Goal: Task Accomplishment & Management: Manage account settings

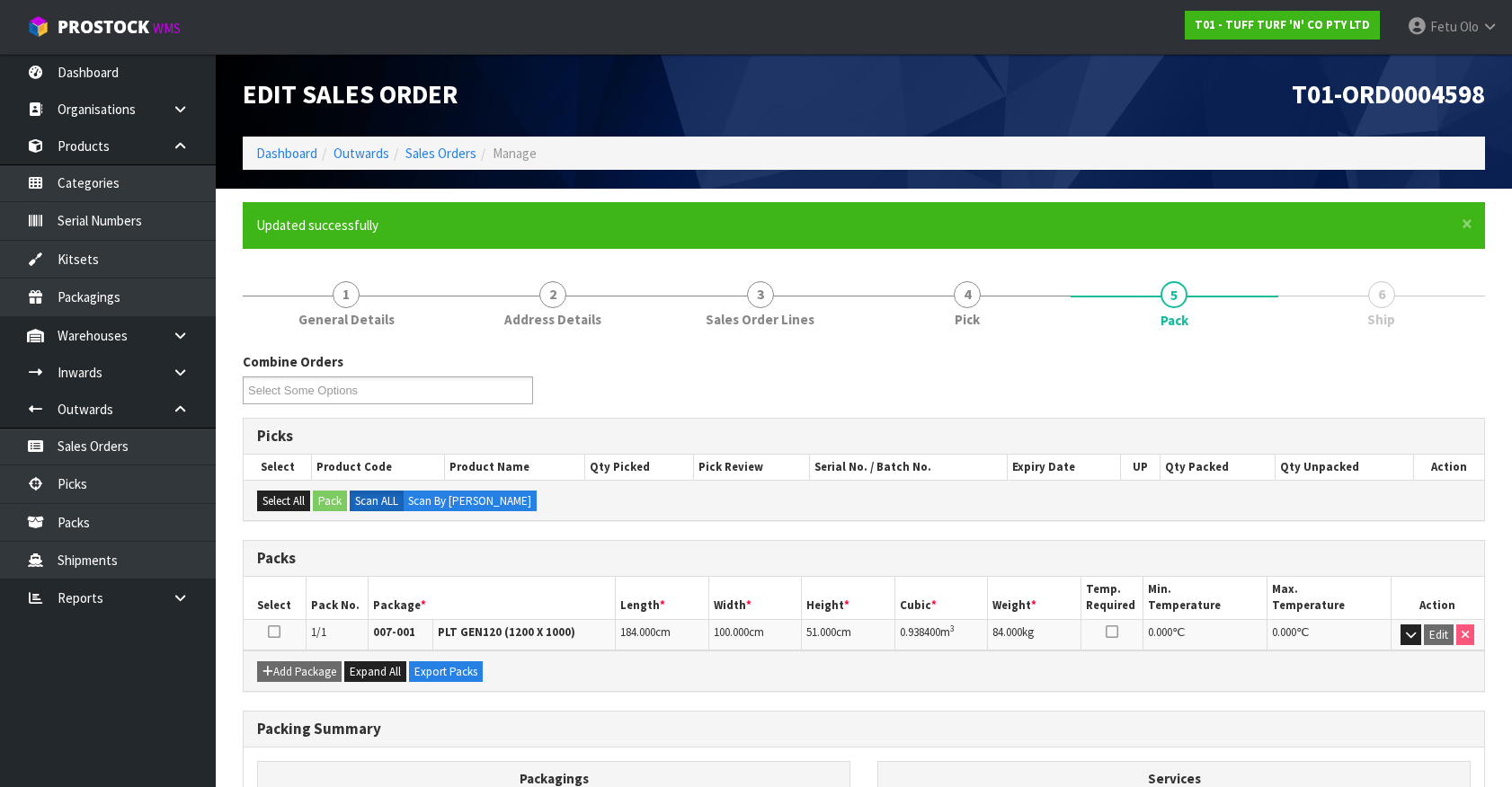
scroll to position [203, 0]
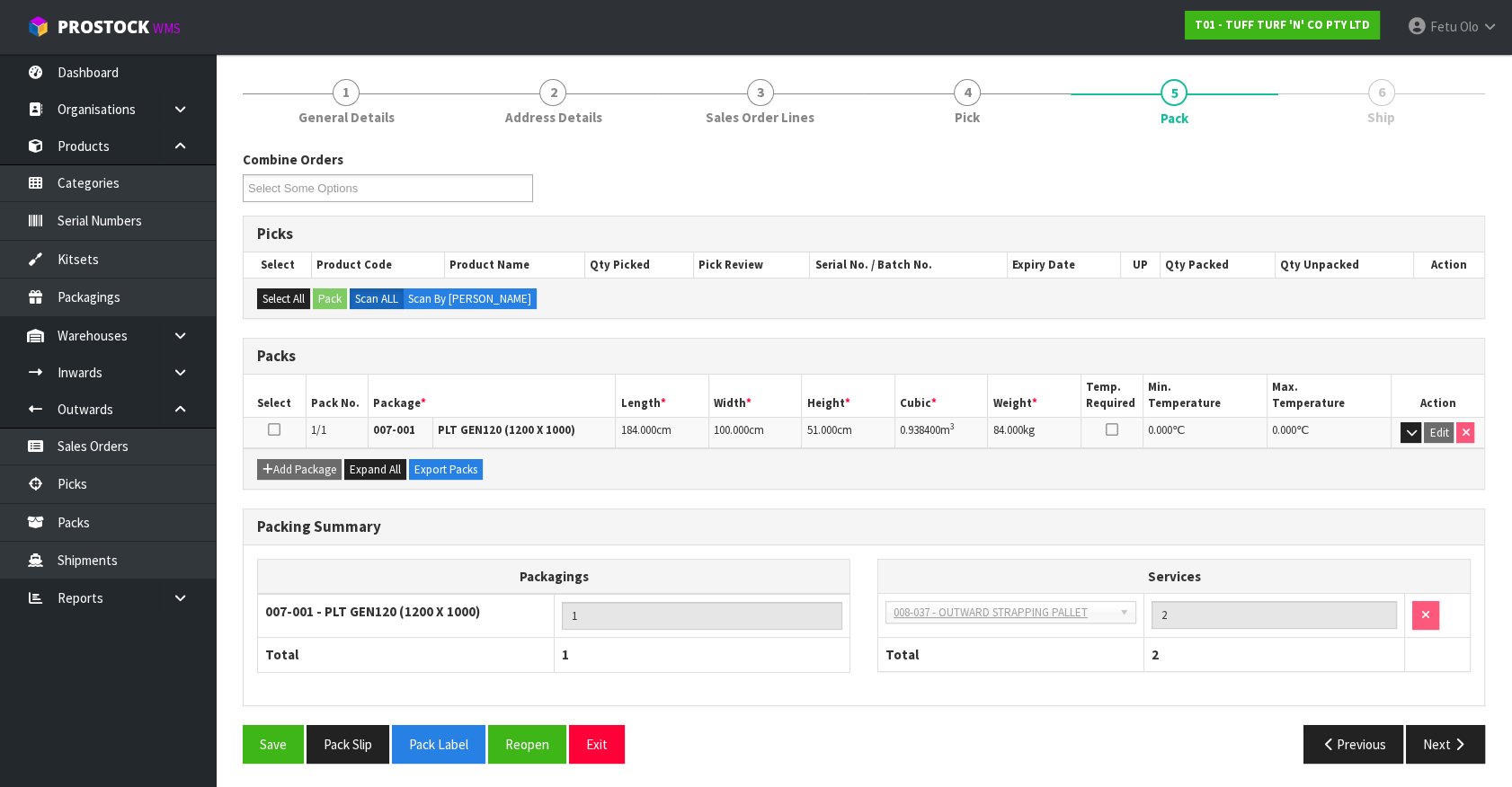
drag, startPoint x: 0, startPoint y: 0, endPoint x: 647, endPoint y: 776, distance: 1010.3
click at [647, 776] on section "× Close Updated successfully 1 General Details 2 Address Details 3 Sales Order …" at bounding box center [863, 387] width 1296 height 804
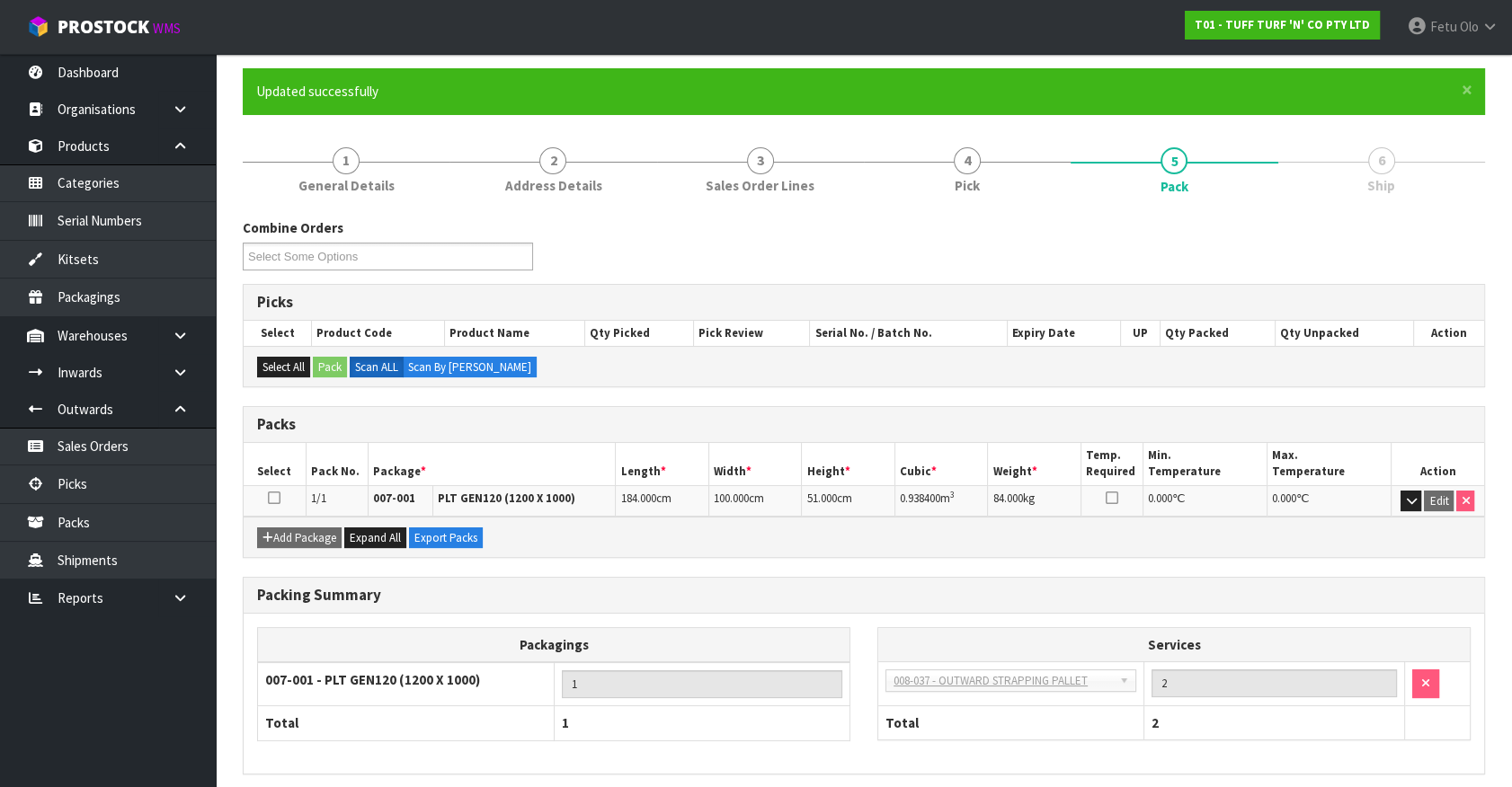
scroll to position [0, 0]
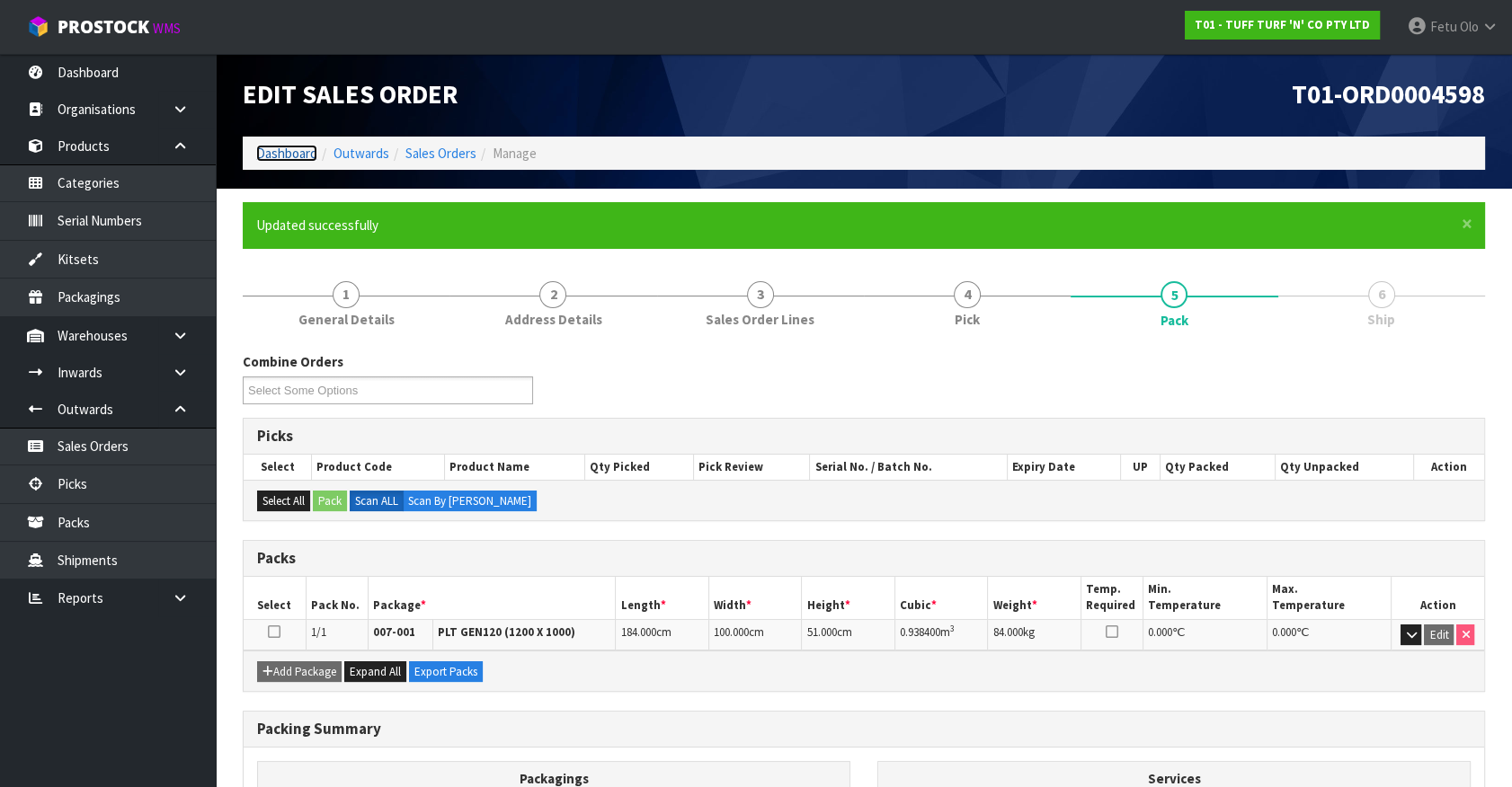
click at [299, 150] on link "Dashboard" at bounding box center [287, 153] width 61 height 17
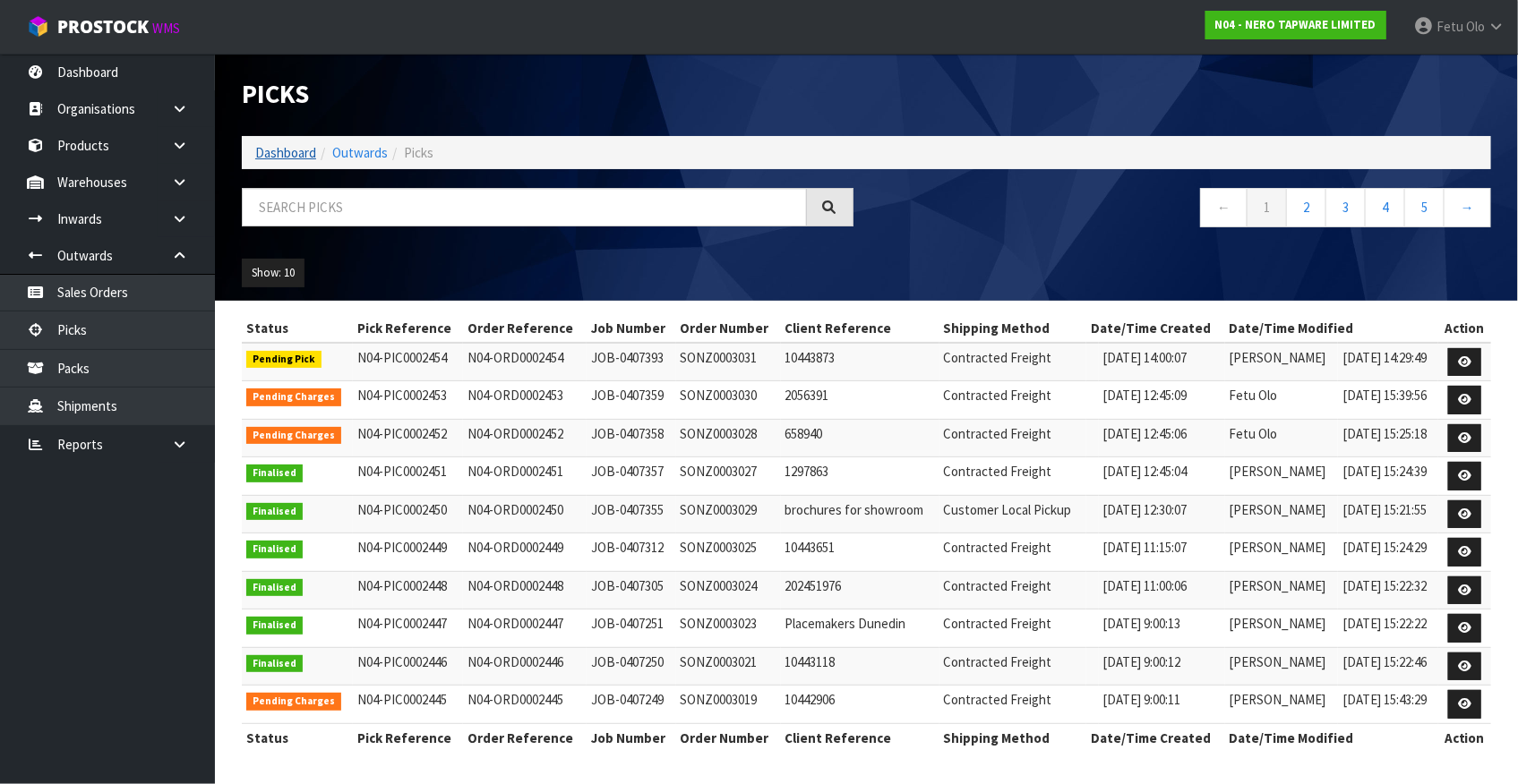
drag, startPoint x: 289, startPoint y: 137, endPoint x: 287, endPoint y: 146, distance: 9.2
click at [289, 137] on ol "Dashboard Outwards Picks" at bounding box center [865, 153] width 1249 height 33
click at [286, 147] on link "Dashboard" at bounding box center [286, 152] width 61 height 17
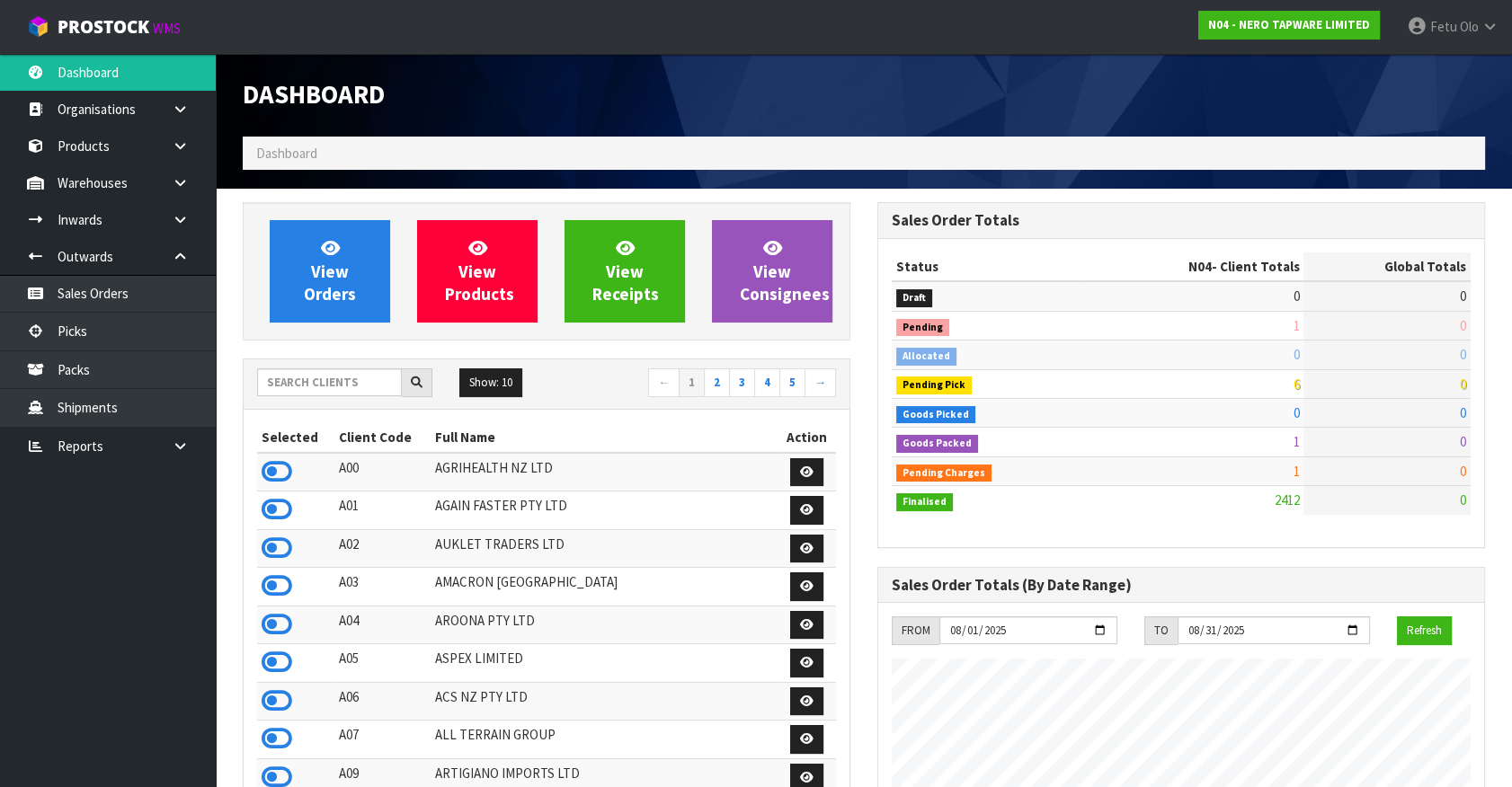
scroll to position [1455, 634]
click at [359, 375] on input "text" at bounding box center [329, 382] width 144 height 28
type input "K01"
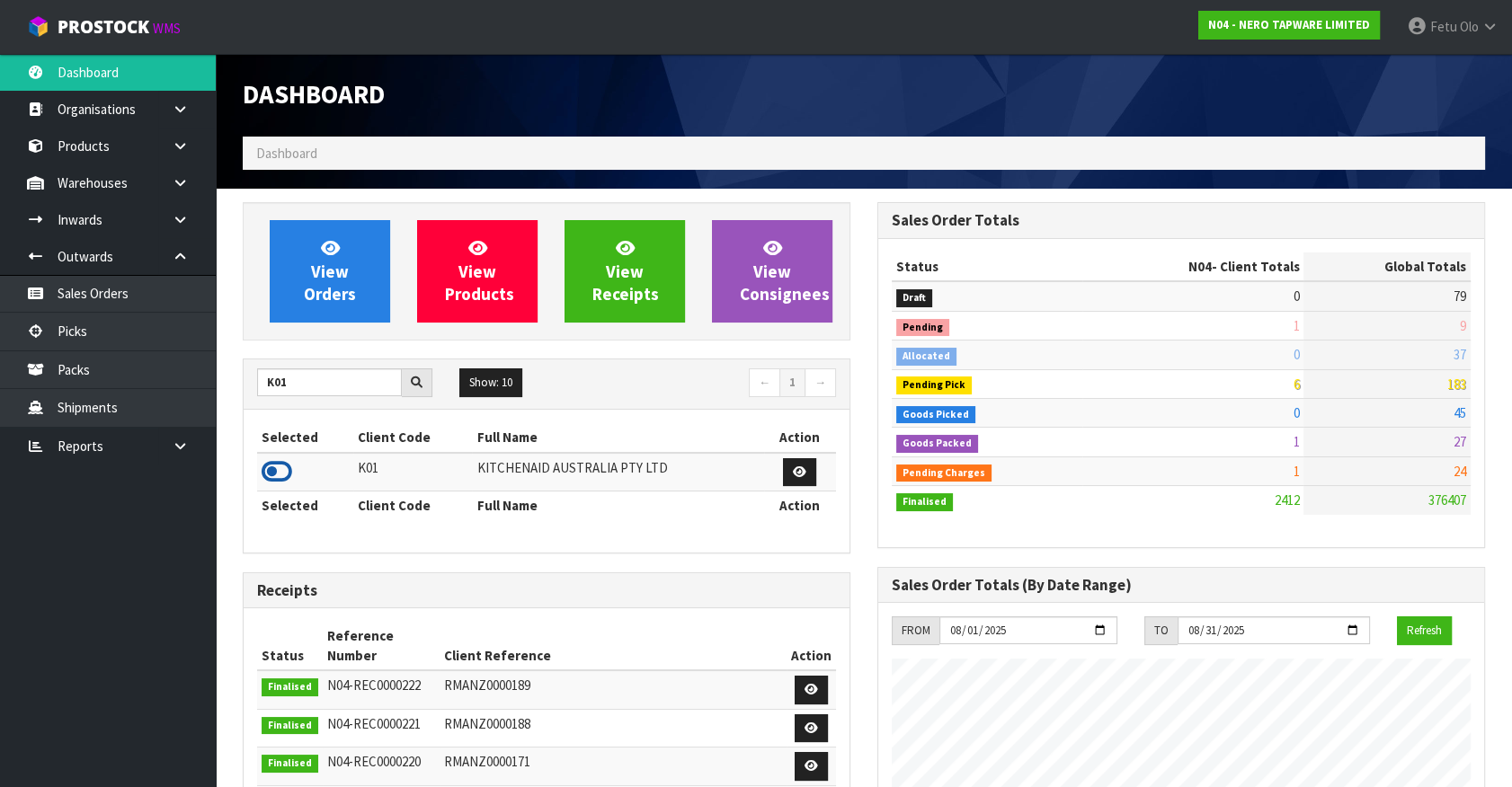
click at [270, 481] on icon at bounding box center [277, 471] width 31 height 27
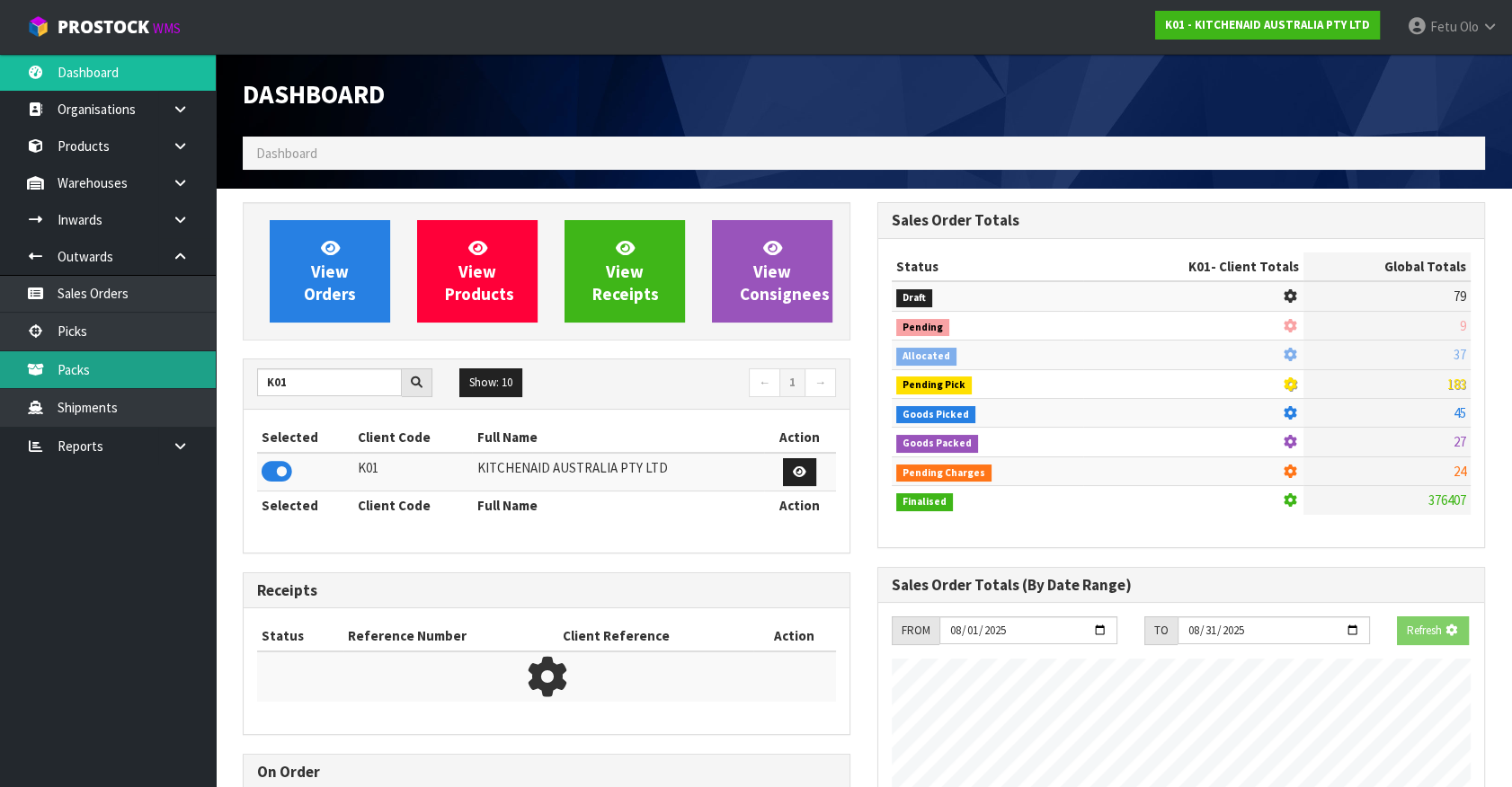
scroll to position [897252, 898261]
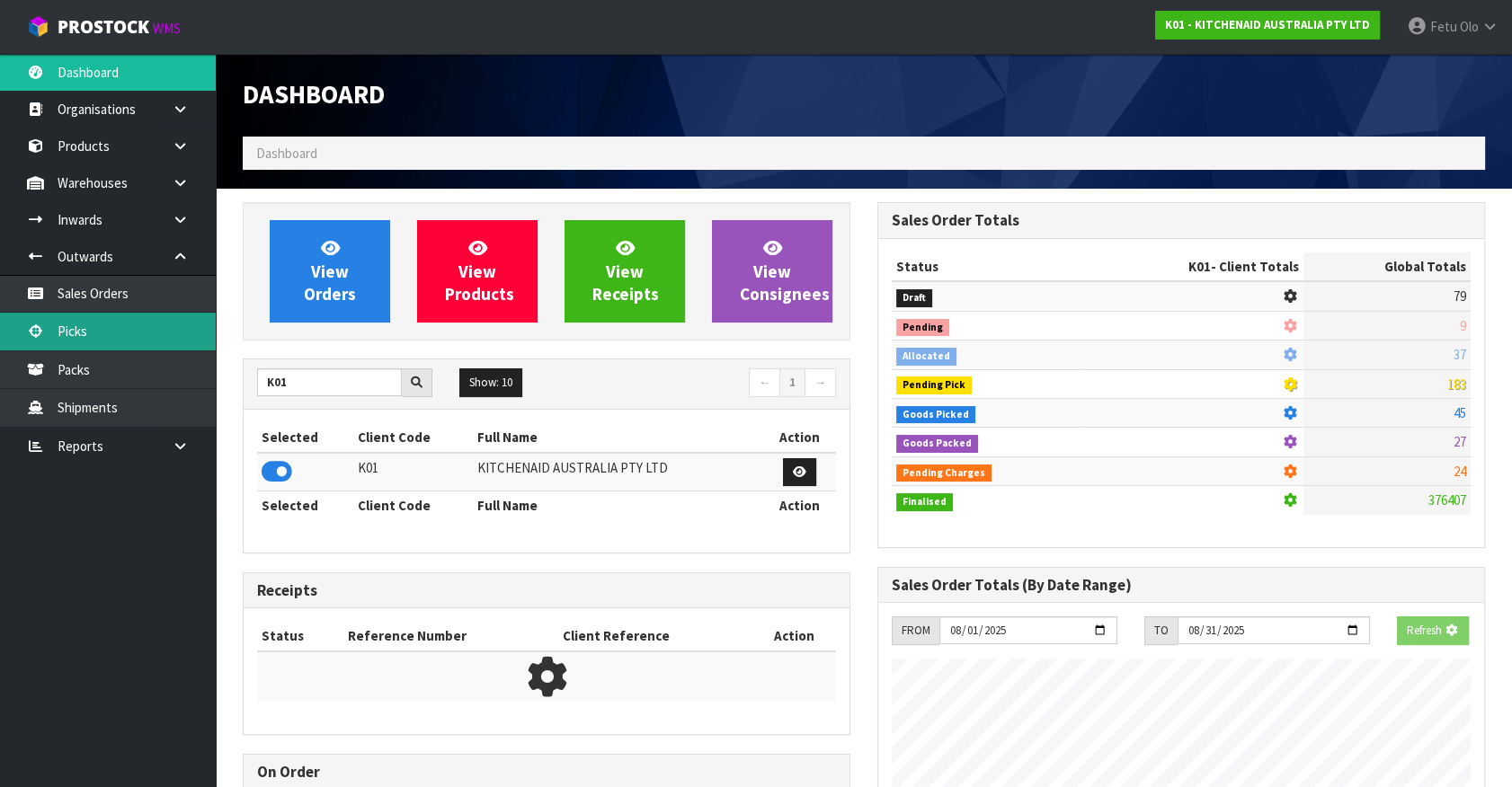
click at [68, 322] on link "Picks" at bounding box center [107, 331] width 216 height 37
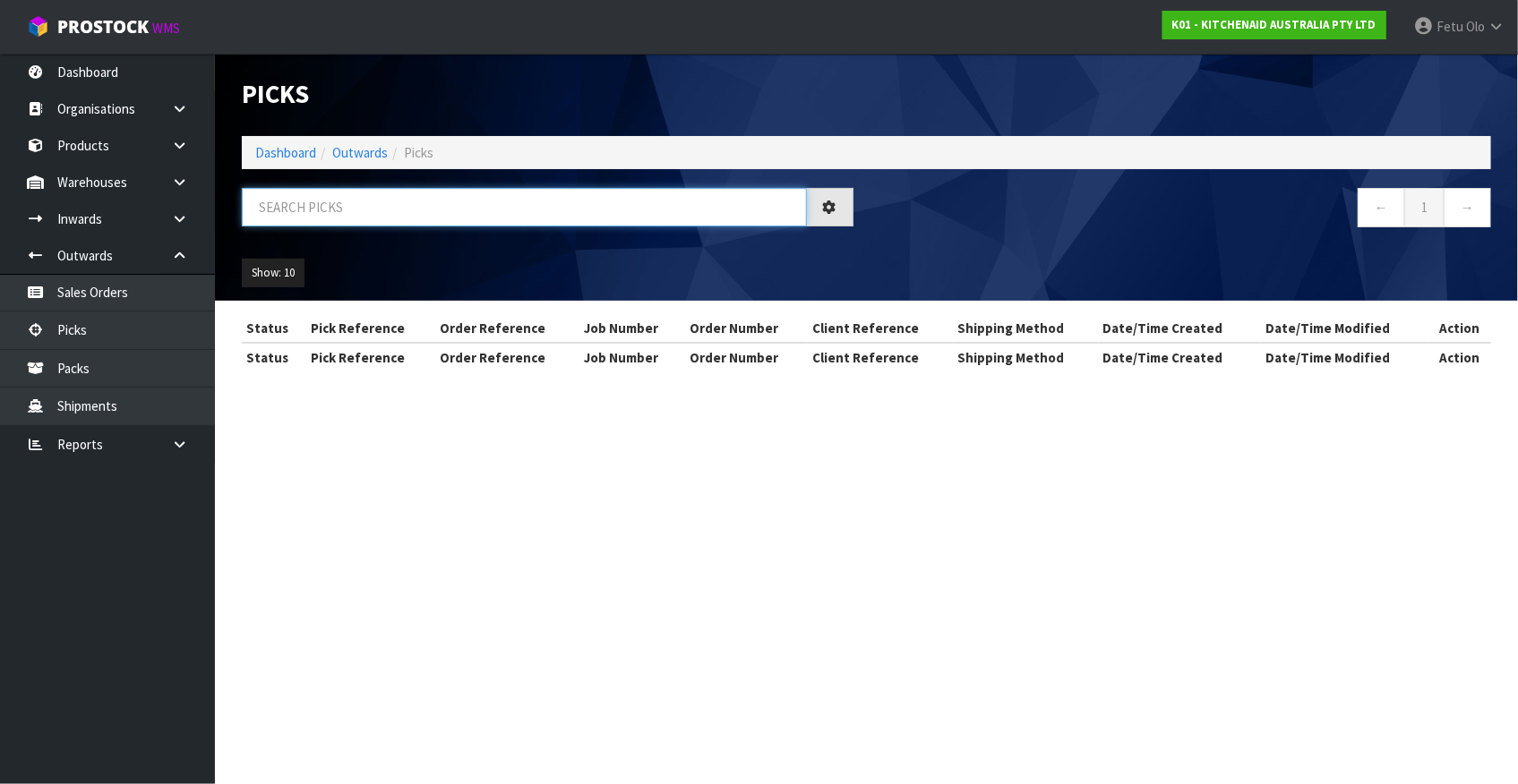
click at [289, 199] on input "text" at bounding box center [524, 207] width 565 height 39
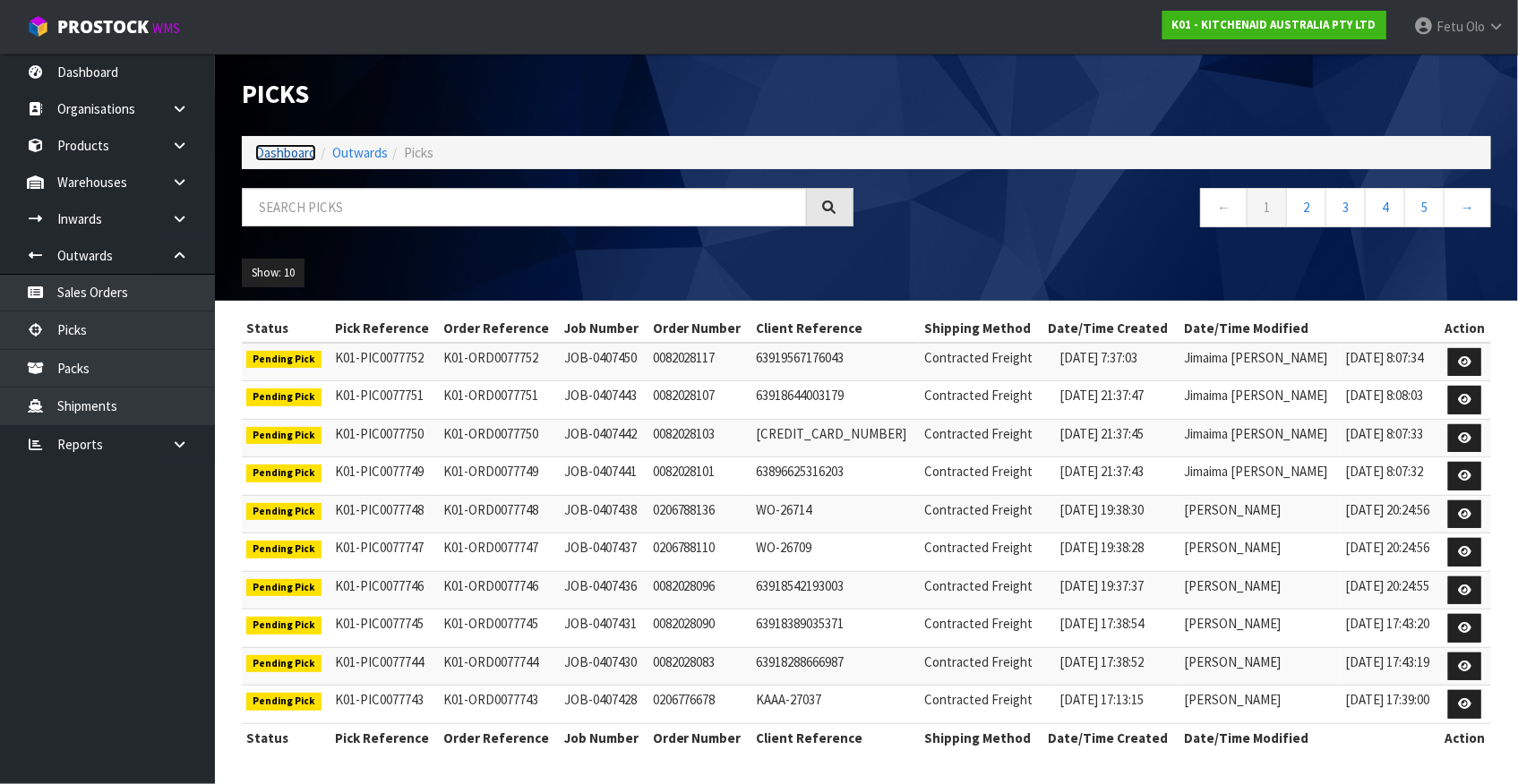
click at [286, 151] on link "Dashboard" at bounding box center [286, 152] width 61 height 17
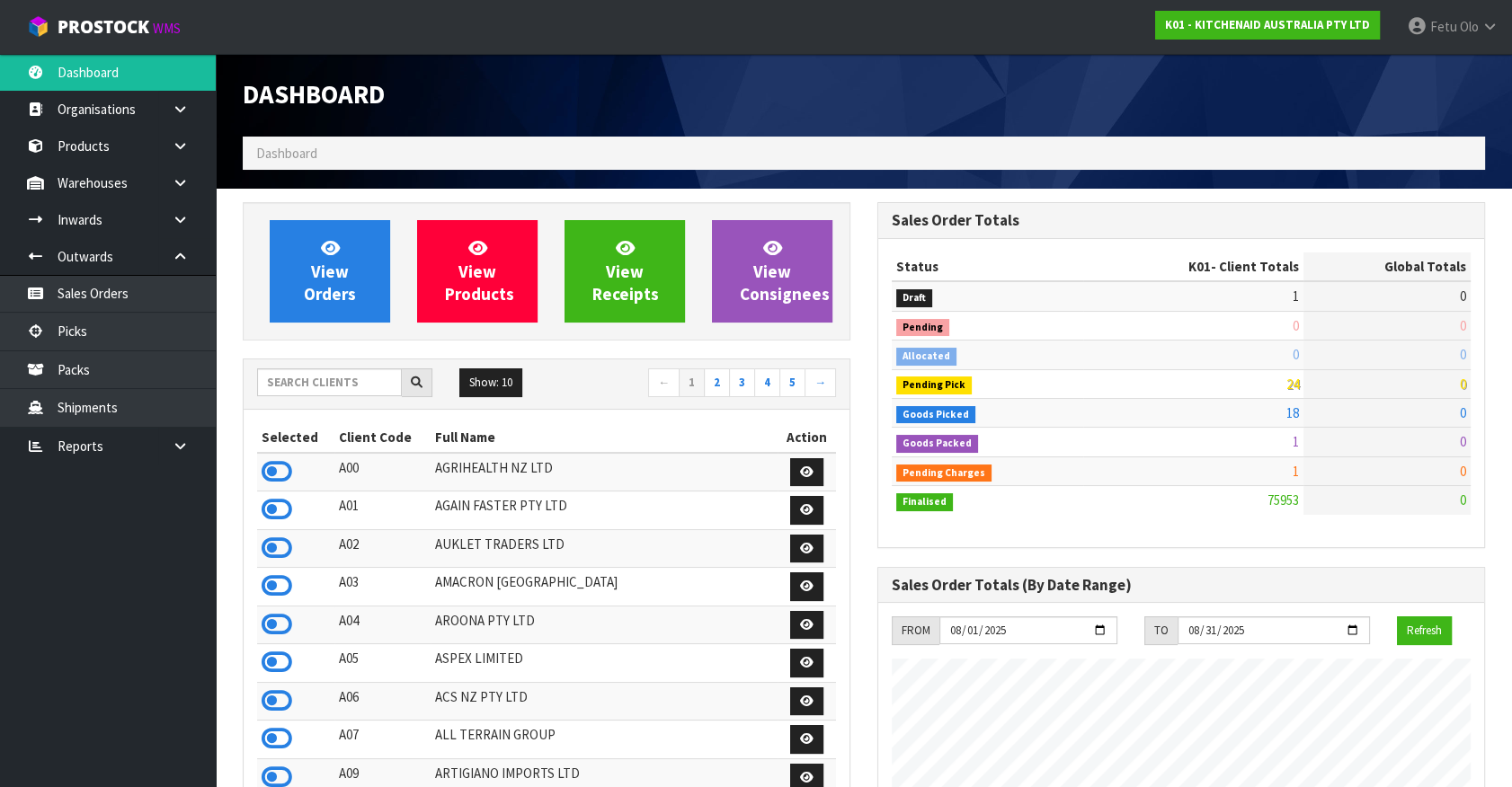
scroll to position [1359, 634]
click at [88, 331] on link "Picks" at bounding box center [107, 331] width 216 height 37
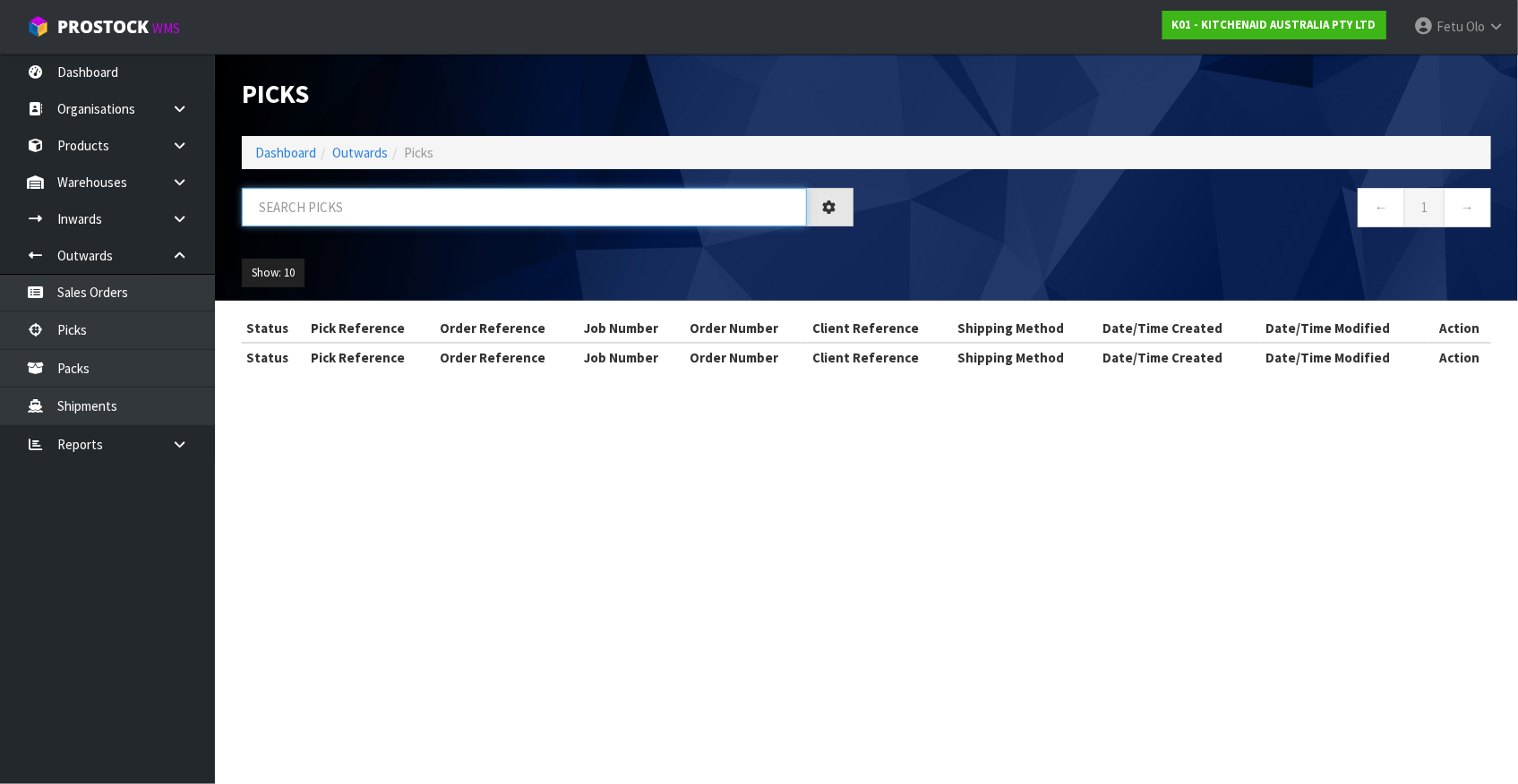
click at [370, 207] on input "text" at bounding box center [524, 207] width 565 height 39
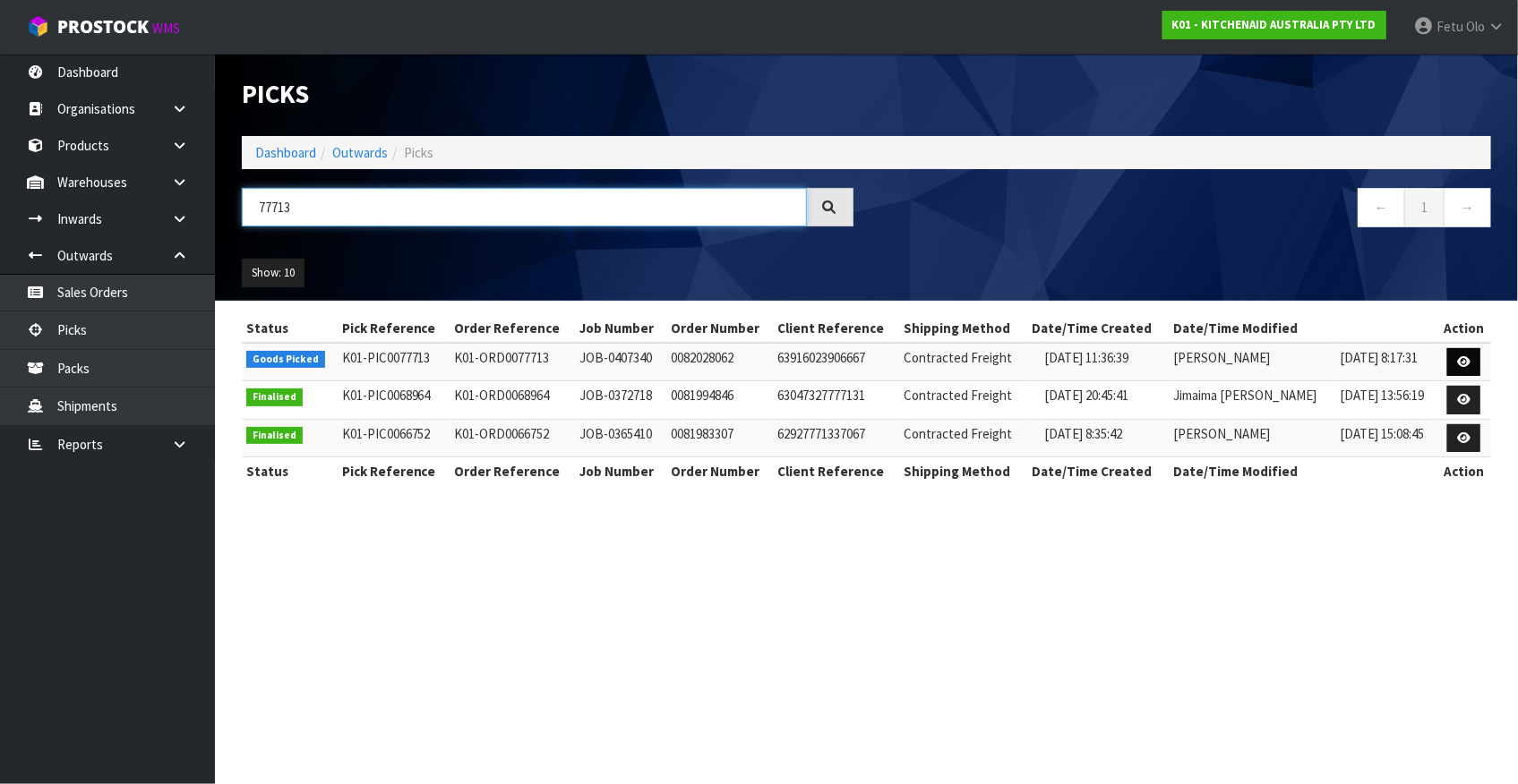
type input "77713"
click at [1454, 360] on link at bounding box center [1464, 362] width 33 height 29
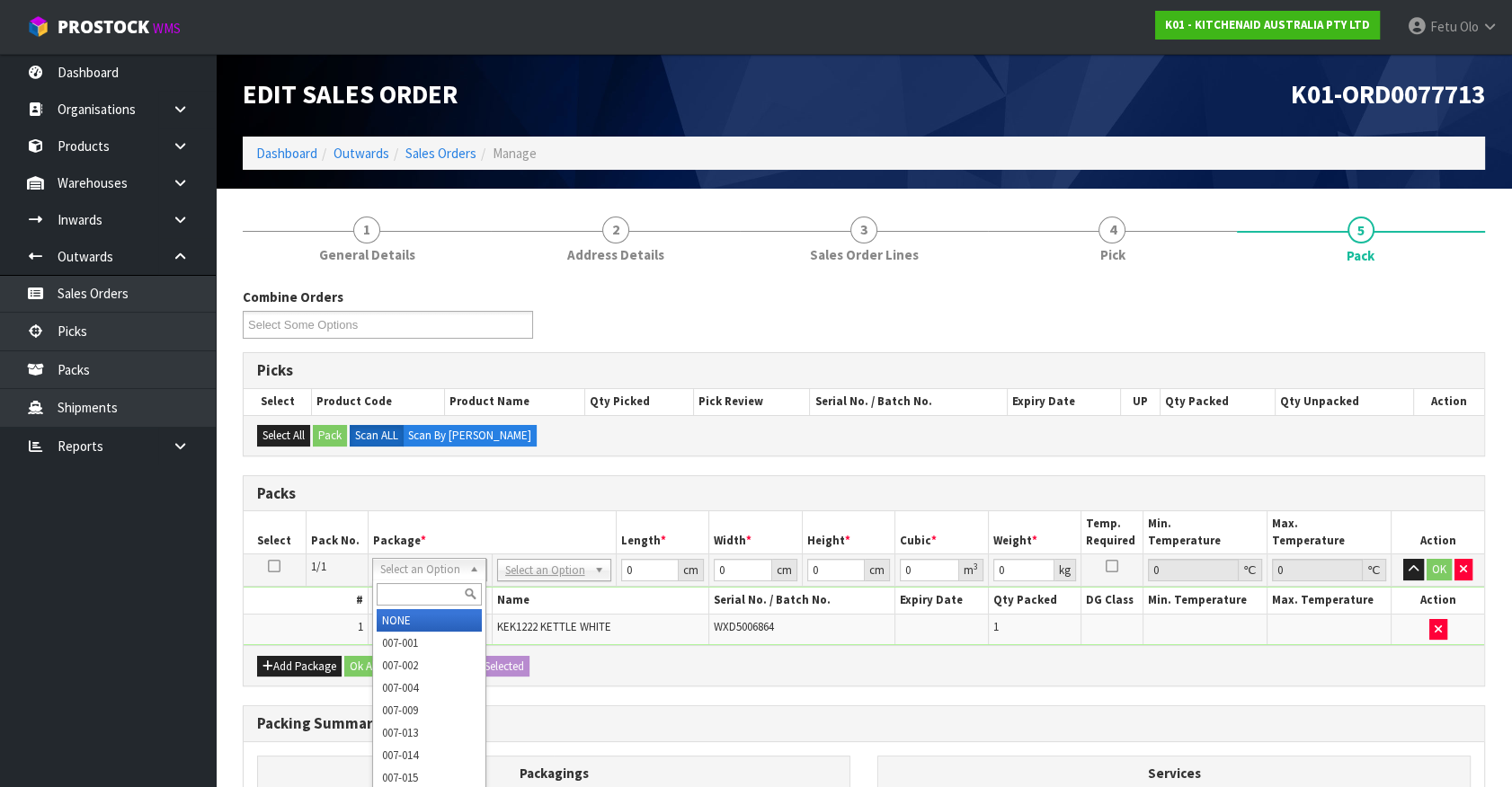
click at [415, 606] on div at bounding box center [428, 595] width 112 height 30
click at [411, 590] on input "text" at bounding box center [429, 594] width 105 height 22
type input "011"
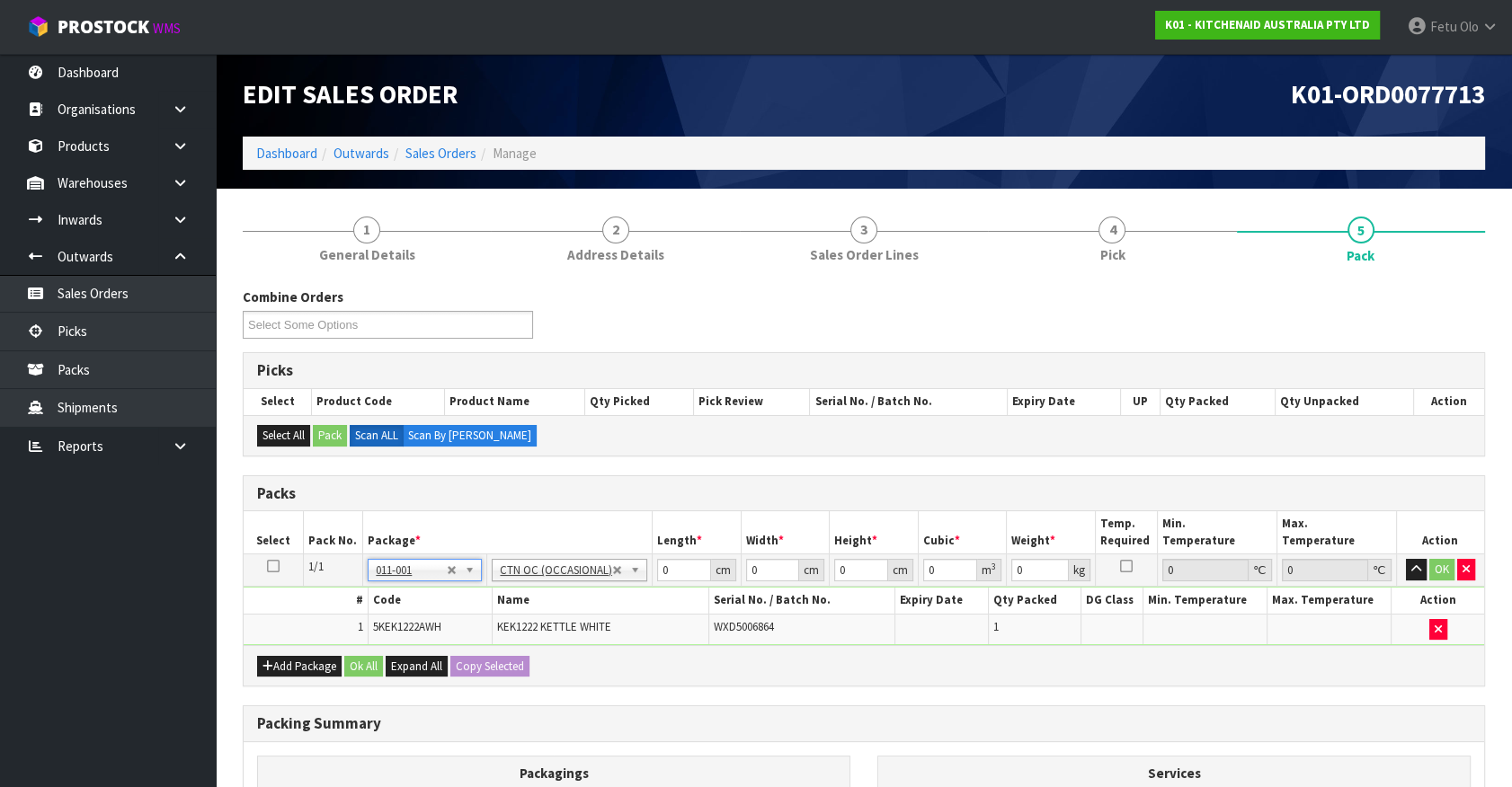
type input "3.7"
drag, startPoint x: 685, startPoint y: 569, endPoint x: 250, endPoint y: 679, distance: 448.7
click at [289, 676] on div "Packs Select Pack No. Package * Length * Width * Height * Cubic * Weight * Temp…" at bounding box center [863, 581] width 1243 height 212
type input "32"
type input "24"
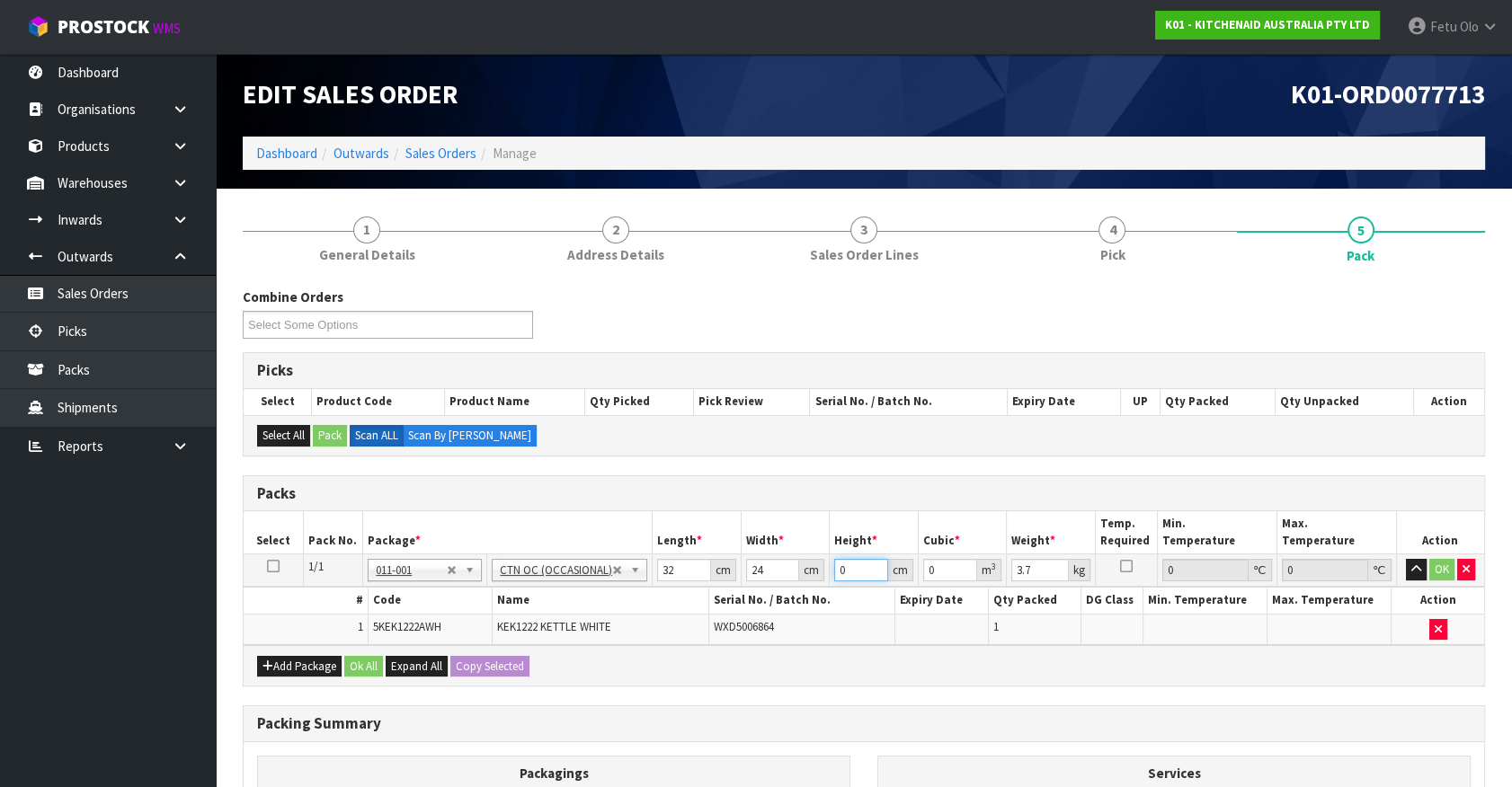
type input "2"
type input "0.001536"
type input "28"
type input "0.021504"
type input "28"
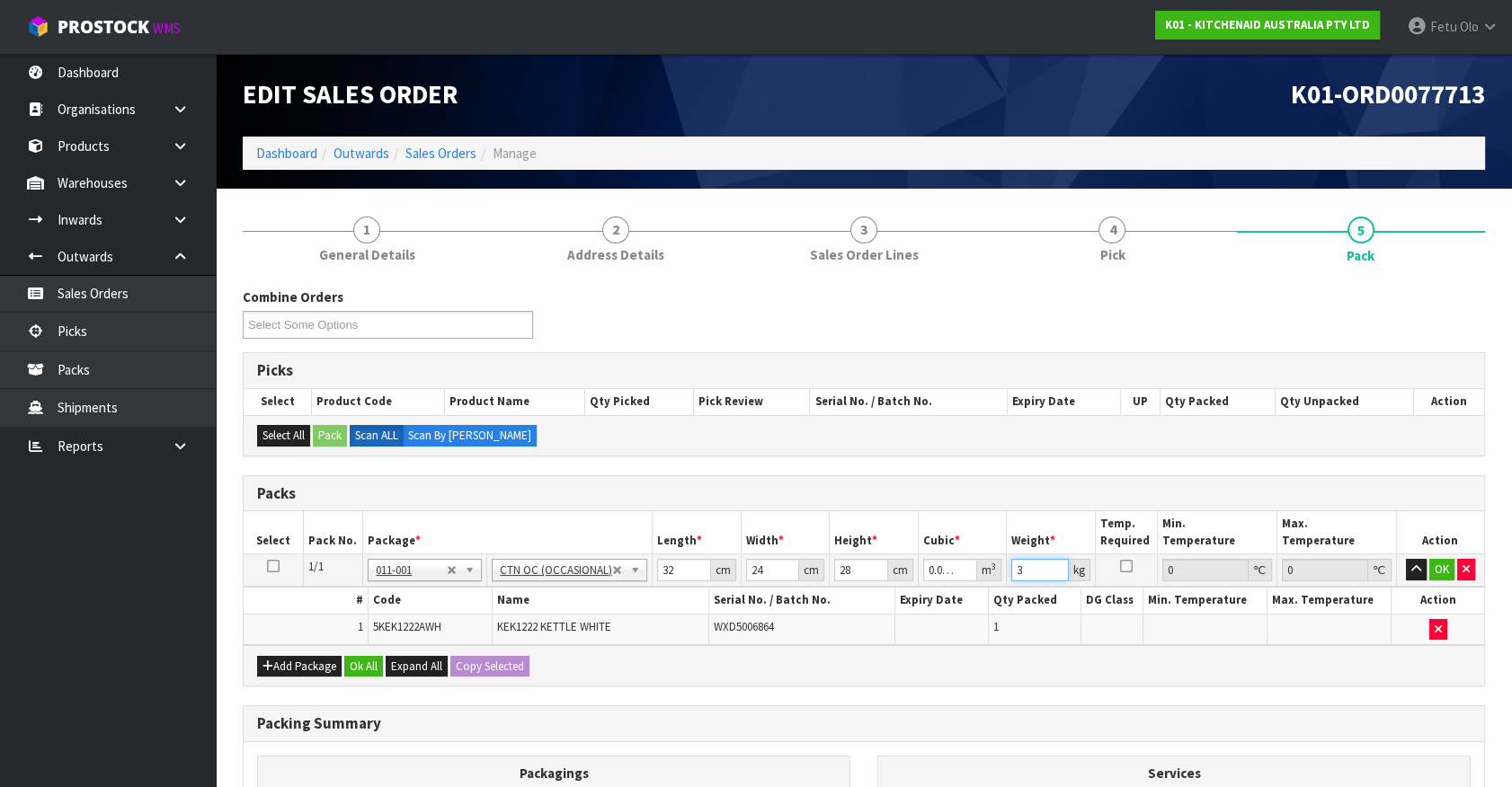
type input "3"
click button "OK" at bounding box center [1442, 569] width 25 height 21
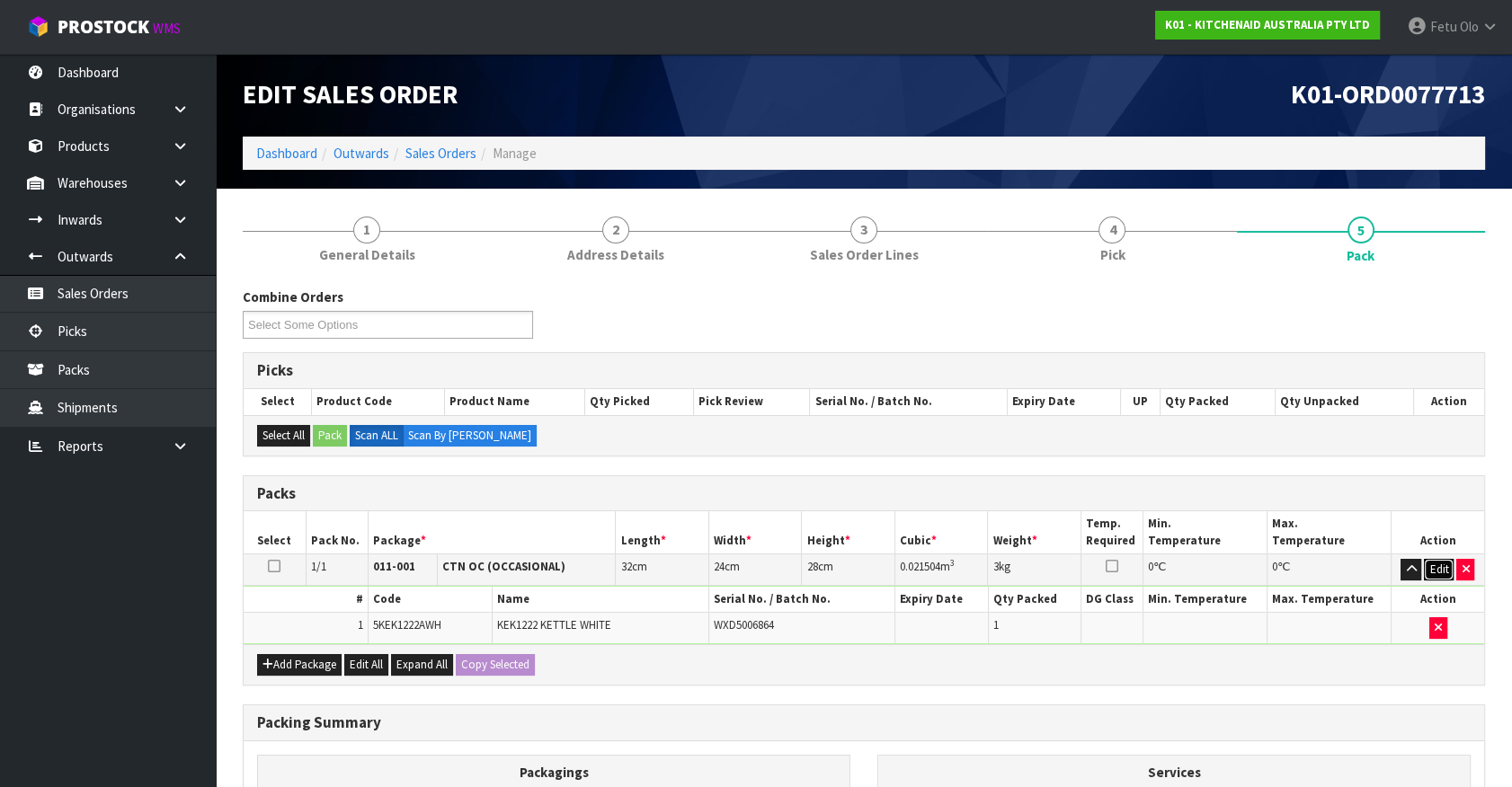
click at [1431, 567] on button "Edit" at bounding box center [1439, 569] width 30 height 21
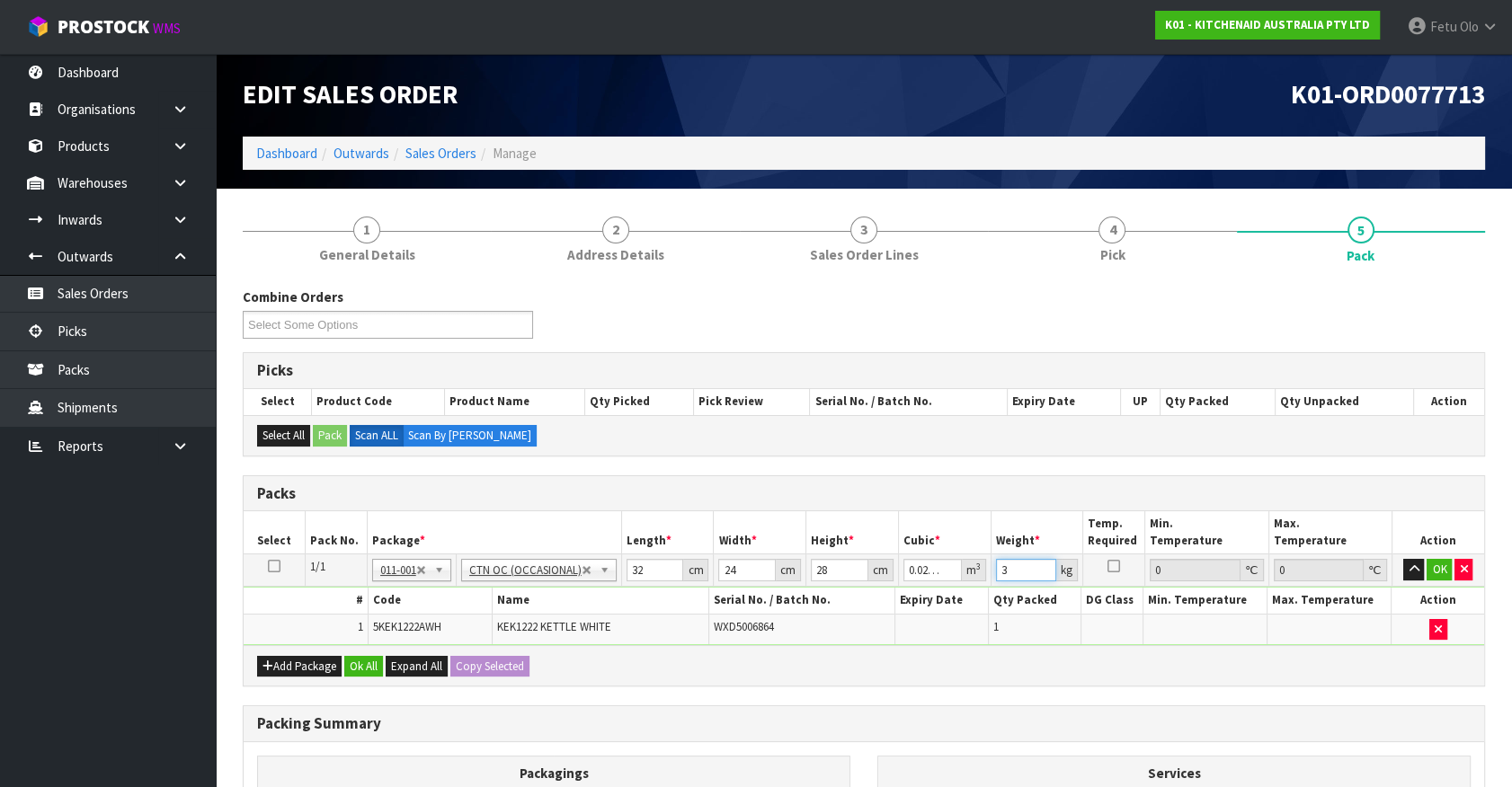
drag, startPoint x: 1007, startPoint y: 570, endPoint x: 907, endPoint y: 544, distance: 103.3
click at [944, 576] on tr "1/1 NONE 007-001 007-002 007-004 007-009 007-013 007-014 007-015 007-017 007-01…" at bounding box center [863, 570] width 1241 height 32
type input "4"
click button "OK" at bounding box center [1439, 569] width 25 height 21
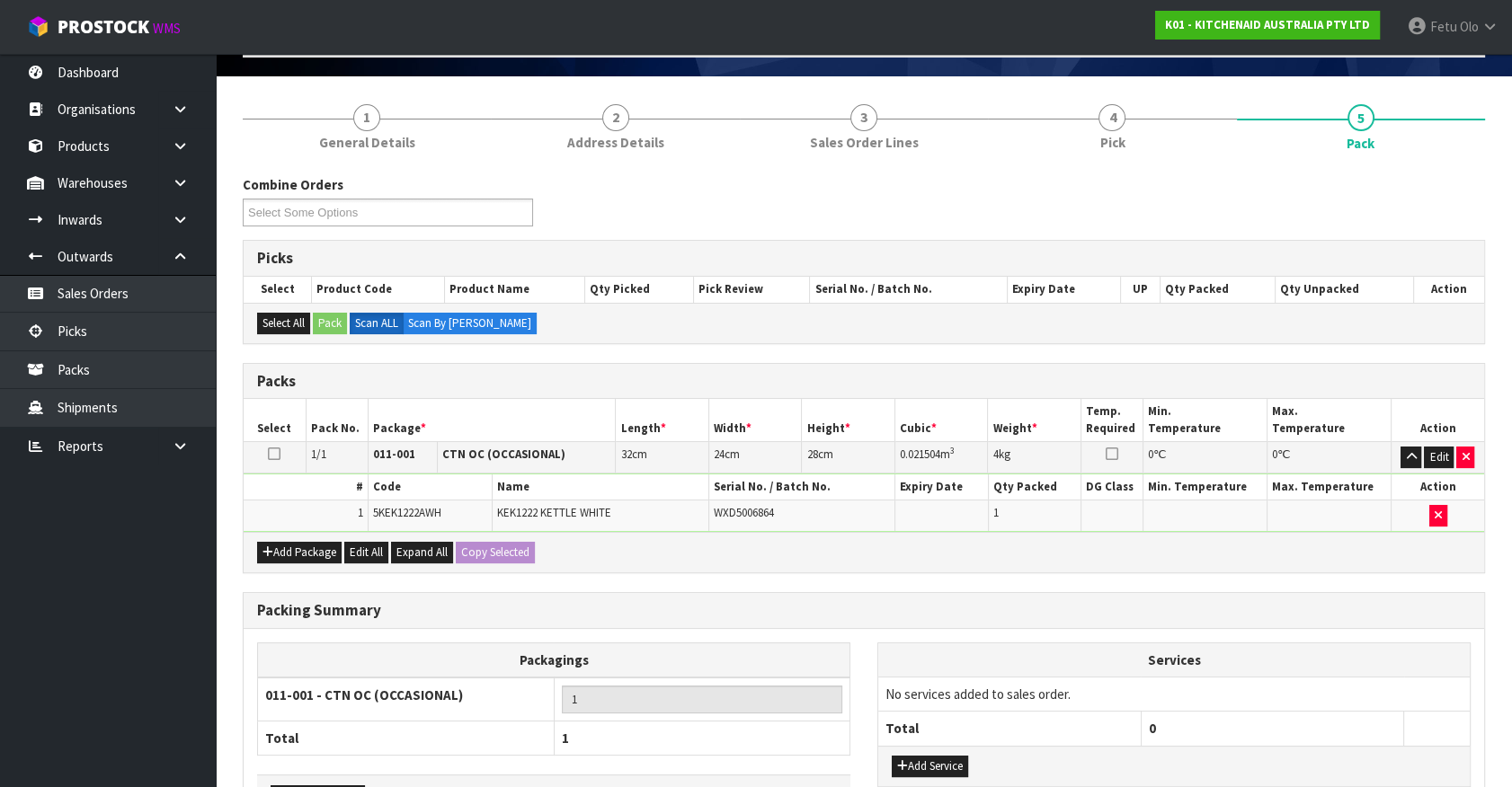
scroll to position [235, 0]
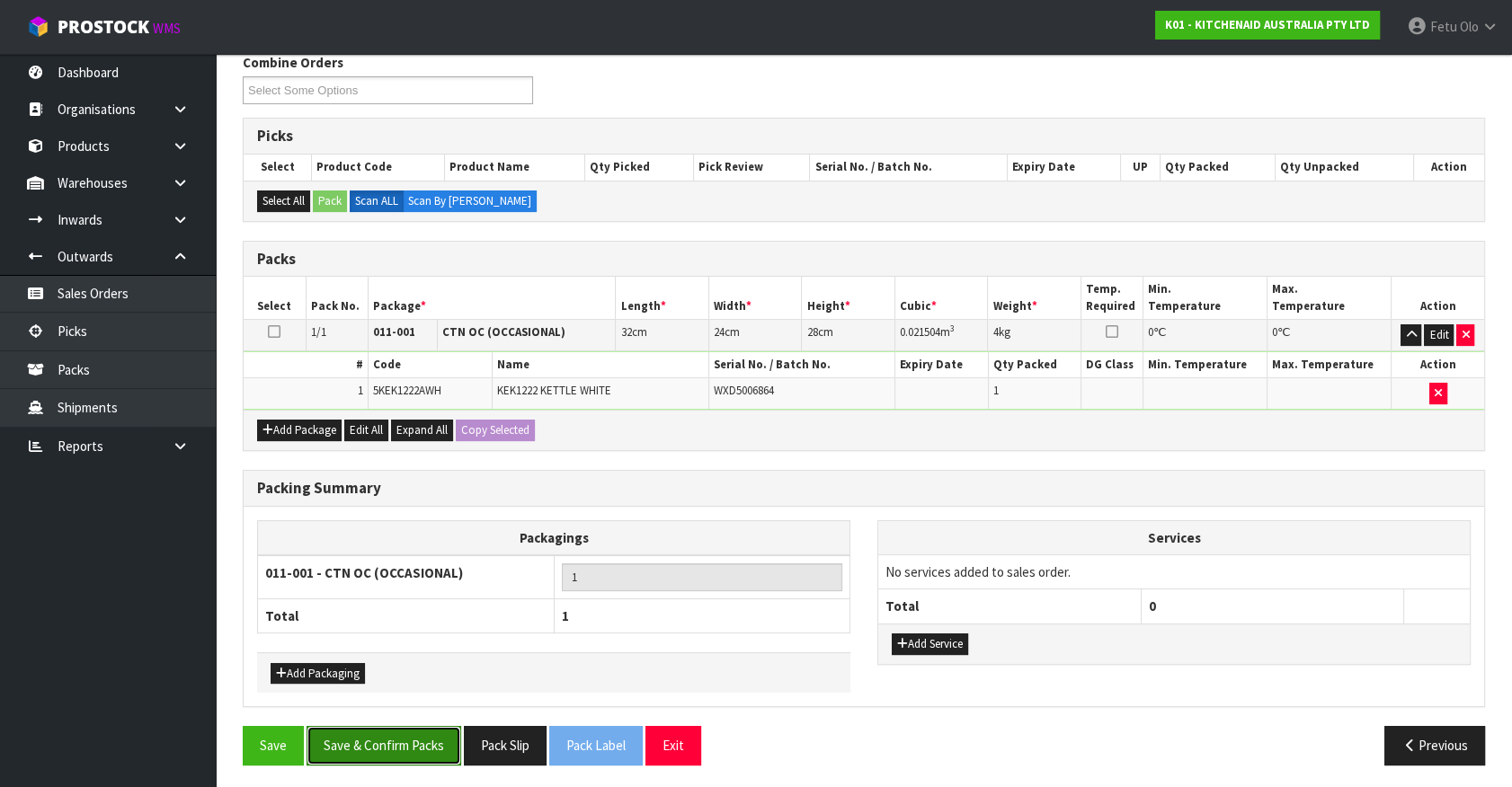
click at [365, 744] on button "Save & Confirm Packs" at bounding box center [383, 745] width 155 height 39
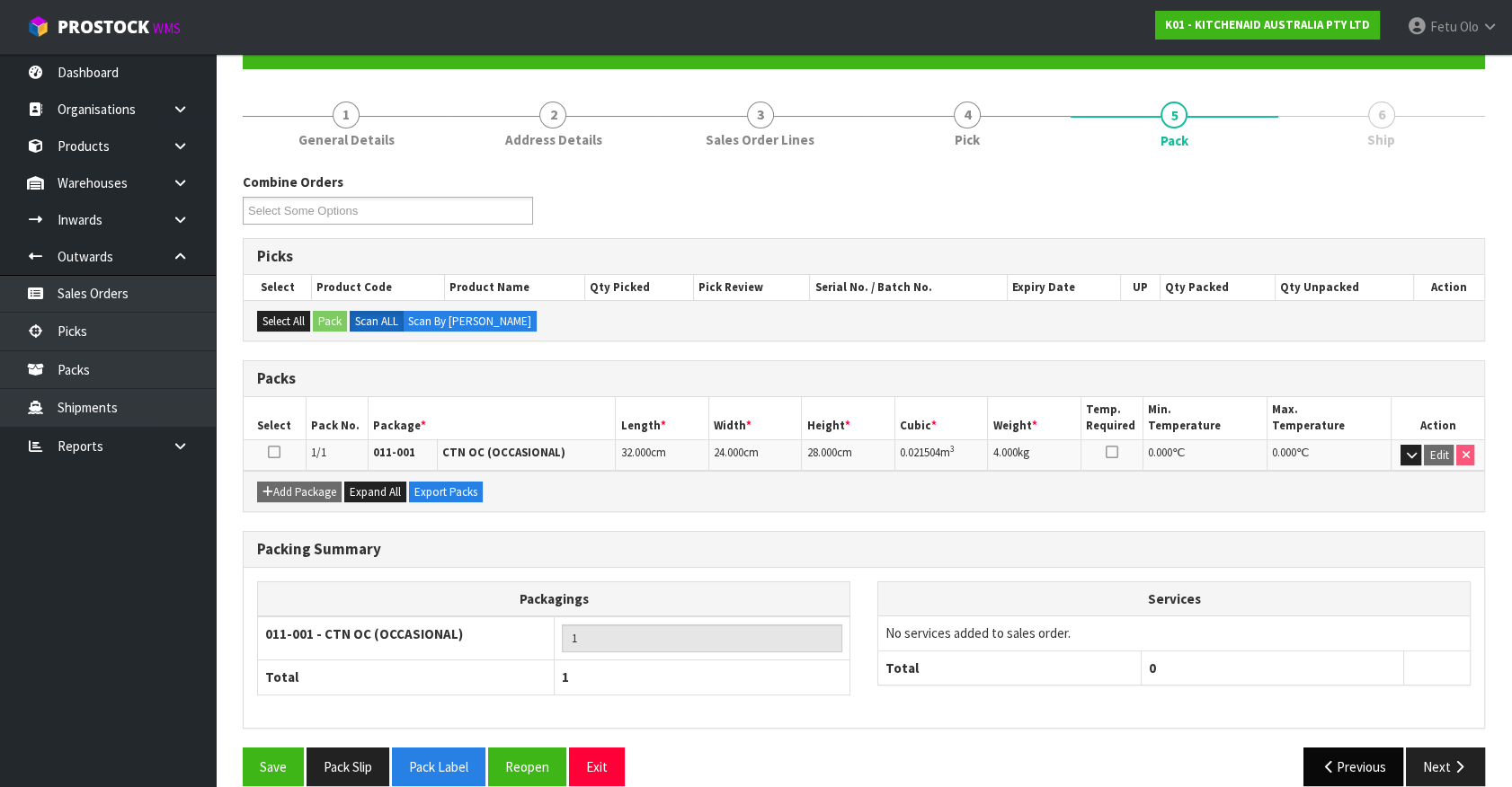
scroll to position [203, 0]
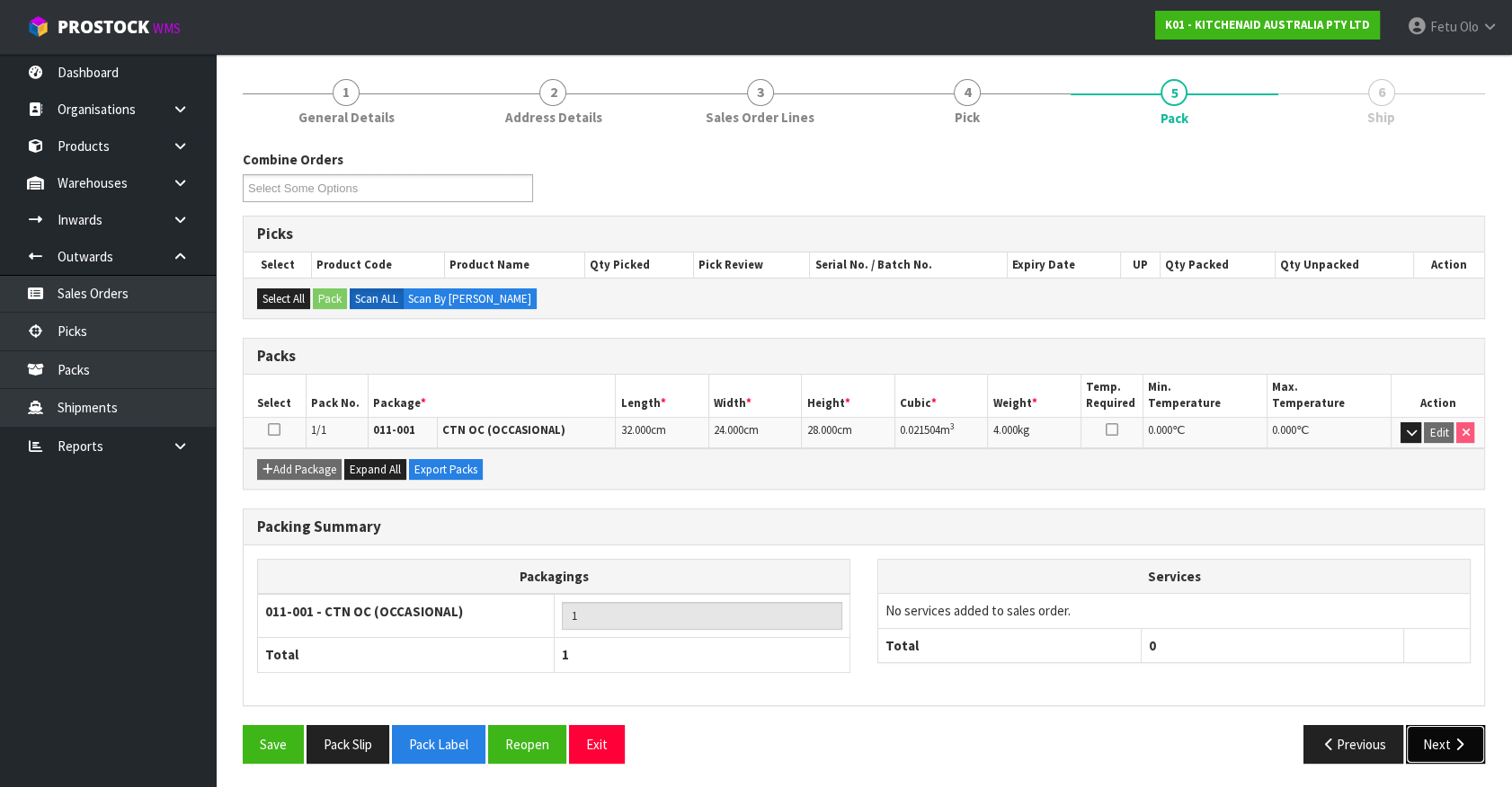
click at [1430, 738] on button "Next" at bounding box center [1444, 744] width 79 height 39
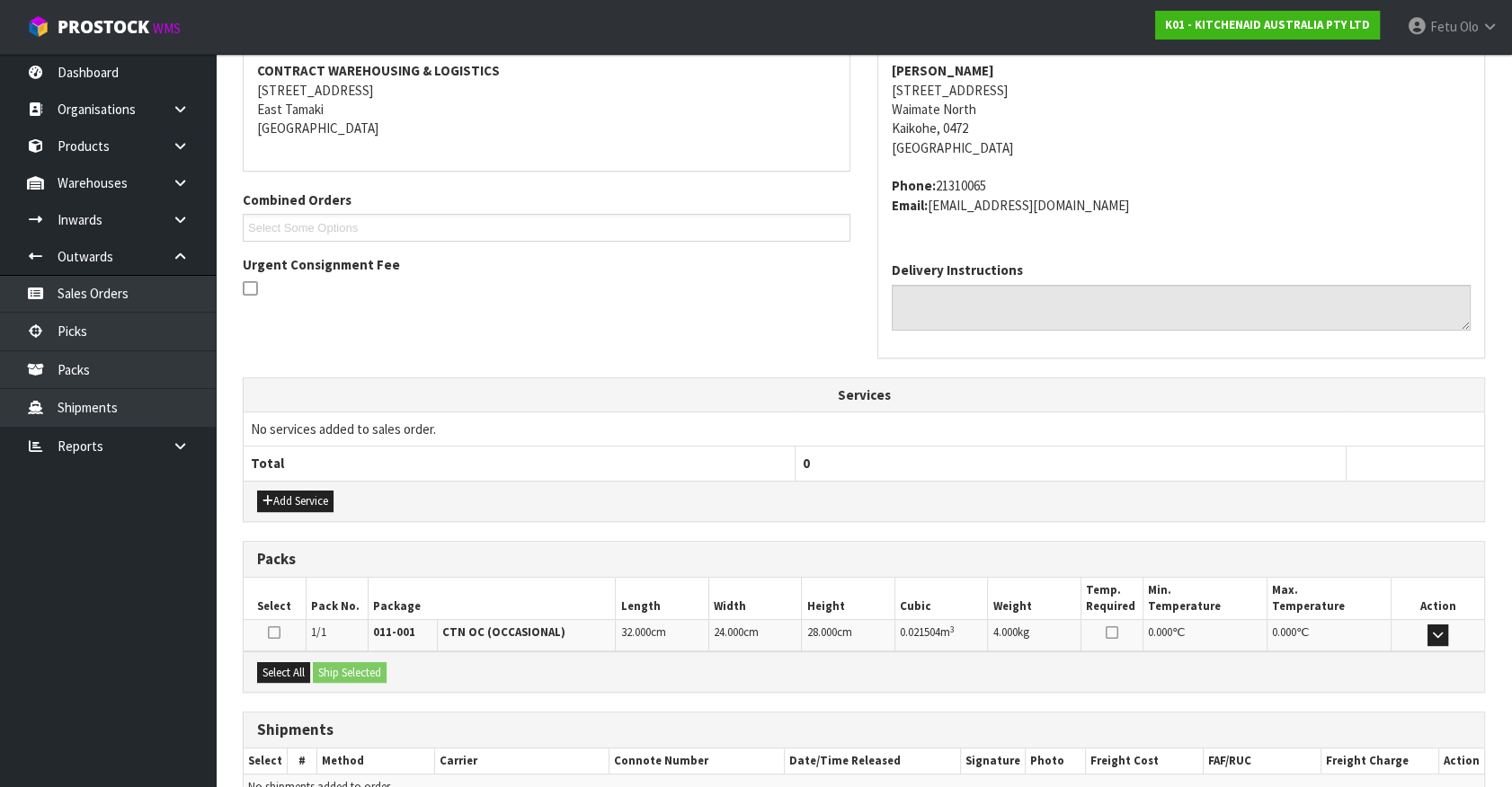
scroll to position [437, 0]
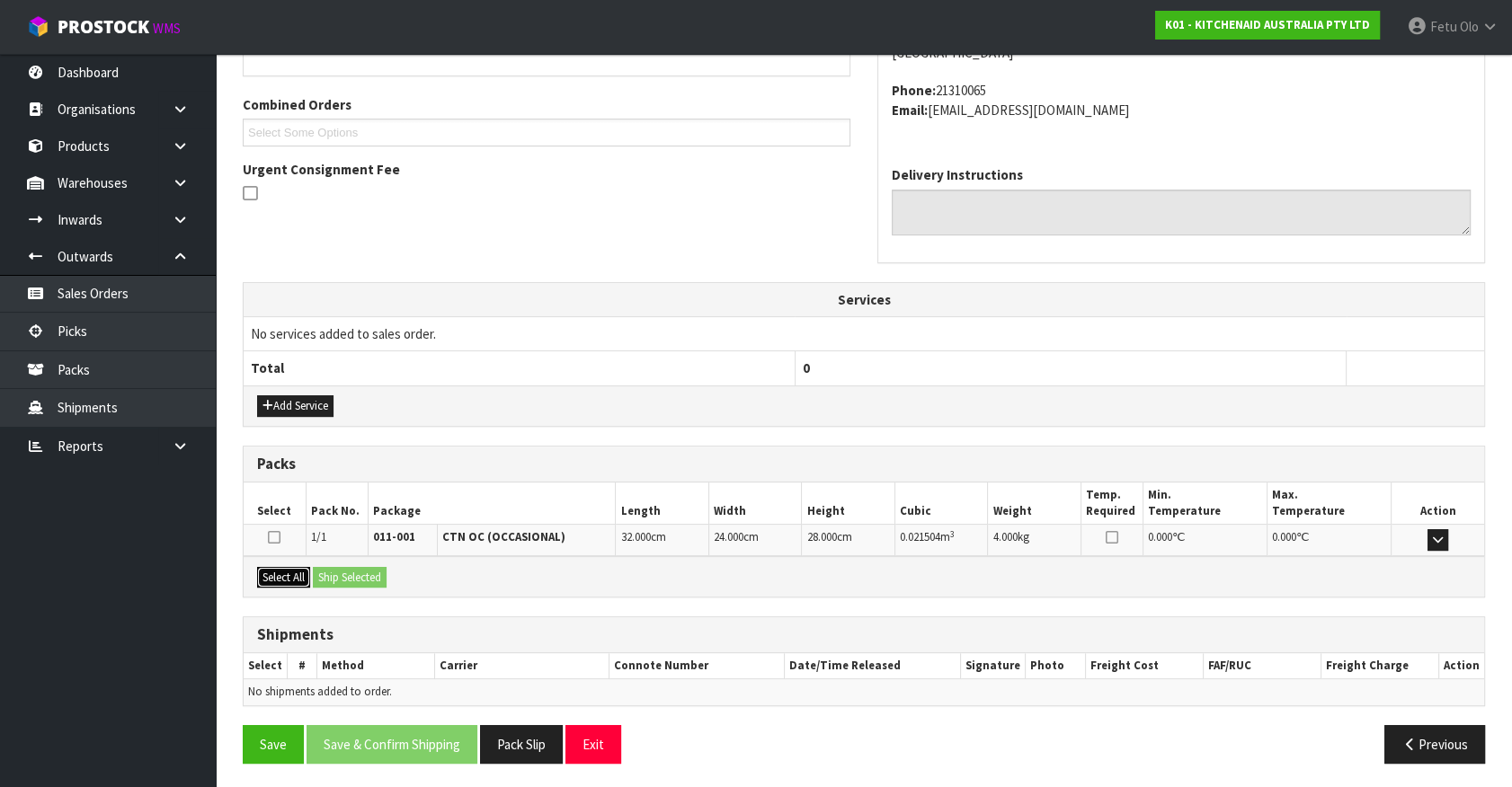
click at [271, 570] on button "Select All" at bounding box center [283, 577] width 53 height 21
click at [330, 568] on button "Ship Selected" at bounding box center [350, 577] width 74 height 21
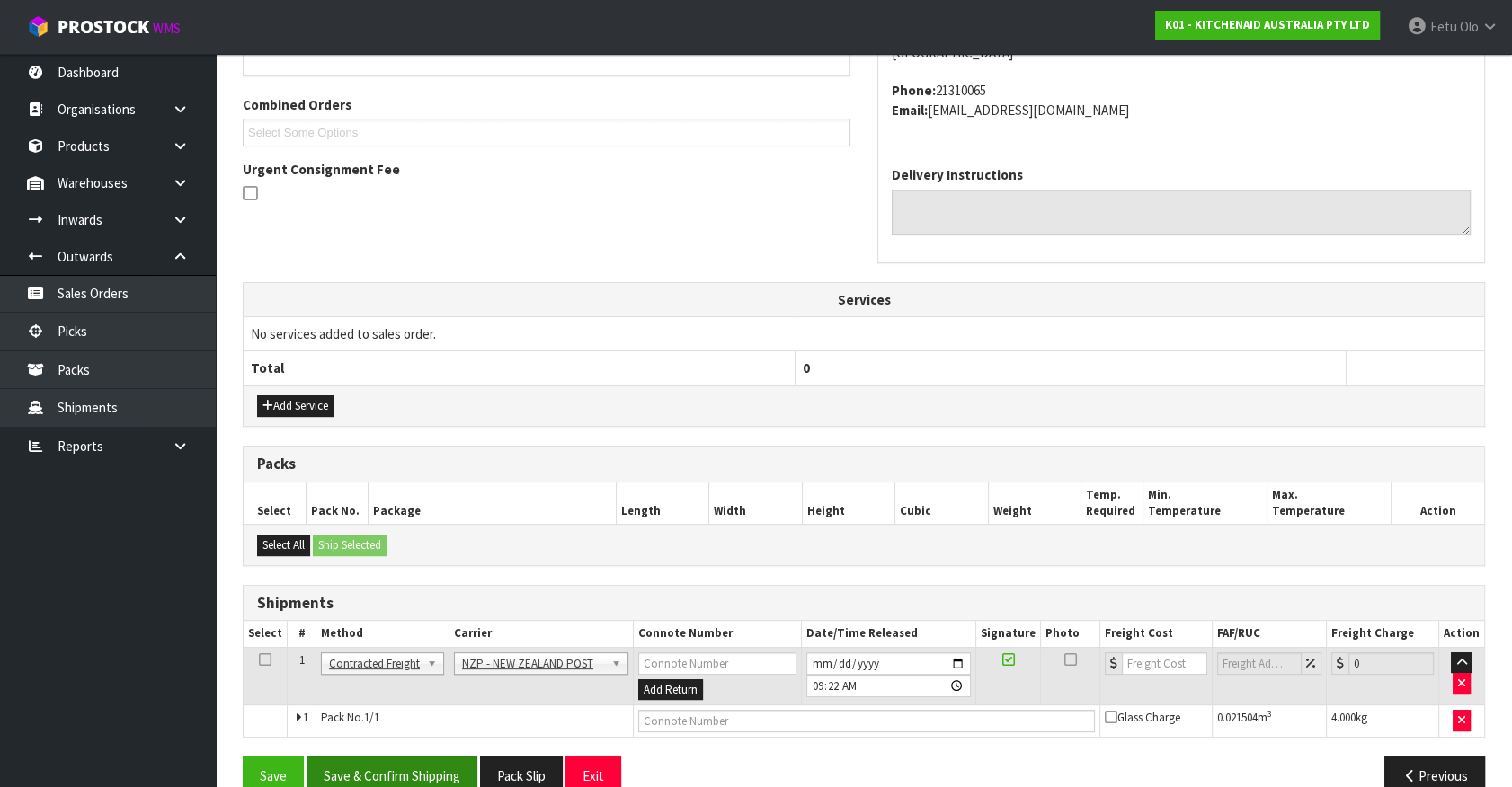
scroll to position [468, 0]
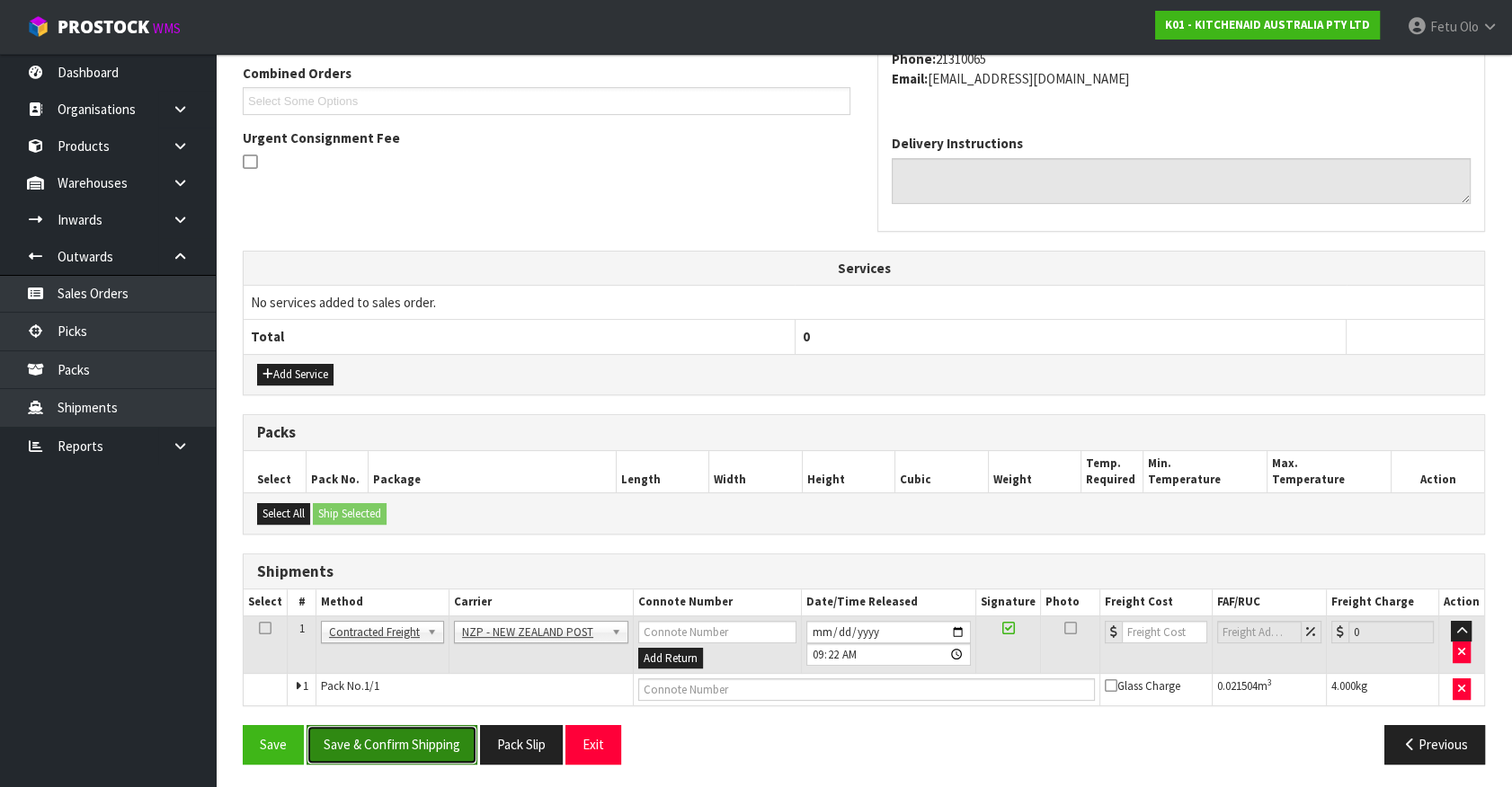
click at [437, 739] on button "Save & Confirm Shipping" at bounding box center [391, 744] width 171 height 39
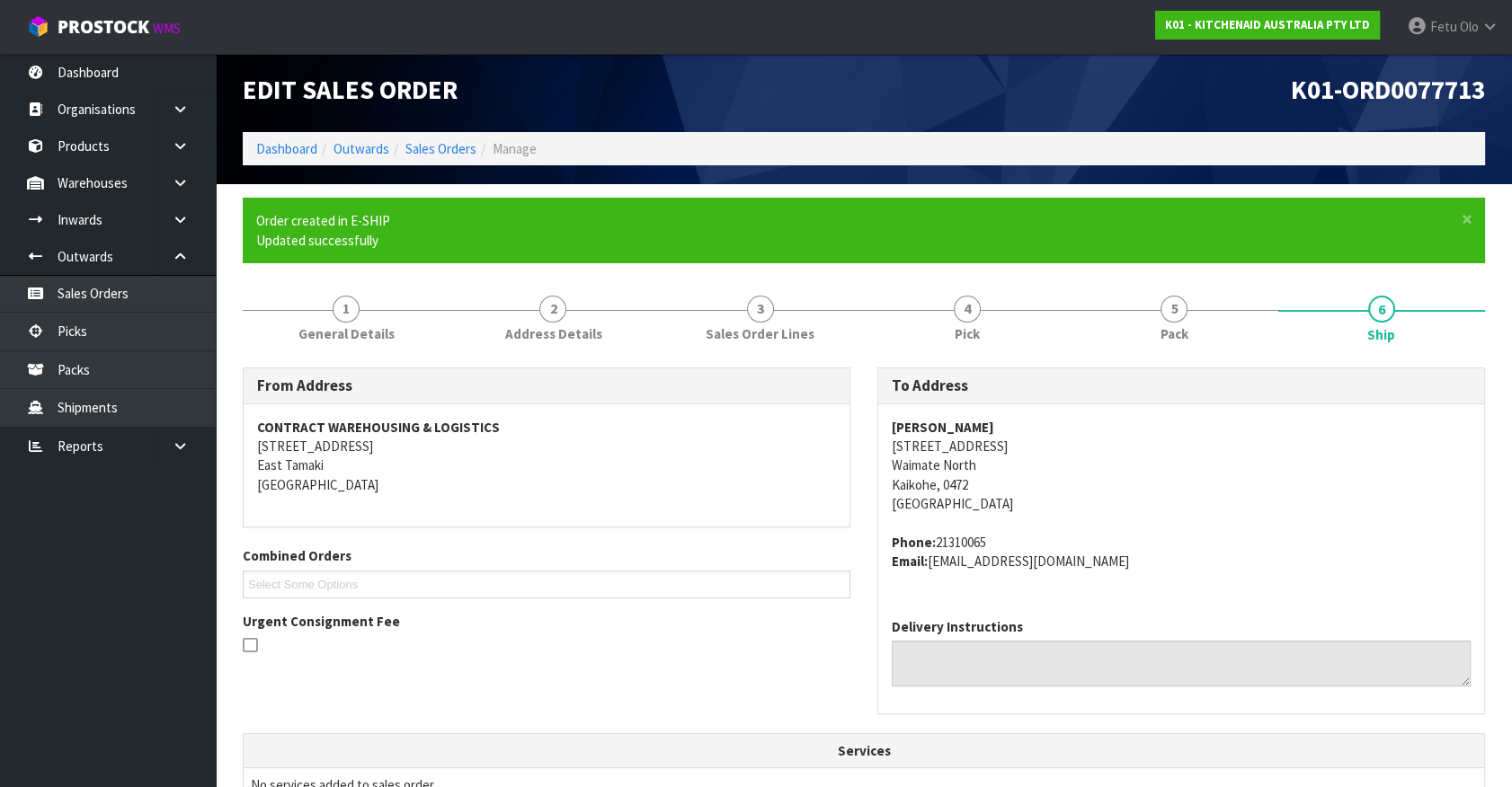
scroll to position [408, 0]
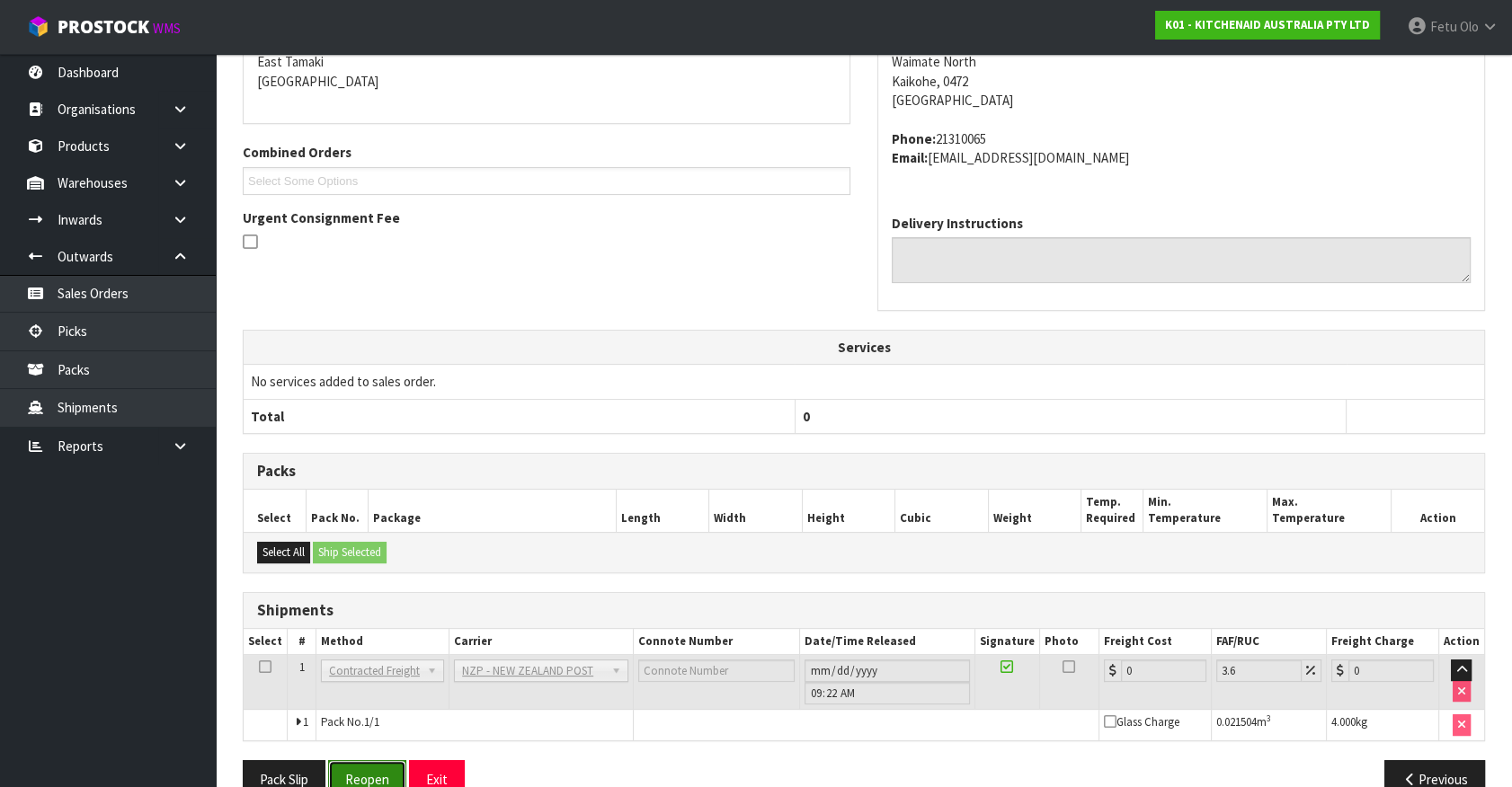
click at [369, 760] on button "Reopen" at bounding box center [367, 780] width 79 height 39
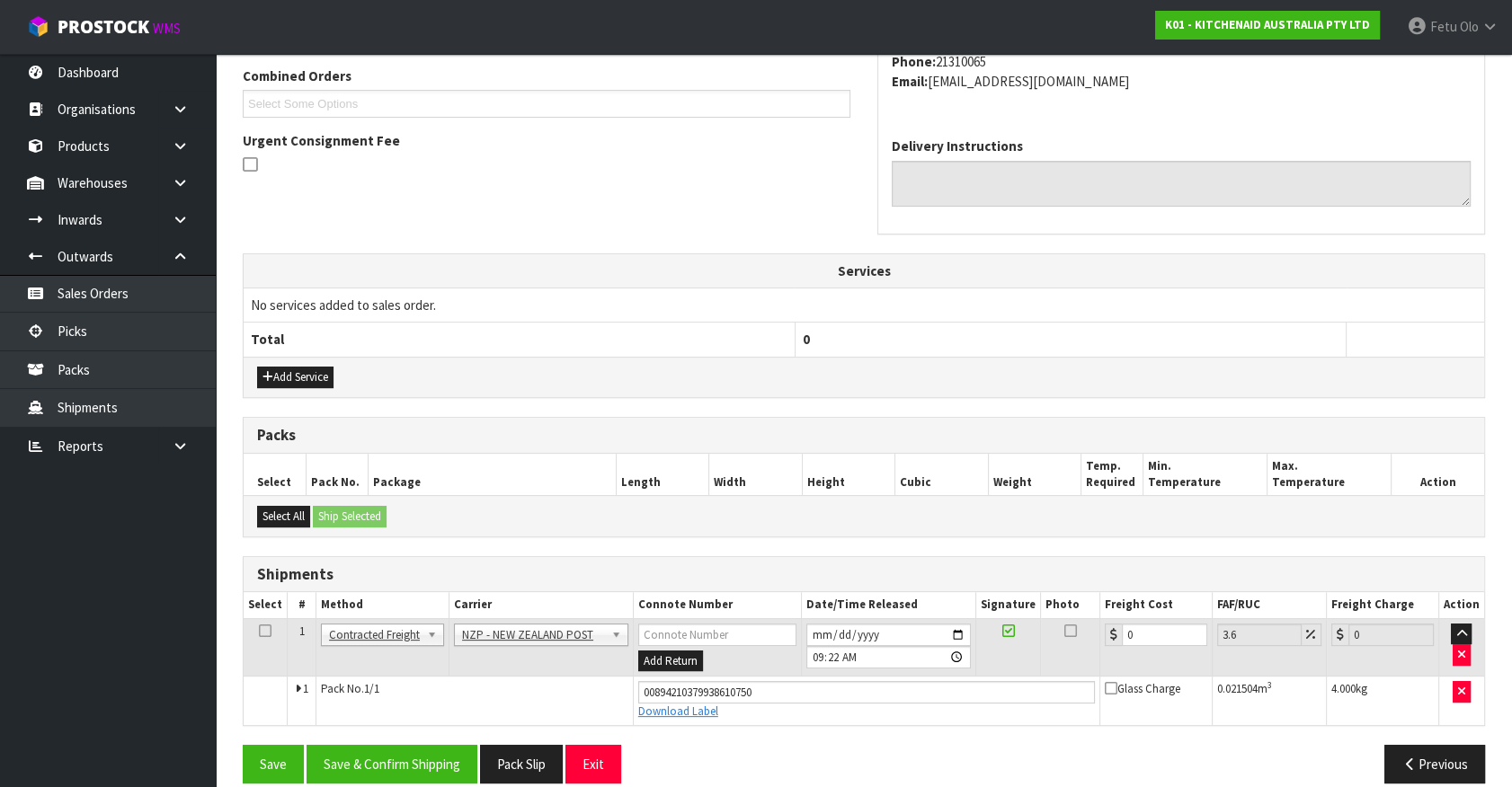
scroll to position [486, 0]
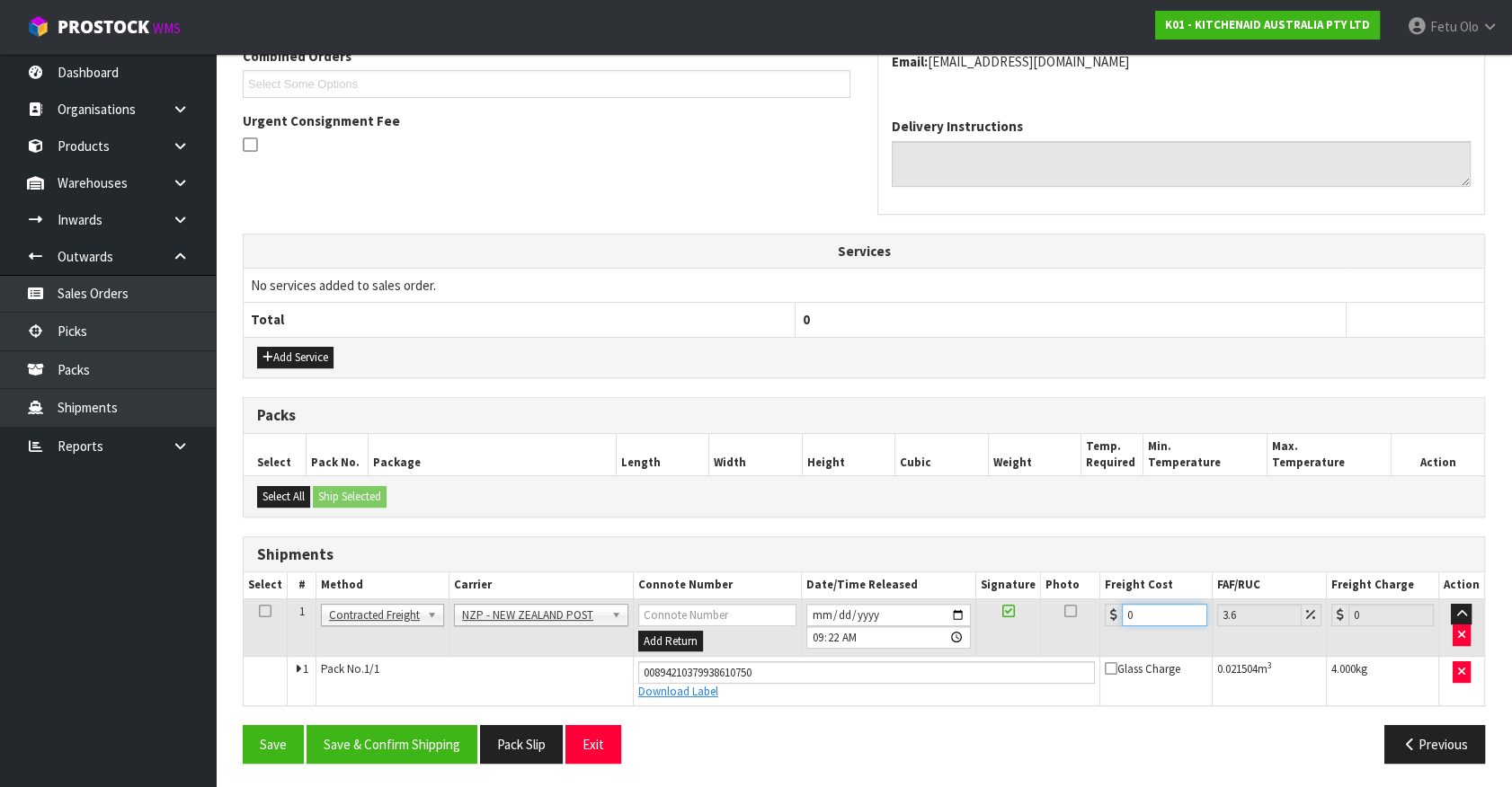
drag, startPoint x: 1167, startPoint y: 615, endPoint x: 926, endPoint y: 646, distance: 243.0
click at [926, 646] on tr "1 Client Local Pickup Customer Local Pickup Company Freight Contracted Freight …" at bounding box center [863, 627] width 1241 height 58
type input "1"
type input "1.04"
type input "13"
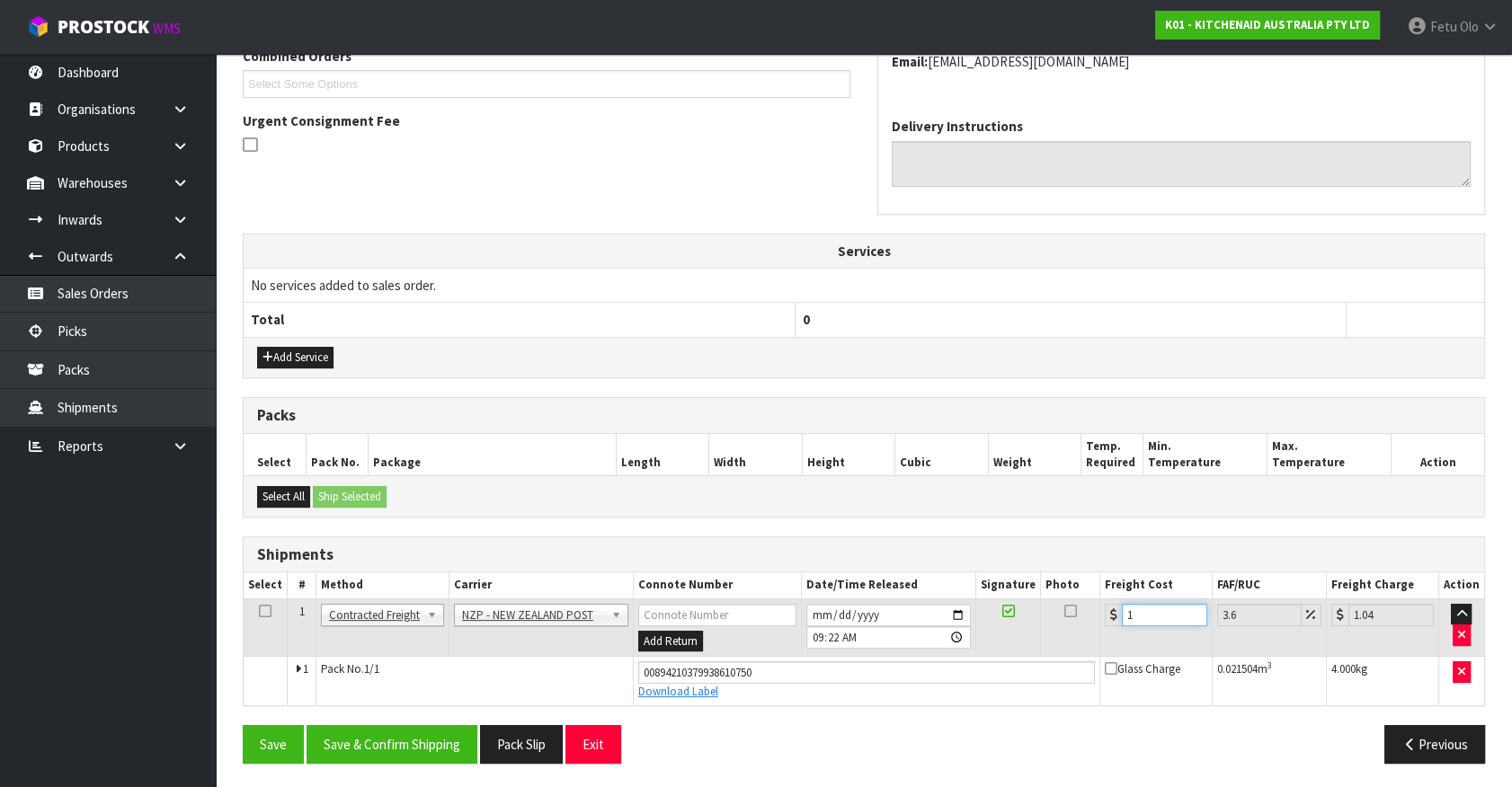
type input "13.47"
type input "13.4"
type input "13.88"
type input "13.48"
type input "13.97"
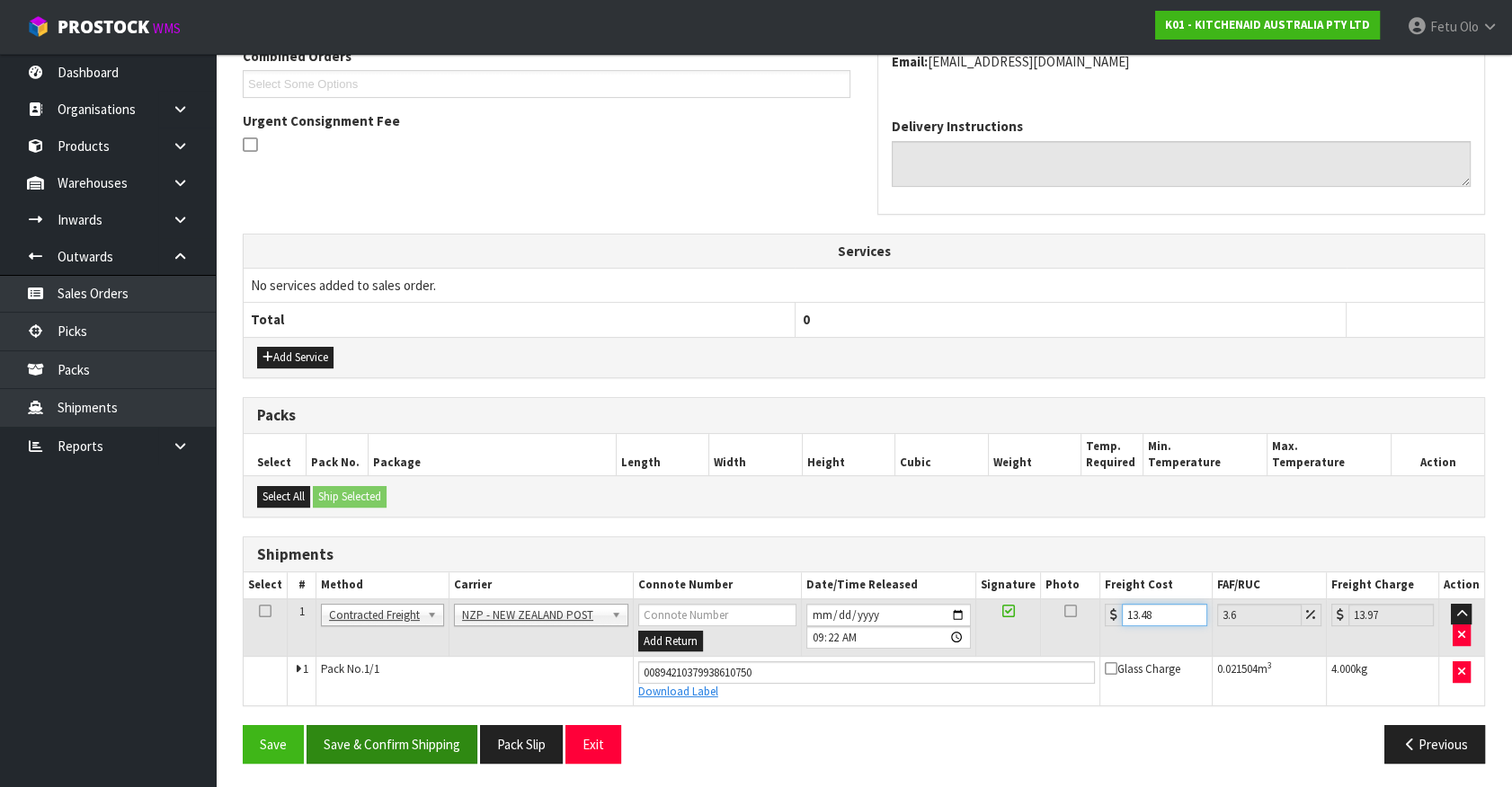
type input "13.48"
click at [433, 733] on button "Save & Confirm Shipping" at bounding box center [391, 744] width 171 height 39
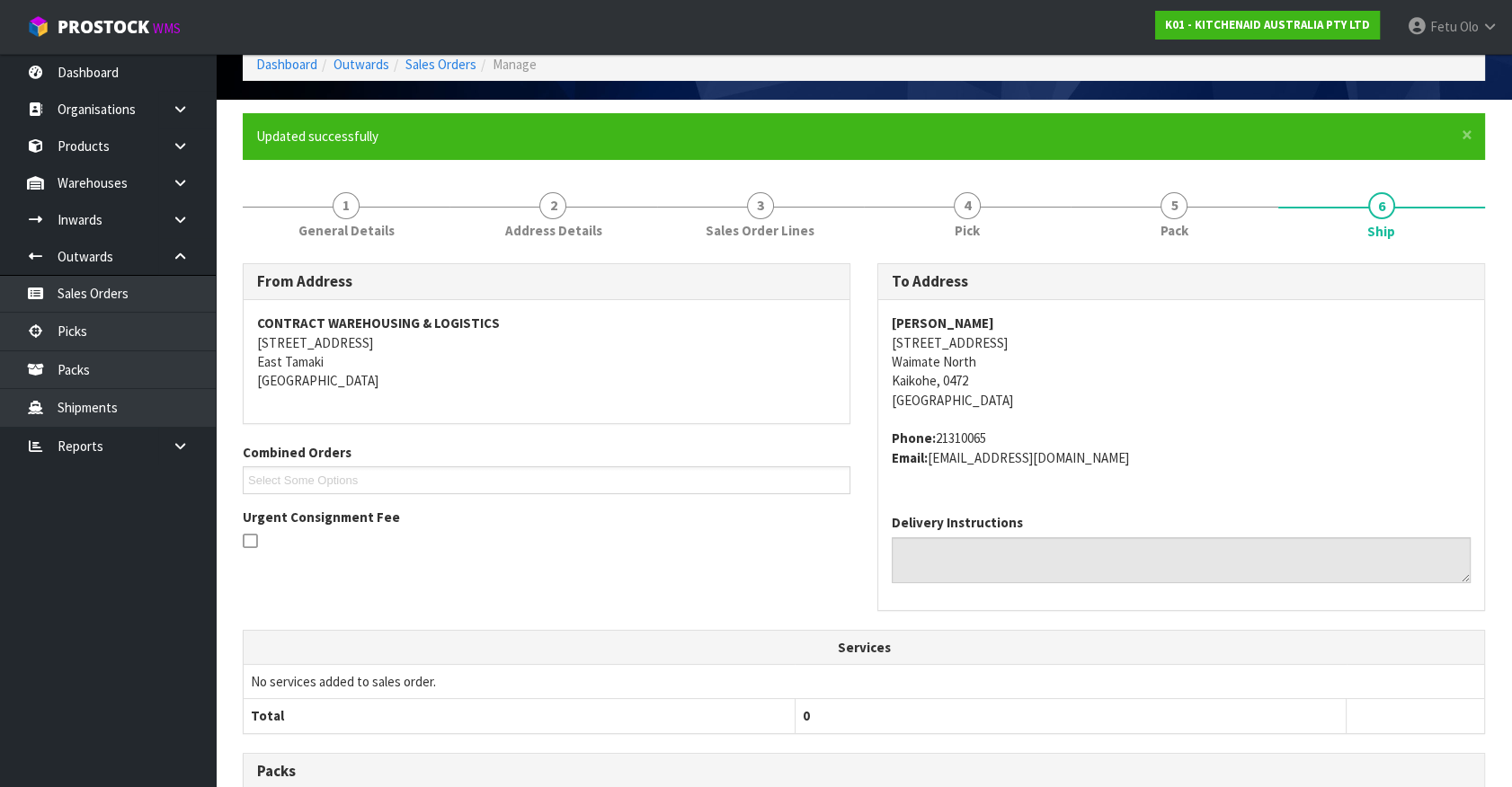
scroll to position [326, 0]
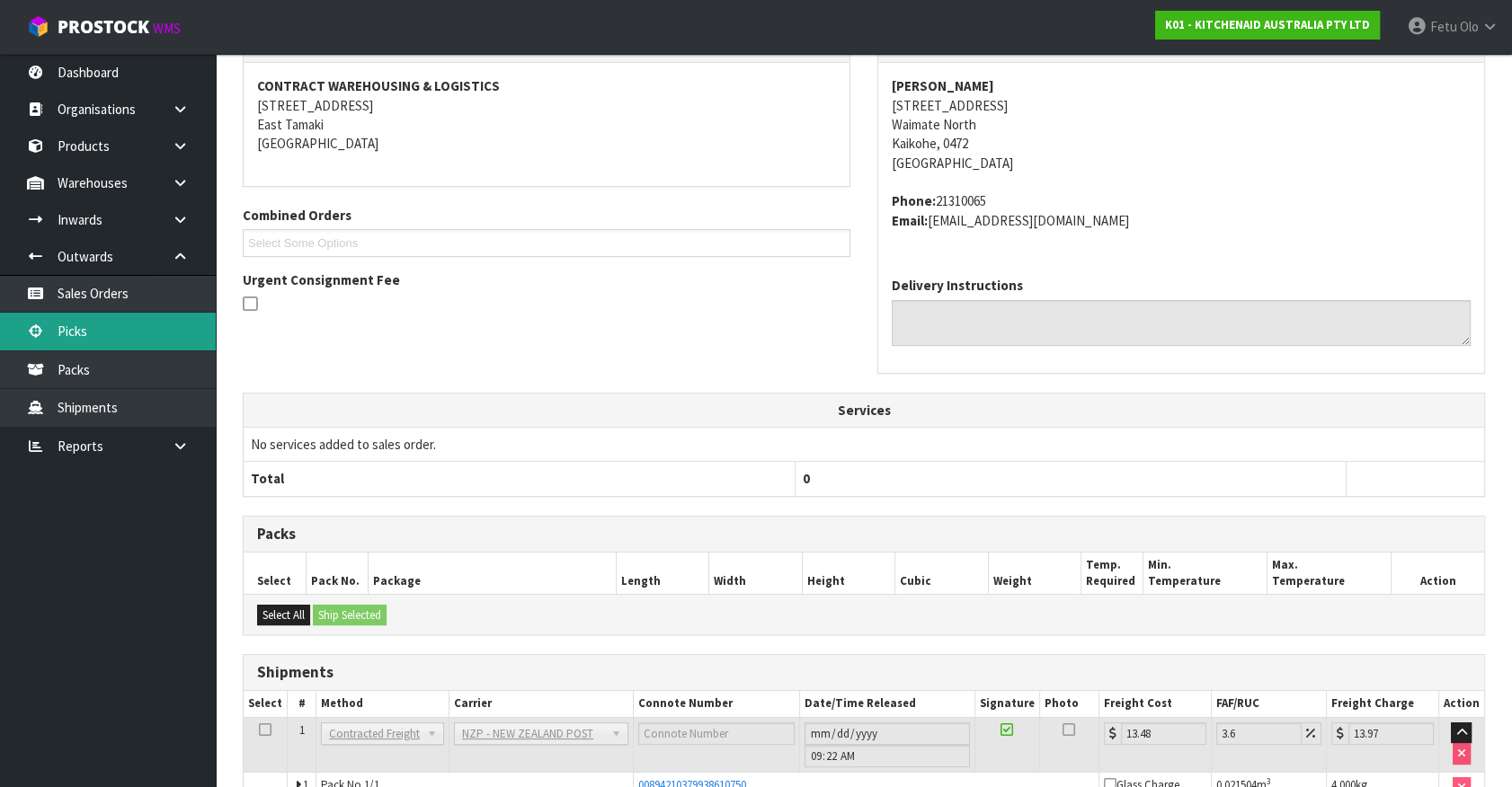
click at [94, 329] on link "Picks" at bounding box center [107, 331] width 216 height 37
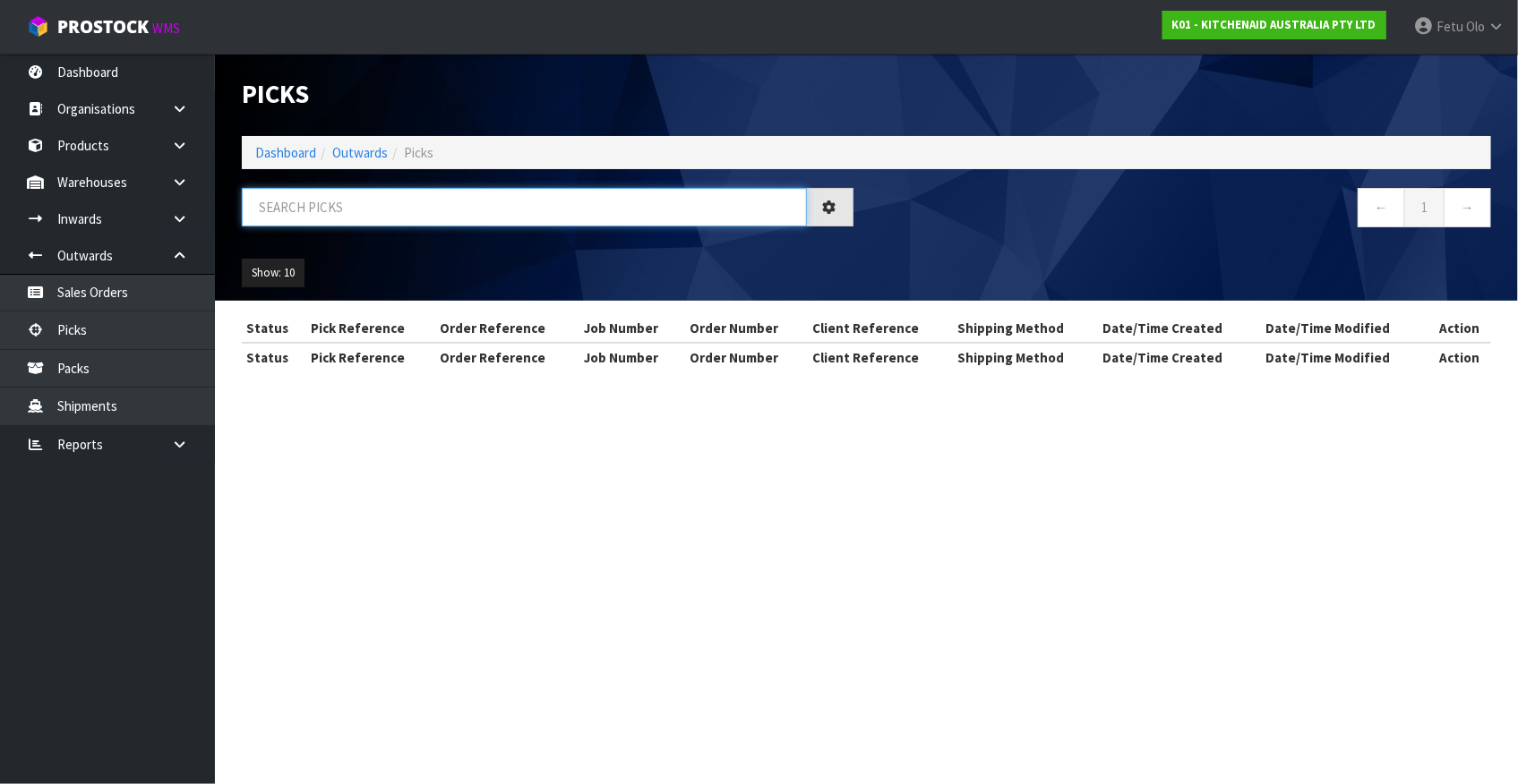
click at [447, 209] on input "text" at bounding box center [524, 207] width 565 height 39
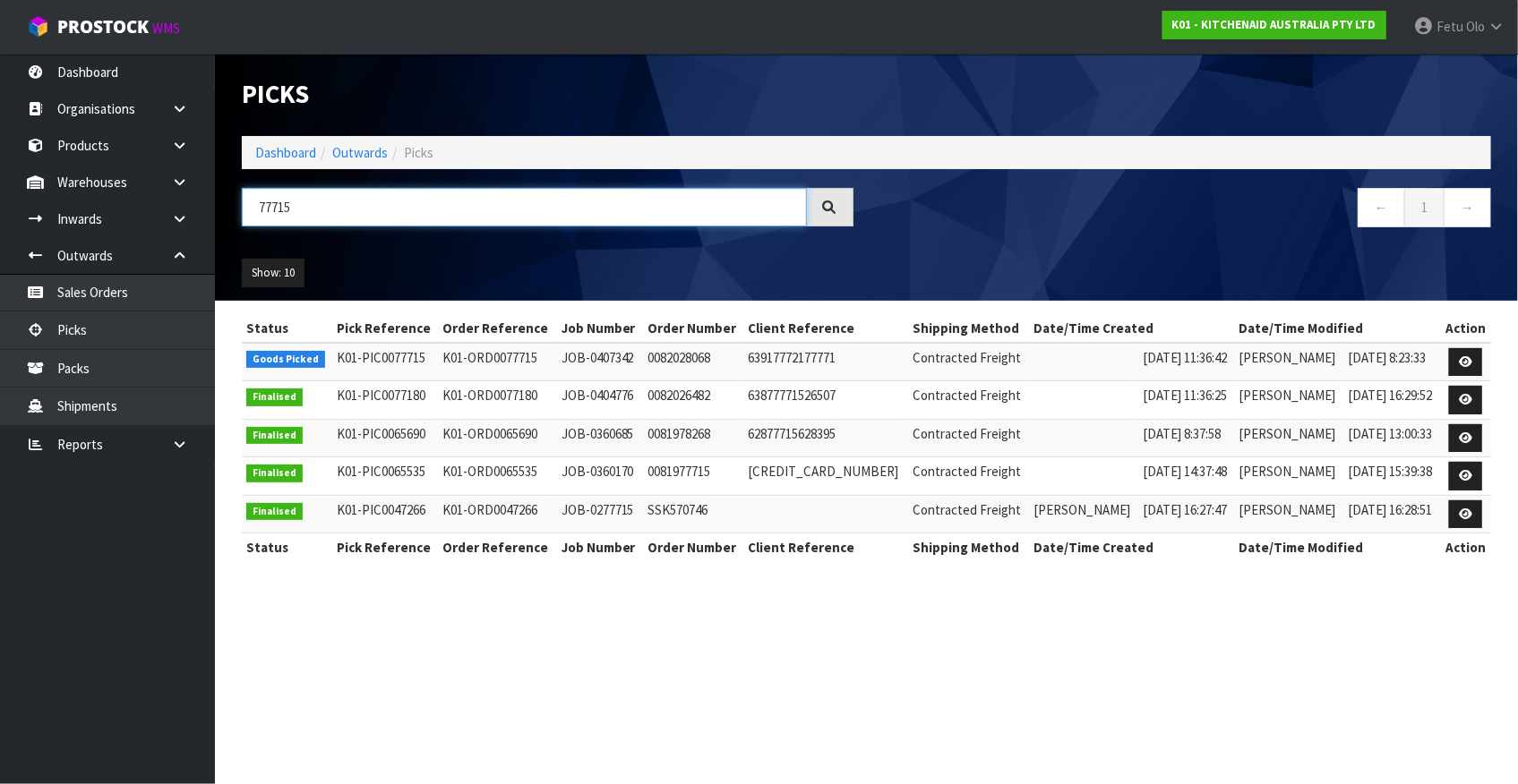
type input "77715"
click at [1464, 367] on link at bounding box center [1465, 362] width 33 height 29
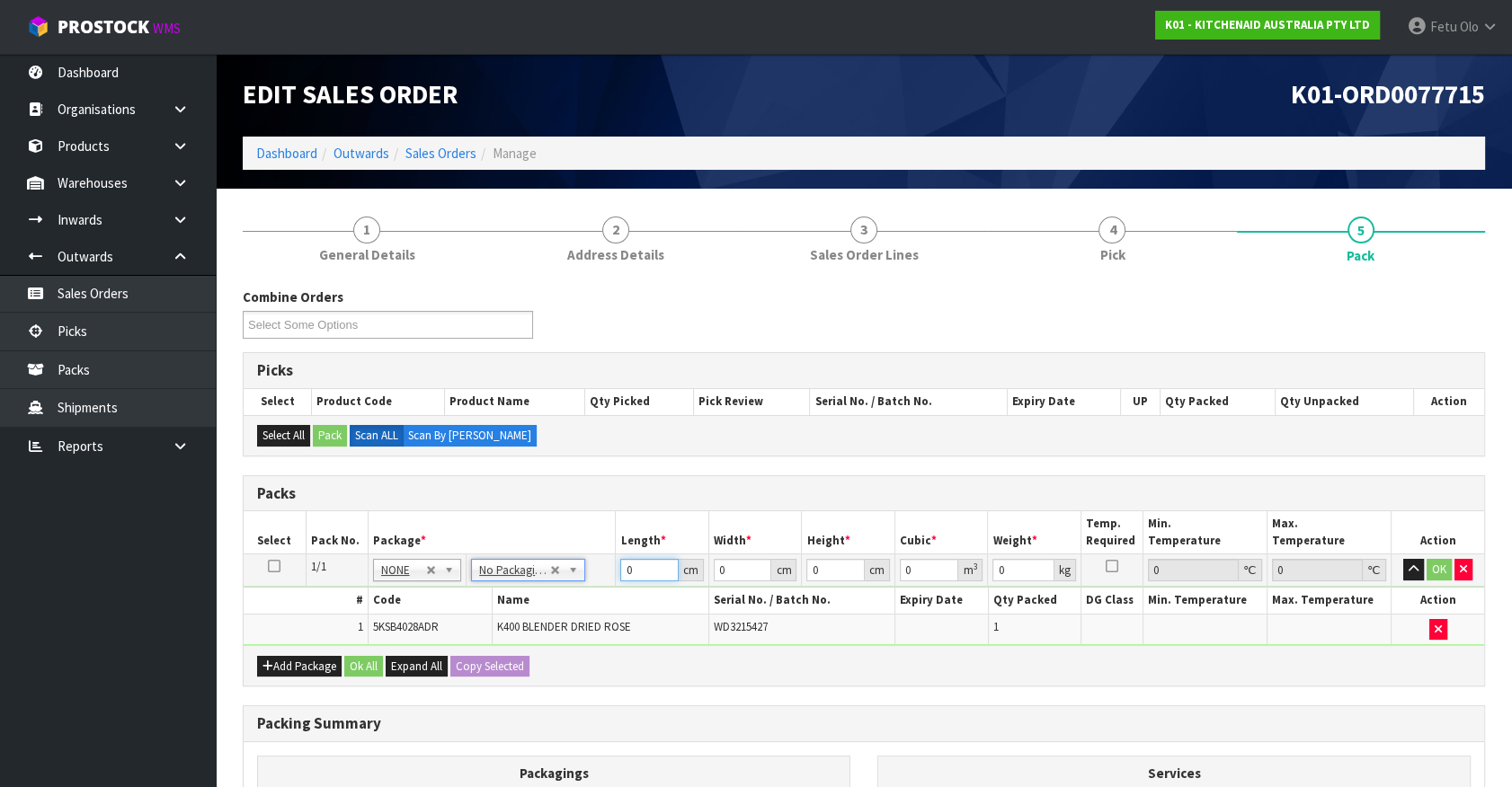
drag, startPoint x: 638, startPoint y: 570, endPoint x: 527, endPoint y: 604, distance: 116.1
click at [527, 604] on tbody "1/1 NONE 007-001 007-002 007-004 007-009 007-013 007-014 007-015 007-017 007-01…" at bounding box center [863, 599] width 1241 height 91
type input "33"
type input "631"
type input "4"
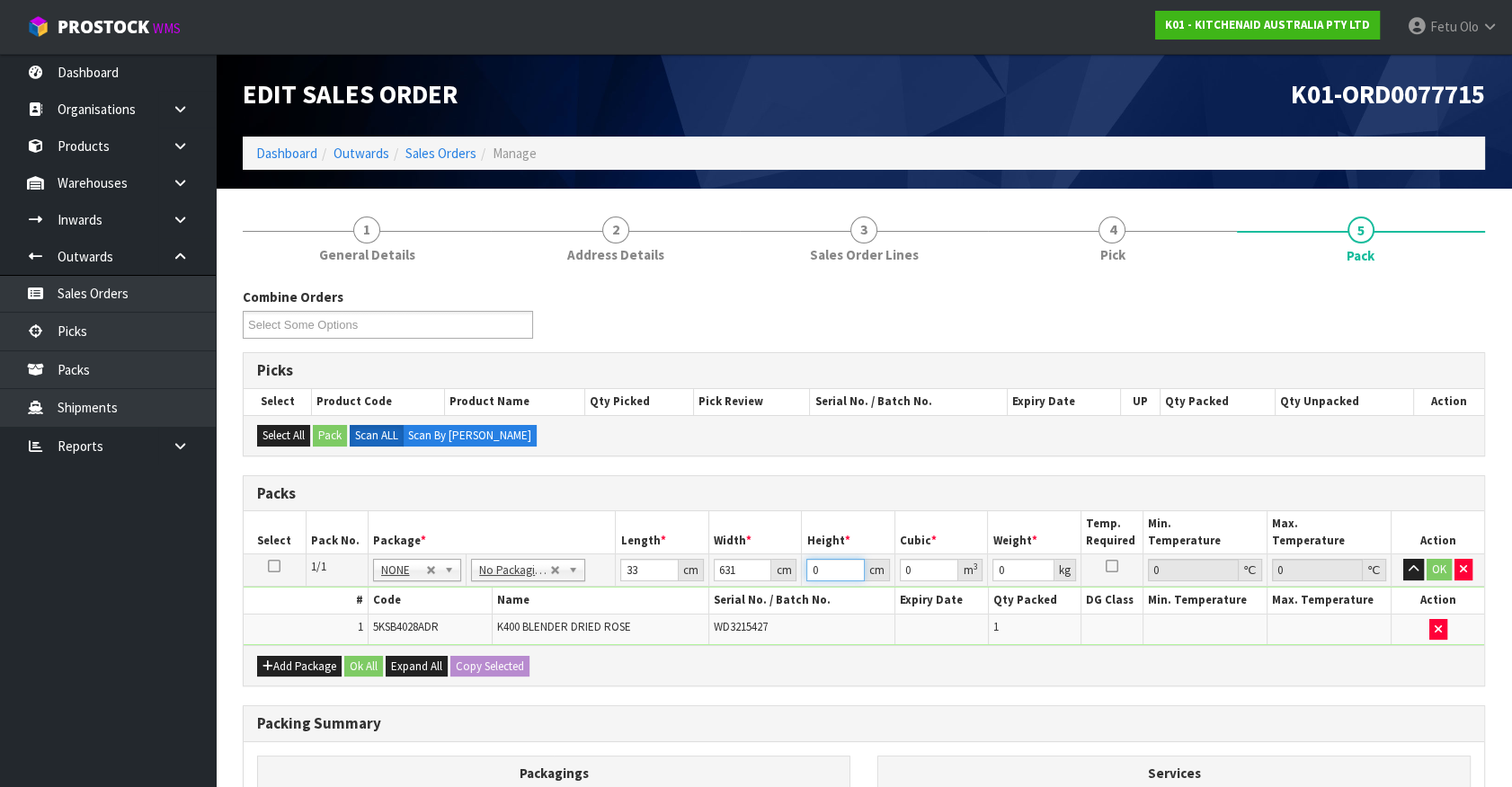
type input "0.083292"
type input "48"
type input "0.999504"
type input "48"
click at [638, 575] on input "33" at bounding box center [649, 570] width 58 height 22
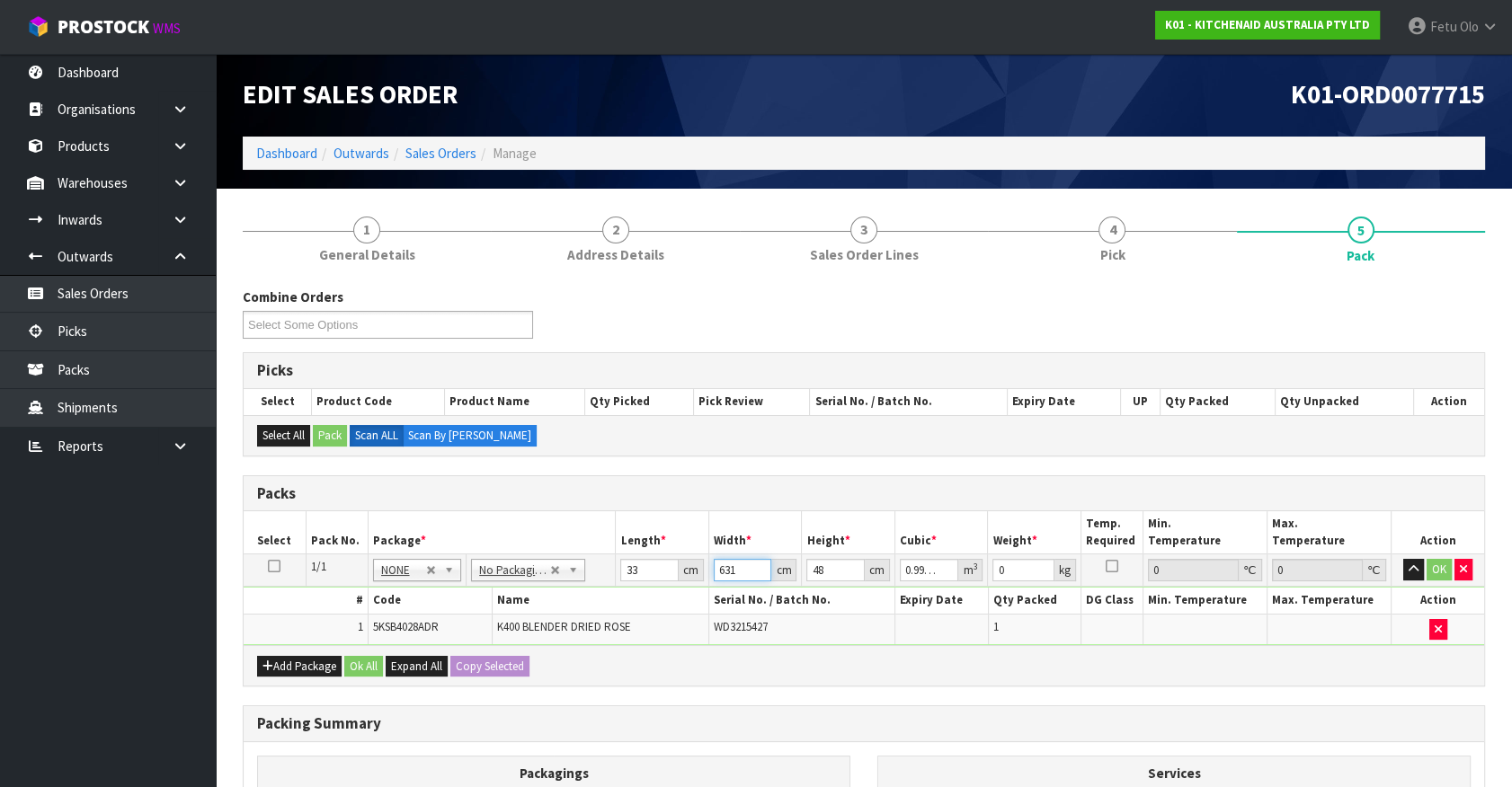
type input "3"
type input "0.004752"
type input "31"
type input "0.049104"
type input "31"
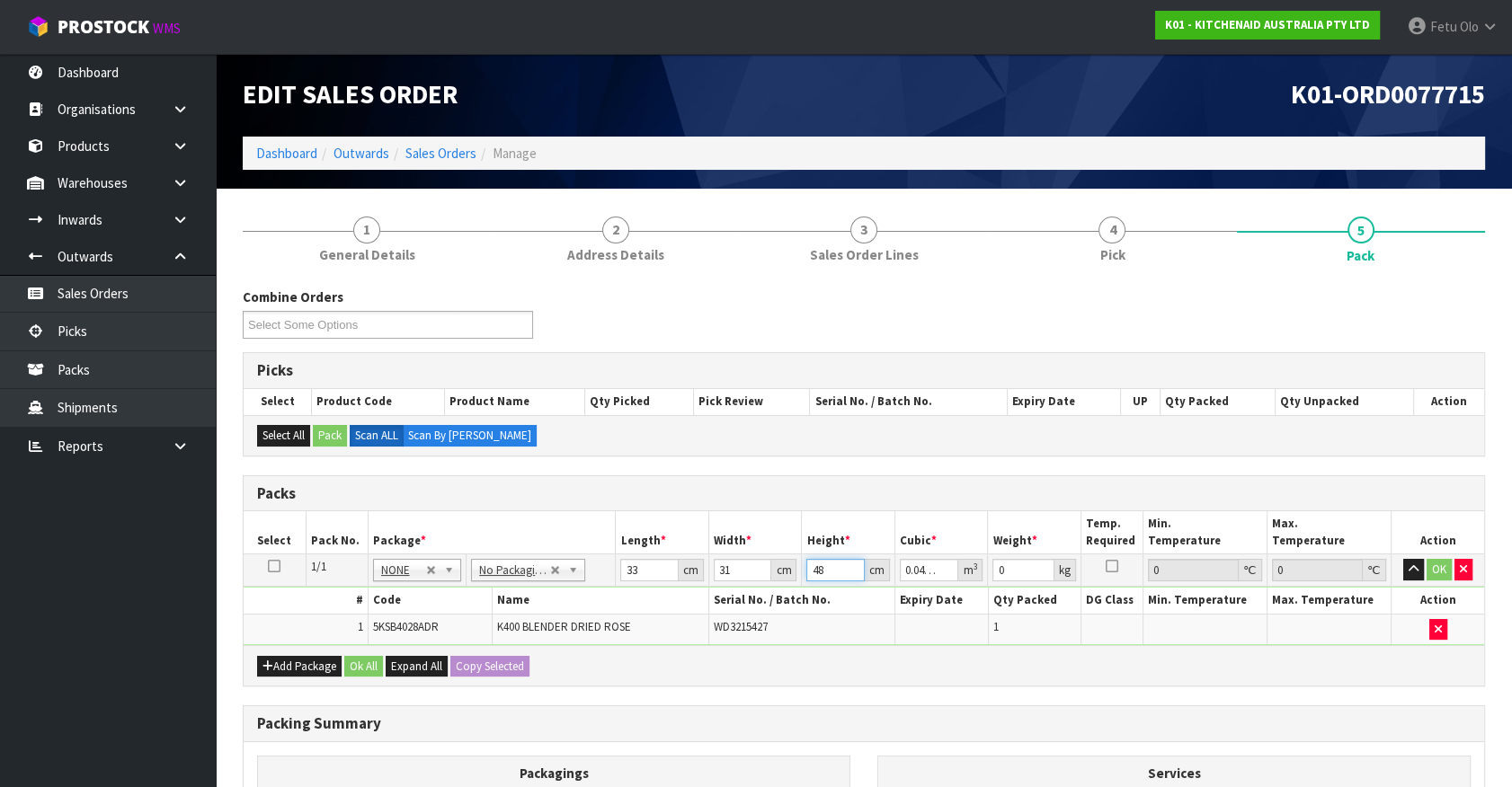
type input "4"
type input "0.004092"
type input "48"
type input "0.049104"
type input "9"
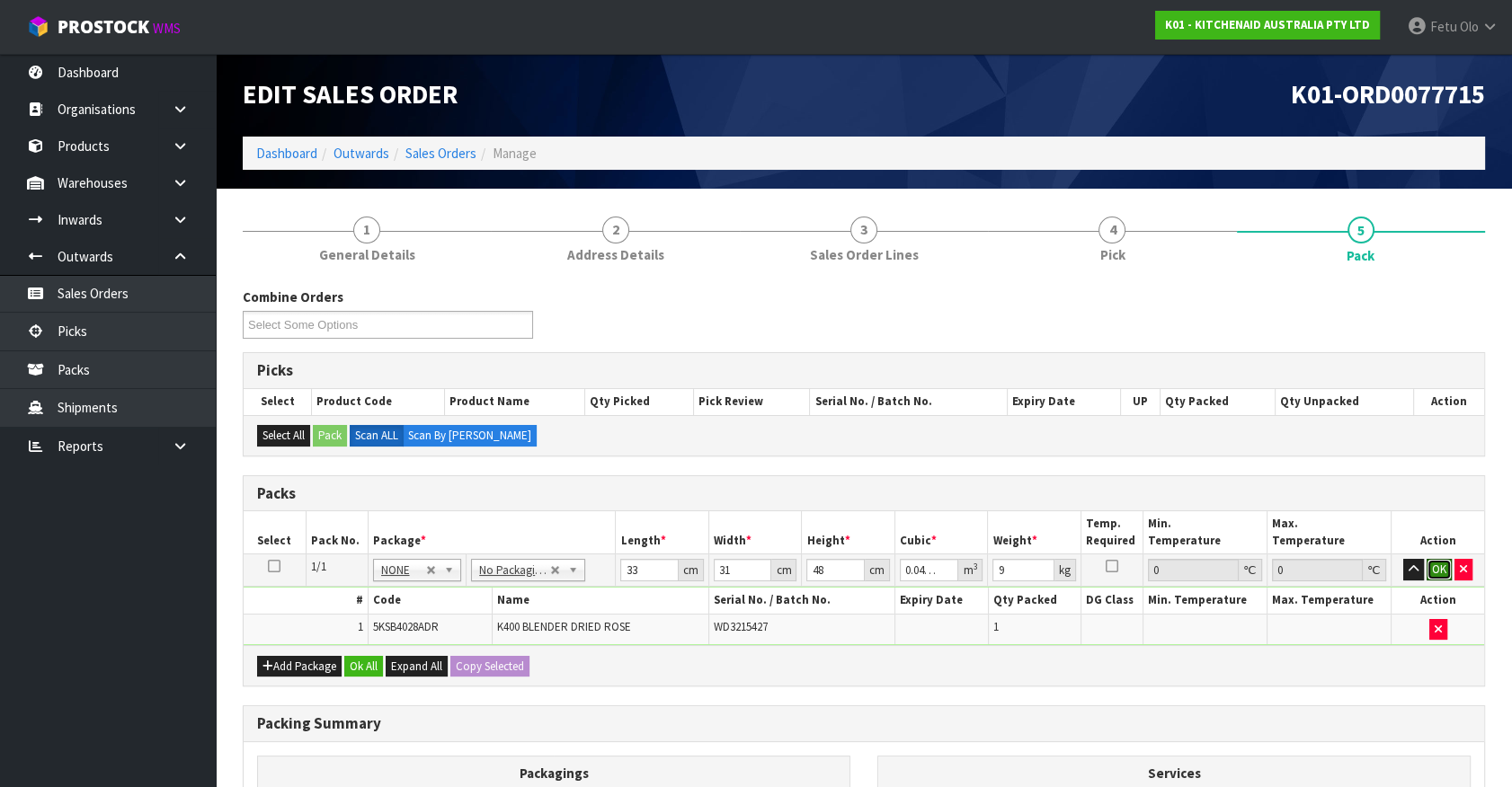
click button "OK" at bounding box center [1439, 569] width 25 height 21
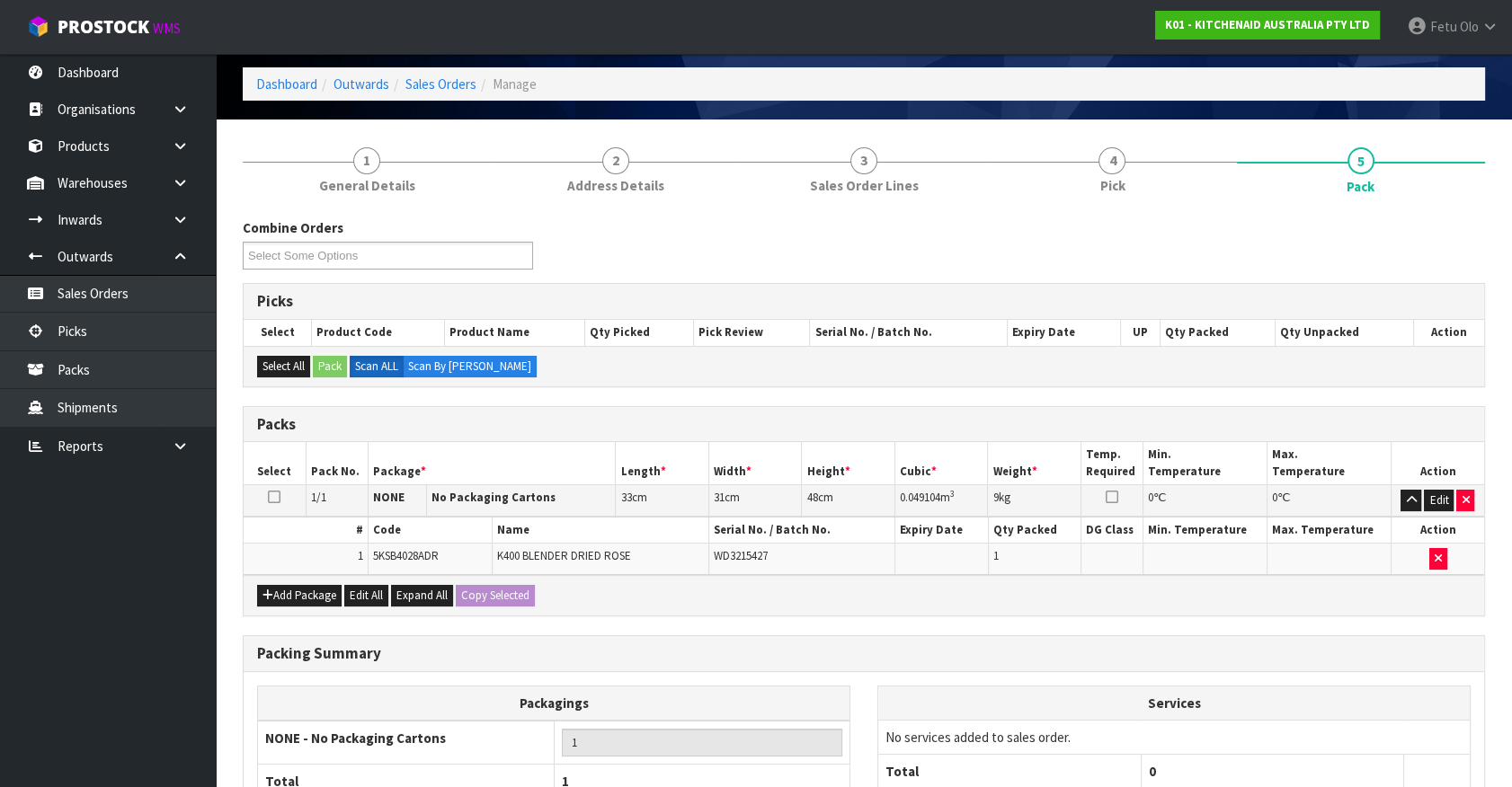
scroll to position [235, 0]
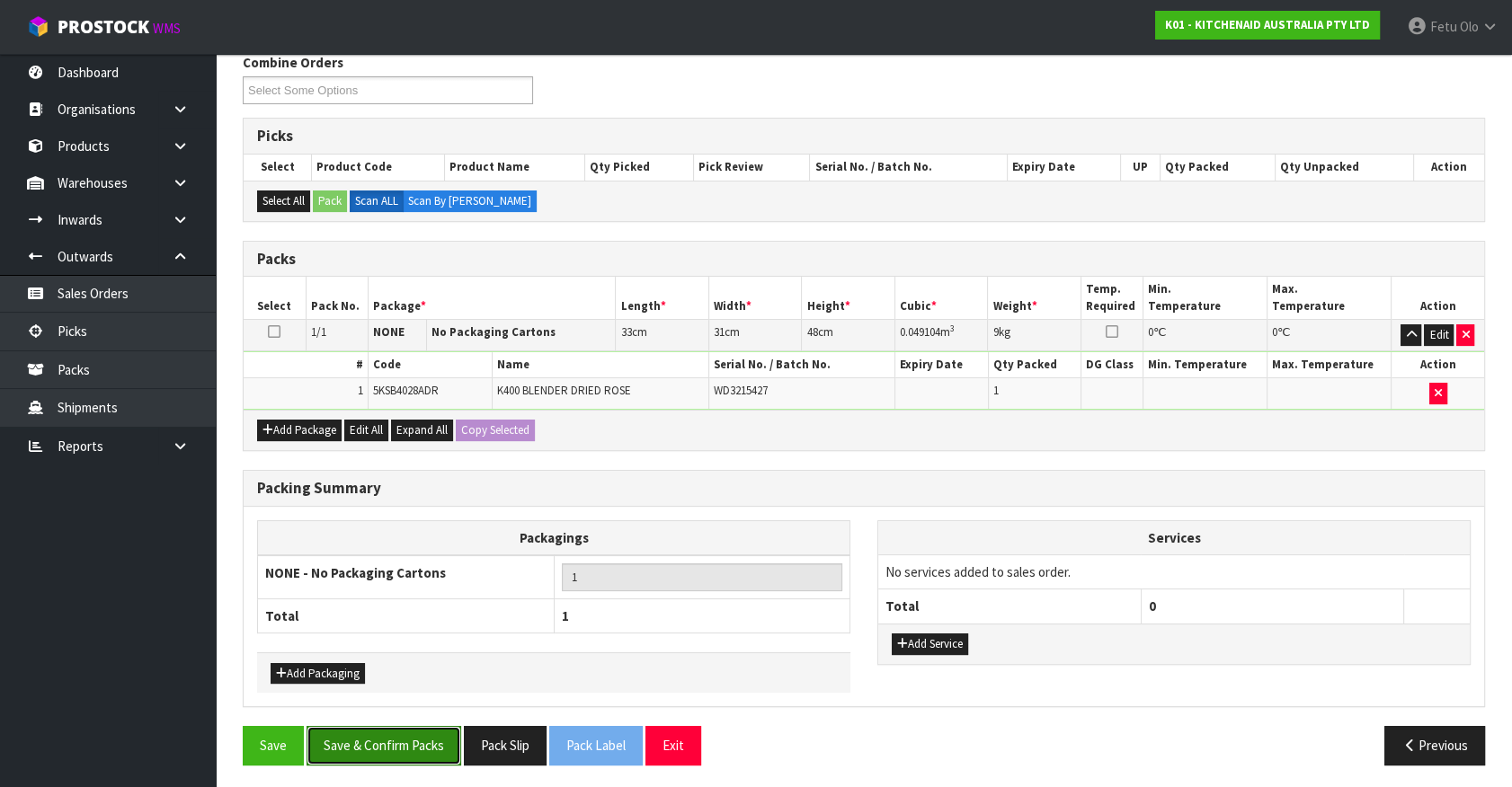
click at [408, 737] on button "Save & Confirm Packs" at bounding box center [383, 745] width 155 height 39
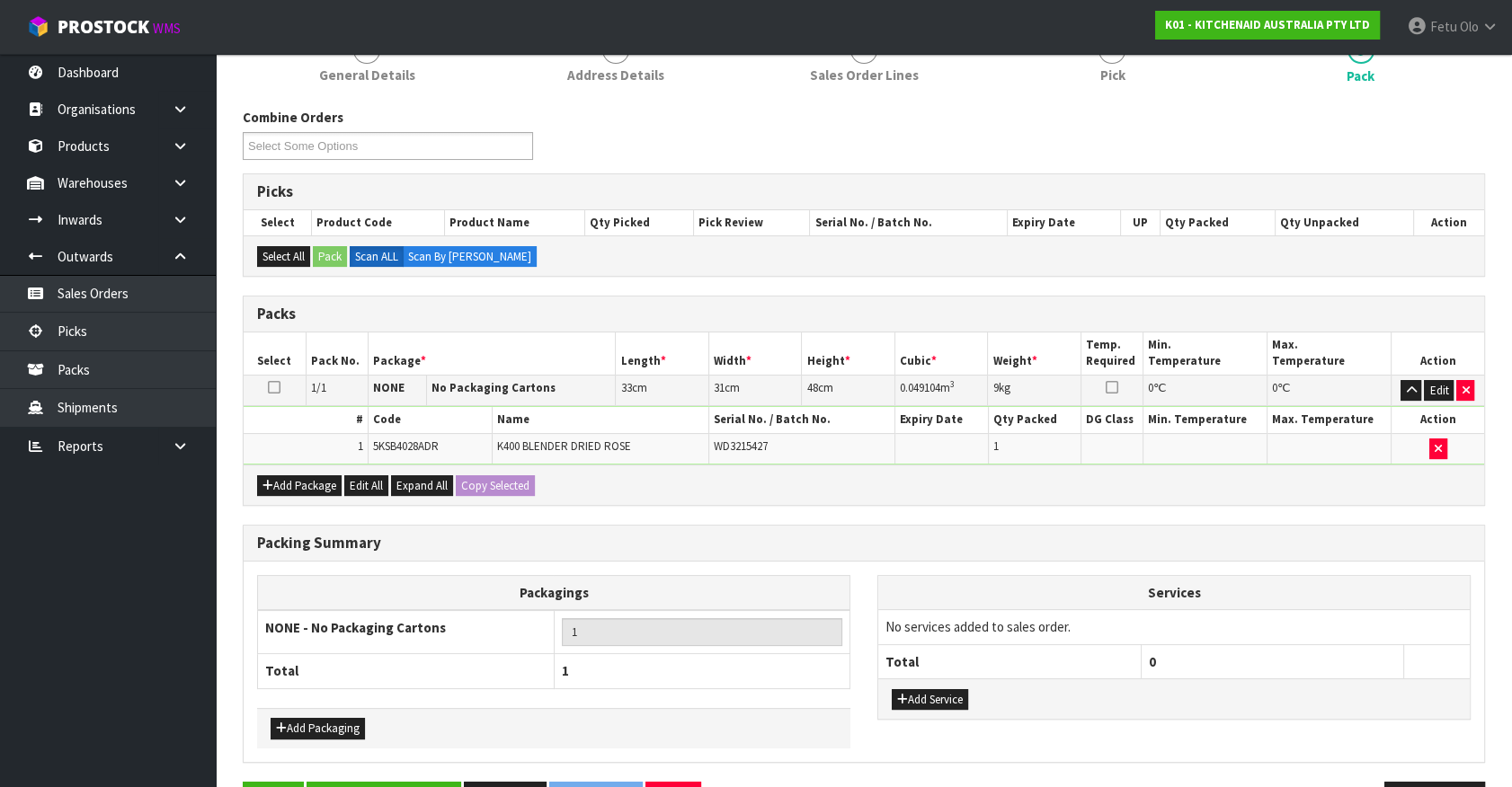
scroll to position [203, 0]
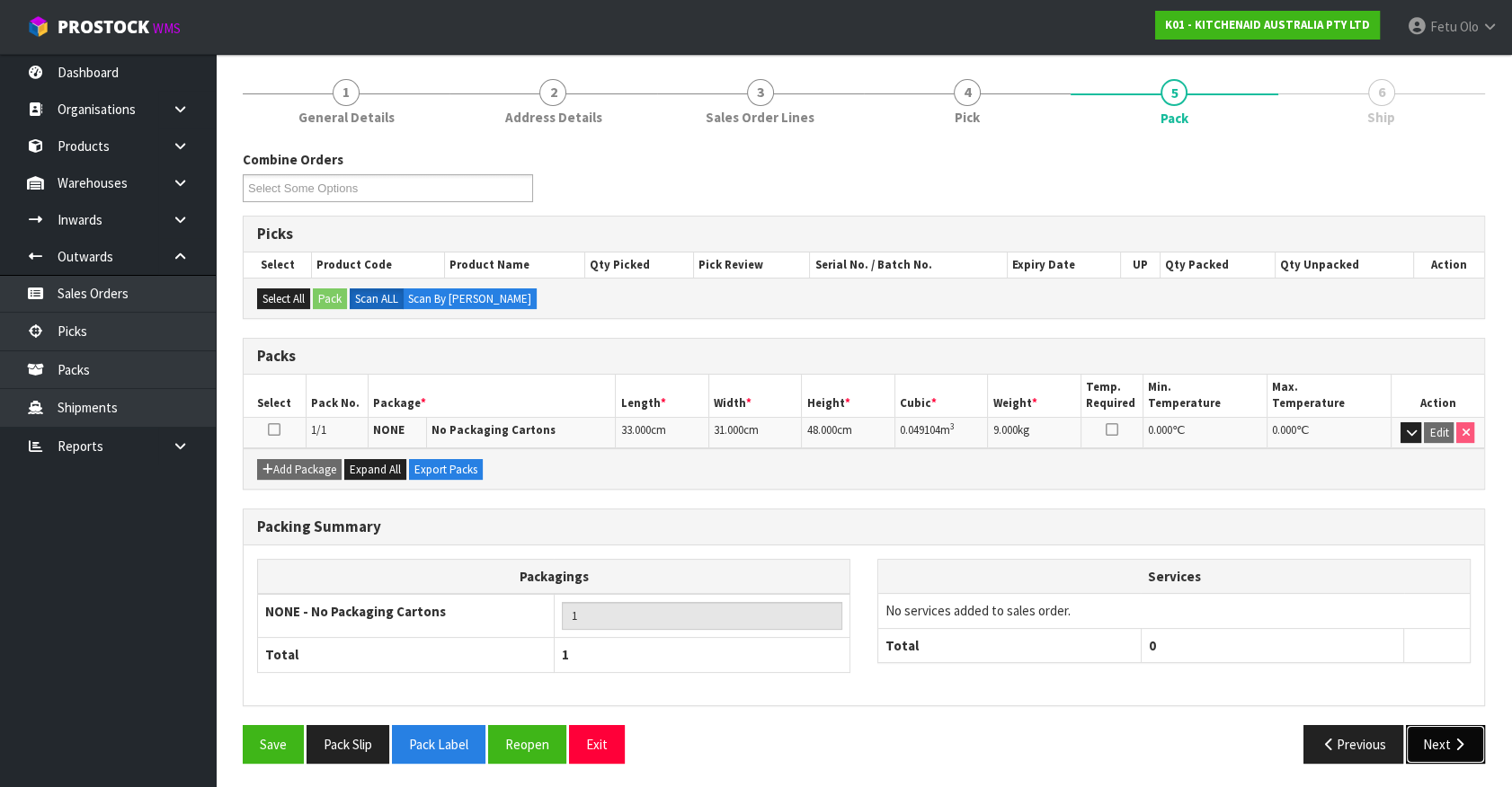
click at [1422, 735] on button "Next" at bounding box center [1444, 744] width 79 height 39
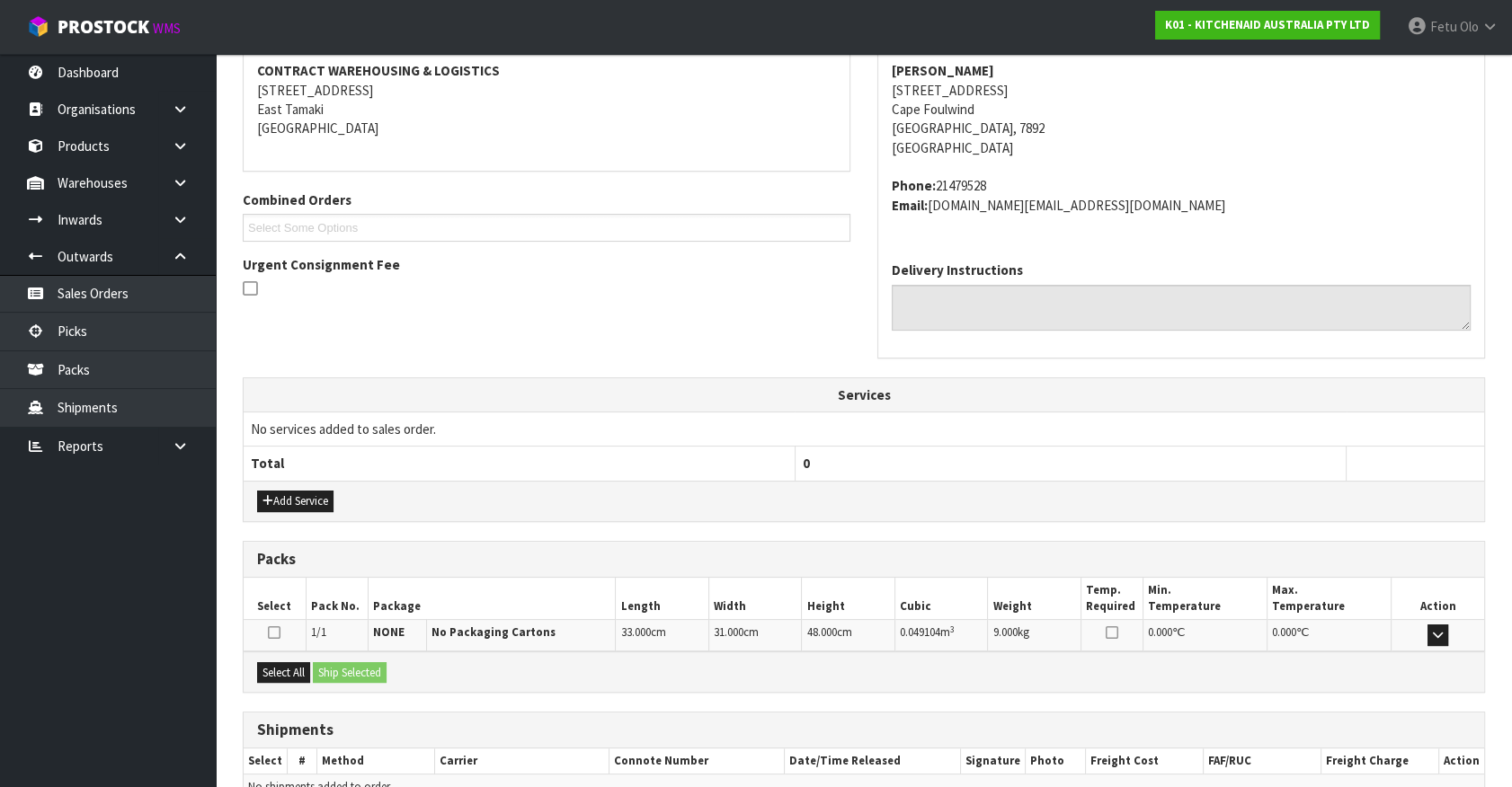
scroll to position [437, 0]
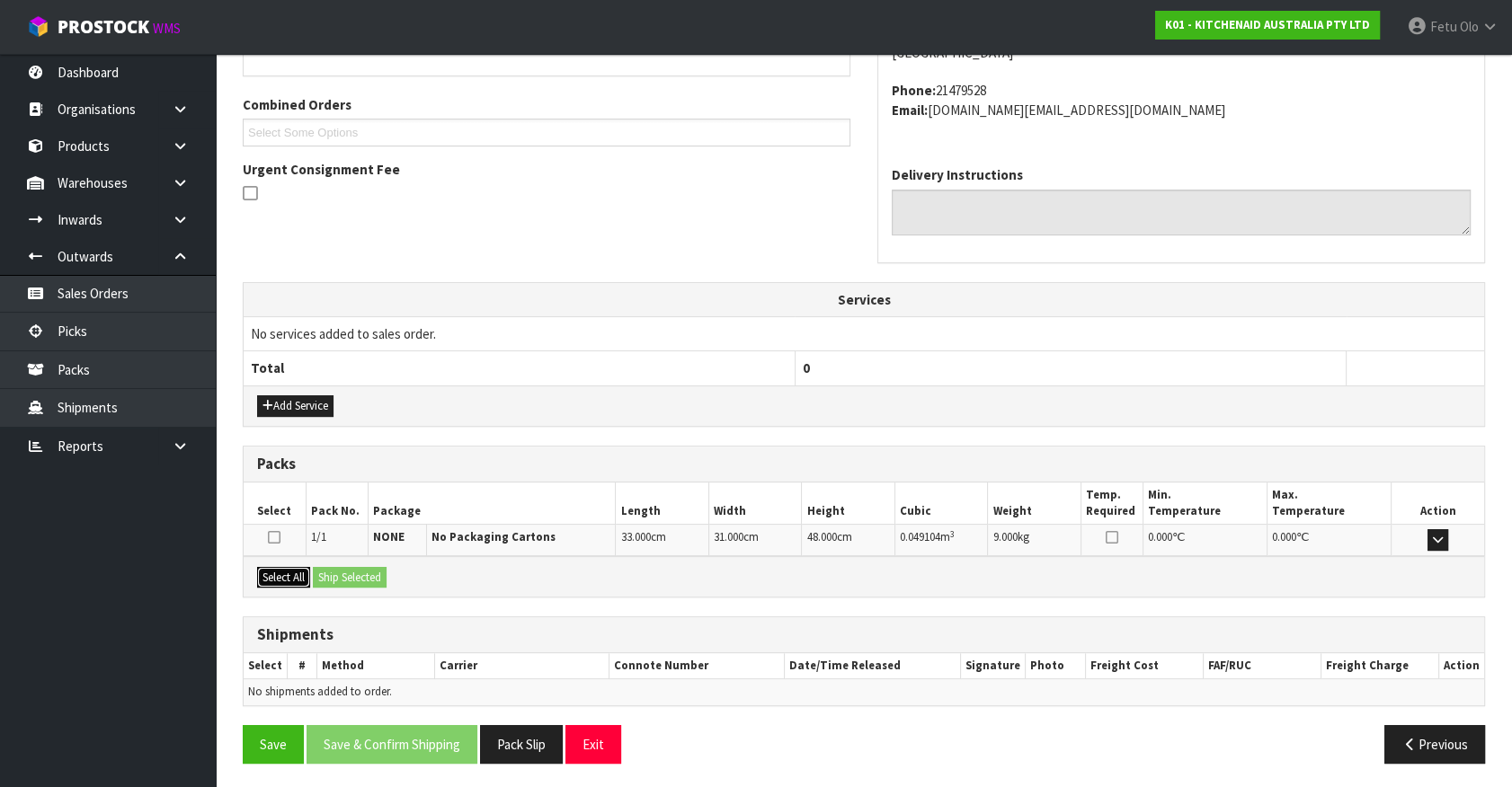
click at [262, 567] on button "Select All" at bounding box center [283, 577] width 53 height 21
drag, startPoint x: 299, startPoint y: 568, endPoint x: 333, endPoint y: 572, distance: 34.2
click at [299, 568] on button "Select All" at bounding box center [283, 577] width 53 height 21
click at [333, 572] on button "Ship Selected" at bounding box center [350, 577] width 74 height 21
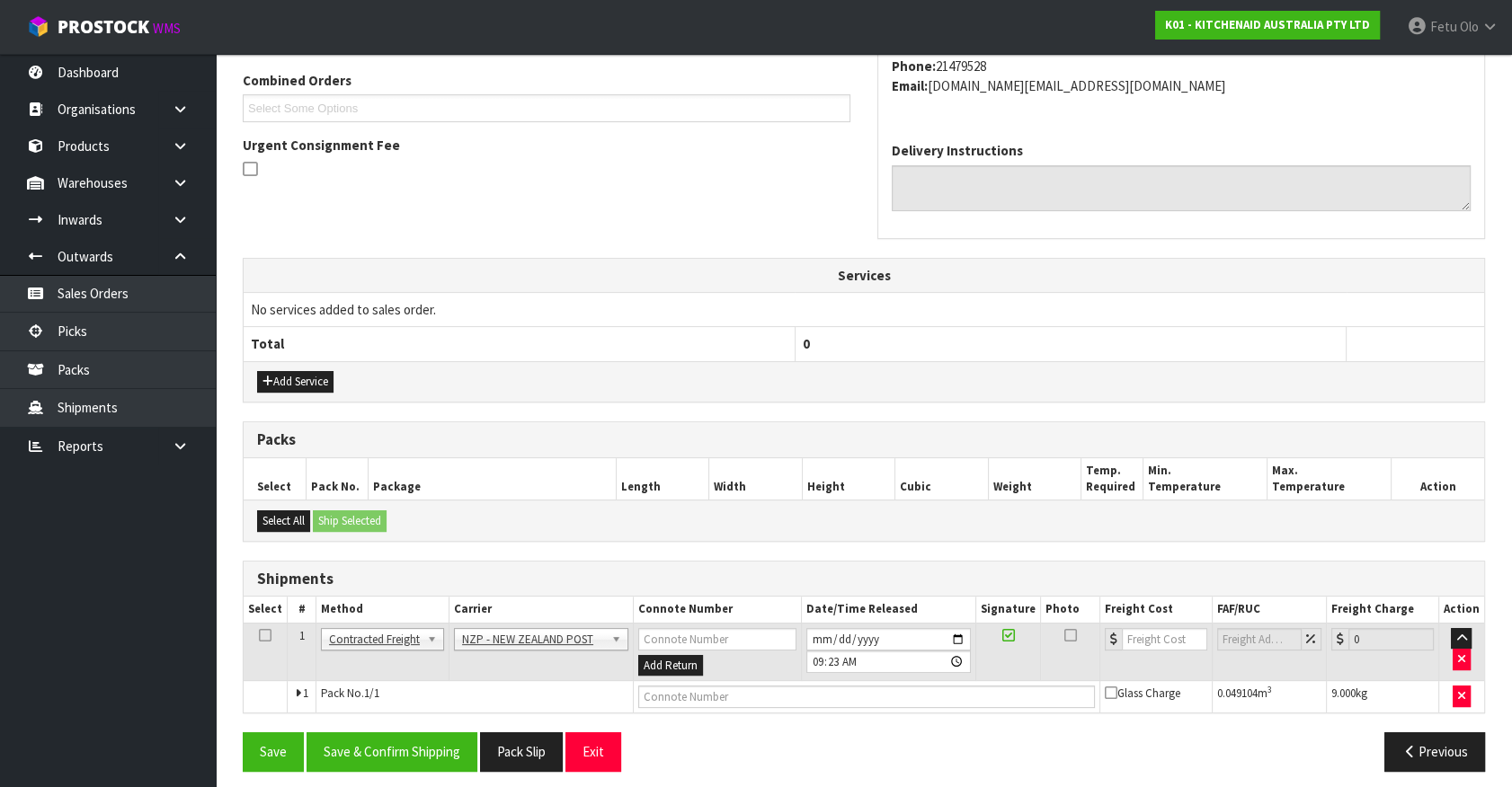
scroll to position [468, 0]
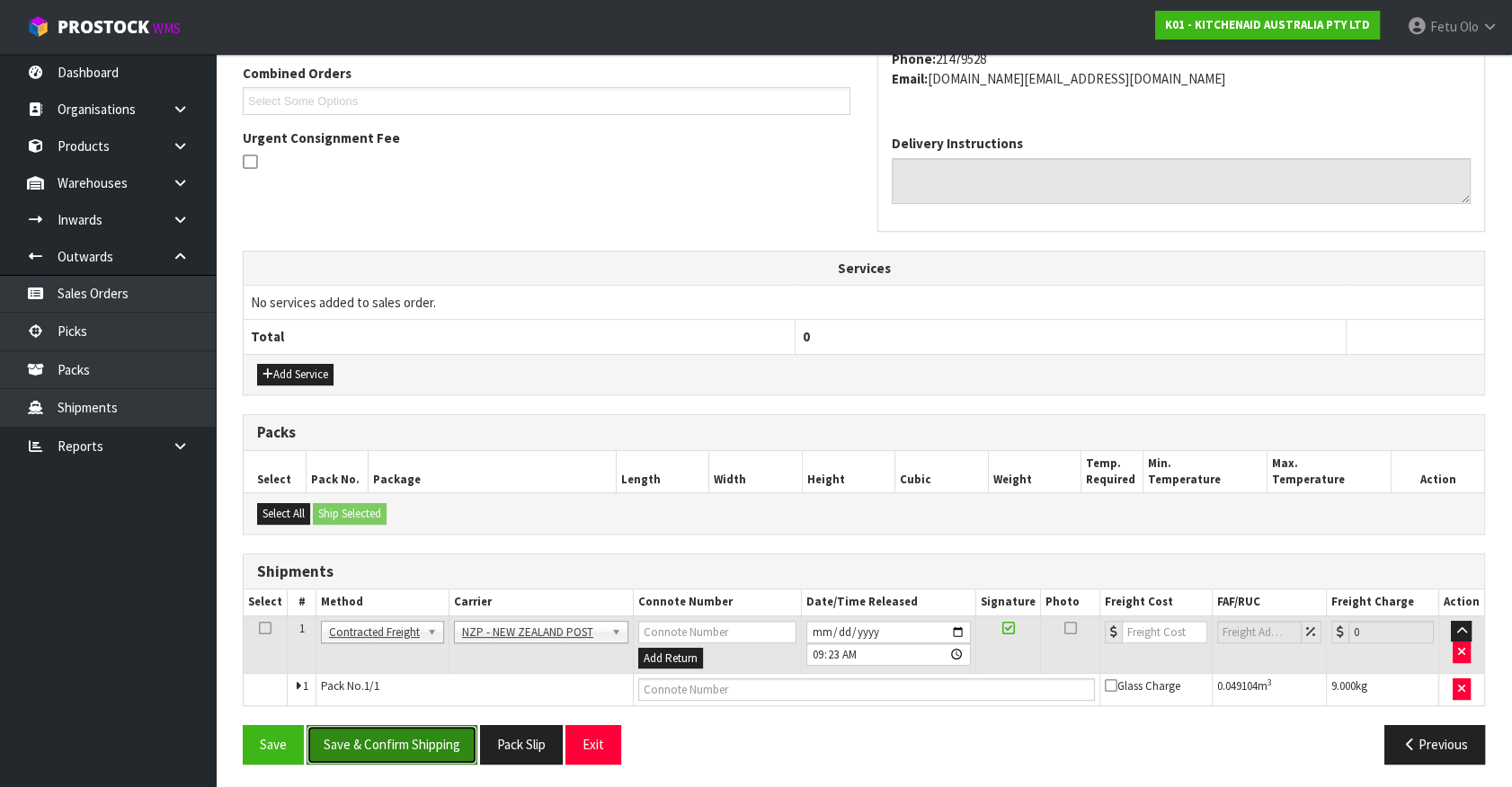
click at [439, 744] on button "Save & Confirm Shipping" at bounding box center [391, 744] width 171 height 39
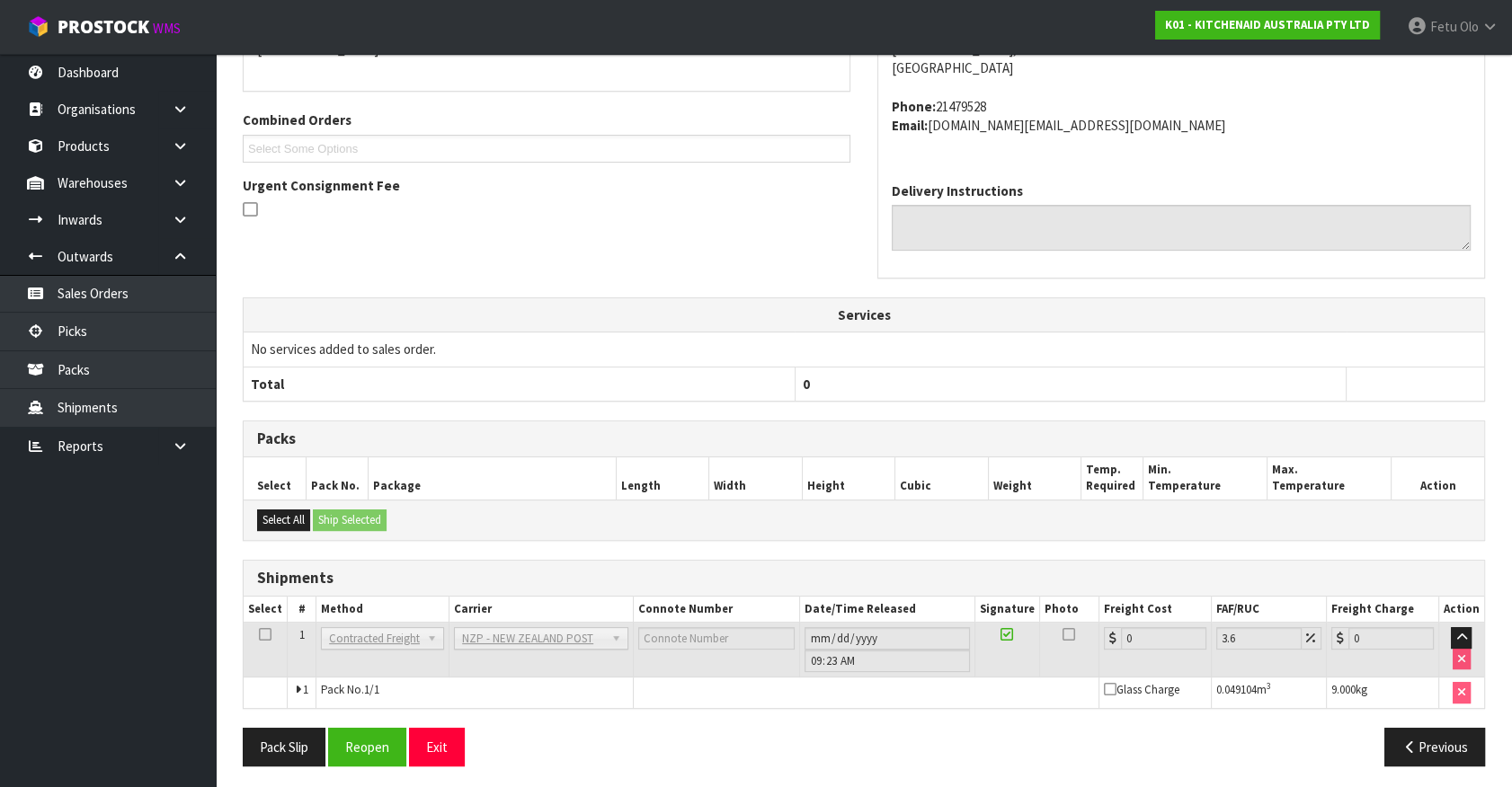
scroll to position [443, 0]
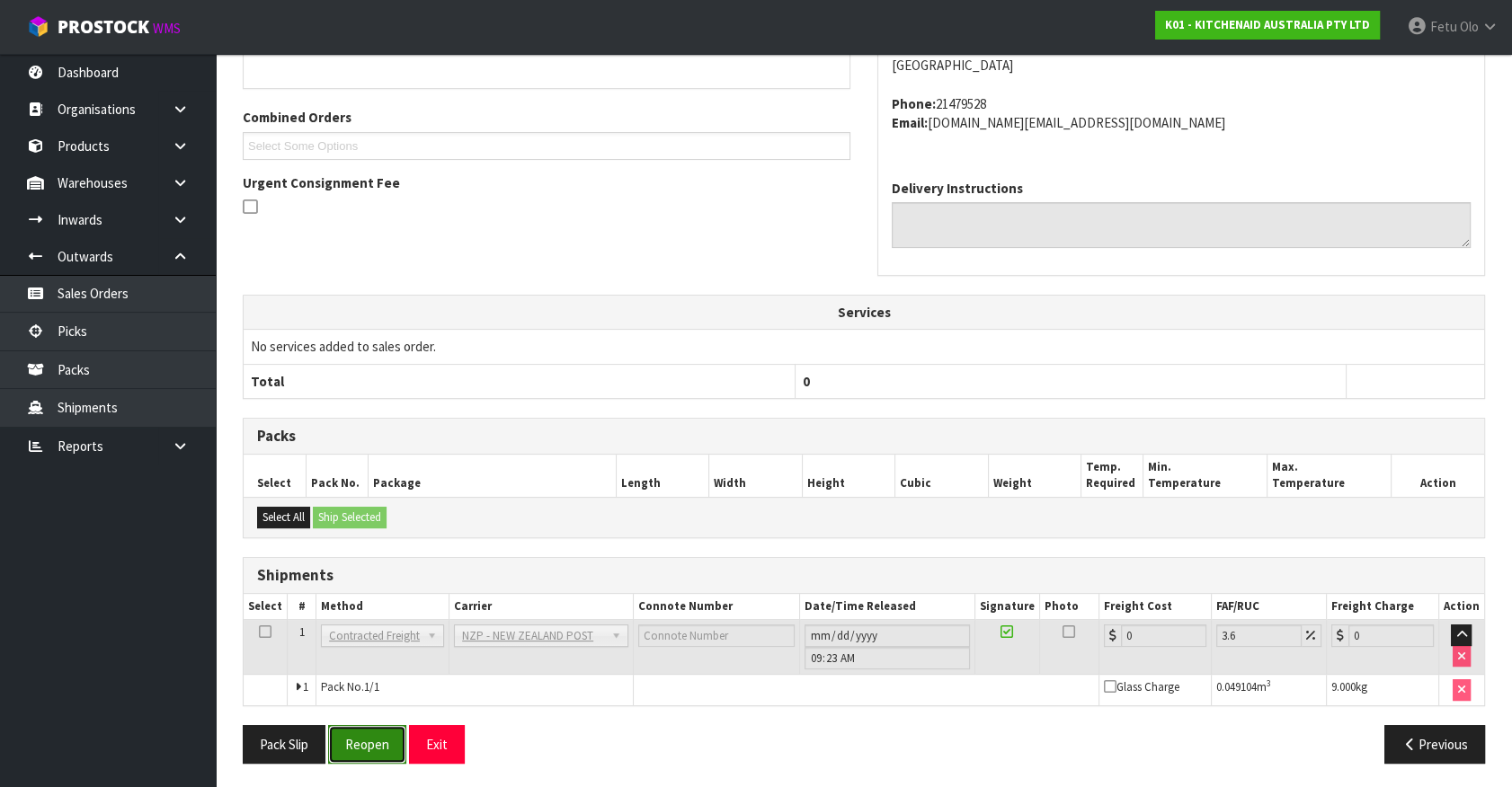
drag, startPoint x: 360, startPoint y: 747, endPoint x: 356, endPoint y: 724, distance: 23.3
click at [360, 747] on button "Reopen" at bounding box center [367, 744] width 79 height 39
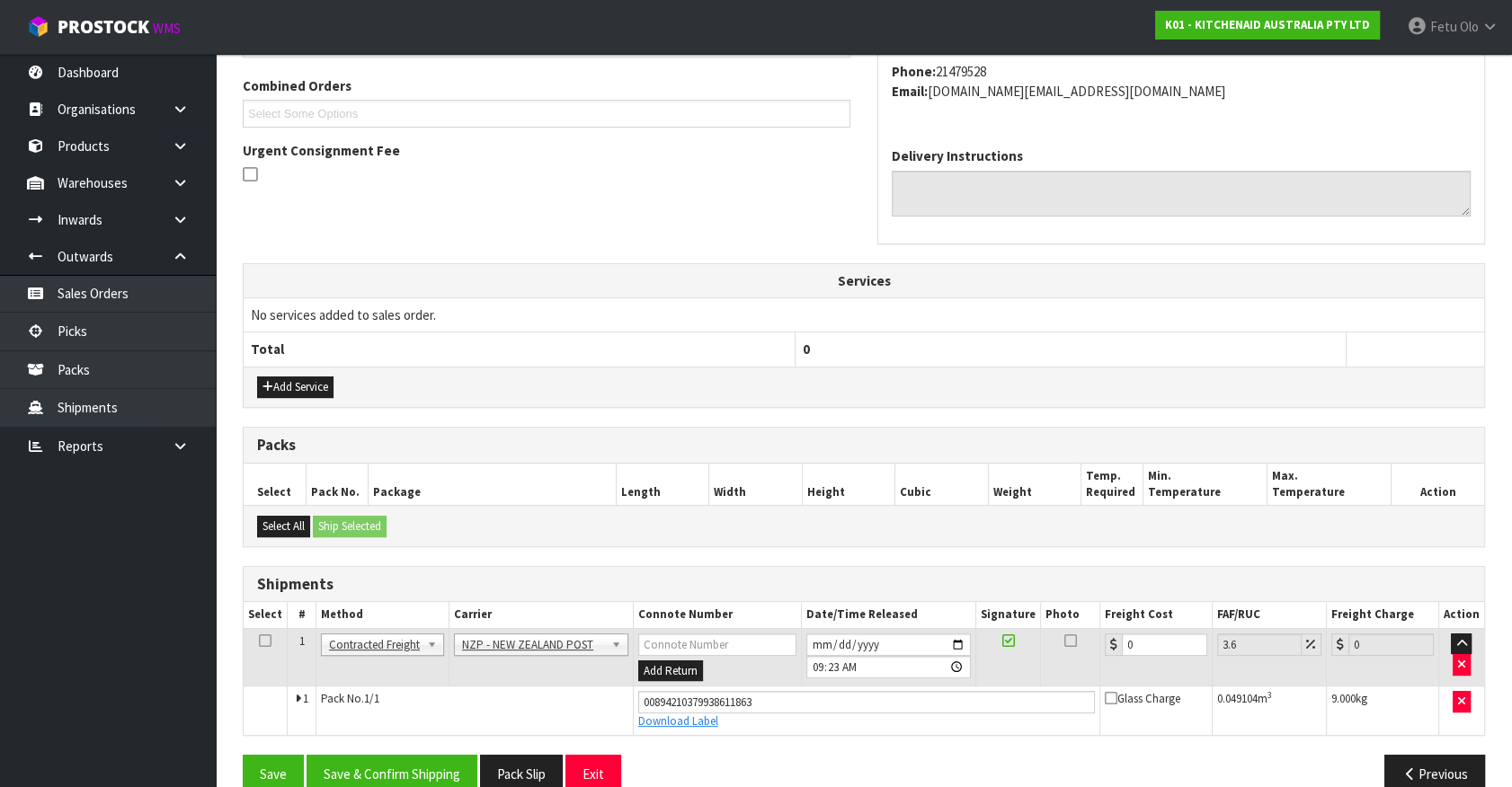
scroll to position [486, 0]
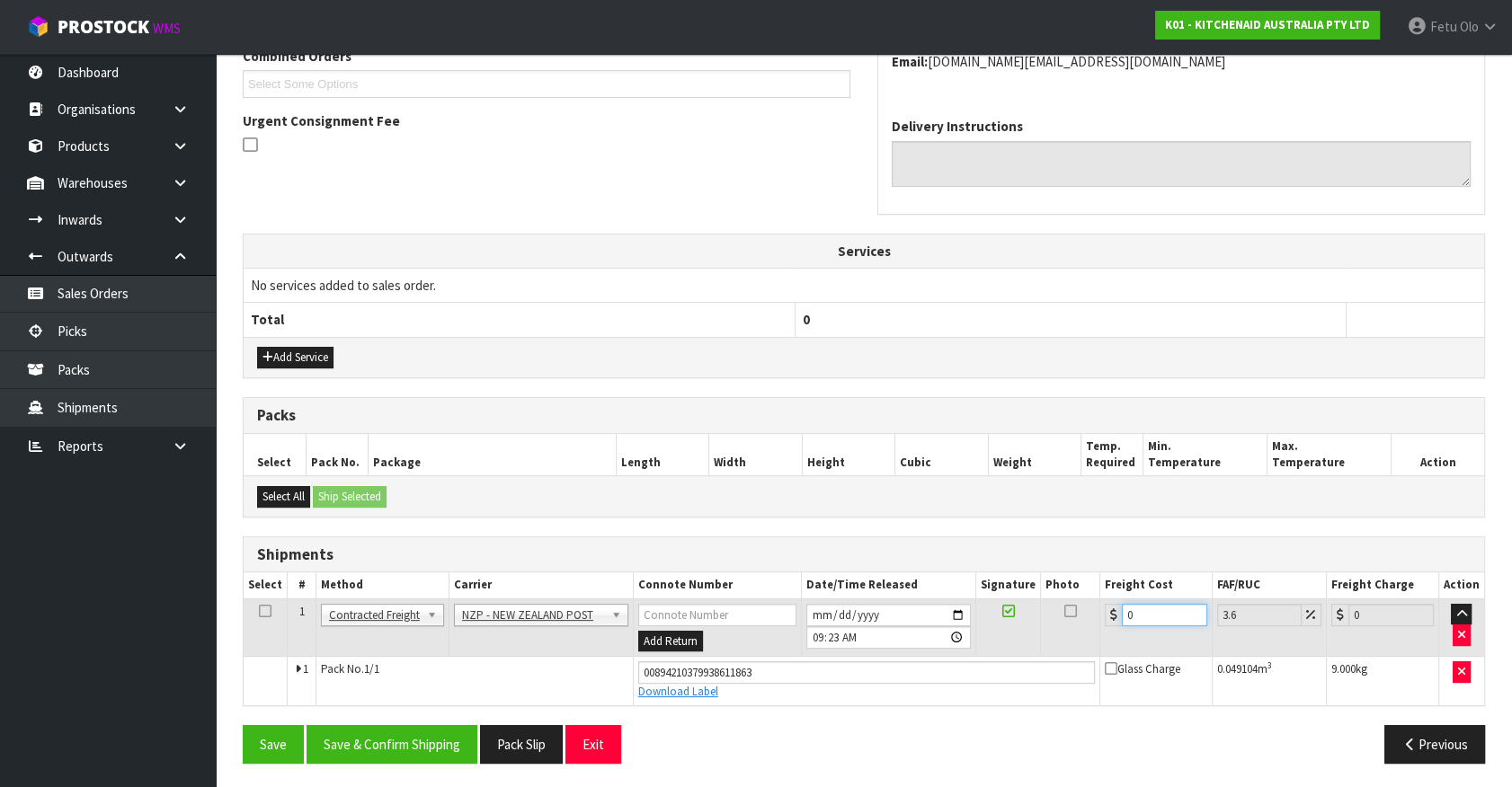
drag, startPoint x: 1137, startPoint y: 612, endPoint x: 726, endPoint y: 707, distance: 421.8
click at [726, 707] on div "From Address CONTRACT WAREHOUSING & LOGISTICS 17 Allens Road East Tamaki Auckla…" at bounding box center [863, 322] width 1243 height 910
type input "1"
type input "1.04"
type input "16"
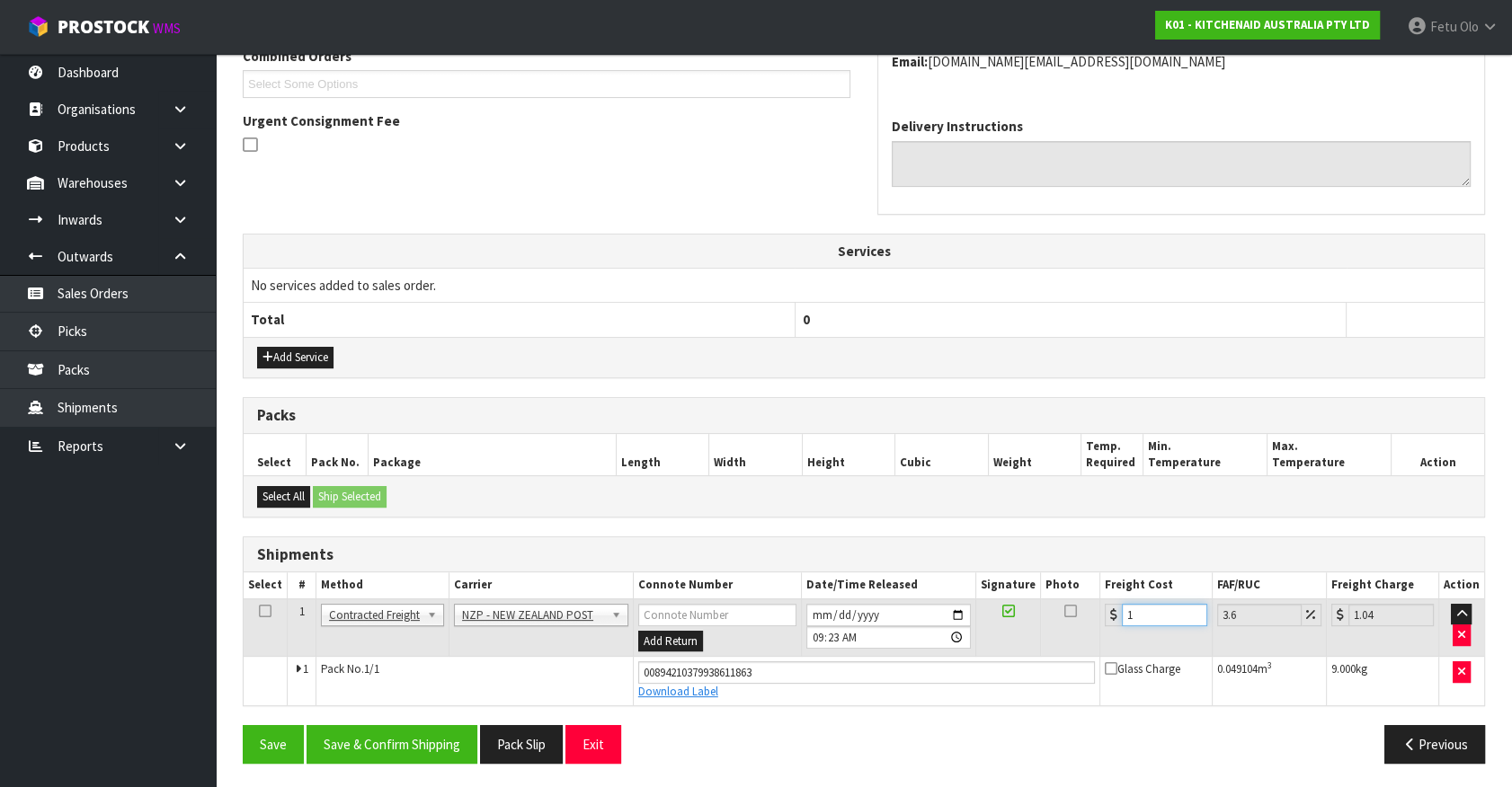
type input "16.58"
type input "16.2"
type input "16.78"
type input "16.20"
click at [433, 756] on button "Save & Confirm Shipping" at bounding box center [391, 744] width 171 height 39
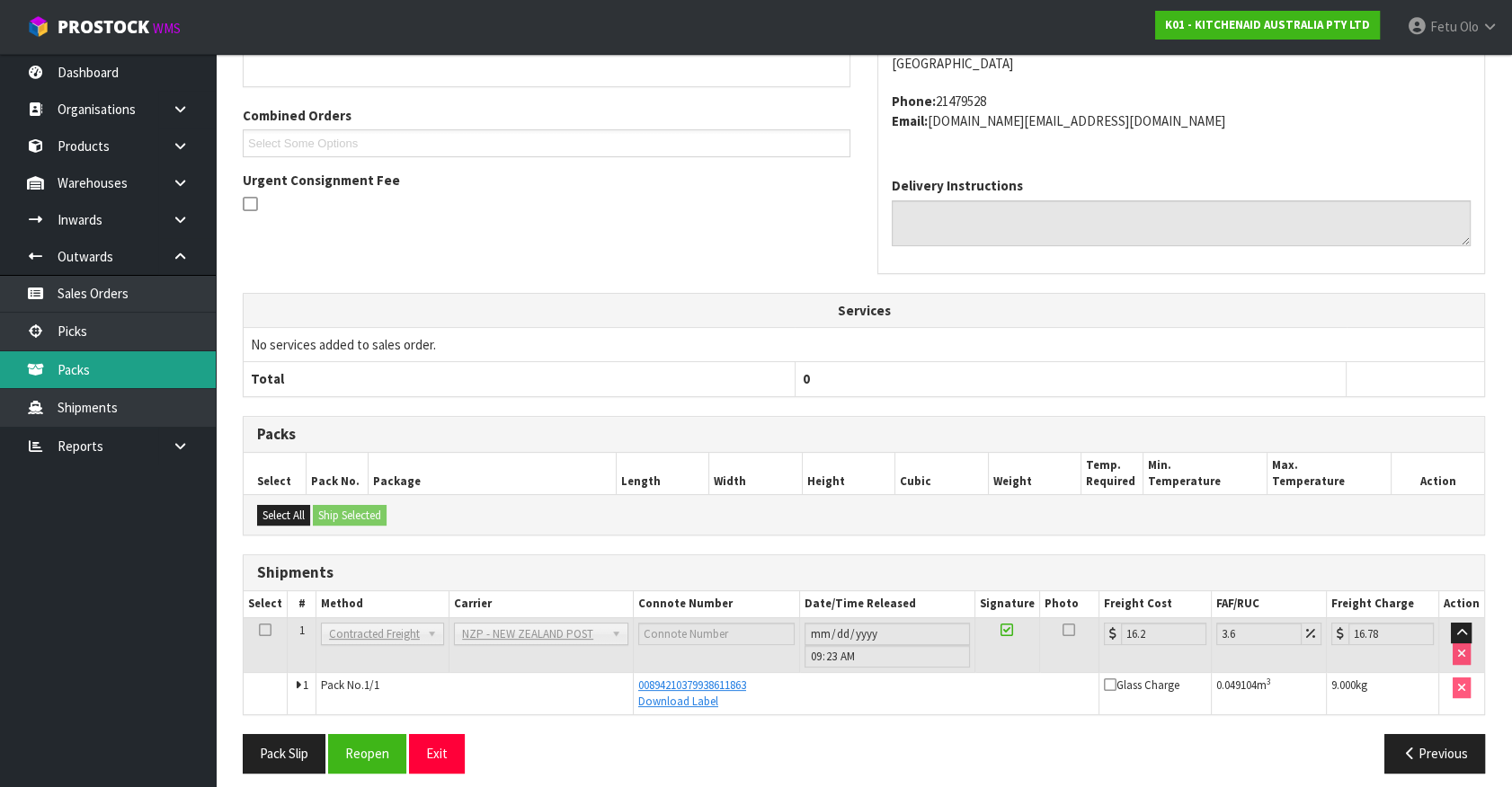
scroll to position [436, 0]
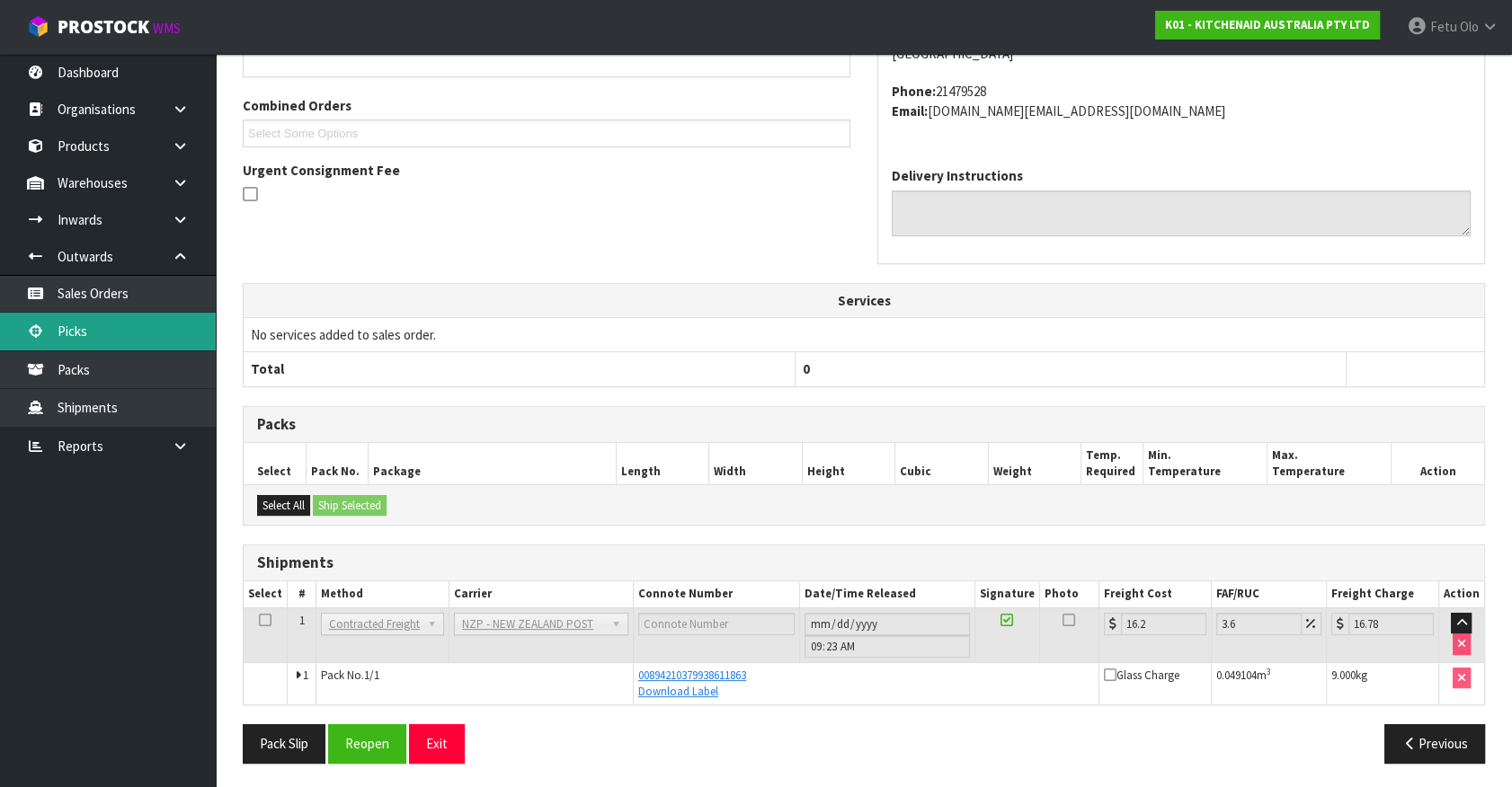
click at [81, 338] on link "Picks" at bounding box center [107, 331] width 216 height 37
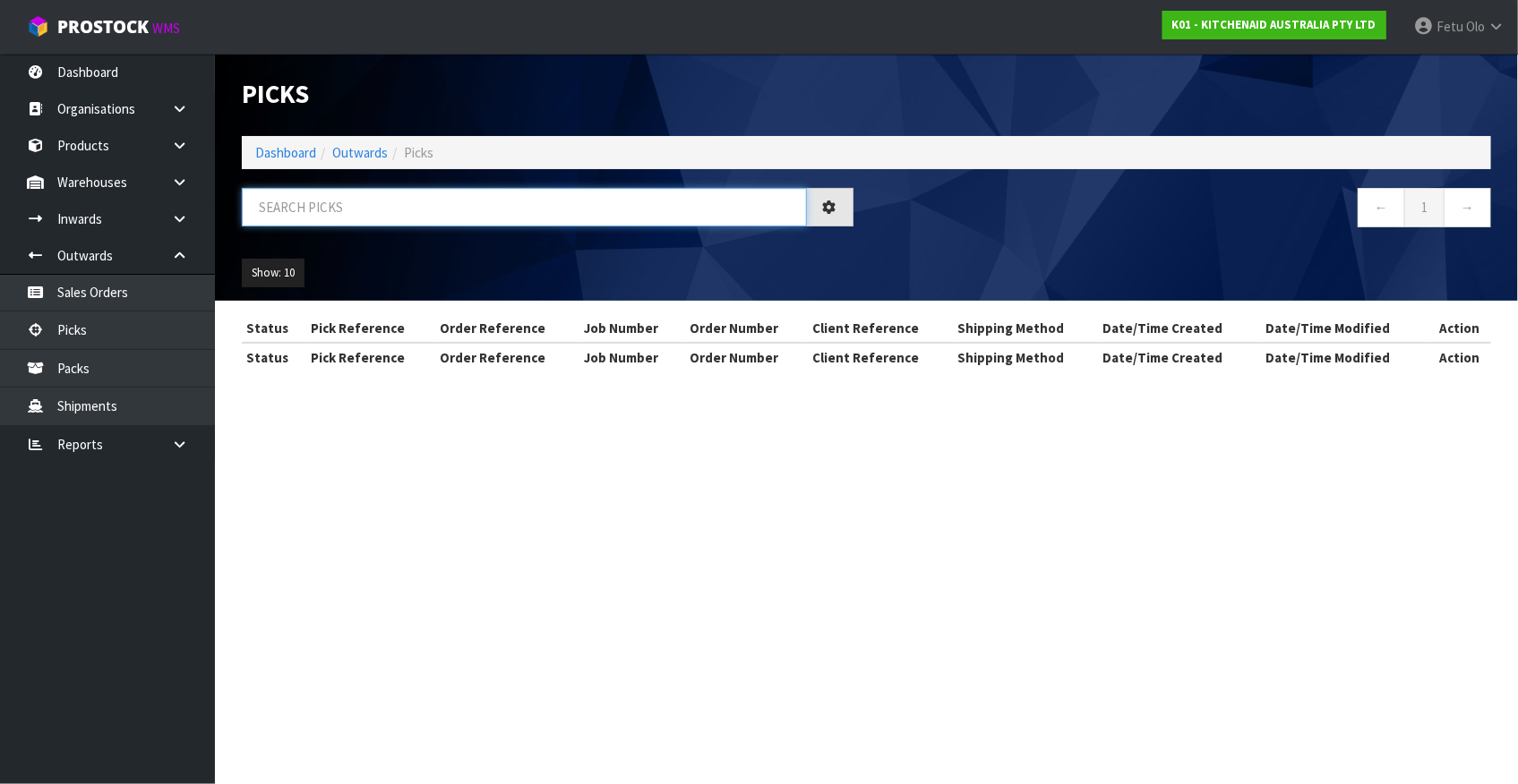
click at [381, 208] on input "text" at bounding box center [524, 207] width 565 height 39
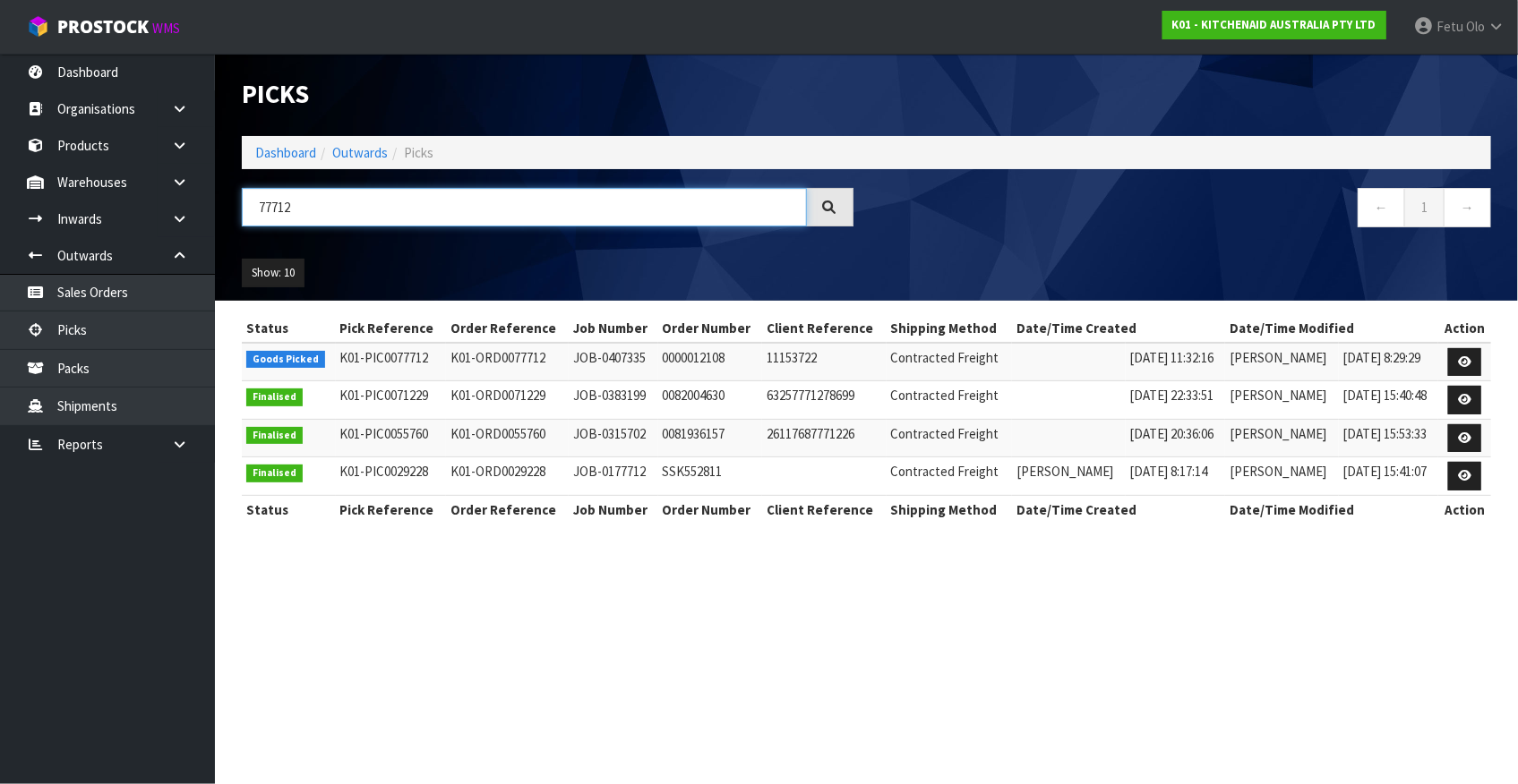
type input "77712"
click at [1462, 362] on icon at bounding box center [1464, 362] width 14 height 12
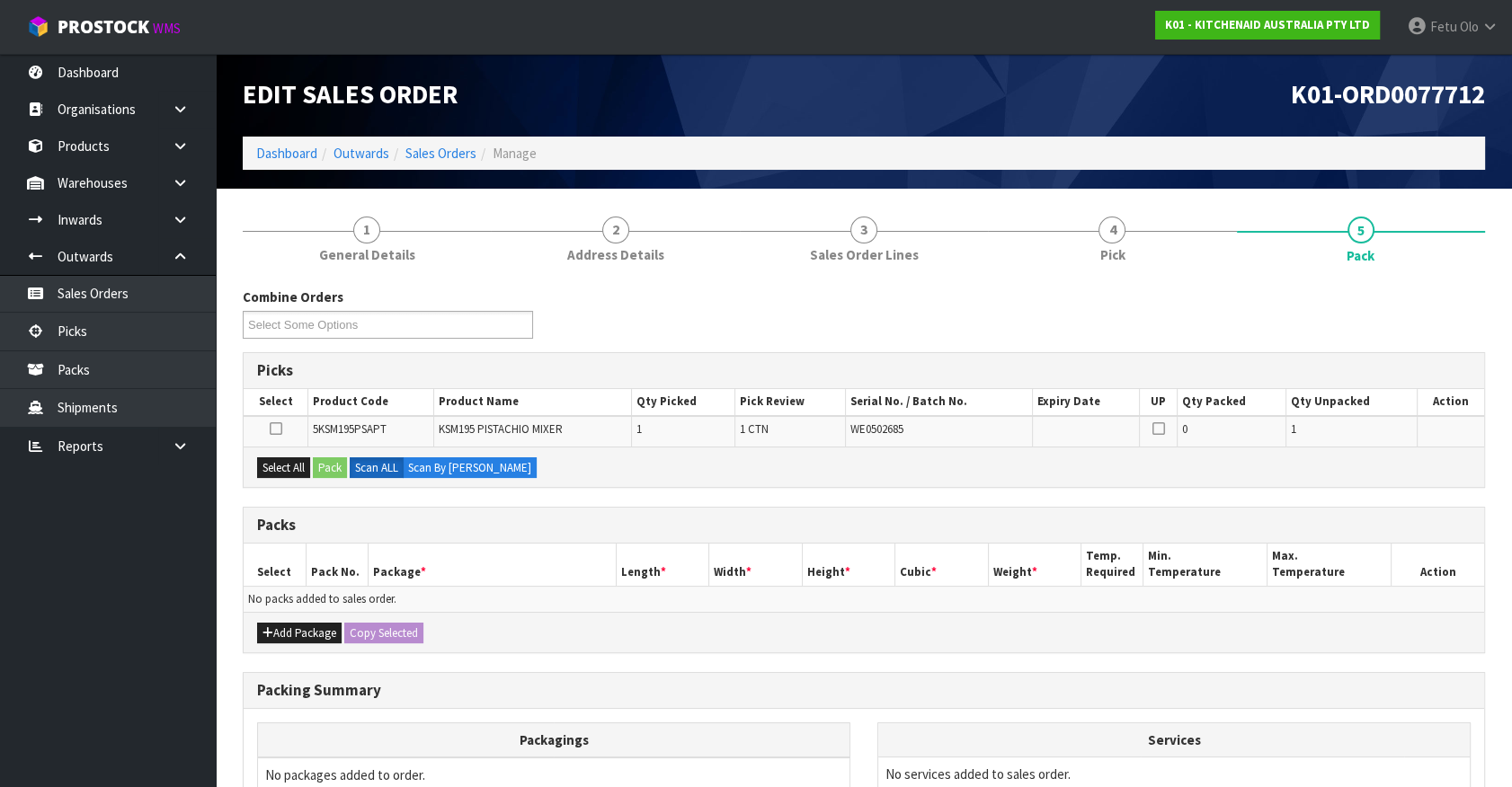
click at [9, 719] on ul "Dashboard Organisations Clients Consignees Carriers Products Categories Serial …" at bounding box center [107, 420] width 216 height 733
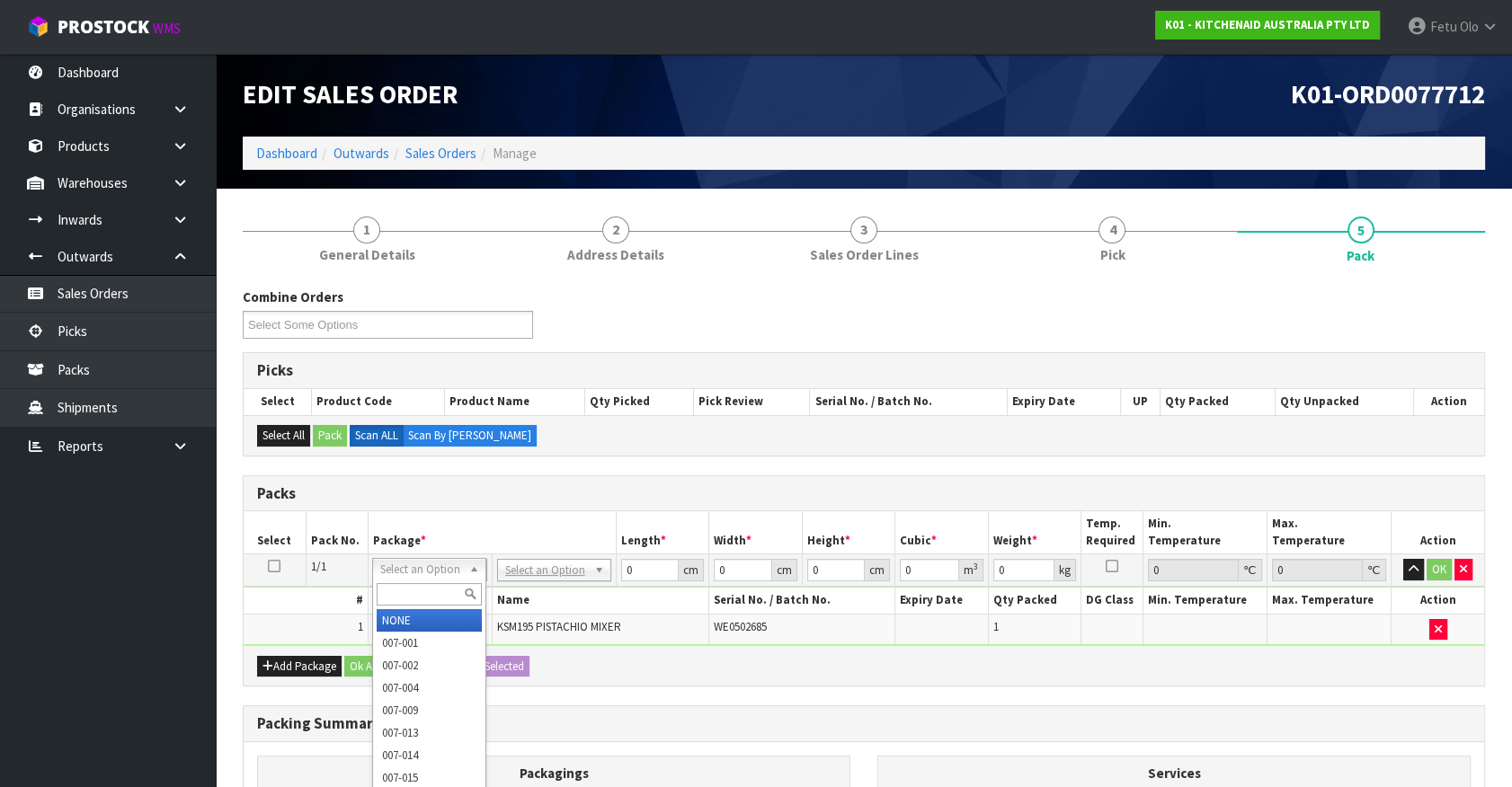
drag, startPoint x: 440, startPoint y: 611, endPoint x: 620, endPoint y: 572, distance: 184.2
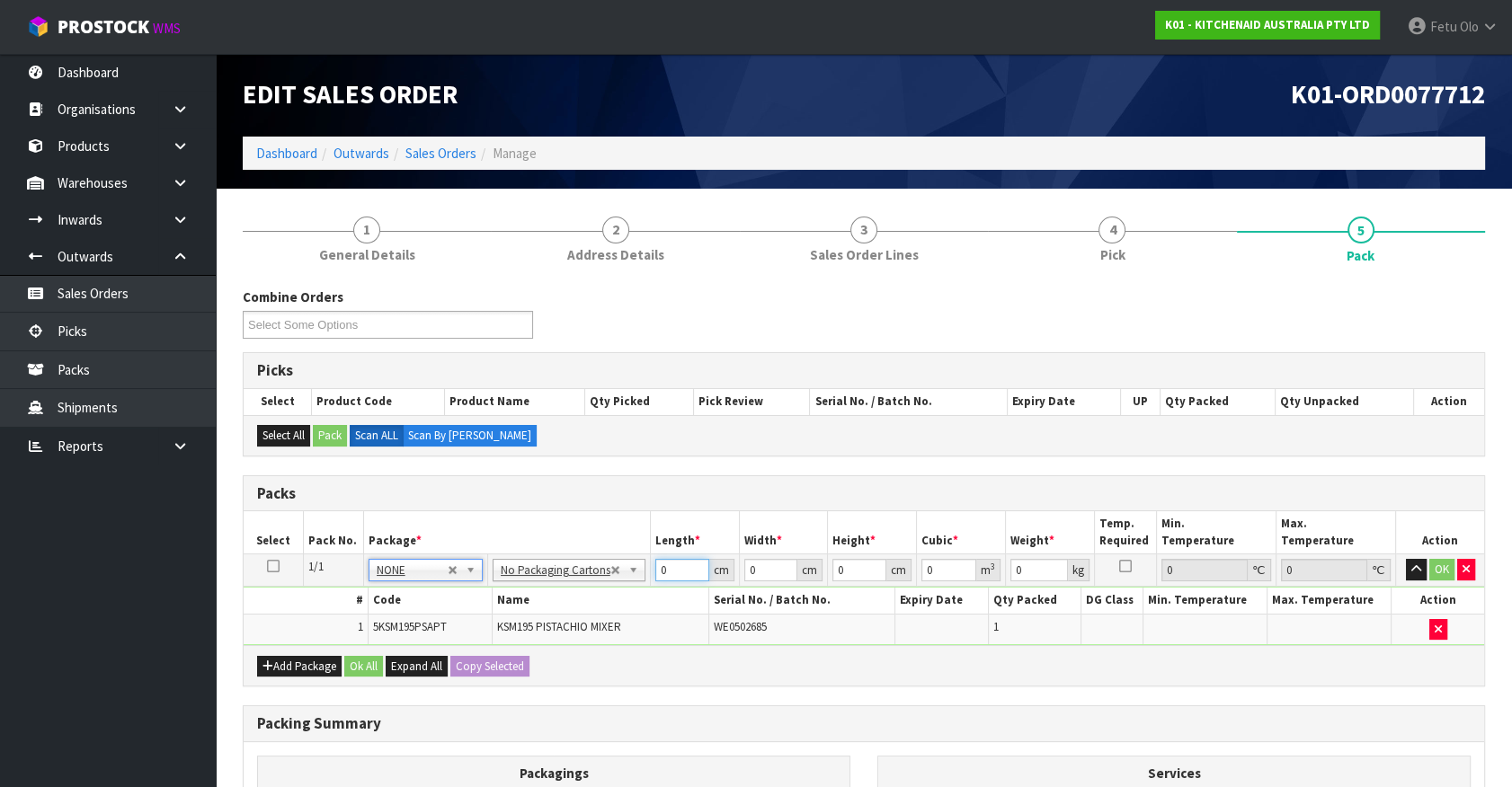
drag, startPoint x: 681, startPoint y: 572, endPoint x: 660, endPoint y: 573, distance: 21.0
click at [660, 573] on input "0" at bounding box center [682, 570] width 54 height 22
drag, startPoint x: 665, startPoint y: 572, endPoint x: 570, endPoint y: 586, distance: 96.0
click at [570, 586] on tbody "1/1 NONE 007-001 007-002 007-004 007-009 007-013 007-014 007-015 007-017 007-01…" at bounding box center [863, 599] width 1241 height 91
type input "42"
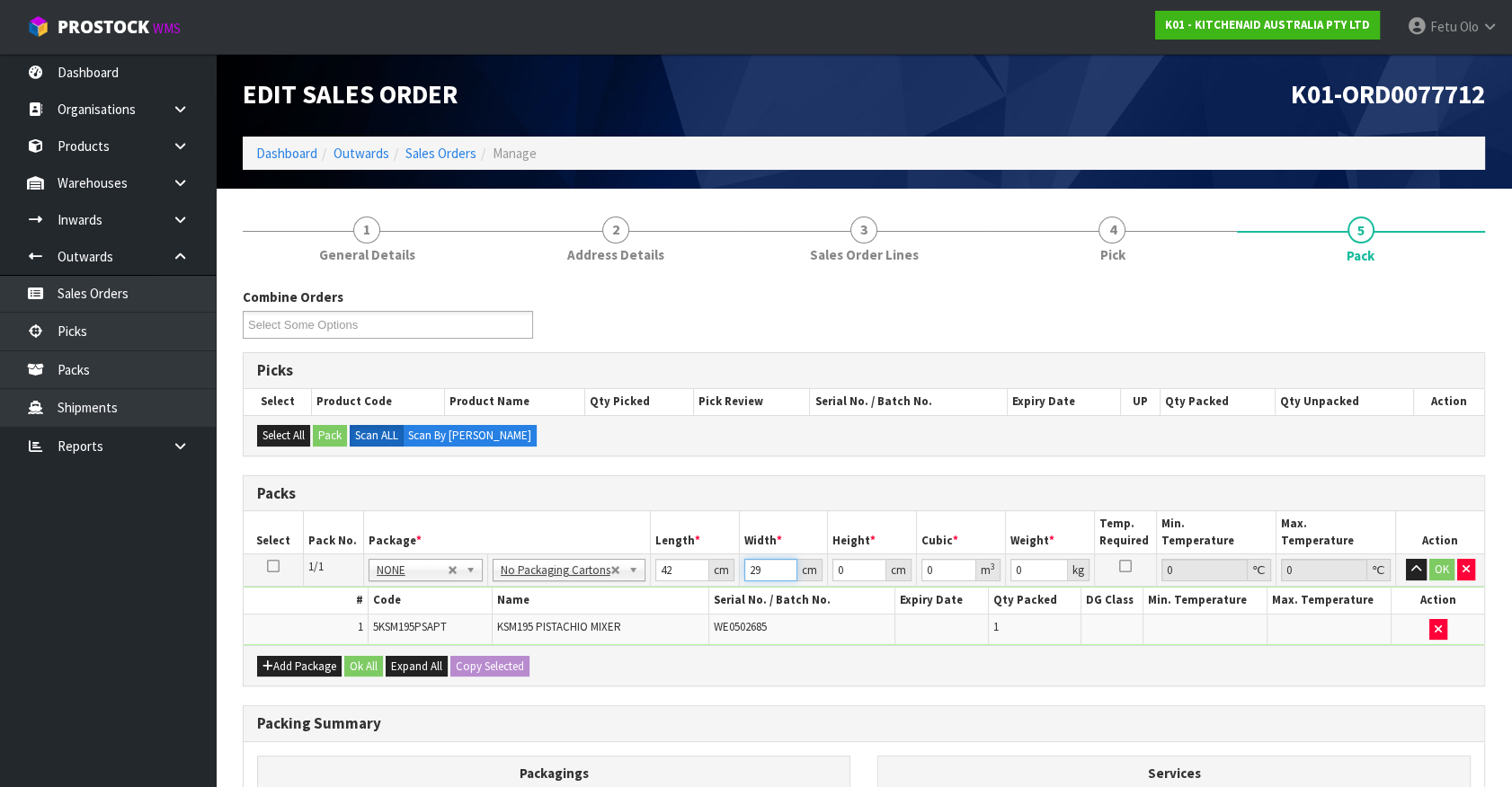
type input "29"
type input "4"
type input "0.004872"
type input "43"
type input "0.052374"
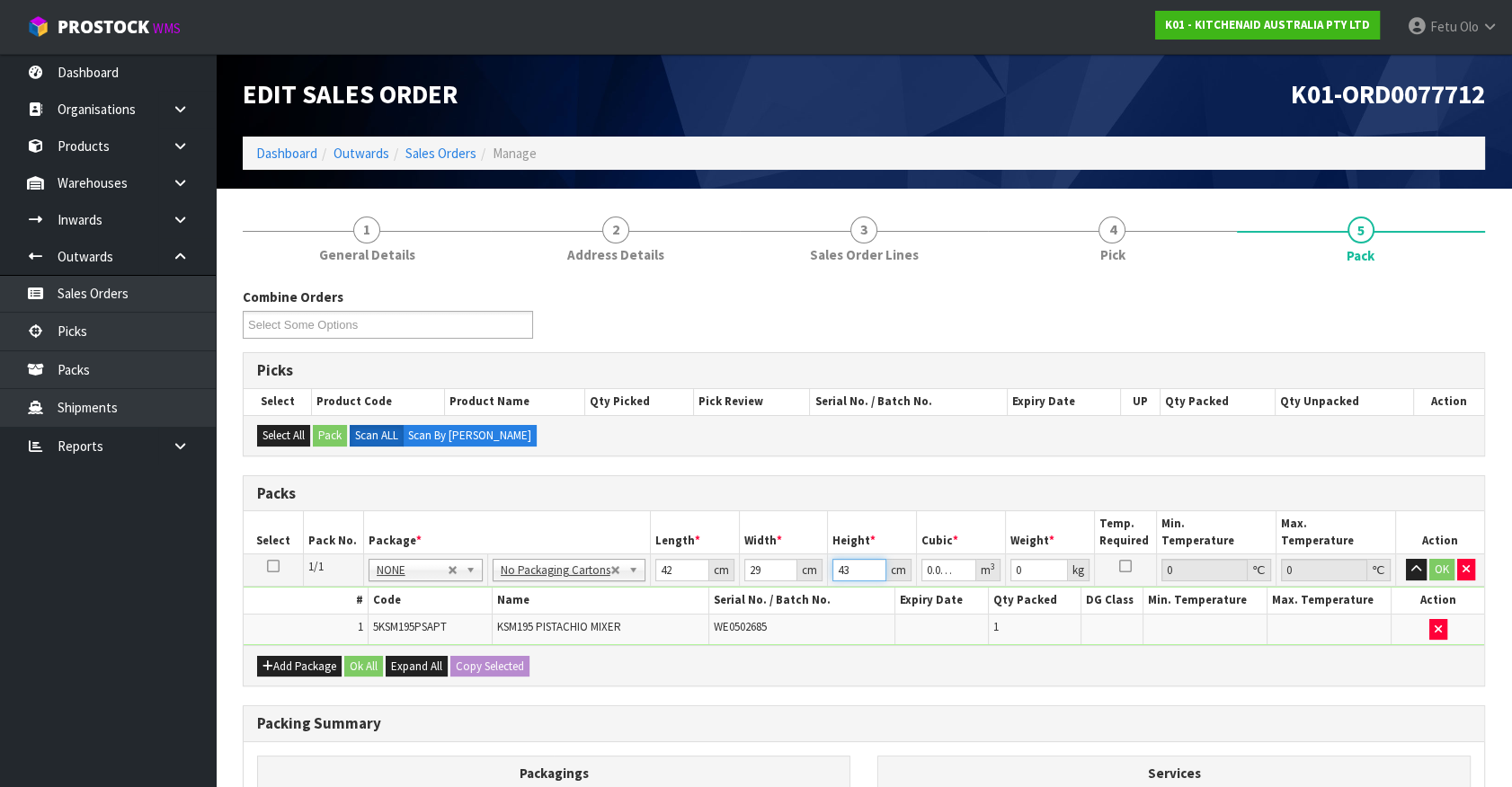
type input "43"
type input "13"
click button "OK" at bounding box center [1442, 569] width 25 height 21
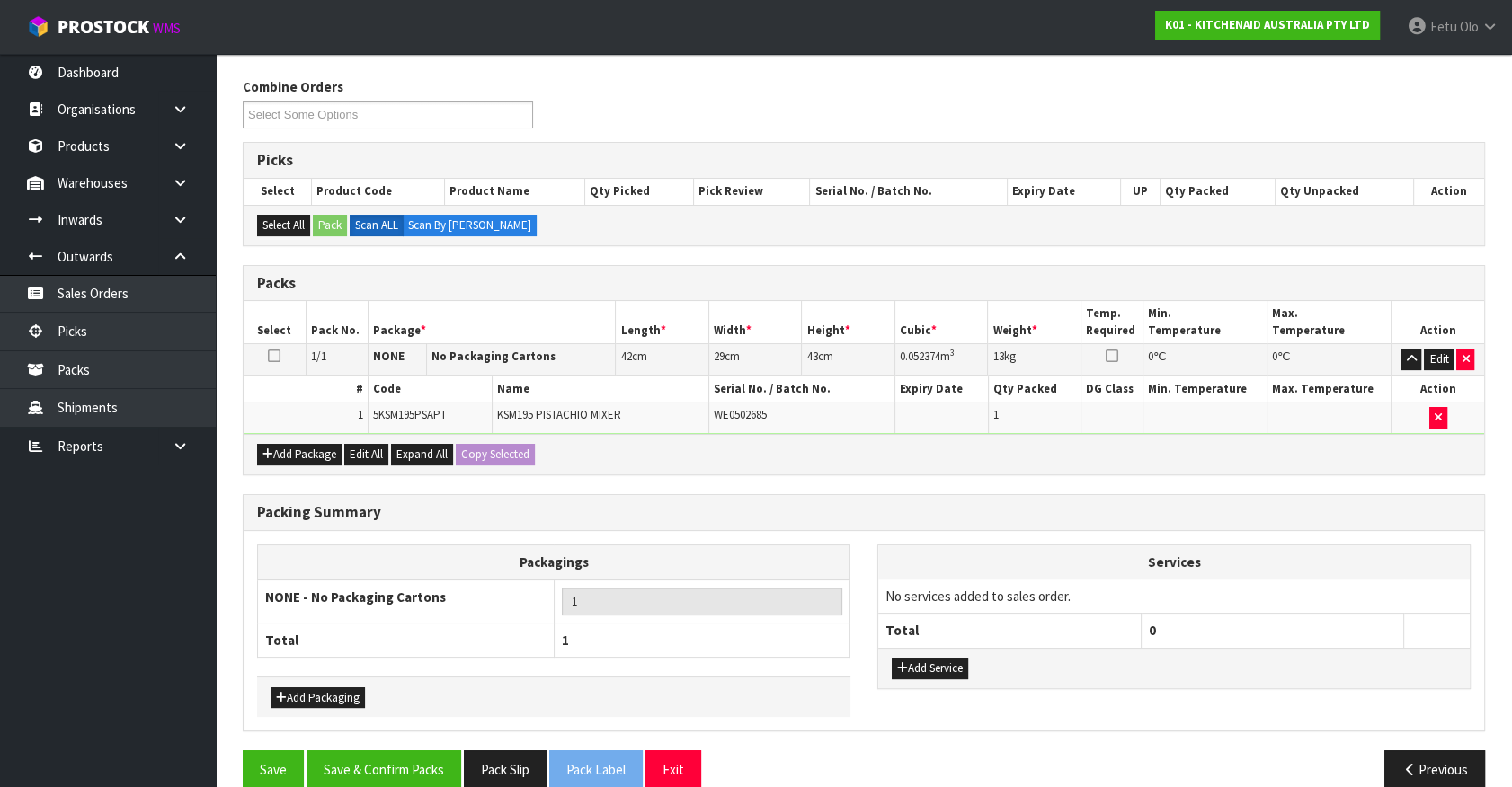
scroll to position [235, 0]
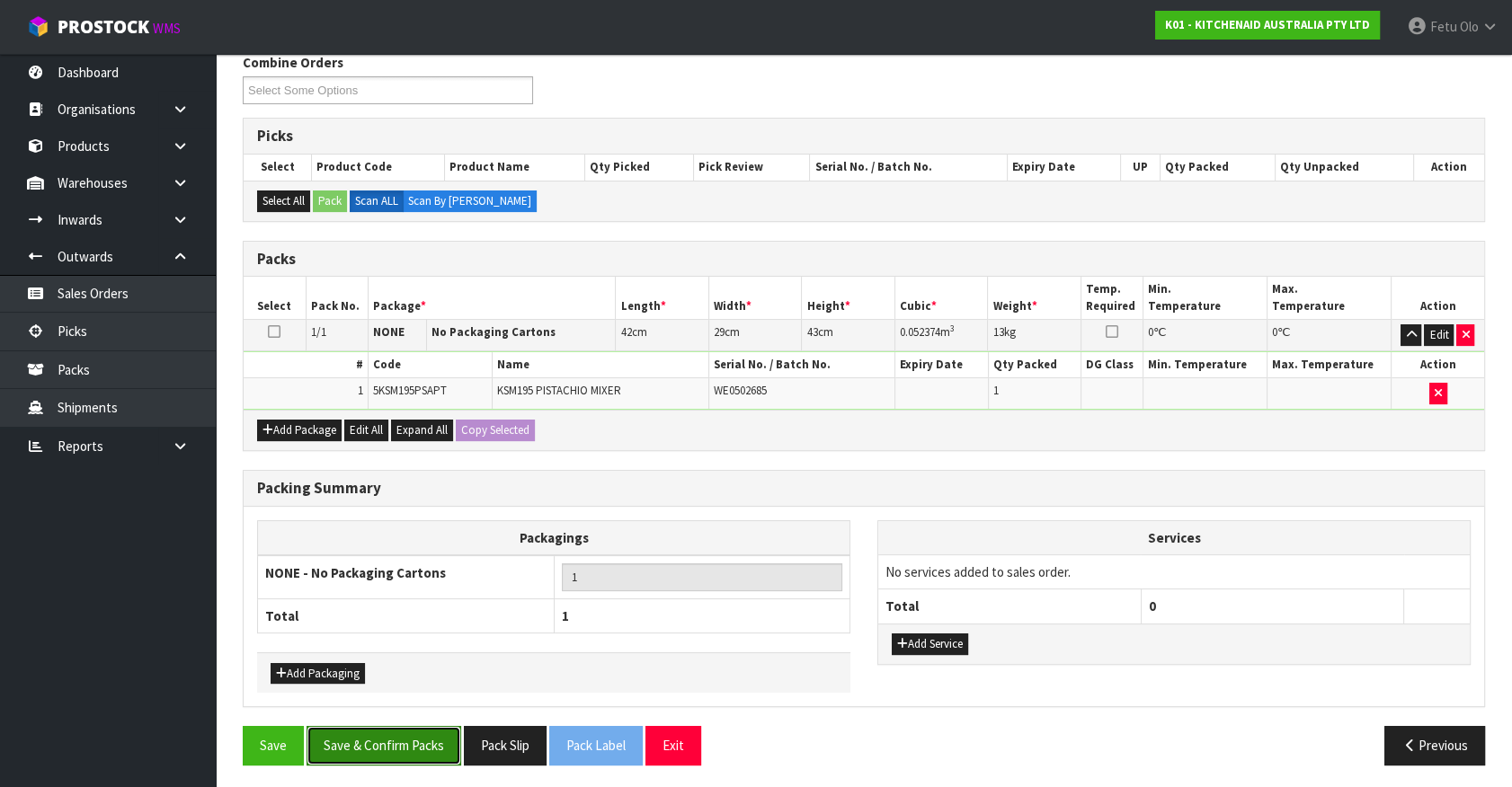
click at [408, 728] on button "Save & Confirm Packs" at bounding box center [383, 745] width 155 height 39
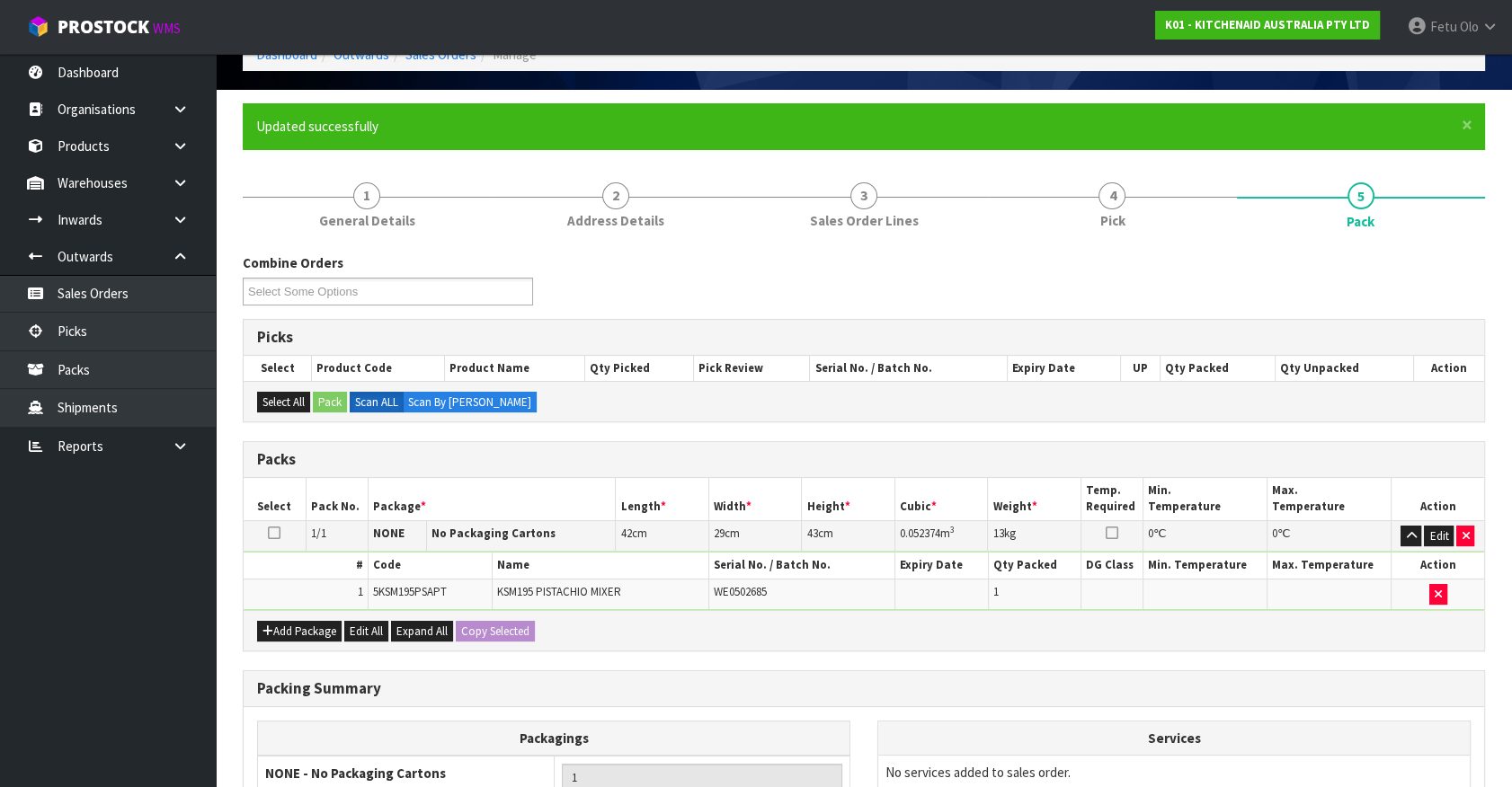
scroll to position [203, 0]
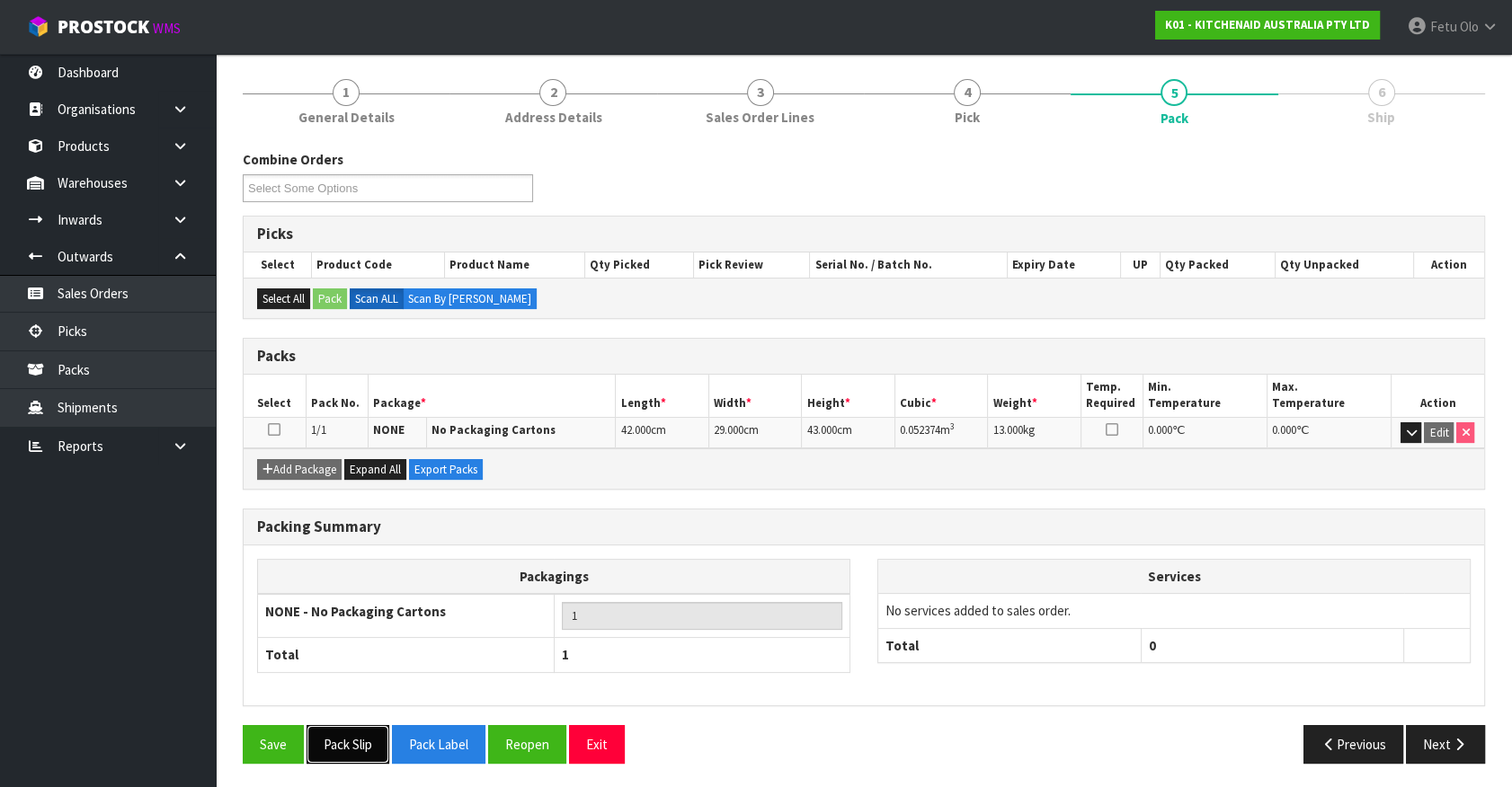
click at [362, 744] on button "Pack Slip" at bounding box center [347, 744] width 82 height 39
click at [1429, 734] on button "Next" at bounding box center [1444, 744] width 79 height 39
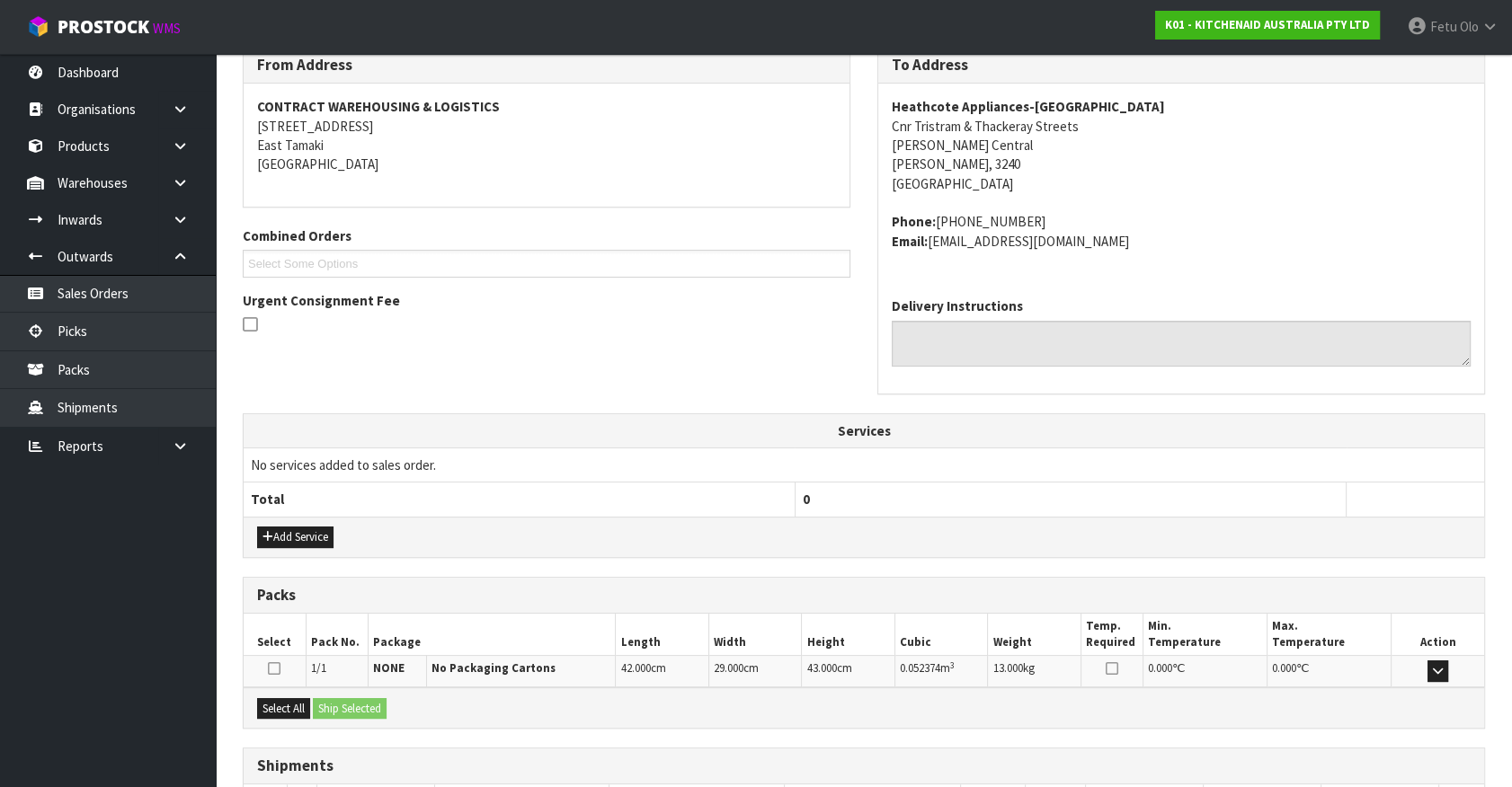
scroll to position [437, 0]
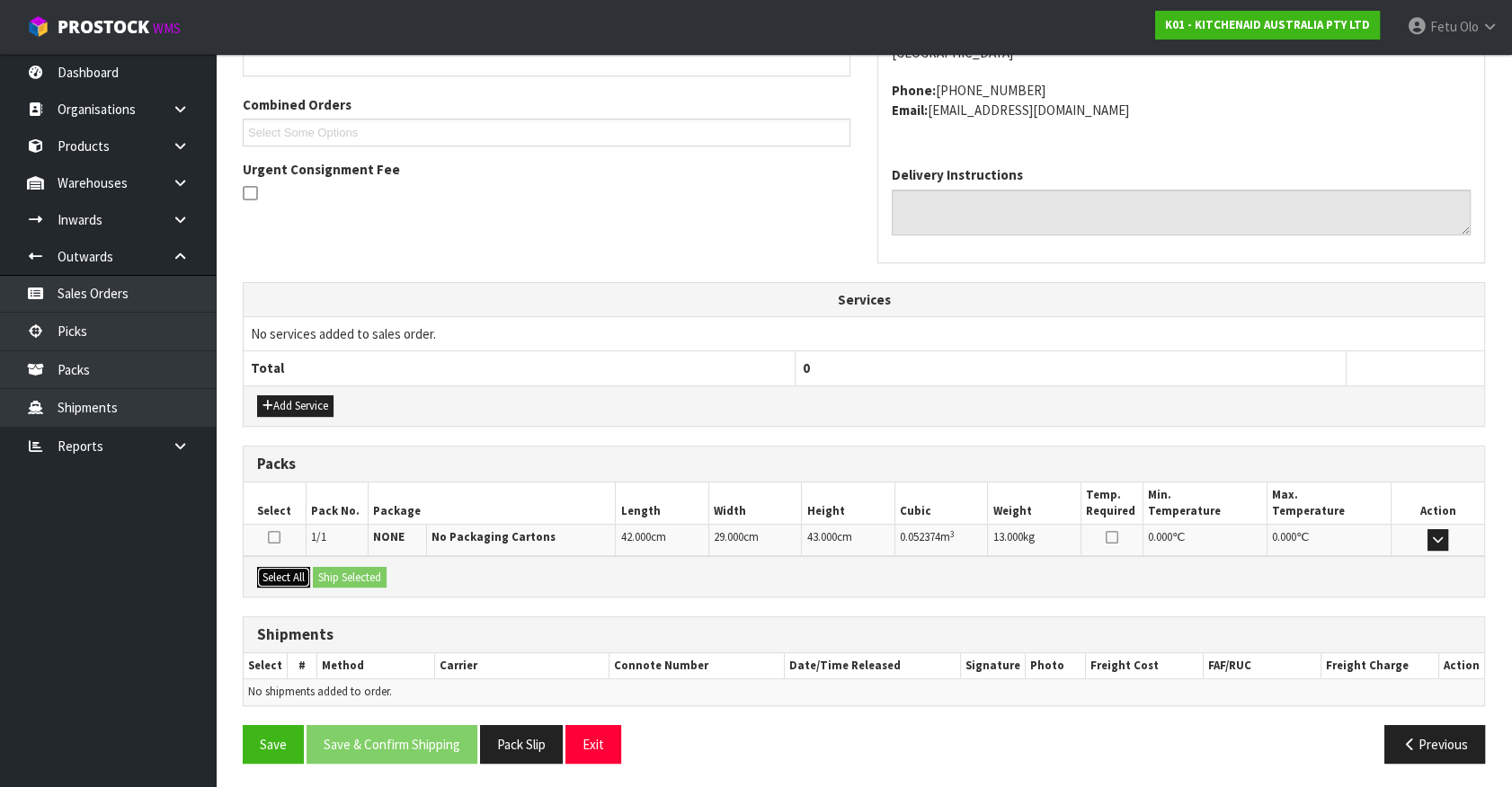
click at [266, 570] on button "Select All" at bounding box center [283, 577] width 53 height 21
click at [325, 569] on button "Ship Selected" at bounding box center [350, 577] width 74 height 21
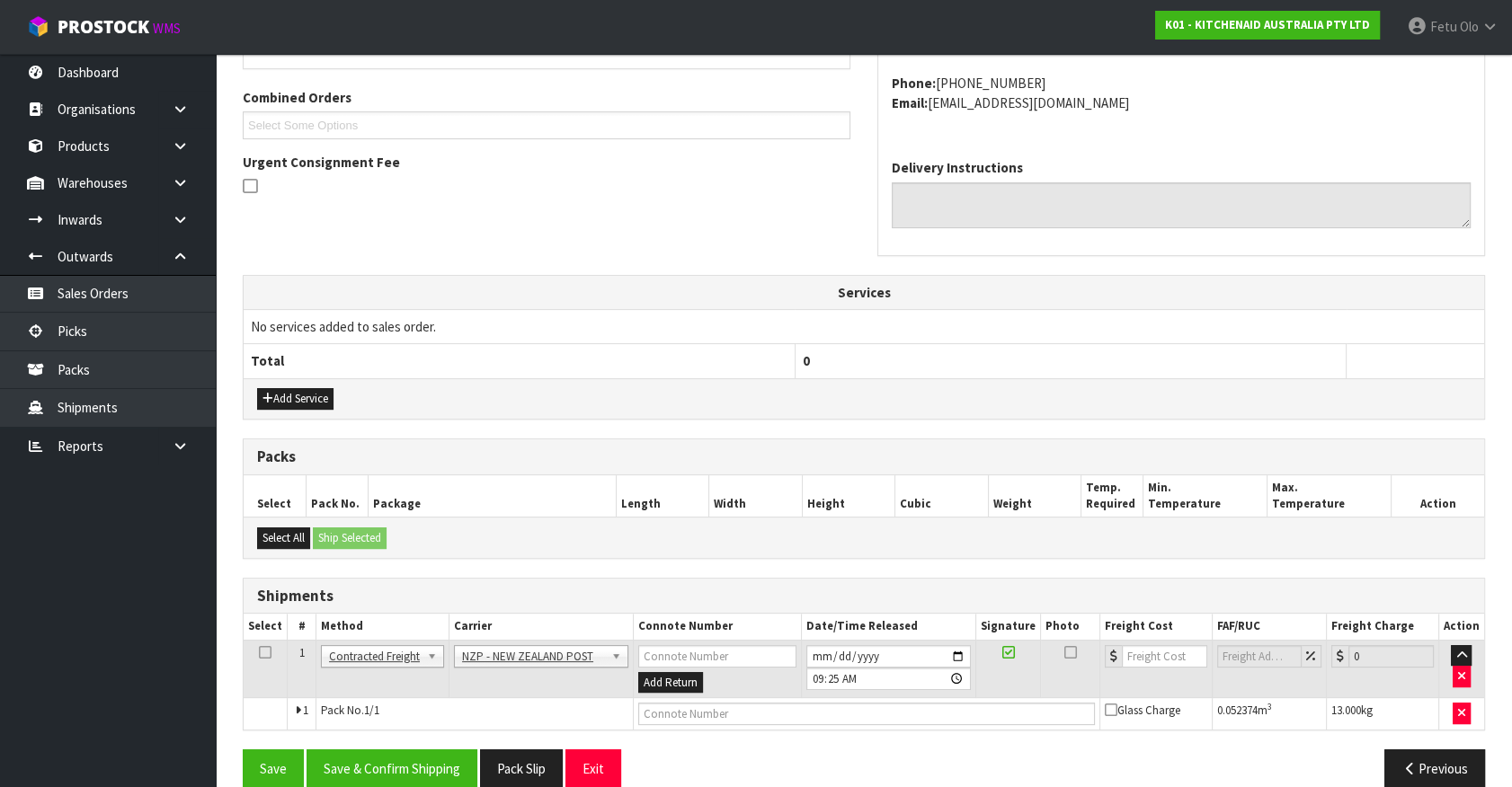
scroll to position [468, 0]
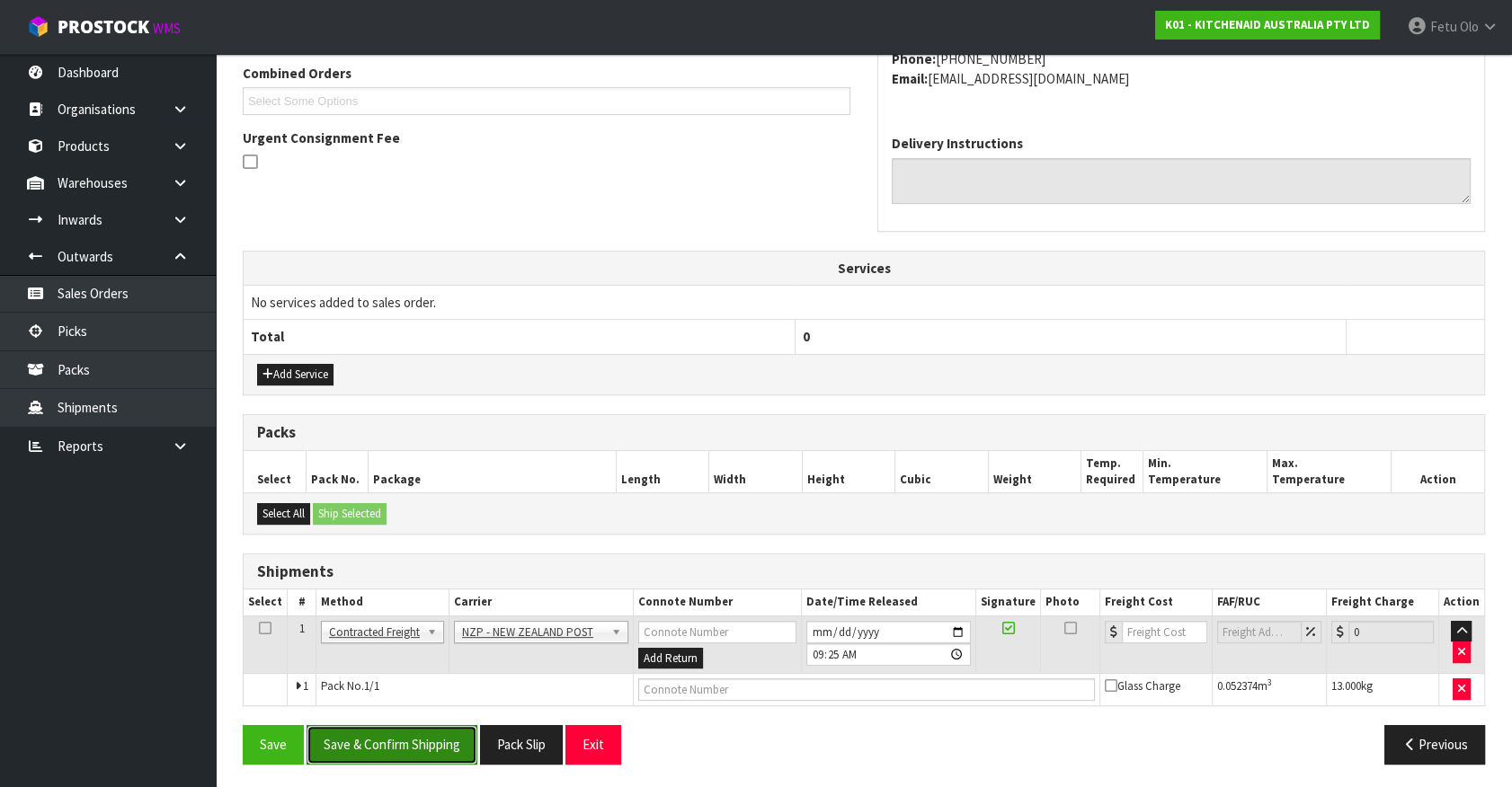
click at [407, 745] on button "Save & Confirm Shipping" at bounding box center [391, 744] width 171 height 39
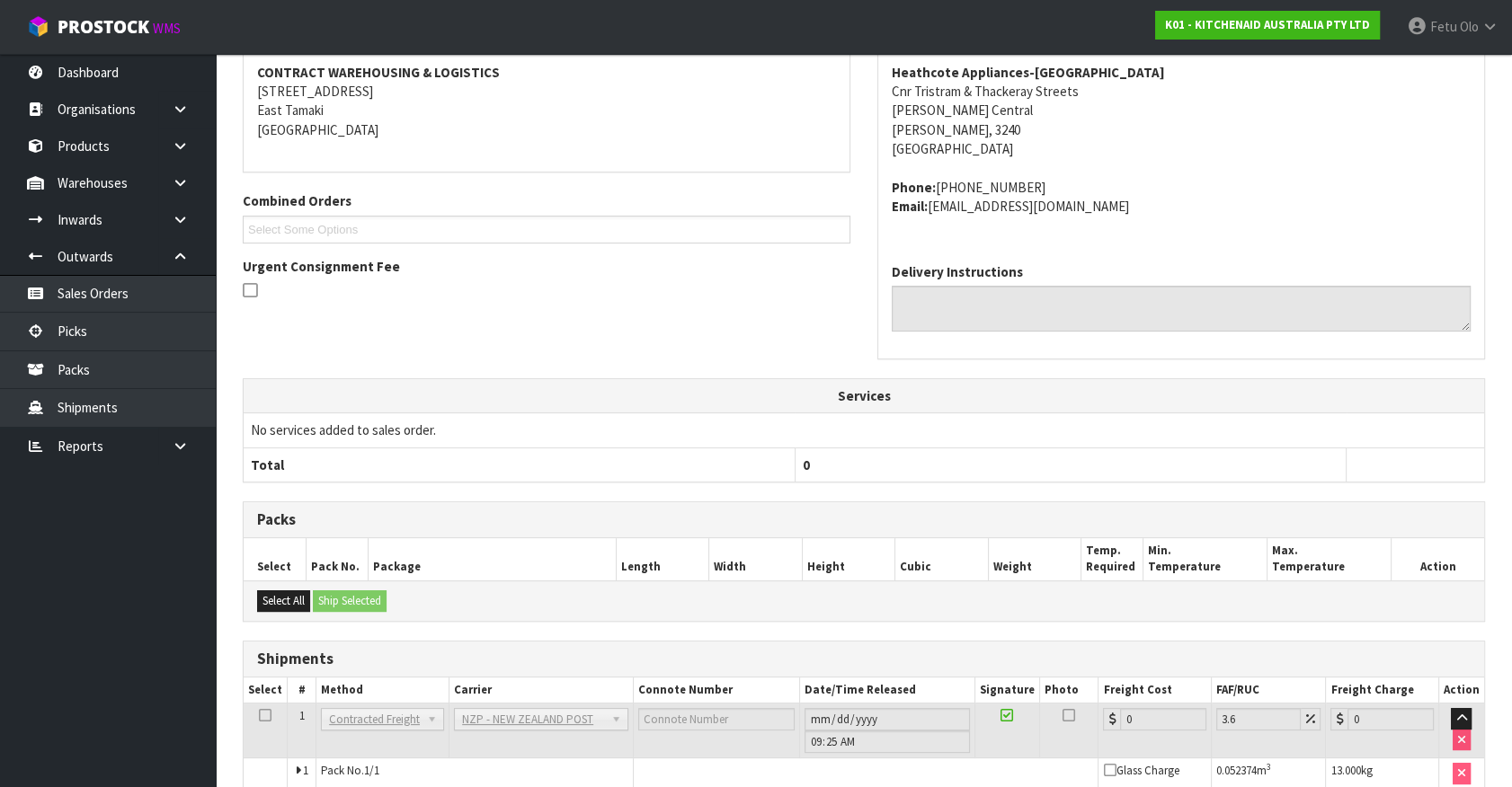
scroll to position [443, 0]
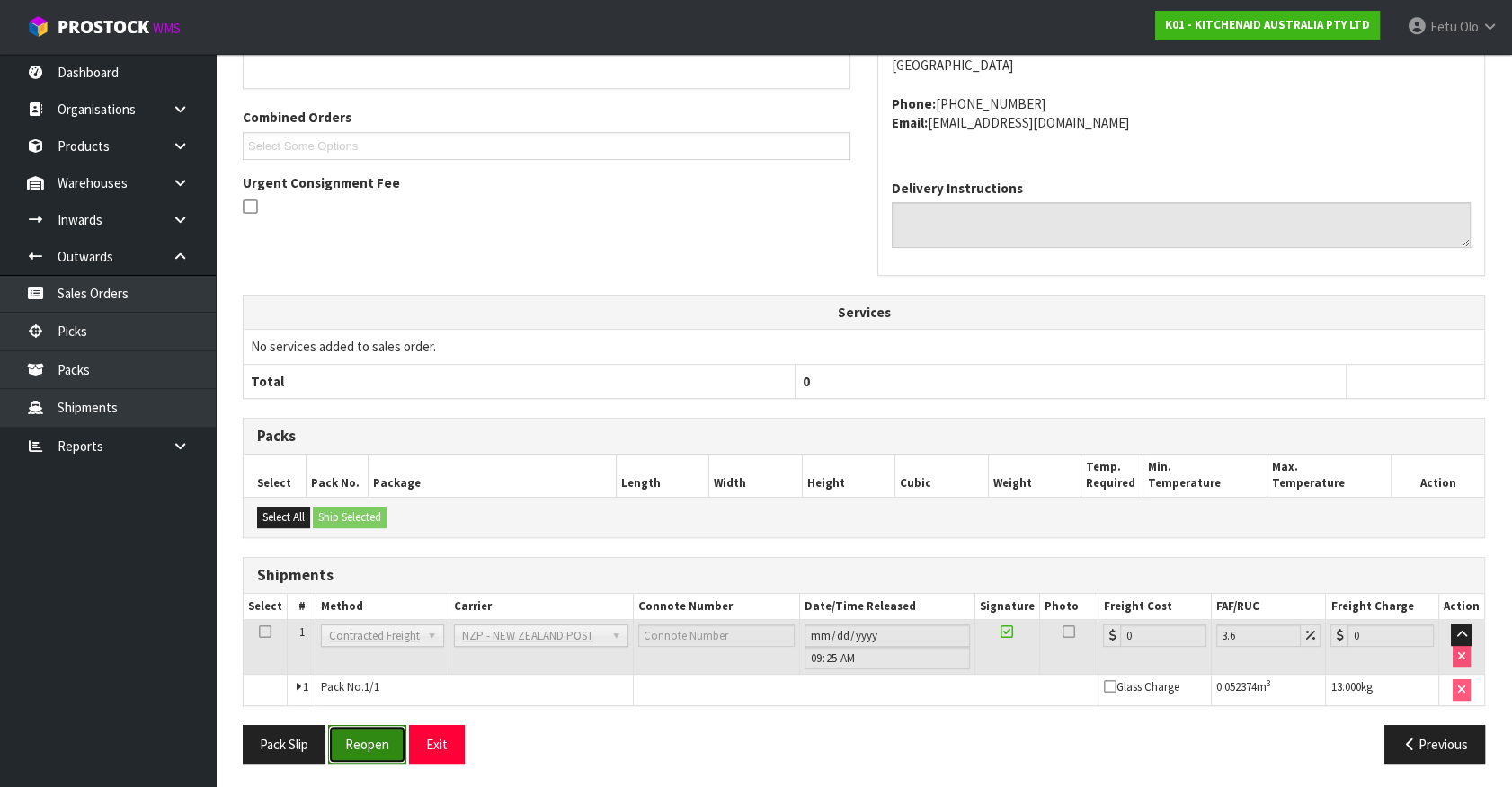
click at [373, 747] on button "Reopen" at bounding box center [367, 744] width 79 height 39
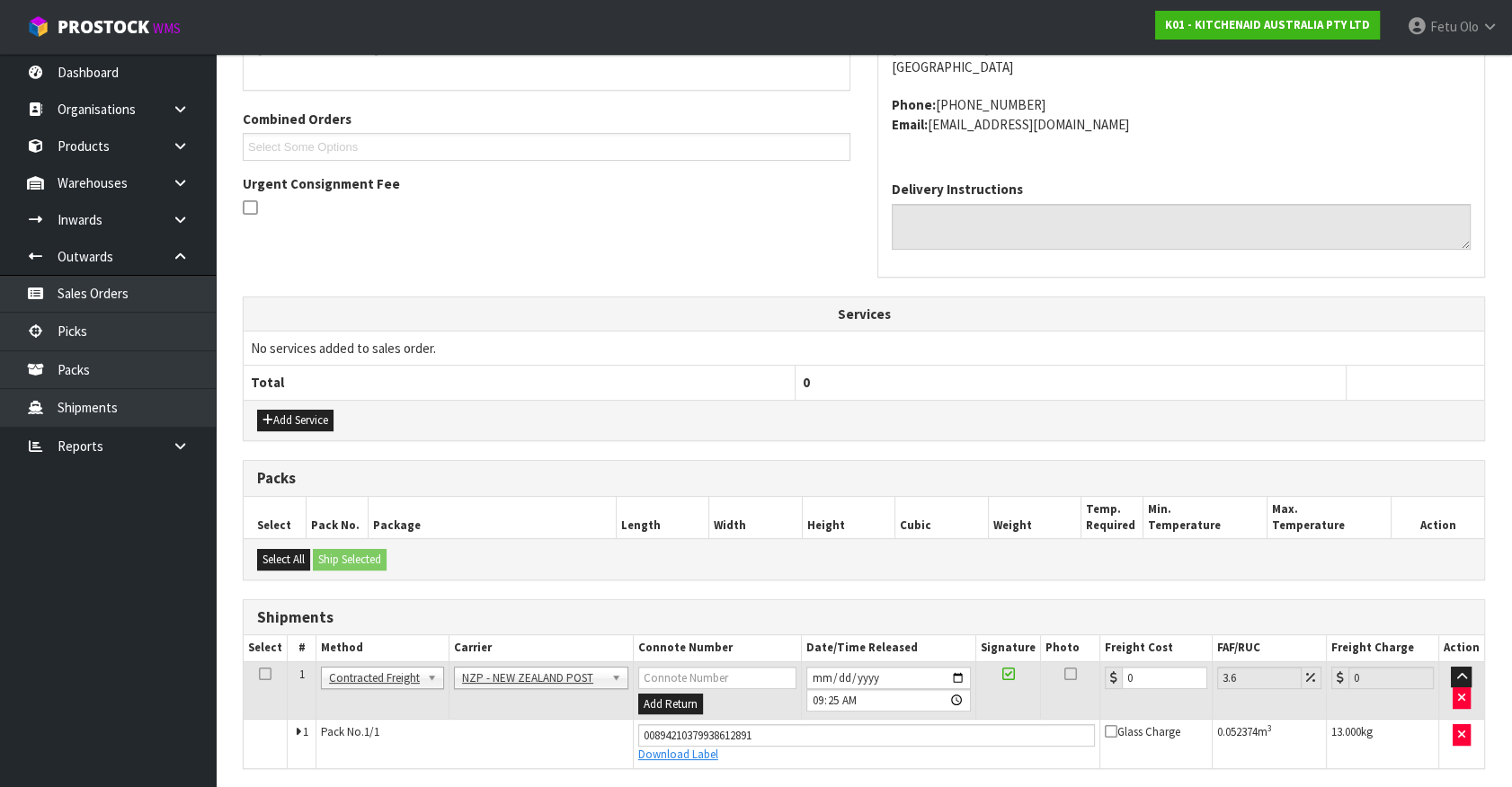
scroll to position [424, 0]
drag, startPoint x: 1153, startPoint y: 671, endPoint x: 921, endPoint y: 714, distance: 236.0
click at [921, 714] on tbody "1 Client Local Pickup Customer Local Pickup Company Freight Contracted Freight …" at bounding box center [863, 713] width 1241 height 106
type input "7"
type input "7.25"
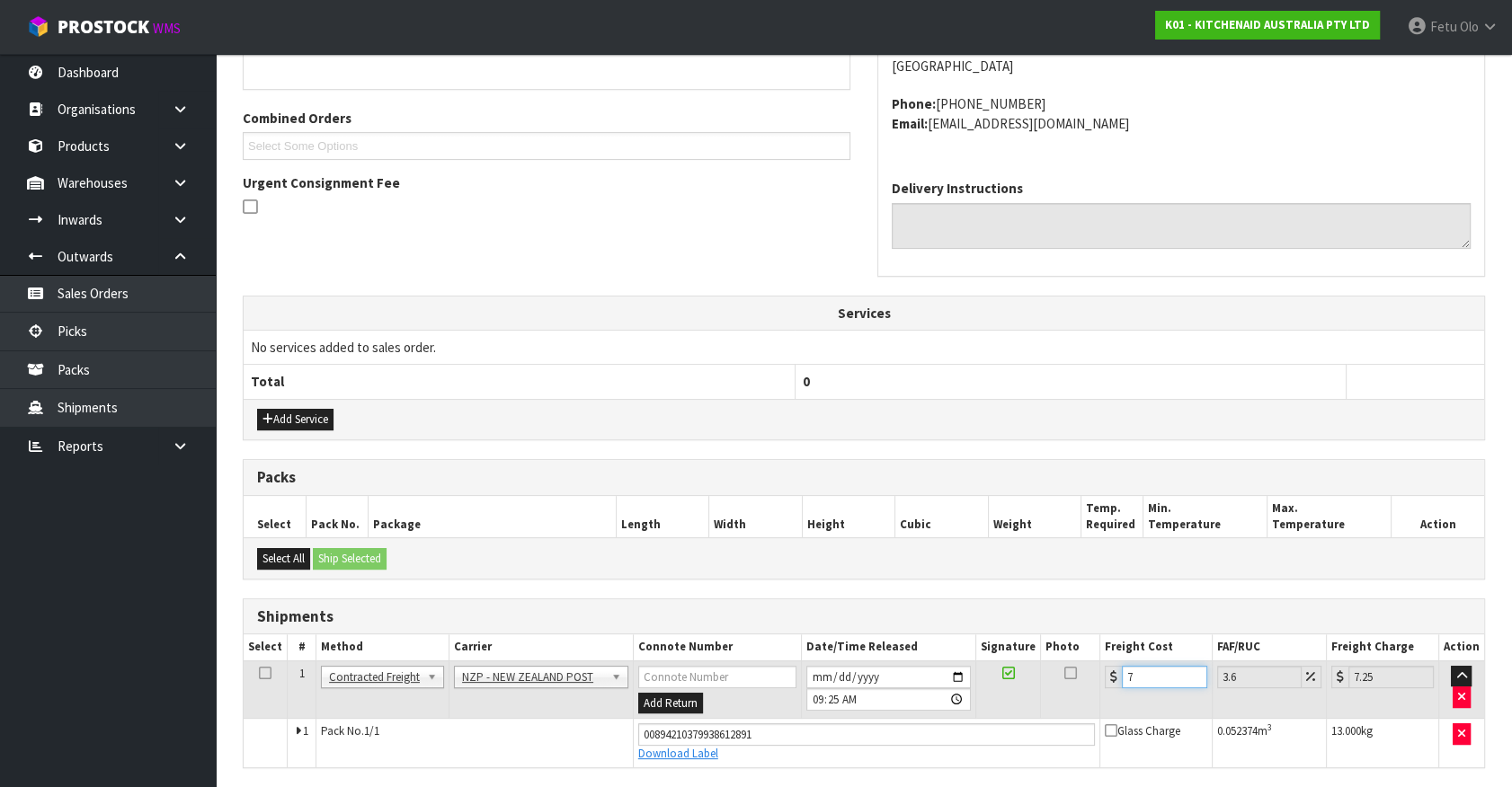
type input "7.3"
type input "7.56"
type input "7.31"
type input "7.57"
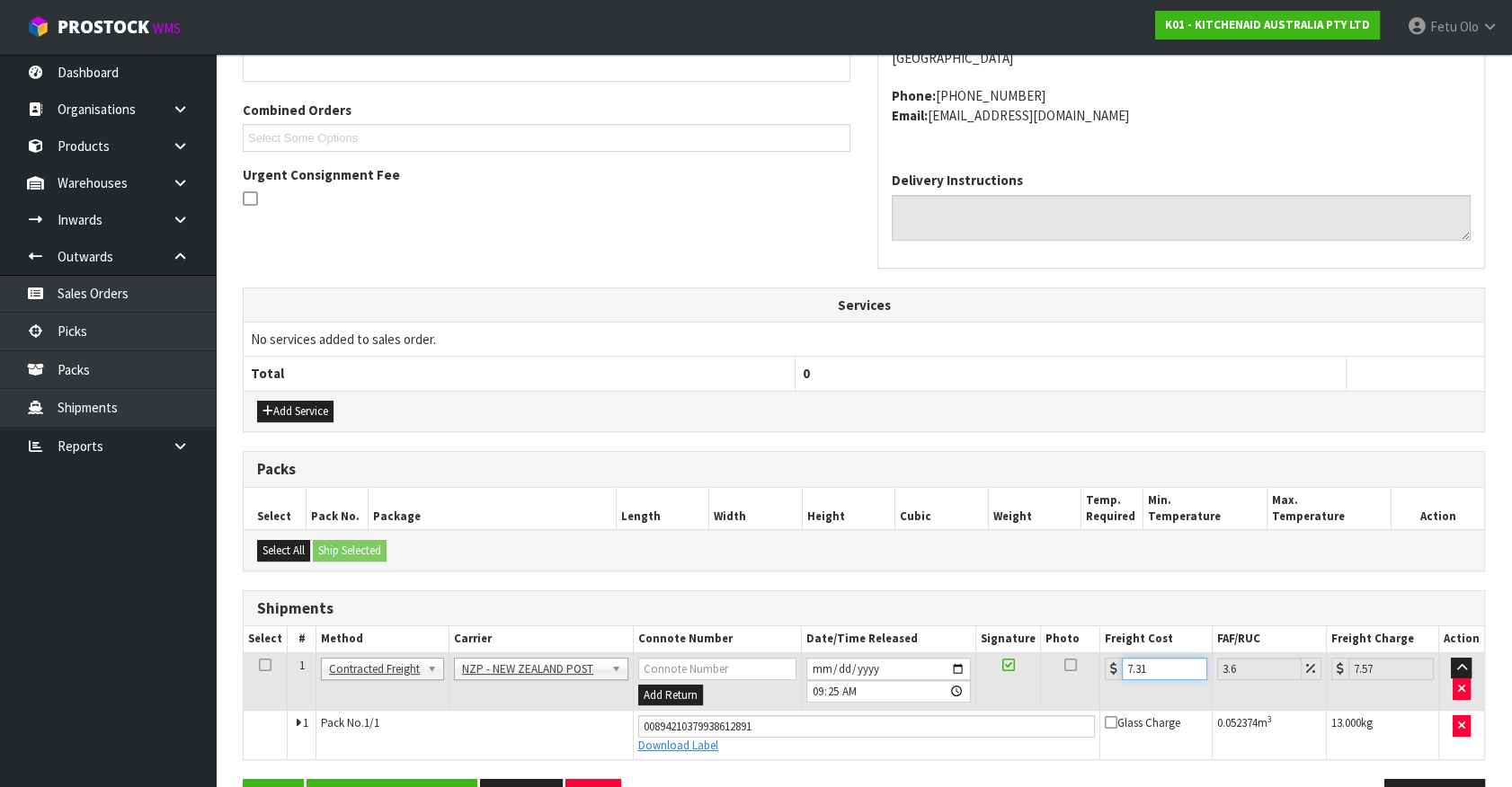
scroll to position [486, 0]
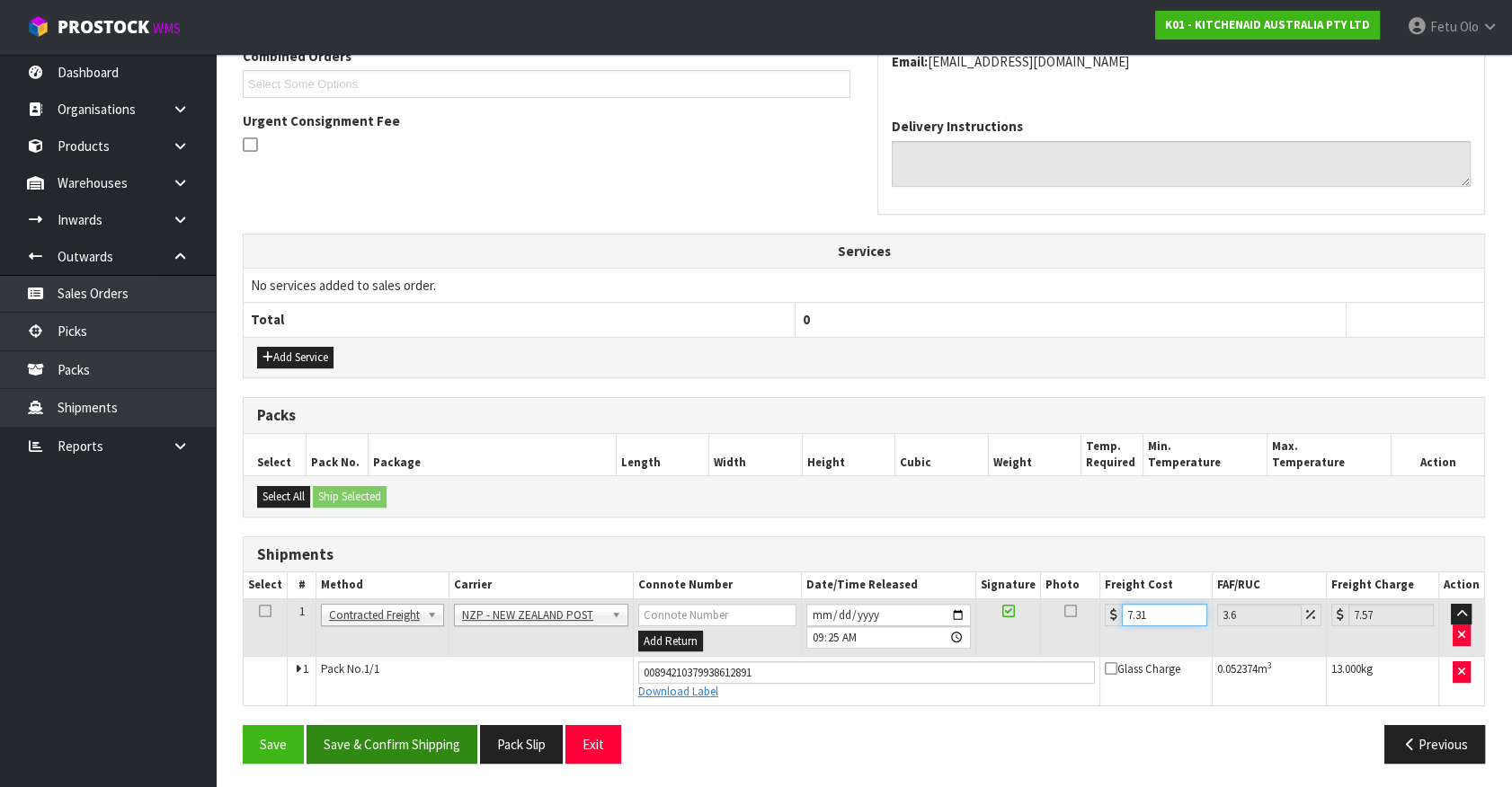
type input "7.31"
click at [377, 748] on button "Save & Confirm Shipping" at bounding box center [391, 744] width 171 height 39
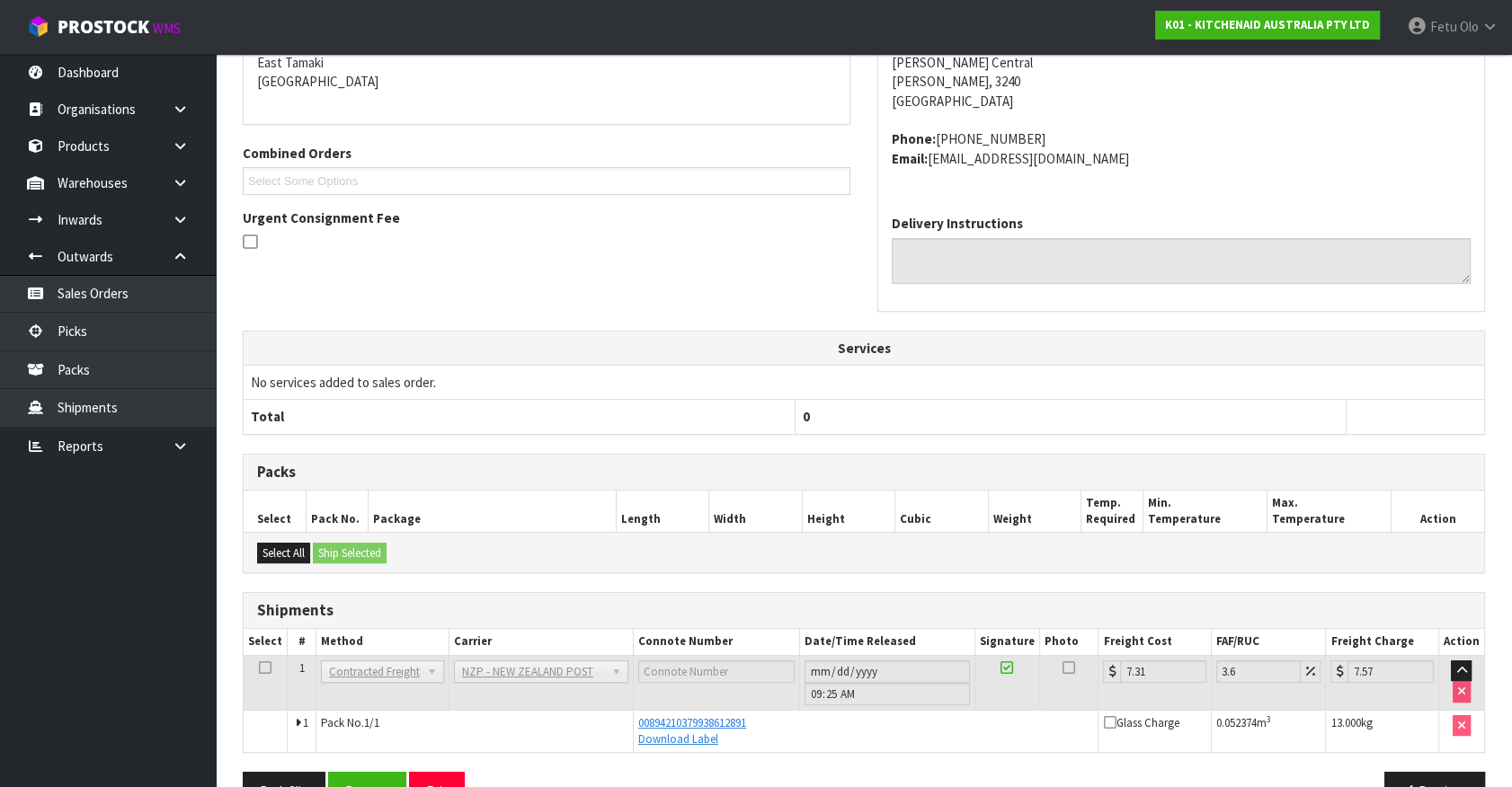
scroll to position [436, 0]
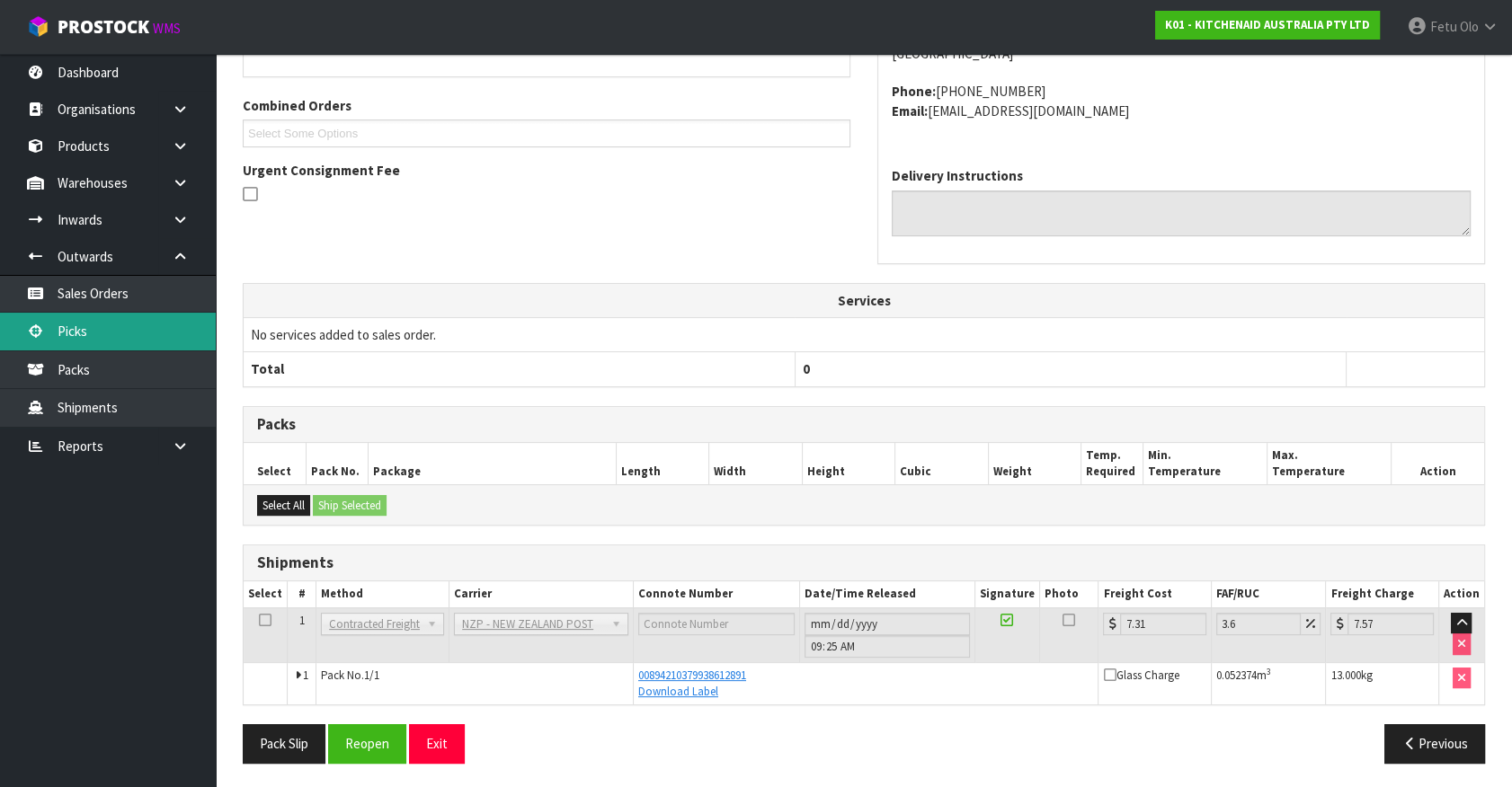
click at [115, 331] on link "Picks" at bounding box center [107, 331] width 216 height 37
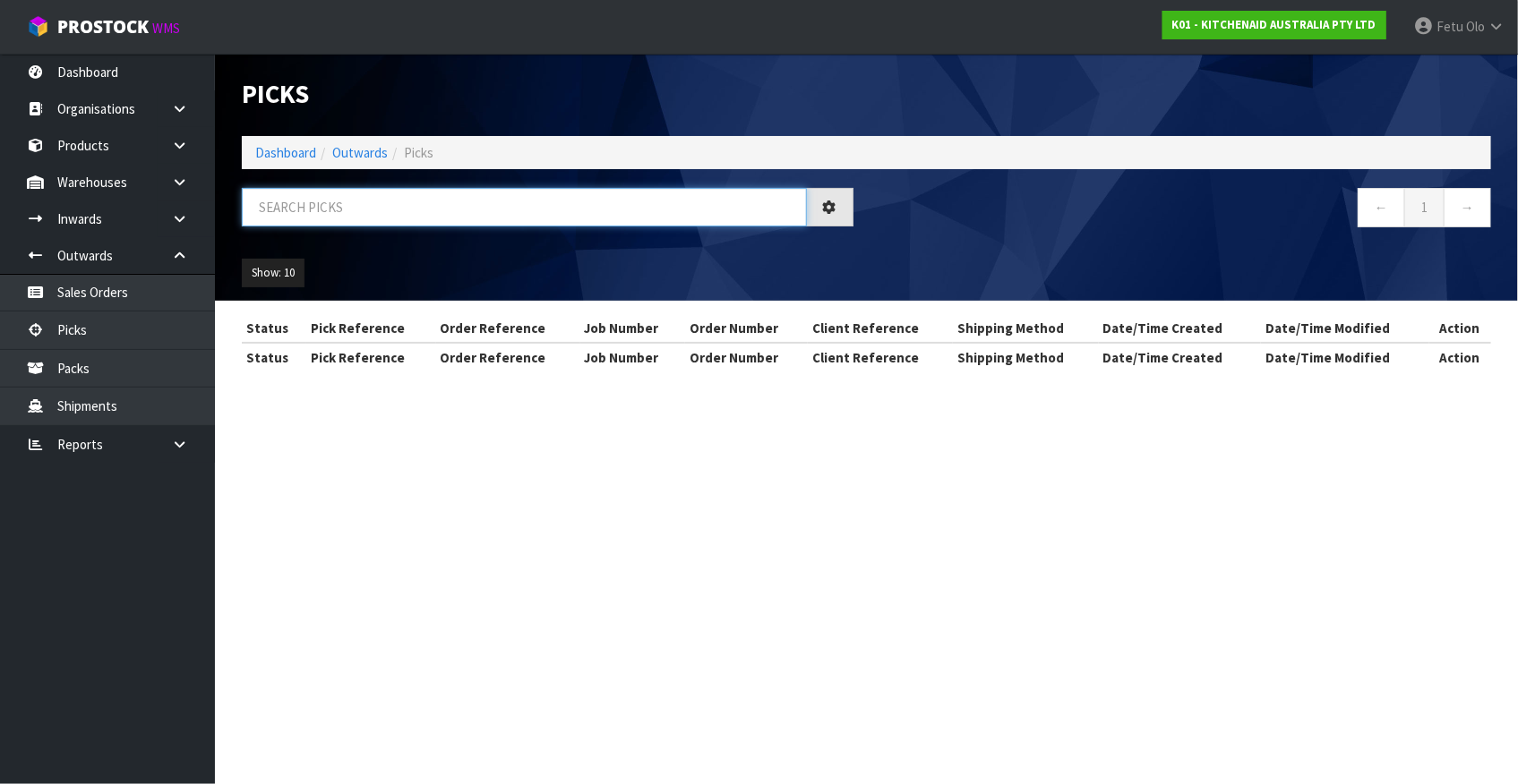
click at [345, 221] on input "text" at bounding box center [524, 207] width 565 height 39
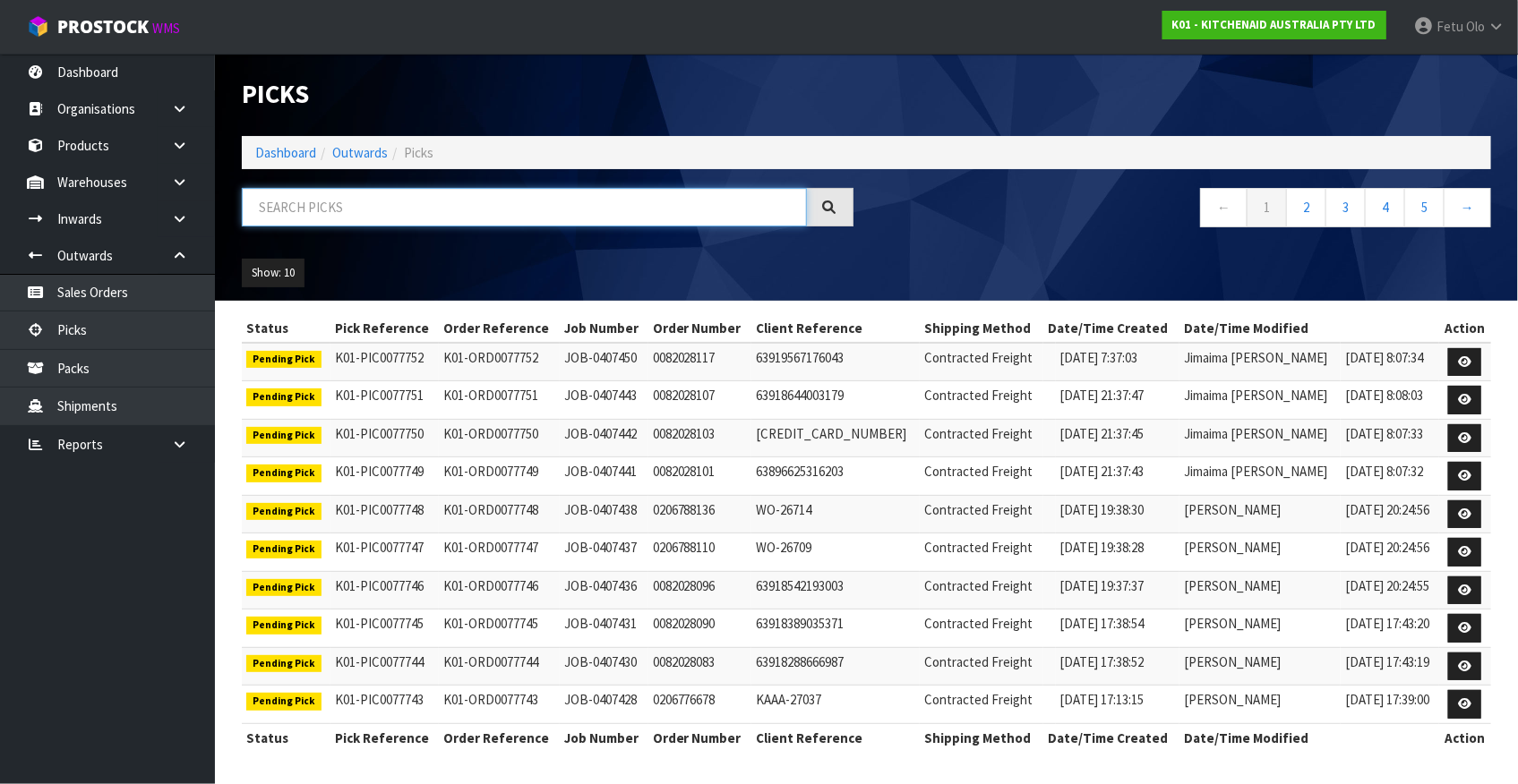
click at [366, 201] on input "text" at bounding box center [524, 207] width 565 height 39
type input "77714"
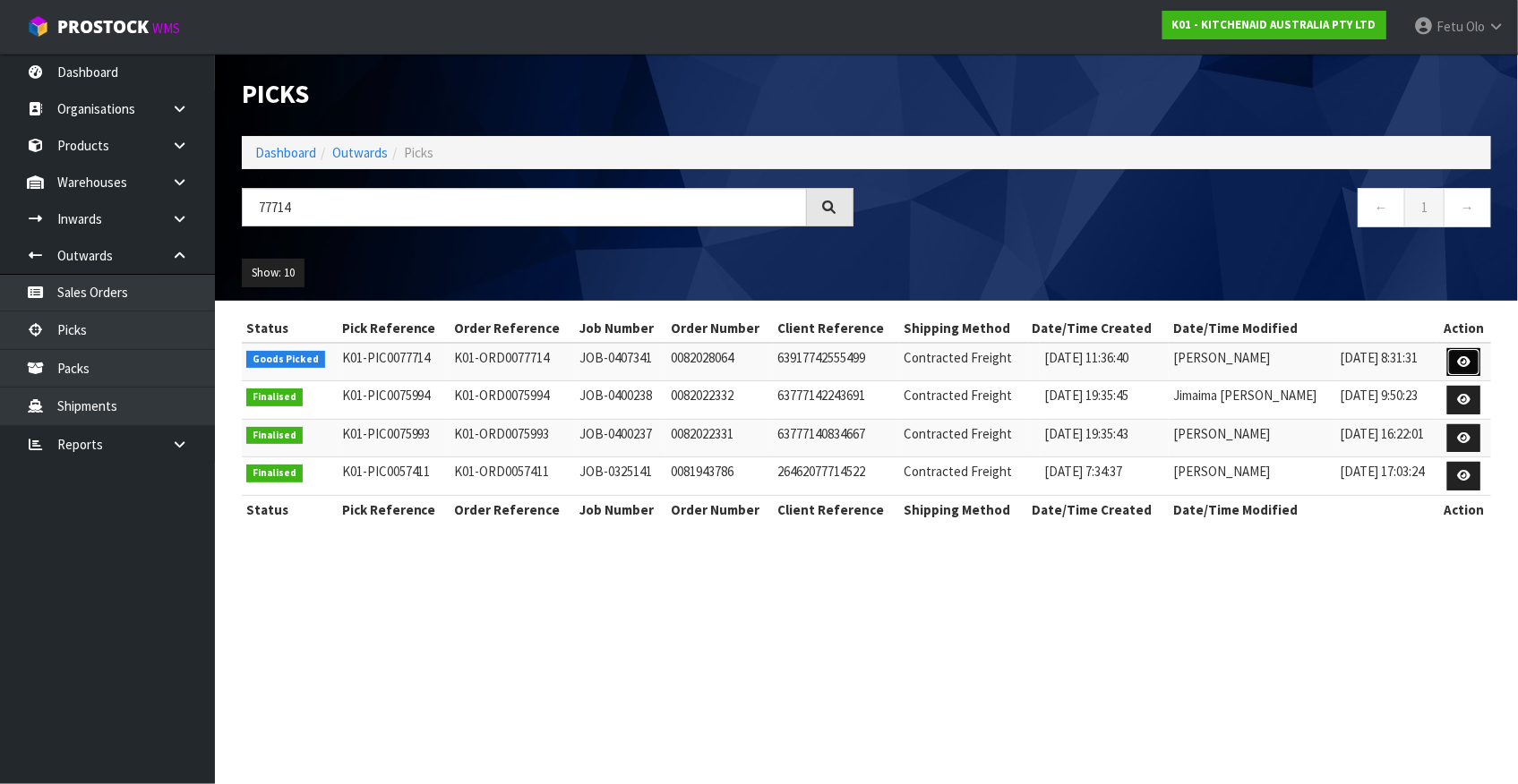
click at [1474, 367] on link at bounding box center [1464, 362] width 33 height 29
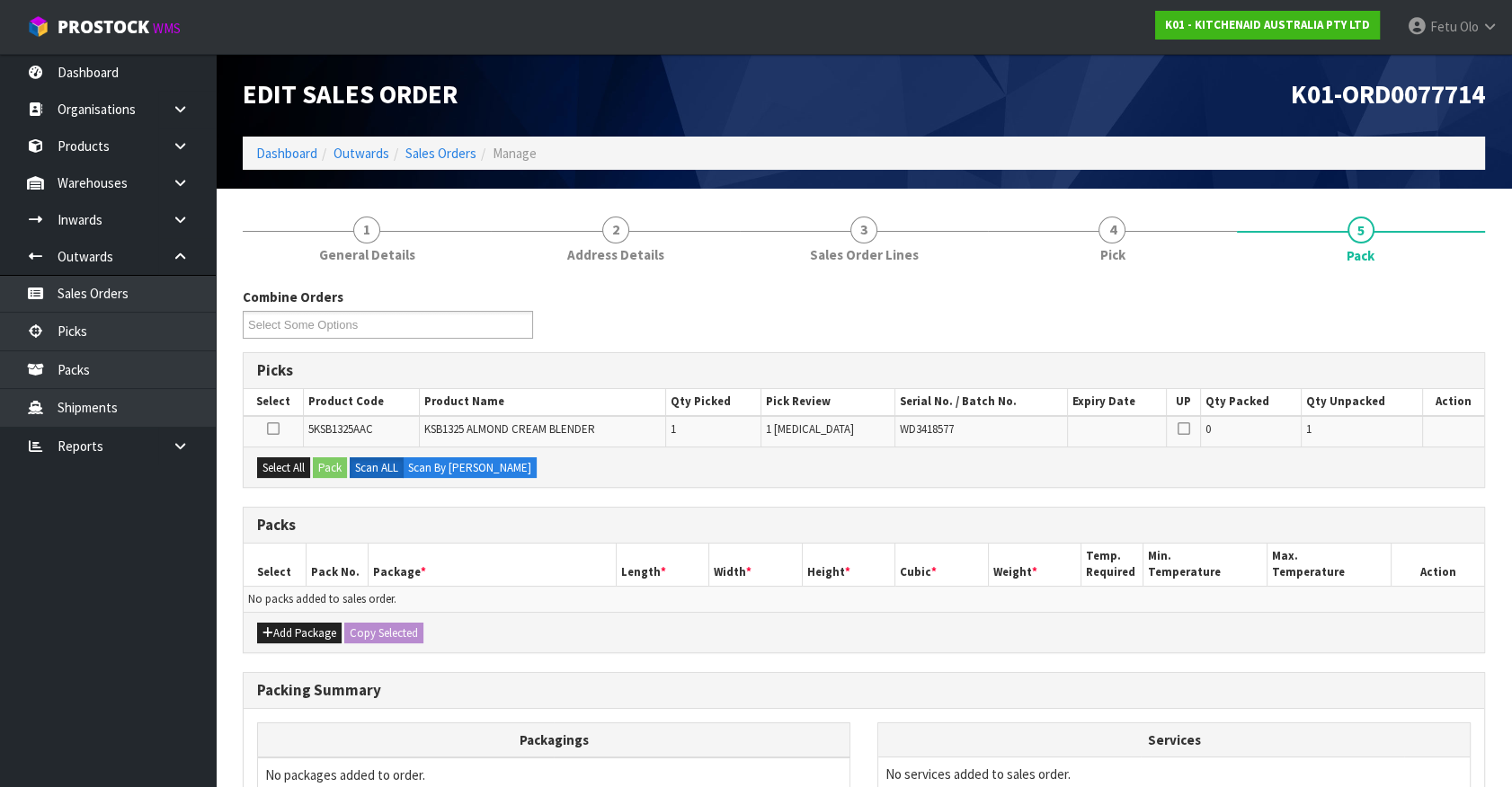
click at [737, 353] on div "Picks" at bounding box center [863, 371] width 1241 height 36
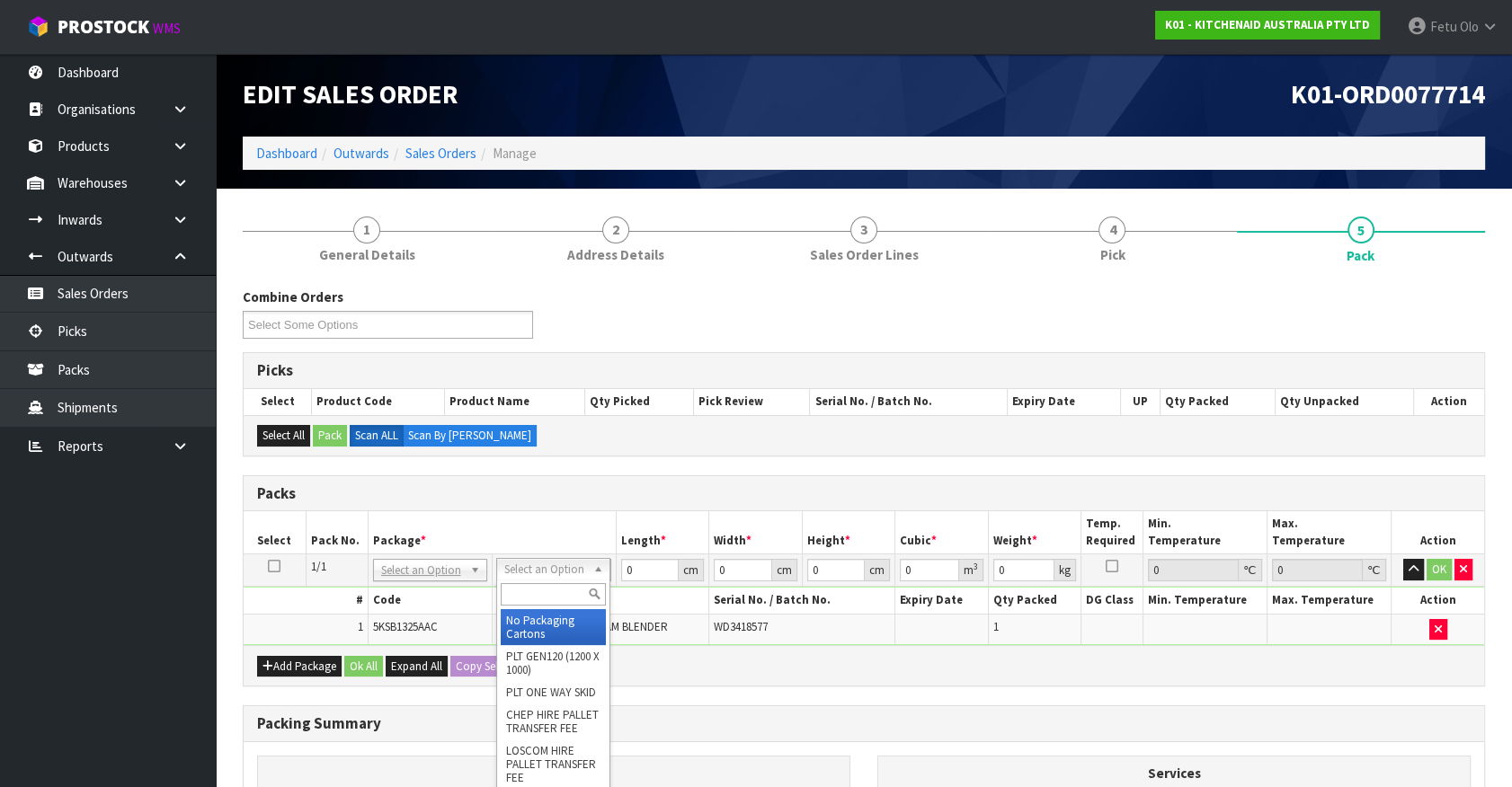
drag, startPoint x: 541, startPoint y: 573, endPoint x: 535, endPoint y: 610, distance: 37.5
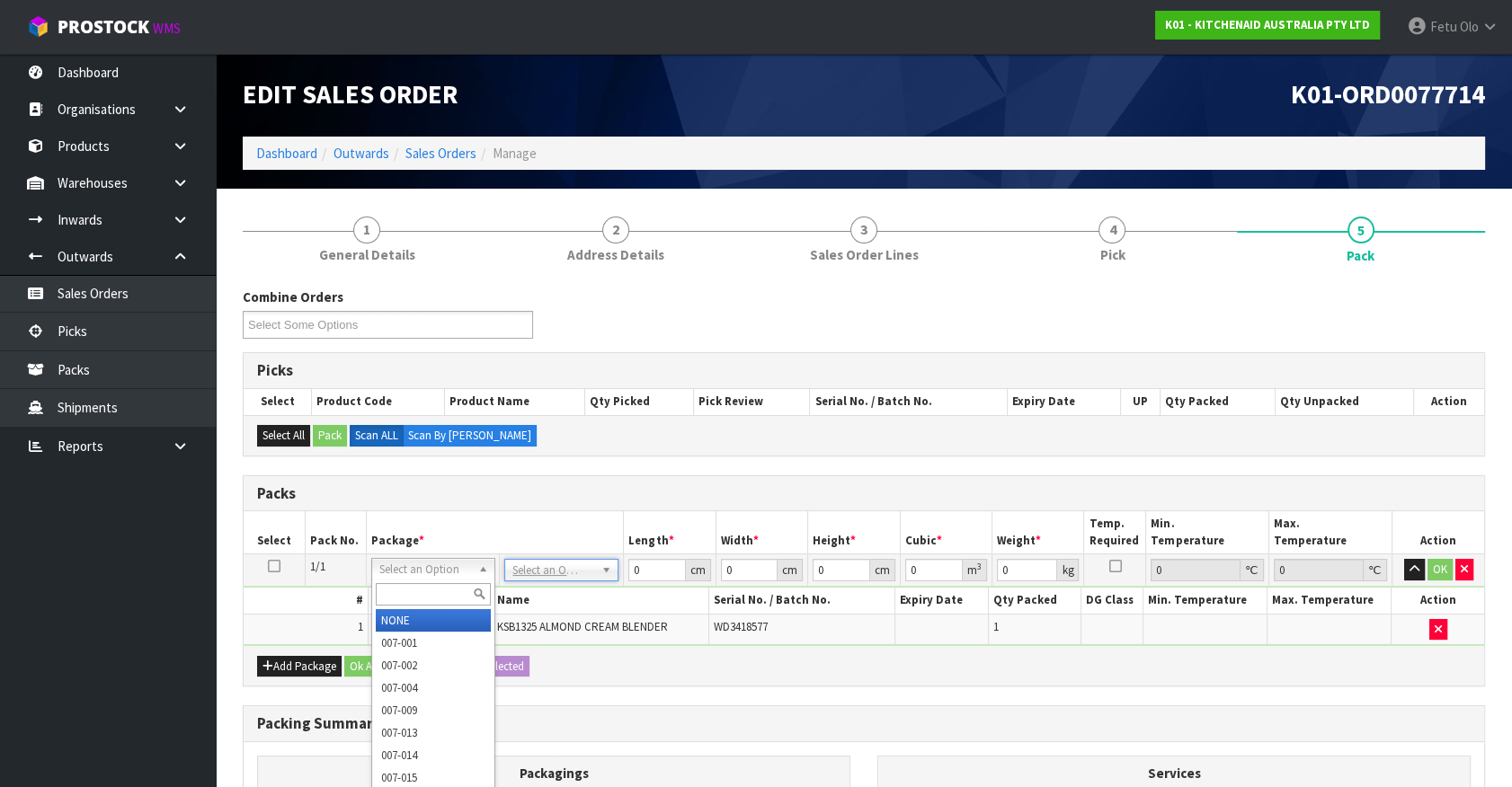
click at [422, 597] on input "text" at bounding box center [432, 594] width 114 height 22
type input "011-084"
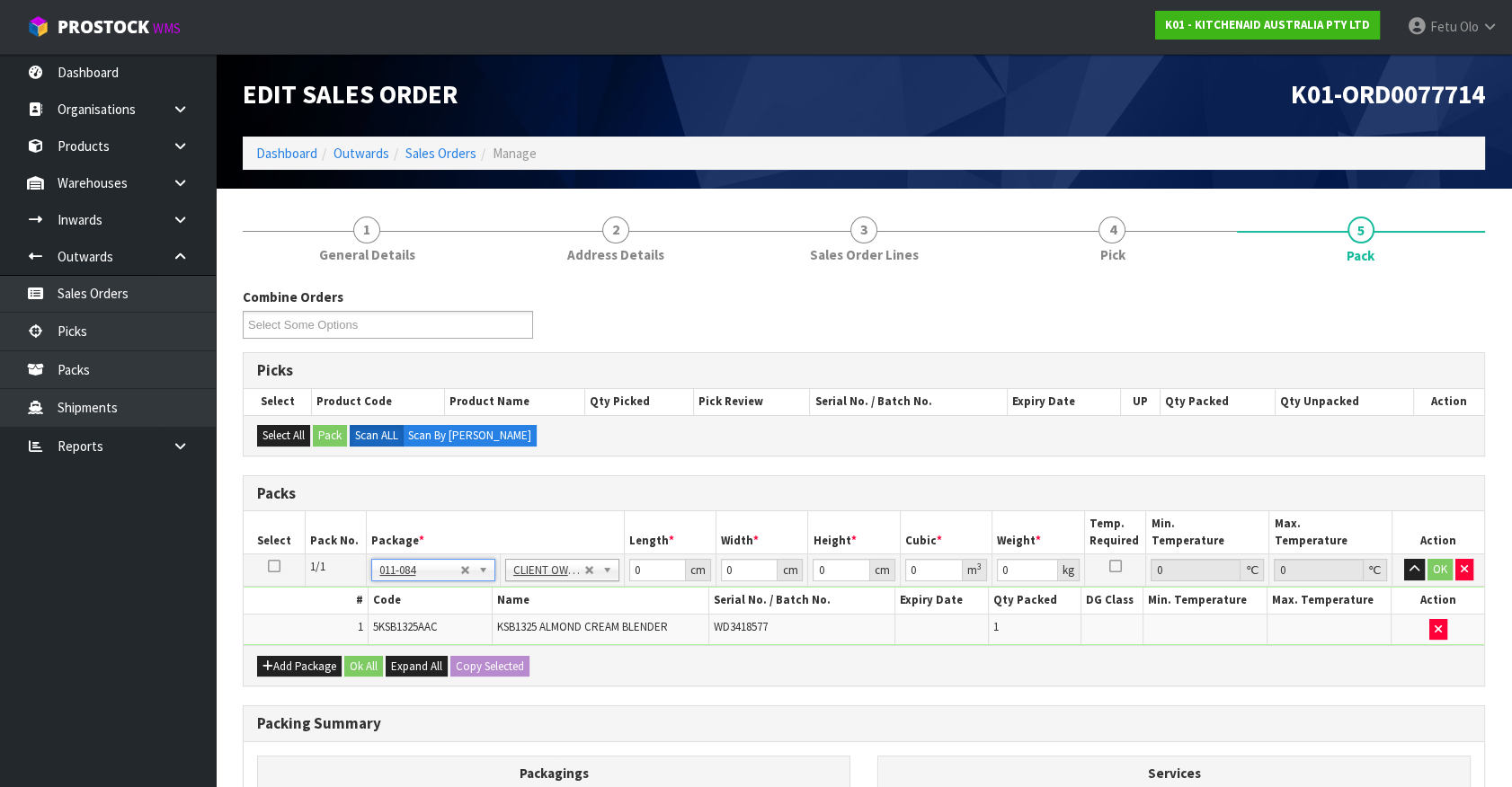
type input "3.95"
drag, startPoint x: 647, startPoint y: 571, endPoint x: 458, endPoint y: 567, distance: 189.0
click at [461, 577] on tr "1/1 NONE 007-001 007-002 007-004 007-009 007-013 007-014 007-015 007-017 007-01…" at bounding box center [863, 570] width 1241 height 32
type input "52"
type input "28"
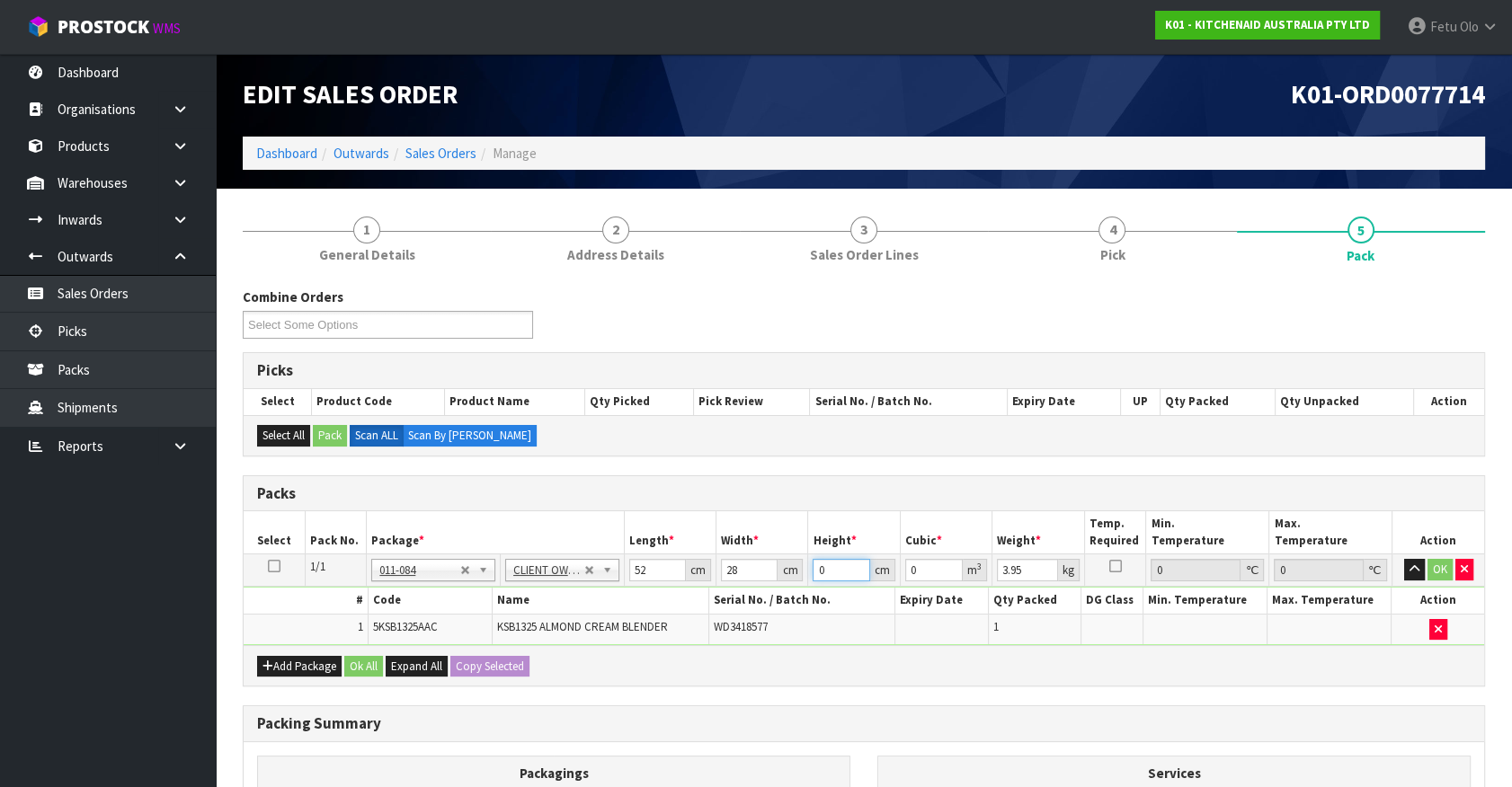
type input "3"
type input "0.004368"
type input "32"
type input "0.046592"
type input "32"
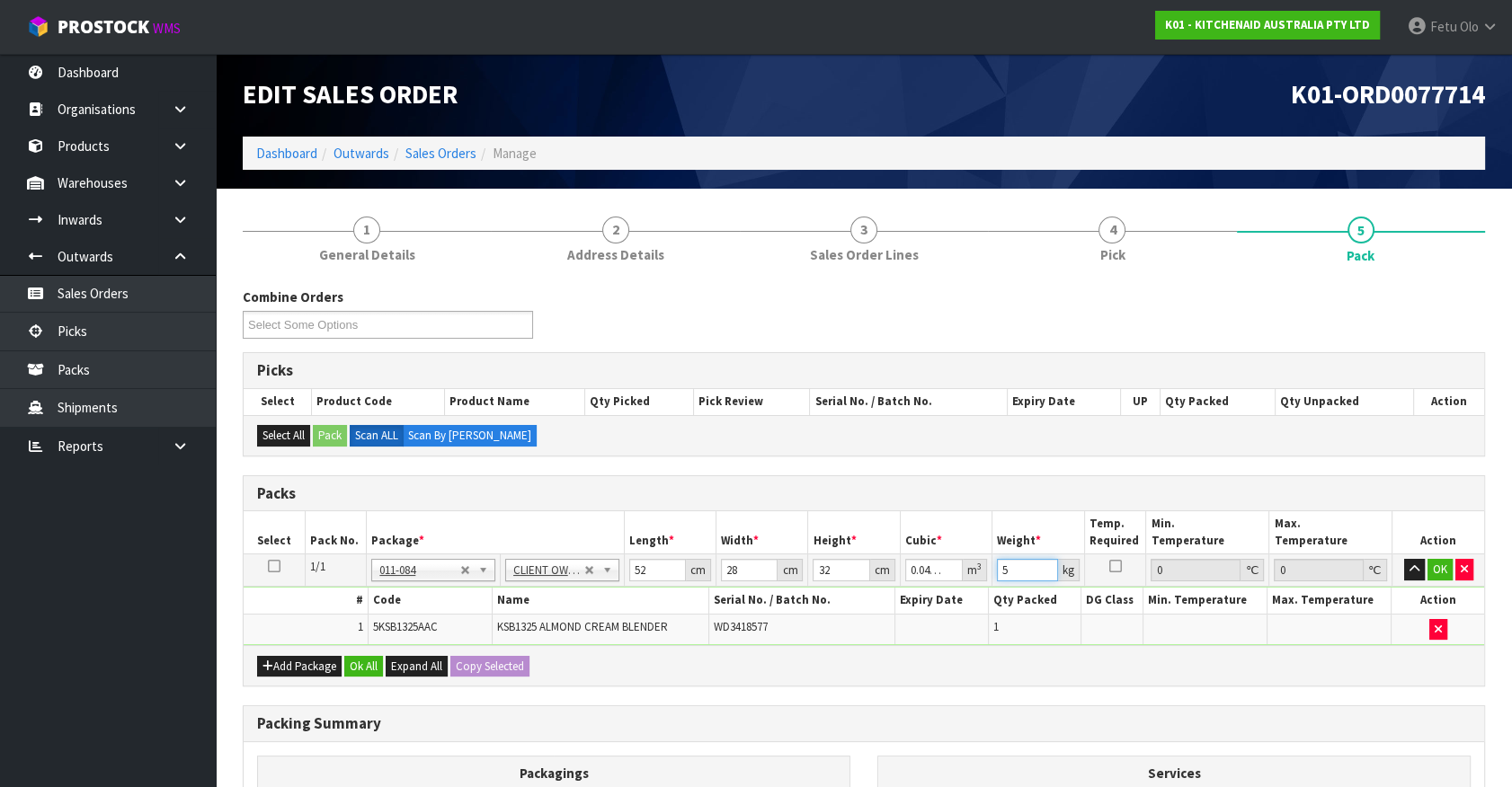
type input "5"
click button "OK" at bounding box center [1440, 569] width 25 height 21
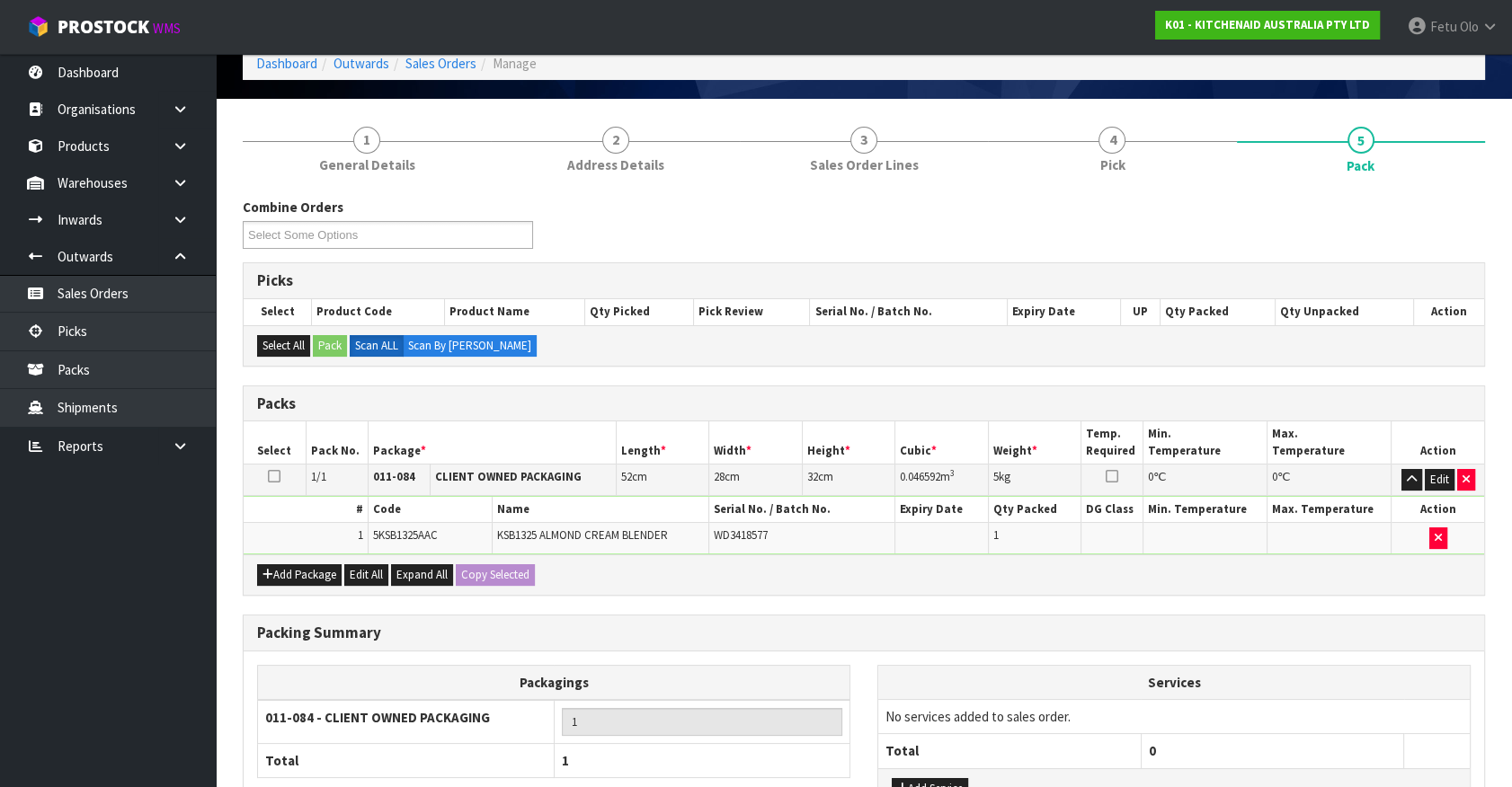
scroll to position [235, 0]
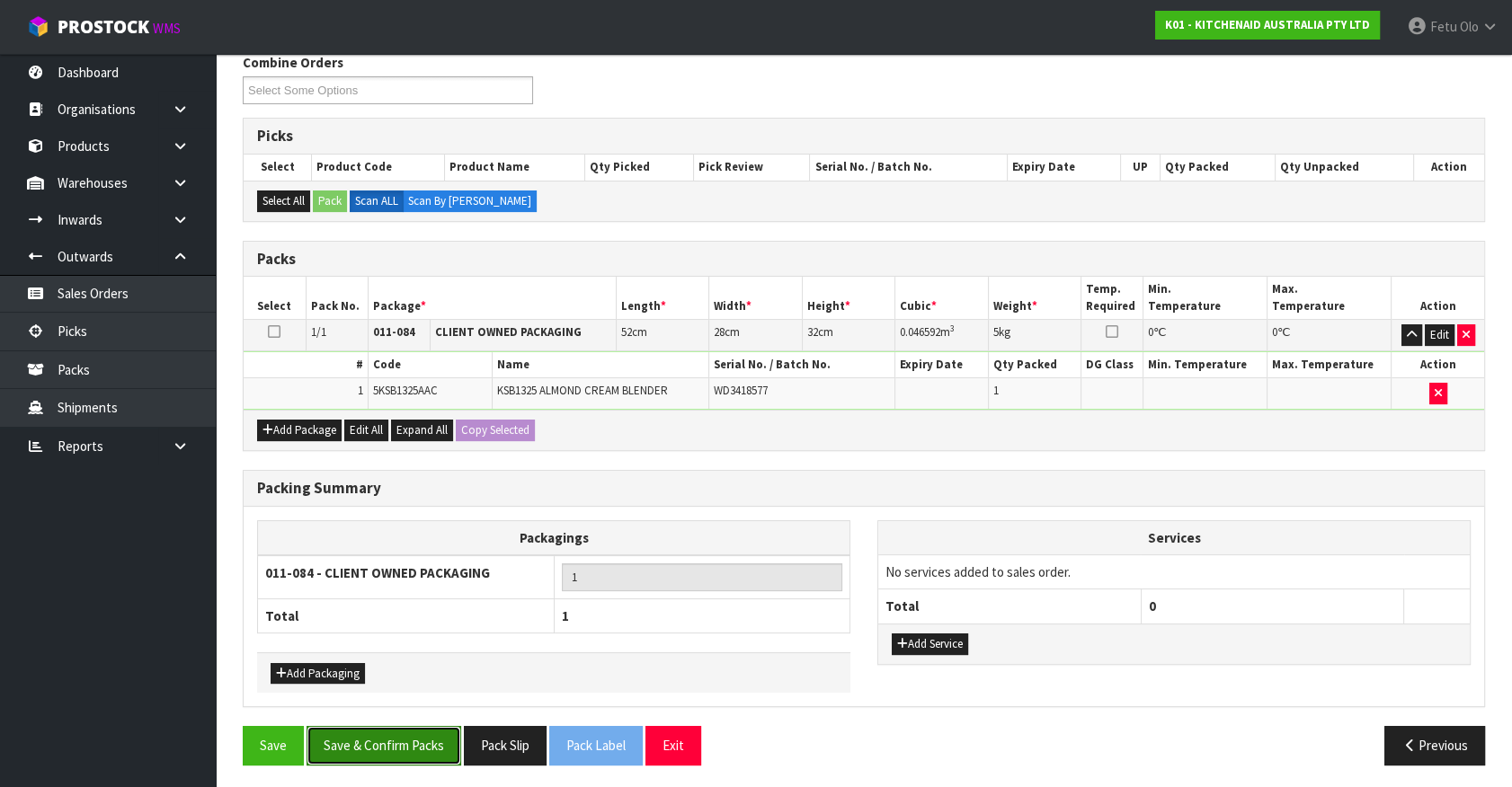
click at [380, 745] on button "Save & Confirm Packs" at bounding box center [383, 745] width 155 height 39
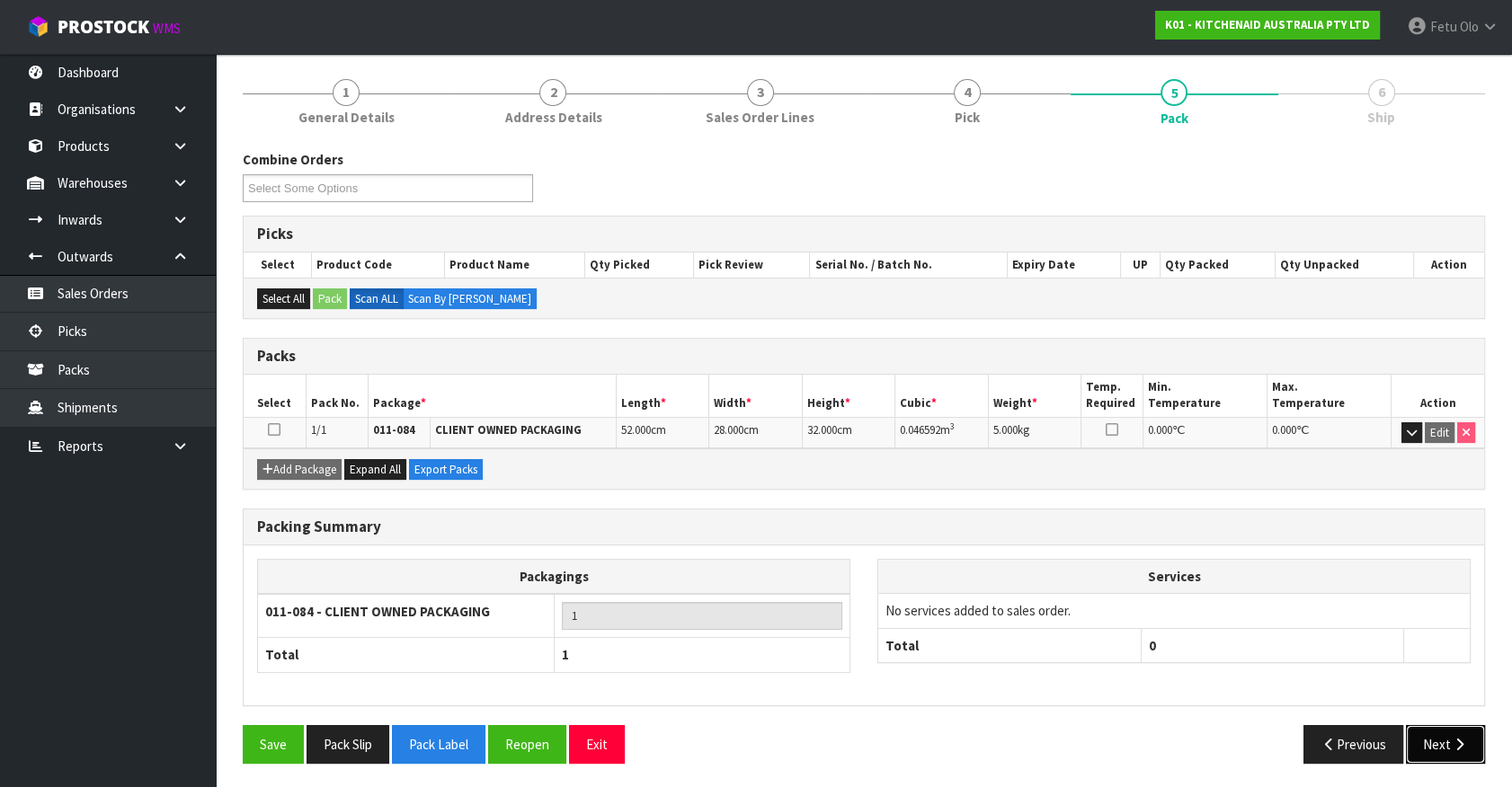
click at [1465, 739] on icon "button" at bounding box center [1459, 744] width 17 height 14
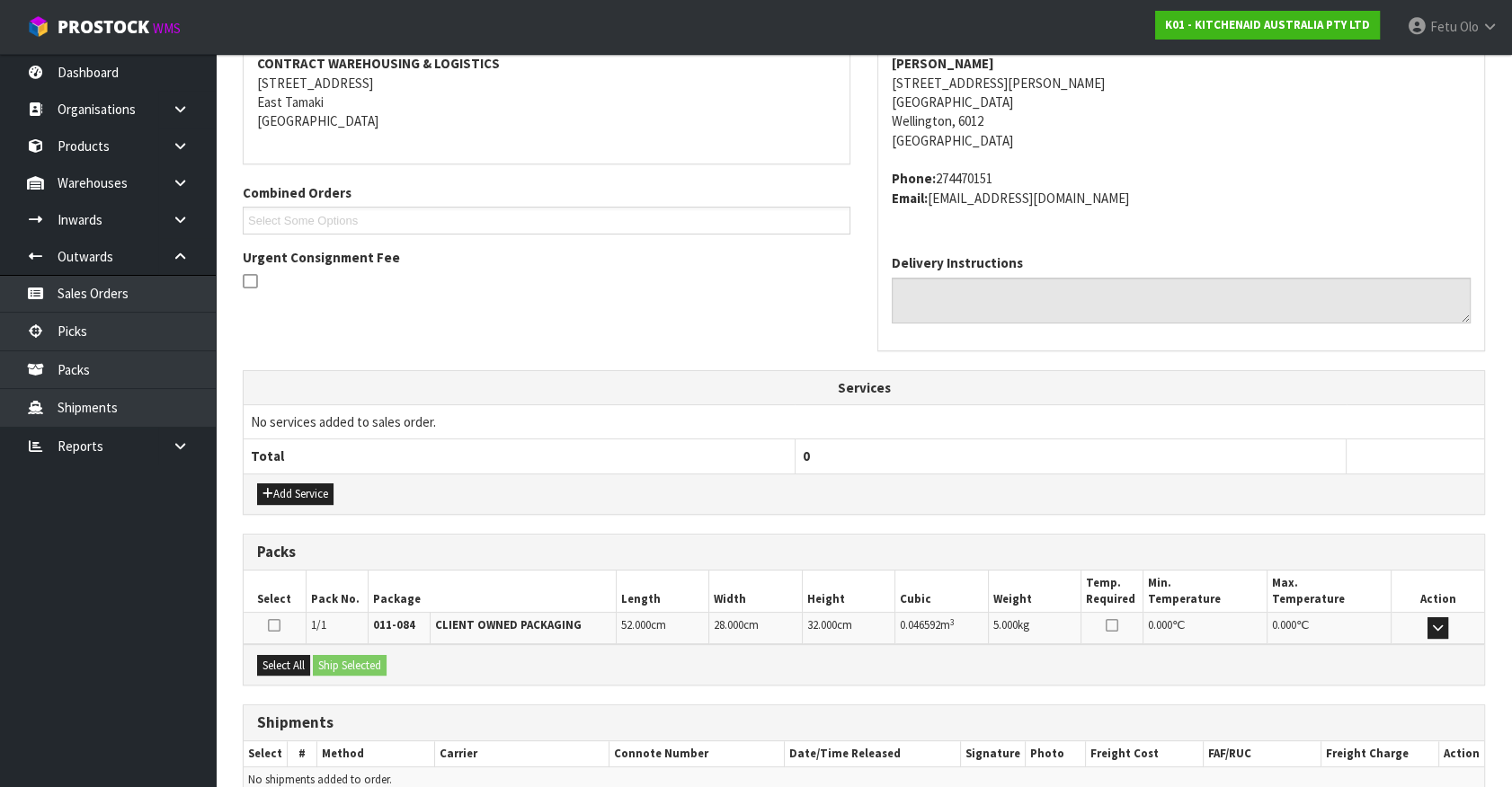
scroll to position [437, 0]
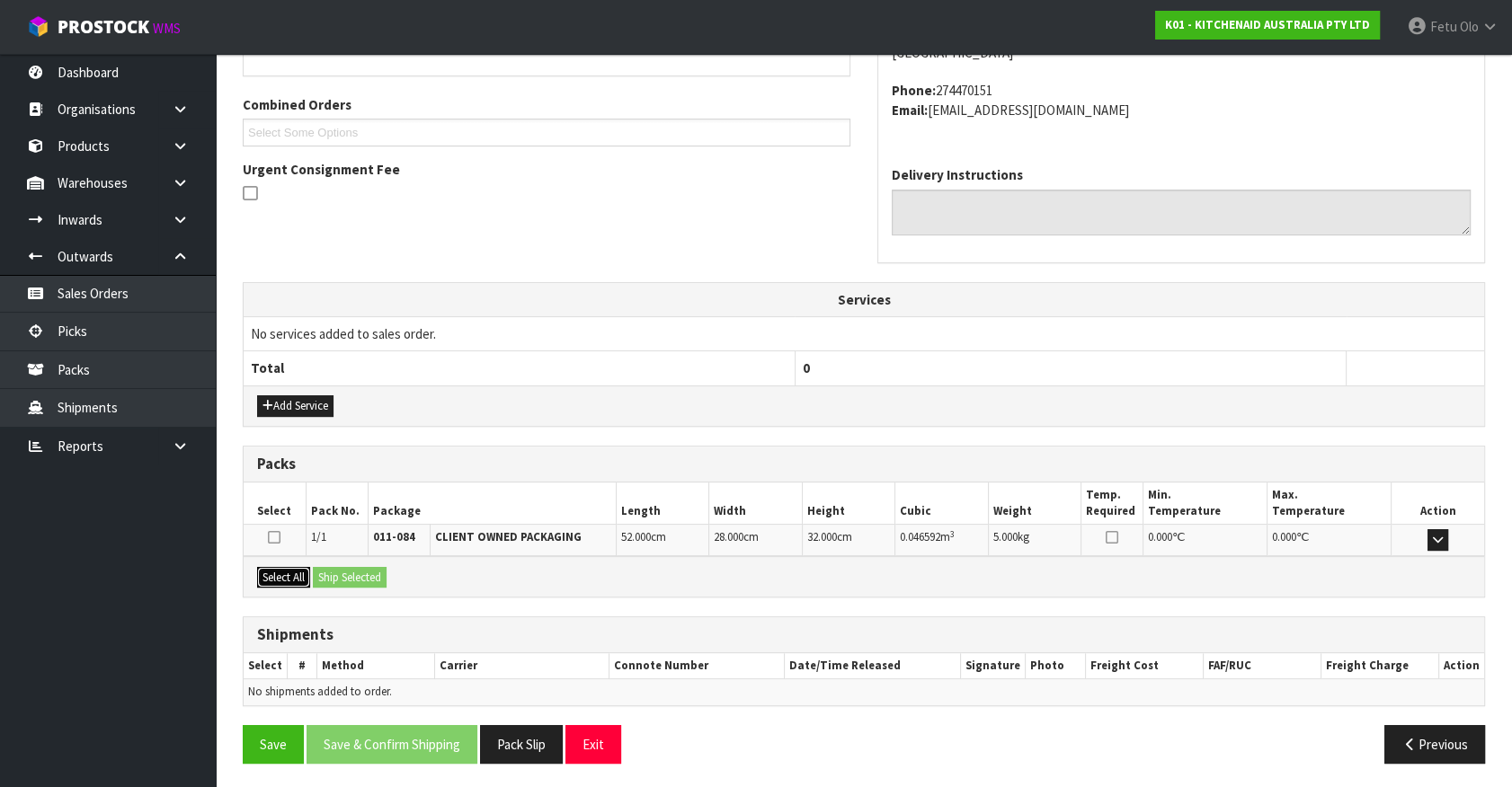
drag, startPoint x: 279, startPoint y: 570, endPoint x: 390, endPoint y: 575, distance: 111.1
click at [291, 570] on button "Select All" at bounding box center [283, 577] width 53 height 21
click at [387, 575] on button "Ship Selected" at bounding box center [350, 577] width 74 height 21
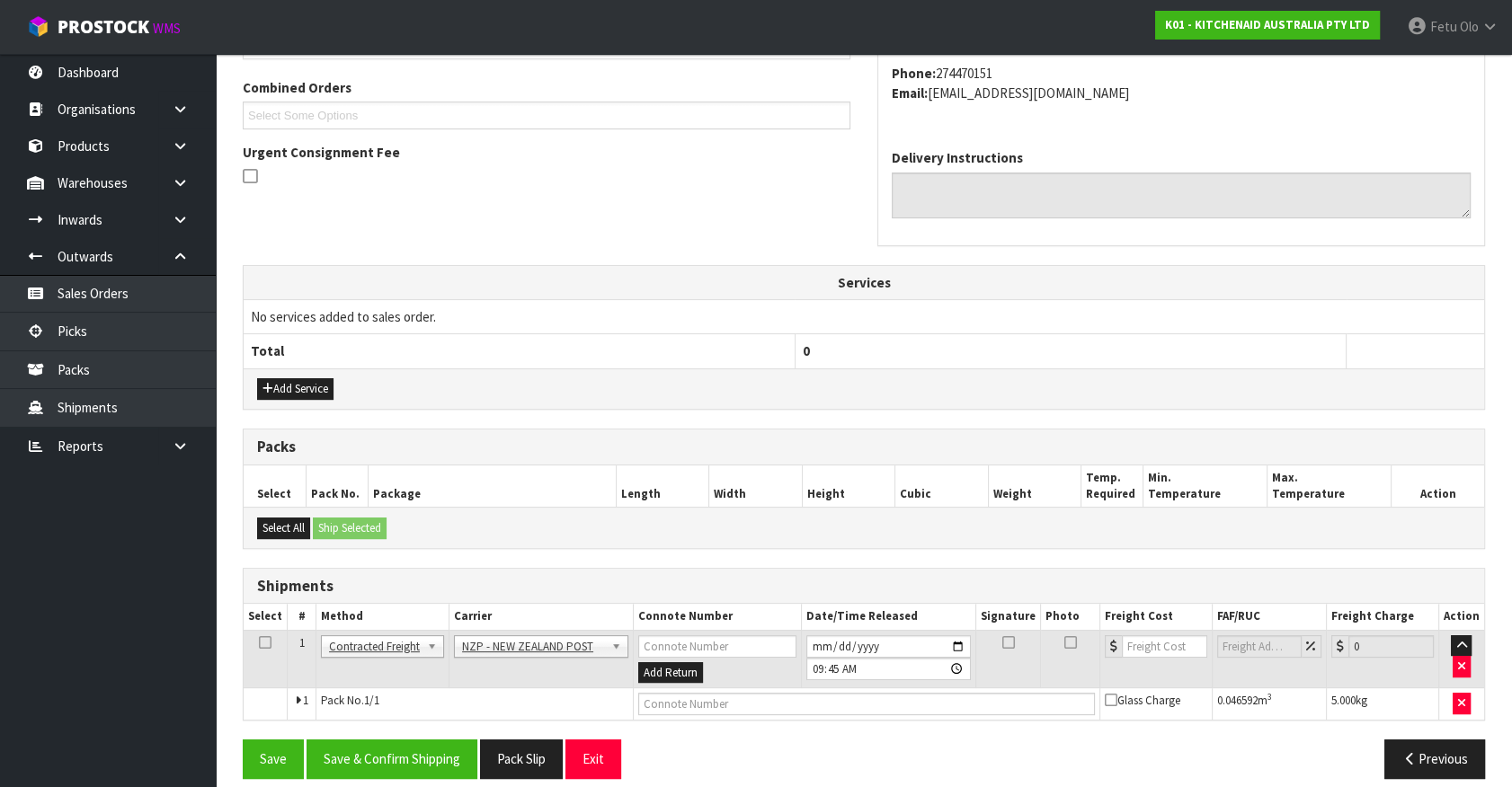
scroll to position [468, 0]
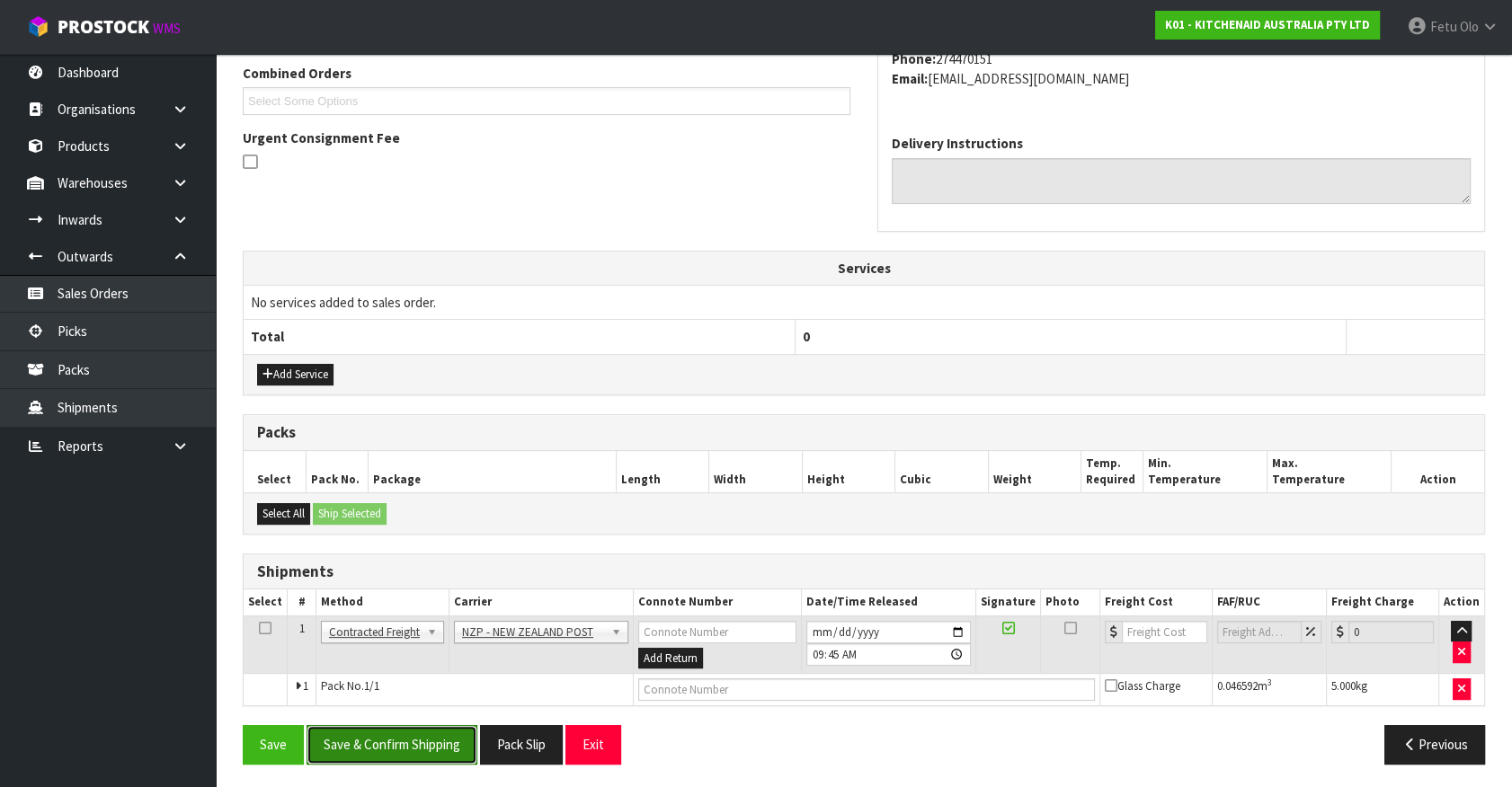
click at [417, 737] on button "Save & Confirm Shipping" at bounding box center [391, 744] width 171 height 39
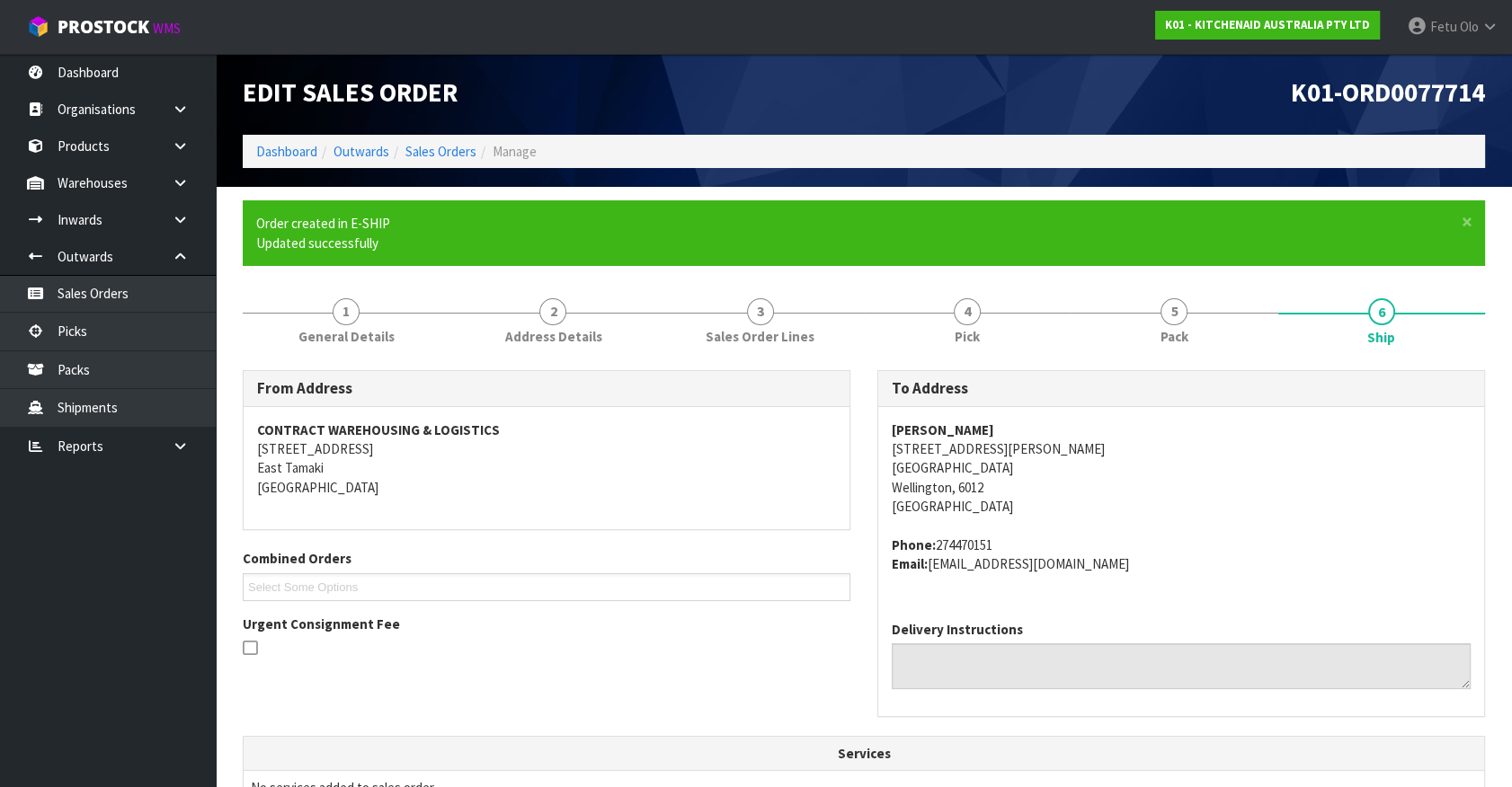
scroll to position [0, 0]
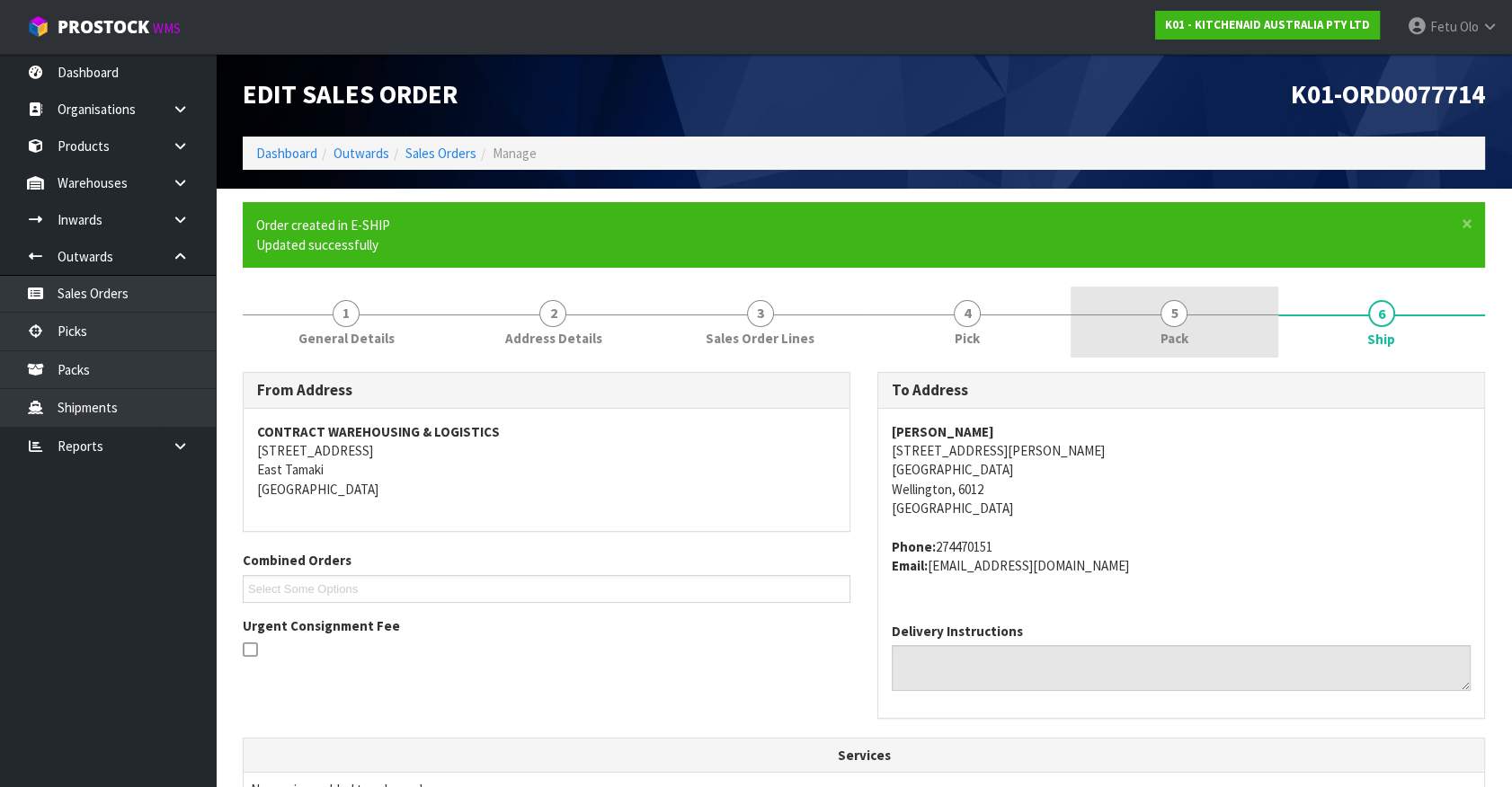
click at [1168, 330] on span "Pack" at bounding box center [1174, 338] width 28 height 18
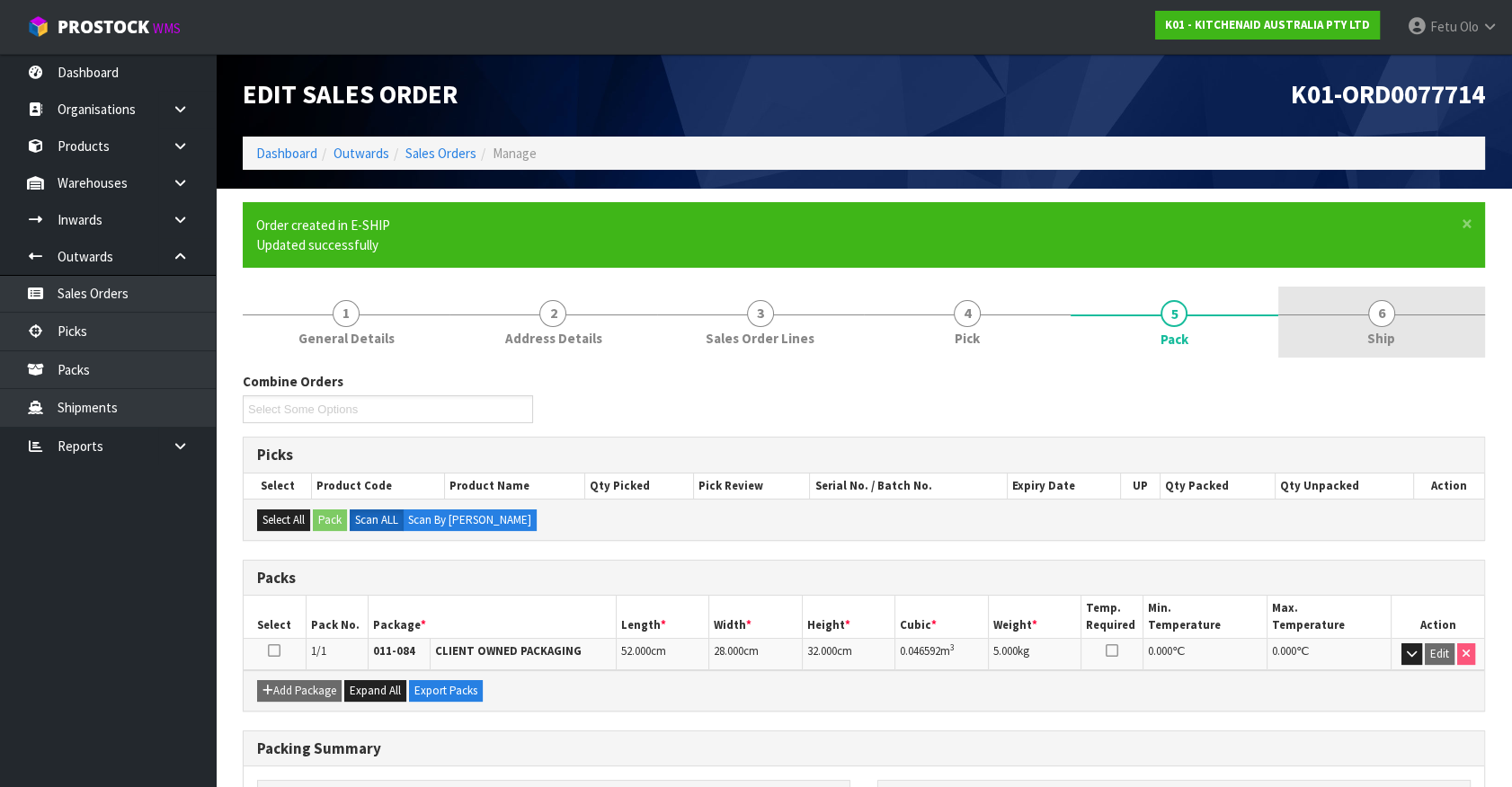
click at [1378, 314] on span "6" at bounding box center [1382, 313] width 27 height 27
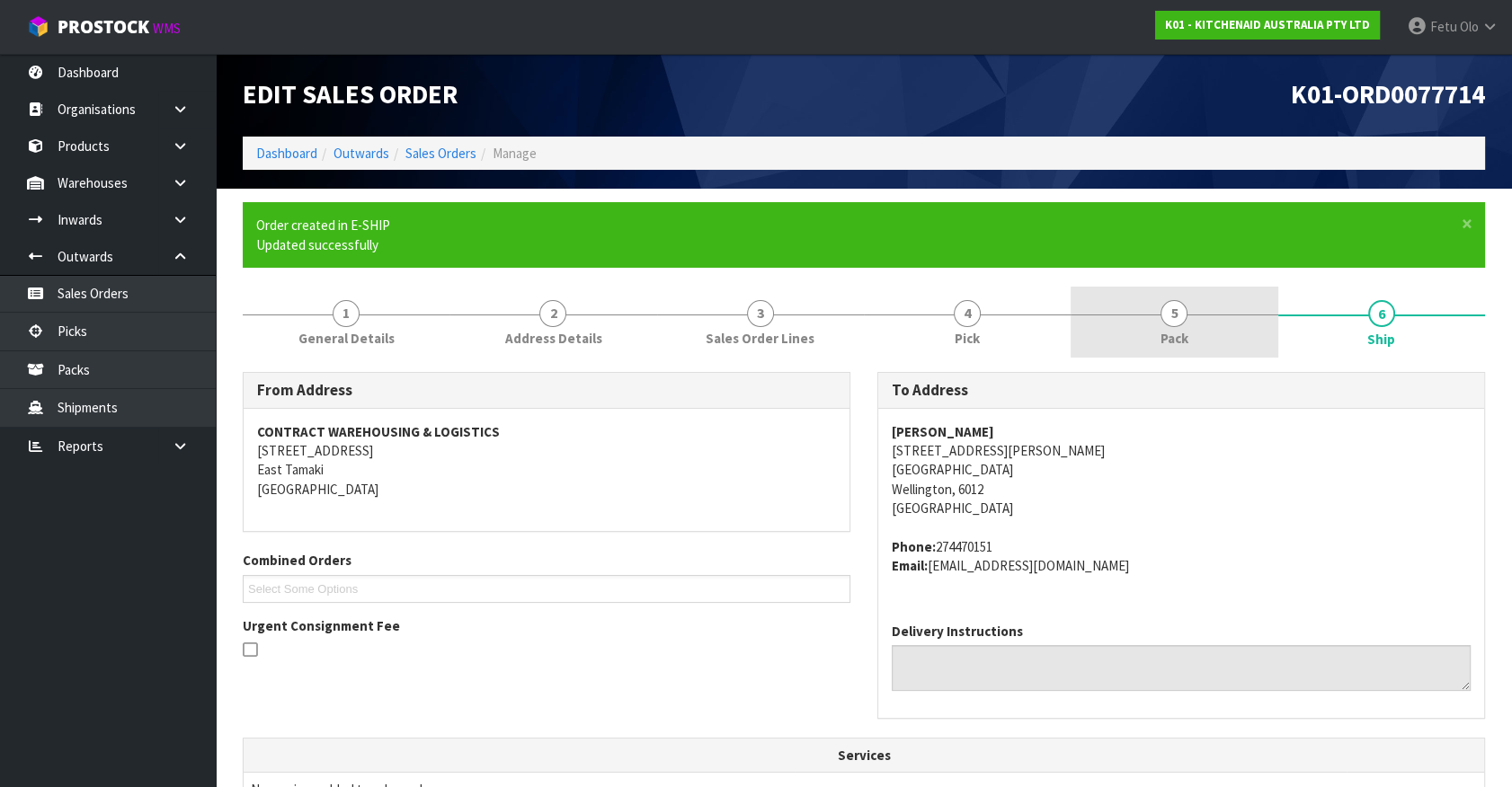
click at [1171, 311] on span "5" at bounding box center [1173, 313] width 27 height 27
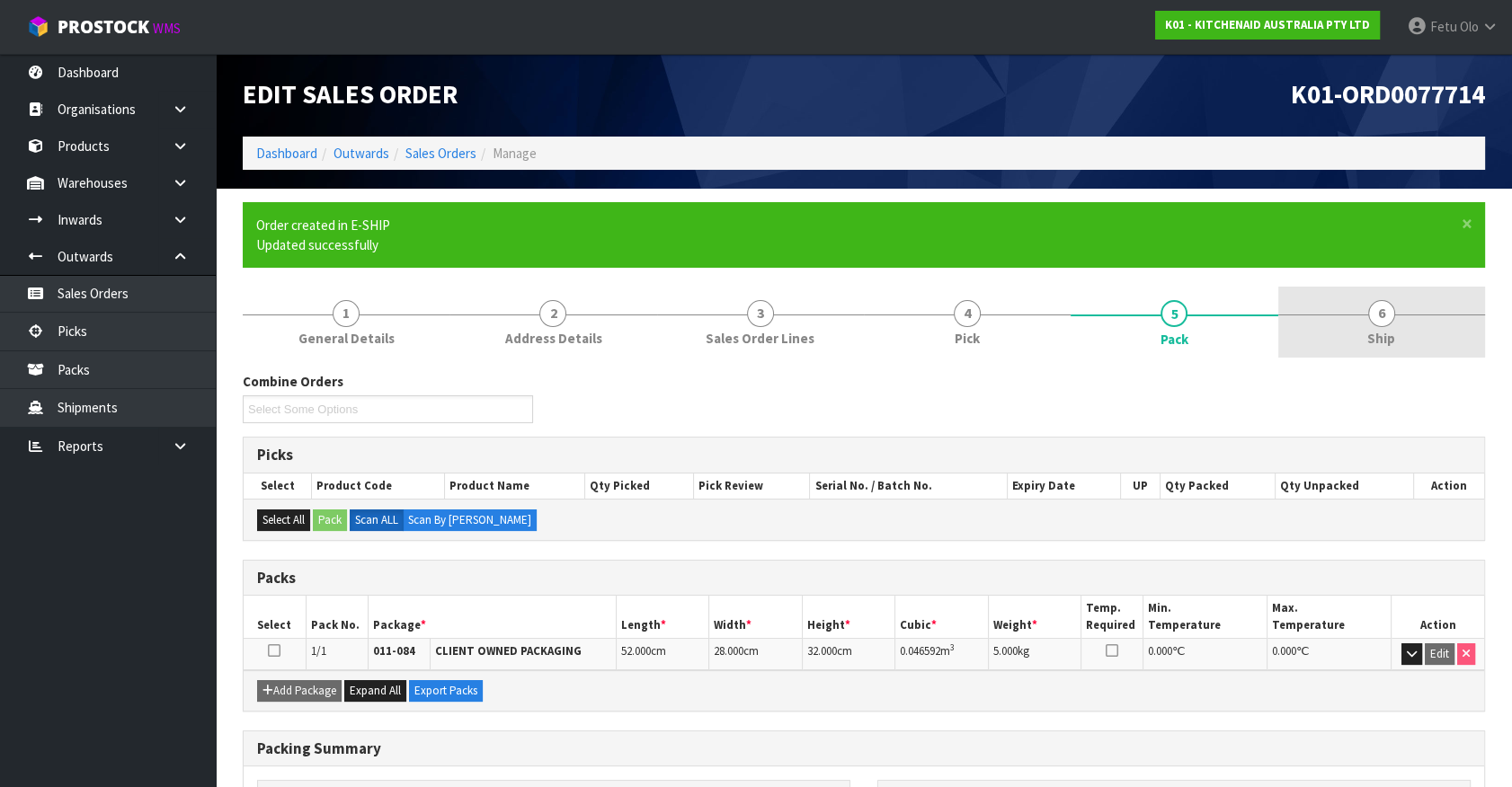
click at [1395, 322] on link "6 Ship" at bounding box center [1381, 322] width 206 height 71
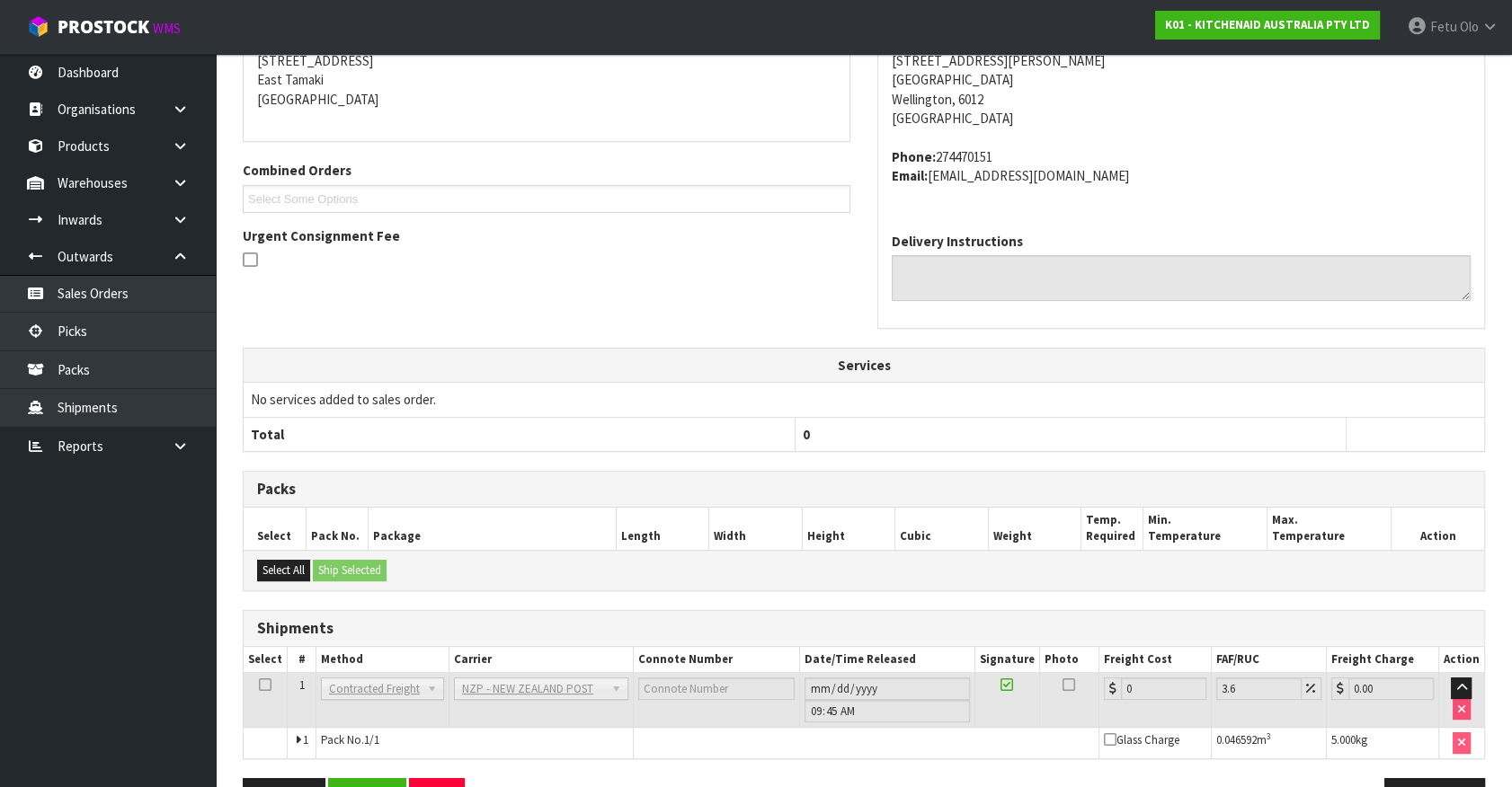
scroll to position [443, 0]
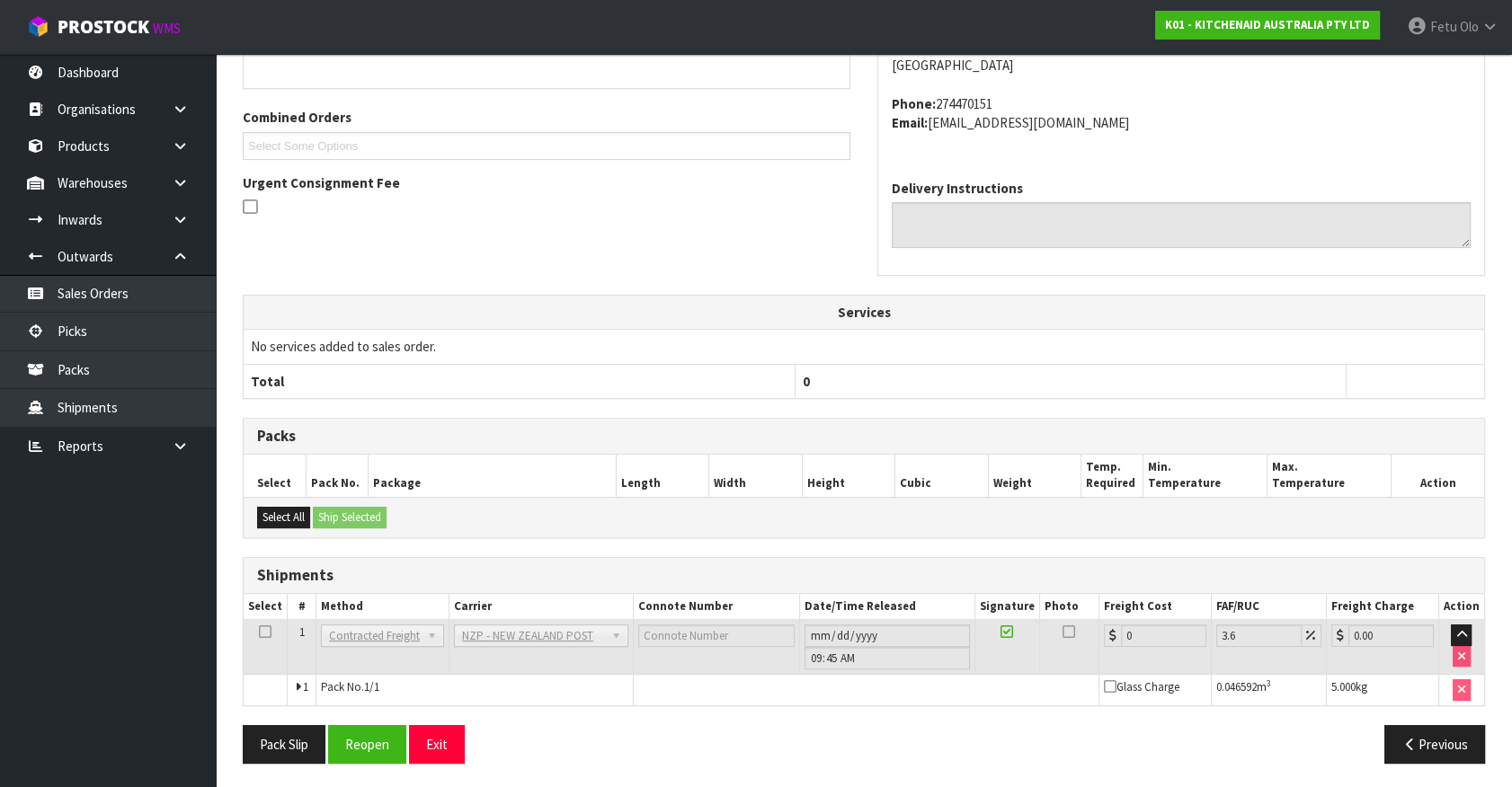
click at [1246, 388] on th "0" at bounding box center [1070, 380] width 551 height 34
click at [357, 744] on button "Reopen" at bounding box center [367, 744] width 79 height 39
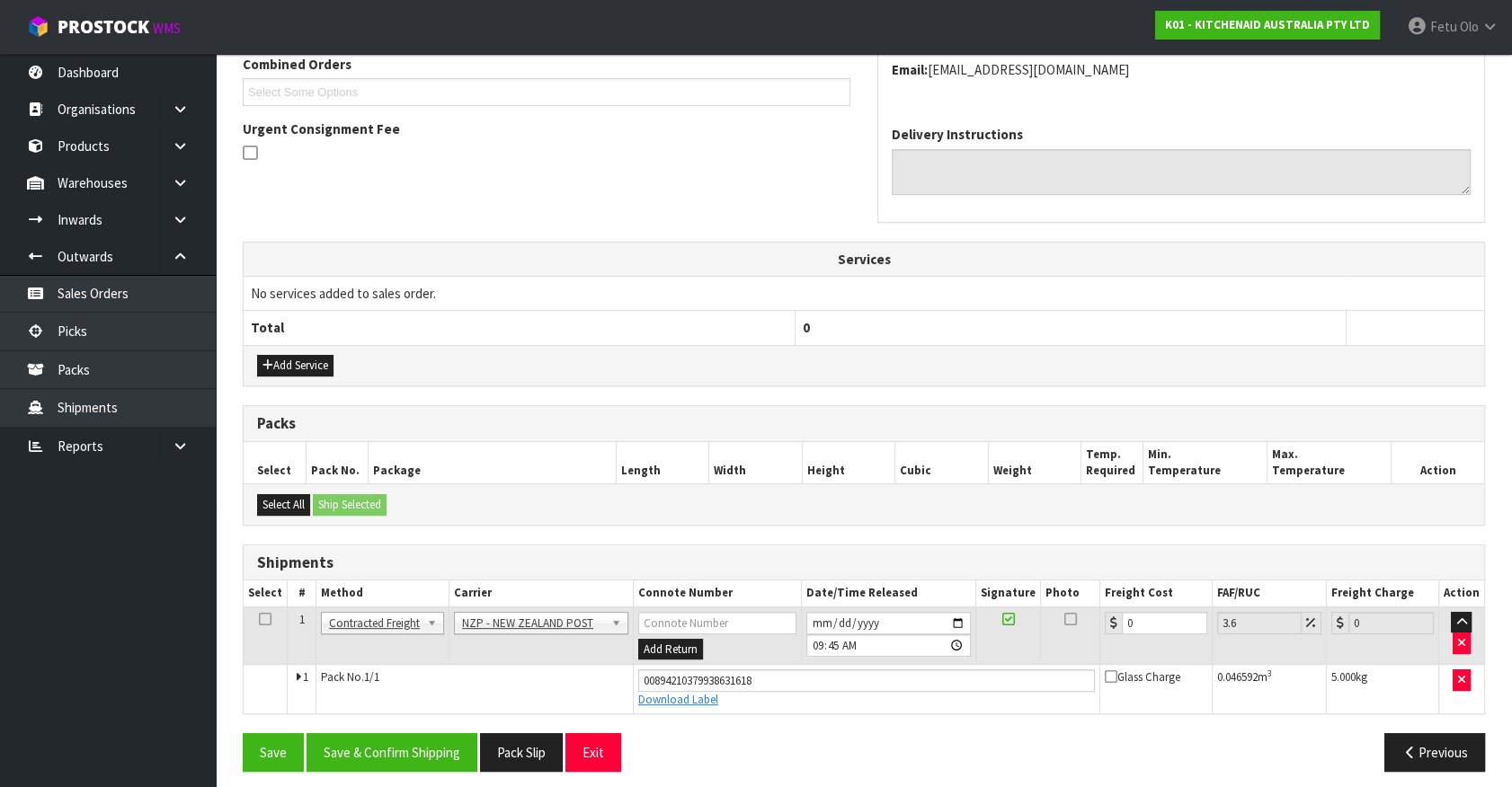
scroll to position [486, 0]
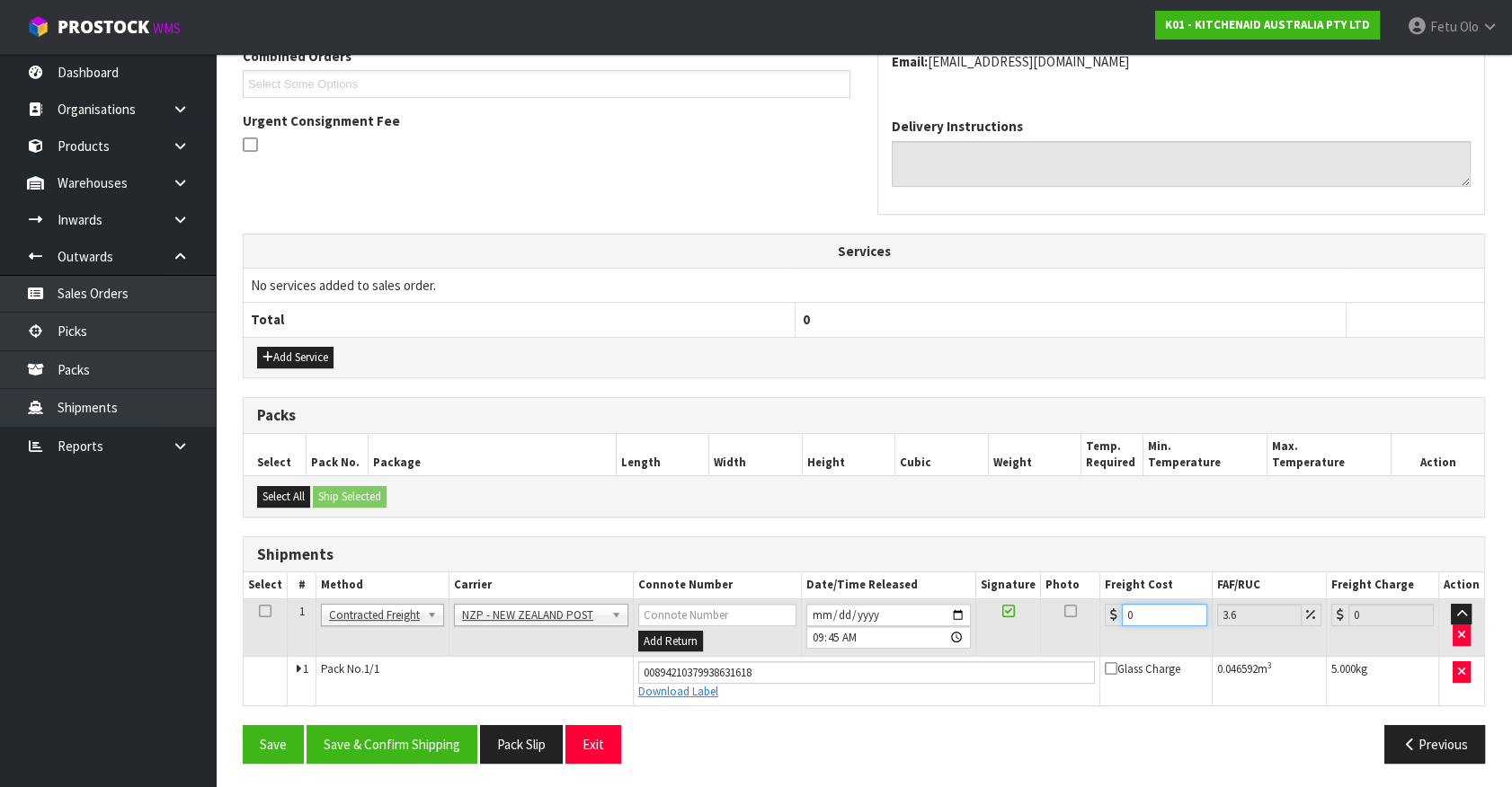
drag, startPoint x: 1146, startPoint y: 620, endPoint x: 945, endPoint y: 645, distance: 202.5
click at [951, 648] on tr "1 Client Local Pickup Customer Local Pickup Company Freight Contracted Freight …" at bounding box center [863, 627] width 1241 height 58
type input "8"
type input "8.29"
type input "8.4"
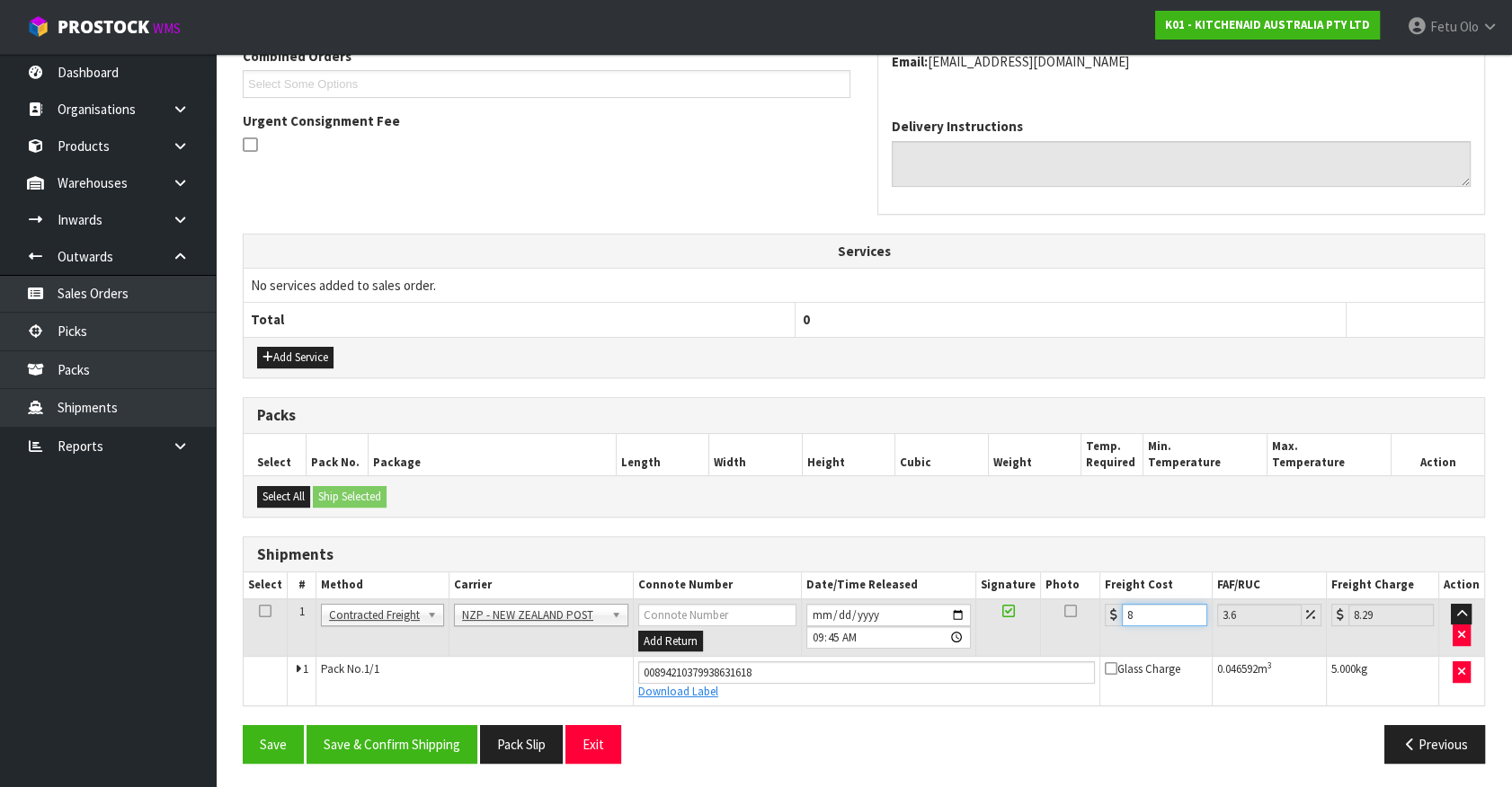
type input "8.7"
type input "8.45"
type input "8.75"
type input "8.45"
click at [430, 744] on button "Save & Confirm Shipping" at bounding box center [391, 744] width 171 height 39
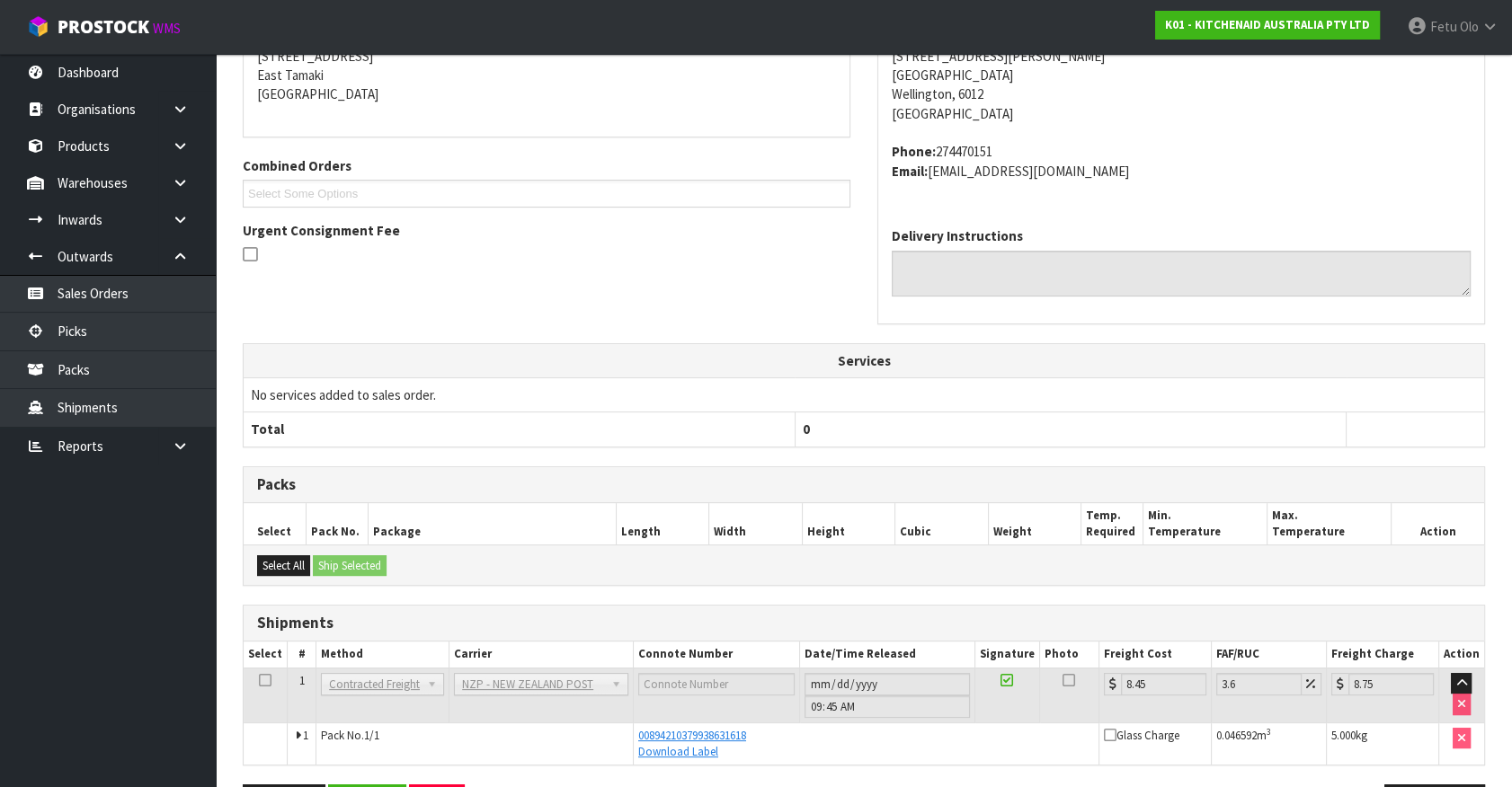
scroll to position [436, 0]
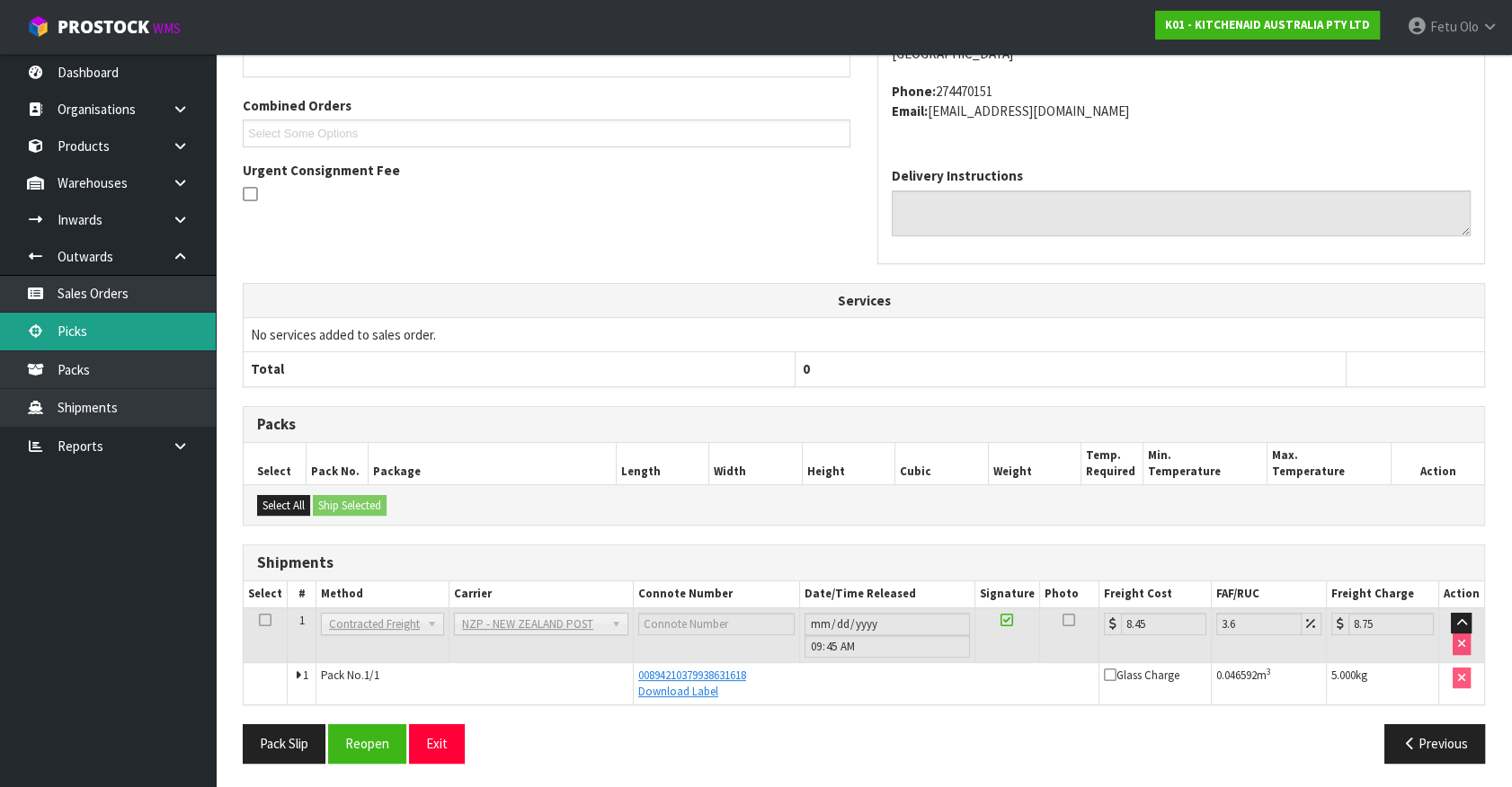
click at [115, 324] on link "Picks" at bounding box center [107, 331] width 216 height 37
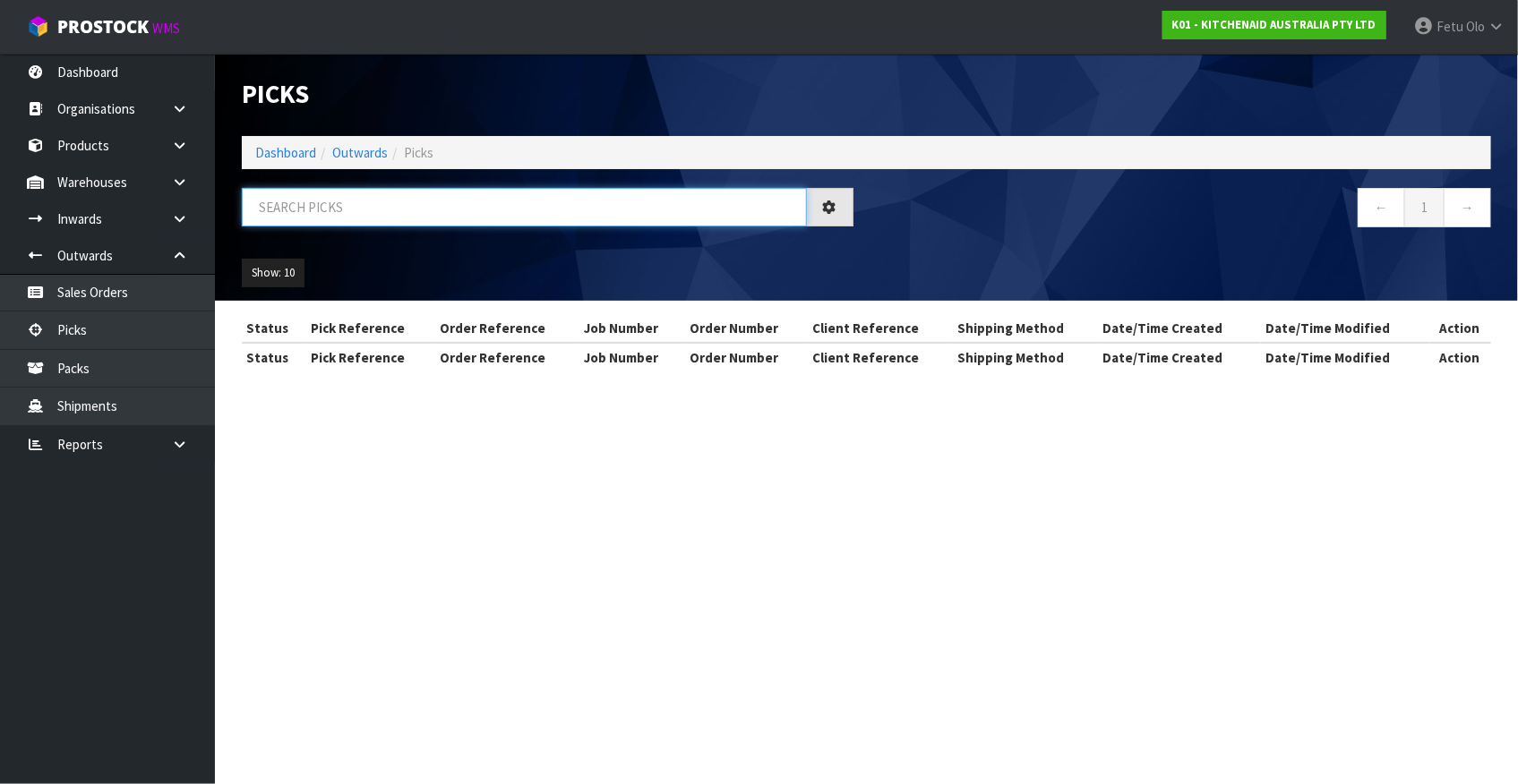
click at [413, 209] on input "text" at bounding box center [524, 207] width 565 height 39
type input "77720"
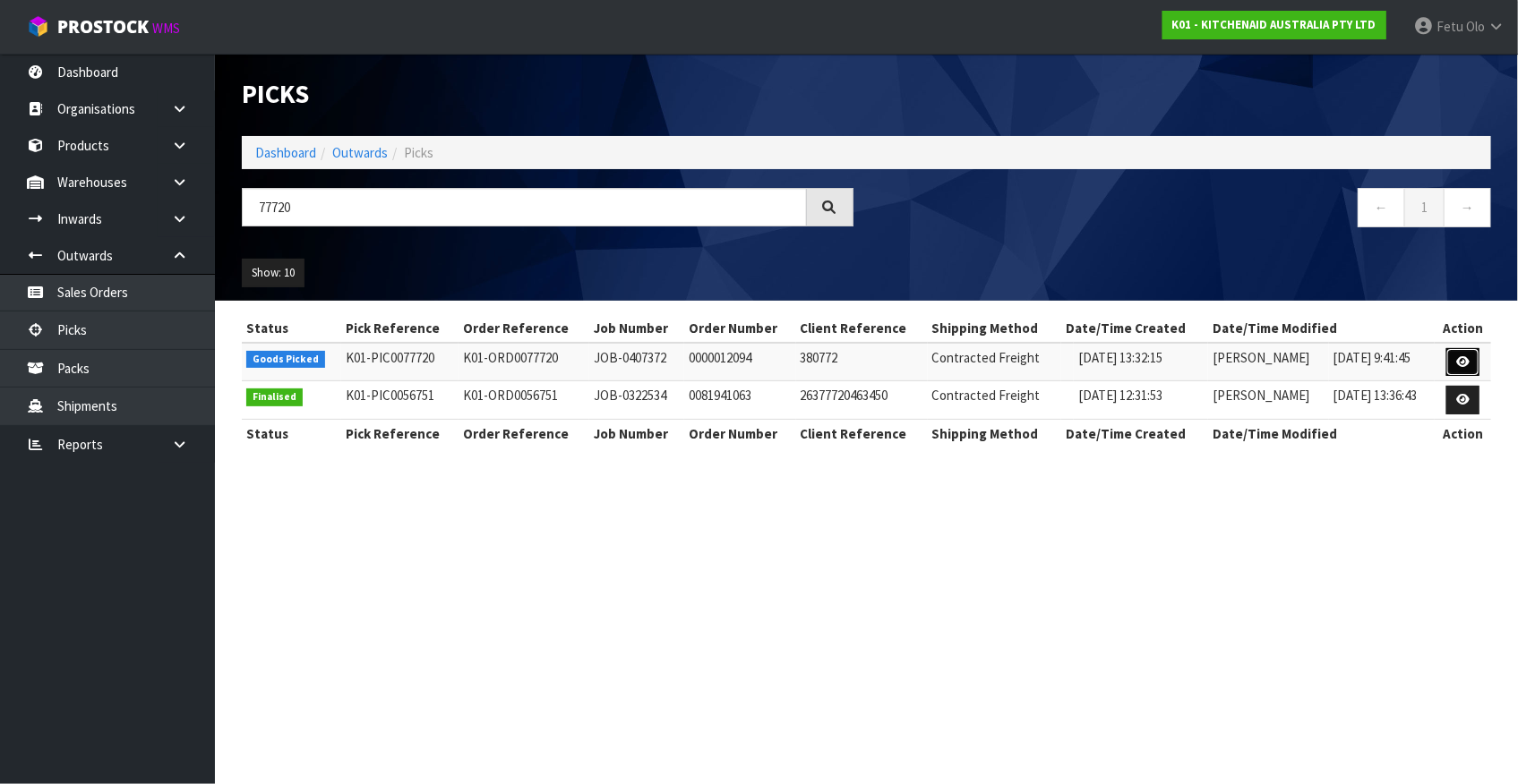
click at [1459, 362] on icon at bounding box center [1463, 362] width 14 height 12
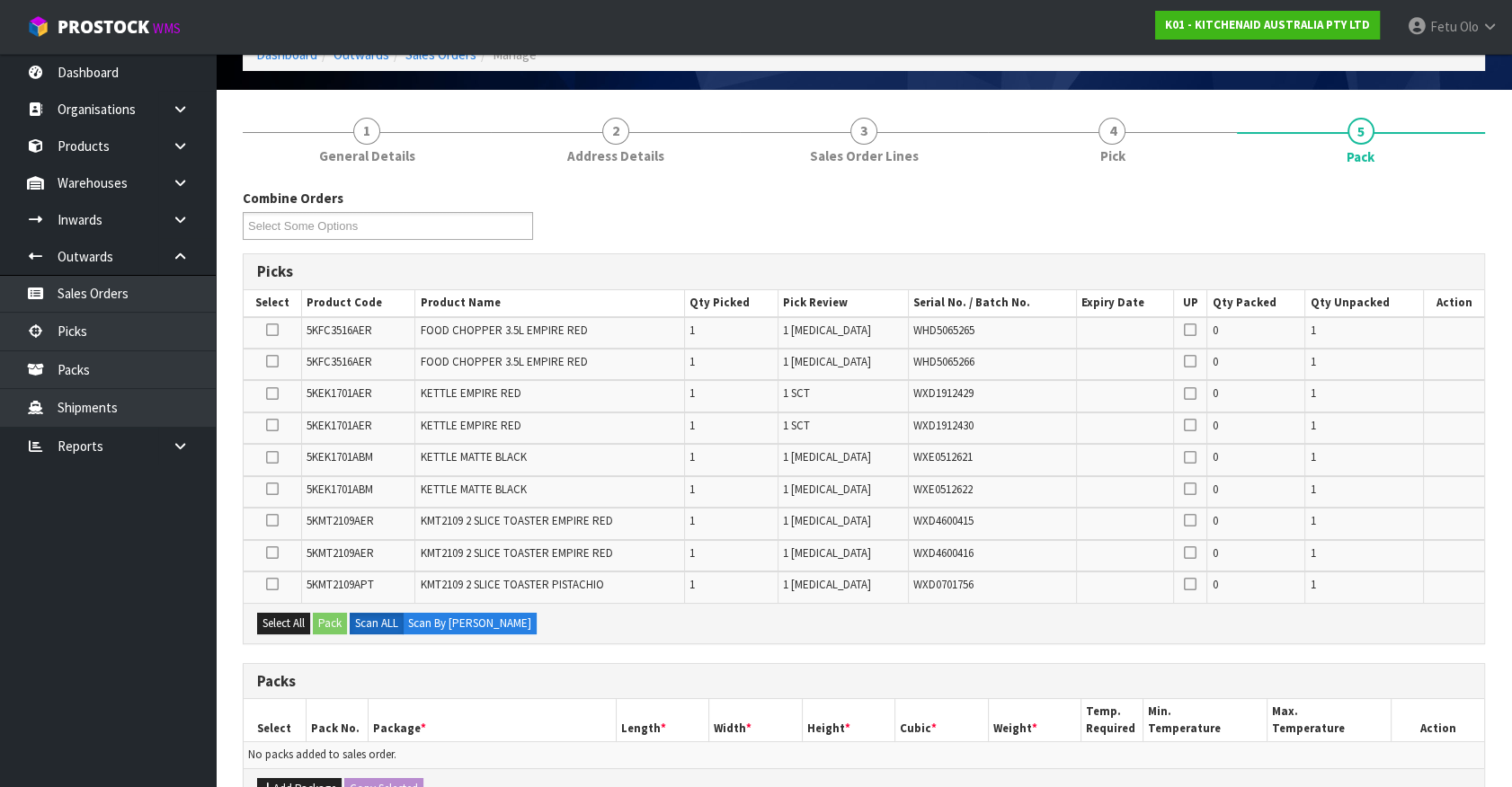
scroll to position [244, 0]
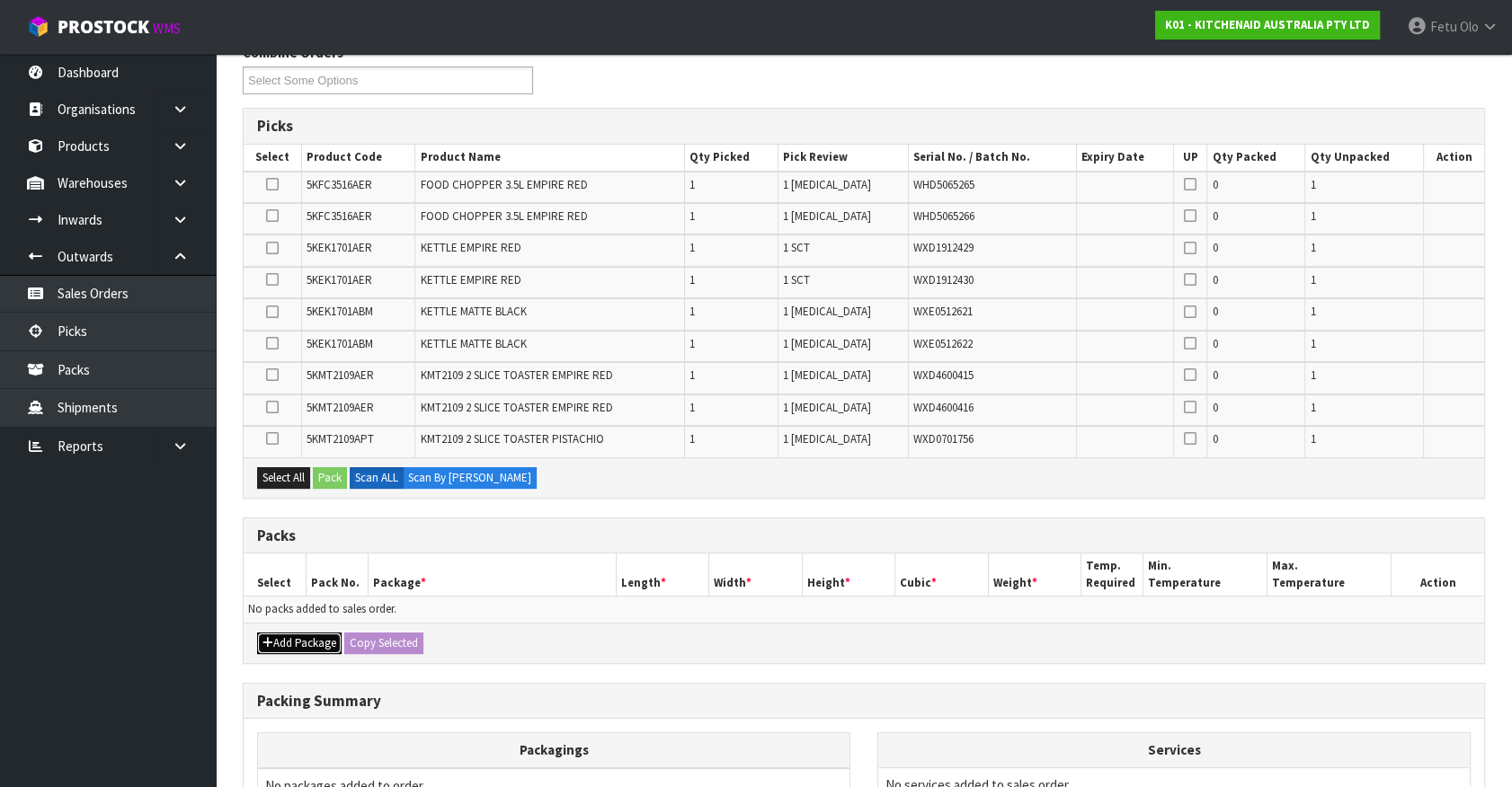
click at [279, 633] on button "Add Package" at bounding box center [299, 643] width 84 height 21
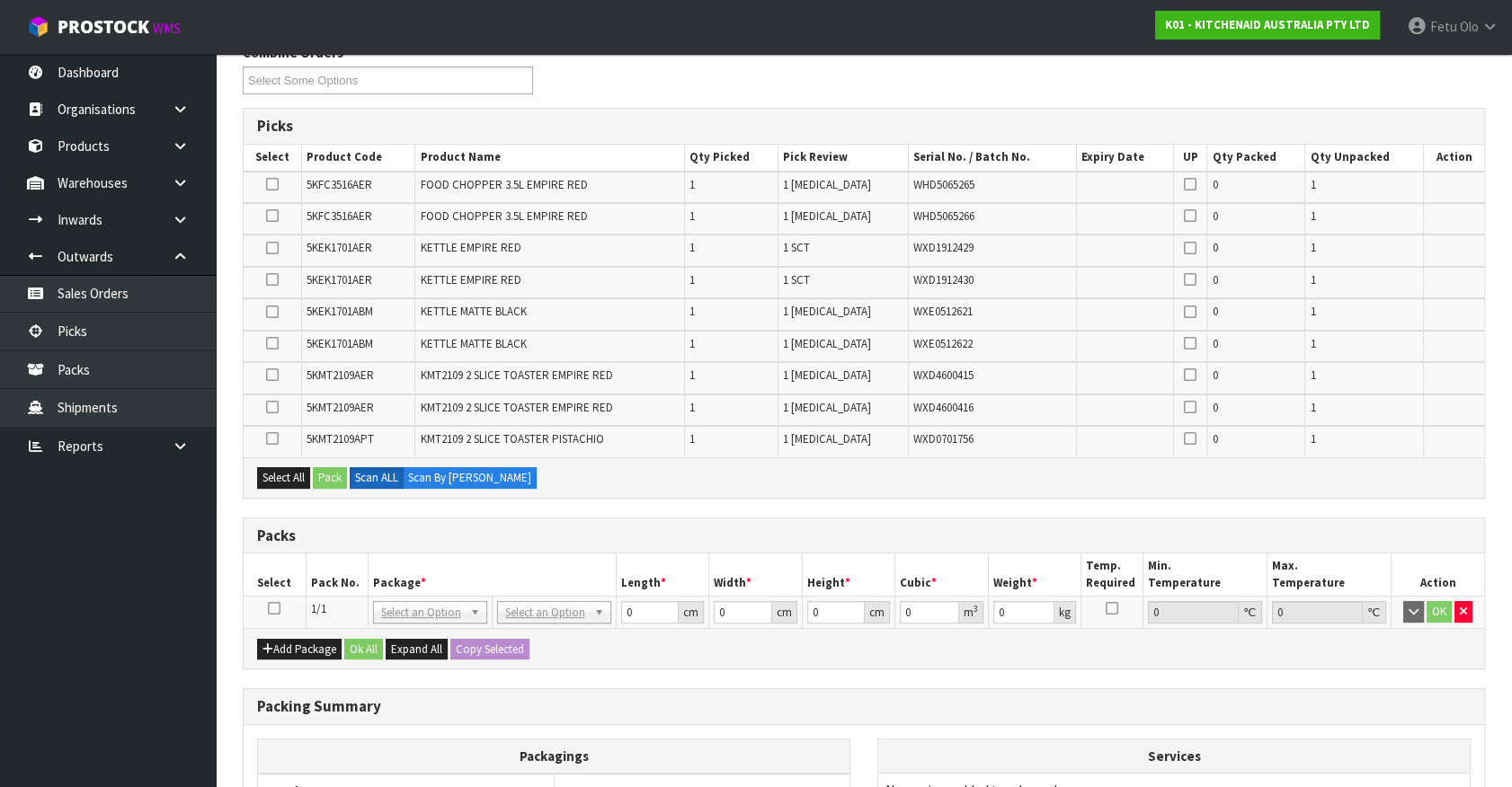
click at [176, 619] on ul "Dashboard Organisations Clients Consignees Carriers Products Categories Serial …" at bounding box center [107, 420] width 216 height 733
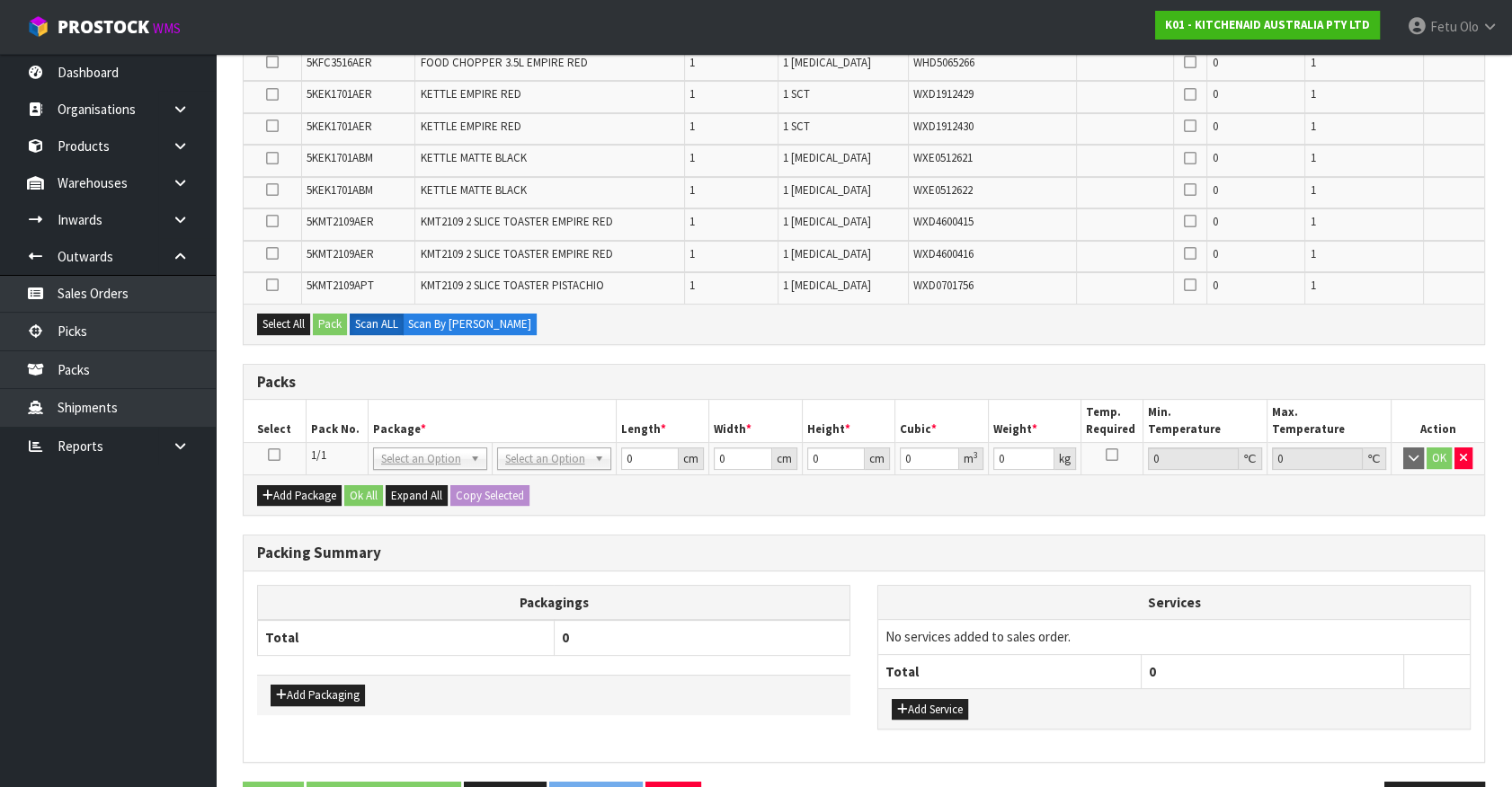
scroll to position [408, 0]
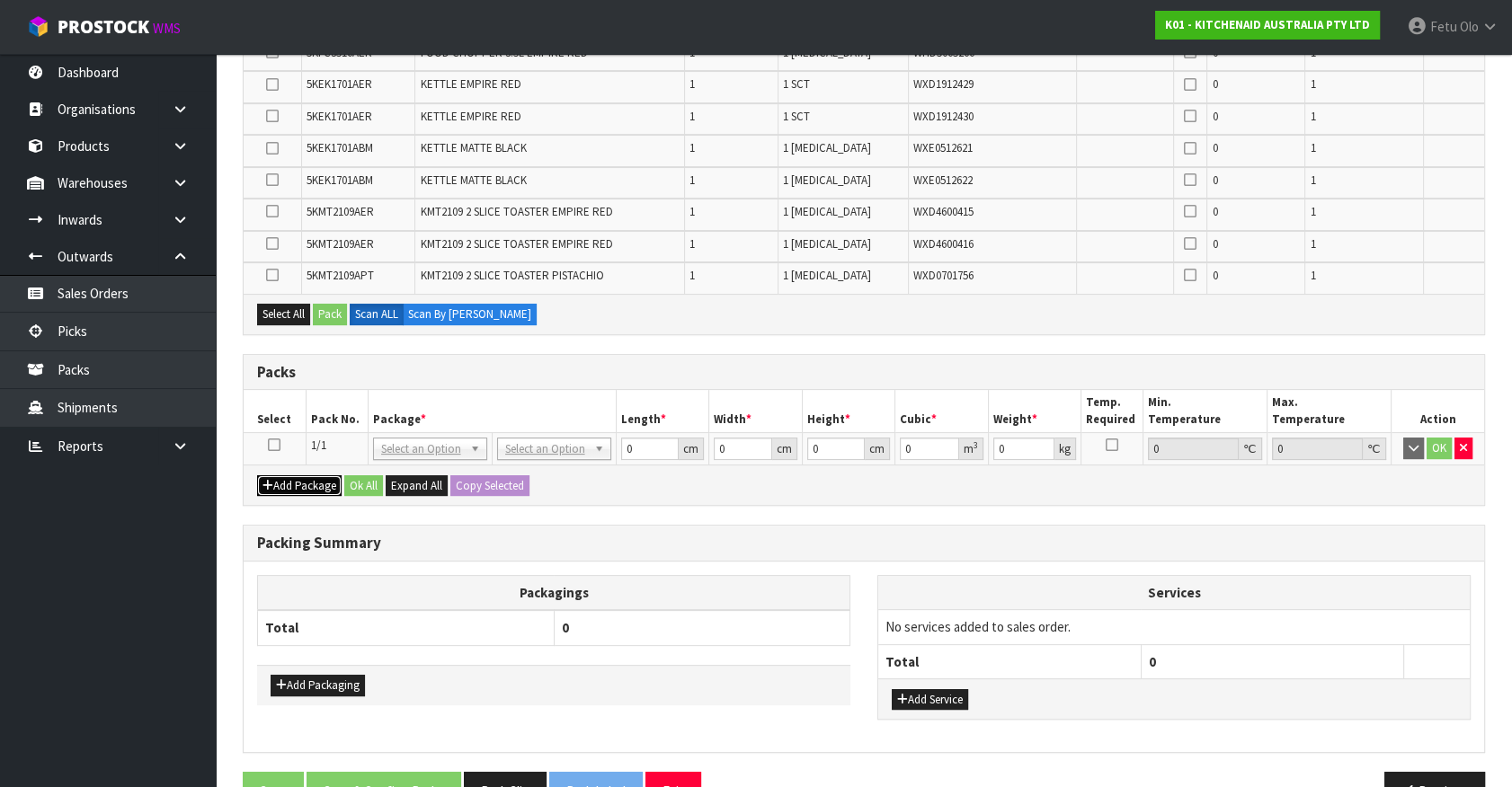
click at [277, 480] on button "Add Package" at bounding box center [299, 486] width 84 height 21
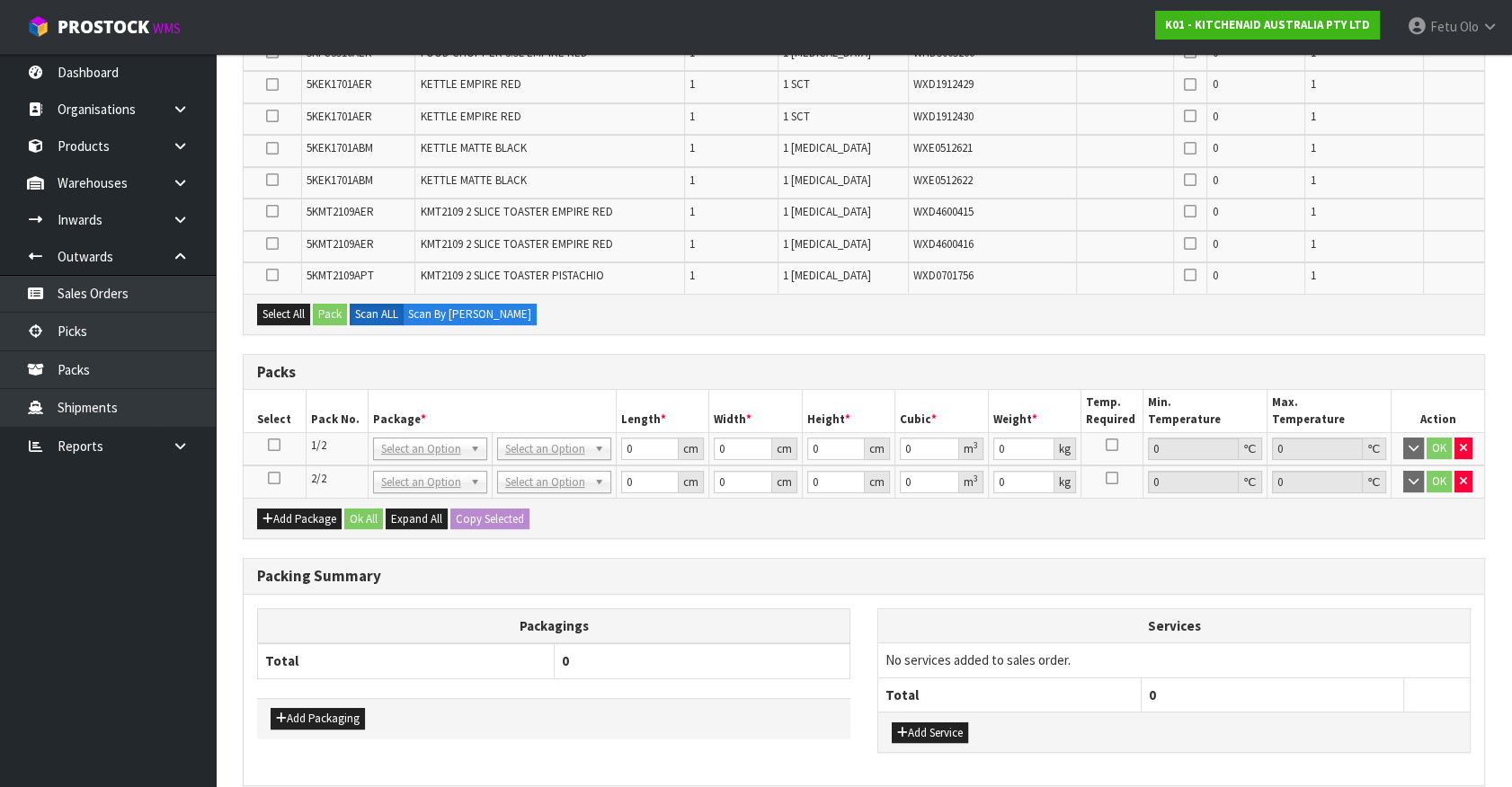
click at [273, 445] on icon at bounding box center [274, 445] width 13 height 1
click at [106, 646] on ul "Dashboard Organisations Clients Consignees Carriers Products Categories Serial …" at bounding box center [107, 420] width 216 height 733
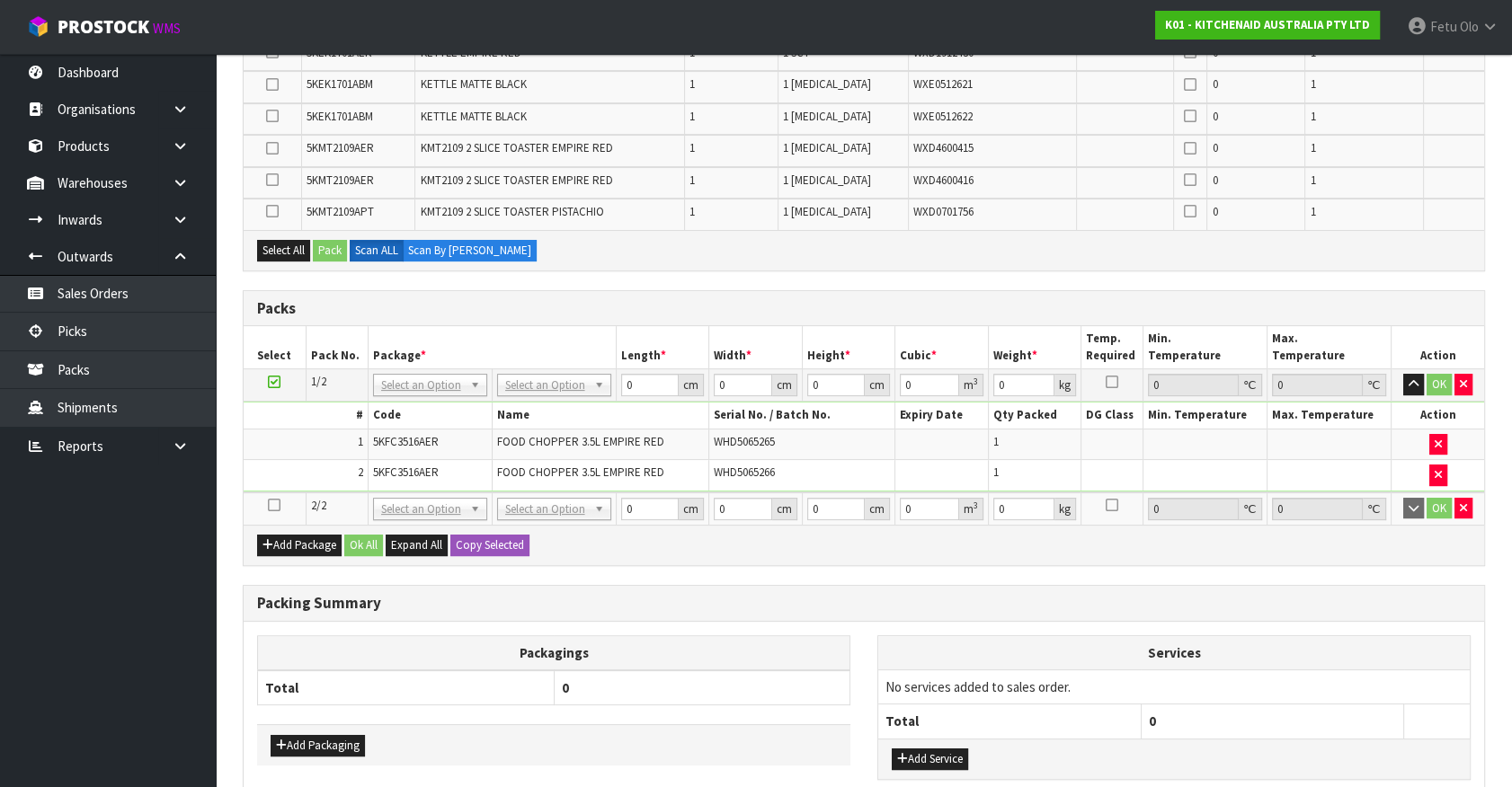
click at [274, 382] on icon at bounding box center [274, 382] width 13 height 1
click at [176, 584] on ul "Dashboard Organisations Clients Consignees Carriers Products Categories Serial …" at bounding box center [107, 420] width 216 height 733
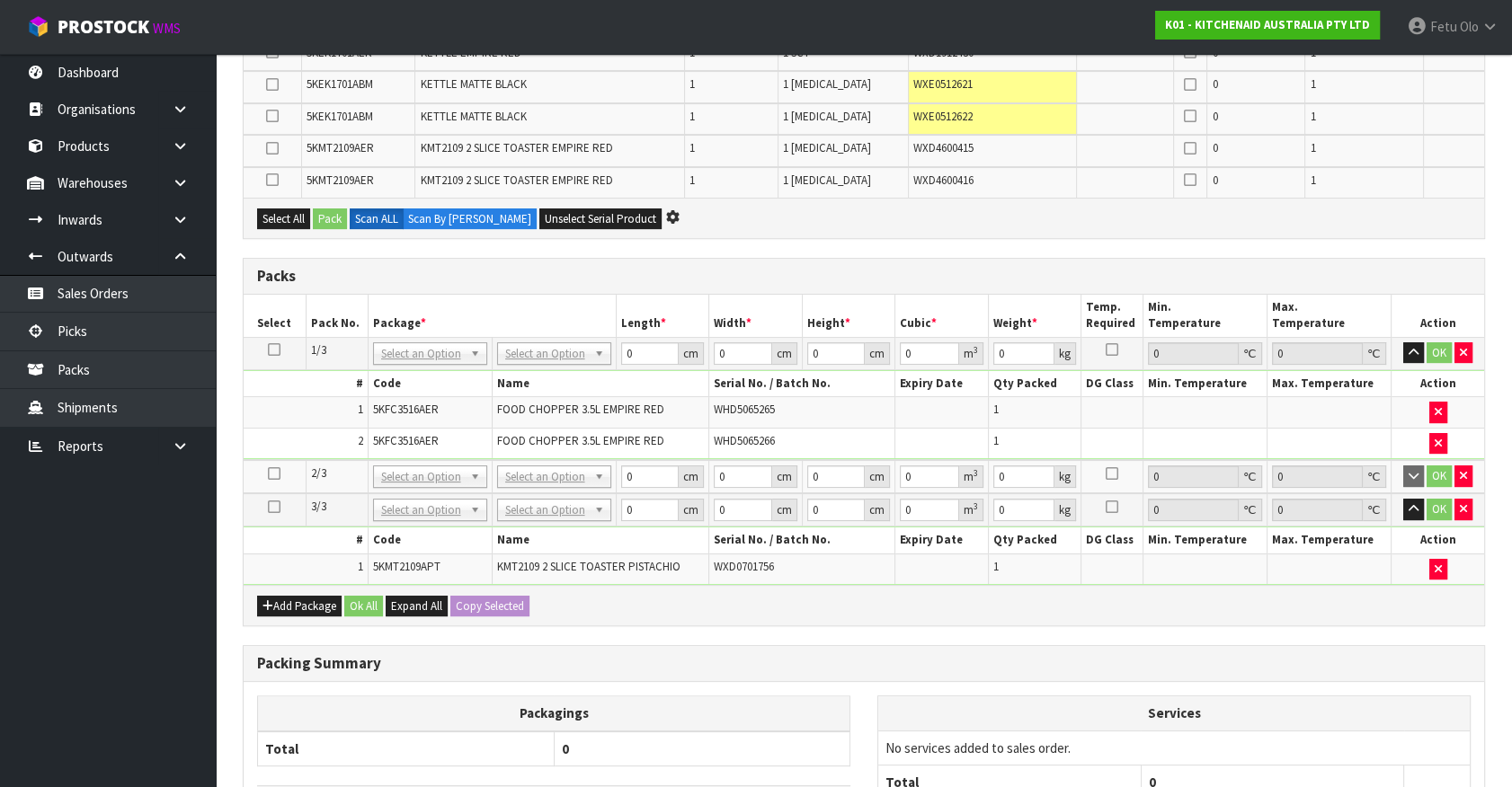
click at [275, 507] on icon at bounding box center [274, 507] width 13 height 1
click at [107, 611] on ul "Dashboard Organisations Clients Consignees Carriers Products Categories Serial …" at bounding box center [107, 420] width 216 height 733
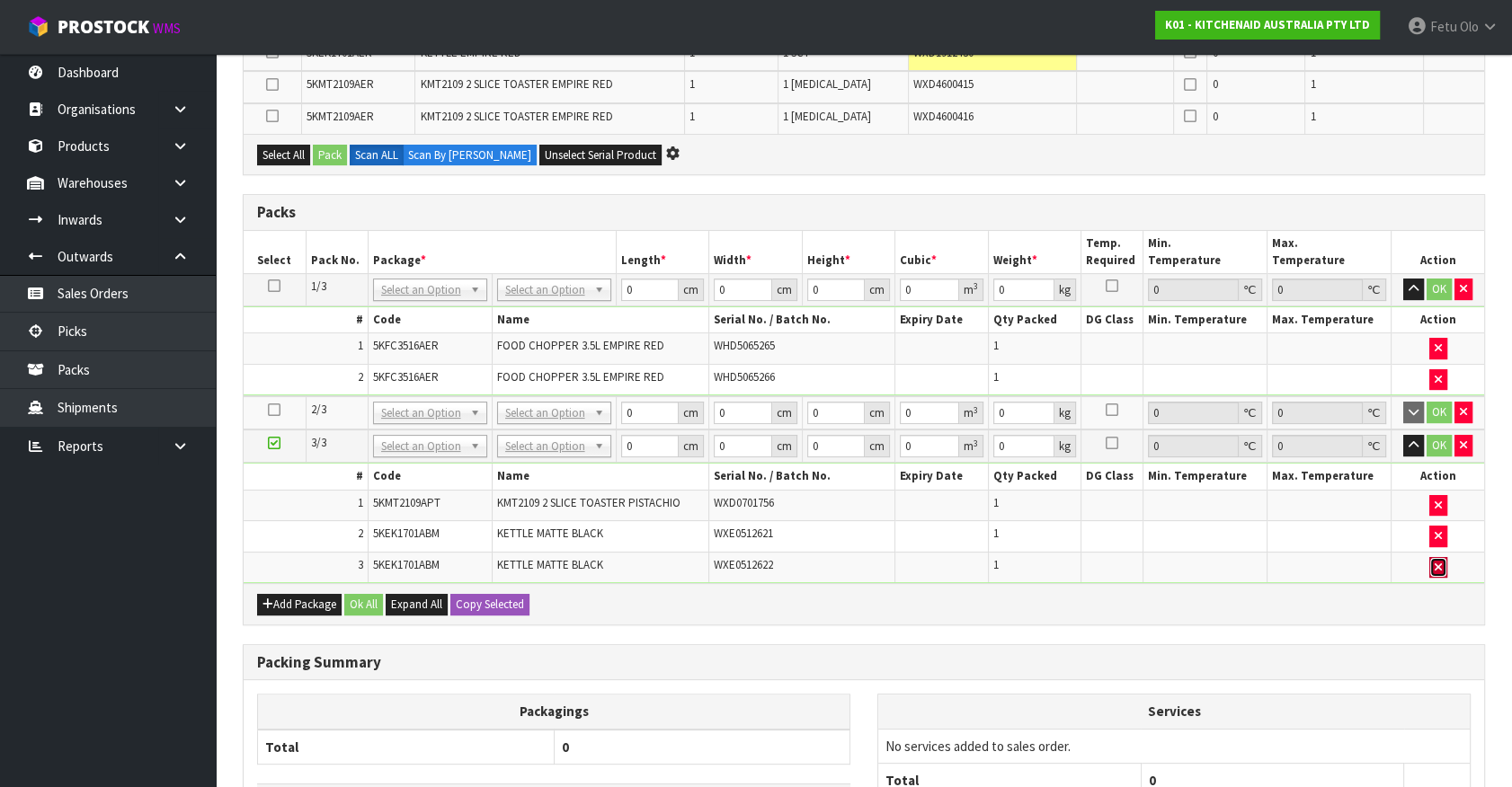
click at [1444, 564] on button "button" at bounding box center [1438, 567] width 18 height 21
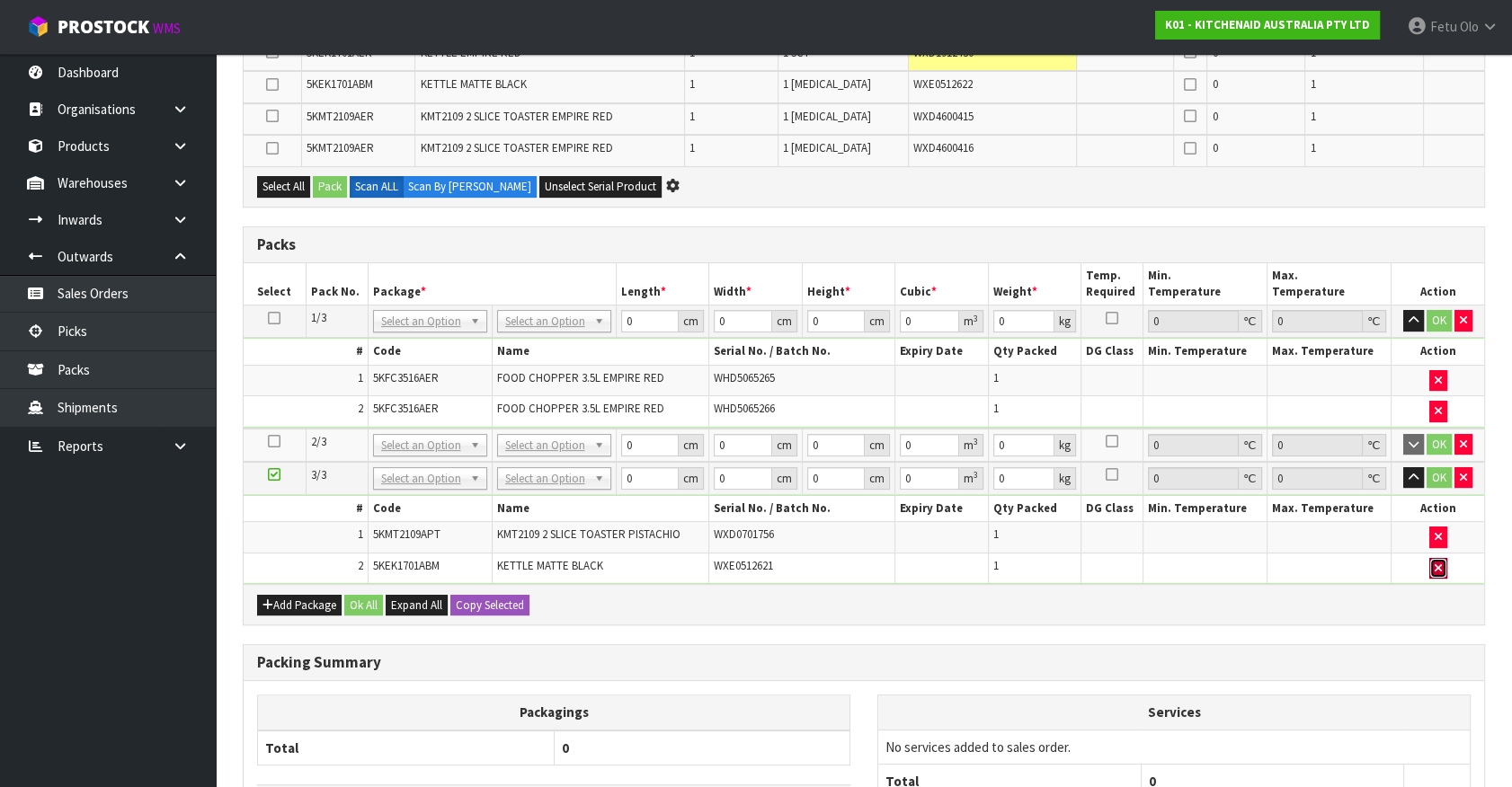
click at [1444, 564] on button "button" at bounding box center [1438, 568] width 18 height 21
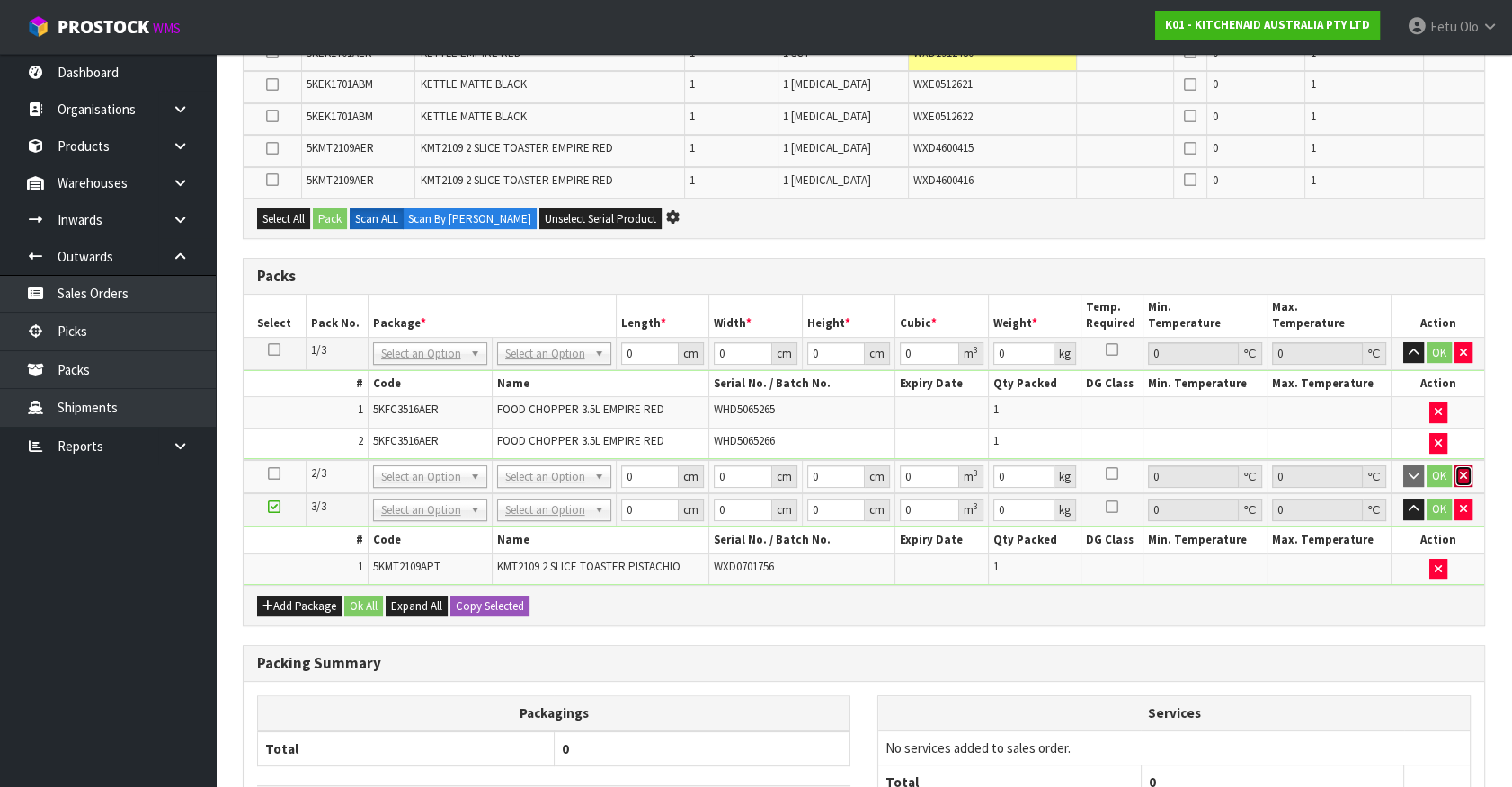
click at [1465, 470] on icon "button" at bounding box center [1464, 475] width 7 height 12
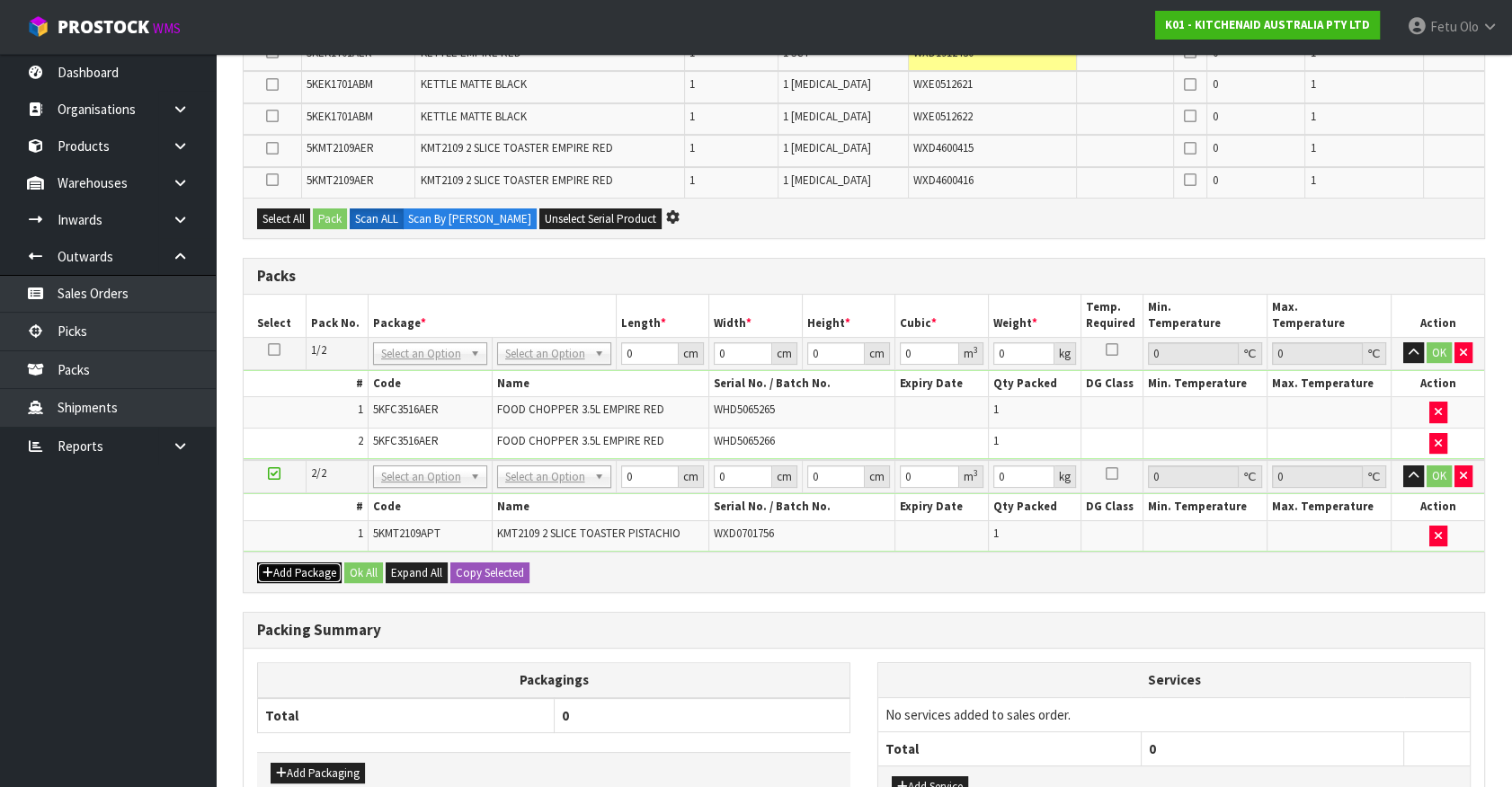
drag, startPoint x: 307, startPoint y: 570, endPoint x: 210, endPoint y: 562, distance: 97.3
click at [299, 570] on button "Add Package" at bounding box center [299, 572] width 84 height 21
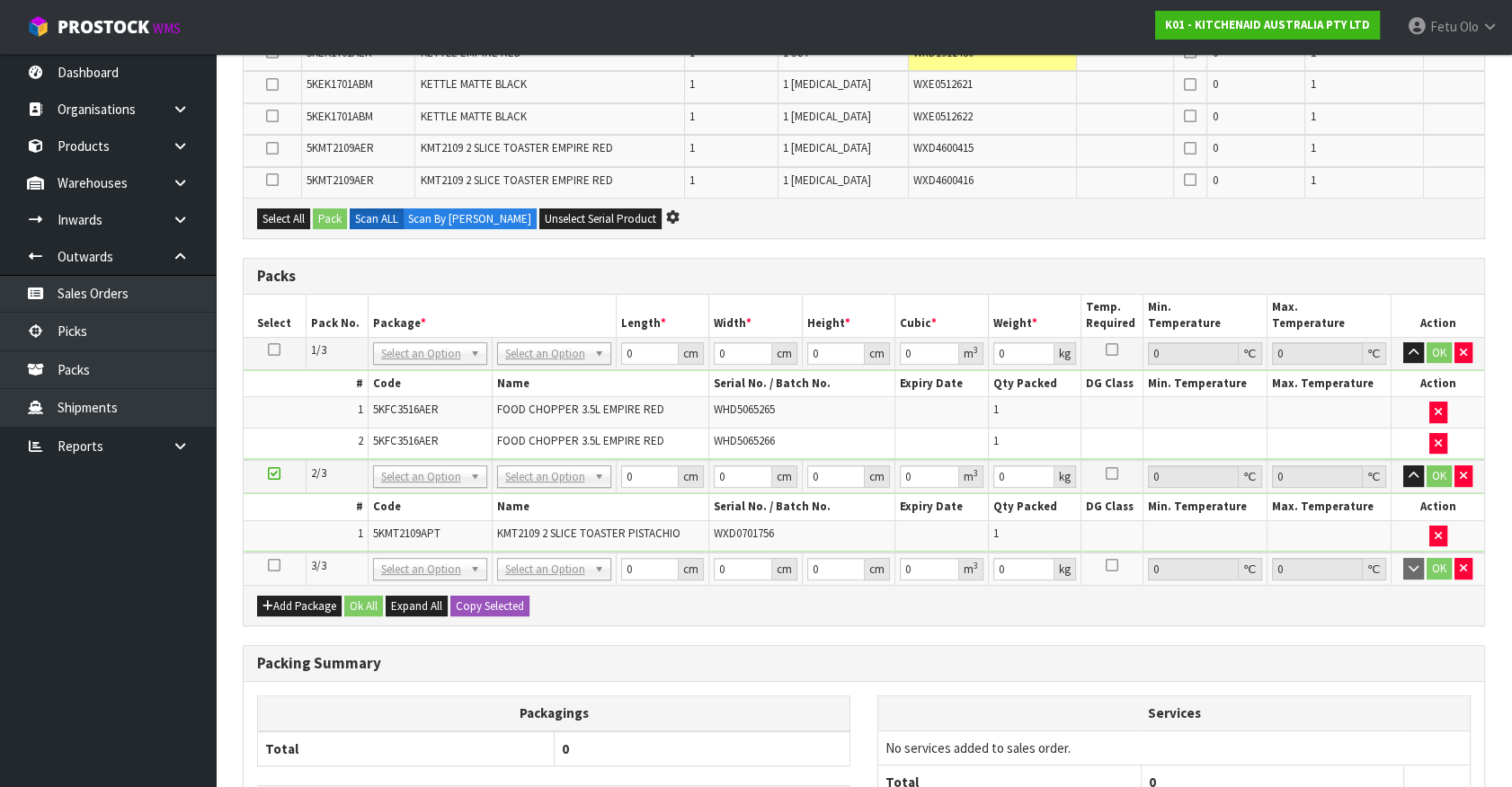
click at [274, 565] on icon at bounding box center [274, 565] width 13 height 1
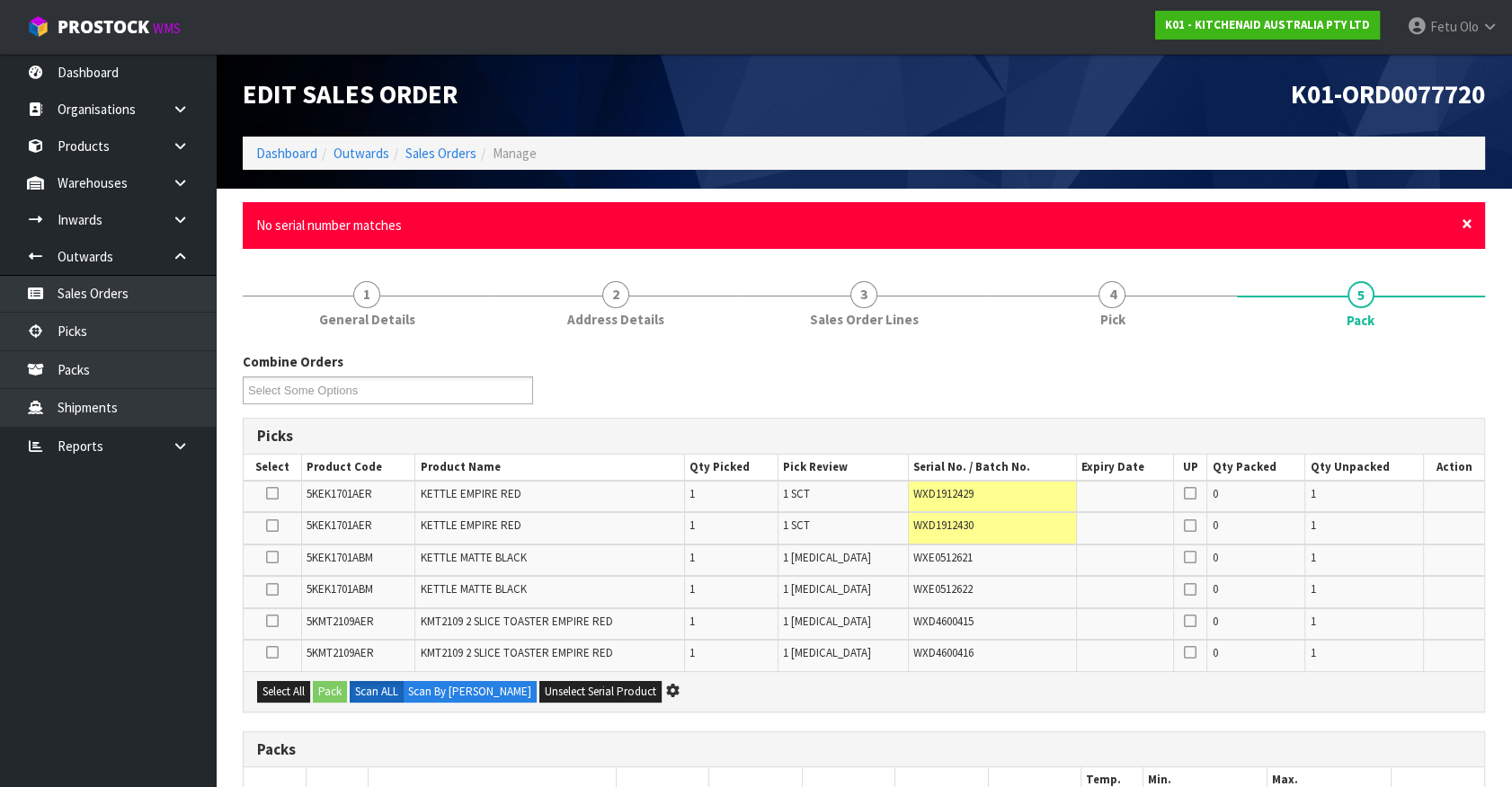
click at [1463, 222] on span "×" at bounding box center [1468, 223] width 11 height 25
click at [1465, 220] on span "×" at bounding box center [1468, 223] width 11 height 25
click at [1464, 221] on span "×" at bounding box center [1468, 223] width 11 height 25
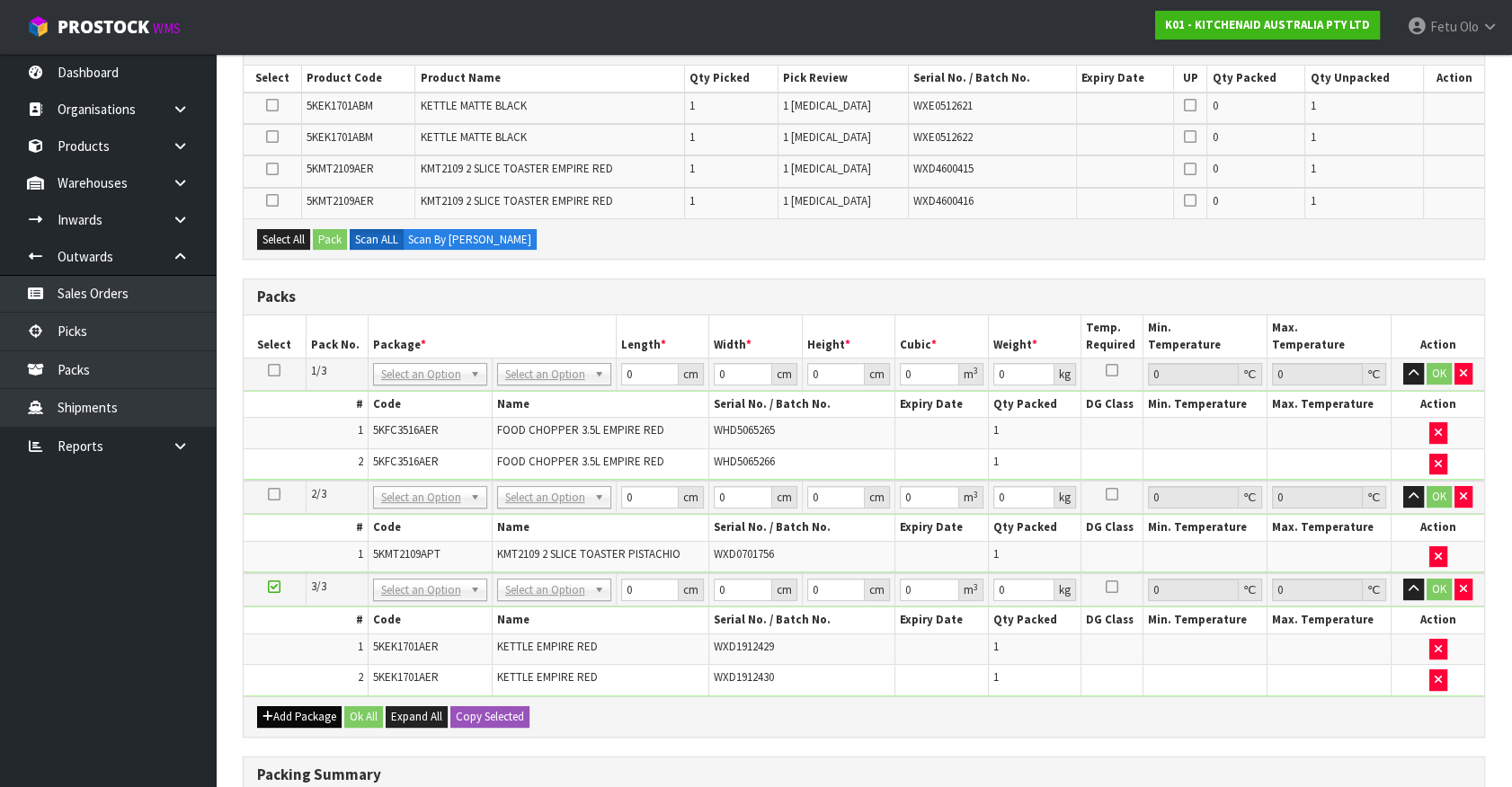
scroll to position [326, 0]
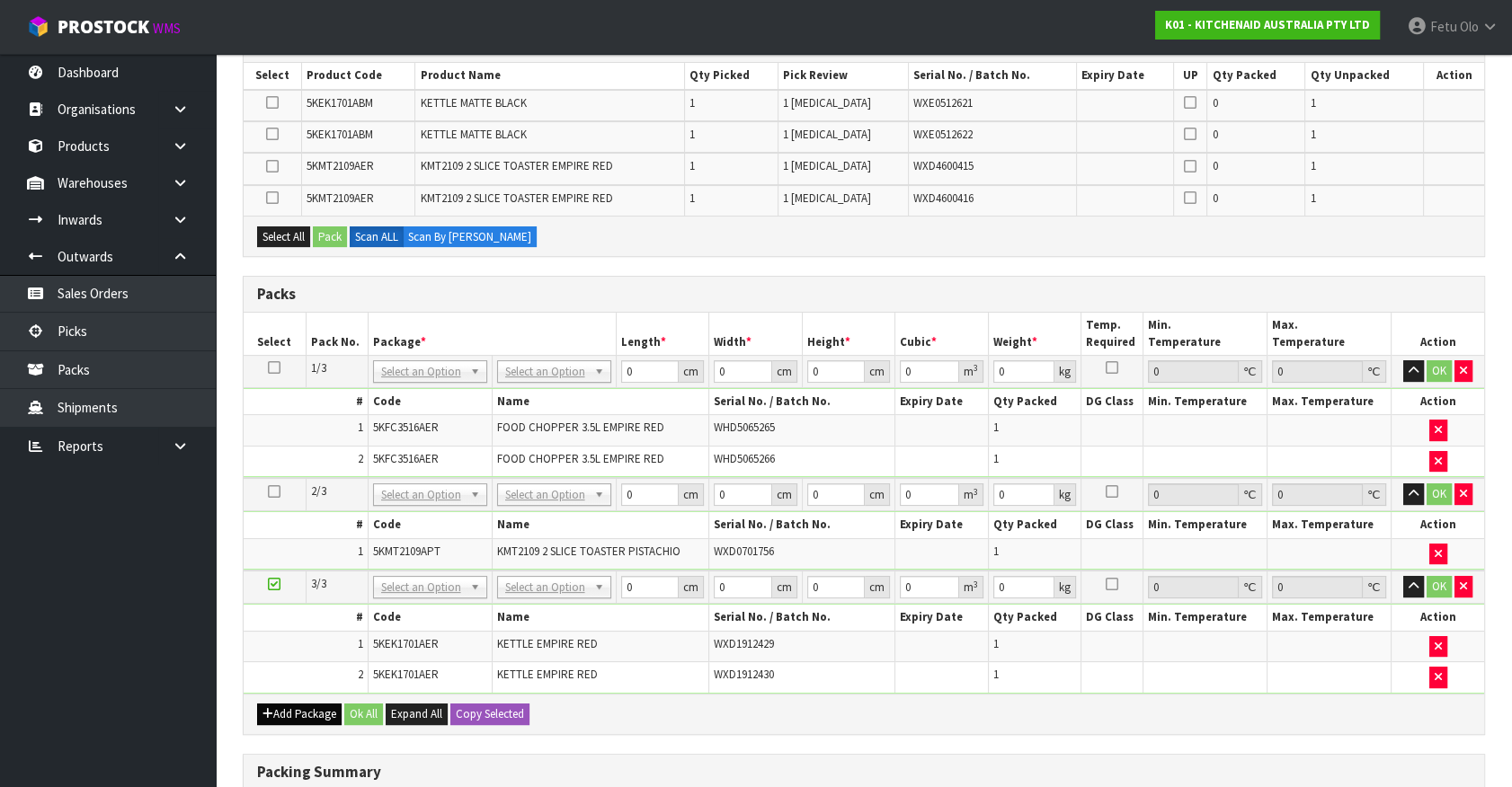
click at [291, 697] on div "Add Package Ok All Expand All Copy Selected" at bounding box center [863, 714] width 1241 height 41
click at [289, 706] on button "Add Package" at bounding box center [299, 714] width 84 height 21
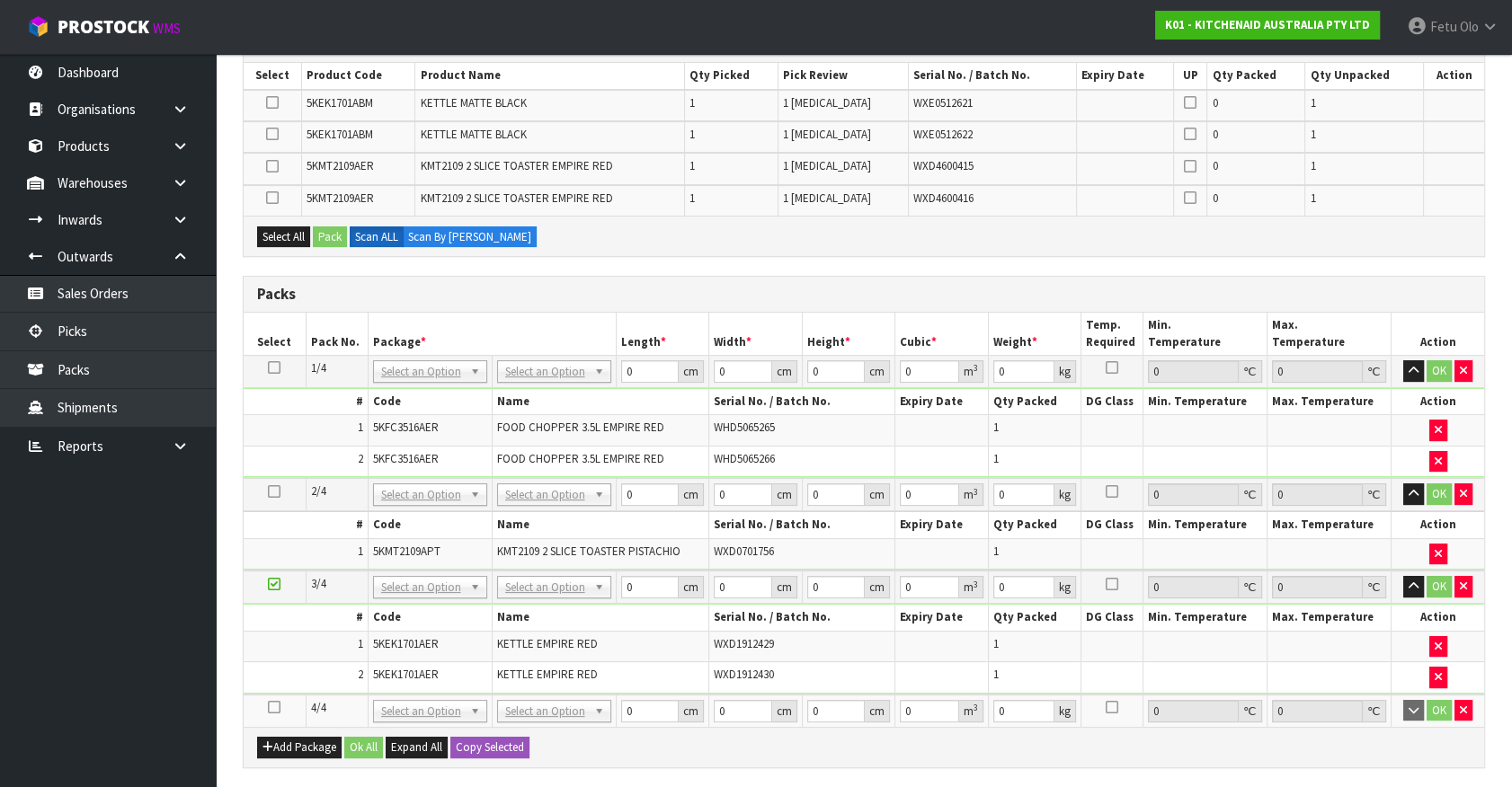
click at [277, 707] on icon at bounding box center [274, 707] width 13 height 1
click at [72, 707] on ul "Dashboard Organisations Clients Consignees Carriers Products Categories Serial …" at bounding box center [107, 420] width 216 height 733
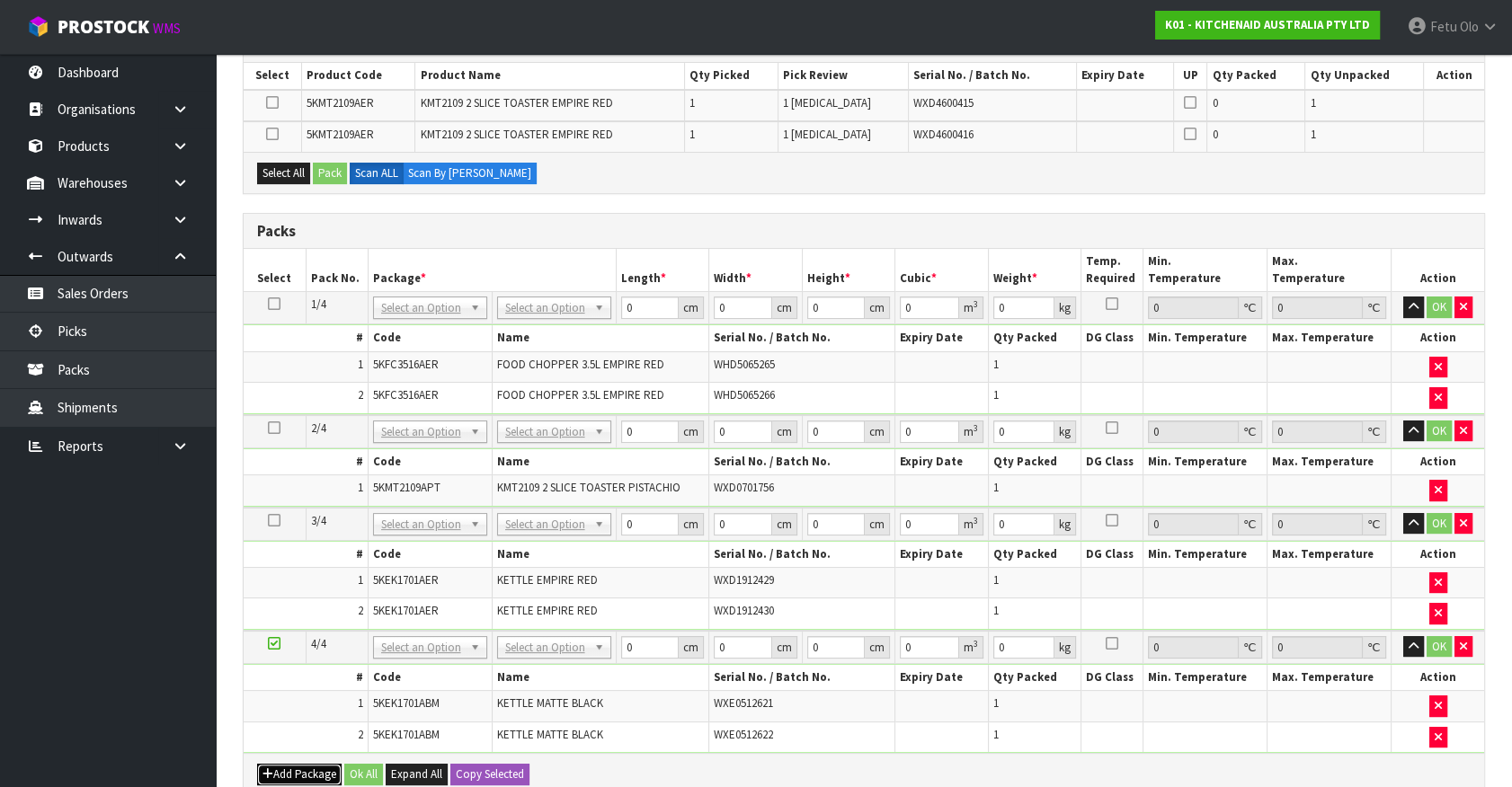
click at [277, 764] on button "Add Package" at bounding box center [299, 774] width 84 height 21
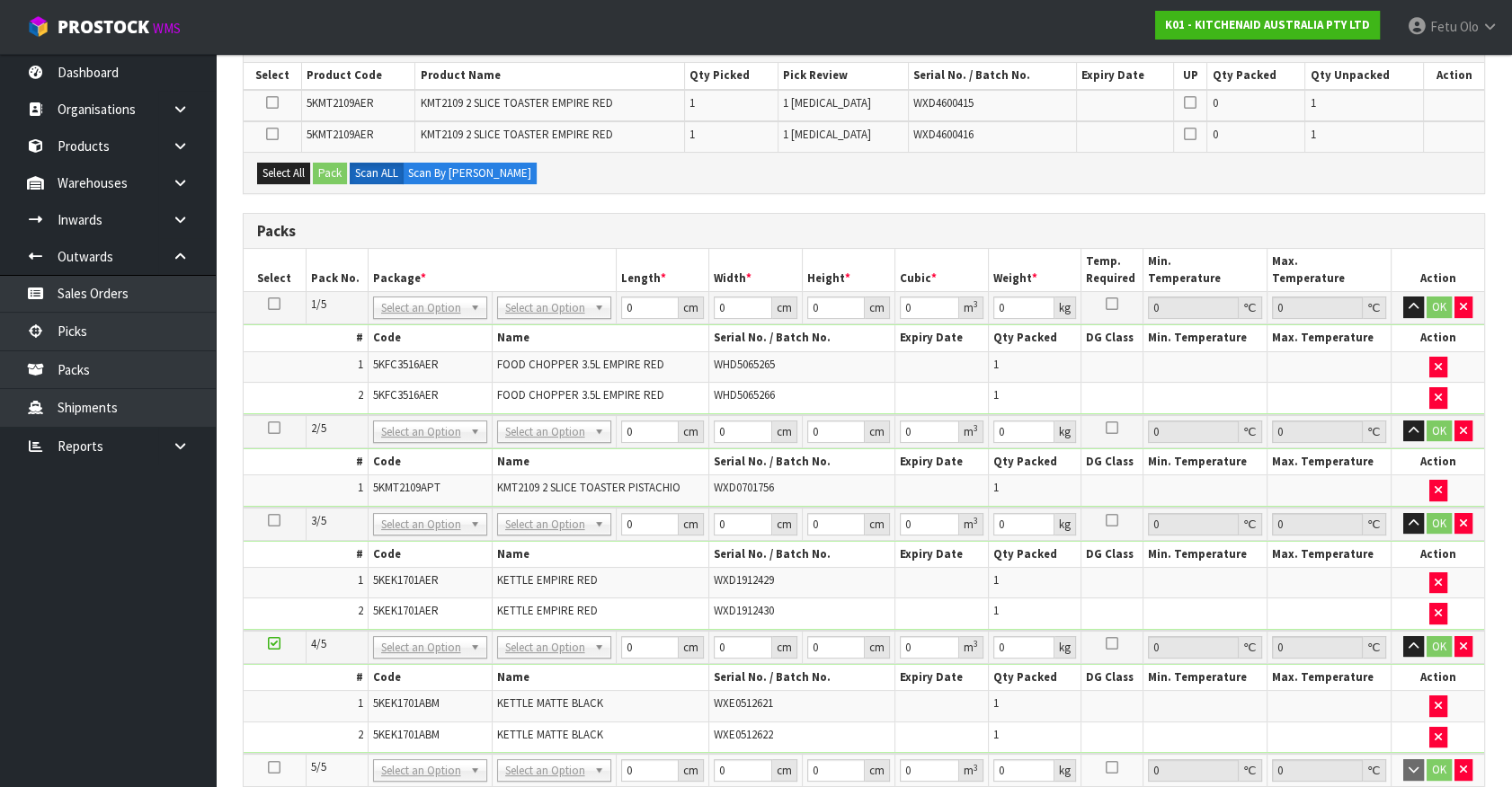
click at [277, 768] on icon at bounding box center [274, 768] width 13 height 1
click at [80, 708] on ul "Dashboard Organisations Clients Consignees Carriers Products Categories Serial …" at bounding box center [107, 420] width 216 height 733
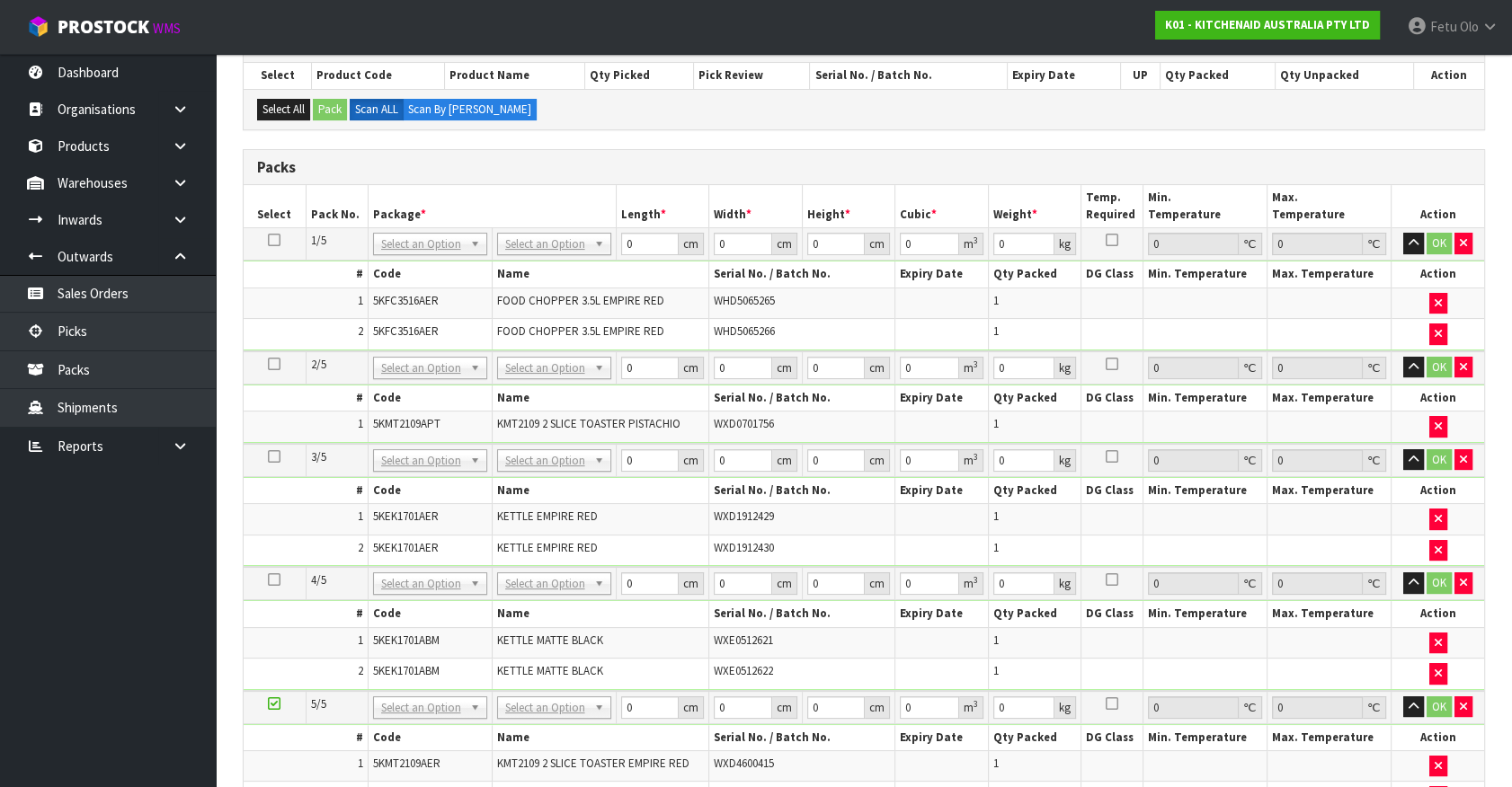
drag, startPoint x: 449, startPoint y: 358, endPoint x: 419, endPoint y: 398, distance: 50.0
click at [403, 380] on input "text" at bounding box center [429, 390] width 105 height 22
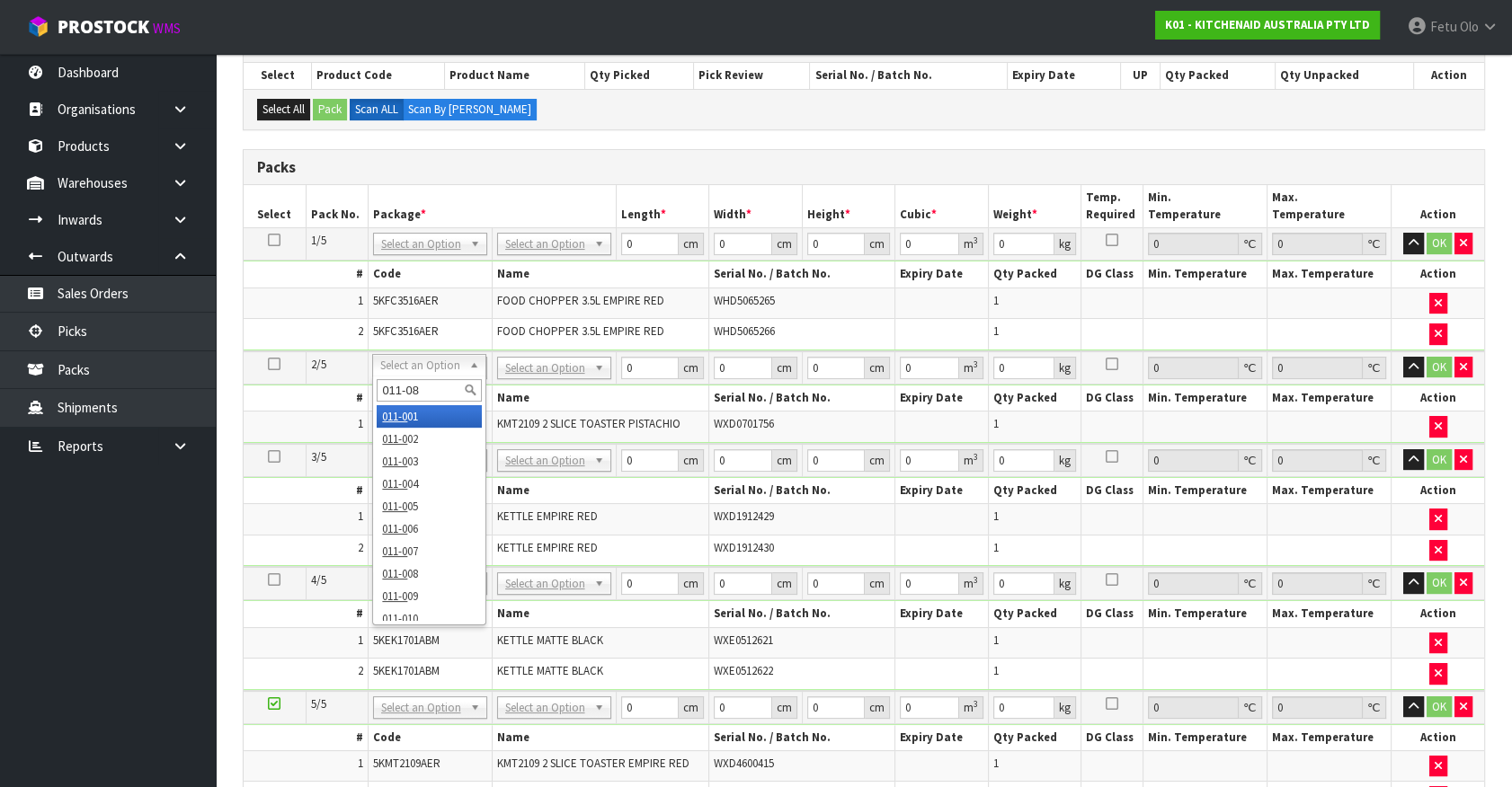
type input "011-084"
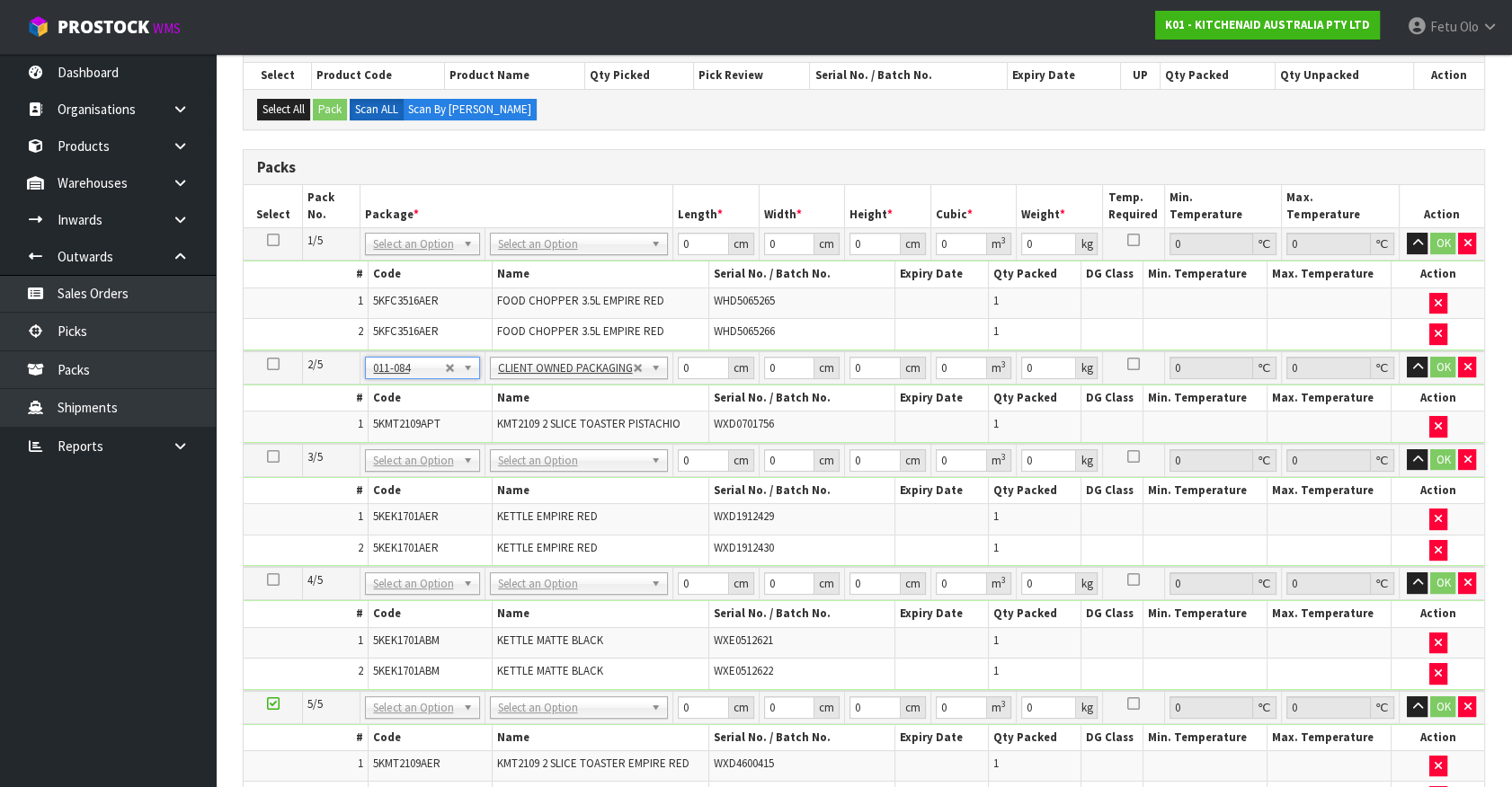
type input "3.06"
drag, startPoint x: 702, startPoint y: 349, endPoint x: 695, endPoint y: 366, distance: 18.4
click at [696, 370] on td "0 cm" at bounding box center [715, 368] width 86 height 33
drag, startPoint x: 695, startPoint y: 366, endPoint x: 609, endPoint y: 415, distance: 99.0
click at [607, 418] on tbody "2/5 NONE 007-001 007-002 007-004 007-009 007-013 007-014 007-015 007-017 007-01…" at bounding box center [863, 398] width 1241 height 92
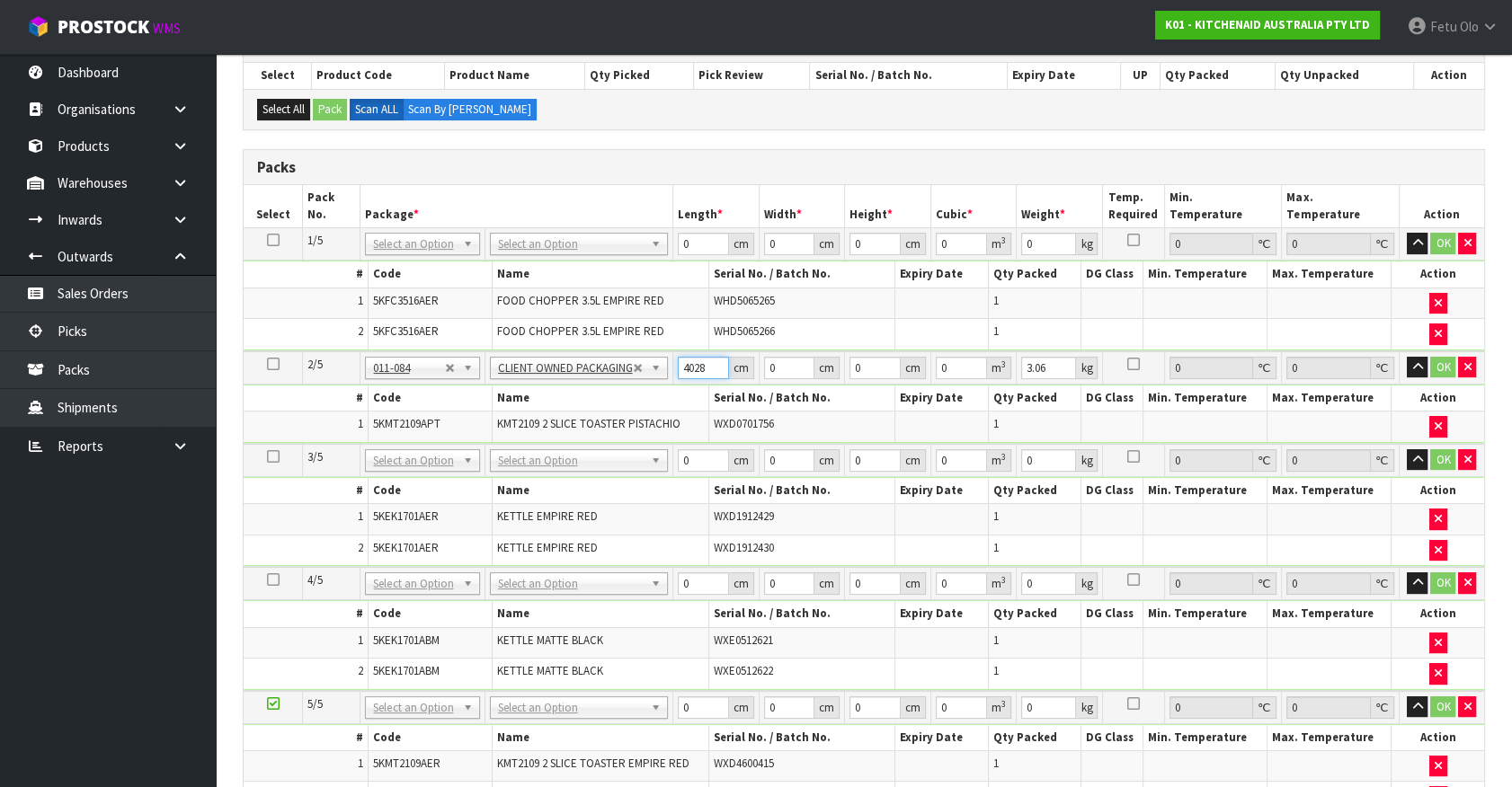
type input "4028"
type input "29"
drag, startPoint x: 707, startPoint y: 364, endPoint x: 632, endPoint y: 406, distance: 86.0
click at [632, 407] on tbody "2/5 NONE 007-001 007-002 007-004 007-009 007-013 007-014 007-015 007-017 007-01…" at bounding box center [863, 398] width 1241 height 92
type input "40"
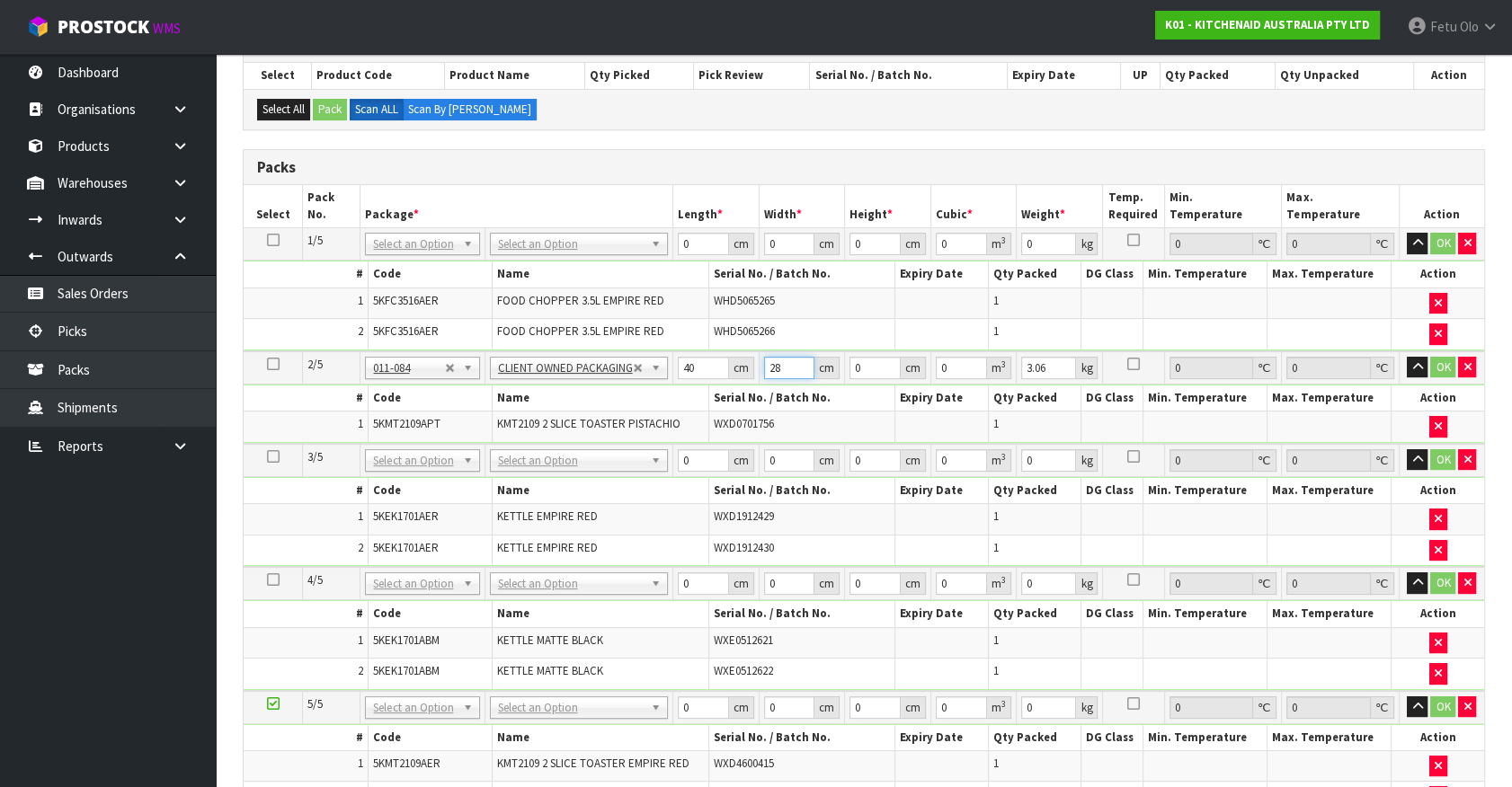
type input "28"
type input "2"
type input "0.00224"
type input "29"
type input "0.03248"
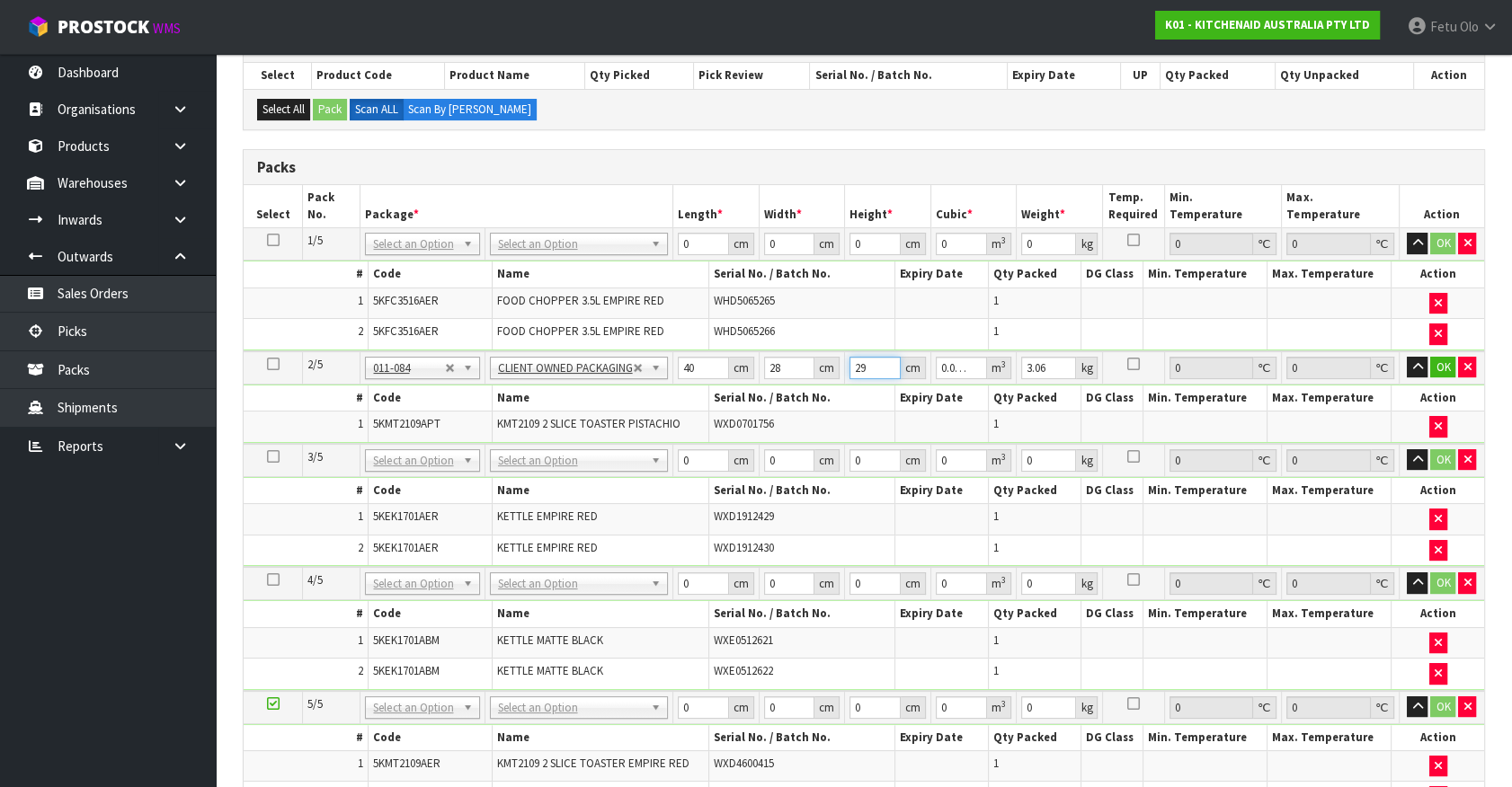
type input "29"
type input "4"
click button "OK" at bounding box center [1443, 367] width 25 height 21
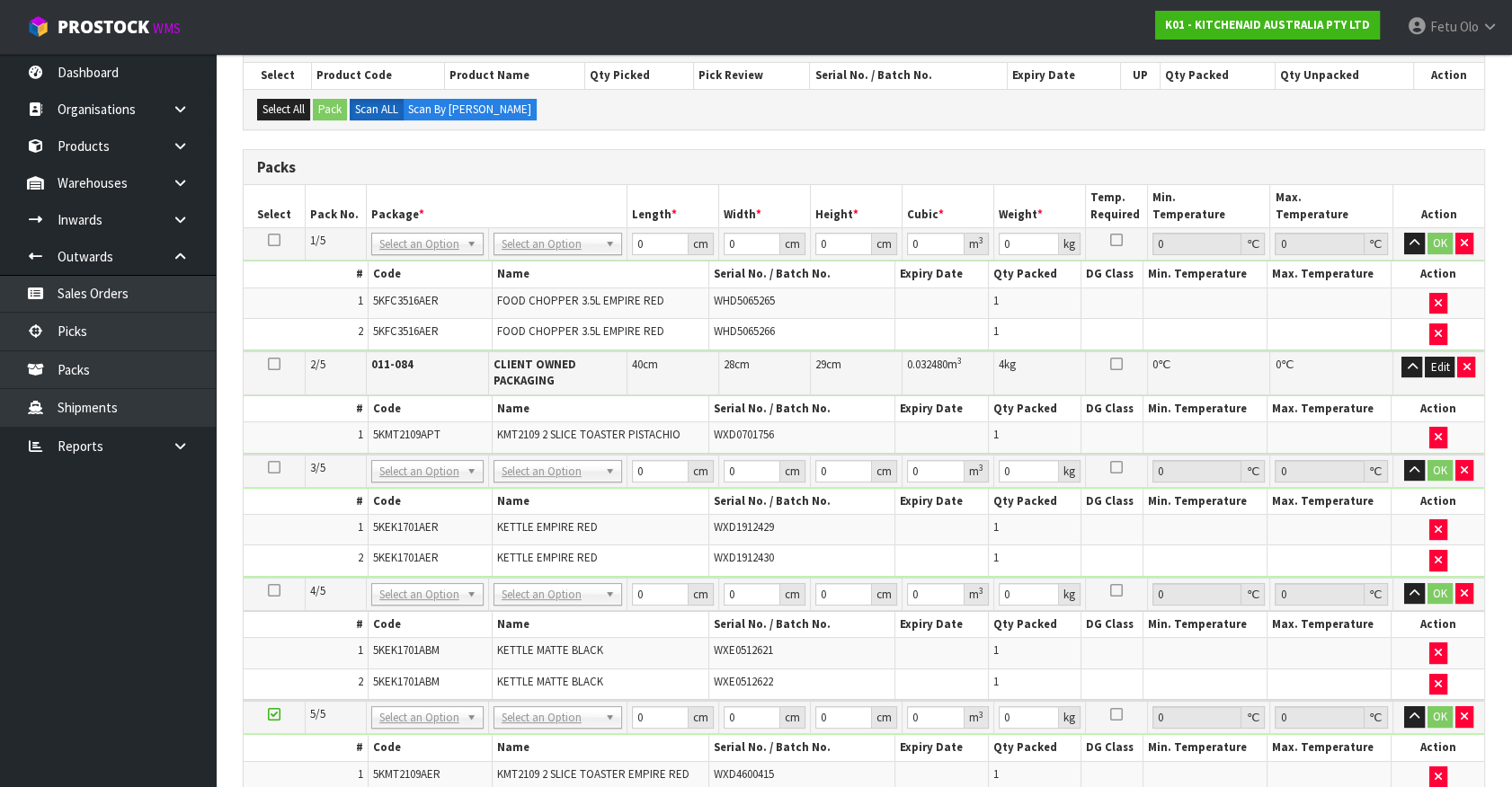
drag, startPoint x: 557, startPoint y: 243, endPoint x: 546, endPoint y: 278, distance: 36.7
drag, startPoint x: 654, startPoint y: 248, endPoint x: 401, endPoint y: 310, distance: 260.5
click at [401, 310] on tbody "1/5 NONE 007-001 007-002 007-004 007-009 007-013 007-014 007-015 007-017 007-01…" at bounding box center [863, 289] width 1241 height 123
type input "36"
type input "23"
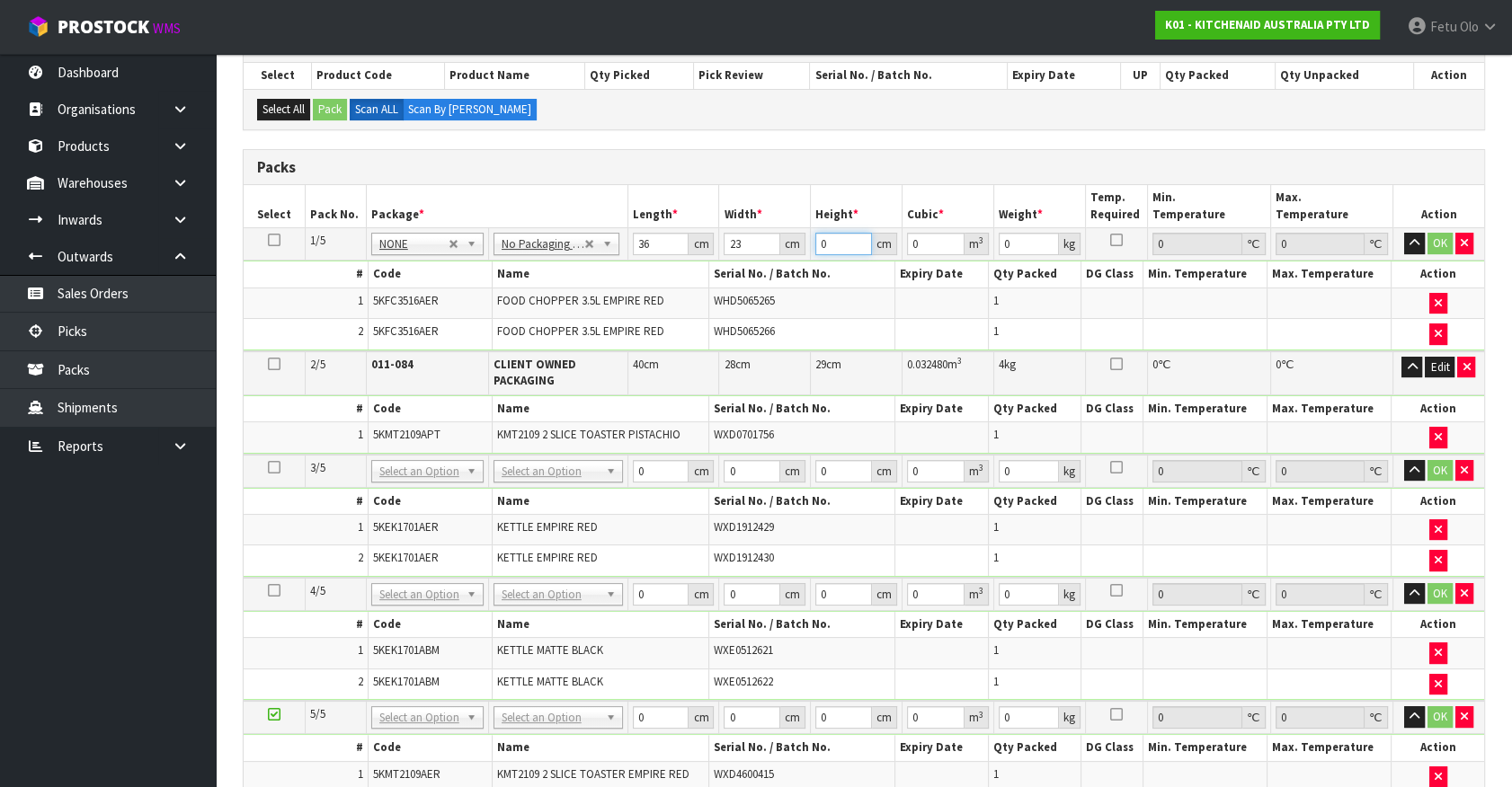
type input "2"
type input "0.001656"
type input "26"
type input "0.021528"
type input "26"
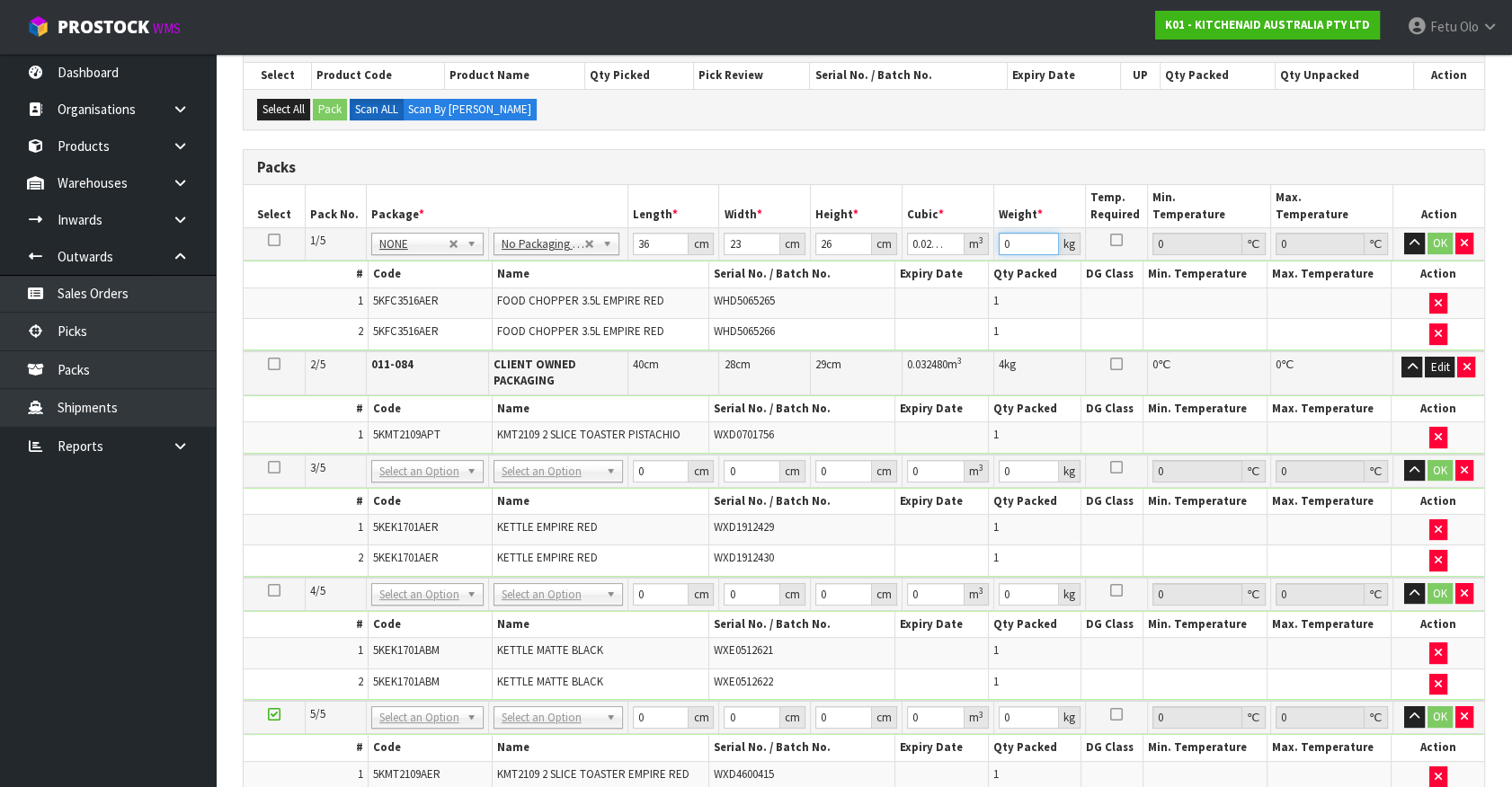
click at [1022, 243] on input "0" at bounding box center [1028, 244] width 60 height 22
drag, startPoint x: 987, startPoint y: 251, endPoint x: 948, endPoint y: 262, distance: 40.5
click at [948, 262] on tbody "1/5 NONE 007-001 007-002 007-004 007-009 007-013 007-014 007-015 007-017 007-01…" at bounding box center [863, 289] width 1241 height 123
type input "4"
click button "OK" at bounding box center [1440, 243] width 25 height 21
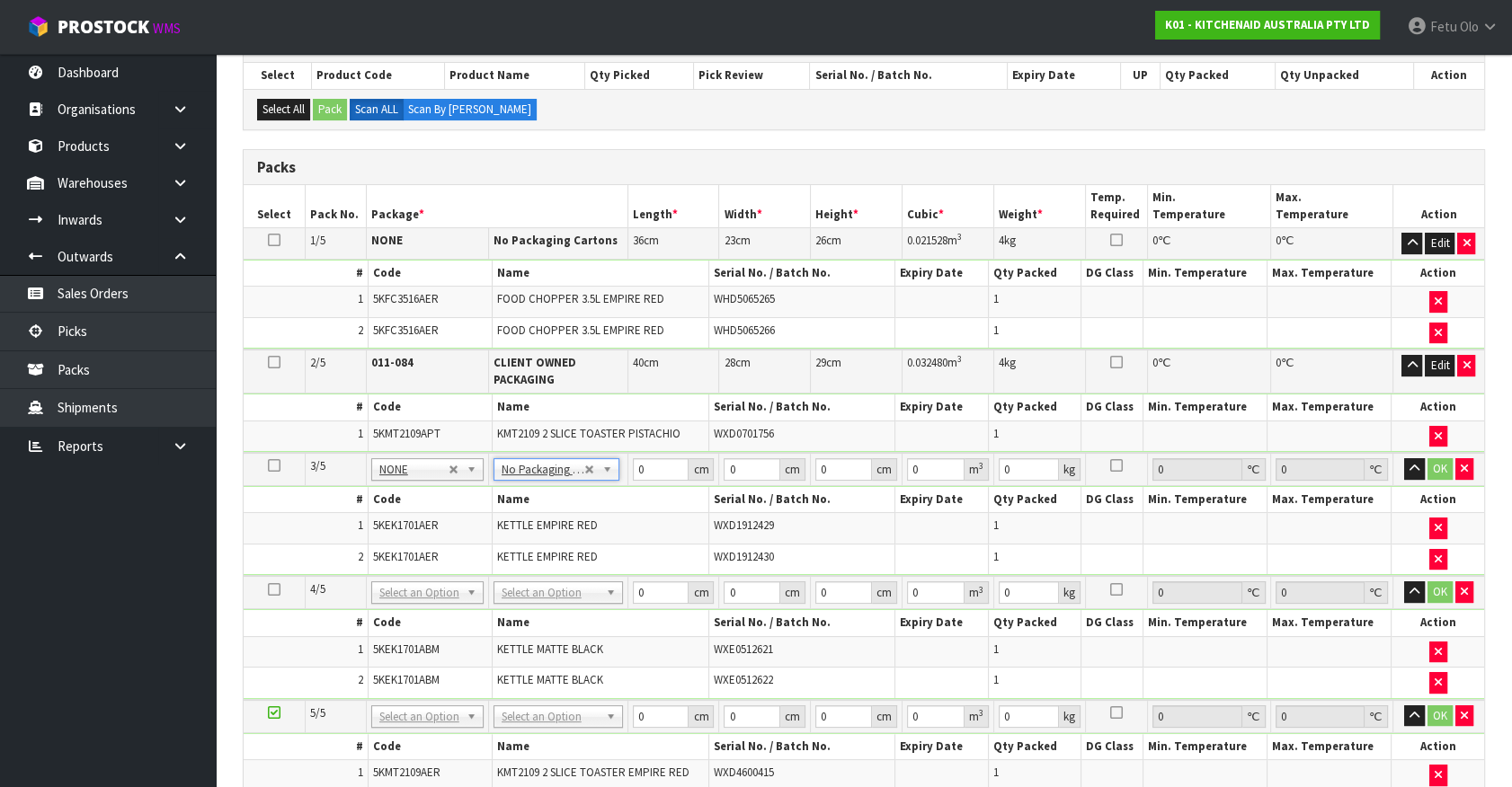
drag, startPoint x: 558, startPoint y: 584, endPoint x: 553, endPoint y: 609, distance: 25.5
drag, startPoint x: 546, startPoint y: 645, endPoint x: 566, endPoint y: 647, distance: 20.1
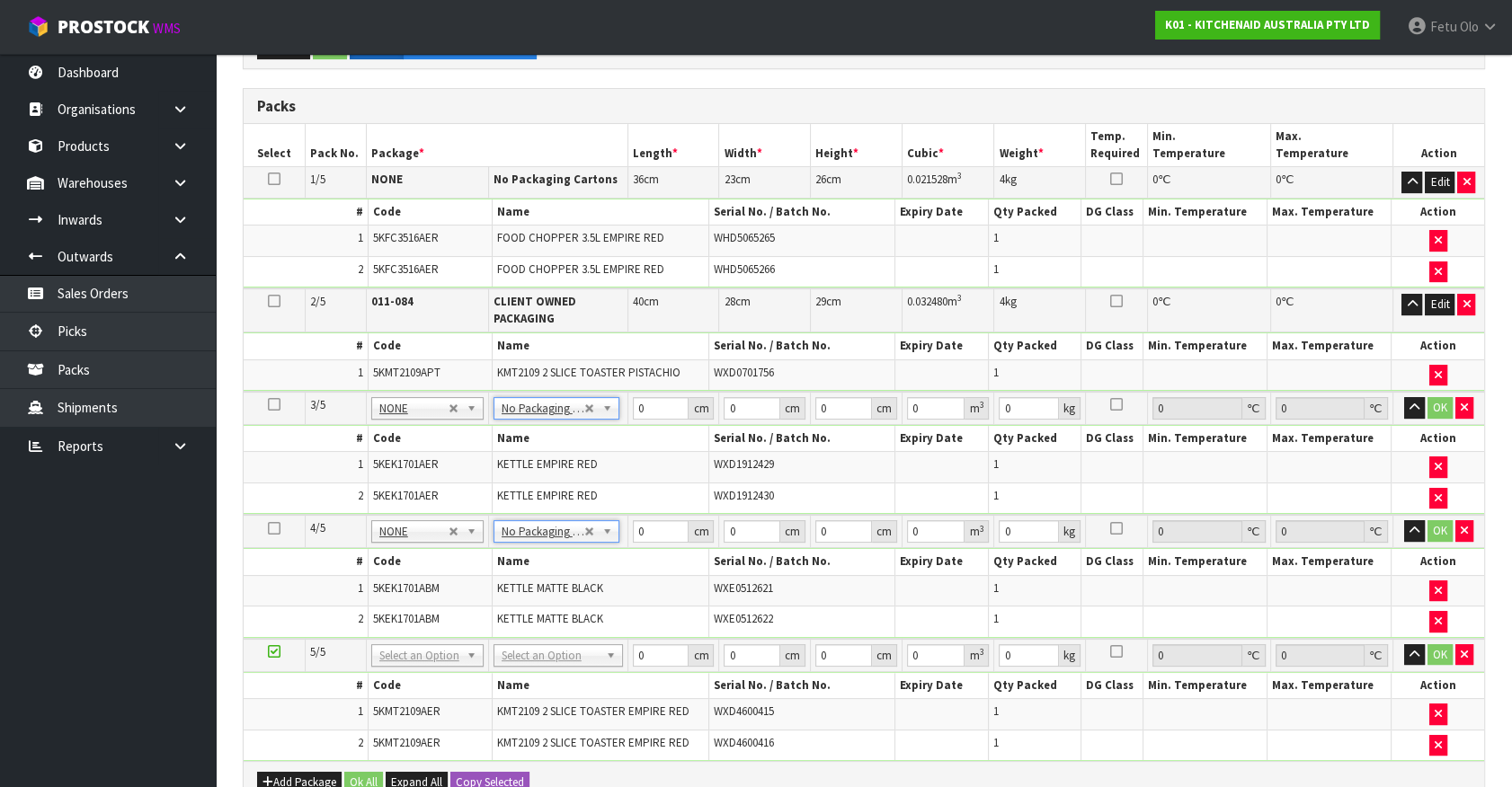
scroll to position [489, 0]
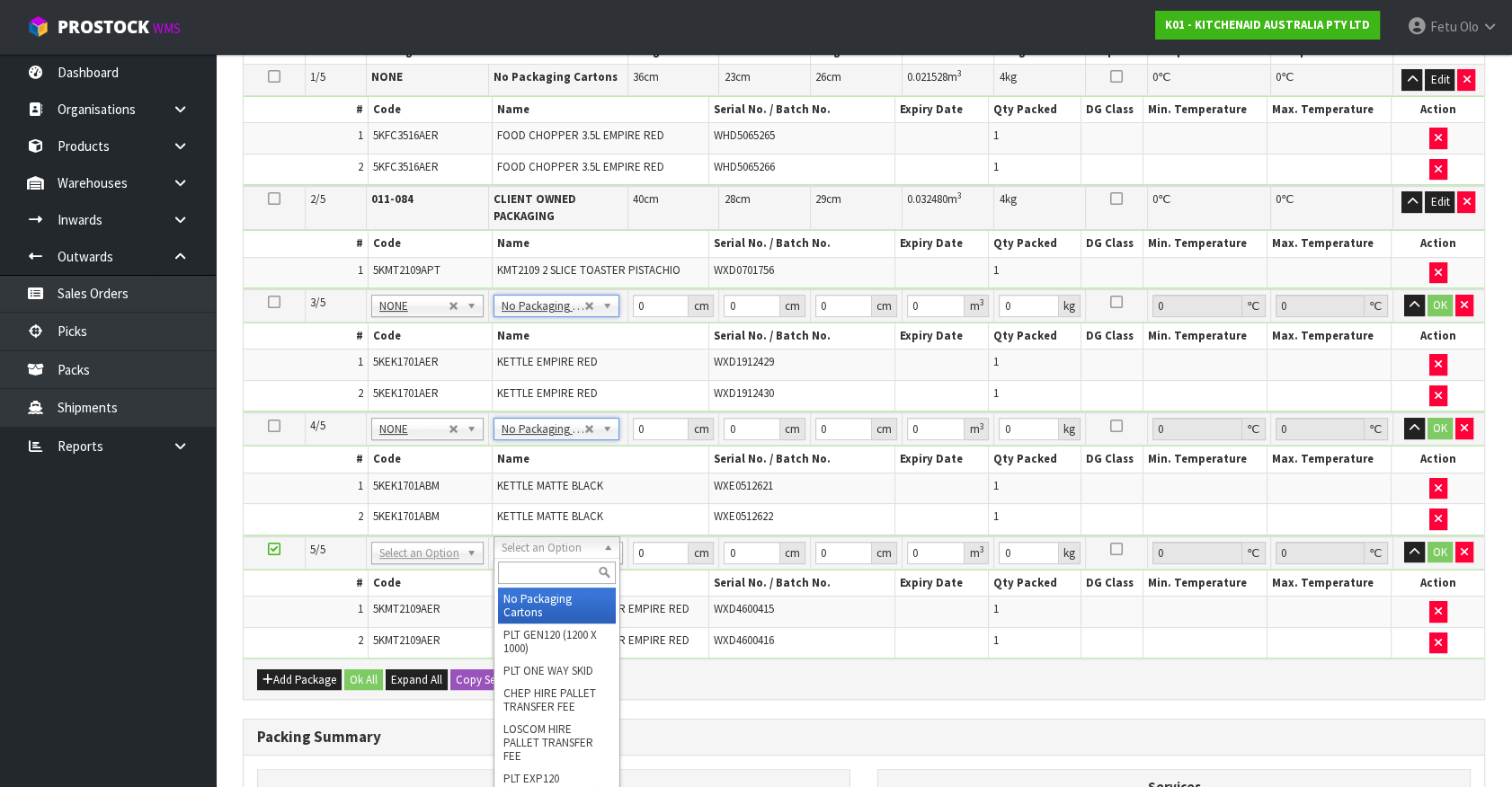
type input "4"
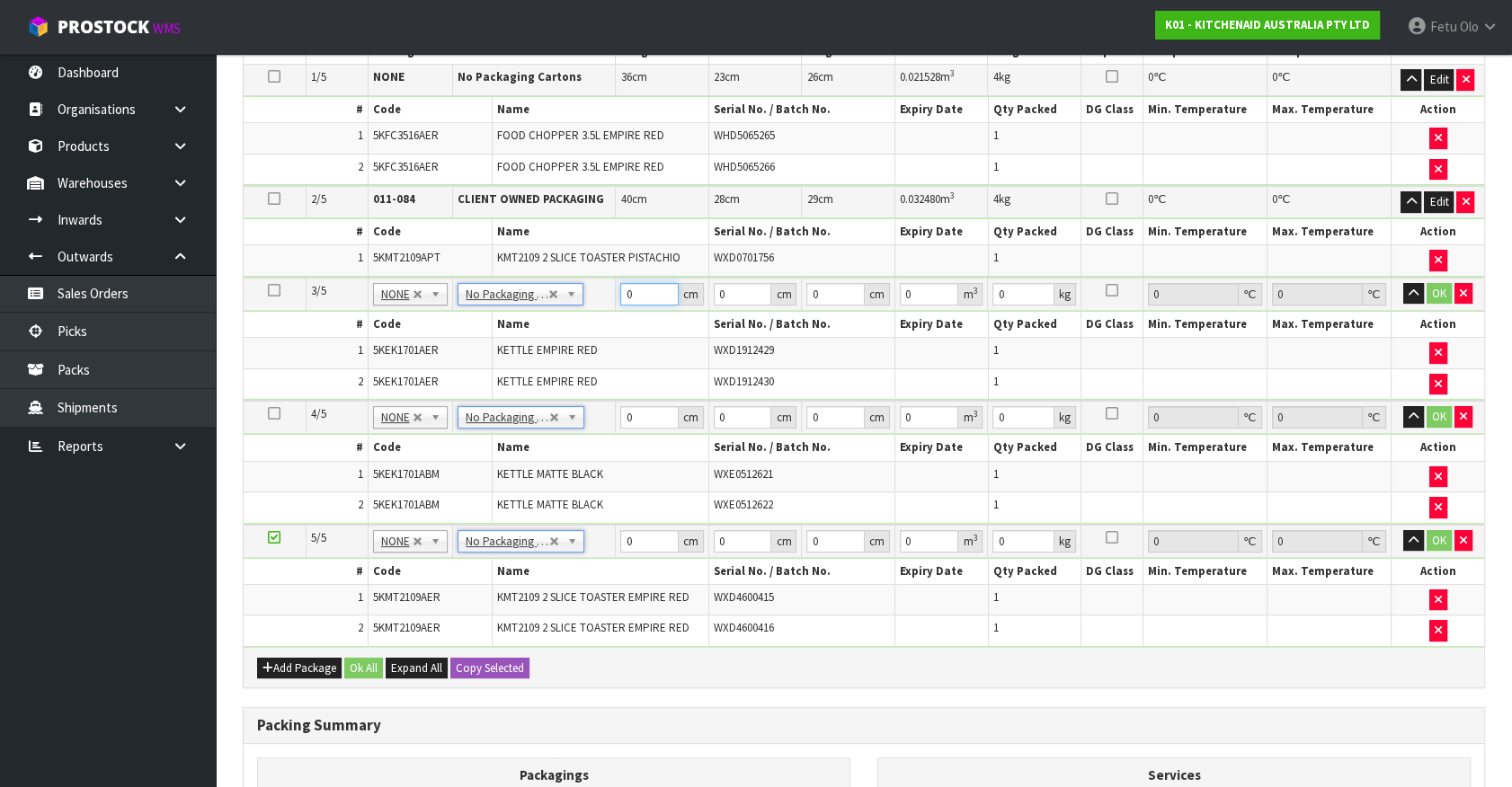
drag, startPoint x: 632, startPoint y: 295, endPoint x: 534, endPoint y: 355, distance: 114.9
click at [536, 344] on tbody "3/5 NONE 007-001 007-002 007-004 007-009 007-013 007-014 007-015 007-017 007-01…" at bounding box center [863, 338] width 1241 height 123
click at [639, 301] on input "0" at bounding box center [649, 294] width 58 height 22
drag, startPoint x: 641, startPoint y: 296, endPoint x: 565, endPoint y: 326, distance: 81.7
click at [565, 326] on tbody "3/5 NONE 007-001 007-002 007-004 007-009 007-013 007-014 007-015 007-017 007-01…" at bounding box center [863, 338] width 1241 height 123
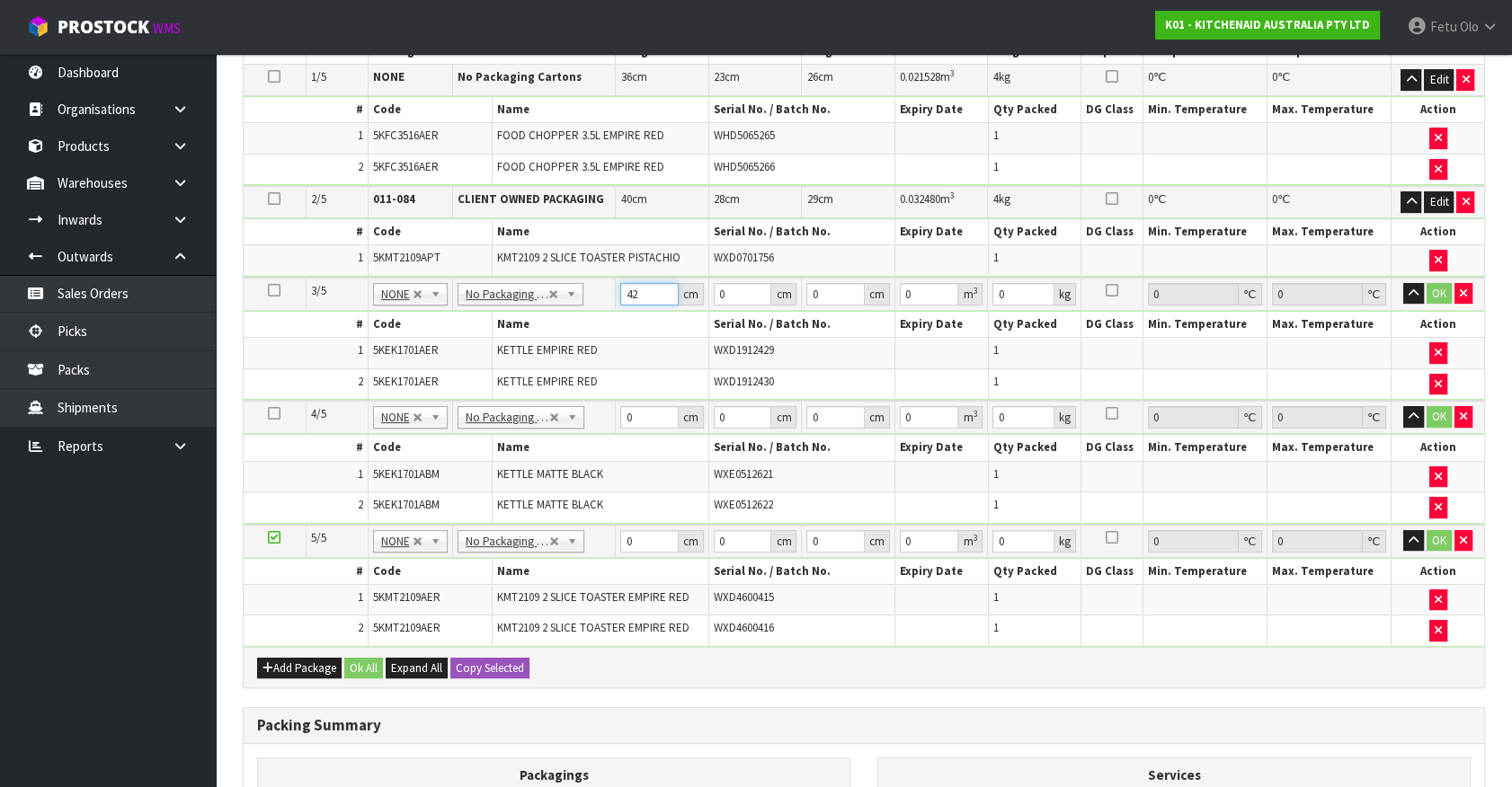
type input "42"
type input "28"
type input "3"
type input "0.003528"
type input "35"
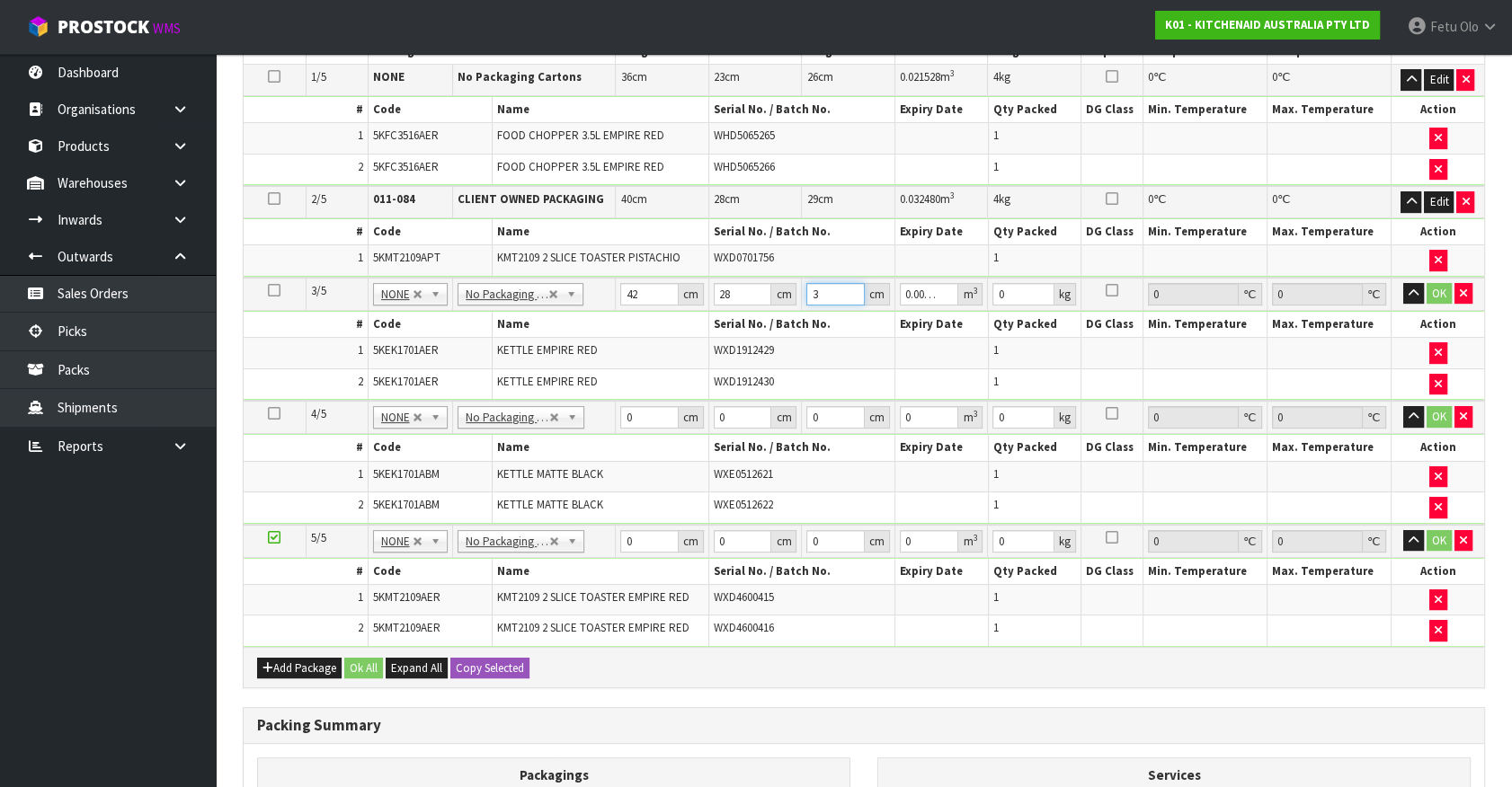
type input "0.04116"
type input "35"
type input "6"
click button "OK" at bounding box center [1439, 293] width 25 height 21
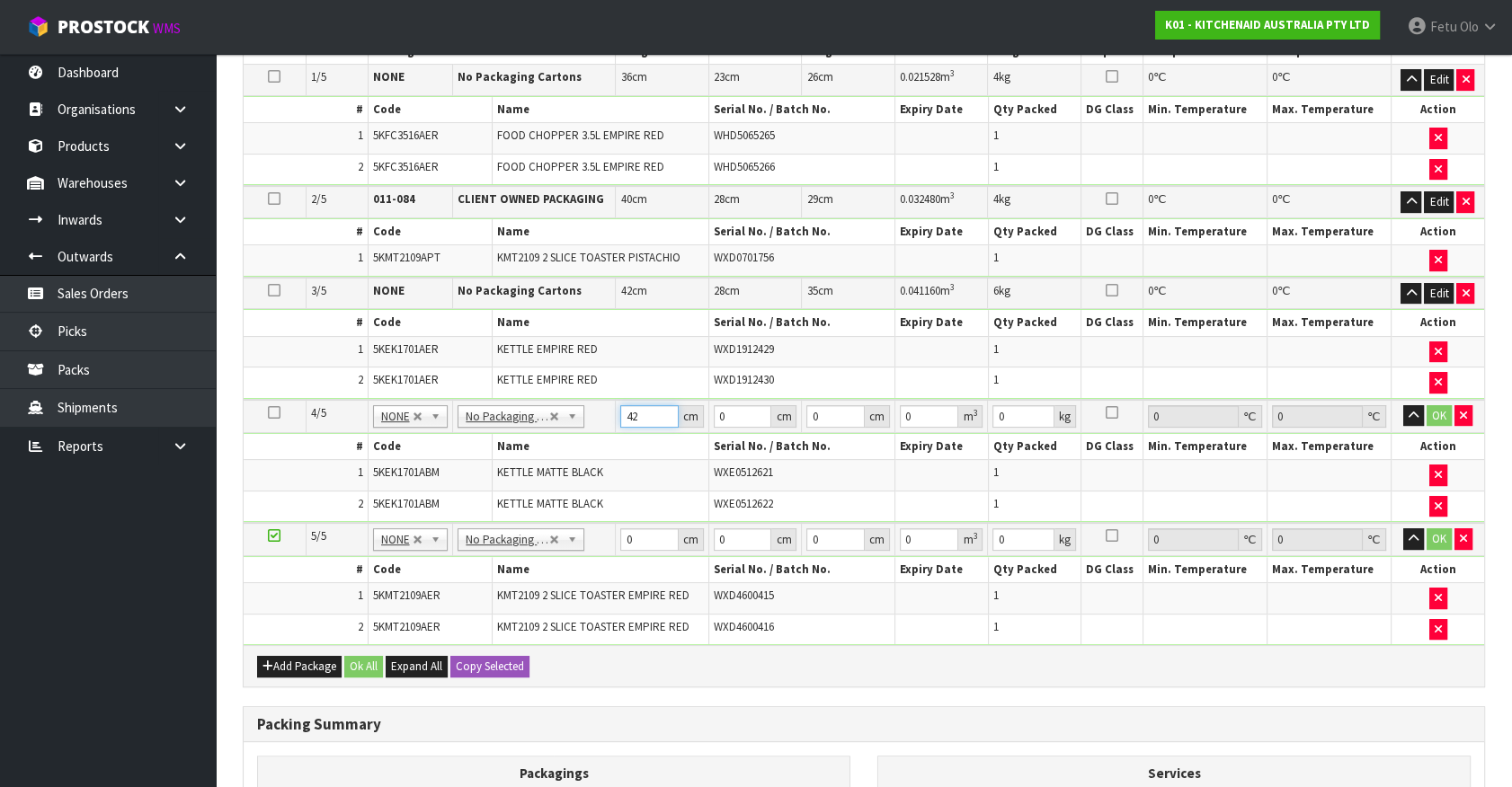
type input "42"
type input "28"
type input "3"
type input "0.003528"
type input "35"
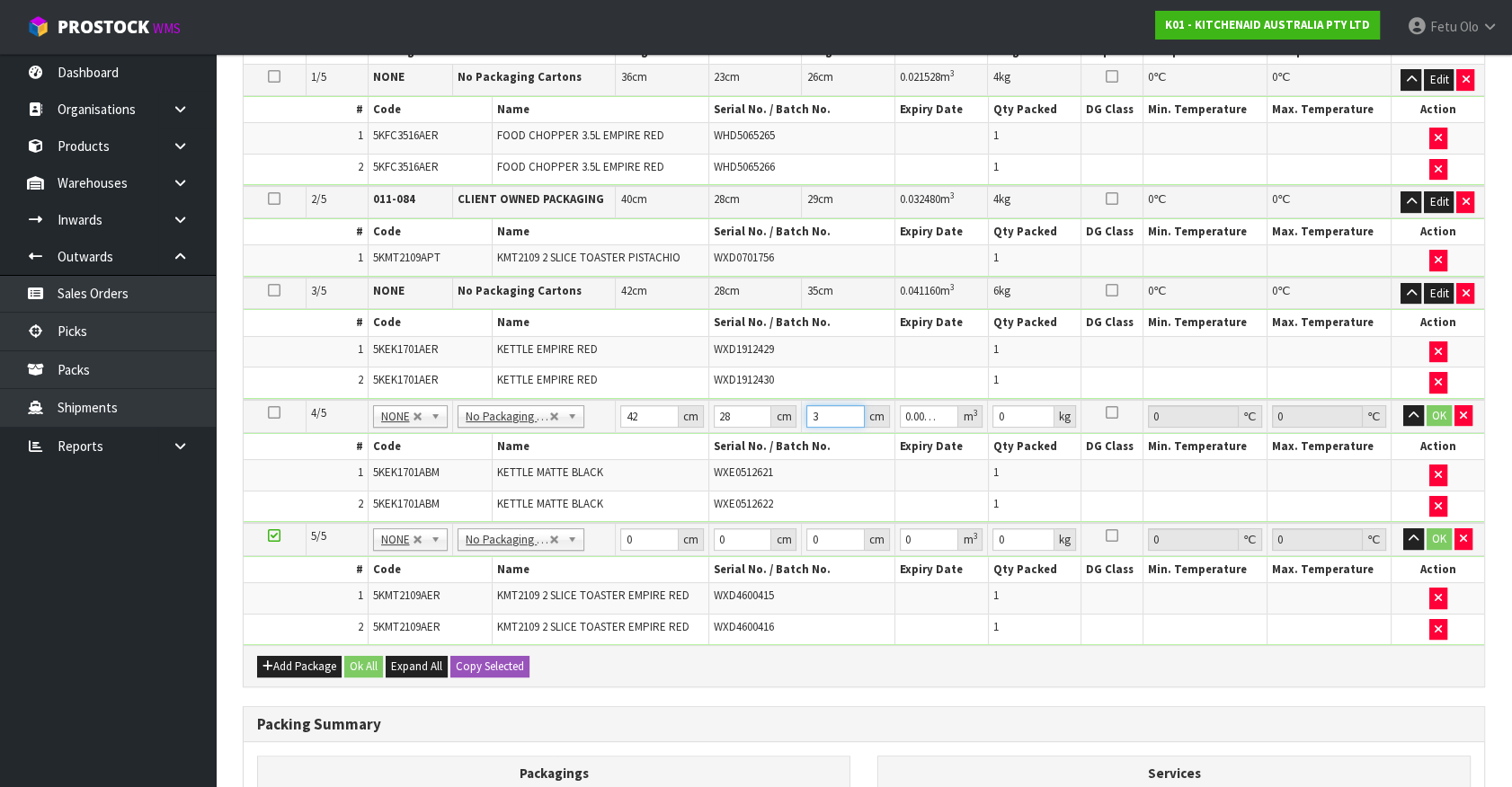
type input "0.04116"
type input "35"
type input "6"
click button "OK" at bounding box center [1439, 415] width 25 height 21
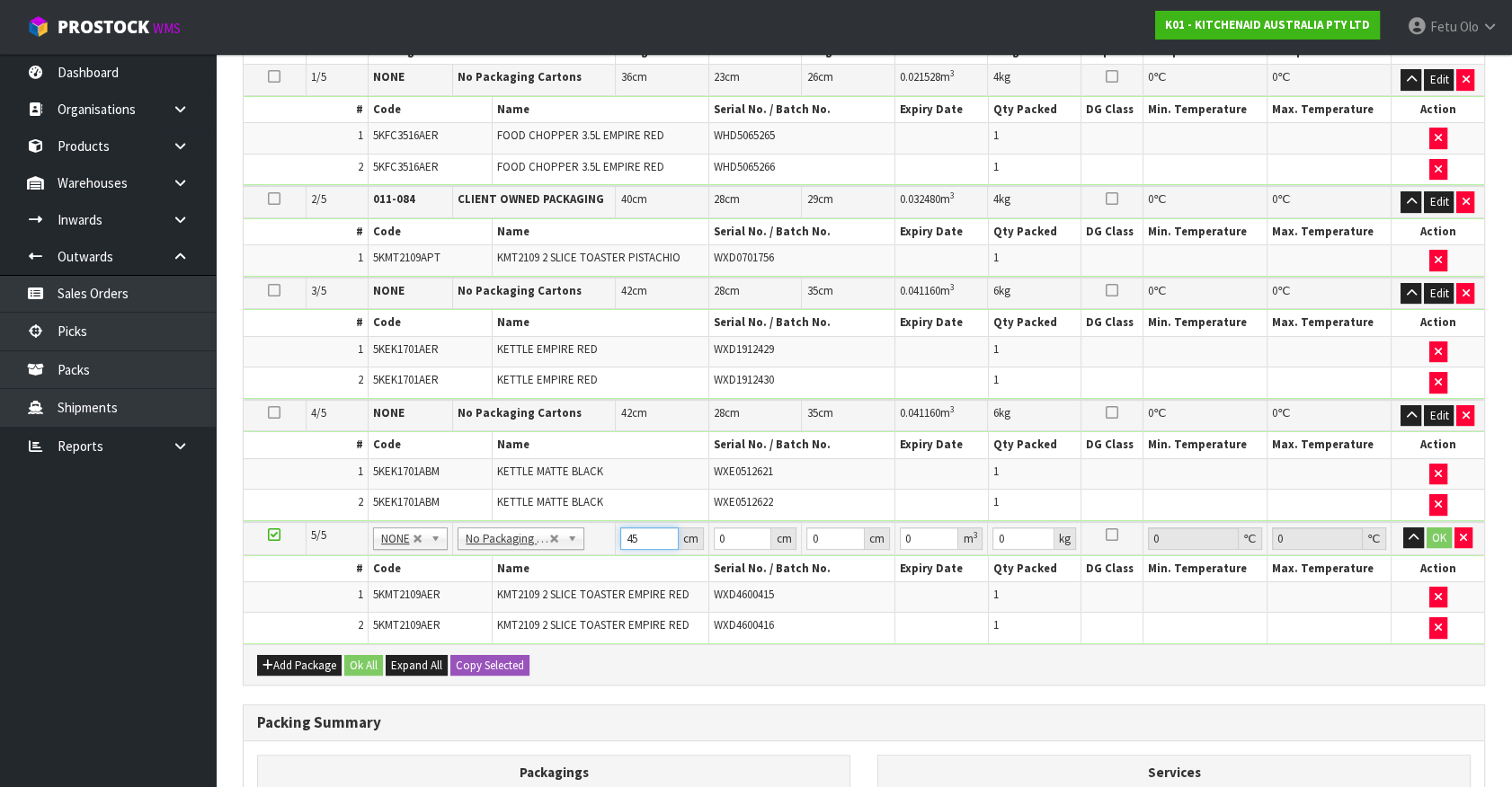
type input "45"
type input "40"
type input "2"
type input "0.0036"
type input "29"
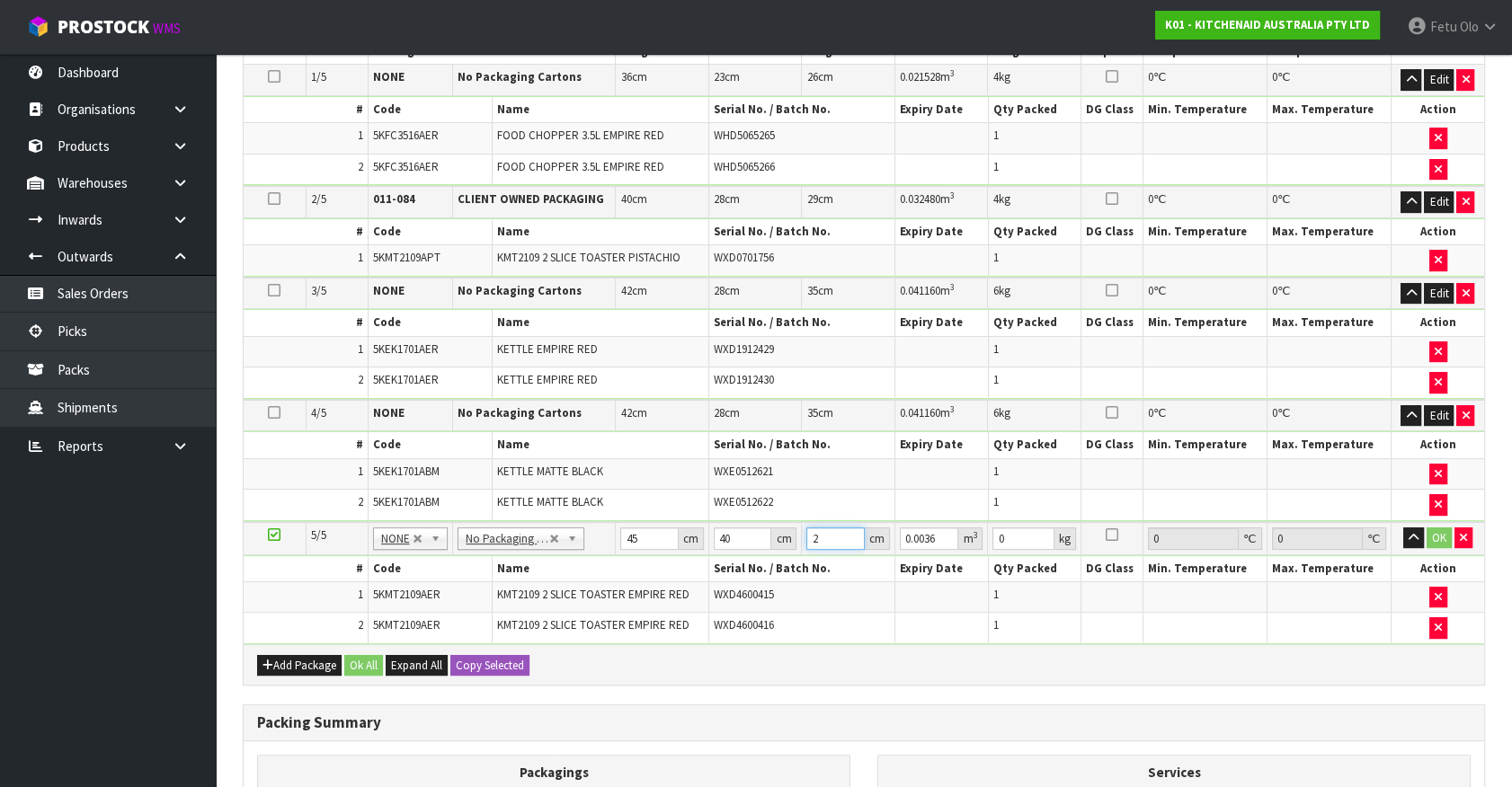
type input "0.0522"
type input "29"
type input "8"
click button "OK" at bounding box center [1439, 537] width 25 height 21
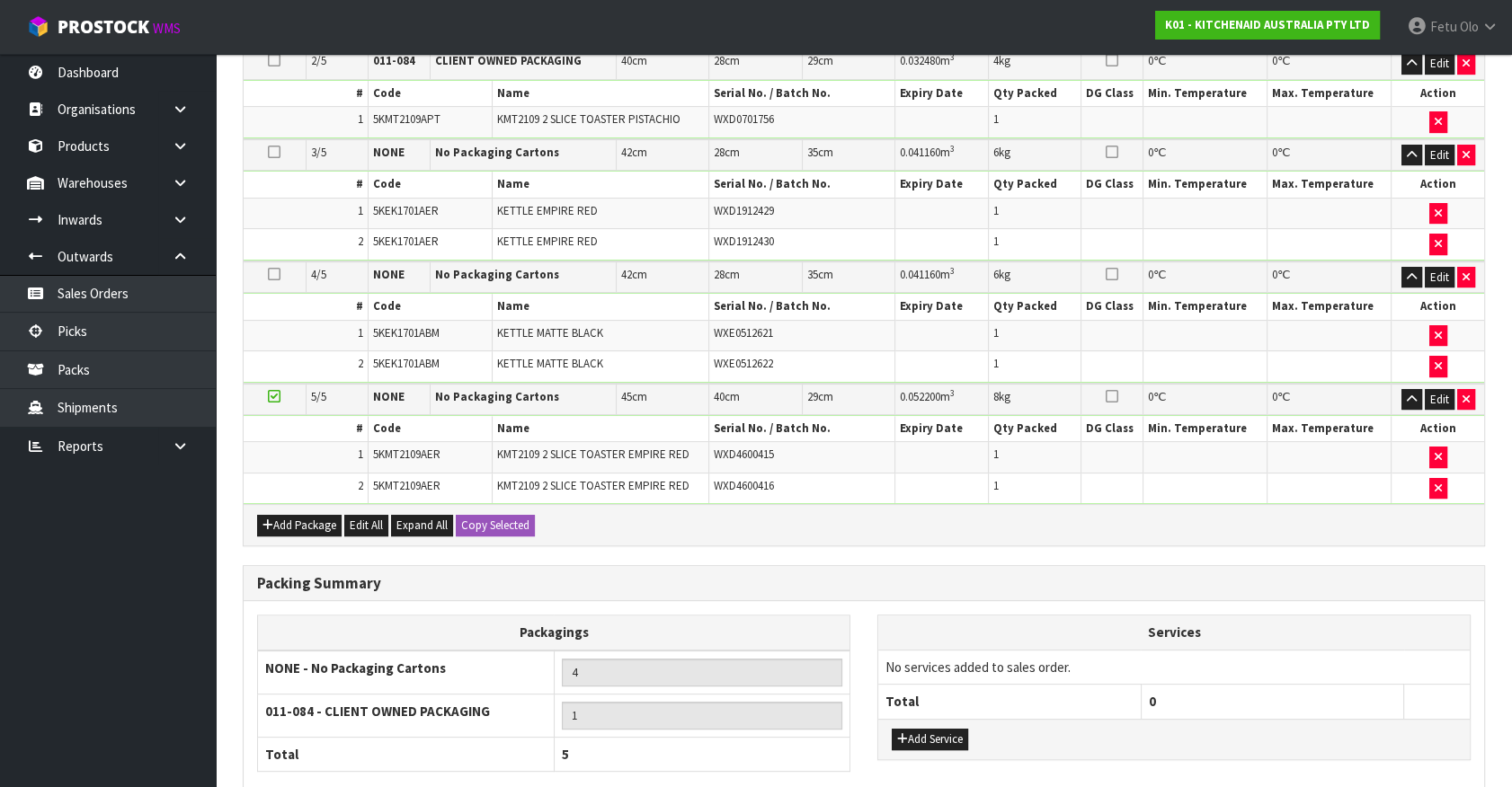
scroll to position [763, 0]
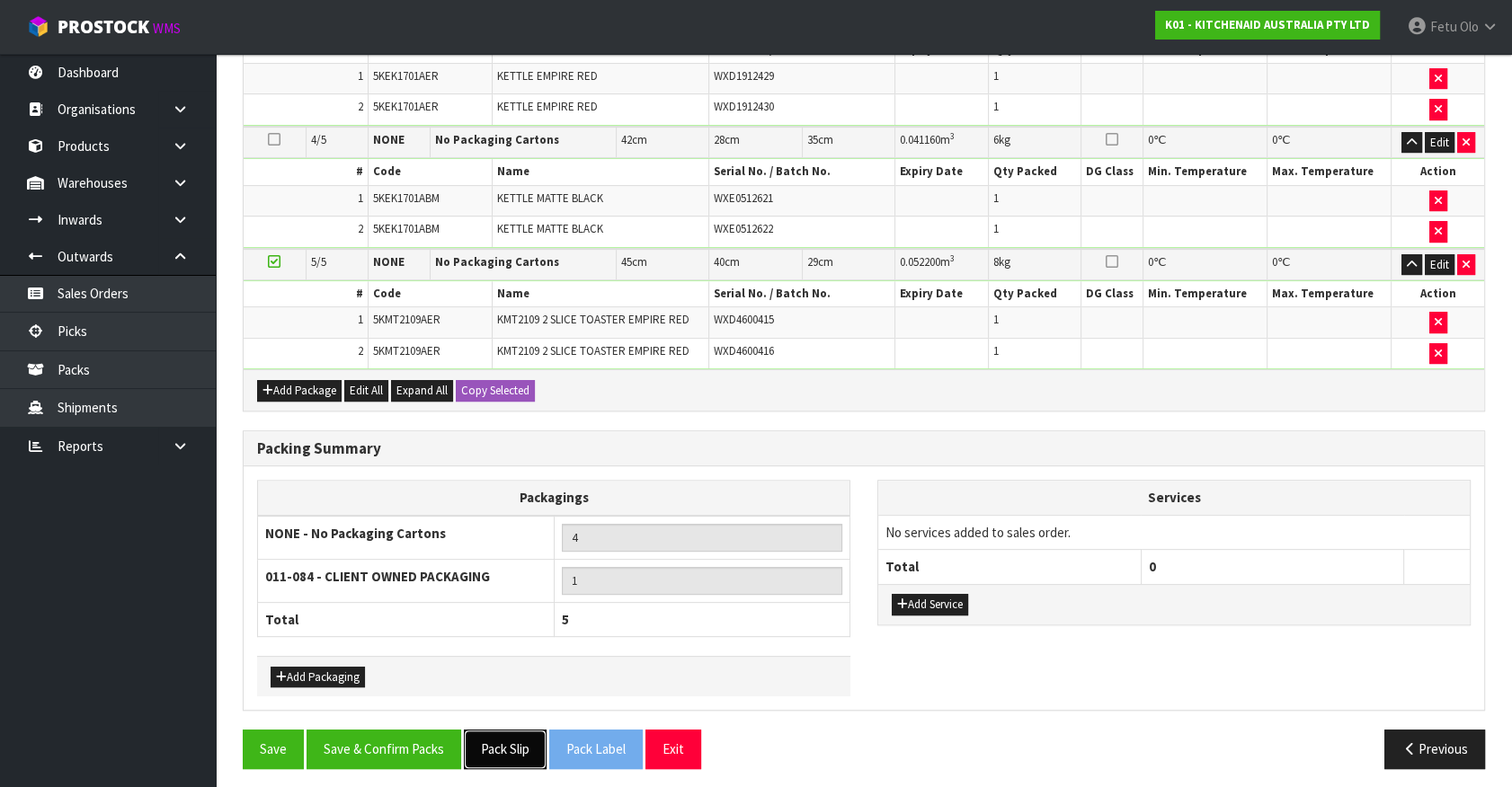
click at [490, 739] on button "Pack Slip" at bounding box center [504, 749] width 82 height 39
drag, startPoint x: 422, startPoint y: 732, endPoint x: 412, endPoint y: 725, distance: 12.2
click at [421, 732] on button "Save & Confirm Packs" at bounding box center [383, 749] width 155 height 39
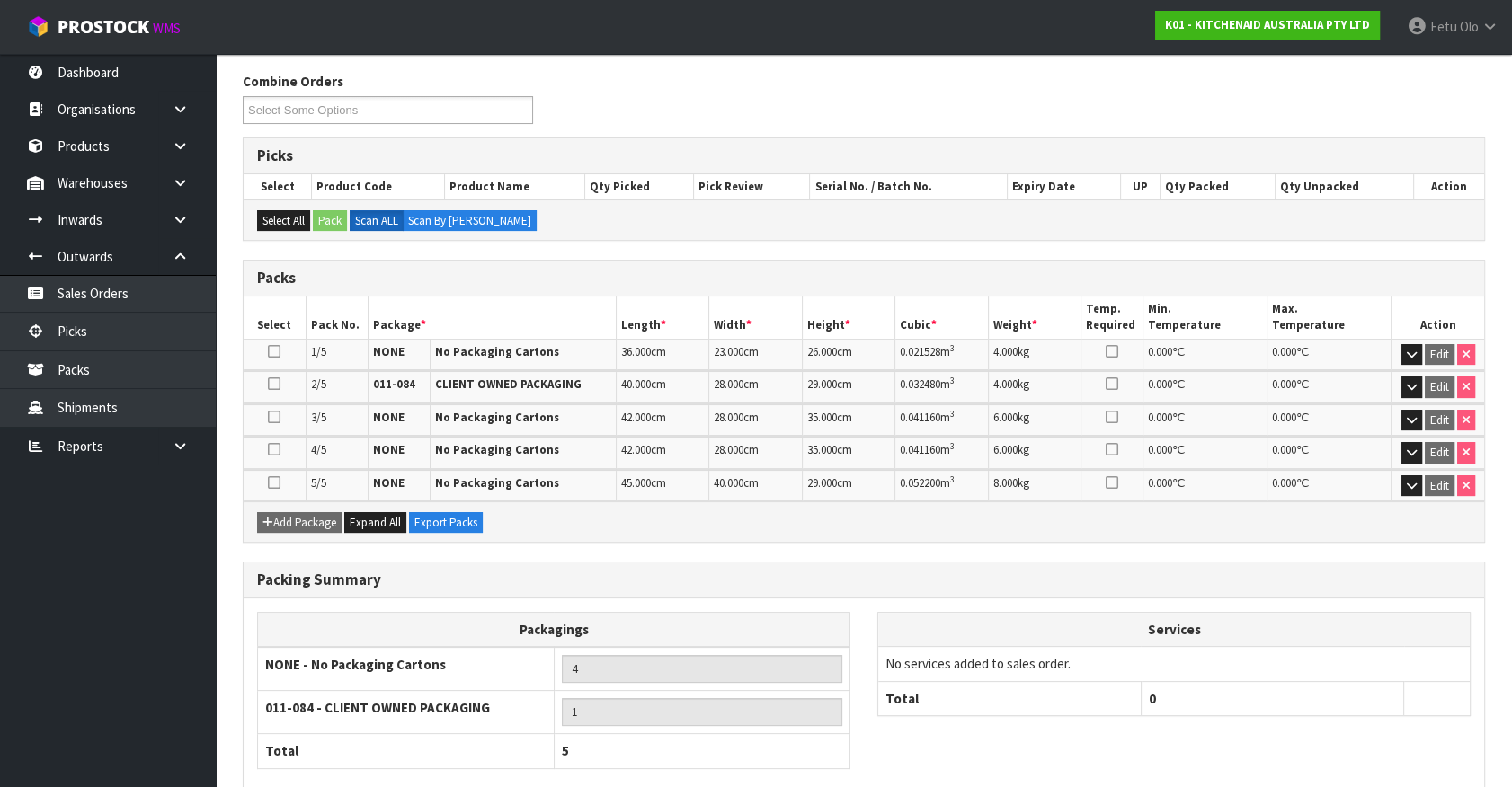
scroll to position [375, 0]
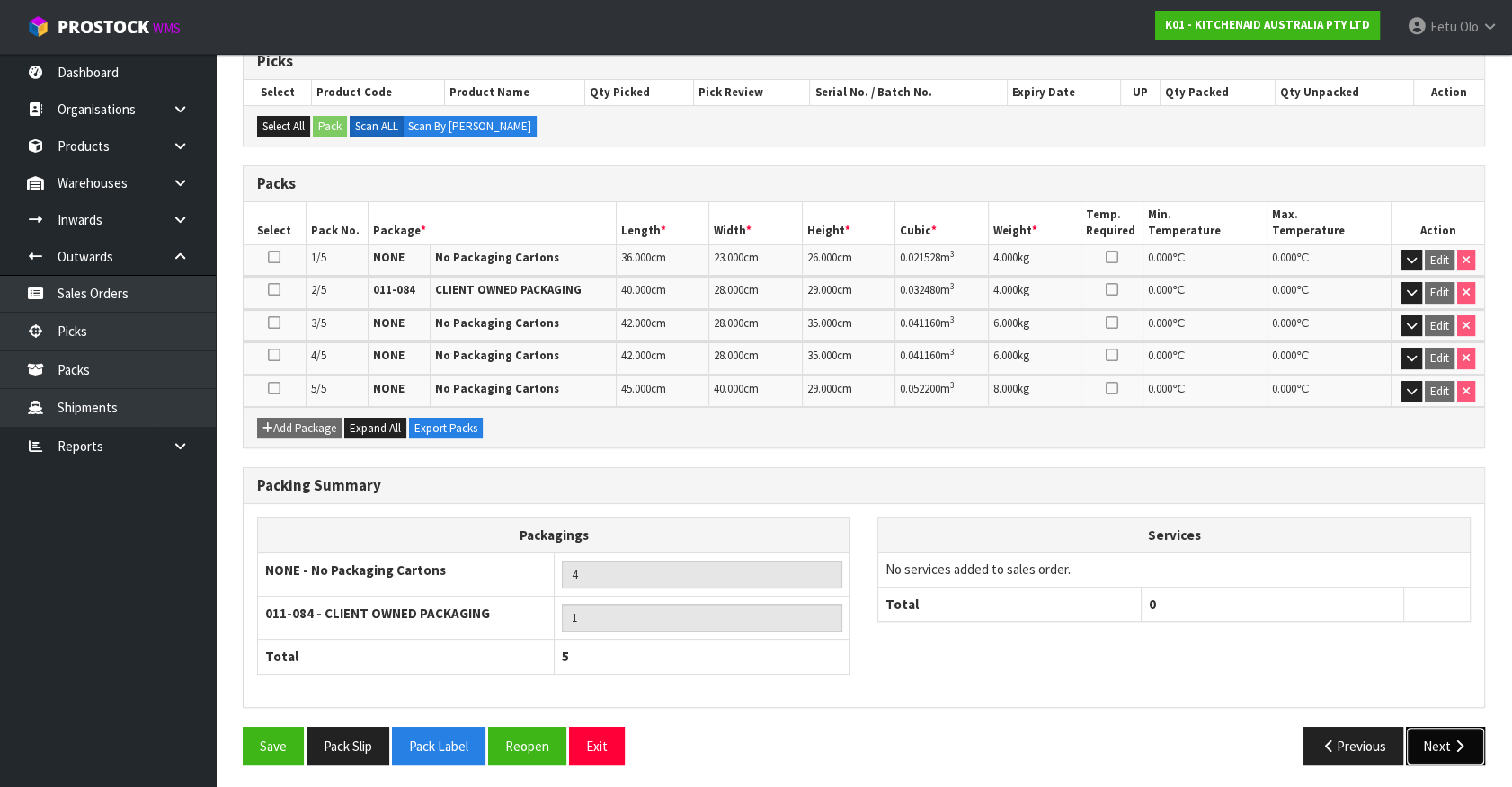
click at [1425, 741] on button "Next" at bounding box center [1444, 746] width 79 height 39
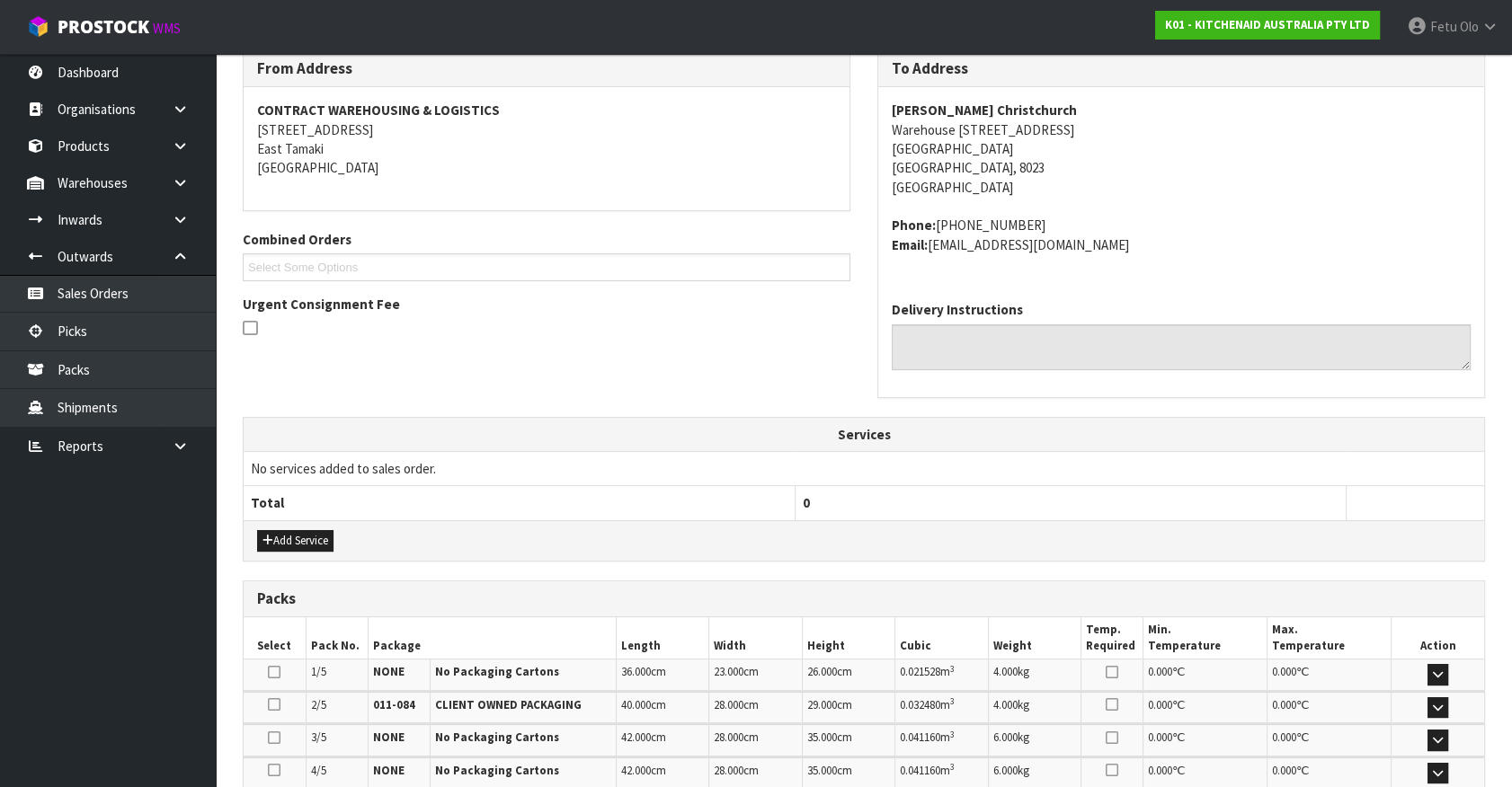
scroll to position [566, 0]
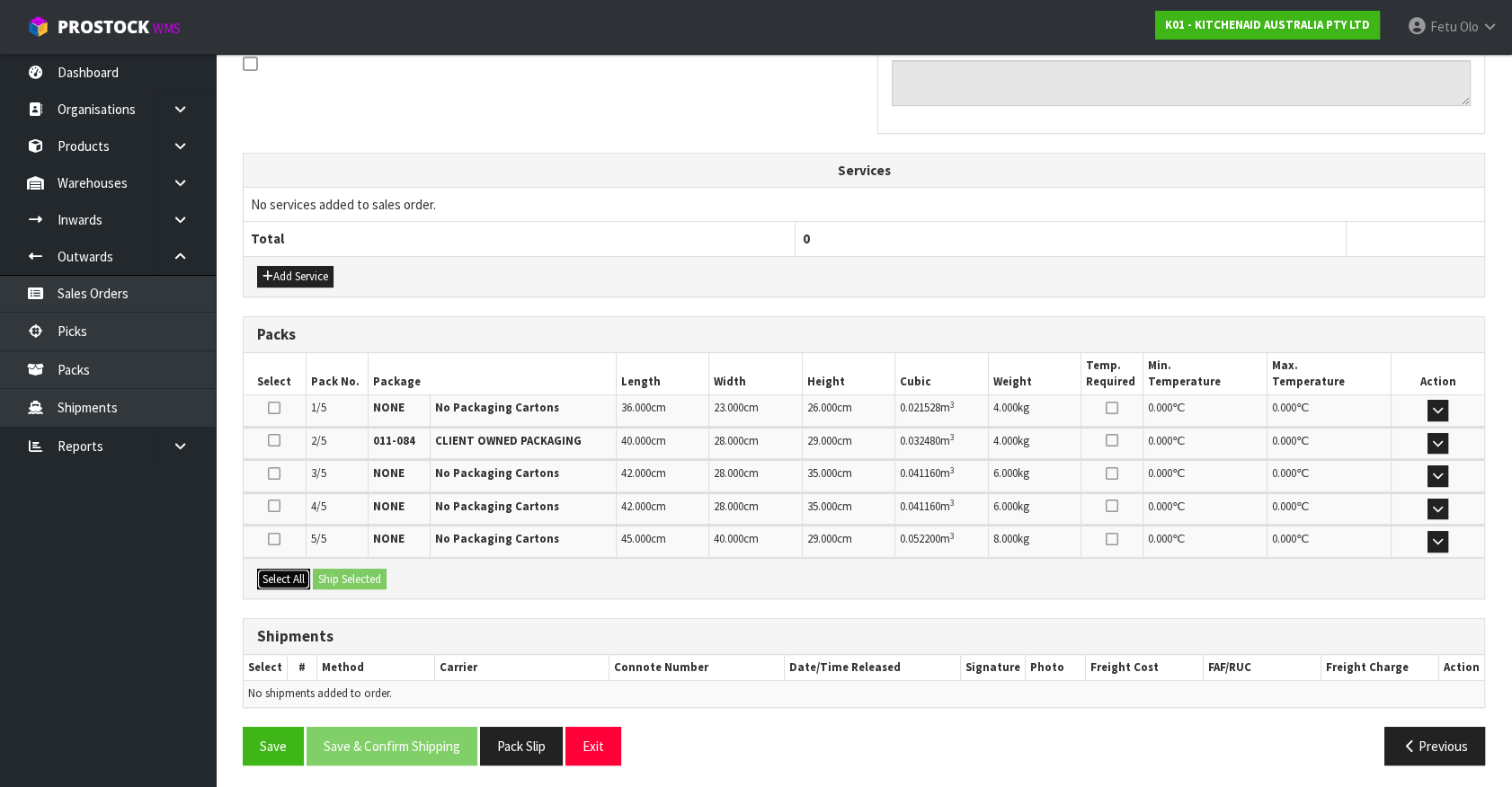
drag, startPoint x: 297, startPoint y: 574, endPoint x: 368, endPoint y: 575, distance: 71.0
click at [304, 574] on button "Select All" at bounding box center [283, 579] width 53 height 21
click at [368, 575] on button "Ship Selected" at bounding box center [350, 579] width 74 height 21
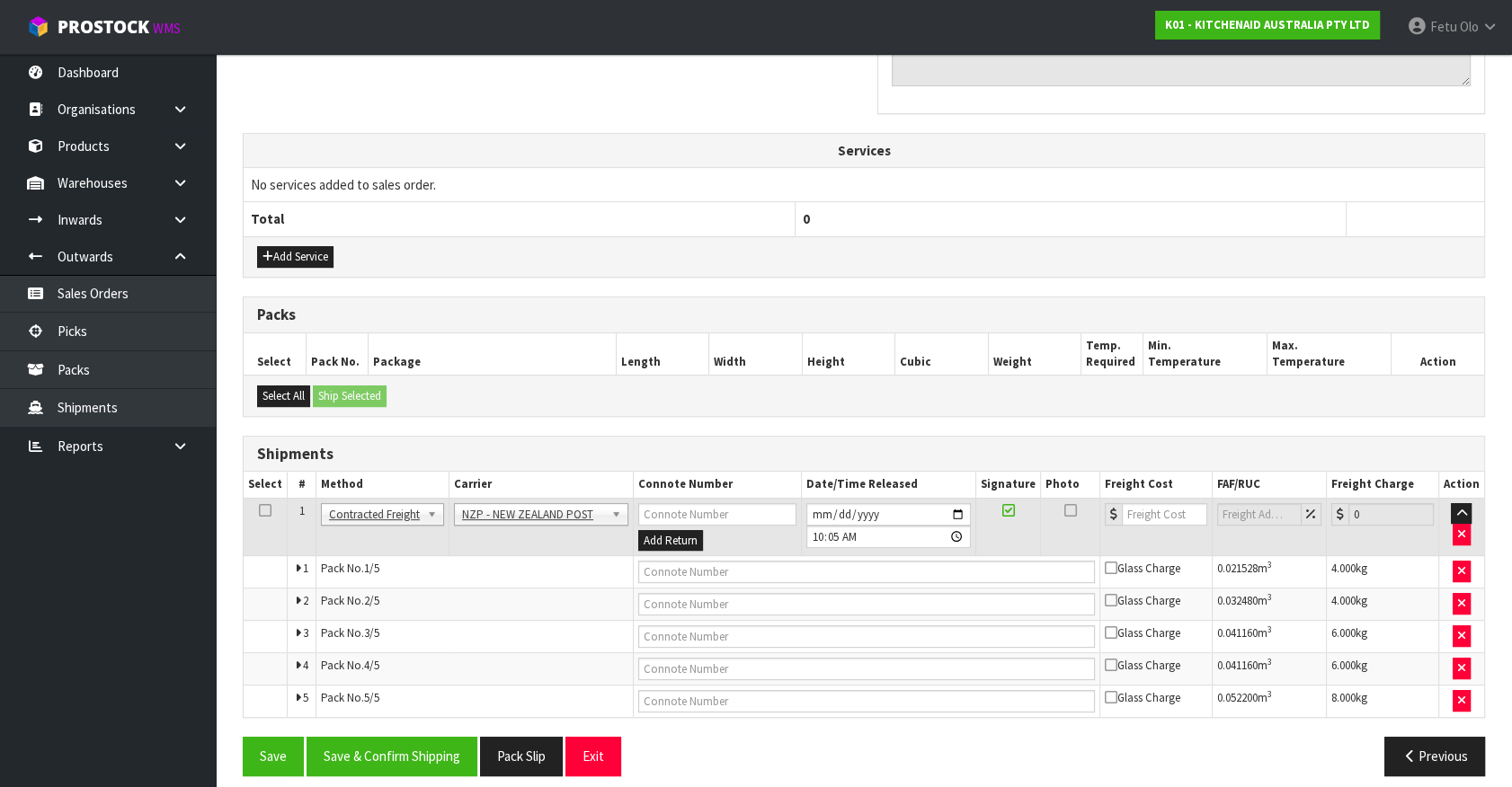
scroll to position [597, 0]
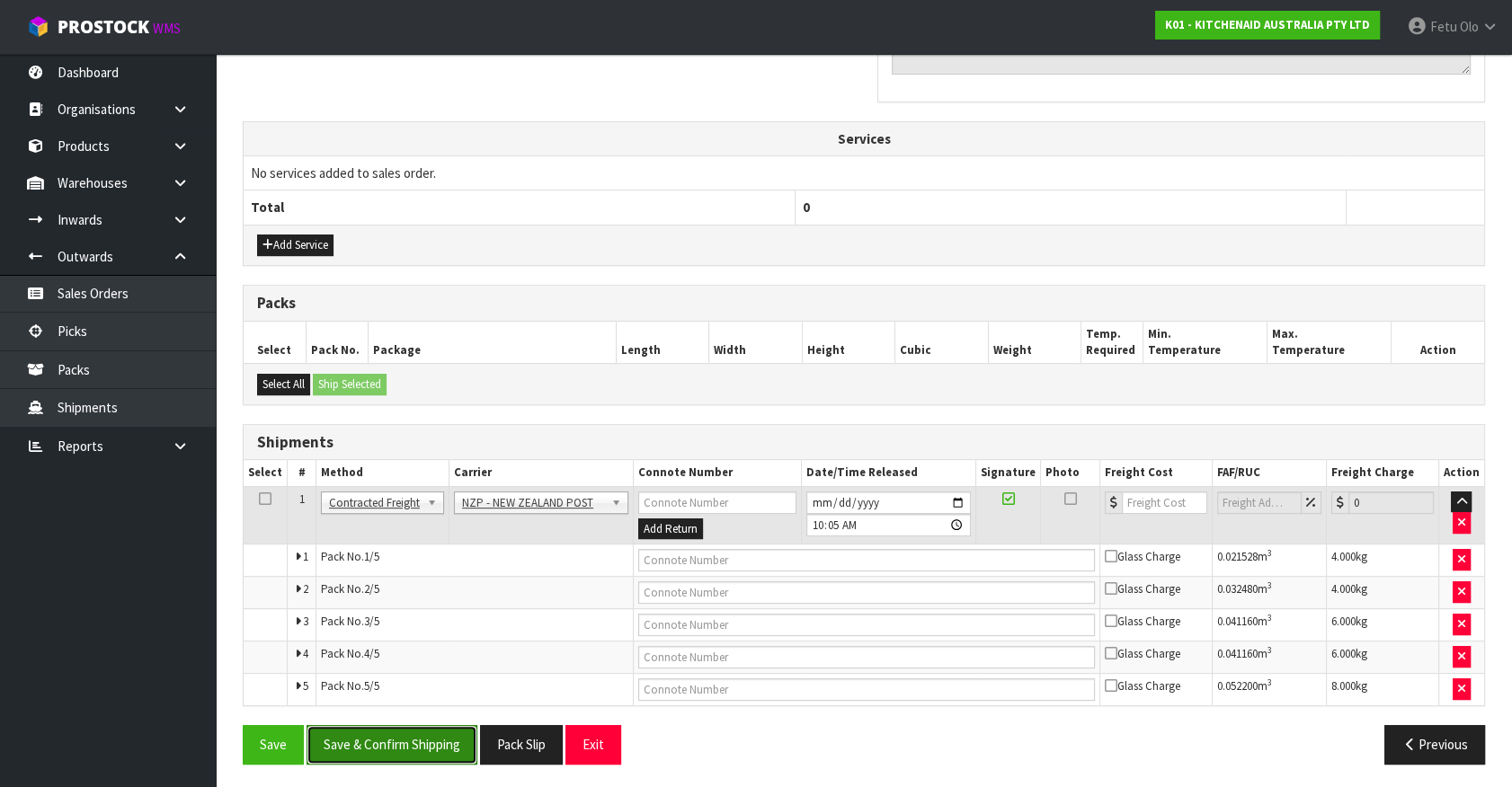
drag, startPoint x: 451, startPoint y: 747, endPoint x: 404, endPoint y: 743, distance: 47.2
click at [450, 747] on button "Save & Confirm Shipping" at bounding box center [391, 744] width 171 height 39
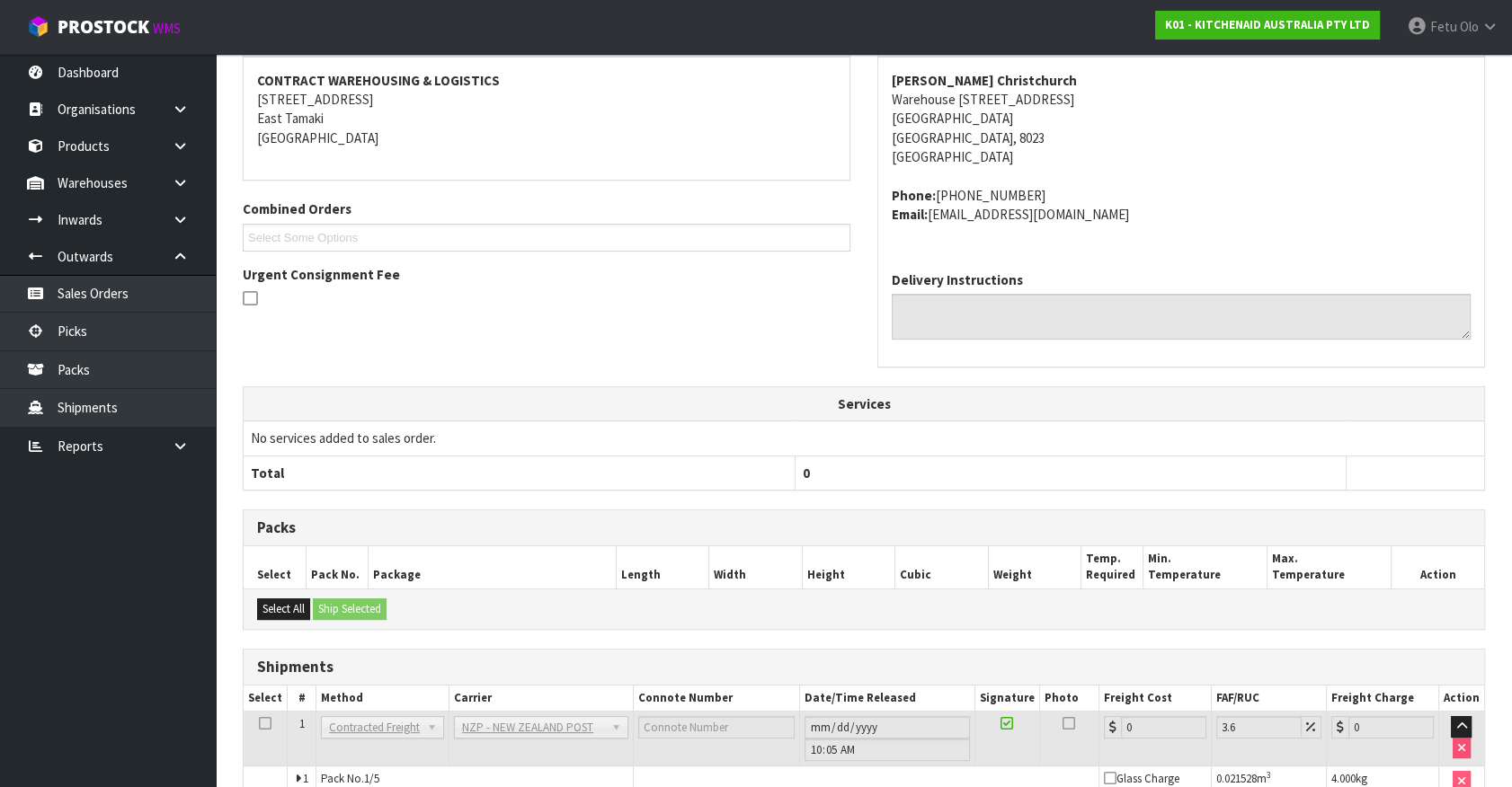
scroll to position [566, 0]
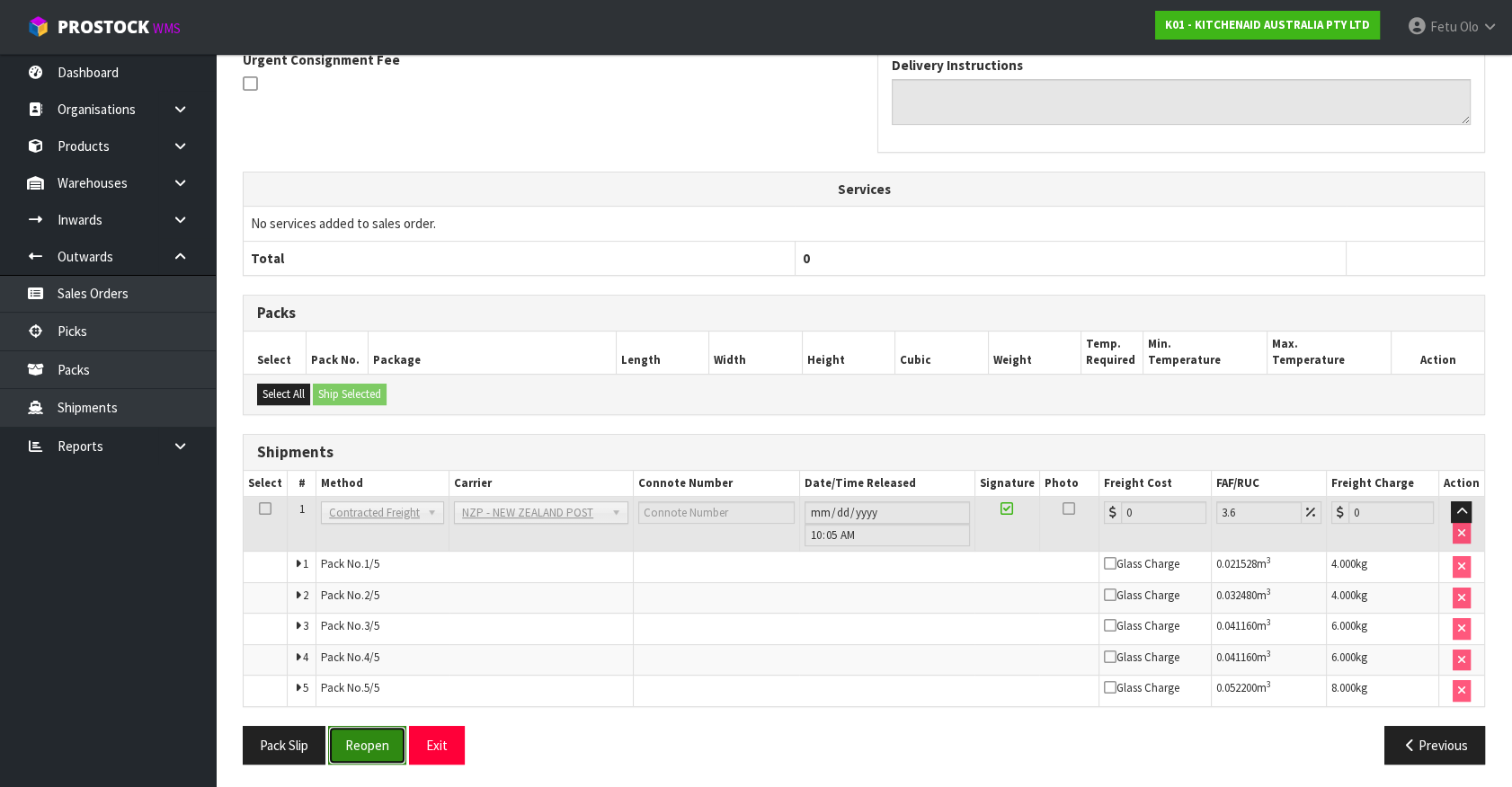
click at [385, 747] on button "Reopen" at bounding box center [367, 745] width 79 height 39
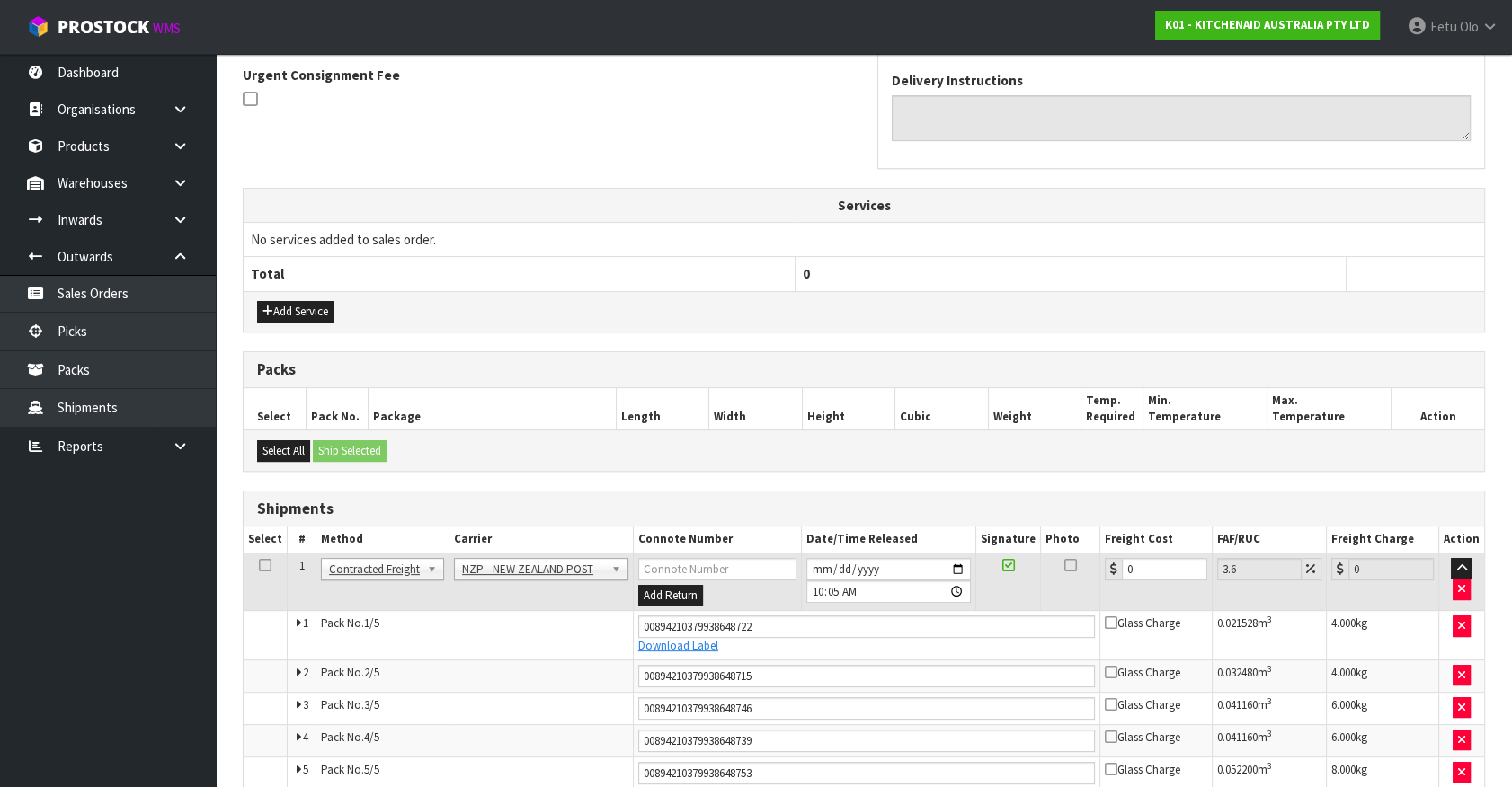
scroll to position [532, 0]
drag, startPoint x: 1143, startPoint y: 572, endPoint x: 923, endPoint y: 616, distance: 224.4
click at [924, 616] on tbody "1 Client Local Pickup Customer Local Pickup Company Freight Contracted Freight …" at bounding box center [863, 669] width 1241 height 236
type input "5"
type input "5.18"
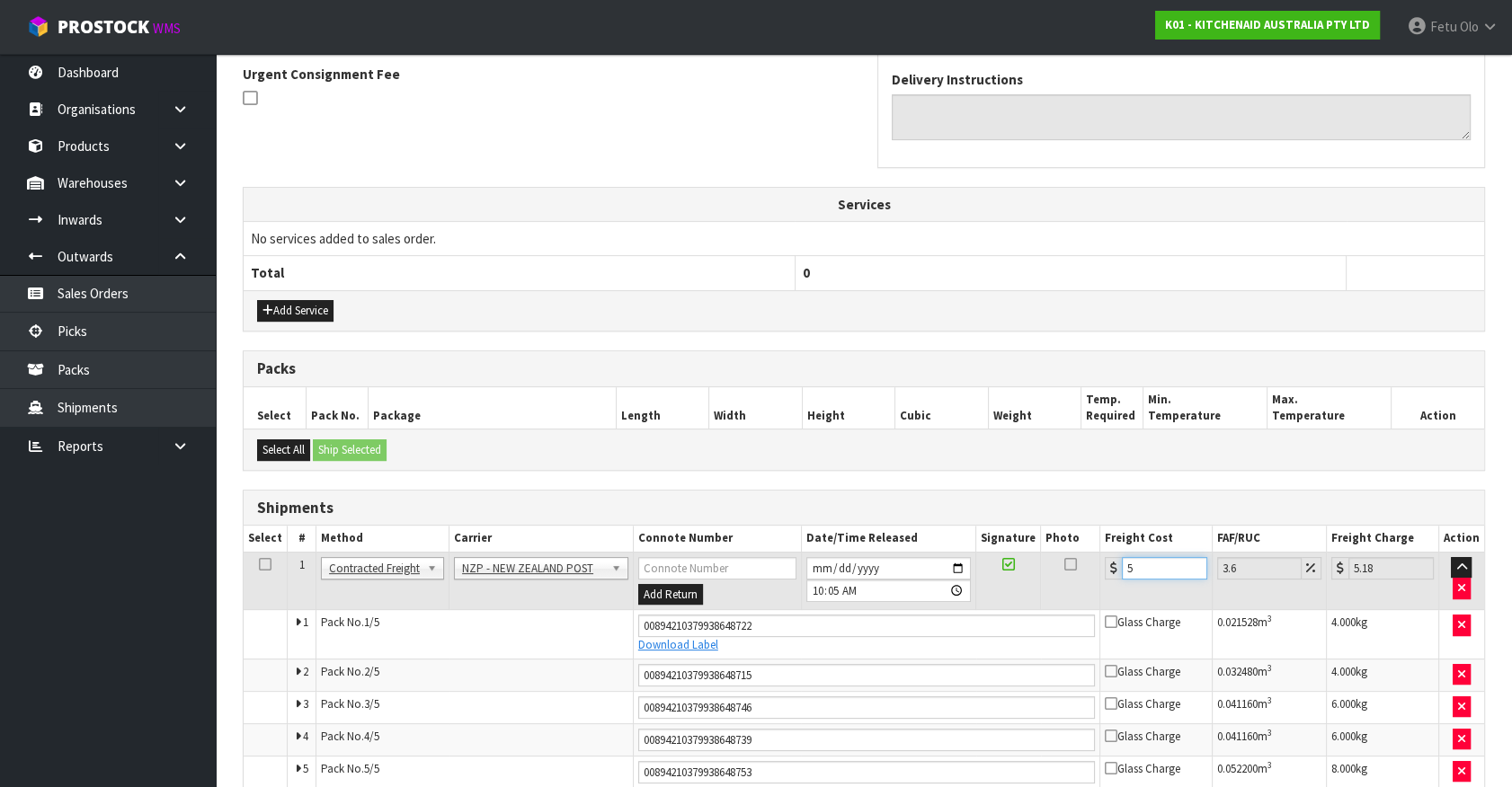
type input "59"
type input "61.12"
type input "59.7"
type input "61.85"
type input "59.71"
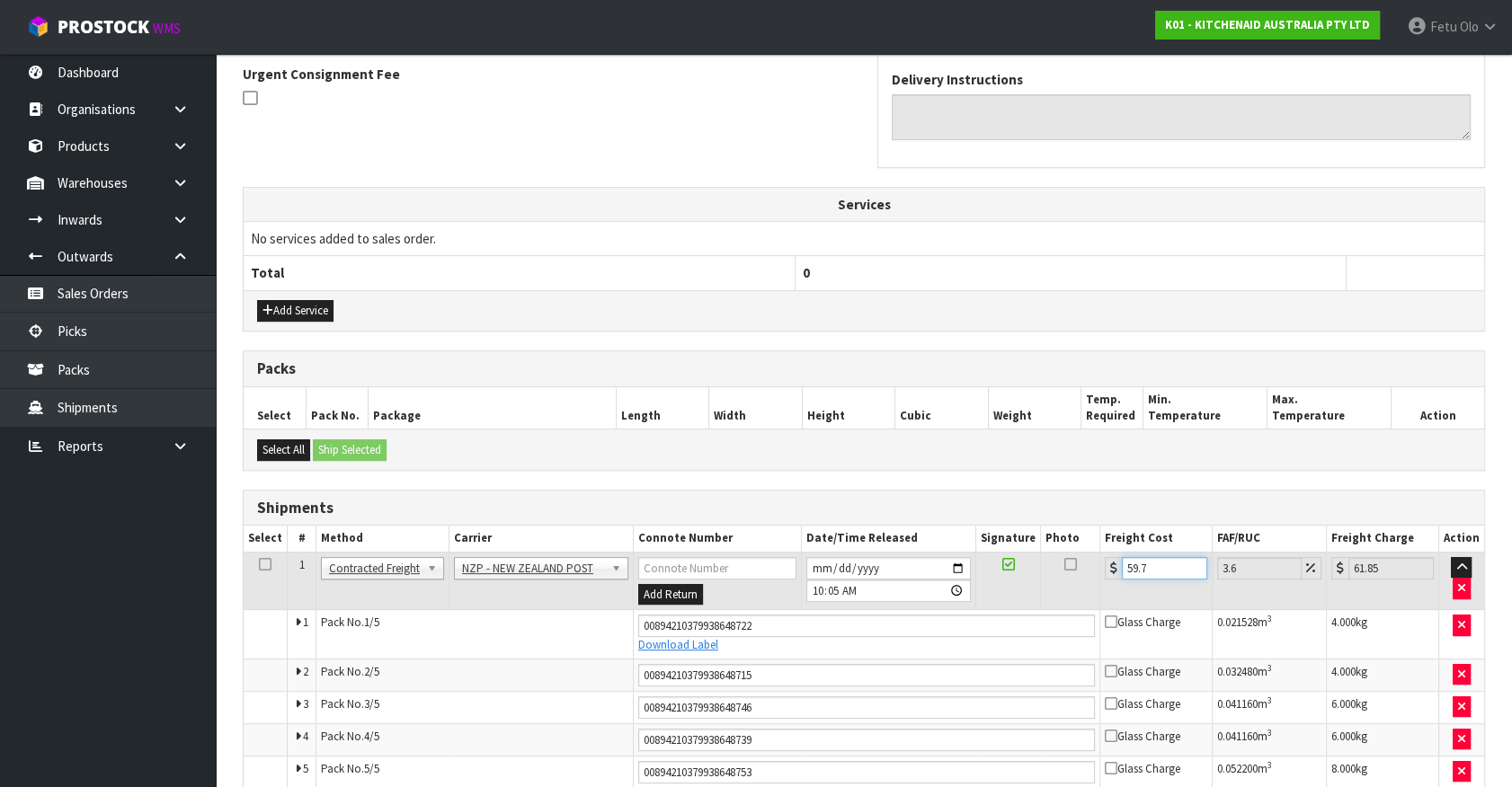
type input "61.86"
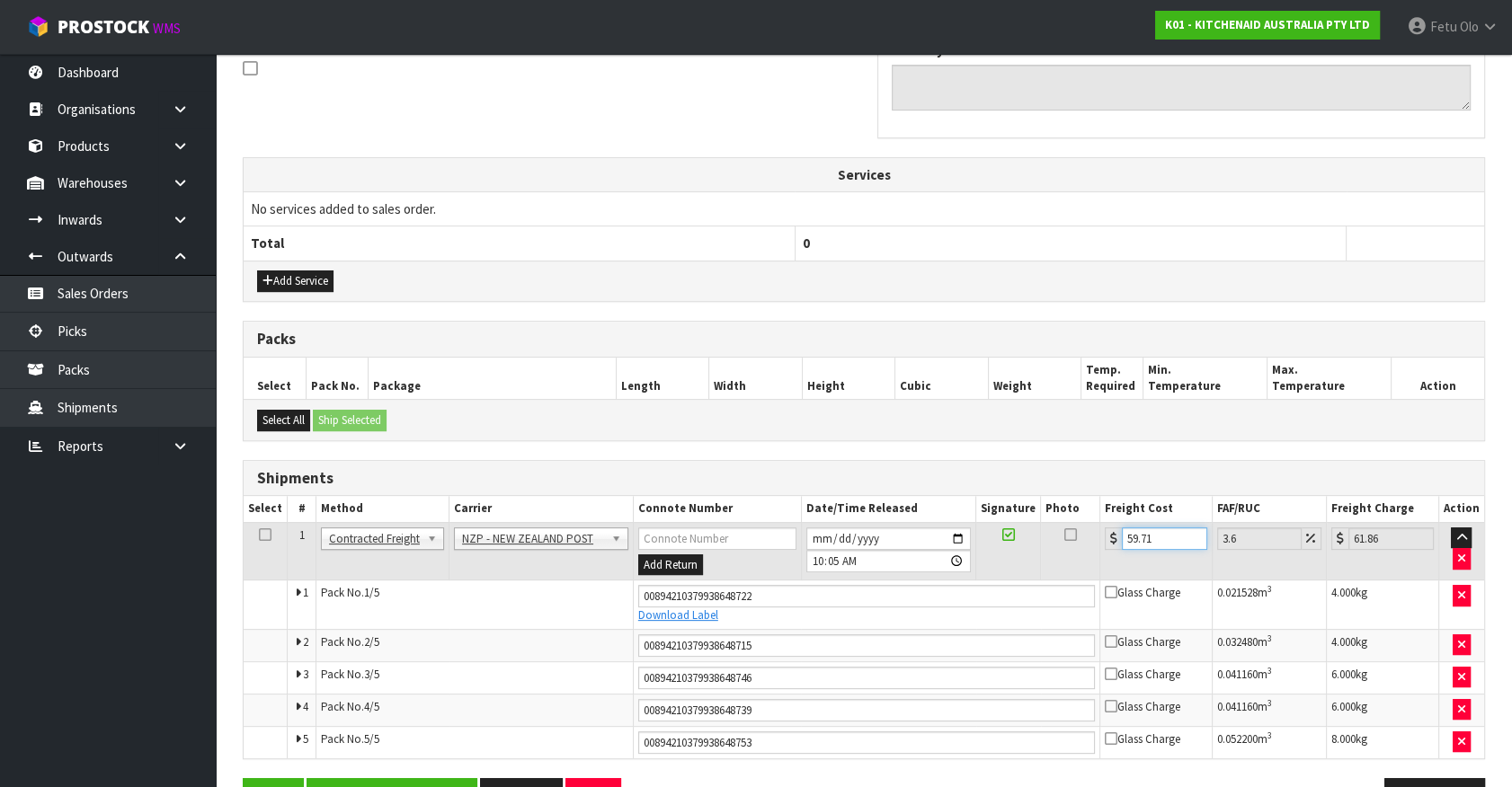
scroll to position [613, 0]
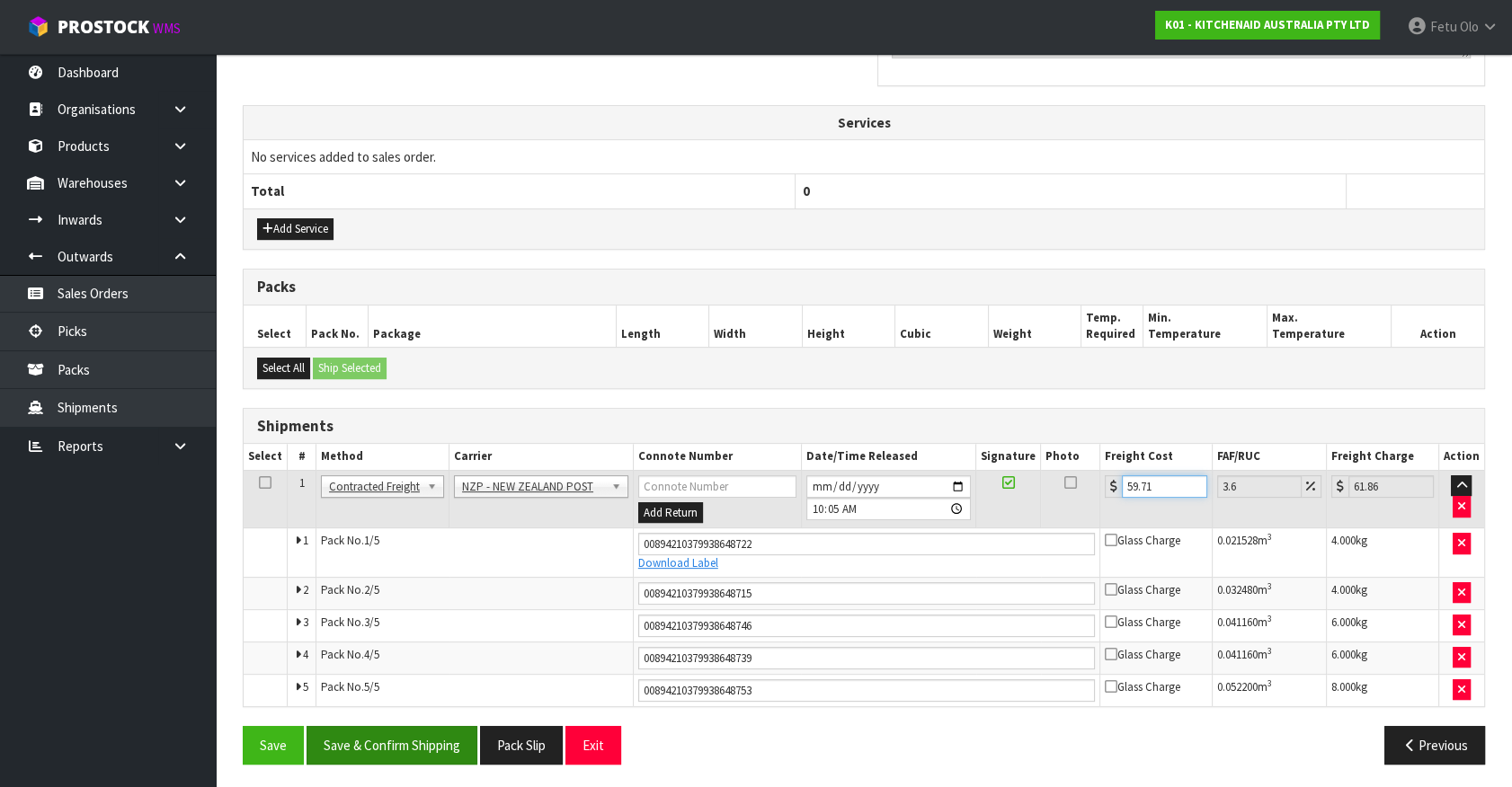
type input "59.71"
click at [380, 745] on button "Save & Confirm Shipping" at bounding box center [391, 745] width 171 height 39
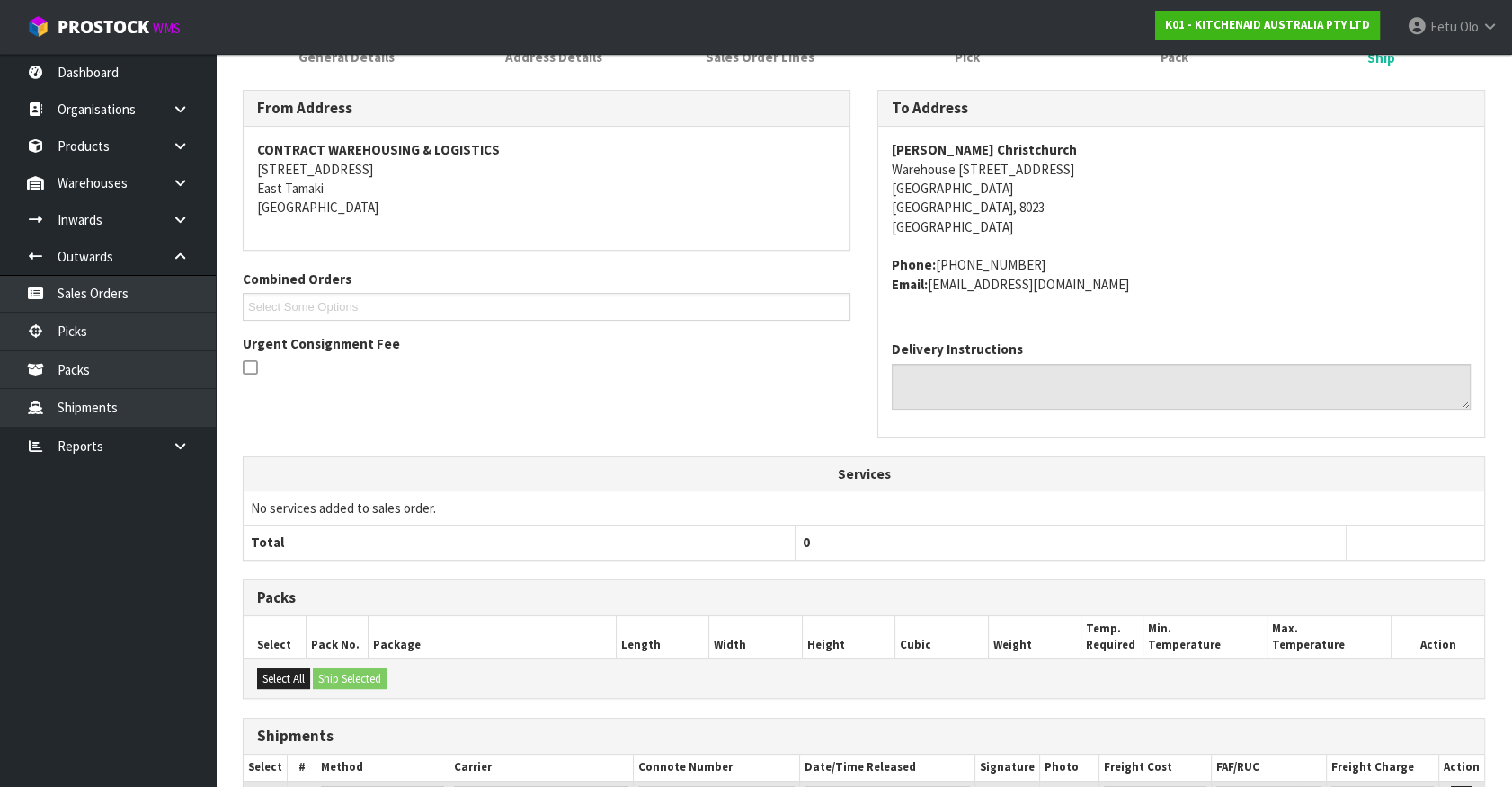
scroll to position [326, 0]
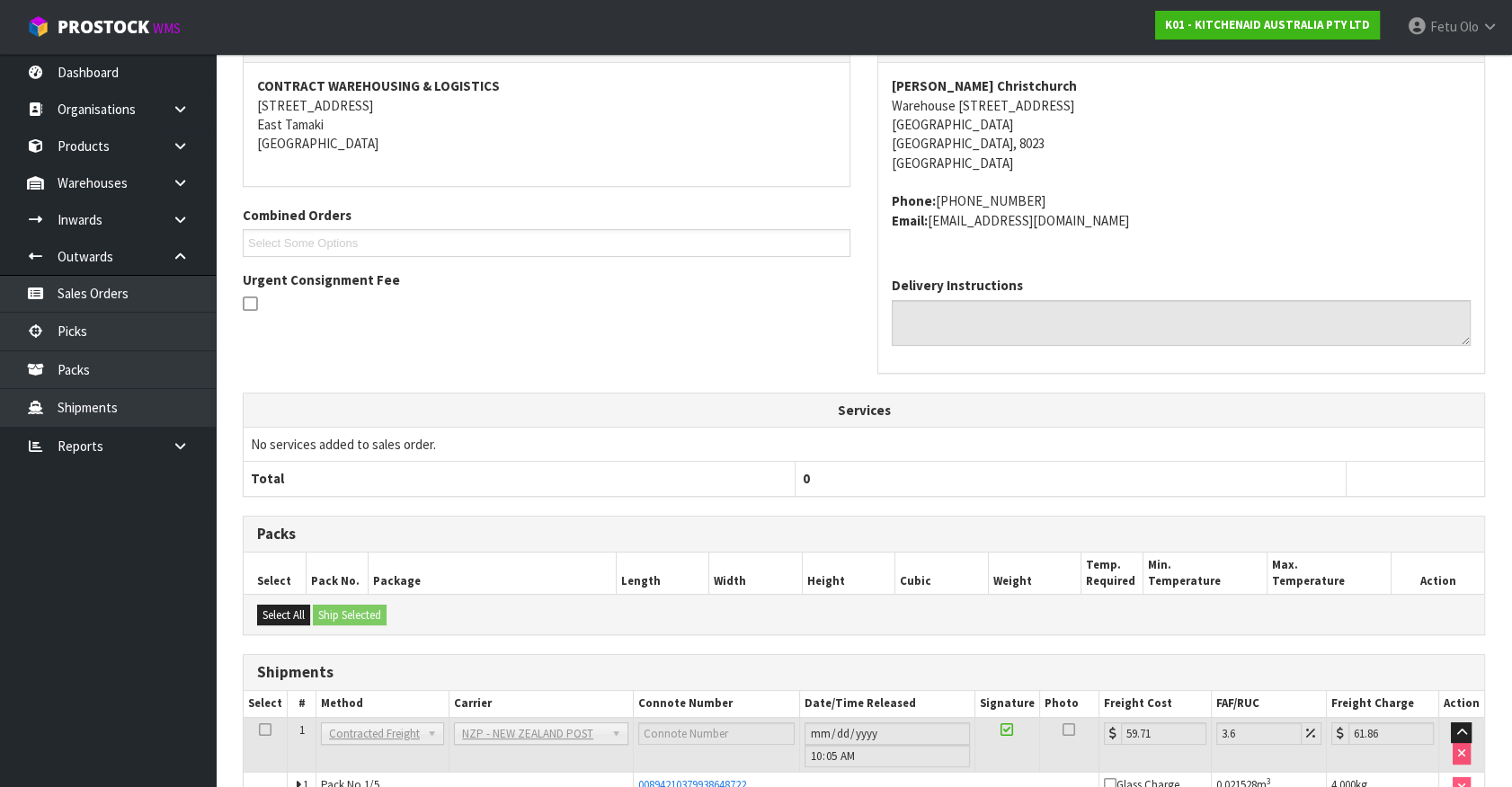
click at [576, 408] on th "Services" at bounding box center [863, 410] width 1241 height 34
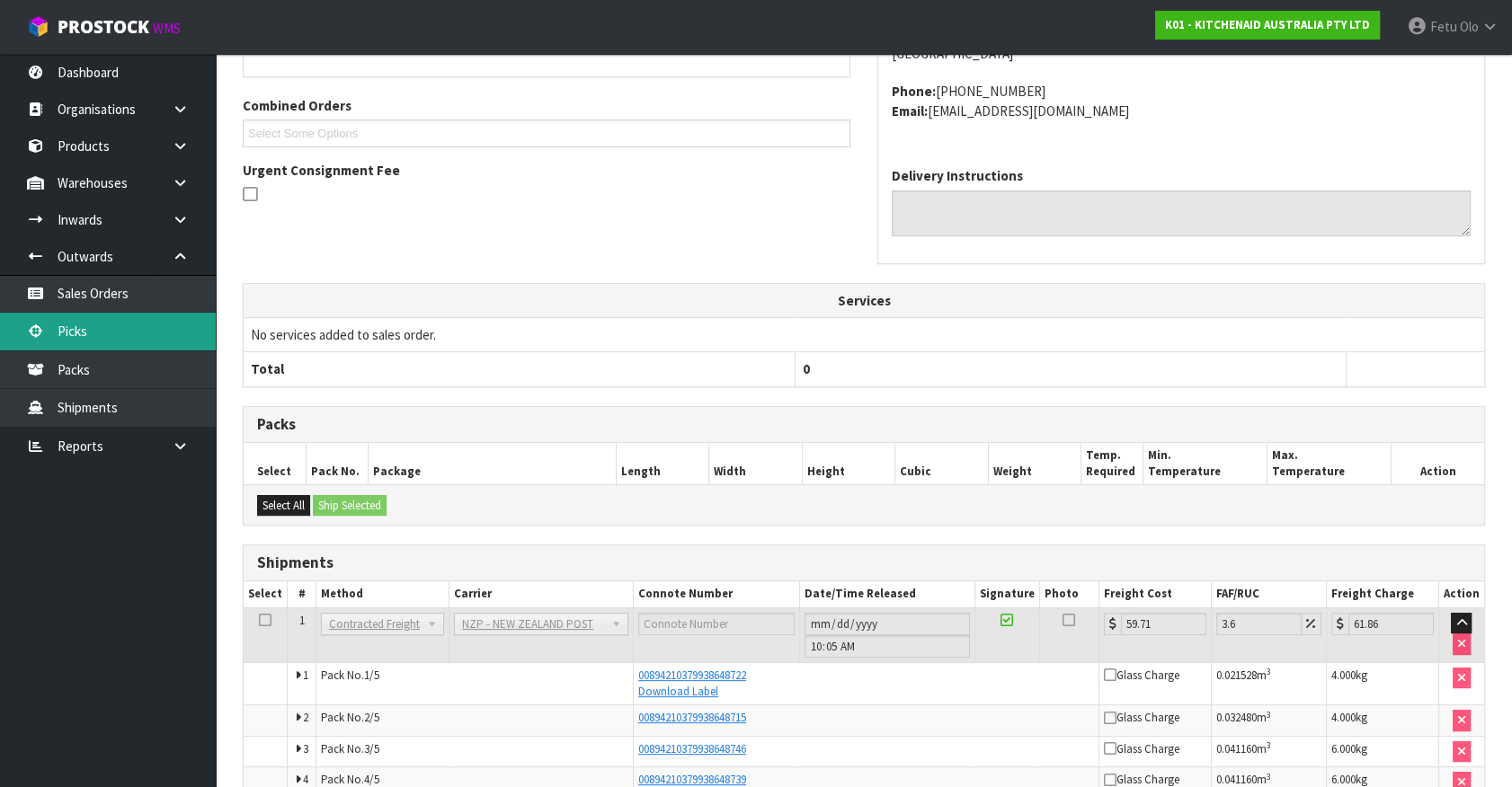
scroll to position [559, 0]
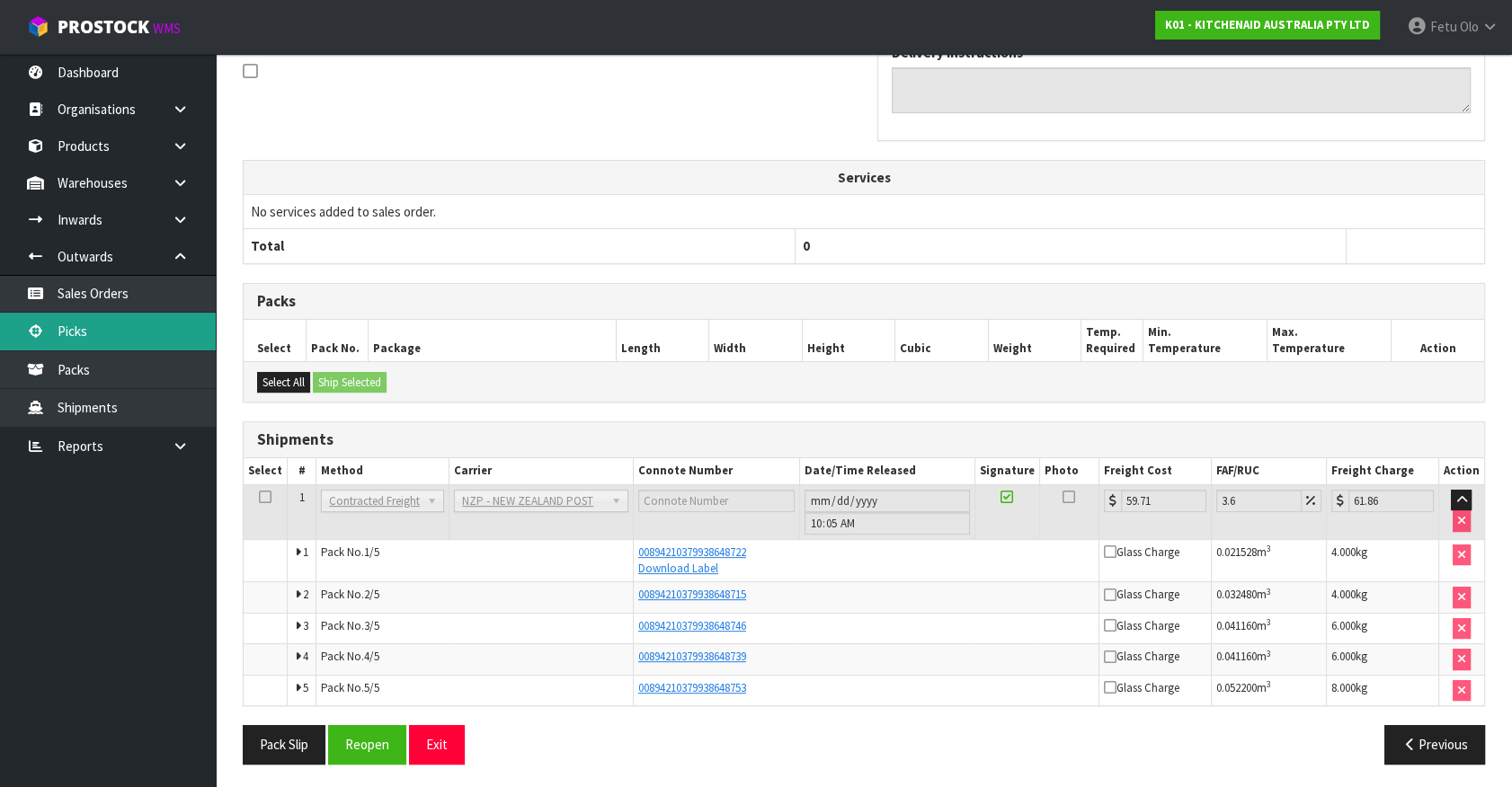
click at [52, 324] on link "Picks" at bounding box center [107, 331] width 216 height 37
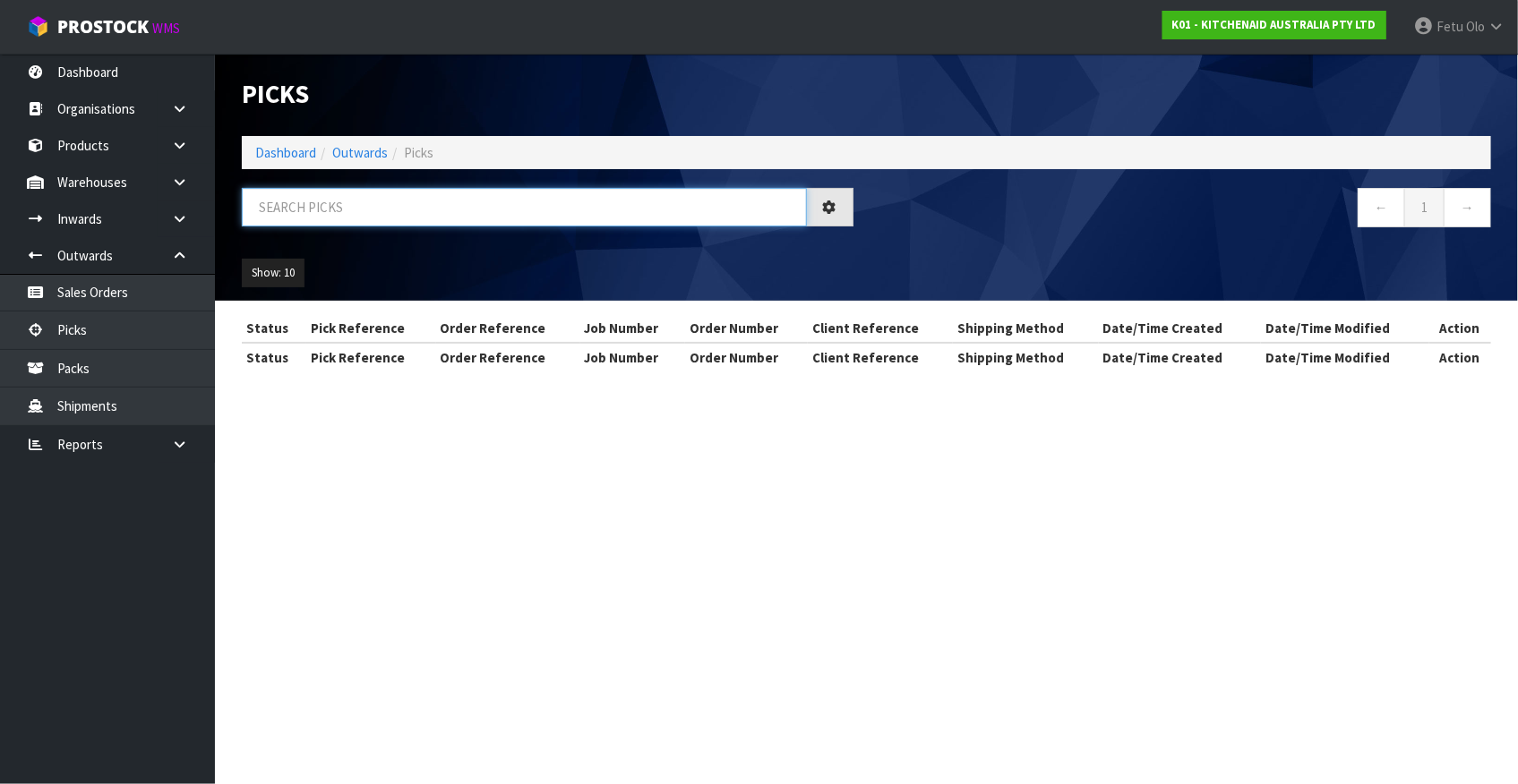
click at [531, 209] on input "text" at bounding box center [524, 207] width 565 height 39
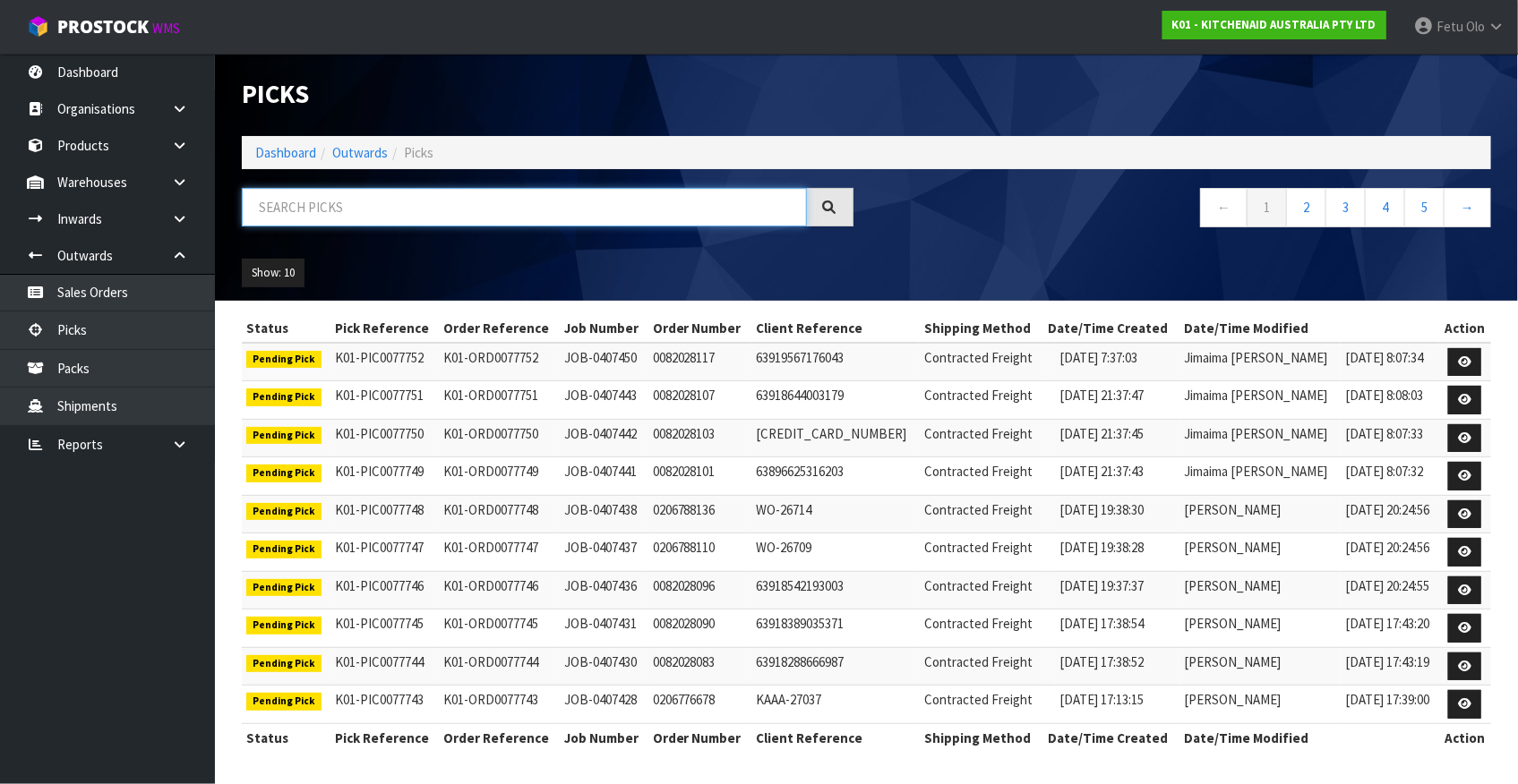
click at [288, 199] on input "text" at bounding box center [524, 207] width 565 height 39
click at [435, 196] on input "text" at bounding box center [524, 207] width 565 height 39
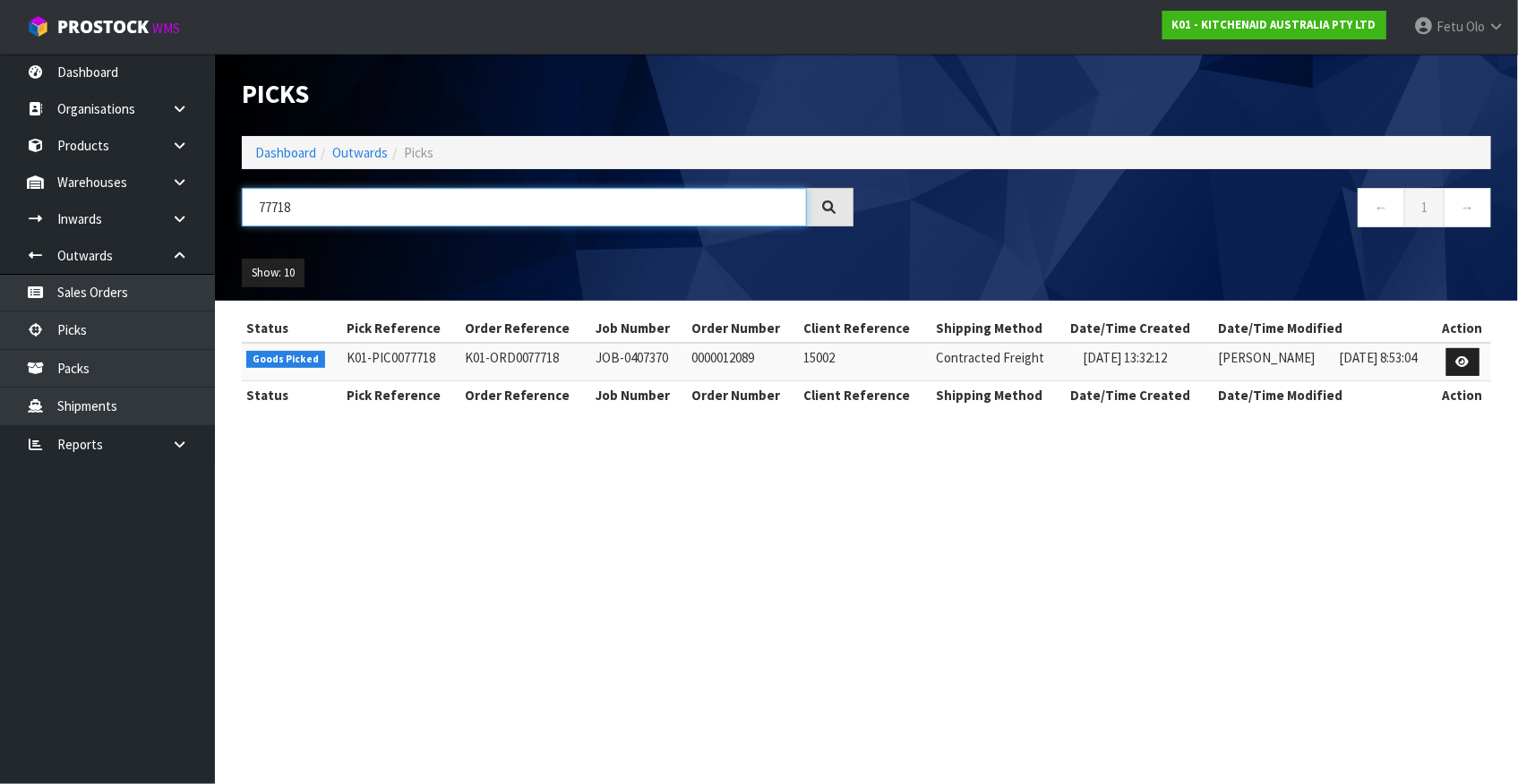
type input "77718"
click at [1457, 357] on icon at bounding box center [1463, 362] width 14 height 12
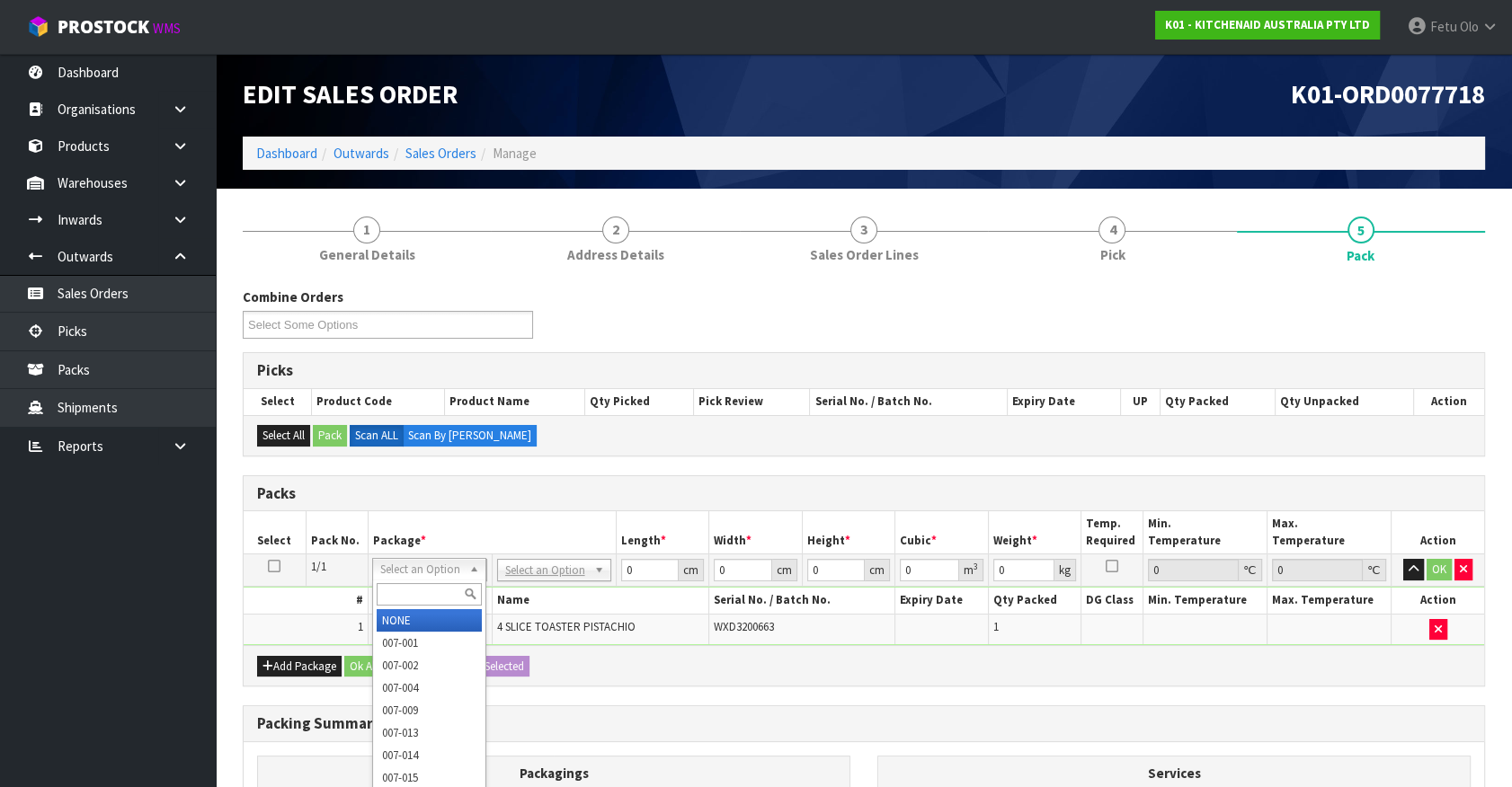
click at [411, 593] on input "text" at bounding box center [429, 594] width 105 height 22
type input "011-084"
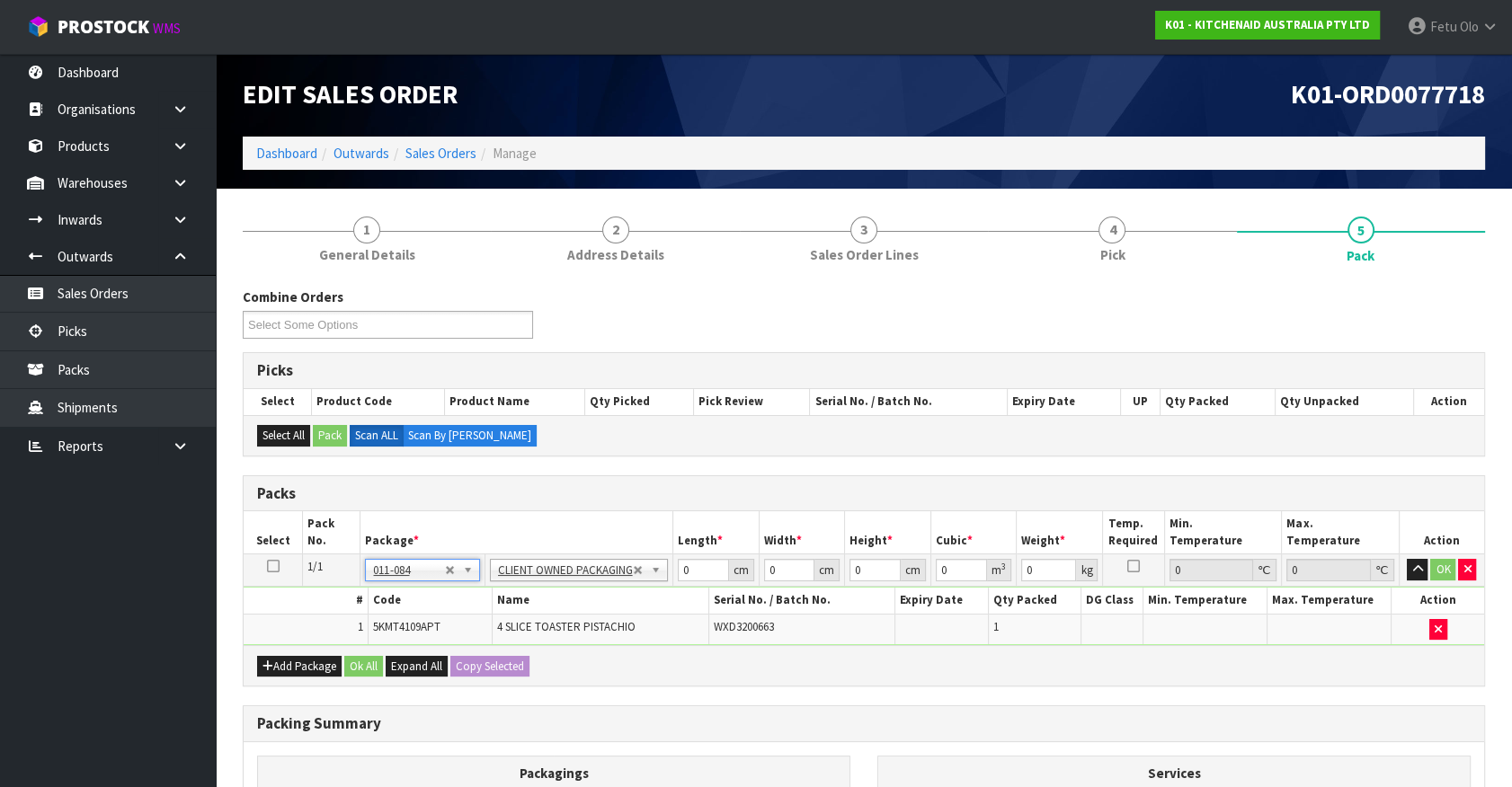
type input "4.55"
drag, startPoint x: 592, startPoint y: 613, endPoint x: 519, endPoint y: 643, distance: 78.9
click at [519, 643] on div "Packs Select Pack No. Package * Length * Width * Height * Cubic * Weight * Temp…" at bounding box center [863, 581] width 1243 height 212
type input "40"
type input "28"
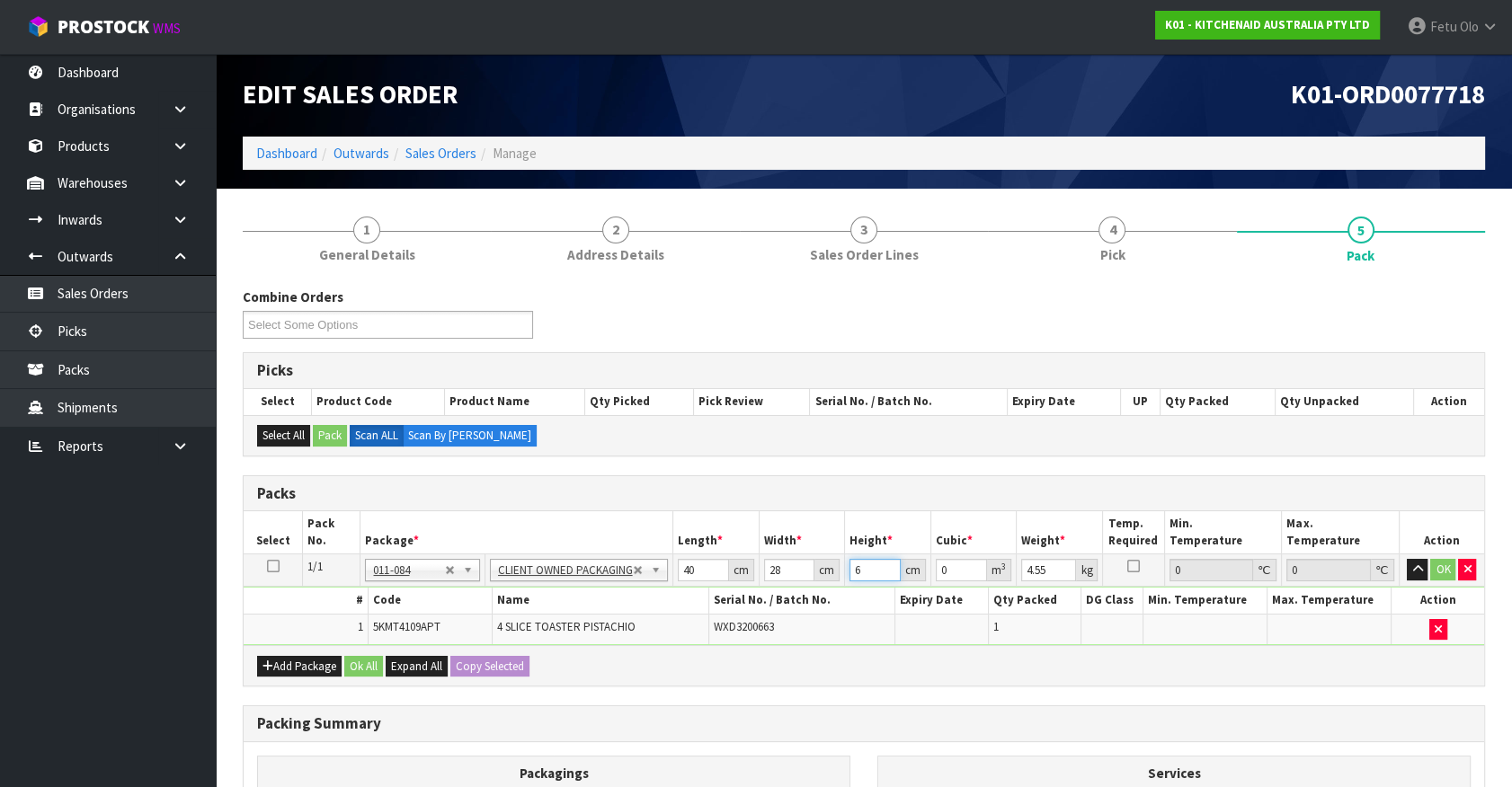
type input "63"
type input "0.07056"
type input "6"
type input "0.00672"
type input "0"
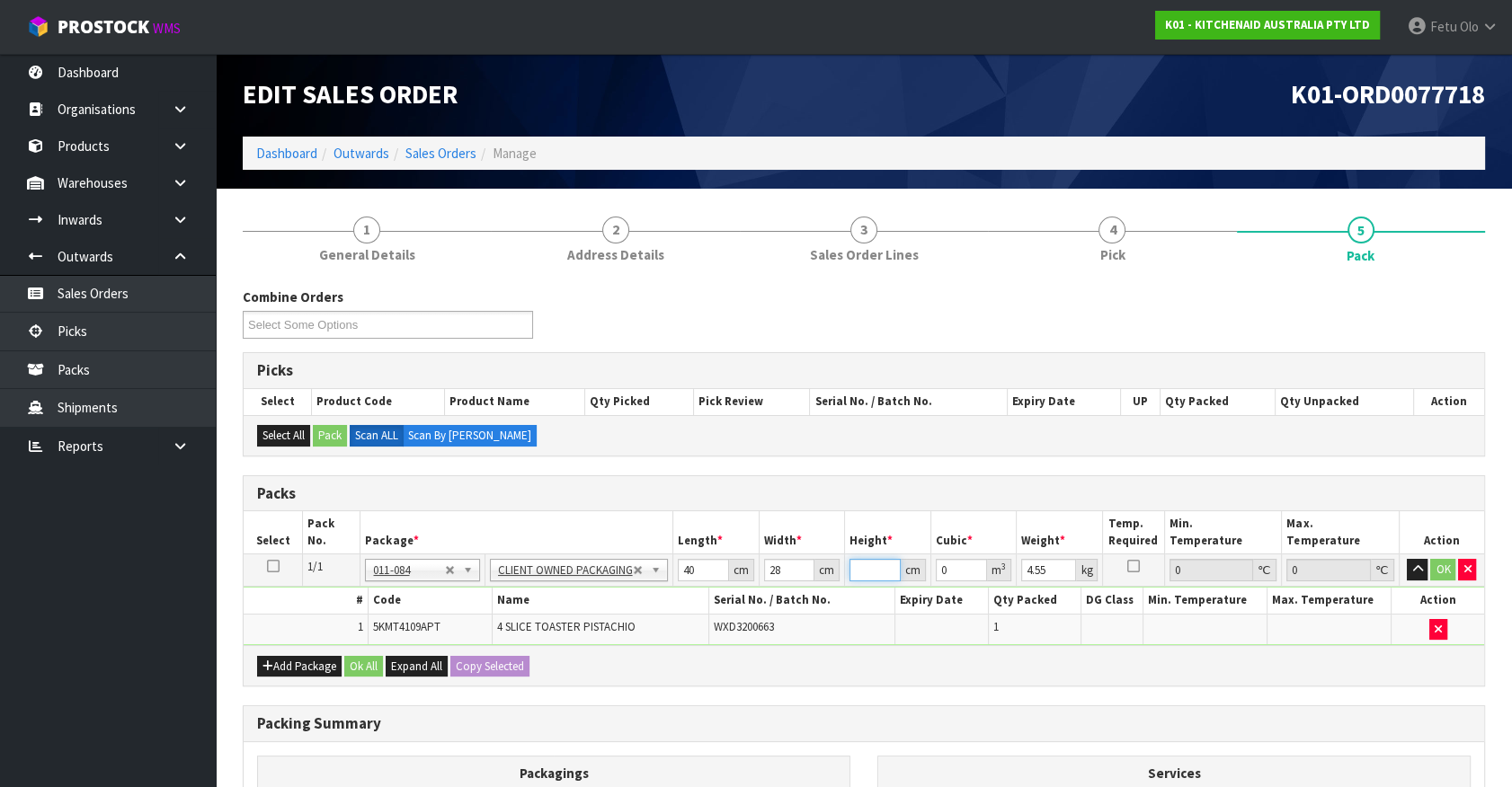
type input "3"
type input "0.00336"
type input "37"
type input "0.04144"
type input "37"
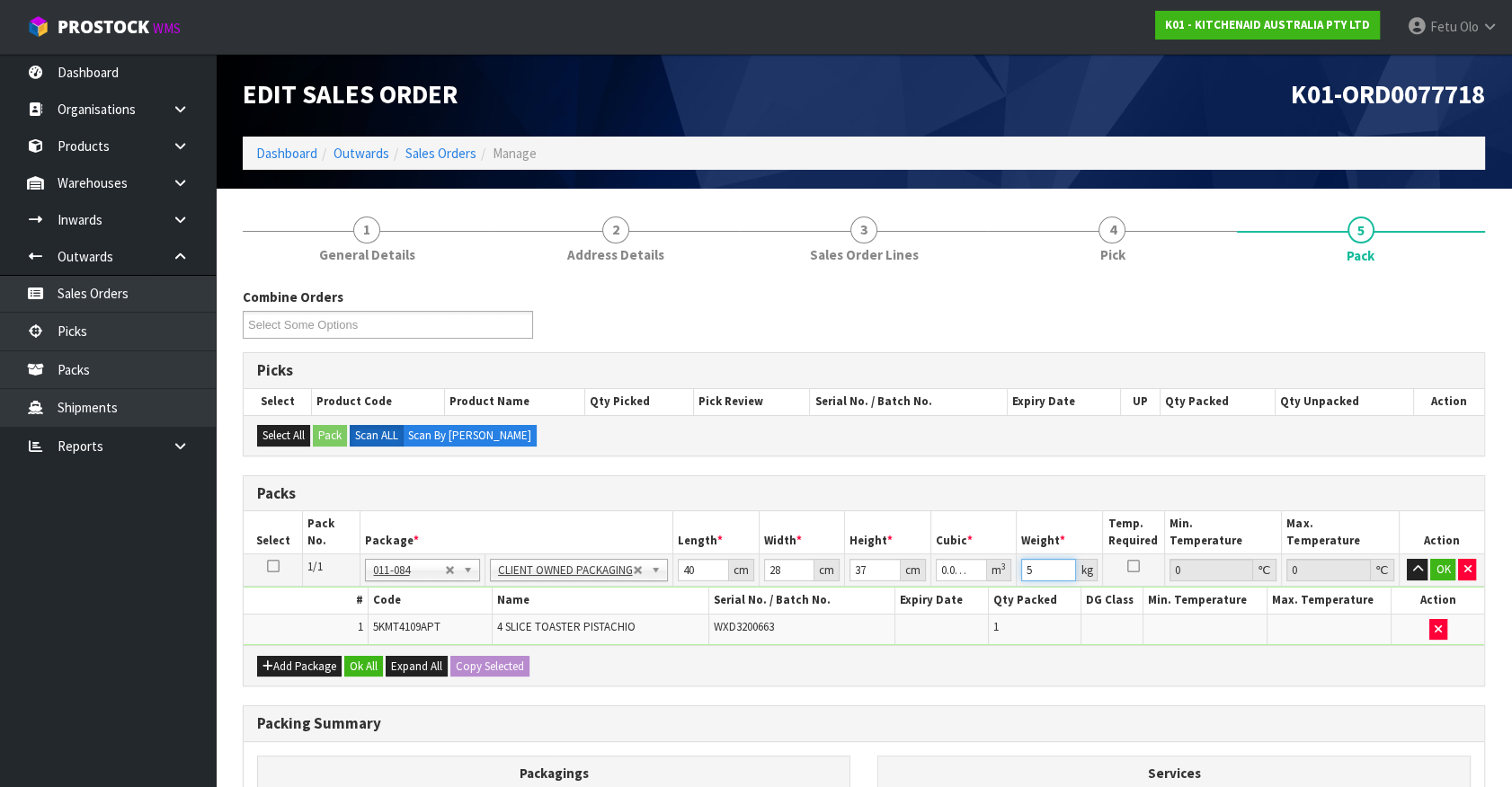
type input "5"
click button "OK" at bounding box center [1443, 569] width 25 height 21
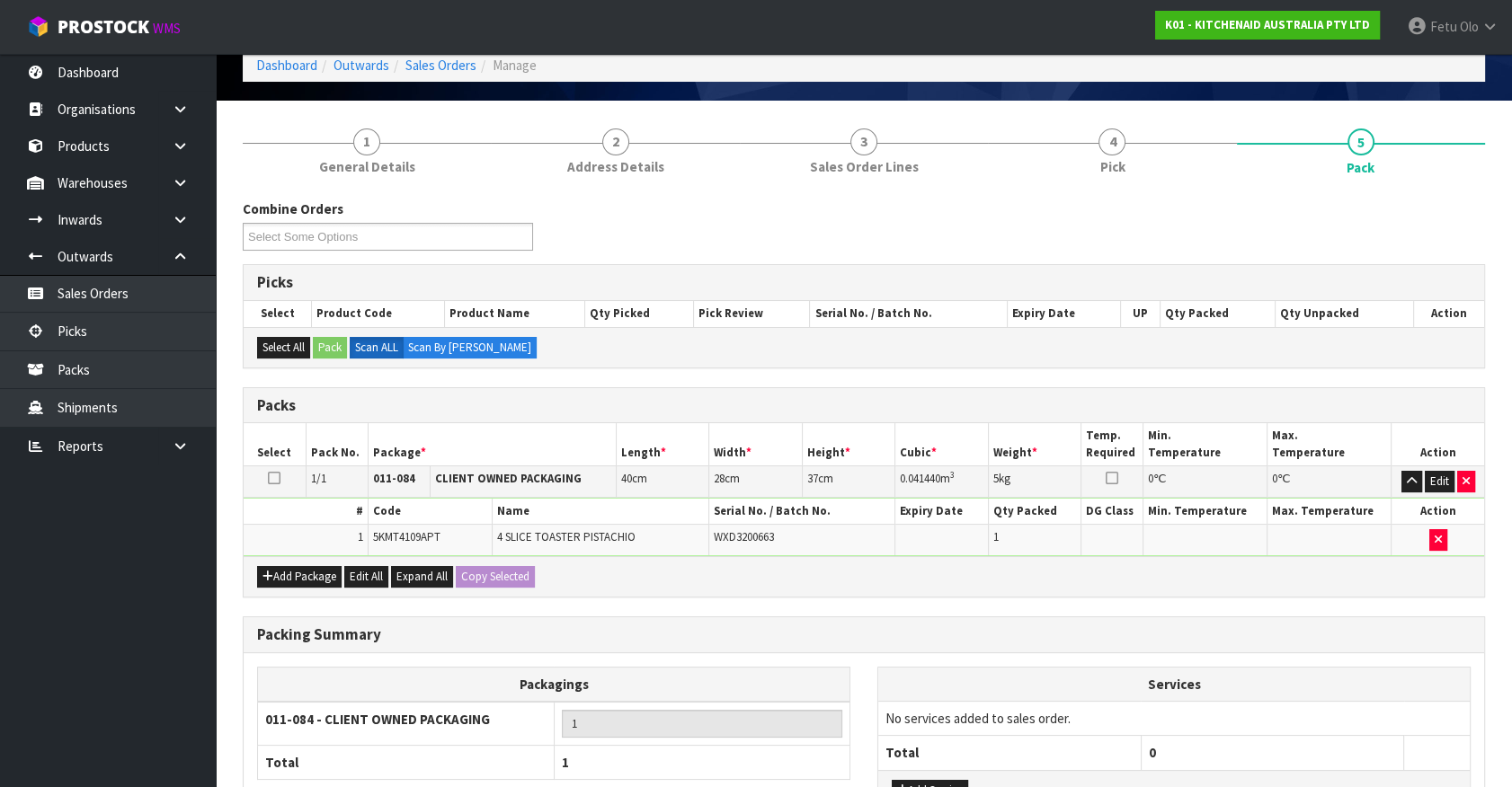
scroll to position [235, 0]
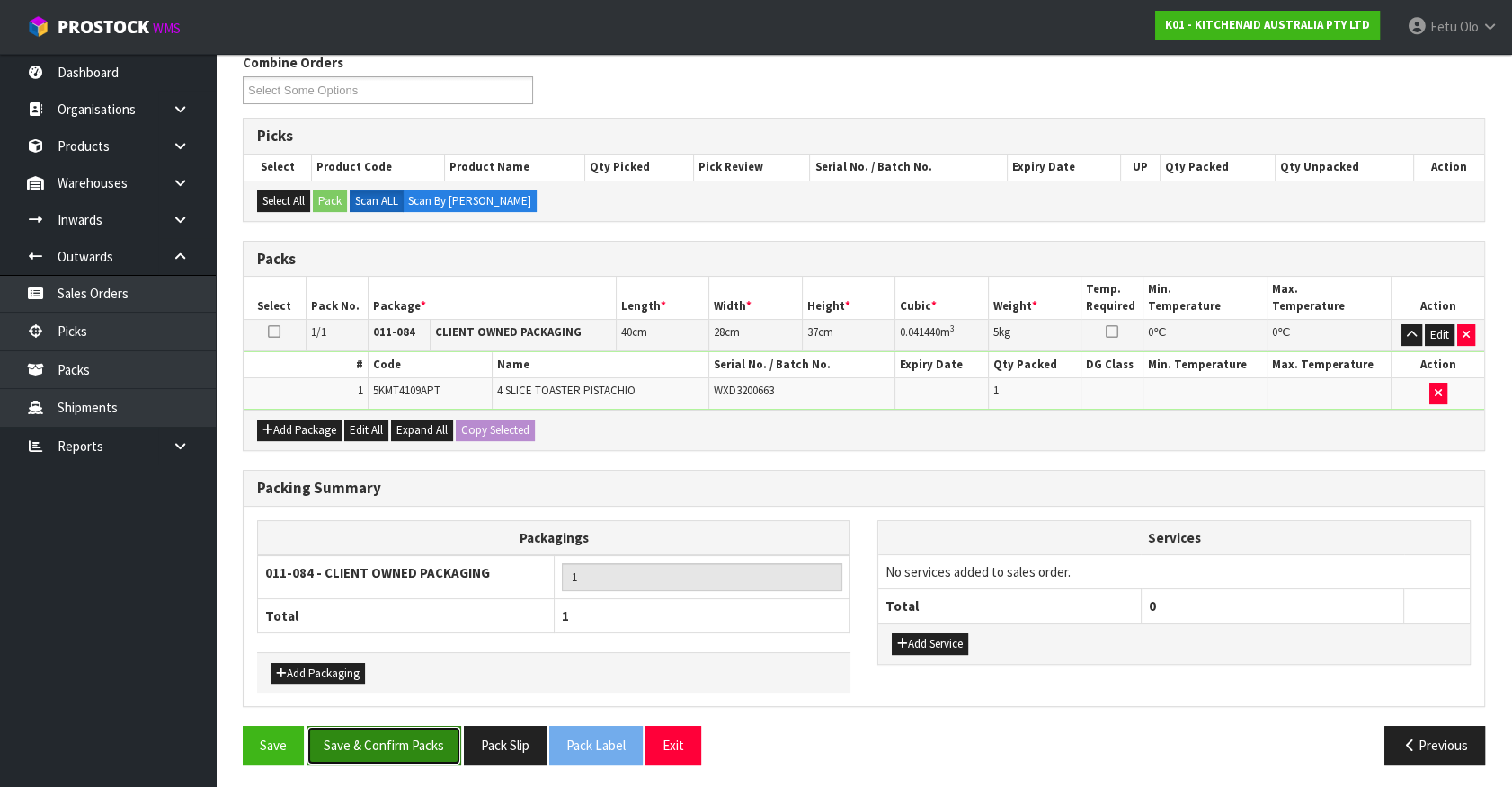
click at [378, 745] on button "Save & Confirm Packs" at bounding box center [383, 745] width 155 height 39
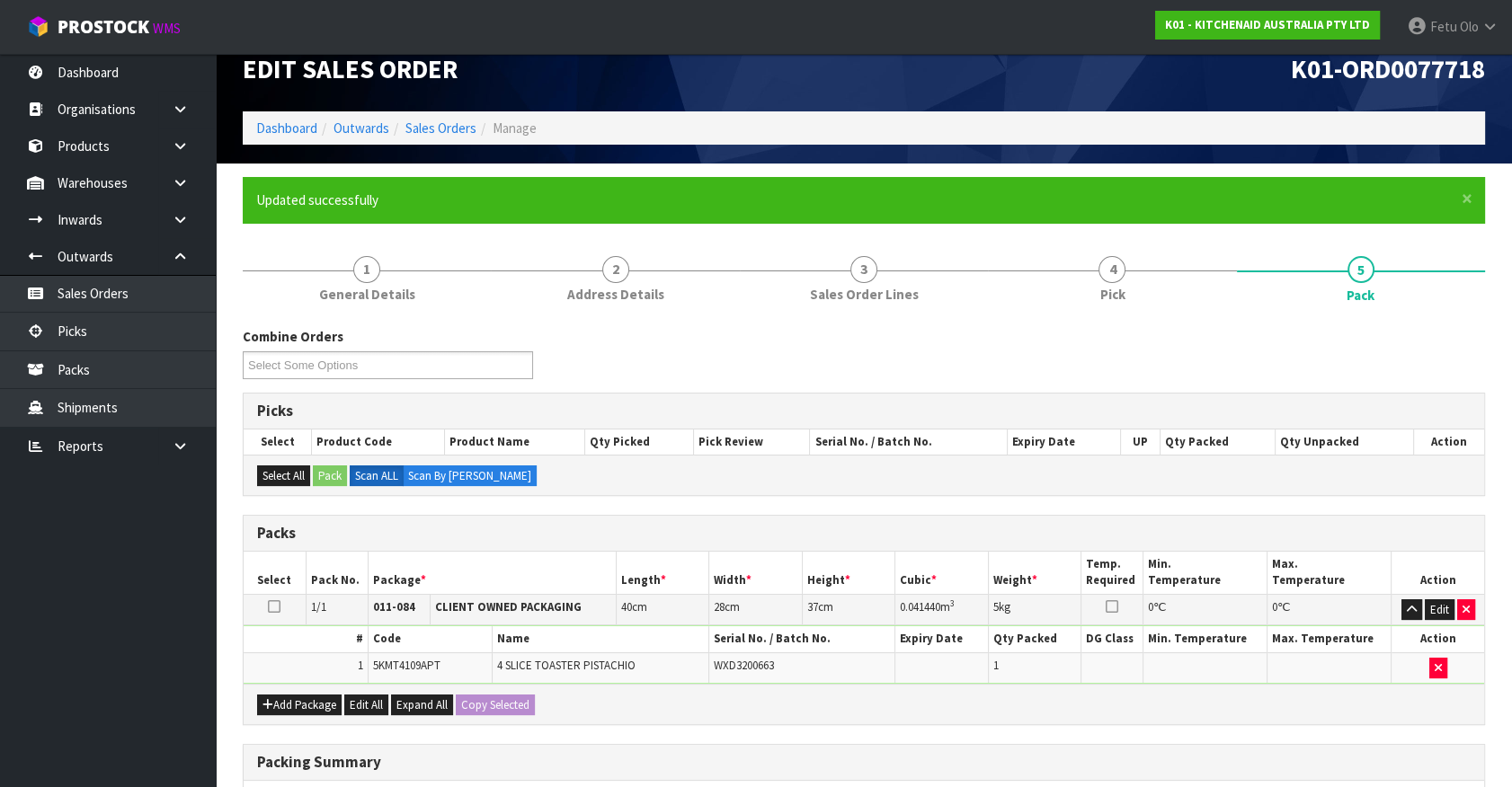
scroll to position [203, 0]
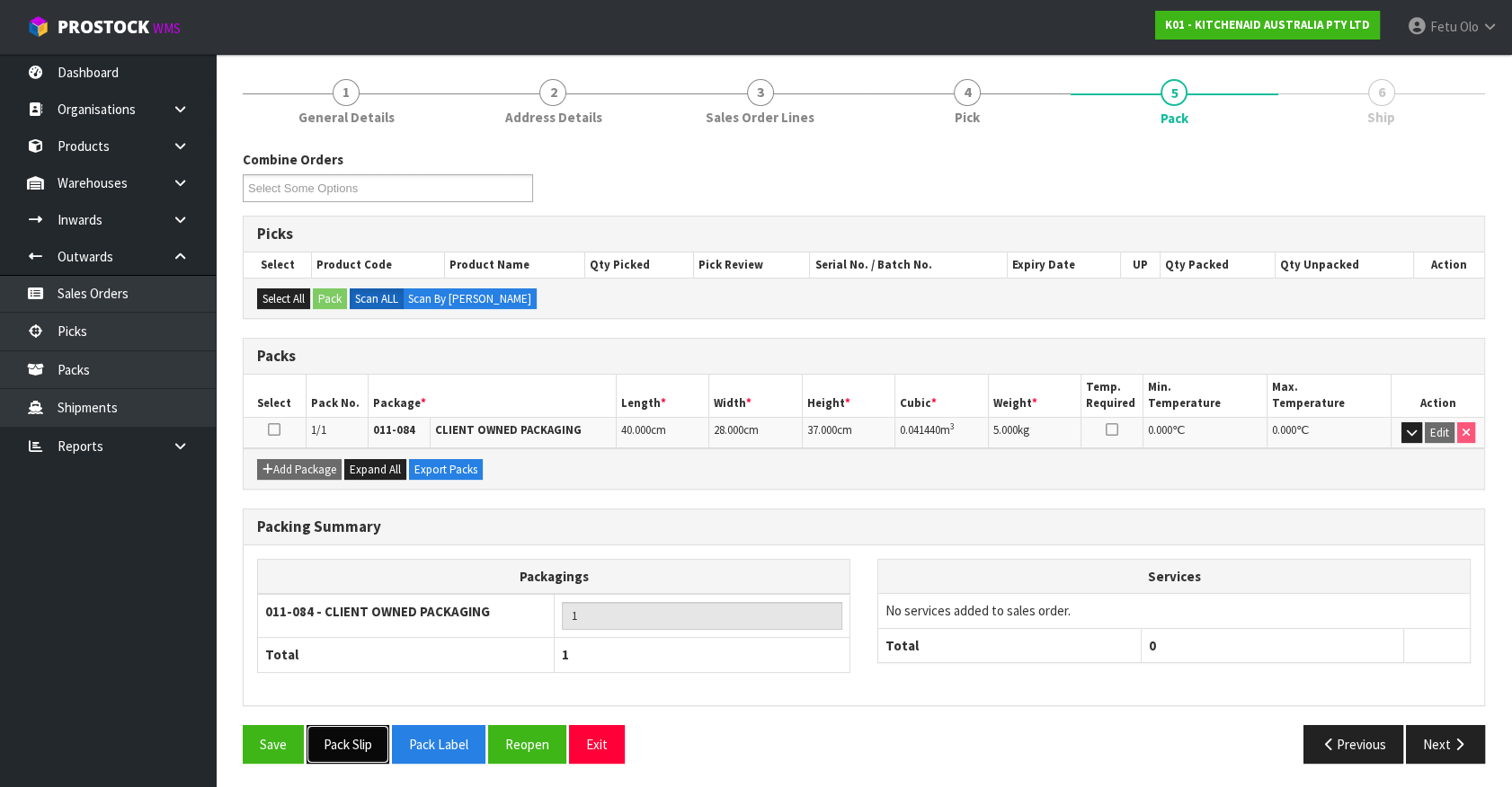
click at [355, 745] on button "Pack Slip" at bounding box center [347, 744] width 82 height 39
click at [1424, 755] on button "Next" at bounding box center [1444, 744] width 79 height 39
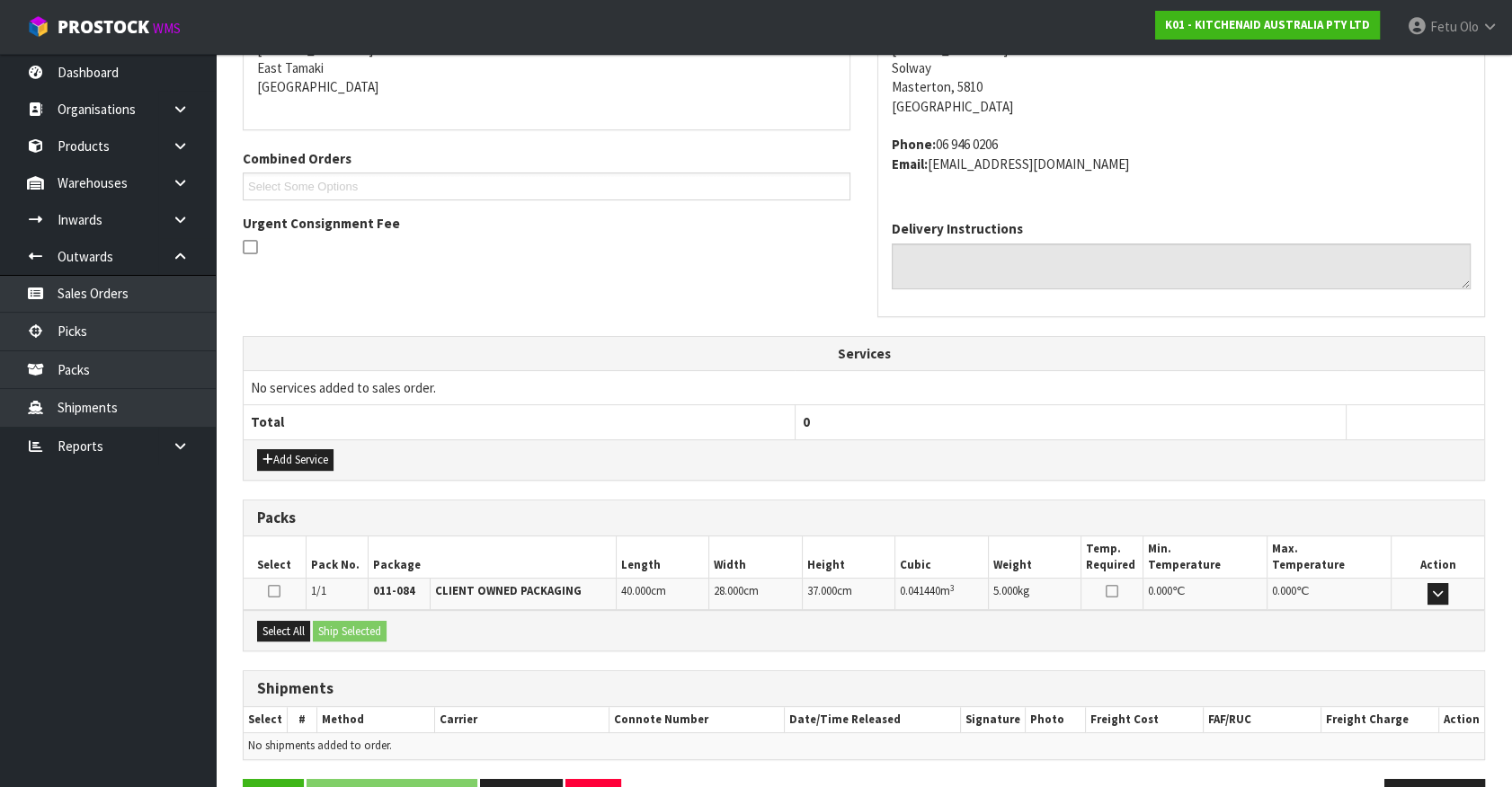
scroll to position [437, 0]
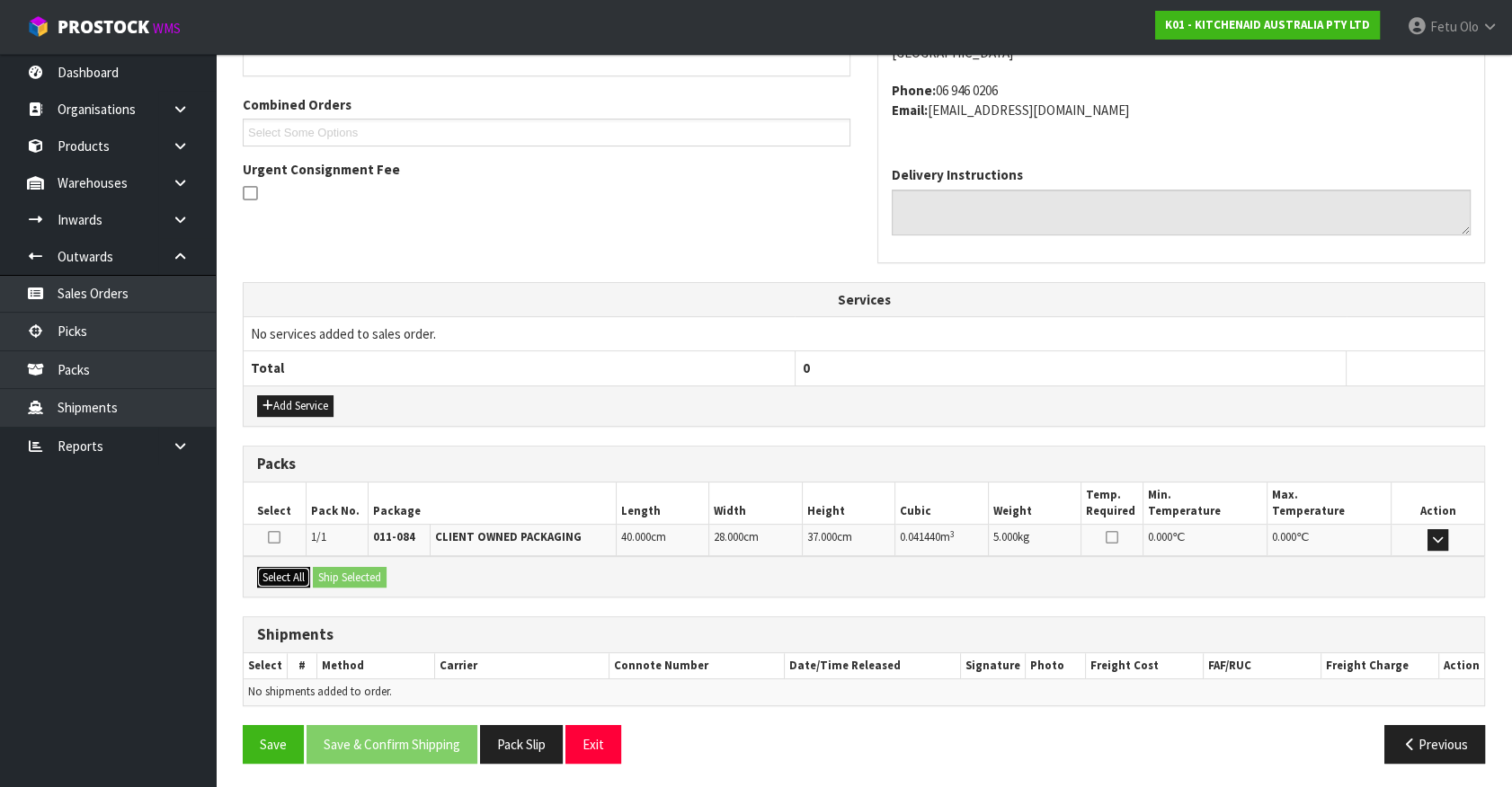
click at [267, 575] on button "Select All" at bounding box center [283, 577] width 53 height 21
click at [390, 561] on div "Select All Ship Selected" at bounding box center [863, 576] width 1241 height 41
click at [377, 568] on button "Ship Selected" at bounding box center [350, 577] width 74 height 21
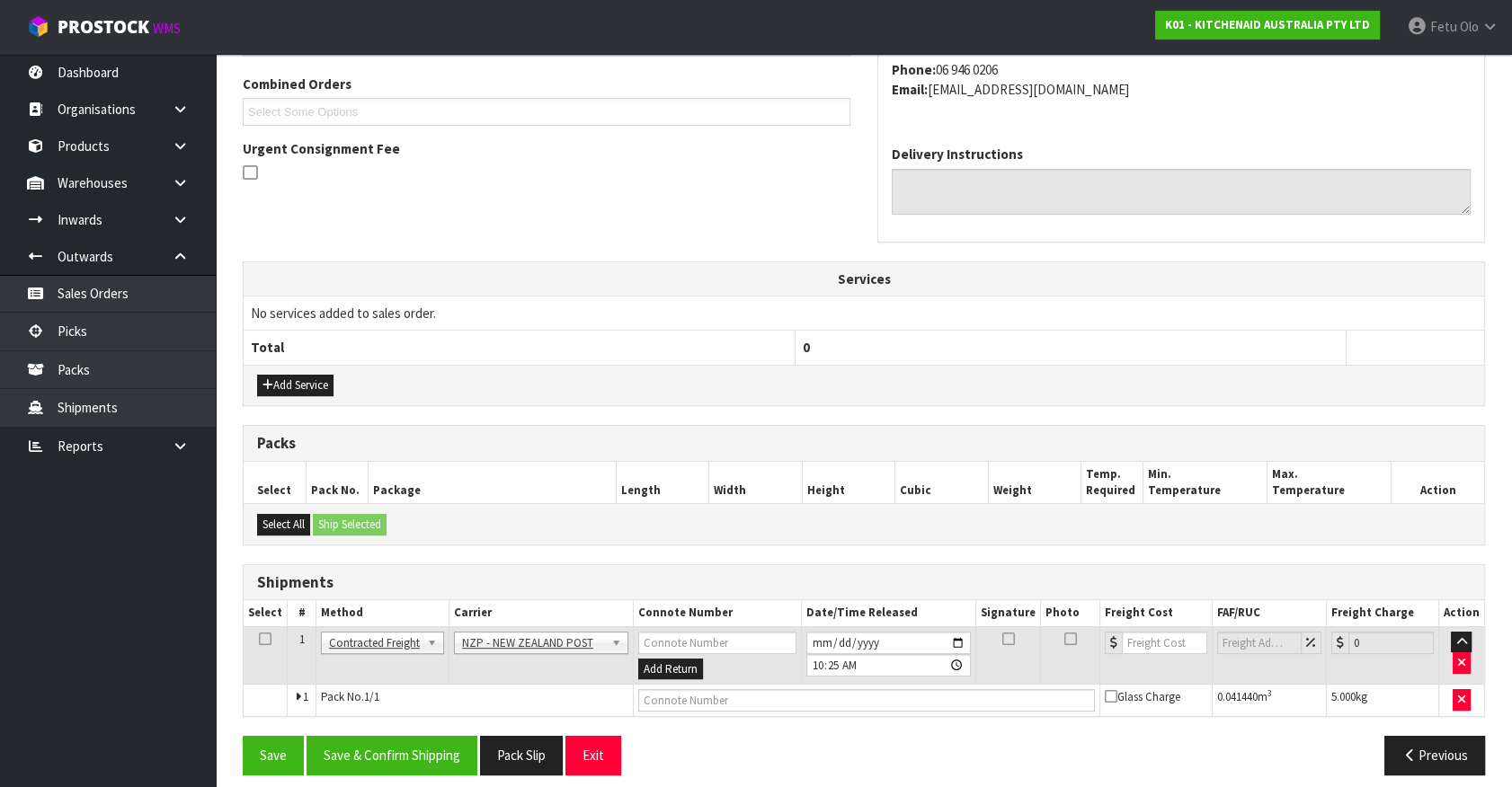
scroll to position [468, 0]
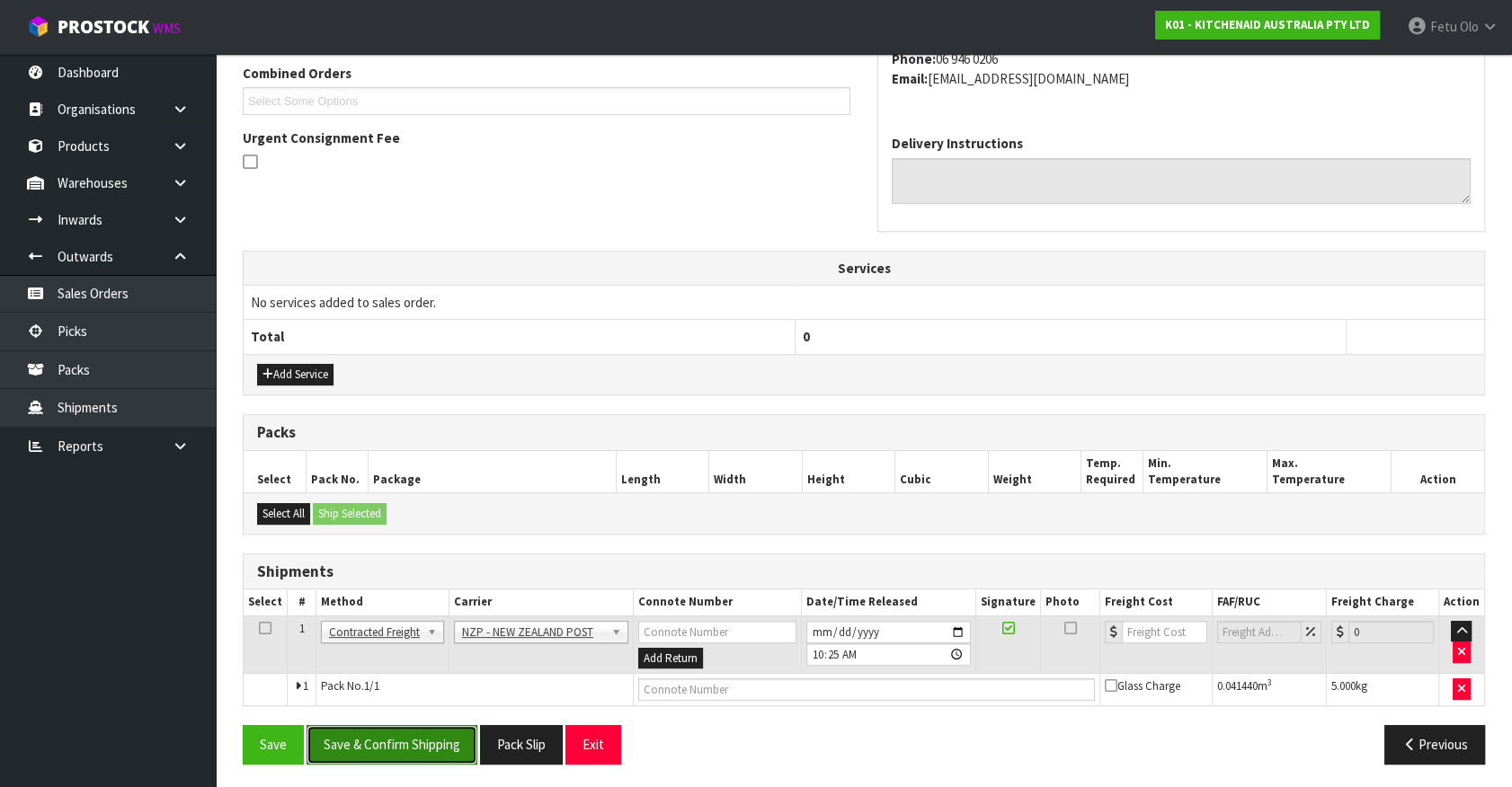
click at [415, 728] on button "Save & Confirm Shipping" at bounding box center [391, 744] width 171 height 39
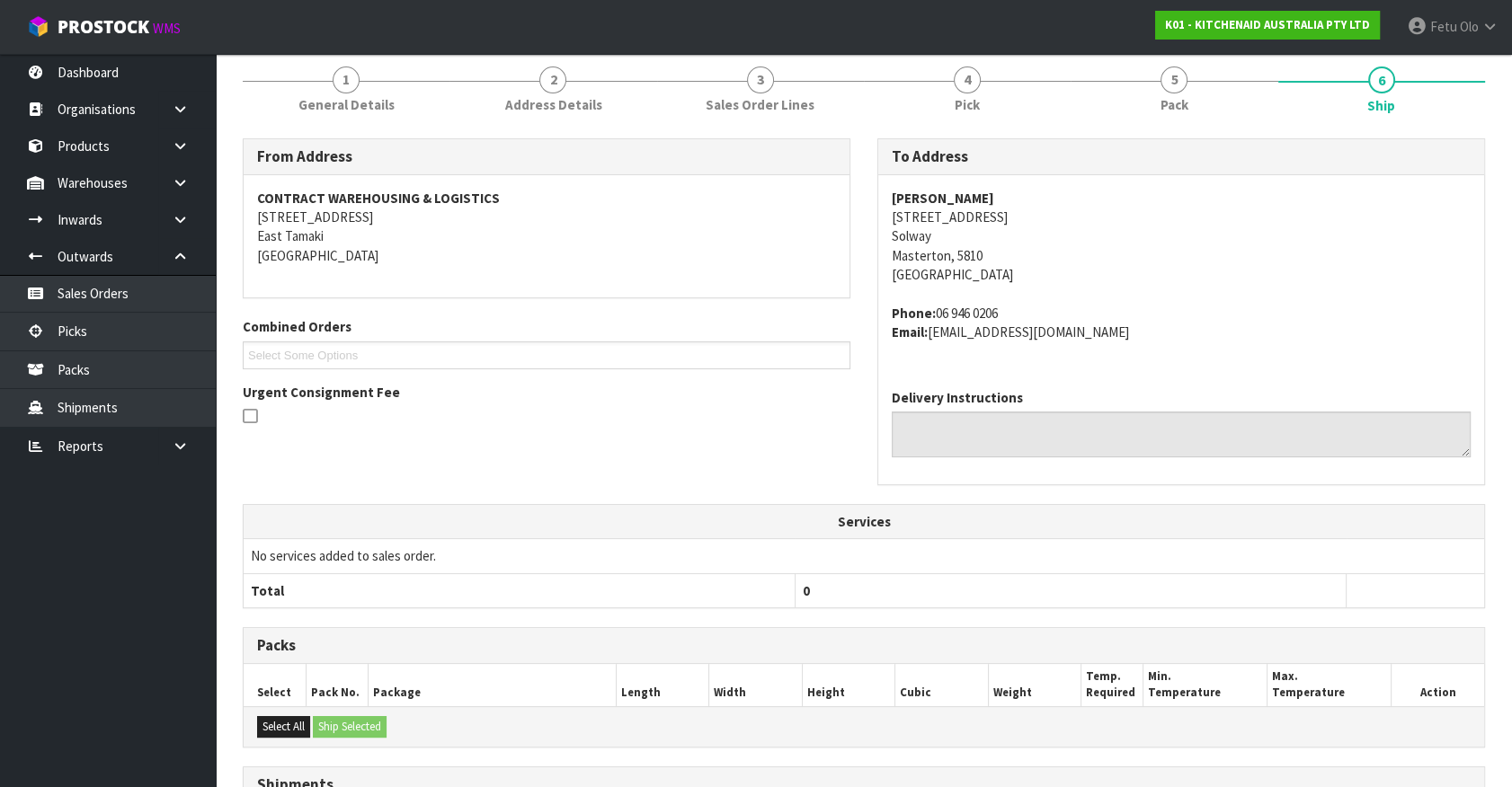
scroll to position [443, 0]
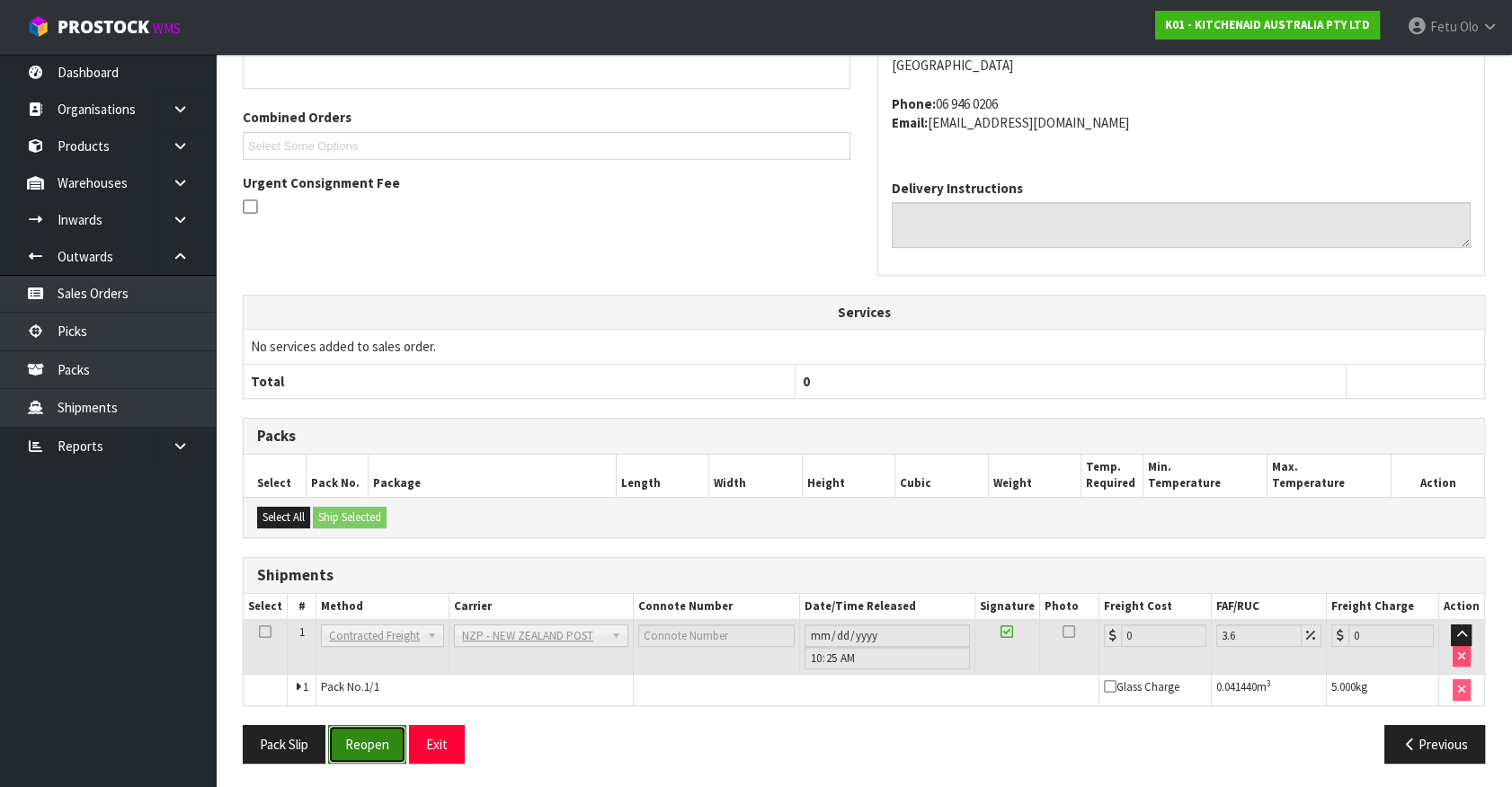
click at [376, 731] on button "Reopen" at bounding box center [367, 744] width 79 height 39
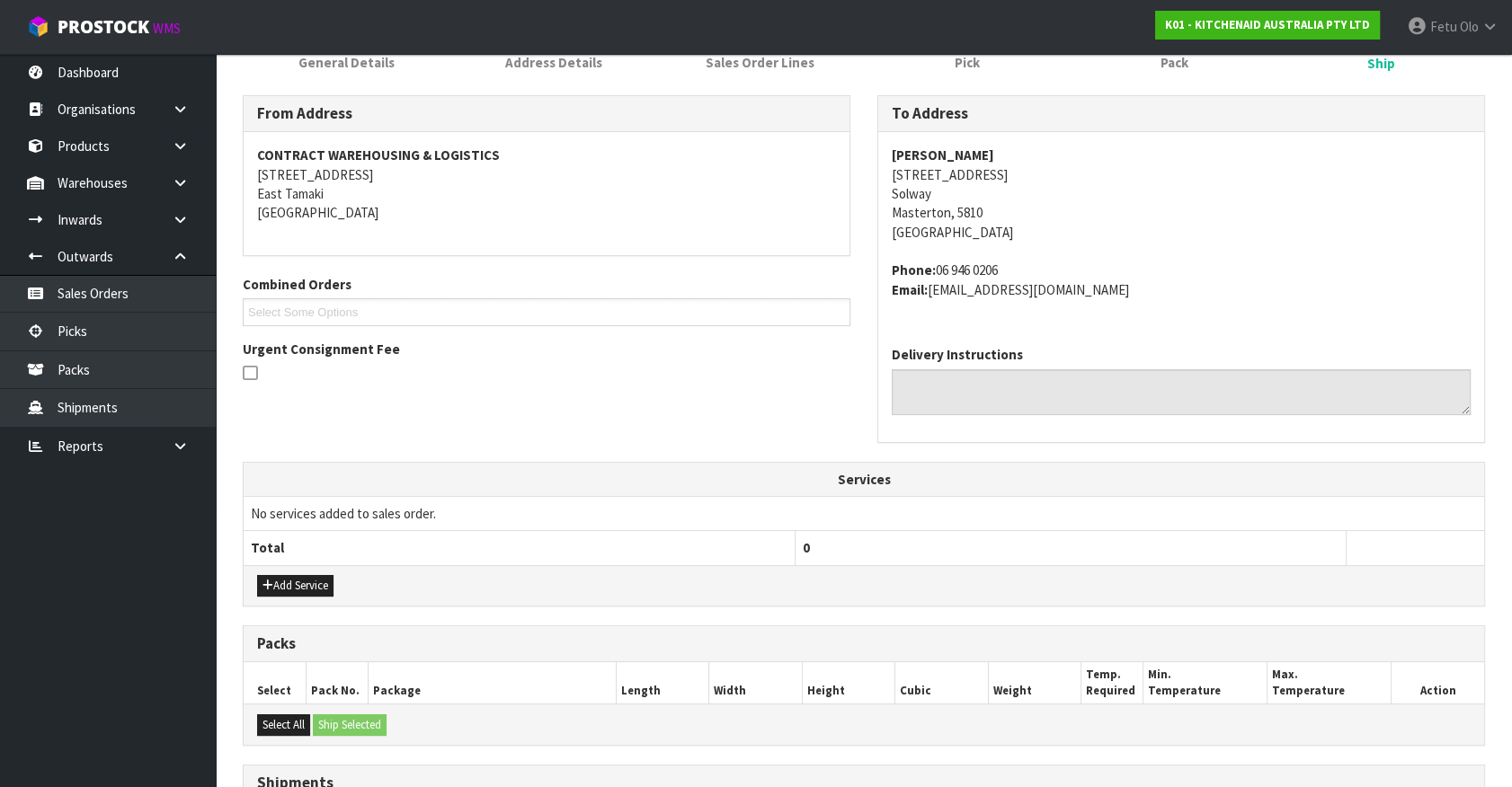
scroll to position [486, 0]
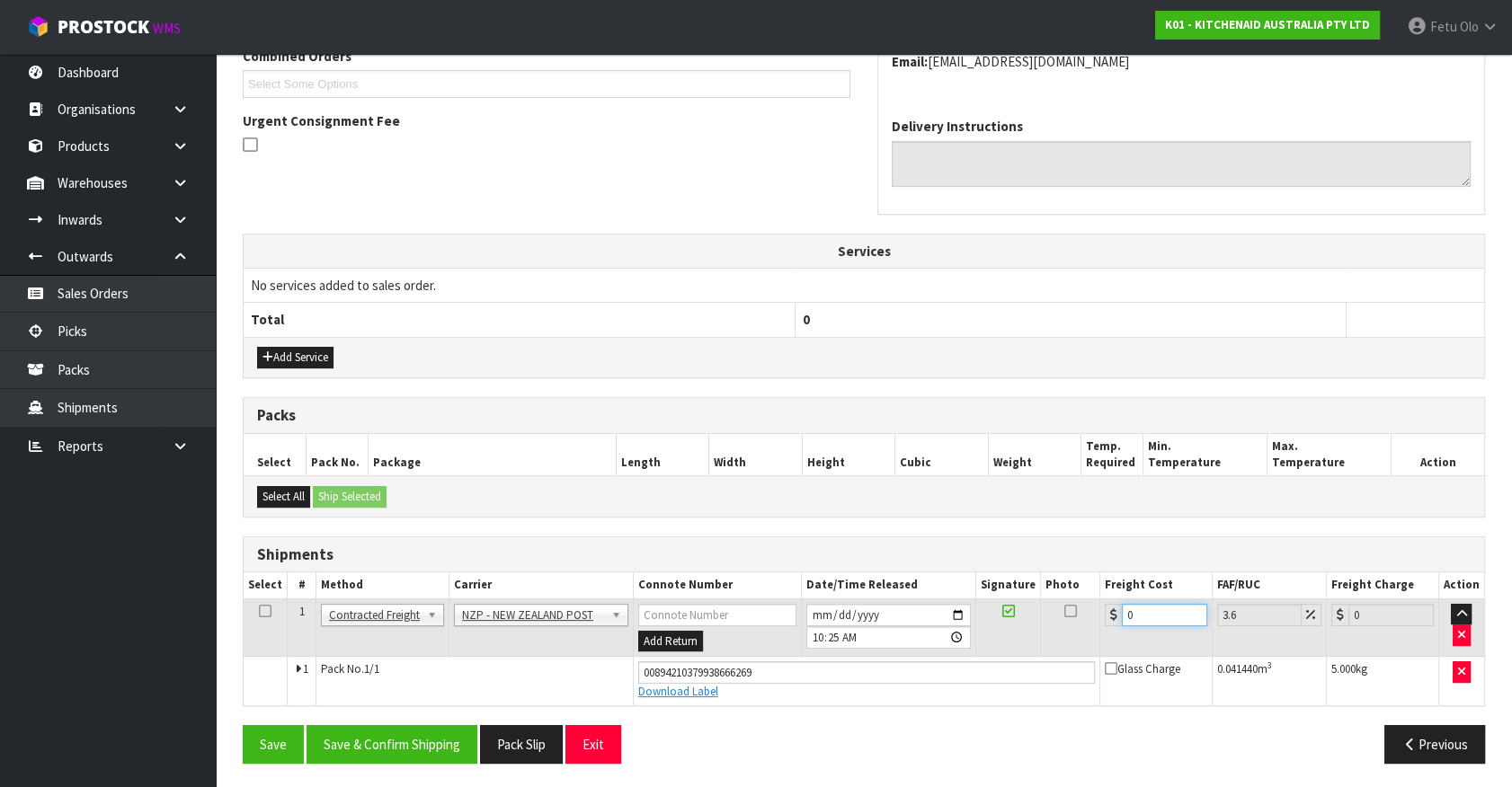
click at [842, 670] on tbody "1 Client Local Pickup Customer Local Pickup Company Freight Contracted Freight …" at bounding box center [863, 651] width 1241 height 106
type input "8"
type input "8.29"
type input "8.4"
type input "8.7"
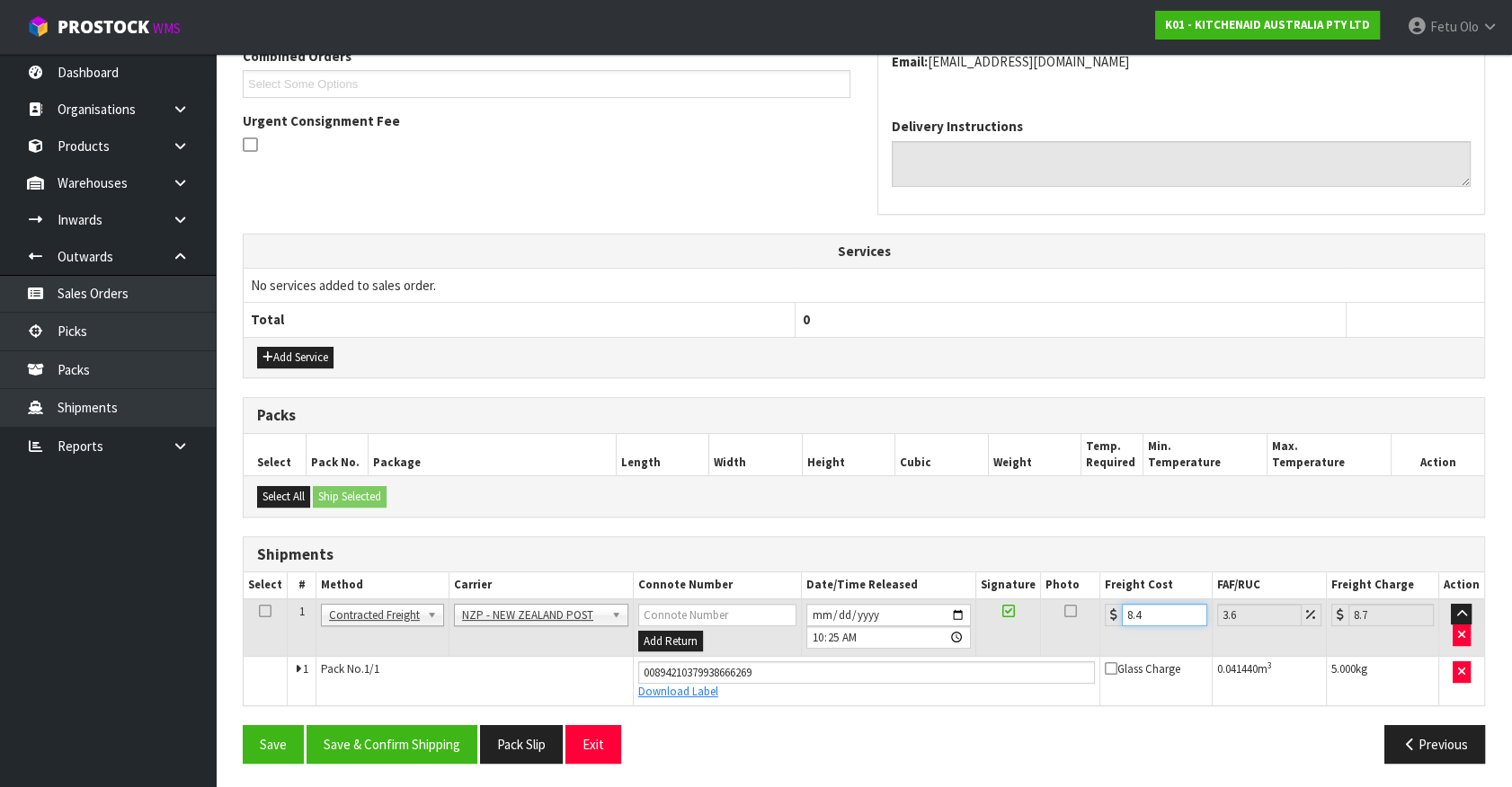
type input "8.45"
type input "8.75"
type input "8.45"
click at [432, 742] on button "Save & Confirm Shipping" at bounding box center [391, 744] width 171 height 39
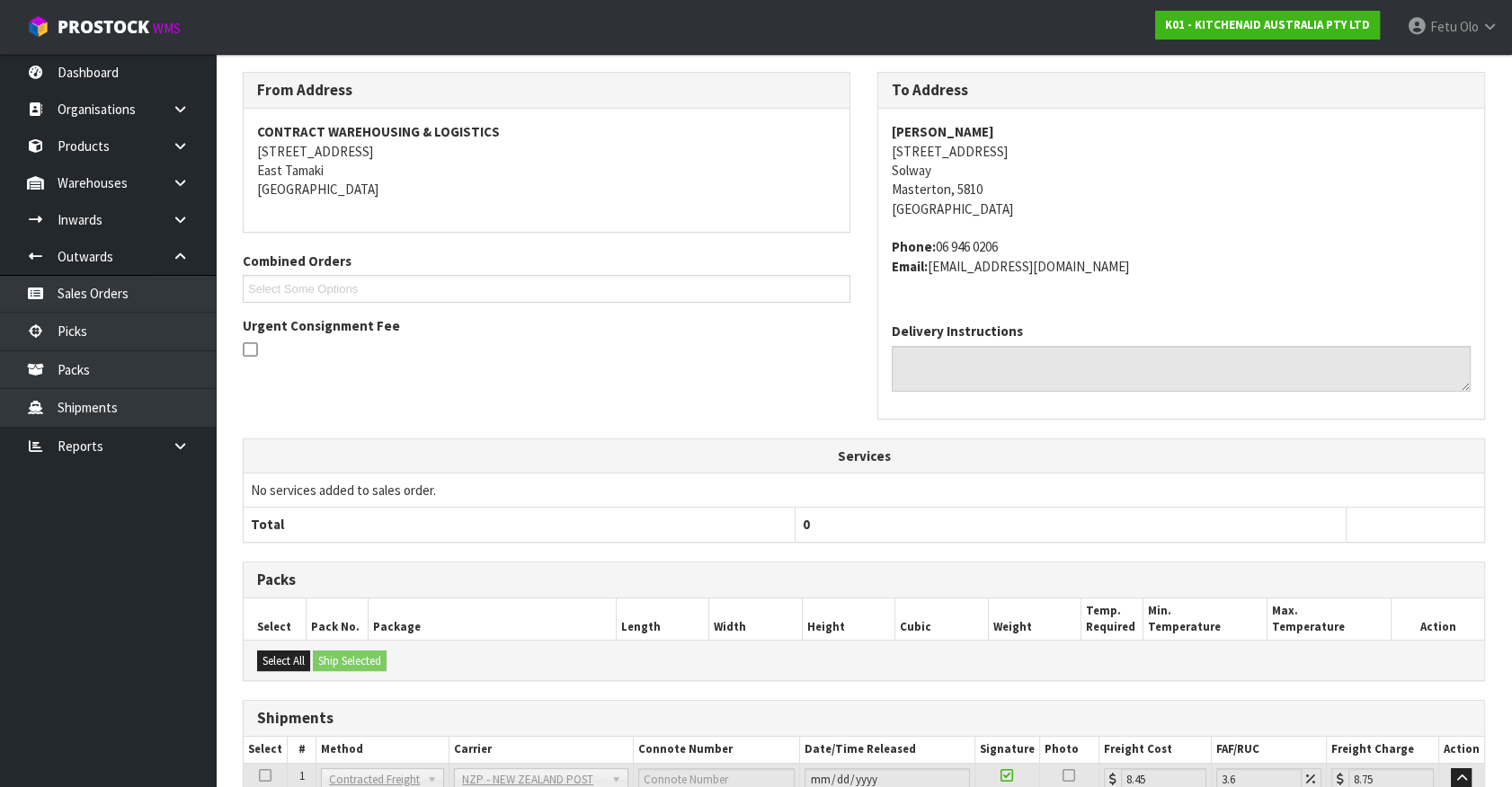
scroll to position [436, 0]
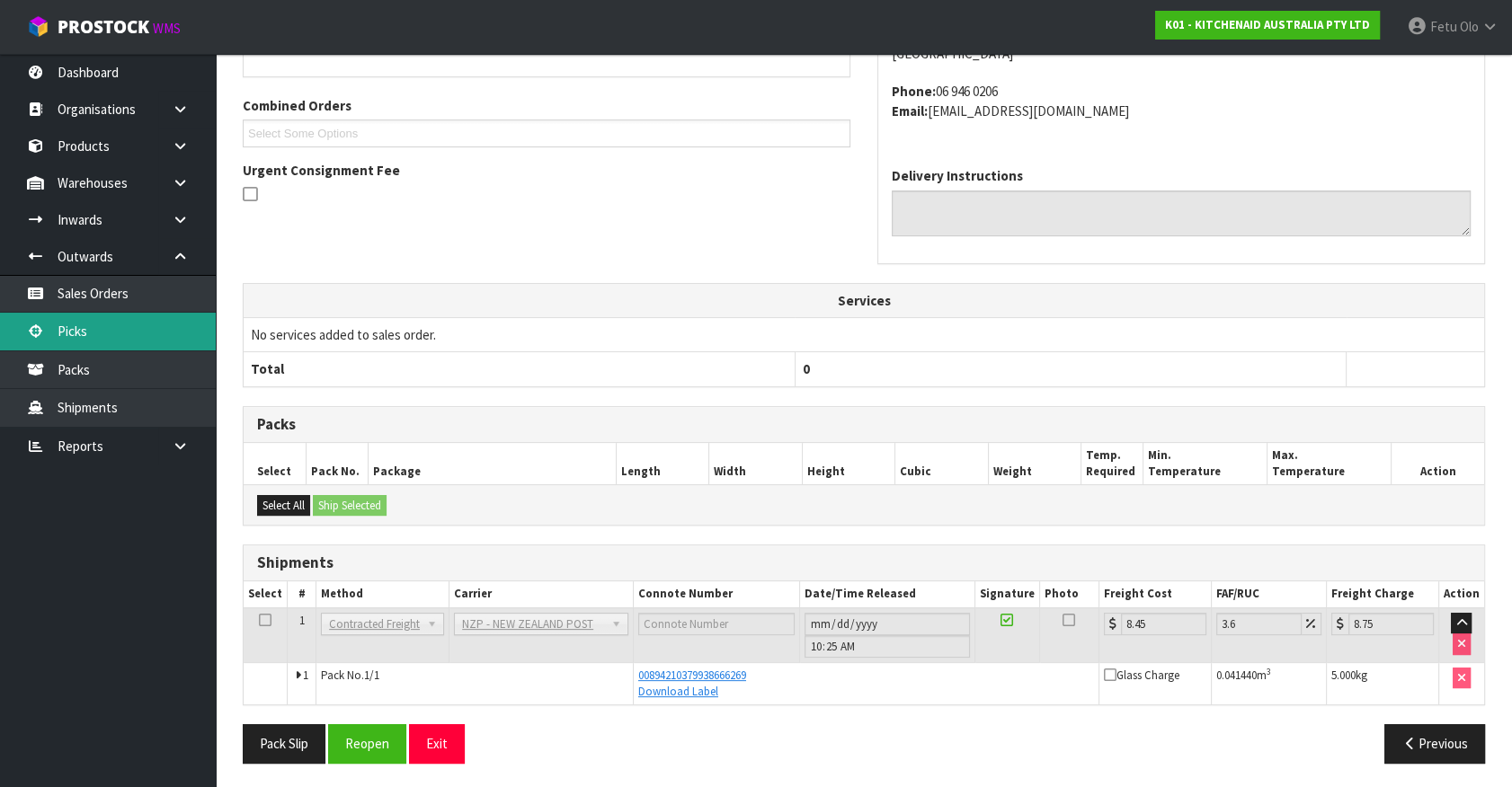
click at [105, 336] on link "Picks" at bounding box center [107, 331] width 216 height 37
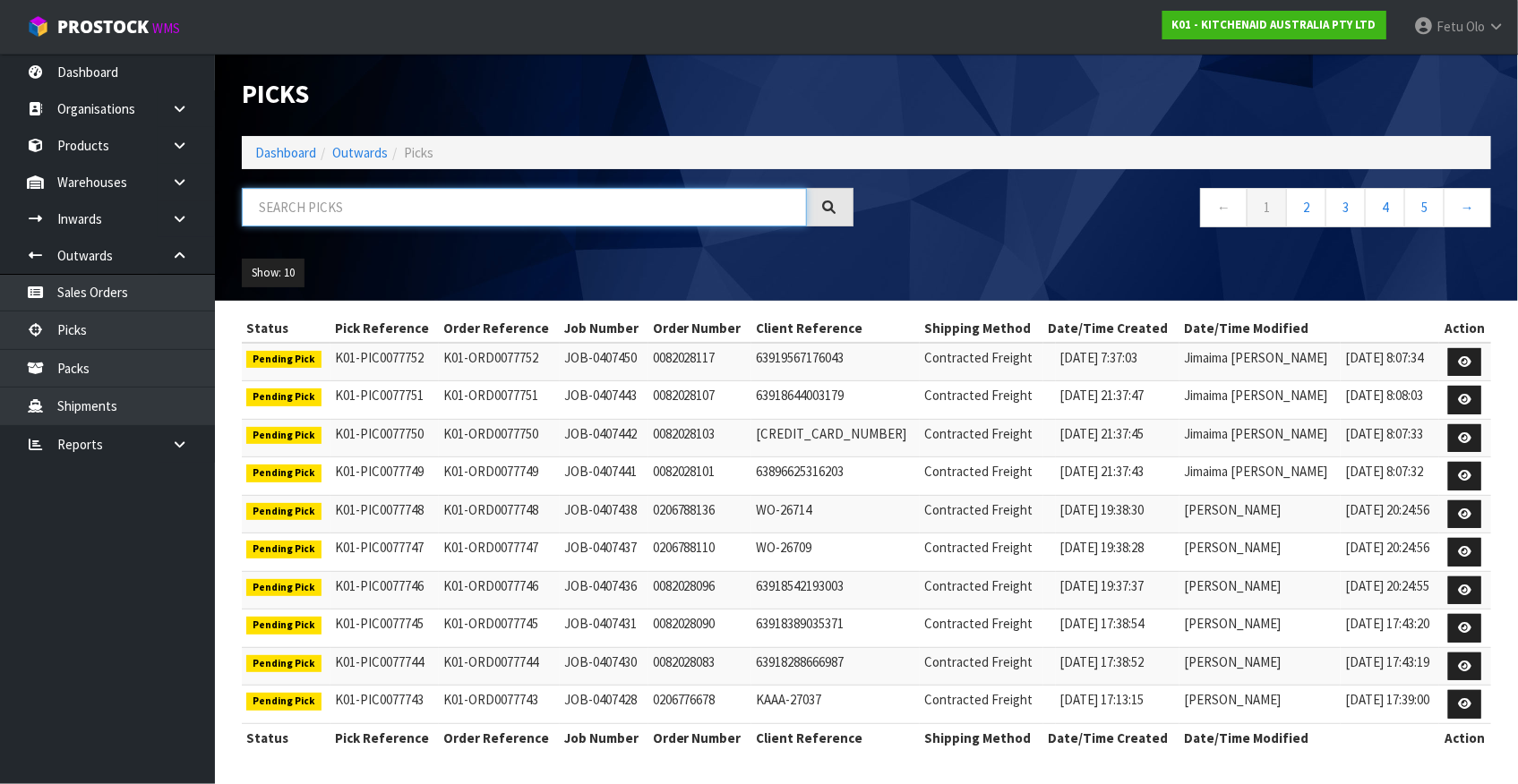
click at [383, 206] on input "text" at bounding box center [524, 207] width 565 height 39
type input "77727"
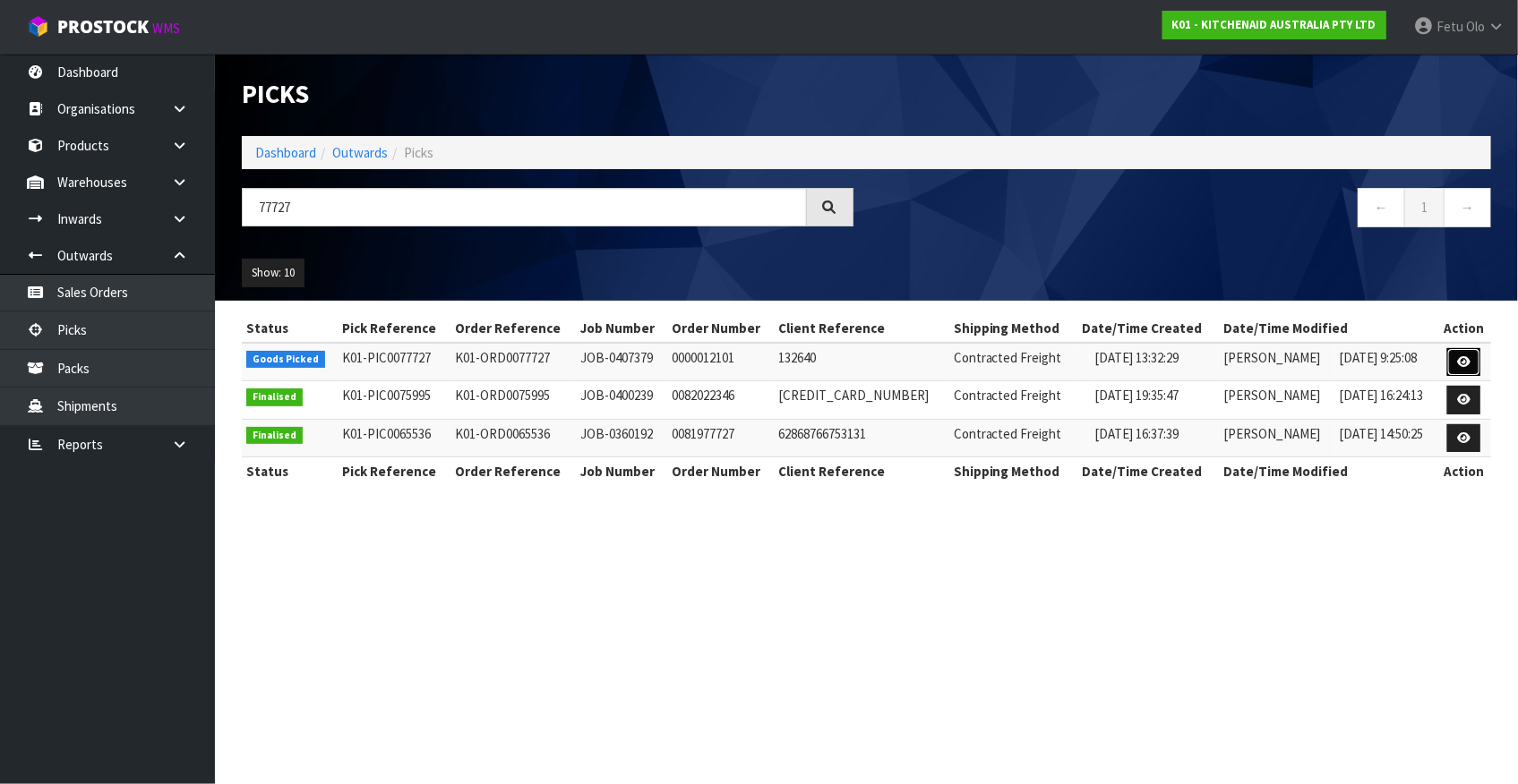
click at [1465, 359] on icon at bounding box center [1464, 362] width 14 height 12
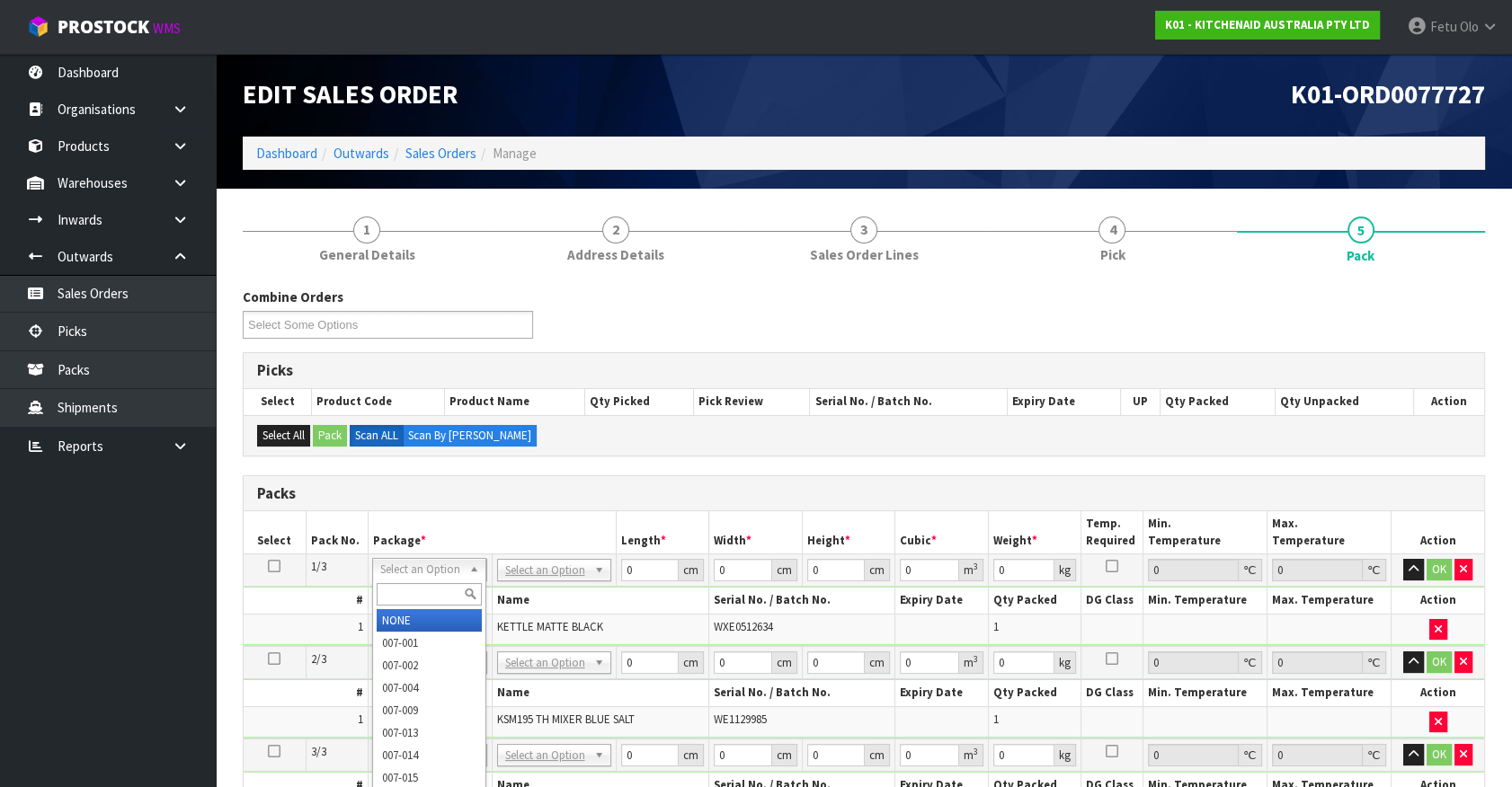
drag, startPoint x: 423, startPoint y: 573, endPoint x: 418, endPoint y: 584, distance: 12.1
click at [418, 584] on input "text" at bounding box center [429, 594] width 105 height 22
type input "011-0"
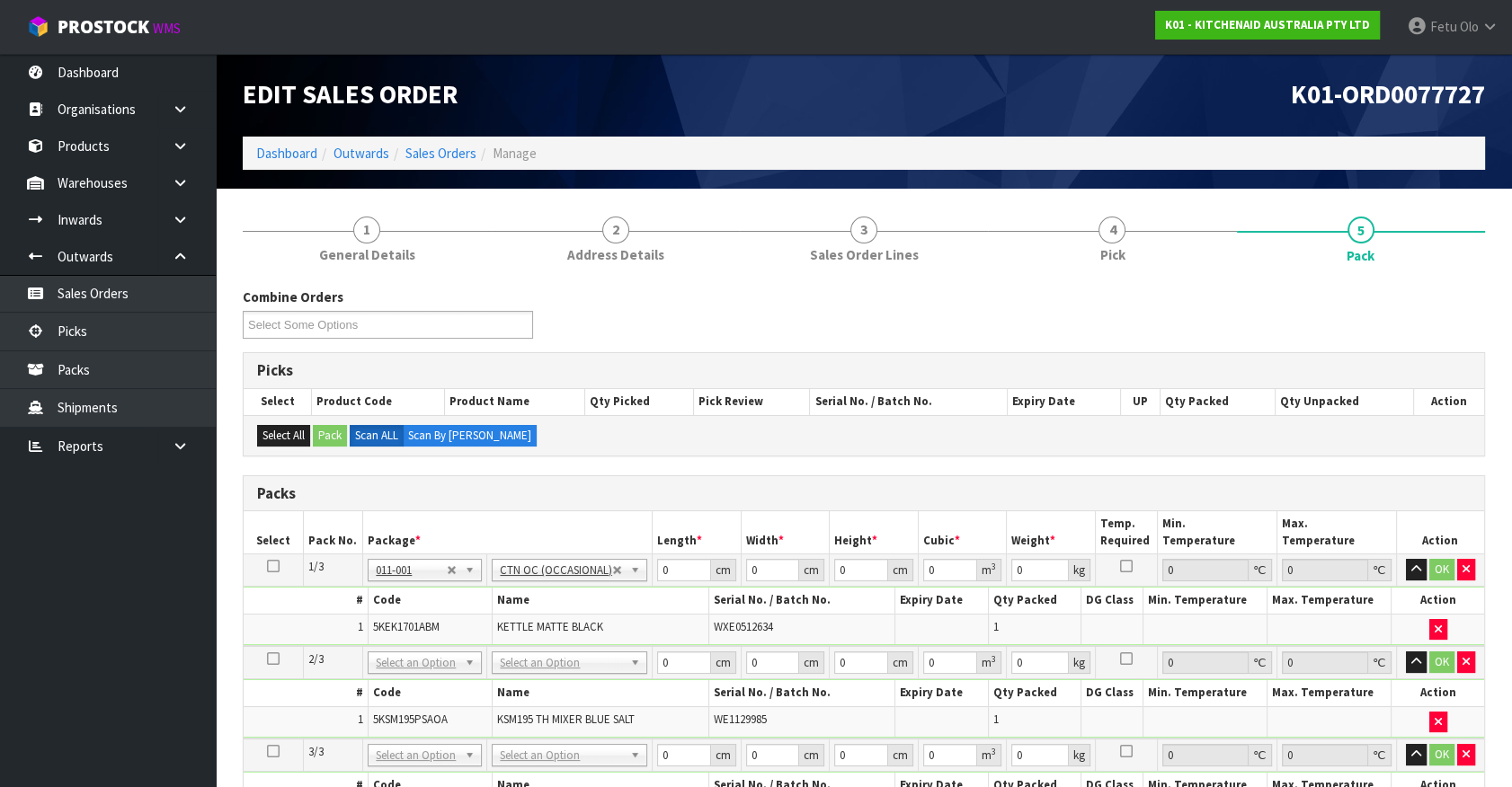
type input "2"
drag, startPoint x: 646, startPoint y: 582, endPoint x: 488, endPoint y: 645, distance: 170.1
click at [488, 645] on table "Select Pack No. Package * Length * Width * Height * Cubic * Weight * Temp. Requ…" at bounding box center [863, 670] width 1241 height 319
type input "42"
type input "28"
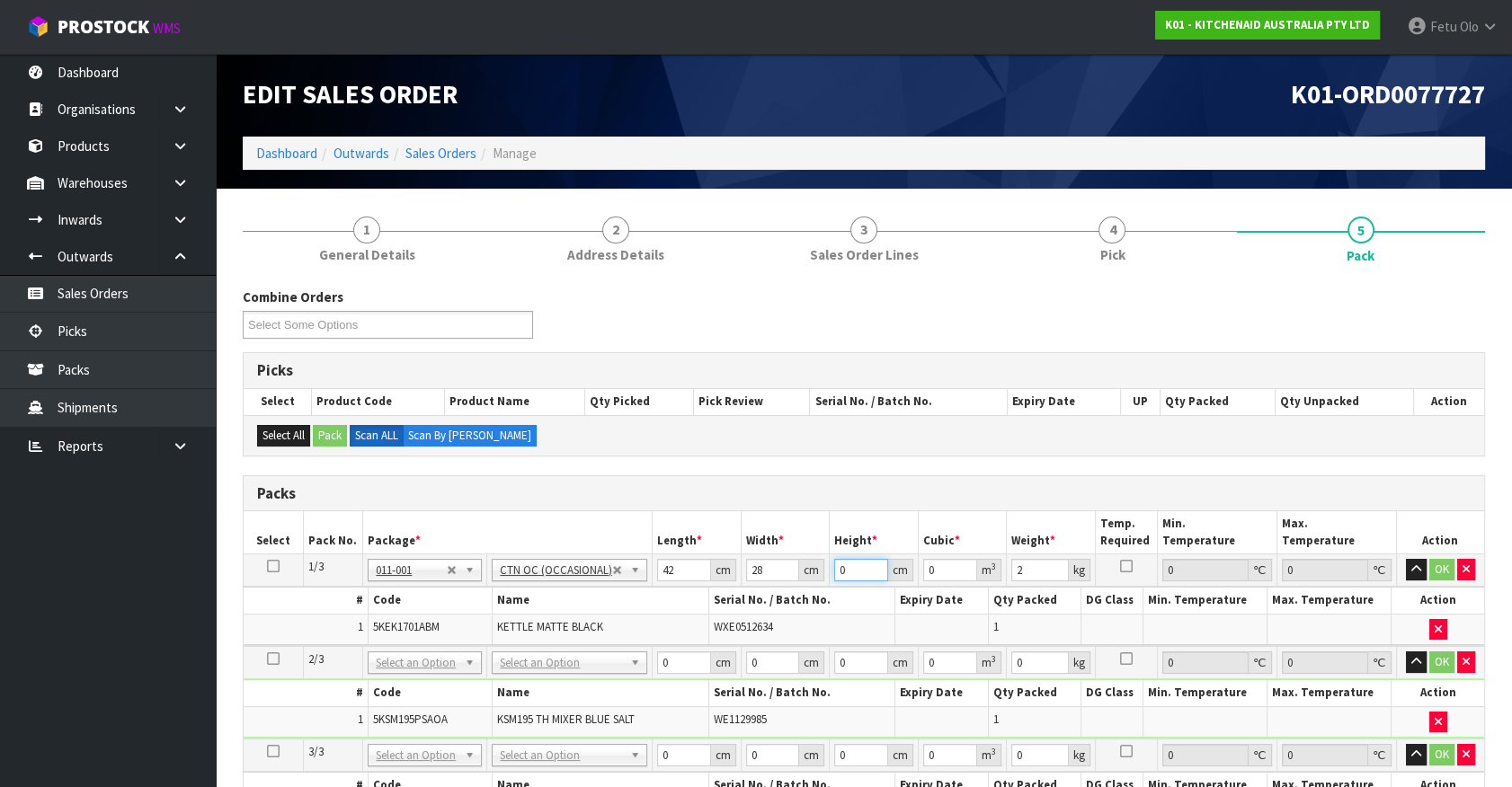
type input "2"
type input "0.002352"
type input "29"
type input "0.034104"
type input "29"
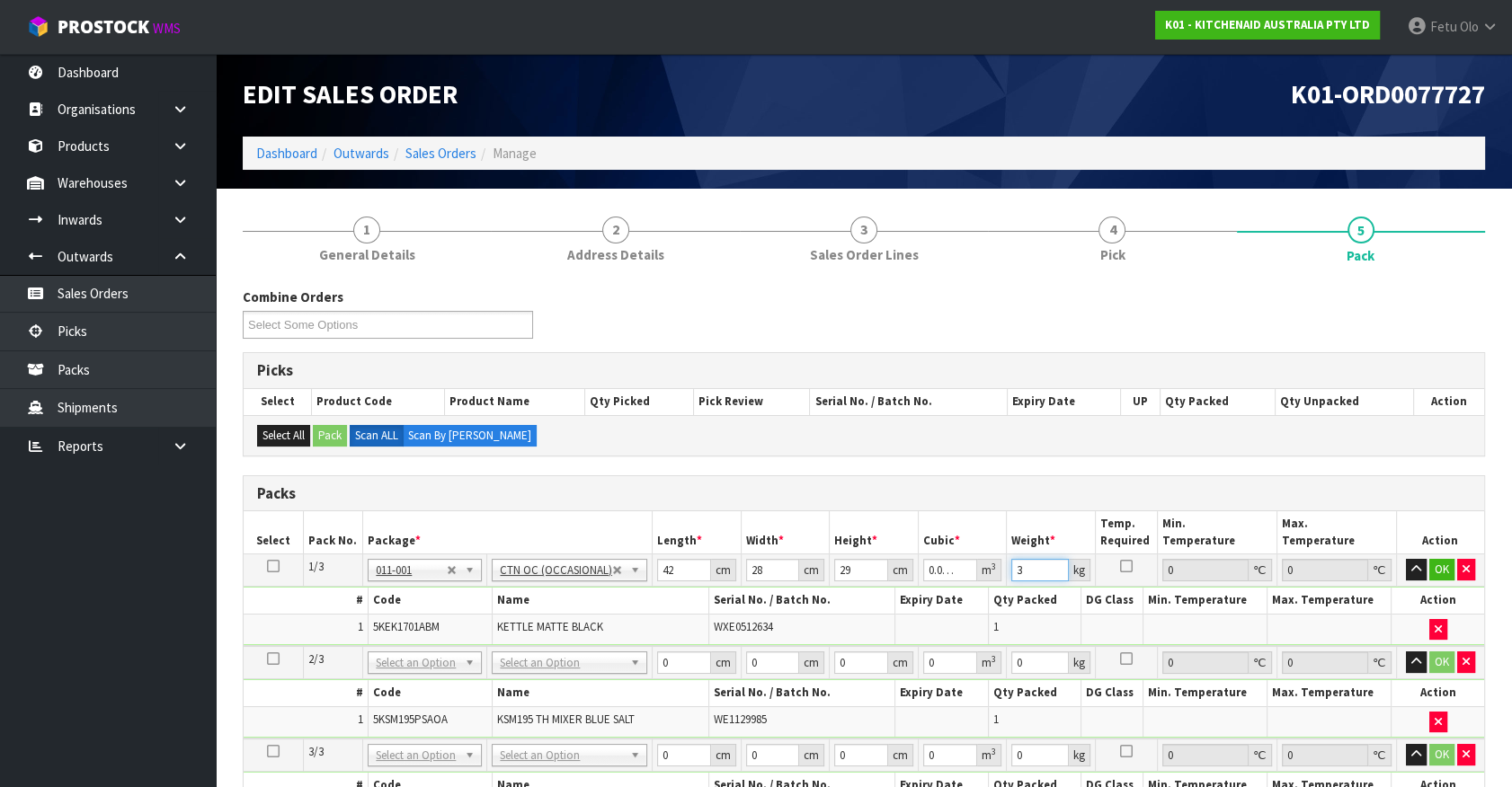
type input "3"
click button "OK" at bounding box center [1442, 569] width 25 height 21
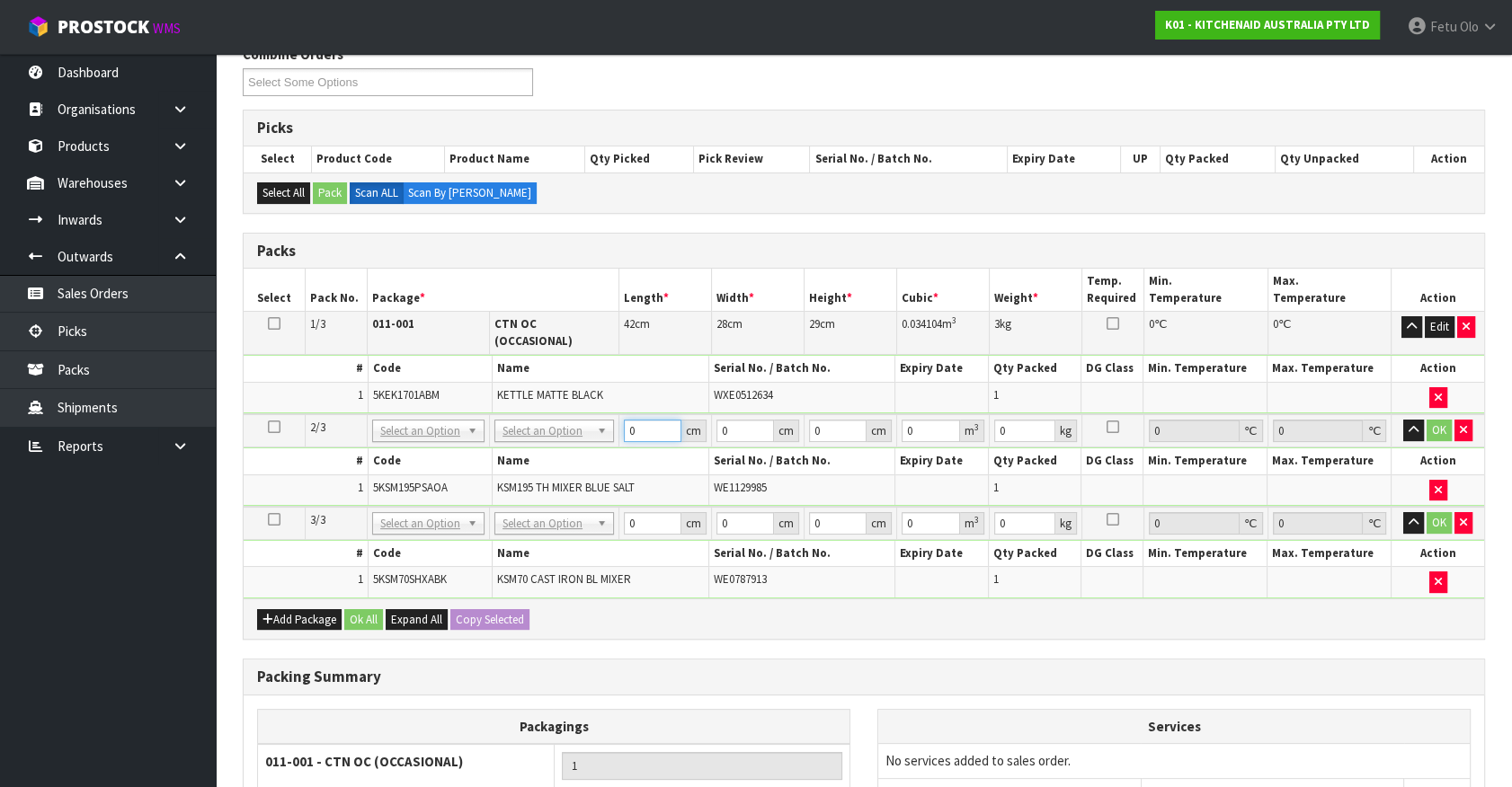
scroll to position [244, 0]
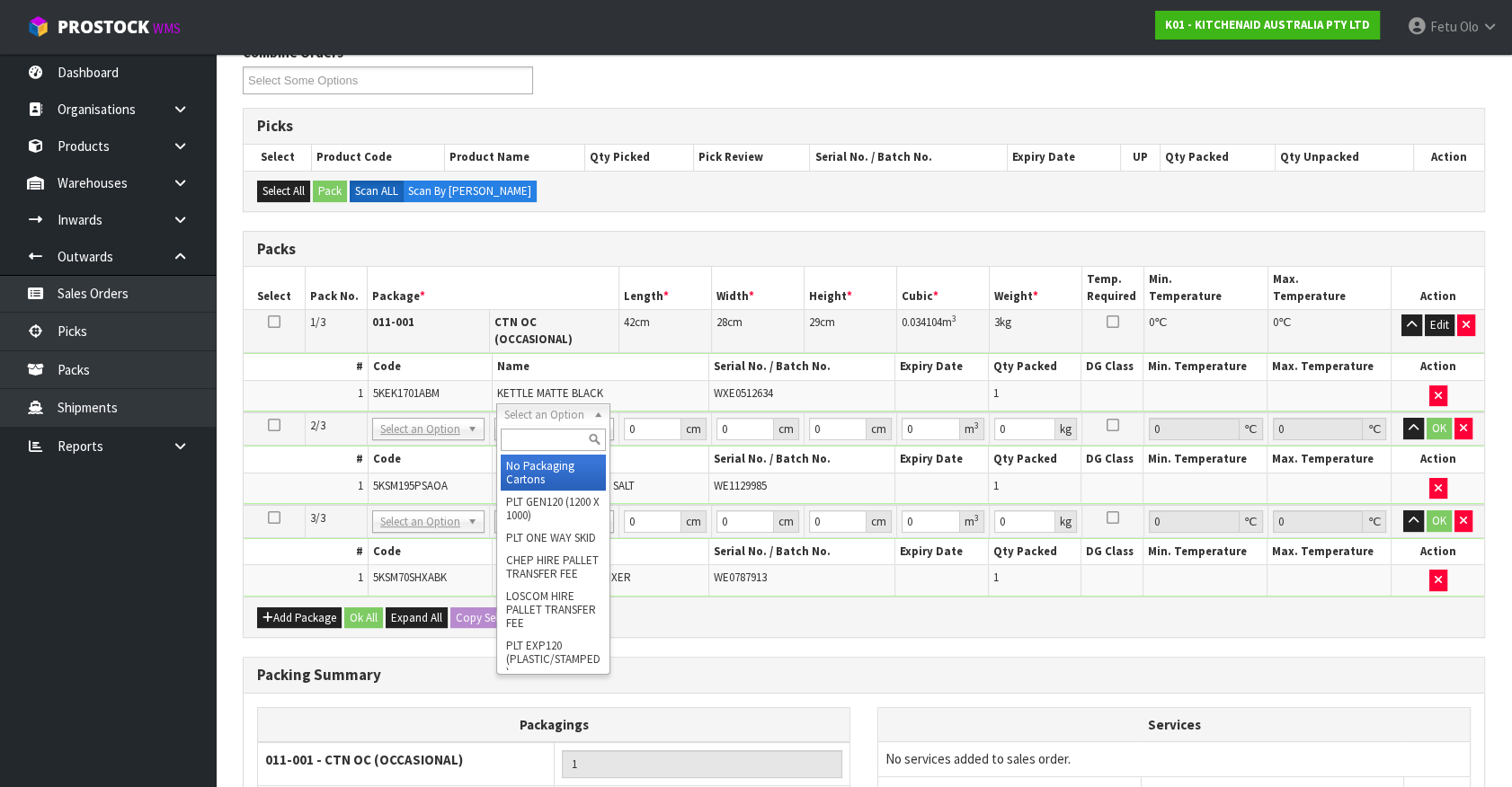
drag, startPoint x: 521, startPoint y: 451, endPoint x: 521, endPoint y: 463, distance: 12.0
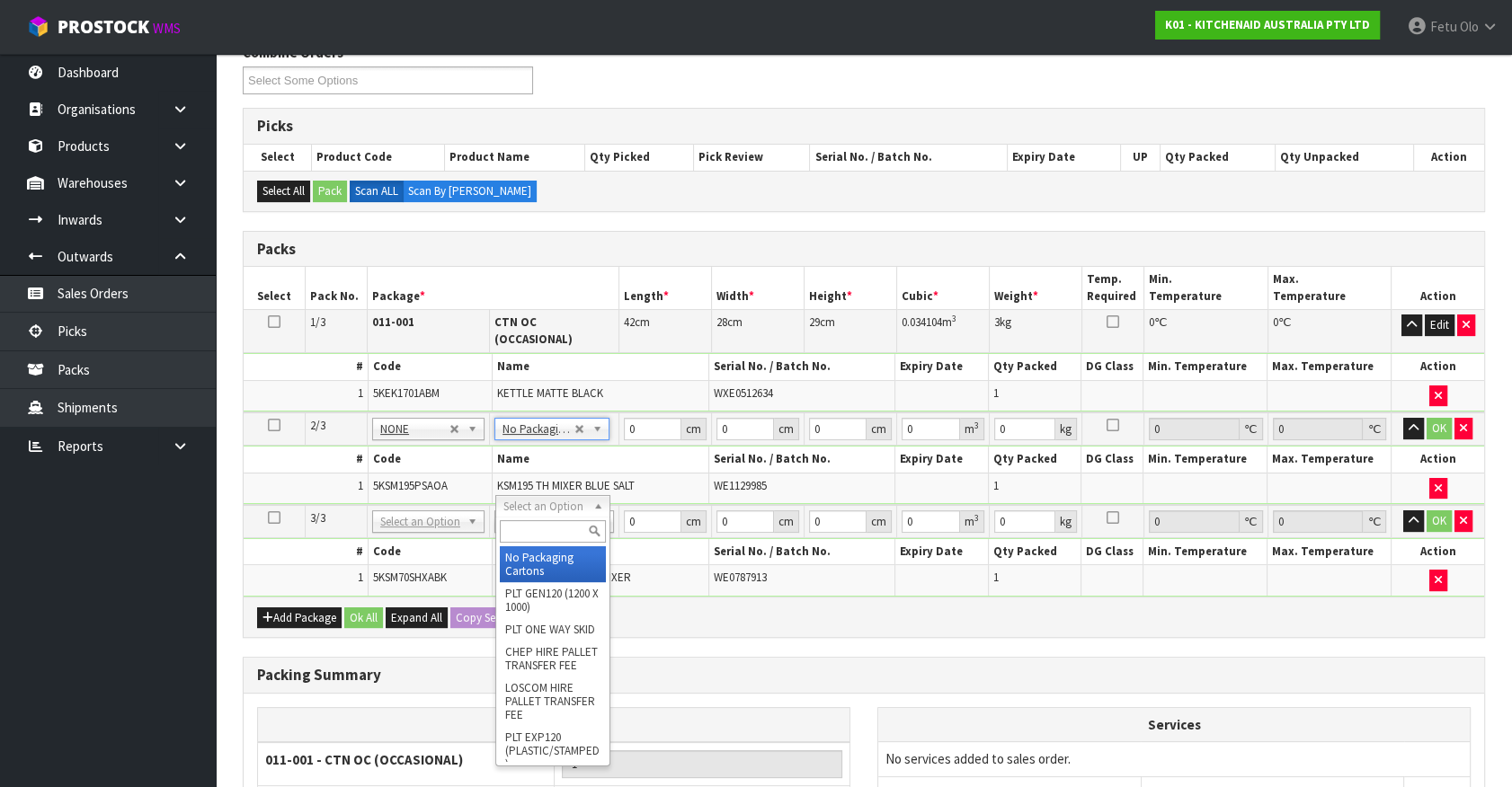
drag, startPoint x: 524, startPoint y: 497, endPoint x: 532, endPoint y: 558, distance: 61.5
drag, startPoint x: 532, startPoint y: 558, endPoint x: 553, endPoint y: 533, distance: 32.6
type input "2"
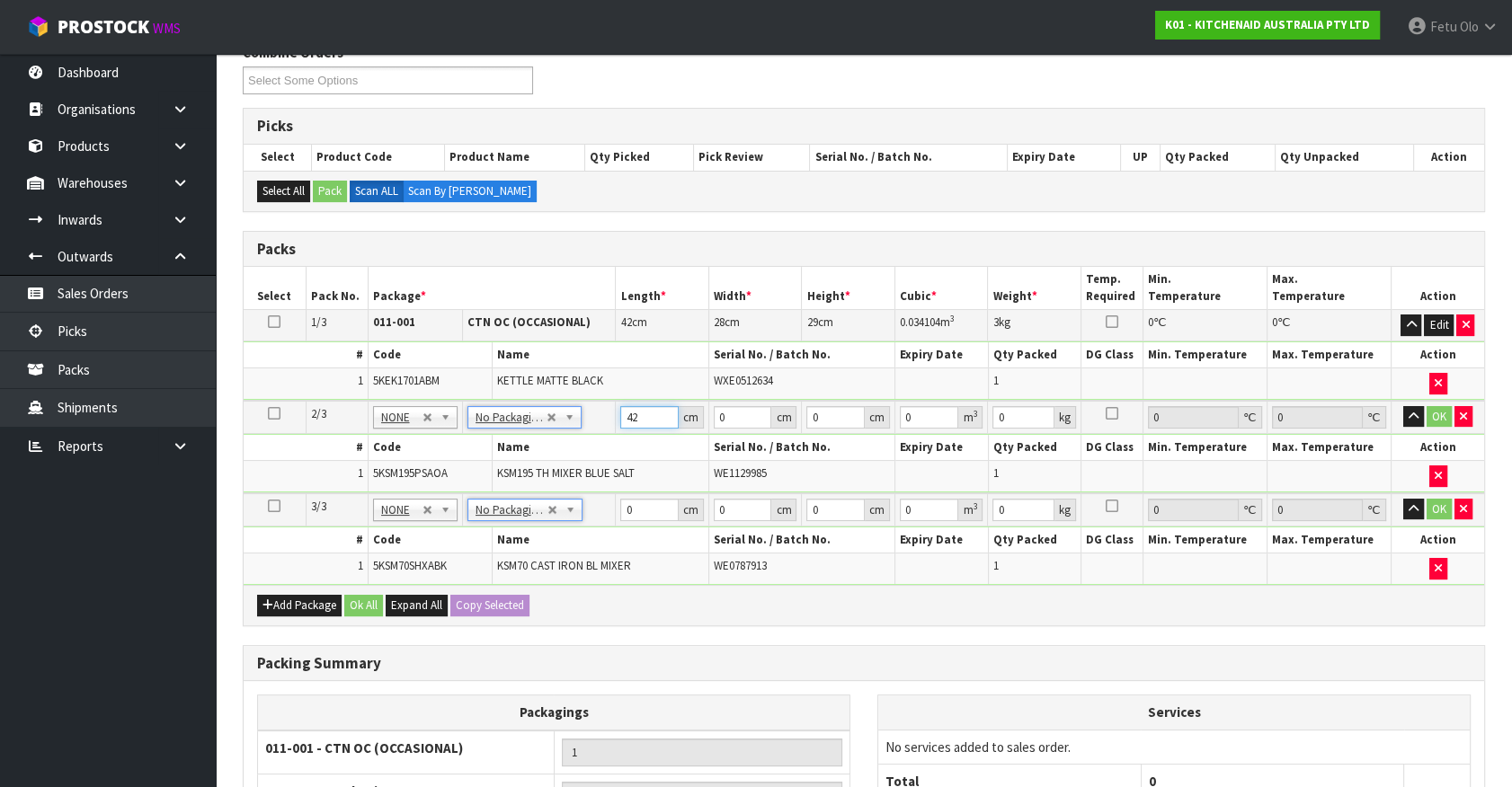
type input "42"
type input "29"
type input "4"
type input "0.004872"
type input "43"
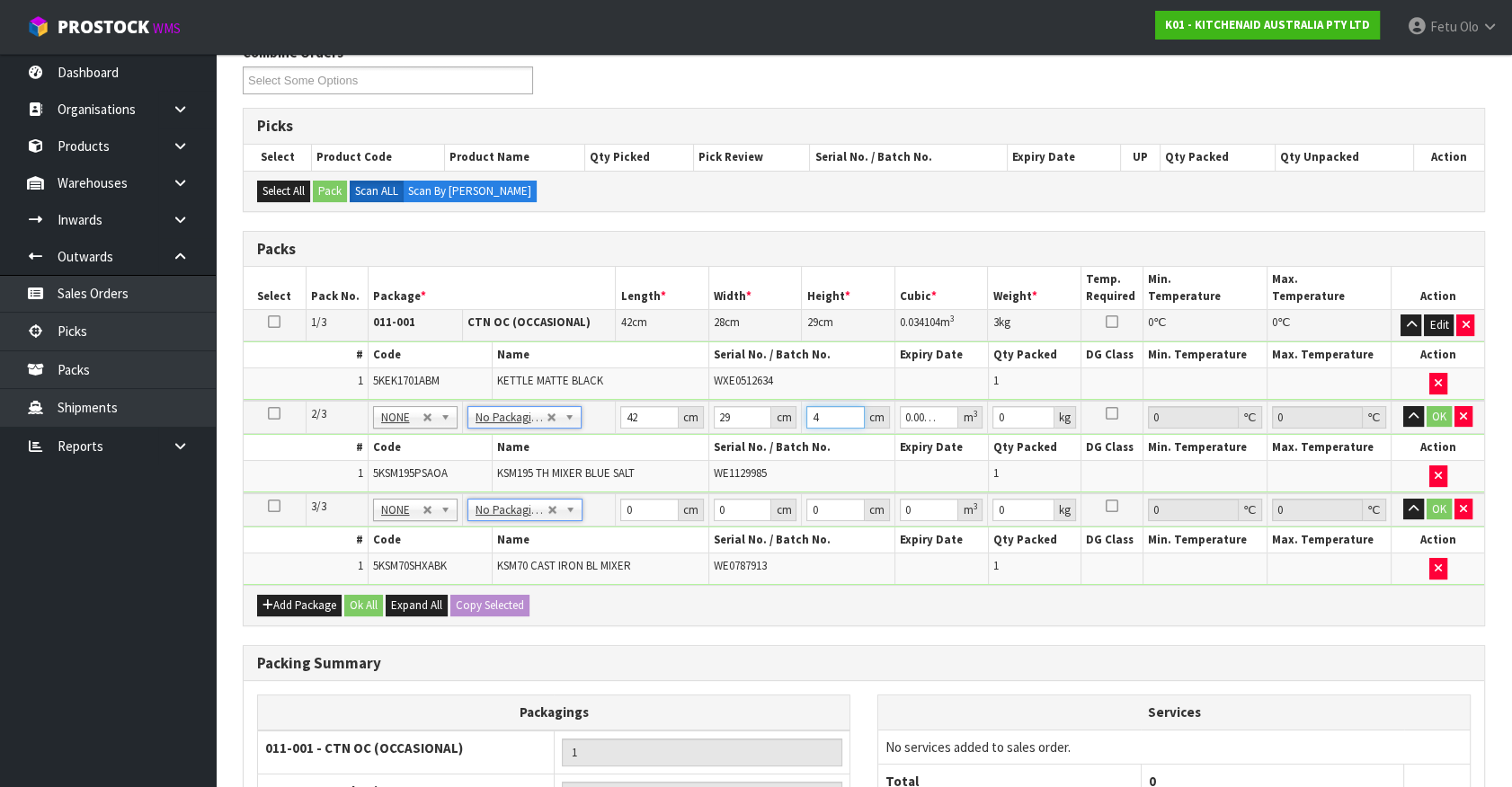
type input "0.052374"
type input "43"
type input "13"
click button "OK" at bounding box center [1439, 416] width 25 height 21
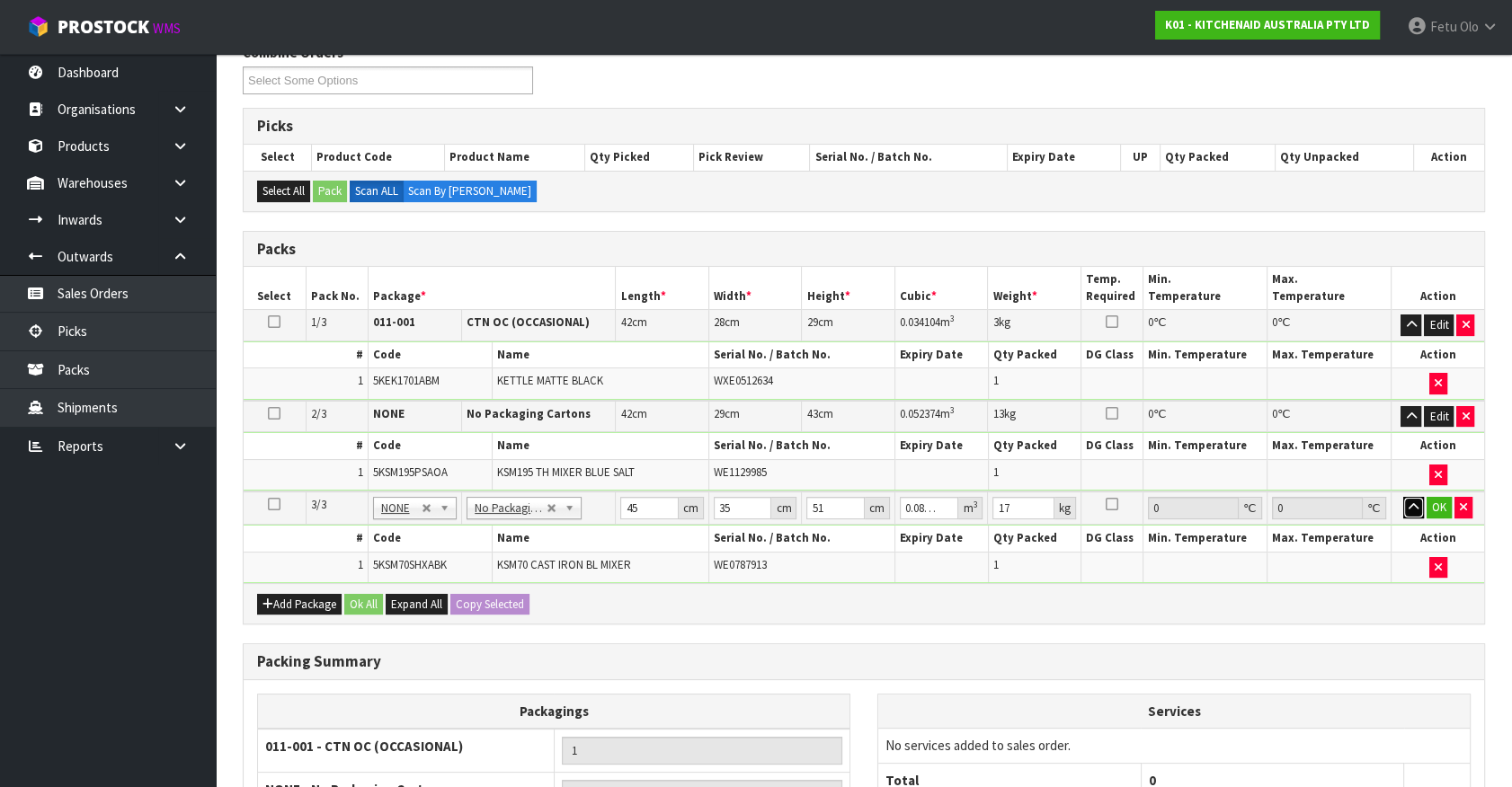
click at [1403, 497] on button "button" at bounding box center [1413, 507] width 20 height 21
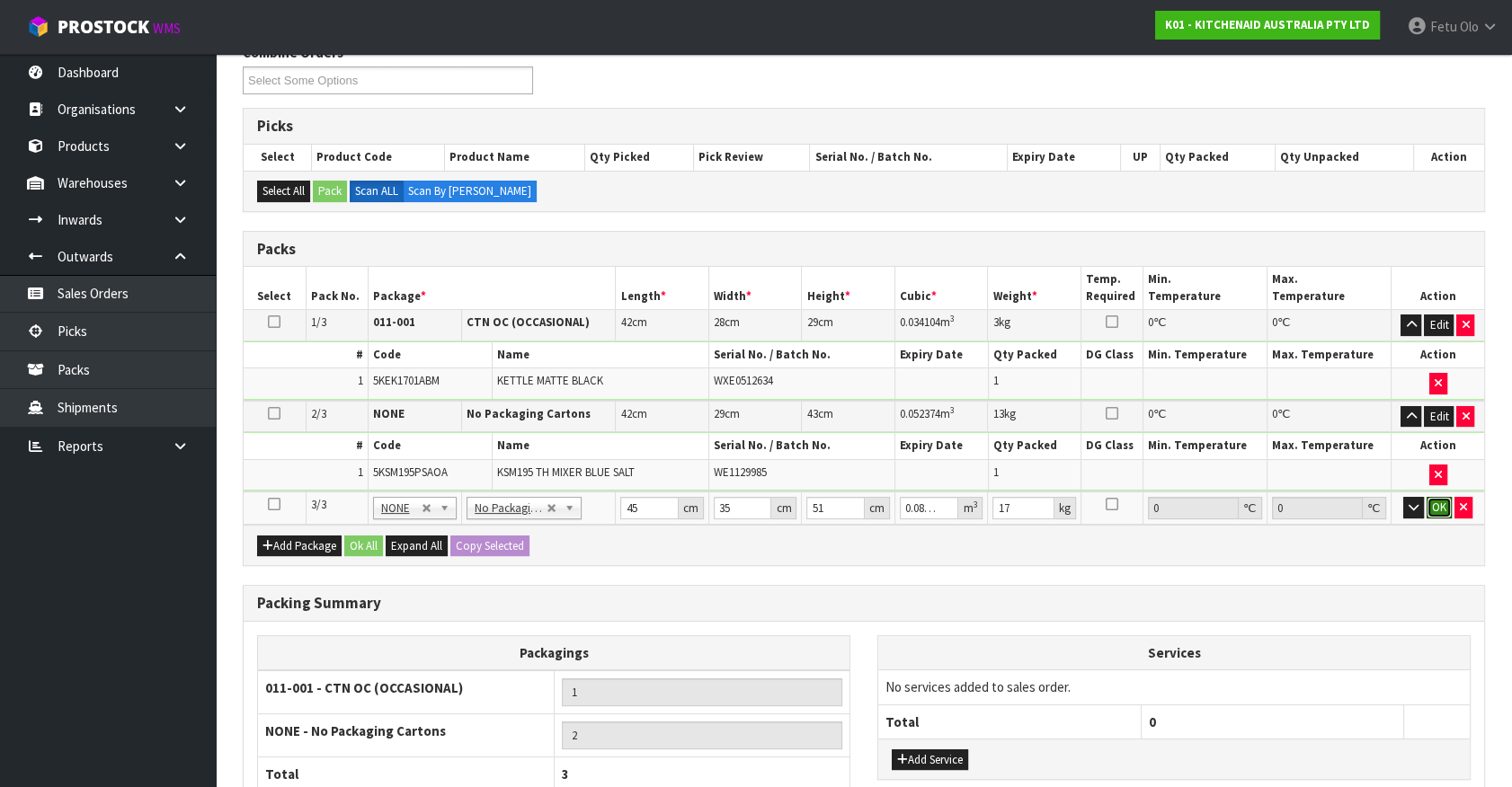
click button "OK" at bounding box center [1439, 507] width 25 height 21
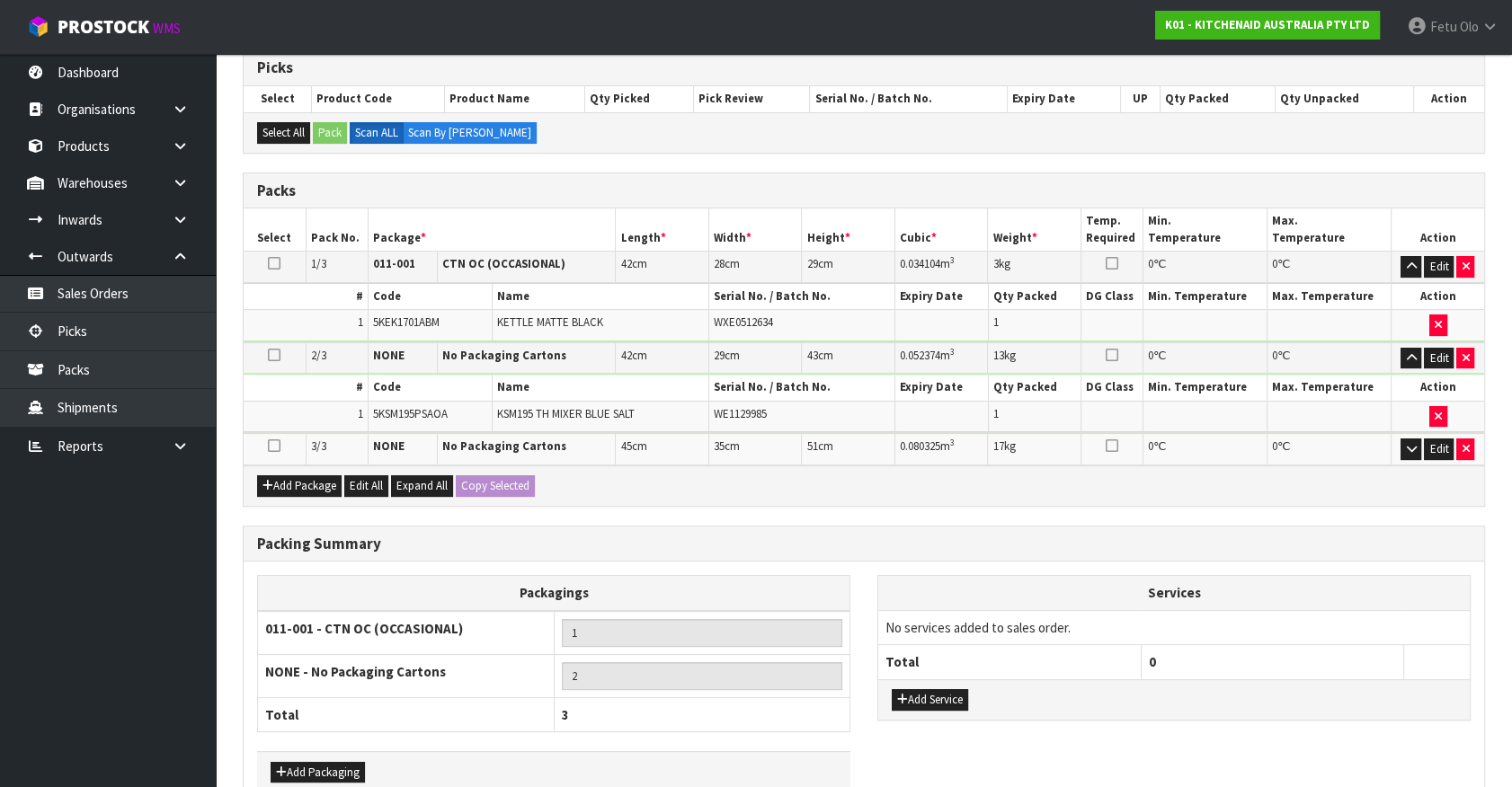
scroll to position [400, 0]
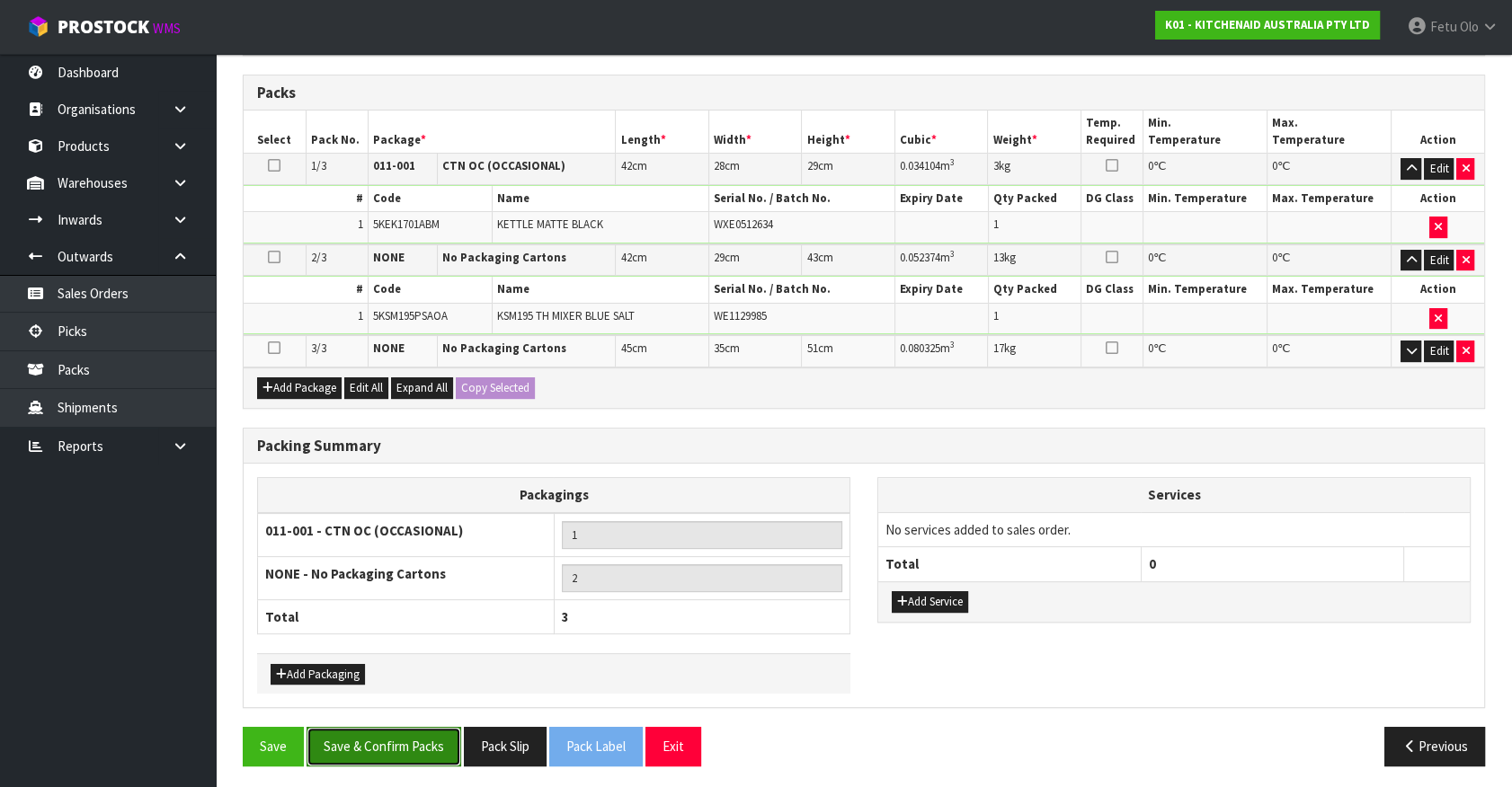
click at [419, 733] on button "Save & Confirm Packs" at bounding box center [383, 746] width 155 height 39
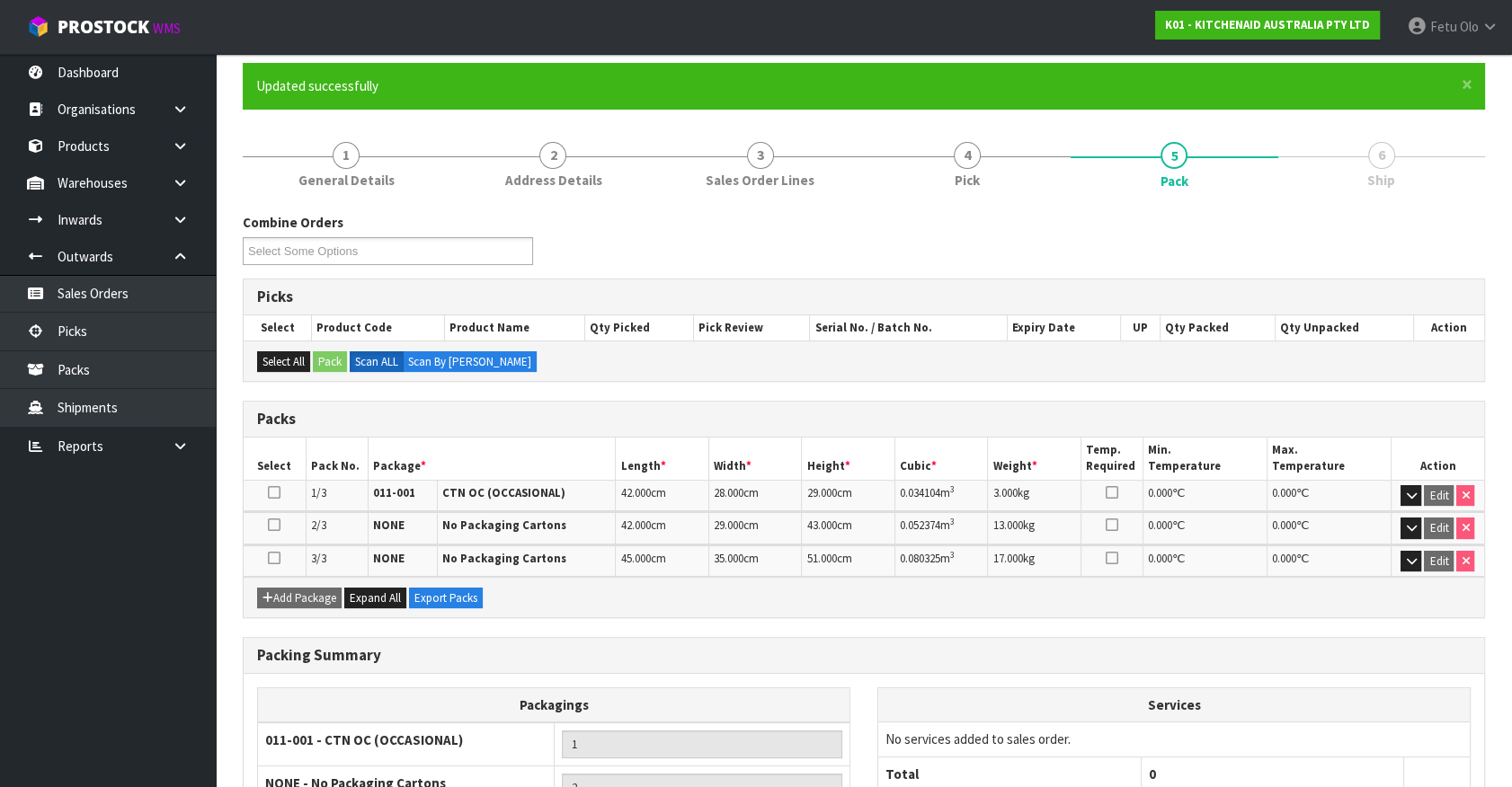
scroll to position [310, 0]
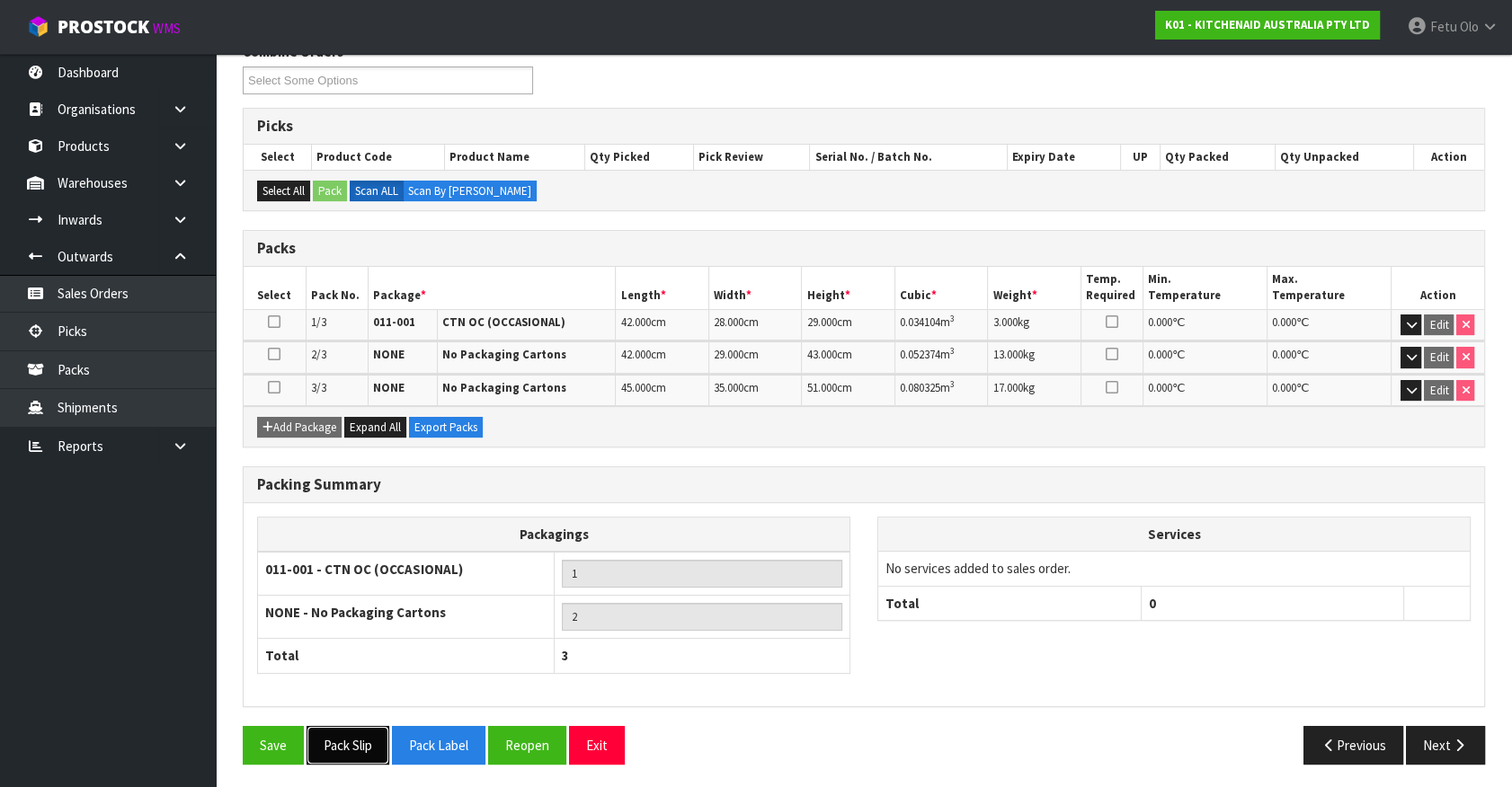
click at [349, 742] on button "Pack Slip" at bounding box center [347, 745] width 82 height 39
drag, startPoint x: 1435, startPoint y: 739, endPoint x: 1411, endPoint y: 734, distance: 24.5
click at [1411, 734] on button "Next" at bounding box center [1444, 745] width 79 height 39
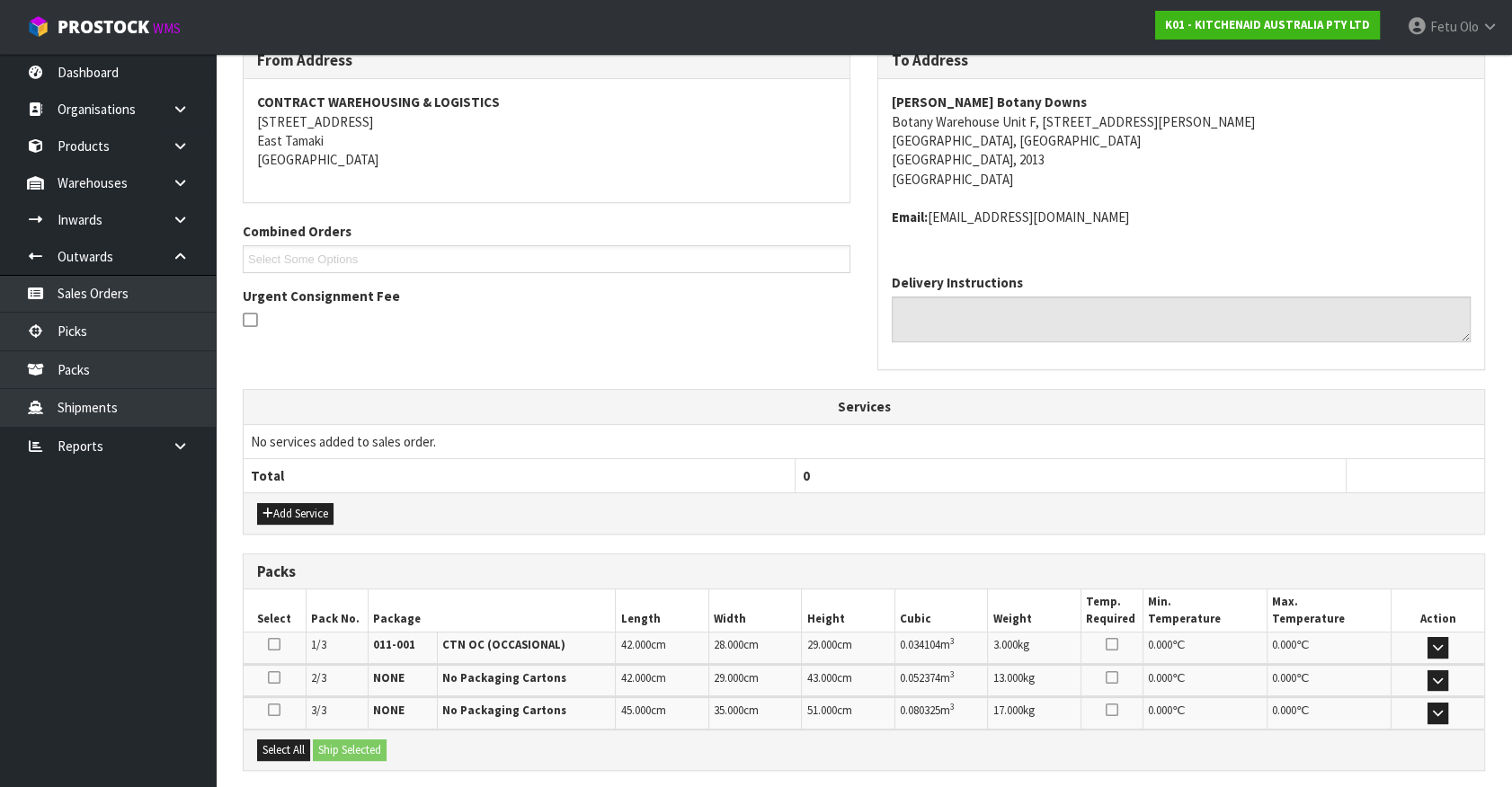
scroll to position [483, 0]
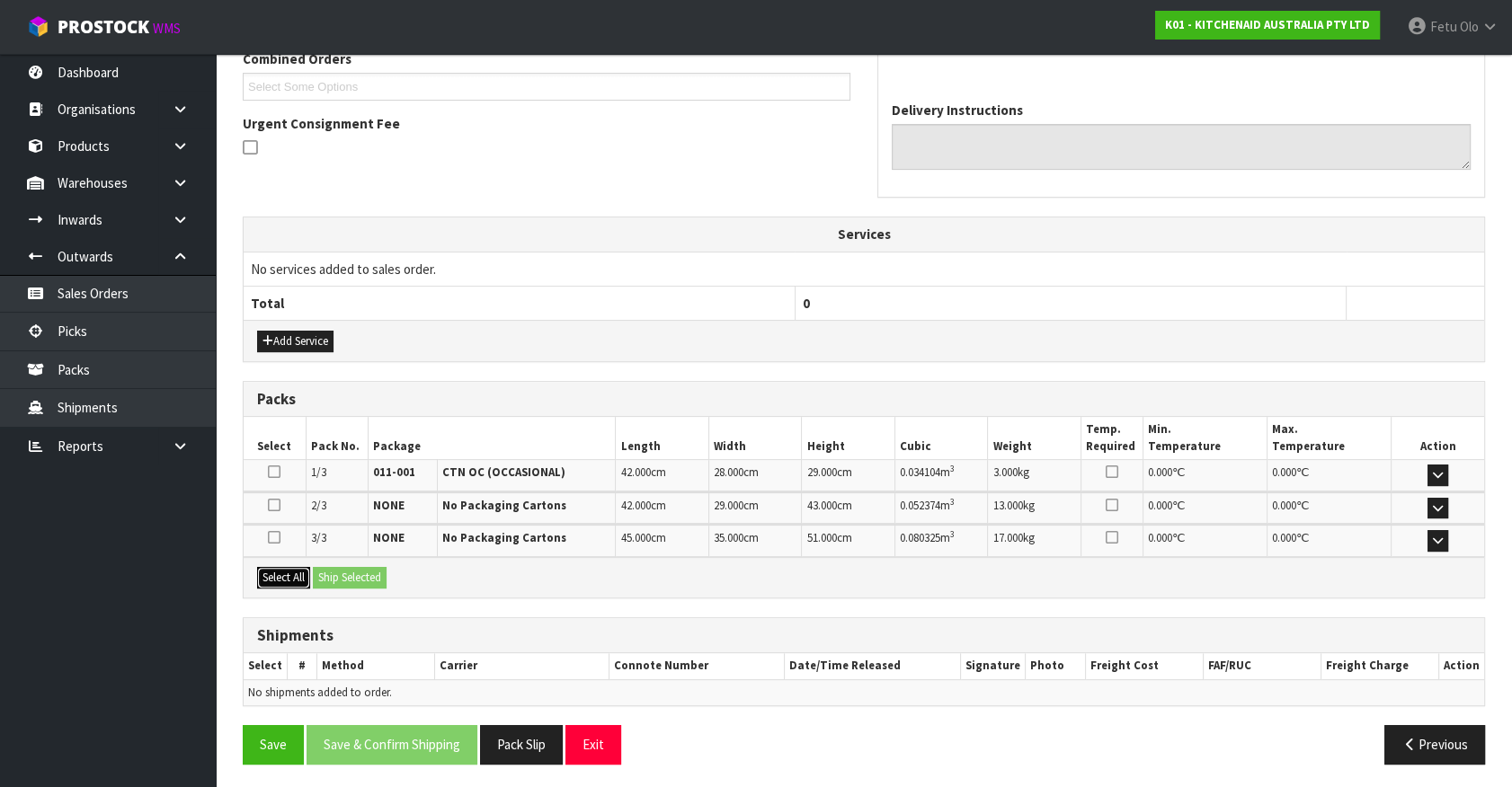
click at [290, 575] on button "Select All" at bounding box center [283, 577] width 53 height 21
click at [316, 575] on button "Ship Selected" at bounding box center [350, 577] width 74 height 21
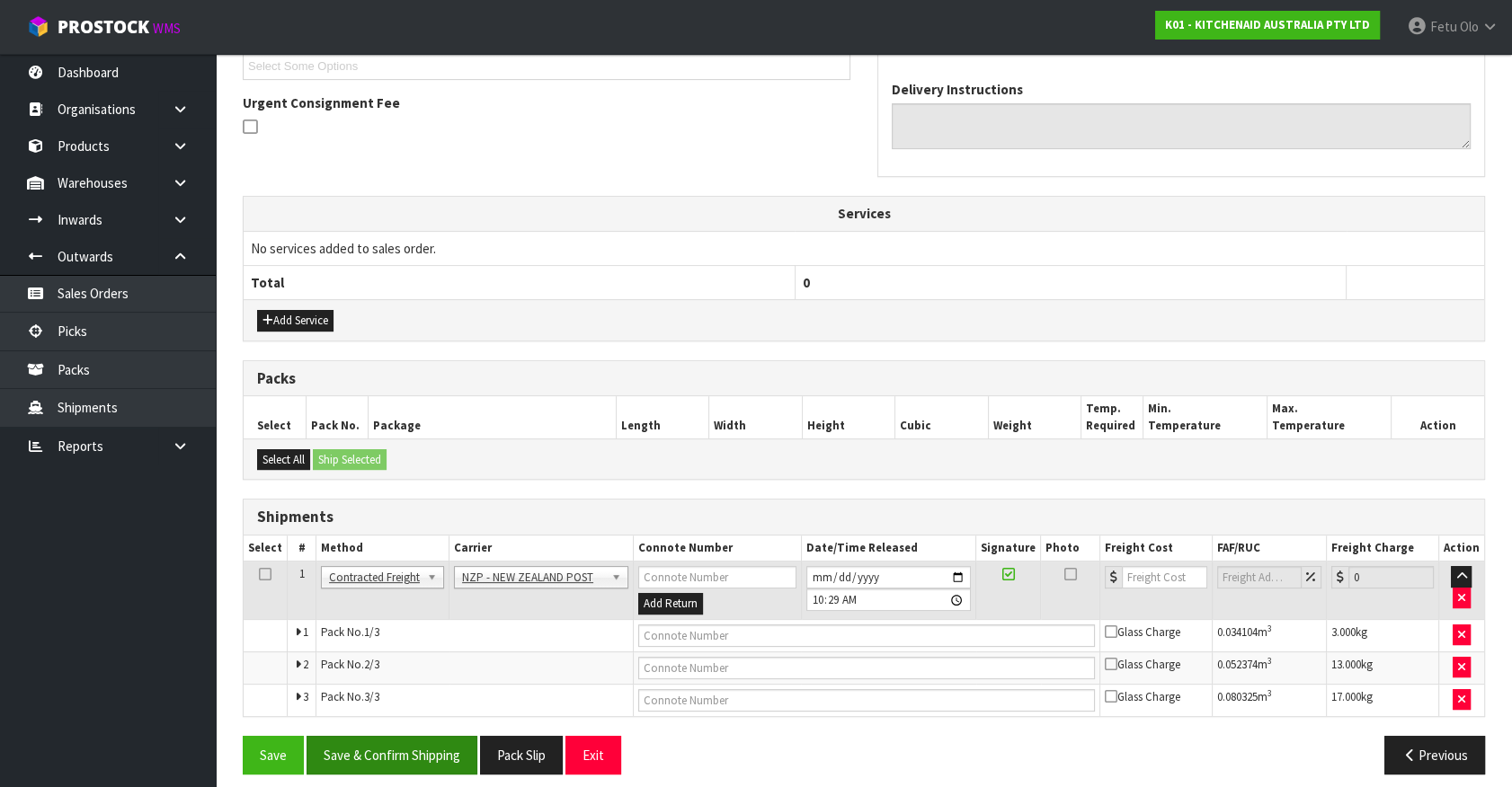
scroll to position [513, 0]
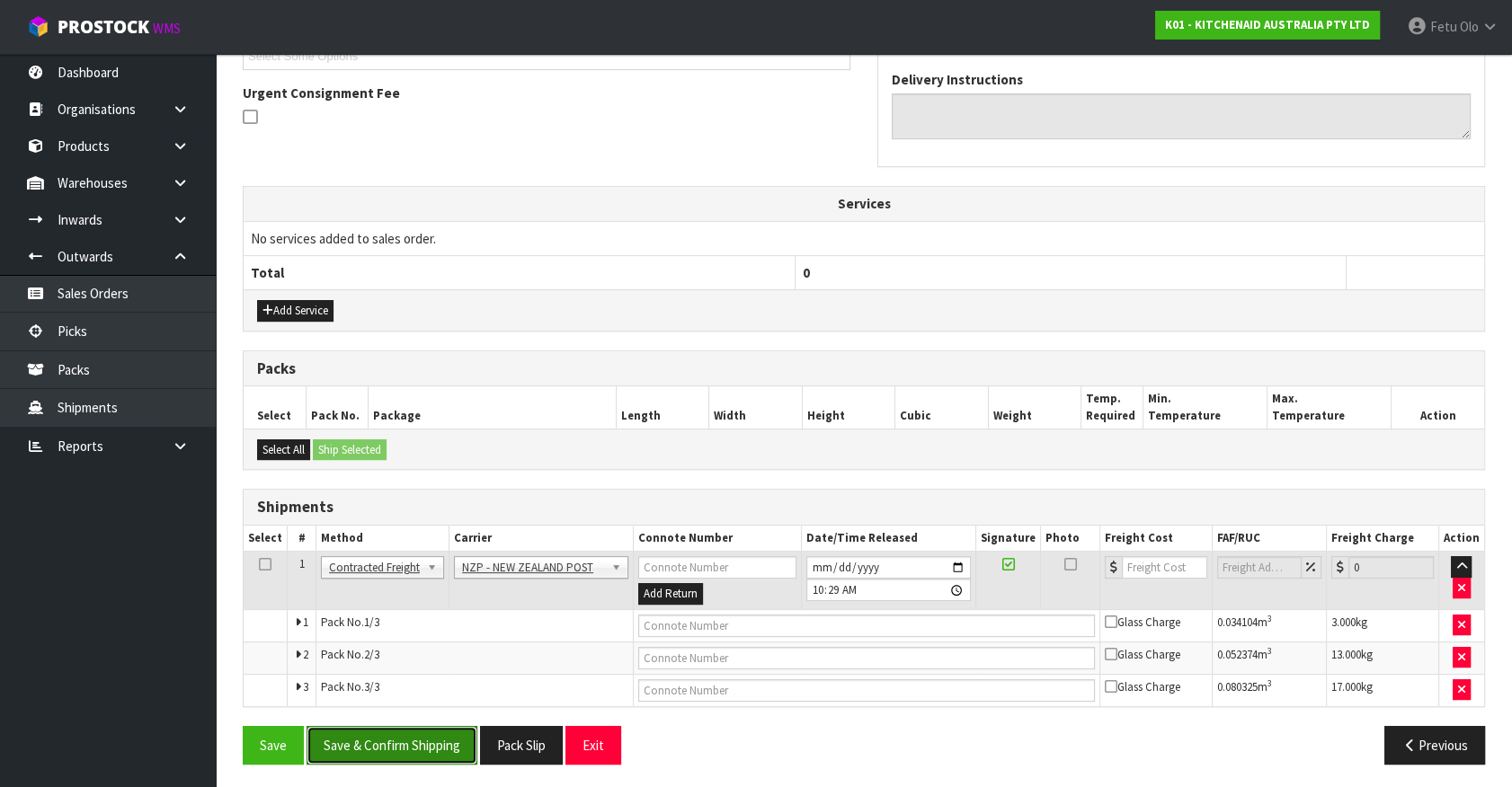
click at [416, 737] on button "Save & Confirm Shipping" at bounding box center [391, 745] width 171 height 39
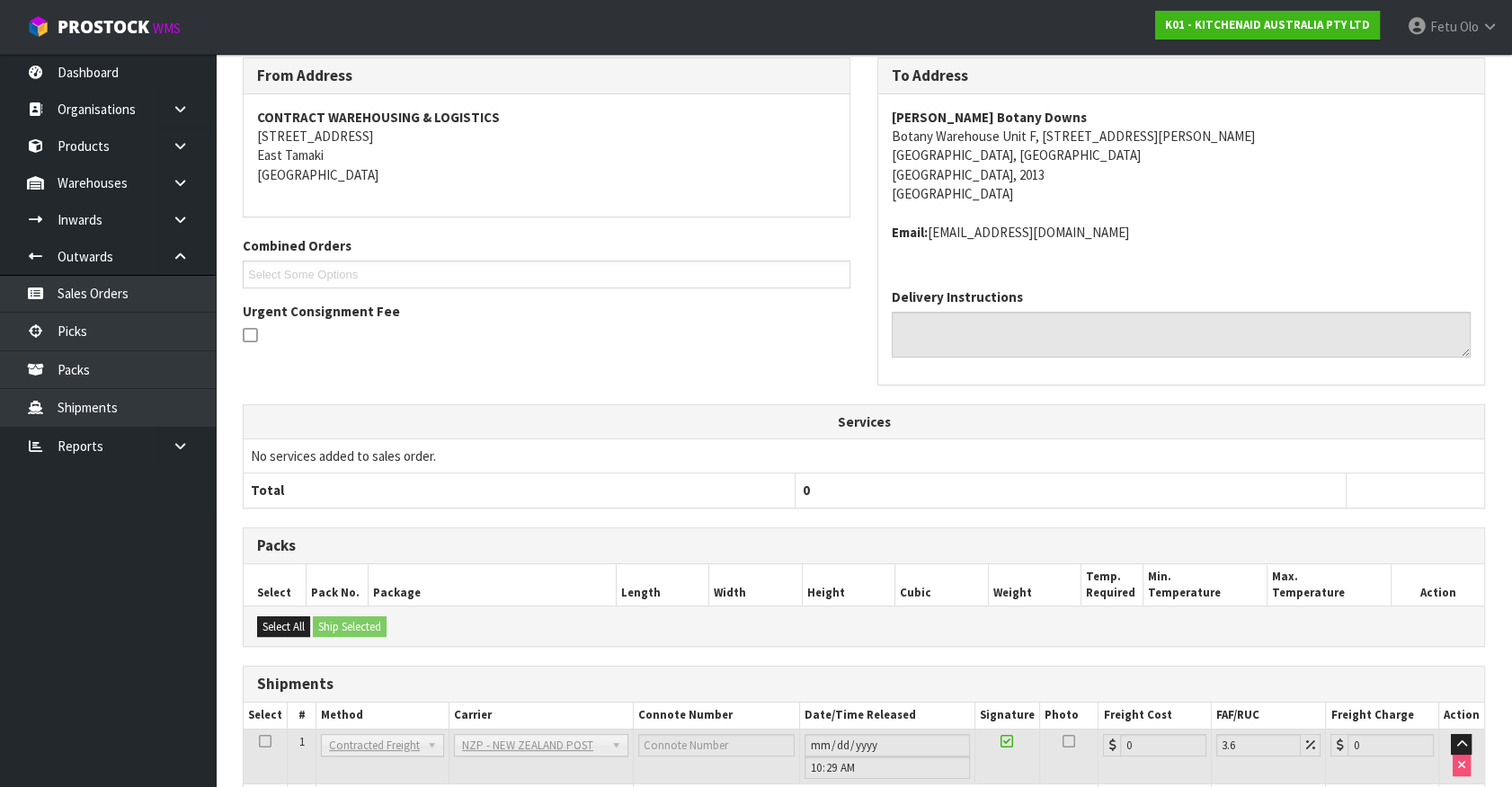
scroll to position [486, 0]
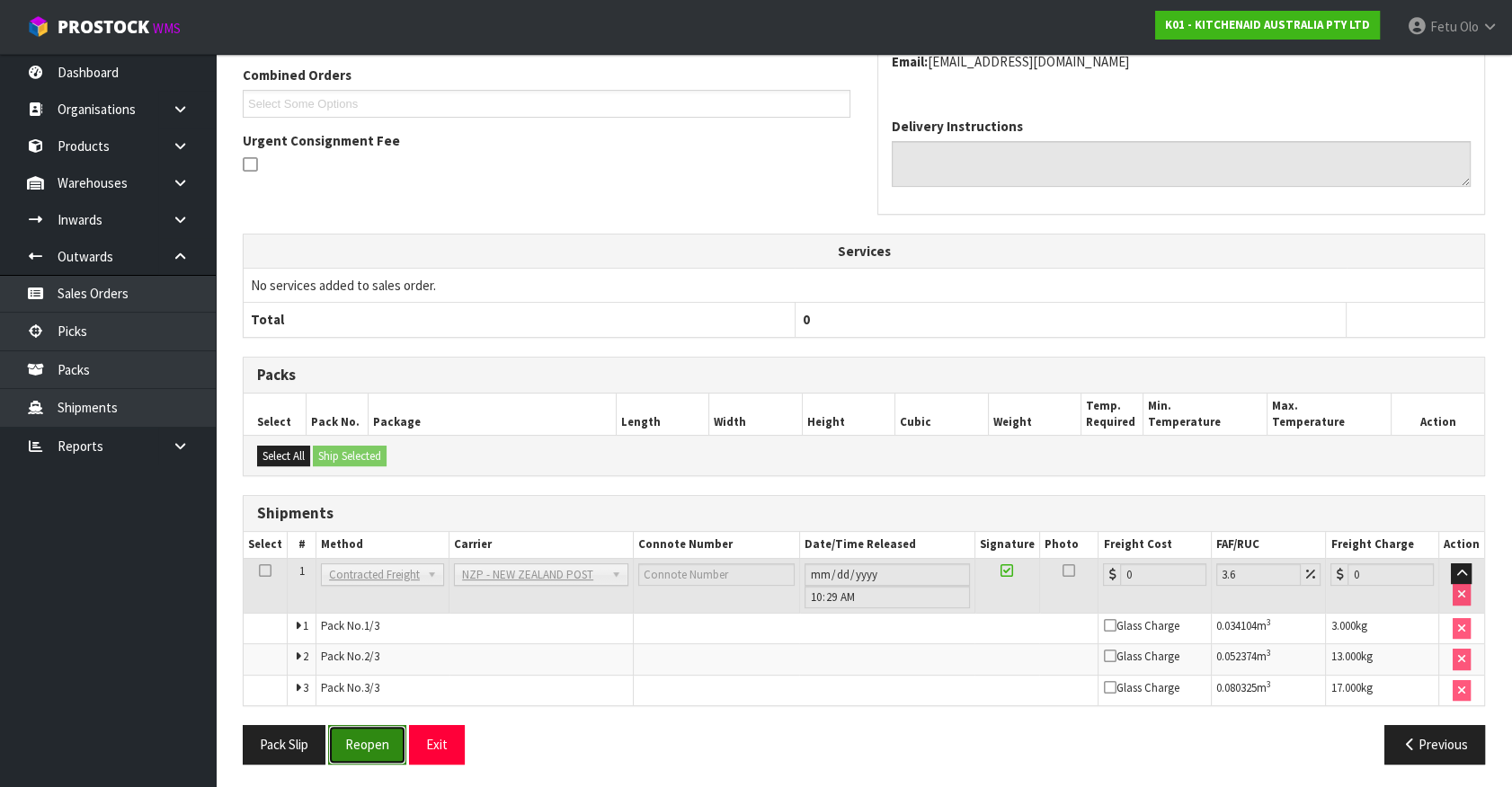
click at [364, 744] on button "Reopen" at bounding box center [367, 744] width 79 height 39
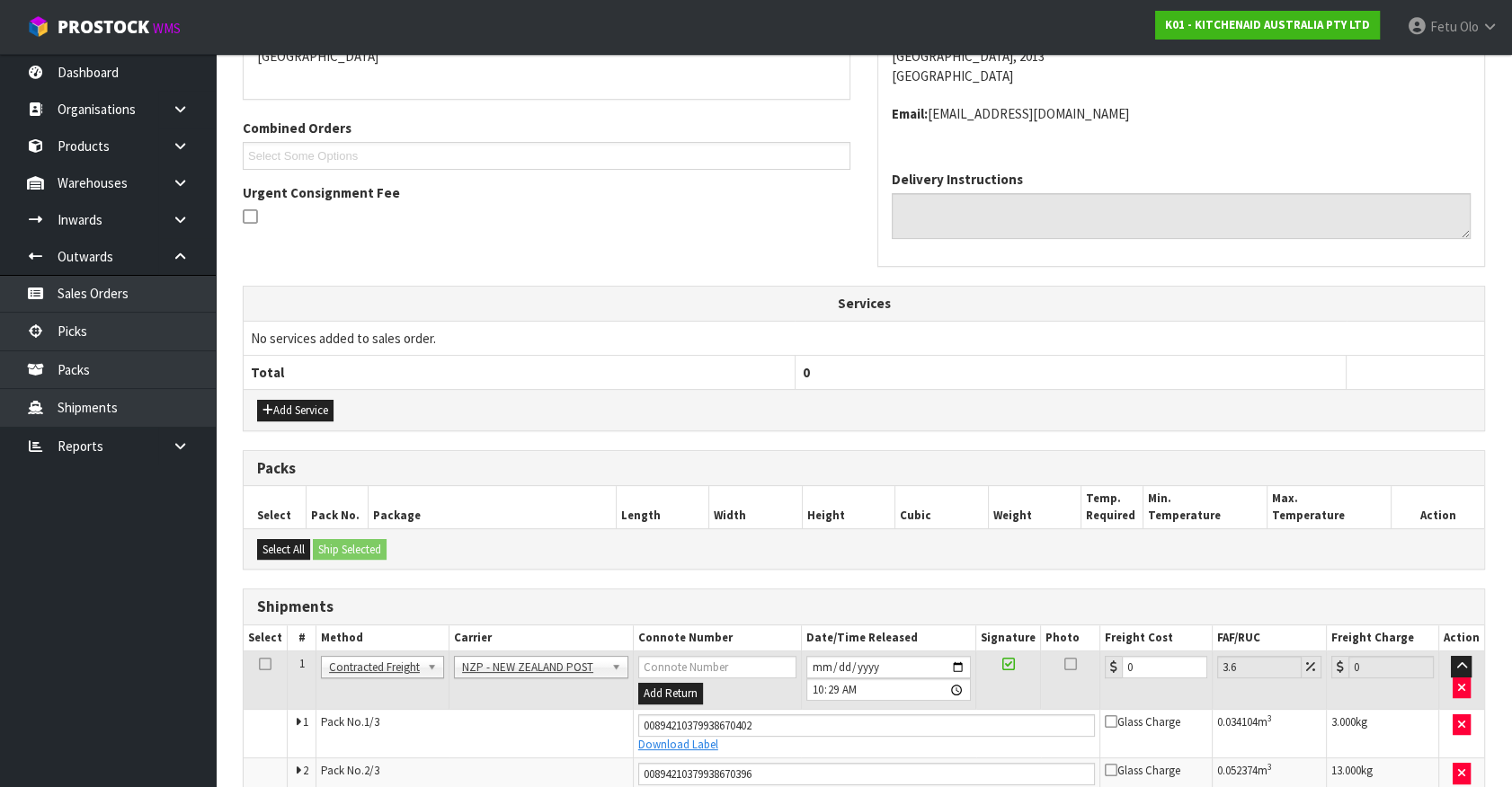
scroll to position [385, 0]
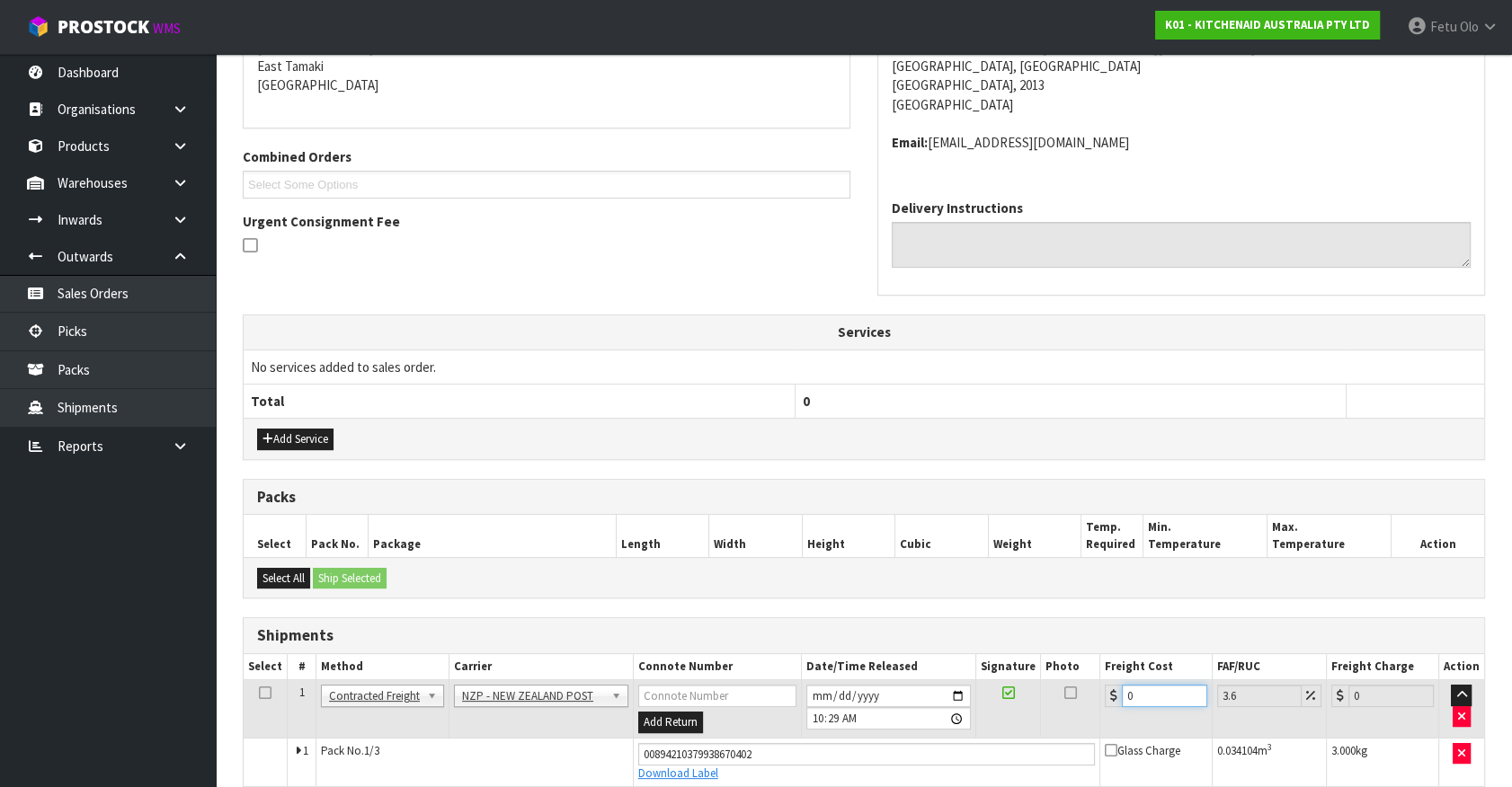
drag, startPoint x: 1135, startPoint y: 696, endPoint x: 921, endPoint y: 741, distance: 218.7
click at [921, 741] on tbody "1 Client Local Pickup Customer Local Pickup Company Freight Contracted Freight …" at bounding box center [863, 765] width 1241 height 171
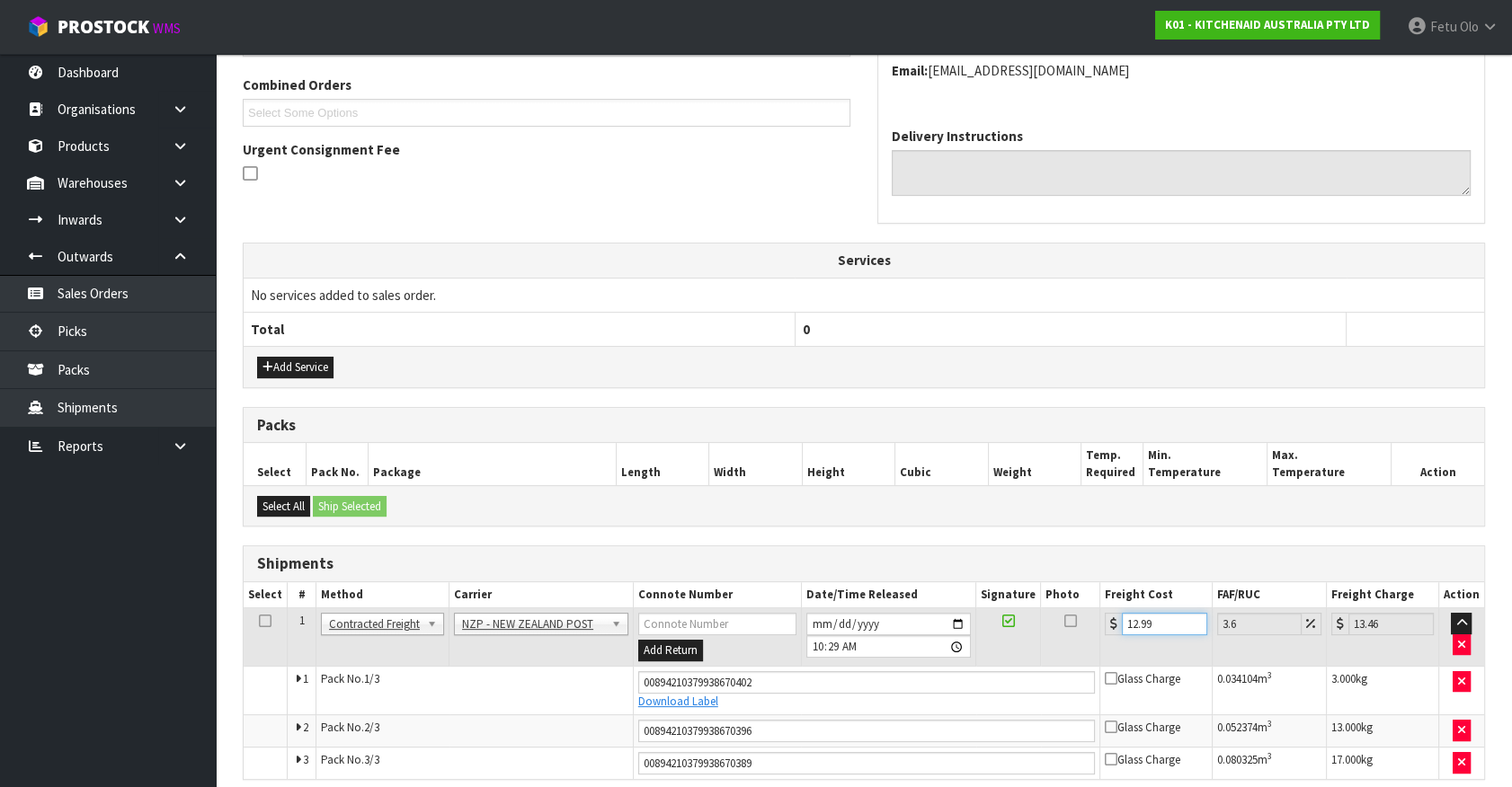
scroll to position [530, 0]
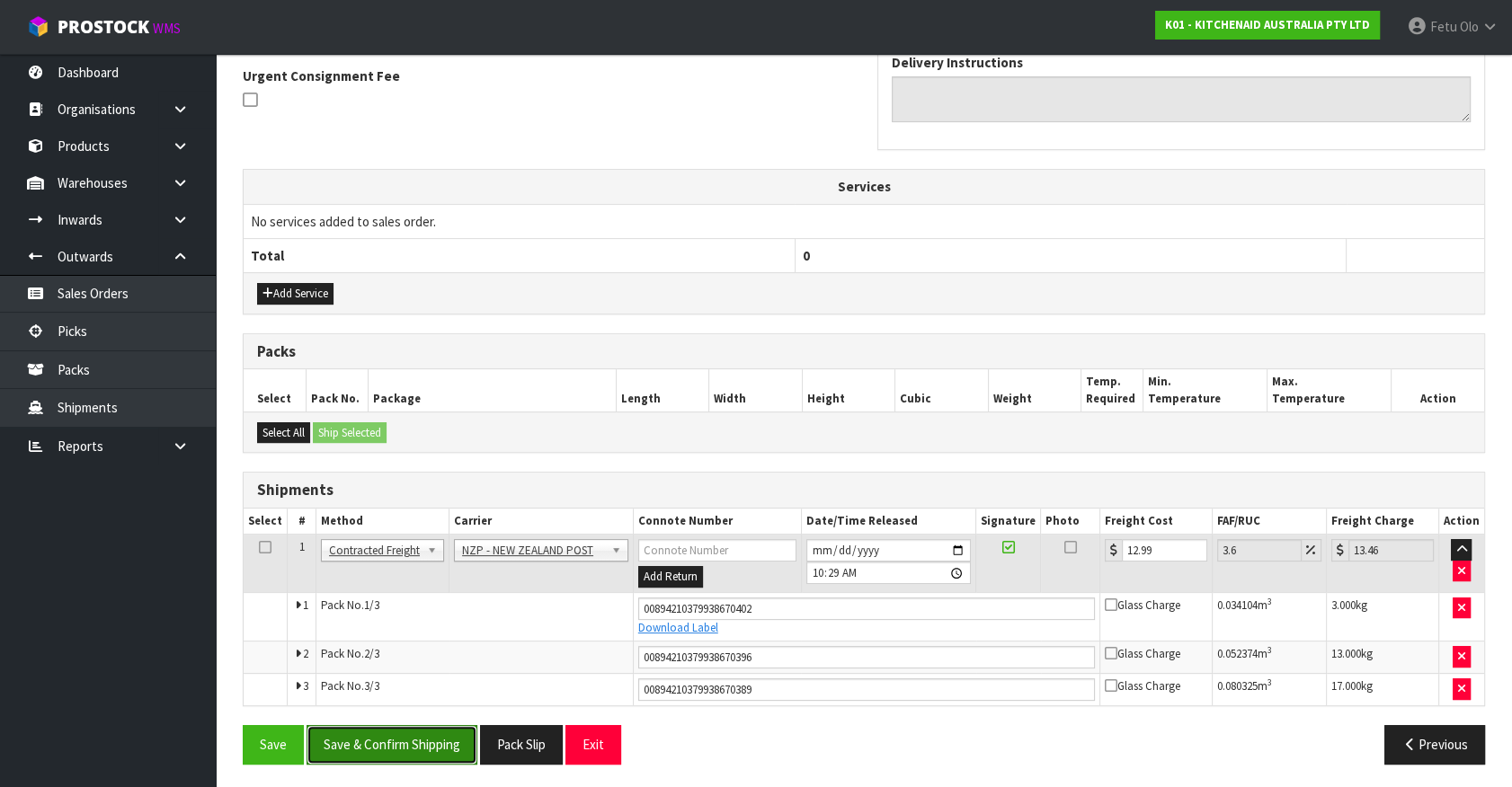
click at [383, 734] on button "Save & Confirm Shipping" at bounding box center [391, 744] width 171 height 39
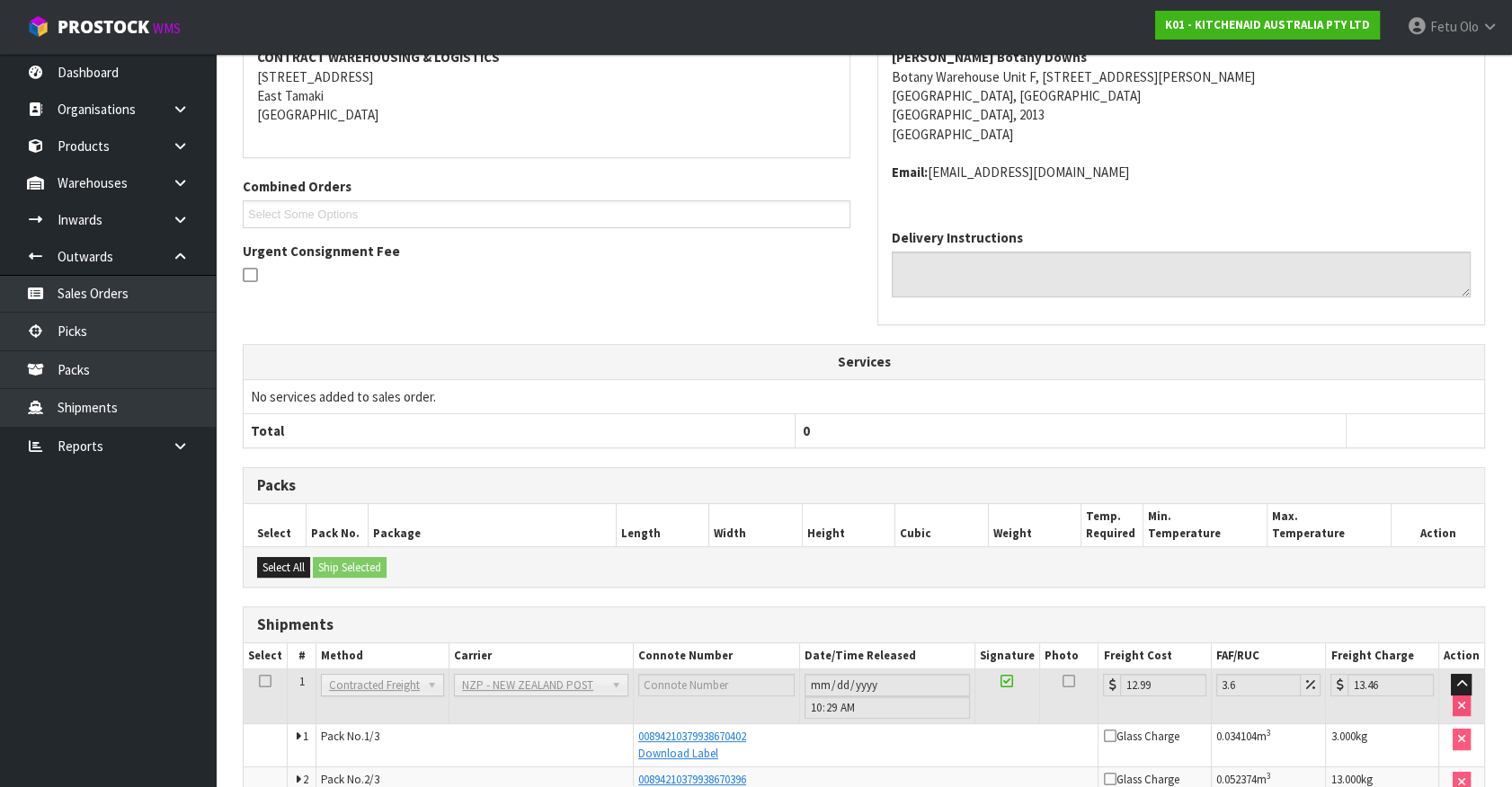
scroll to position [478, 0]
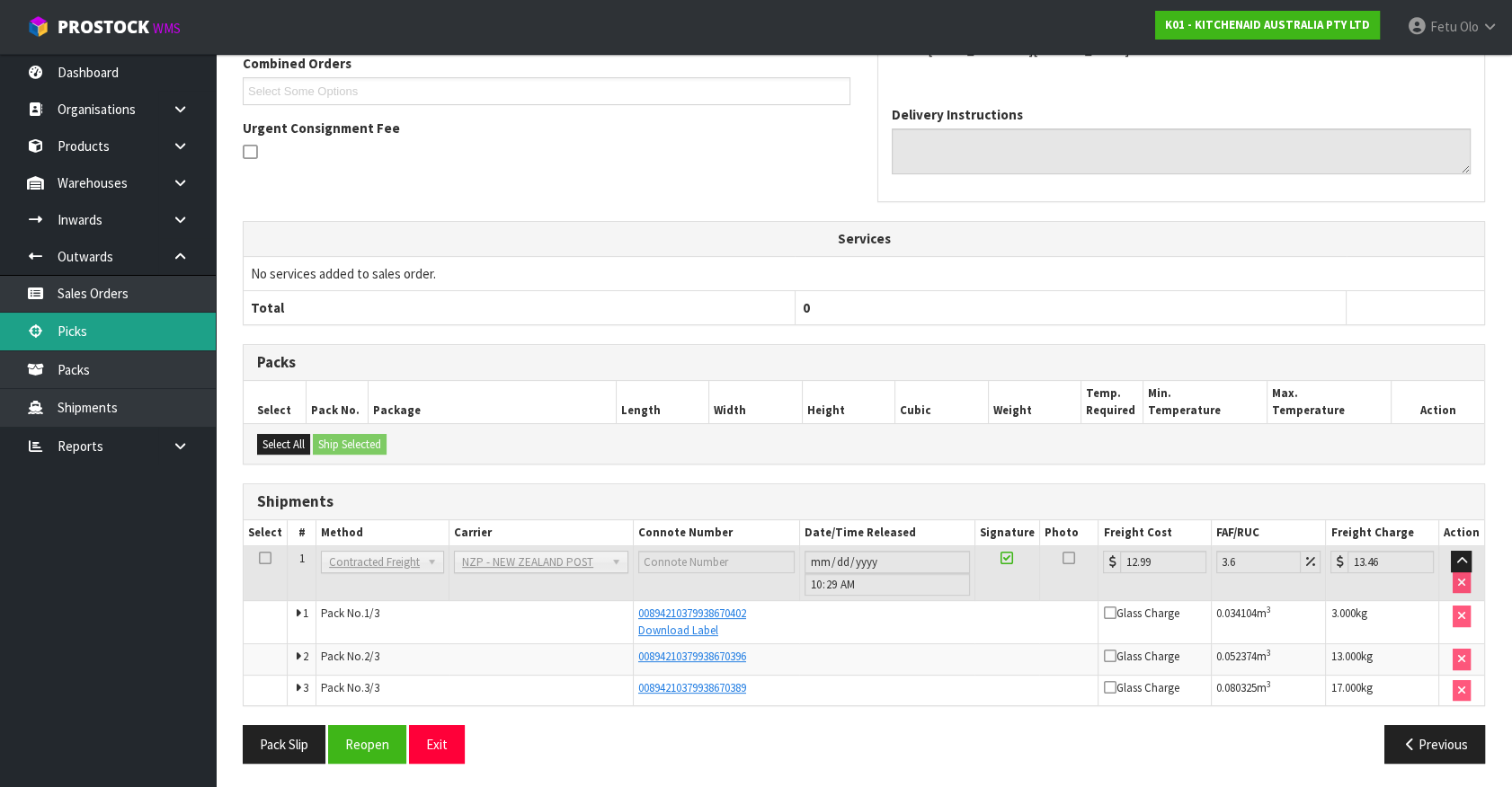
click at [107, 325] on link "Picks" at bounding box center [107, 331] width 216 height 37
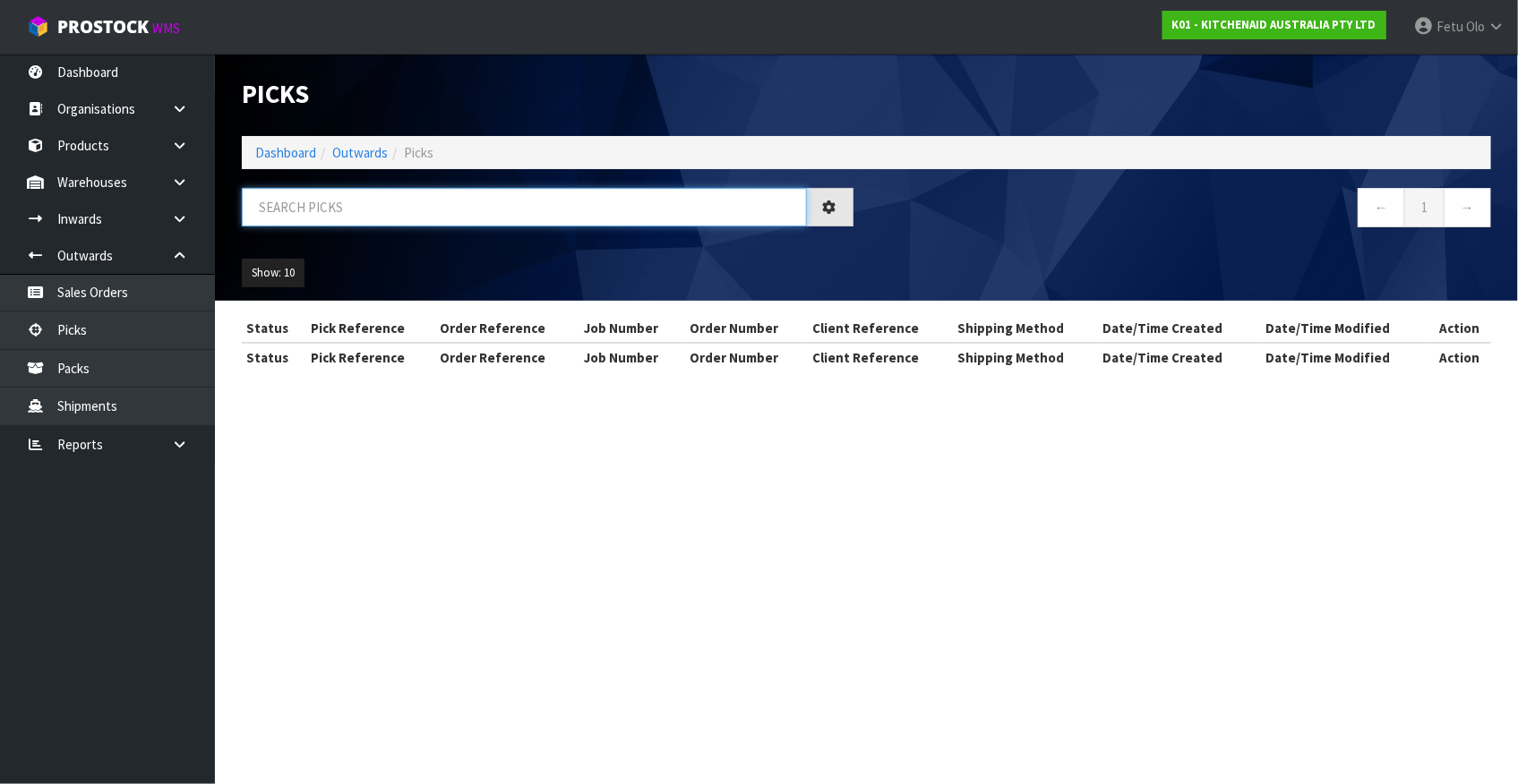
click at [365, 202] on input "text" at bounding box center [524, 207] width 565 height 39
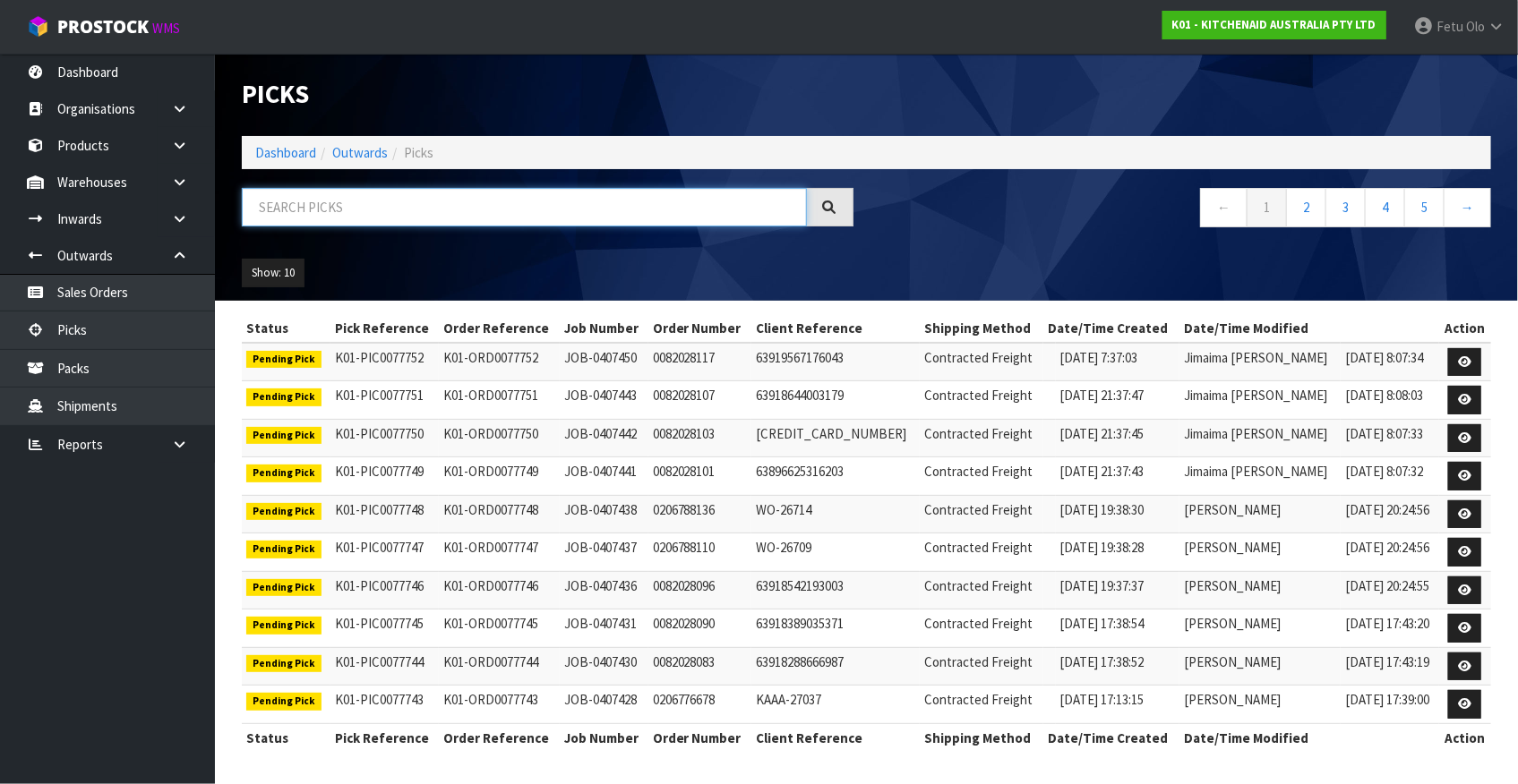
click at [365, 202] on input "text" at bounding box center [524, 207] width 565 height 39
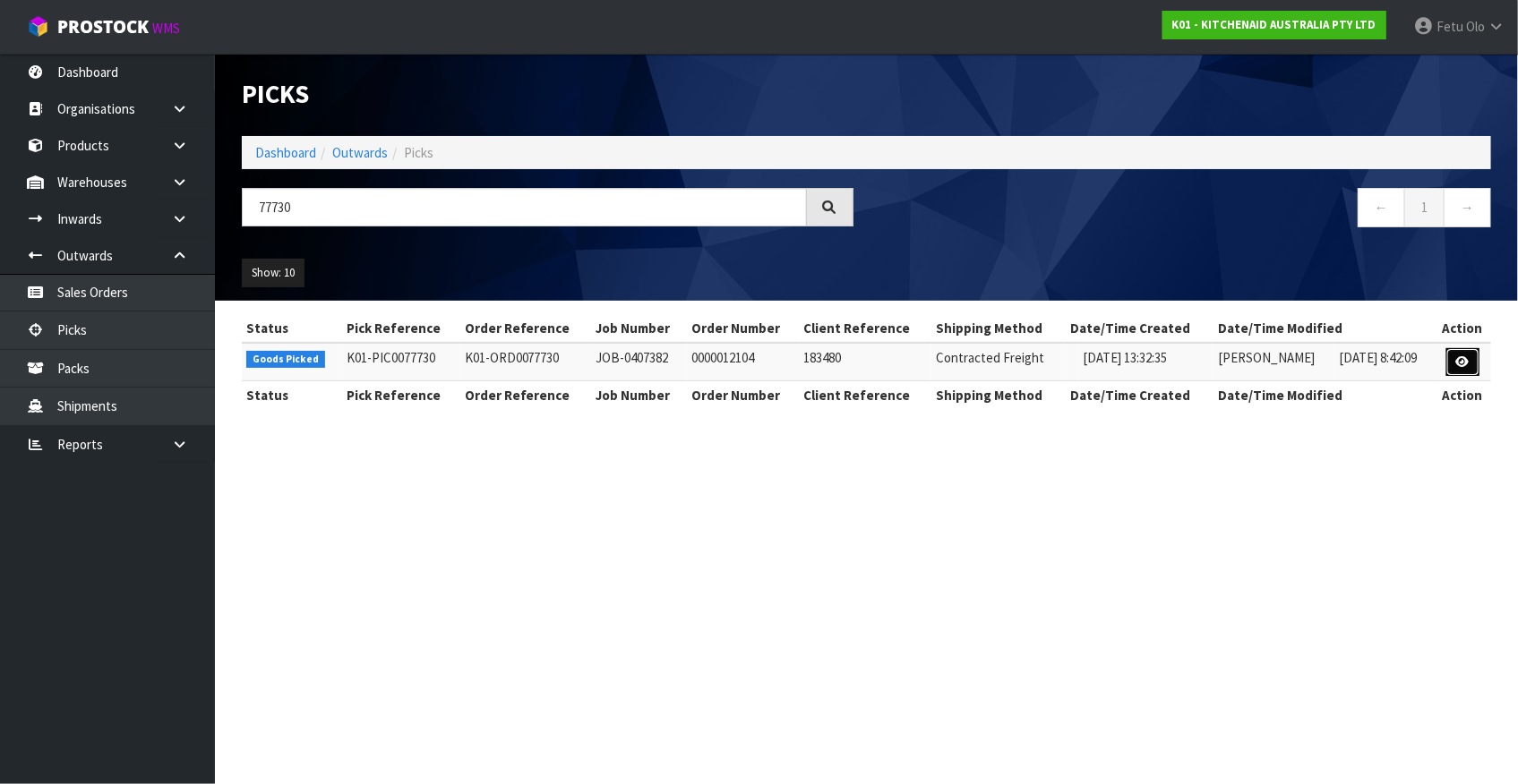
click at [1457, 357] on icon at bounding box center [1463, 362] width 14 height 12
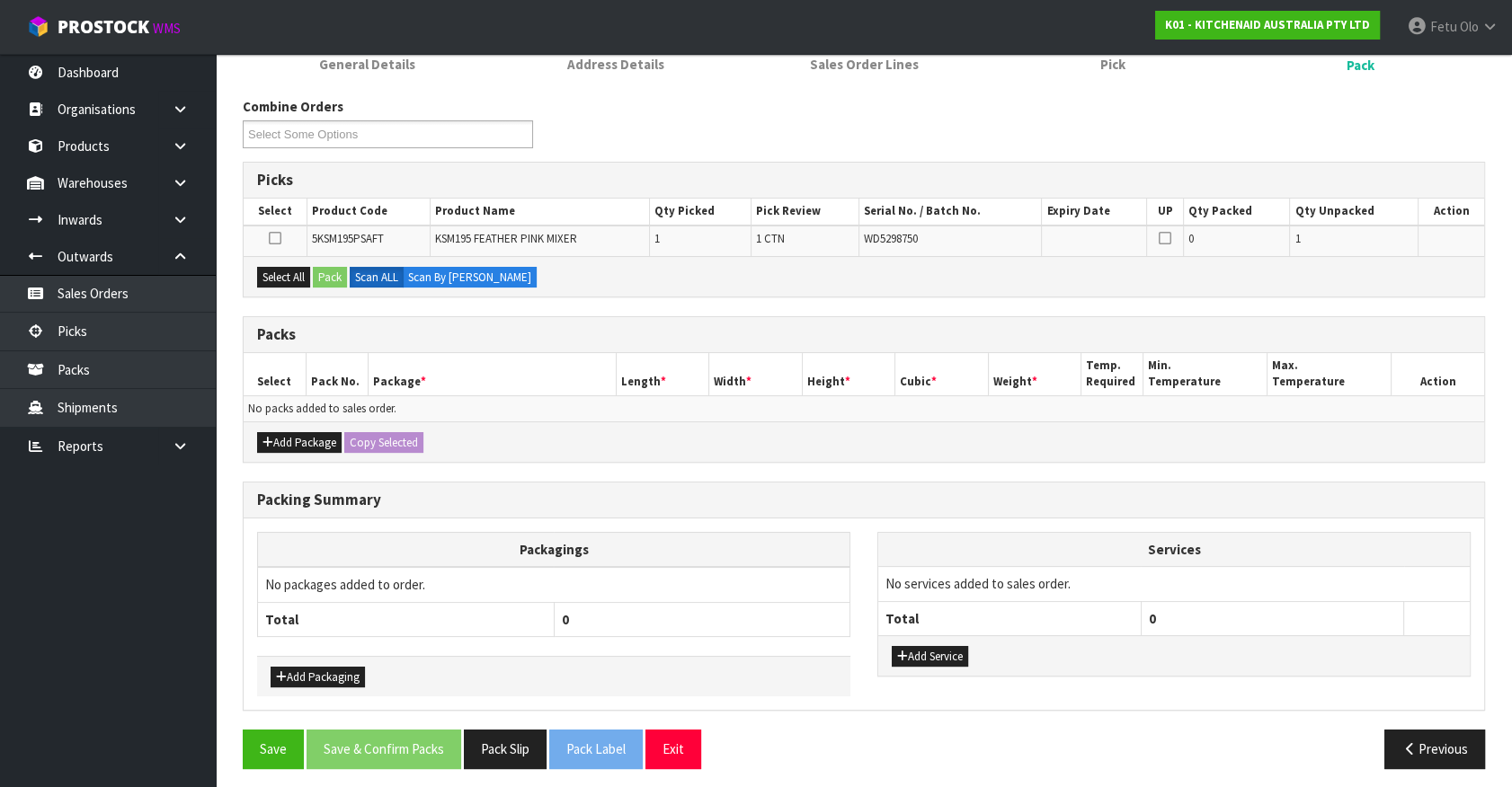
scroll to position [195, 0]
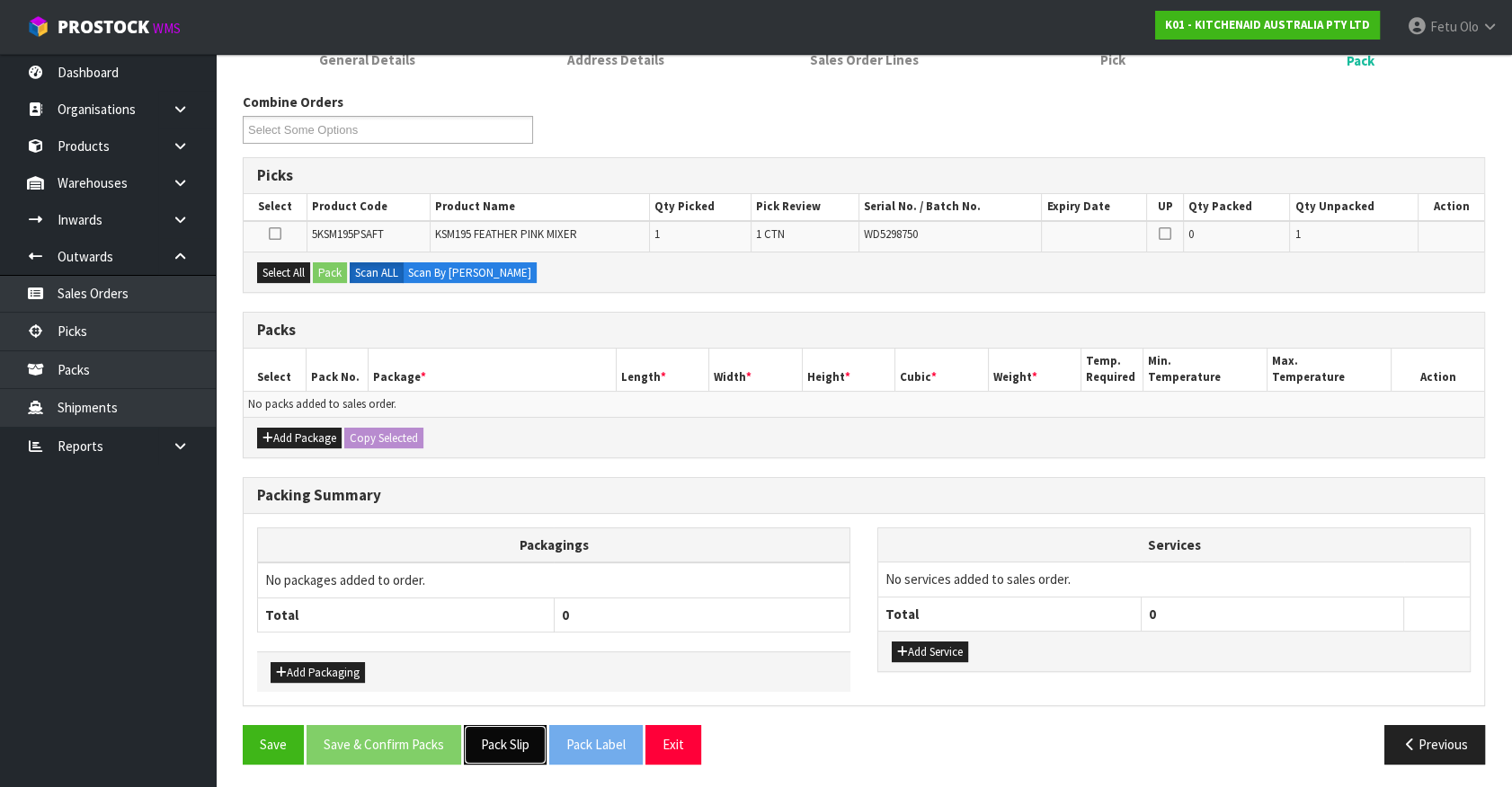
click at [514, 744] on button "Pack Slip" at bounding box center [504, 744] width 82 height 39
click at [492, 349] on th "Package *" at bounding box center [491, 370] width 248 height 43
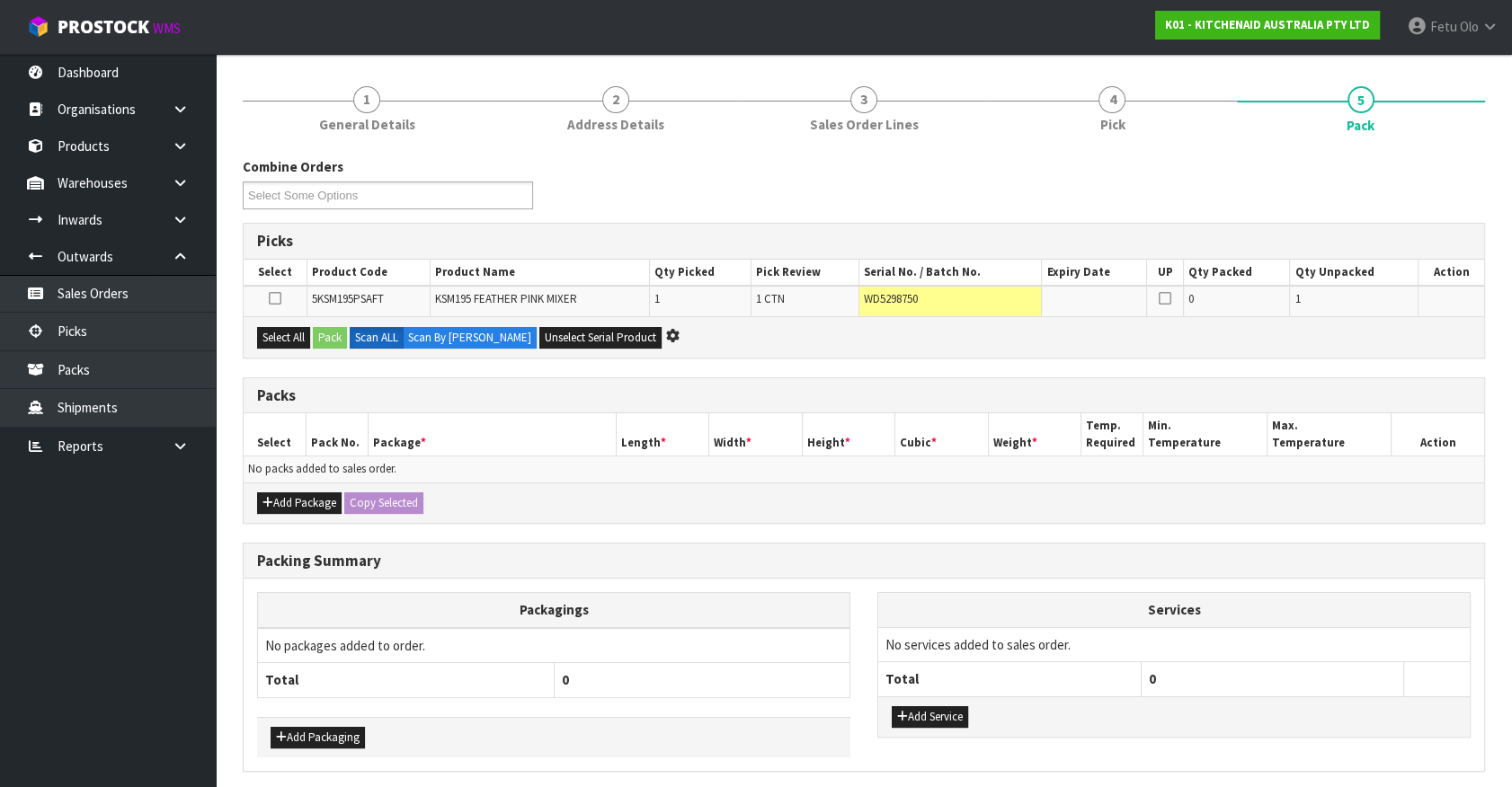
scroll to position [0, 0]
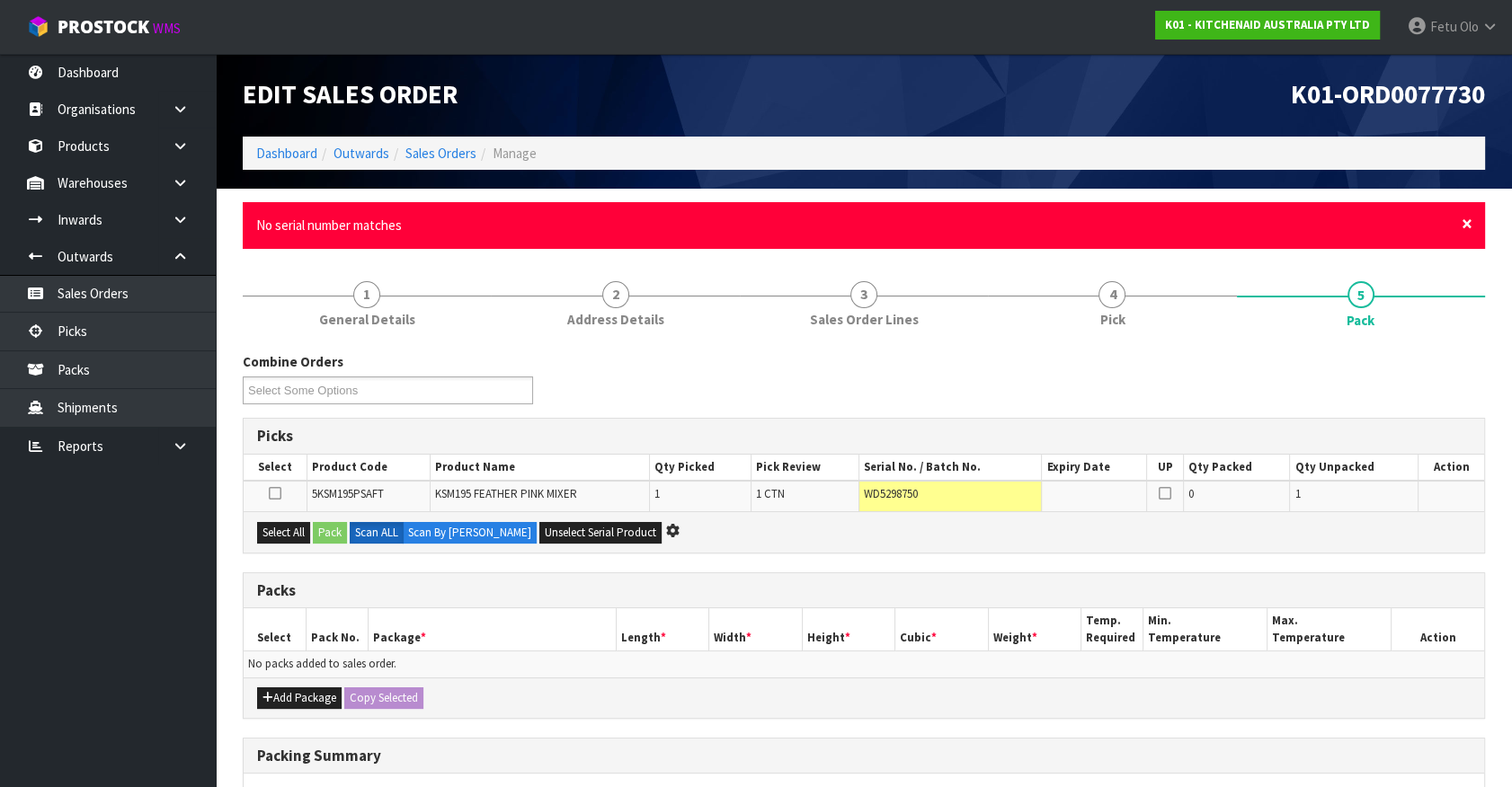
click at [1465, 219] on span "×" at bounding box center [1468, 223] width 11 height 25
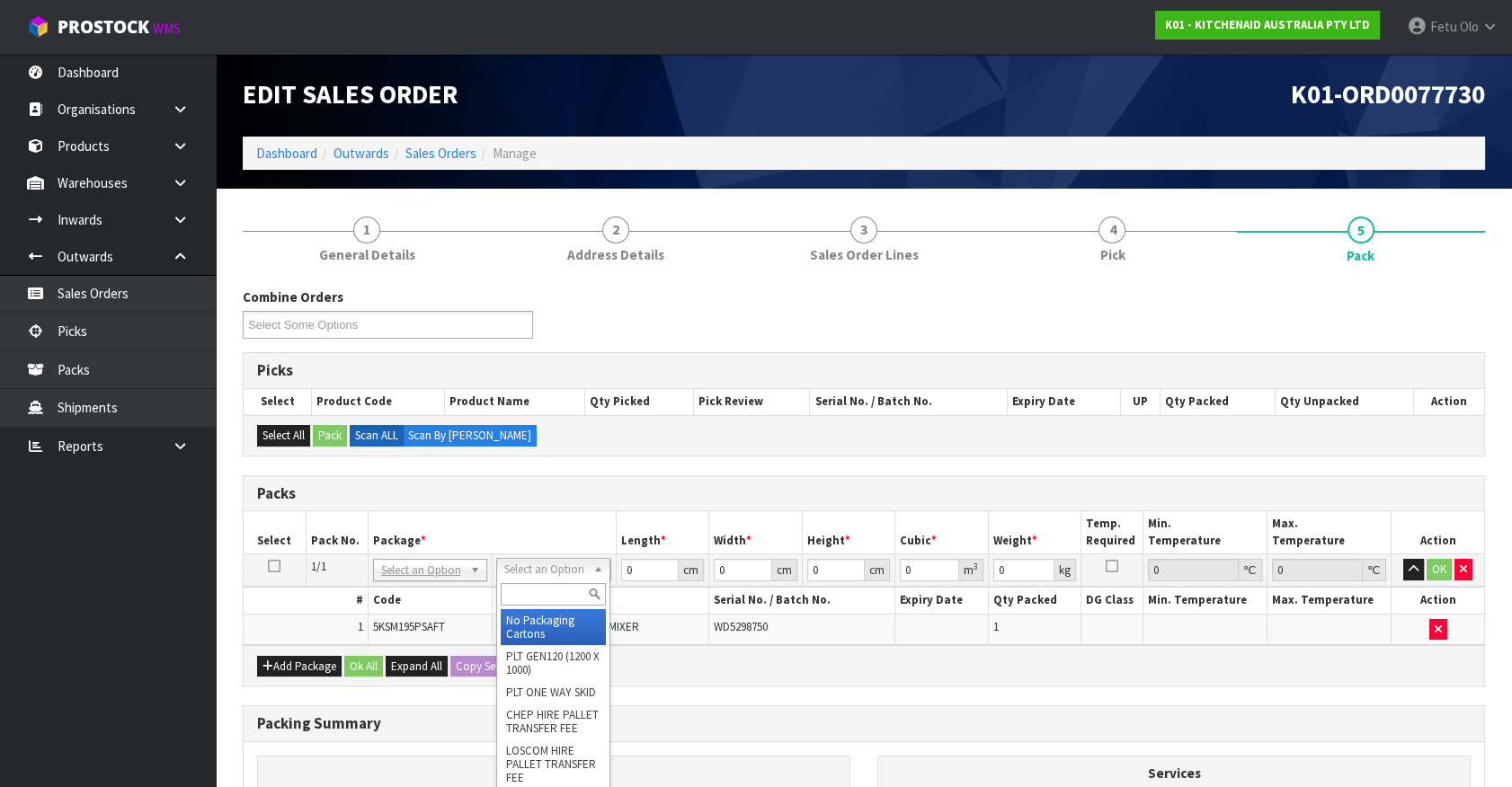
drag, startPoint x: 517, startPoint y: 569, endPoint x: 531, endPoint y: 647, distance: 79.2
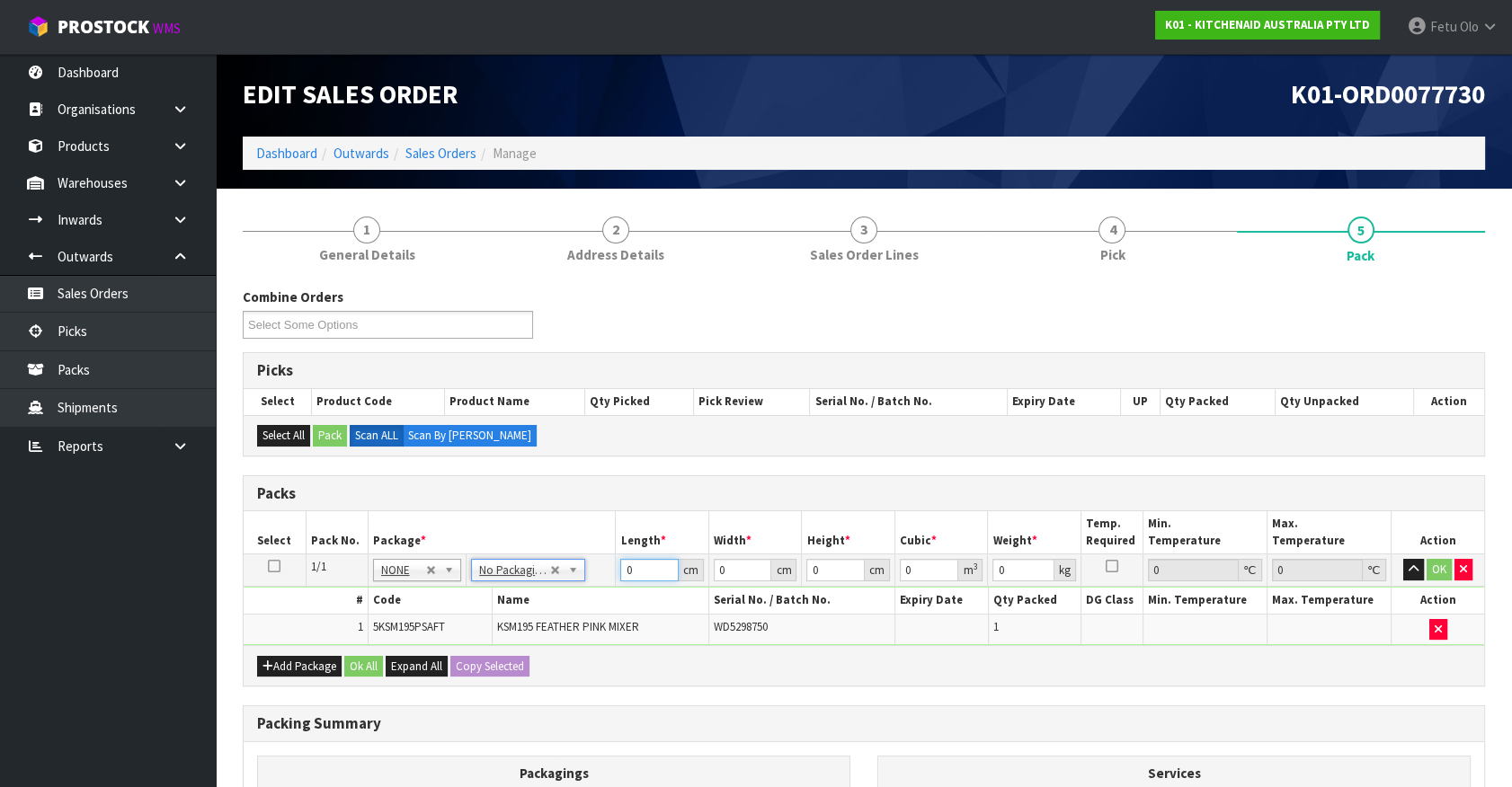
drag, startPoint x: 646, startPoint y: 569, endPoint x: 446, endPoint y: 622, distance: 206.9
click at [446, 622] on tbody "1/1 NONE 007-001 007-002 007-004 007-009 007-013 007-014 007-015 007-017 007-01…" at bounding box center [863, 599] width 1241 height 91
click button "OK" at bounding box center [1439, 569] width 25 height 21
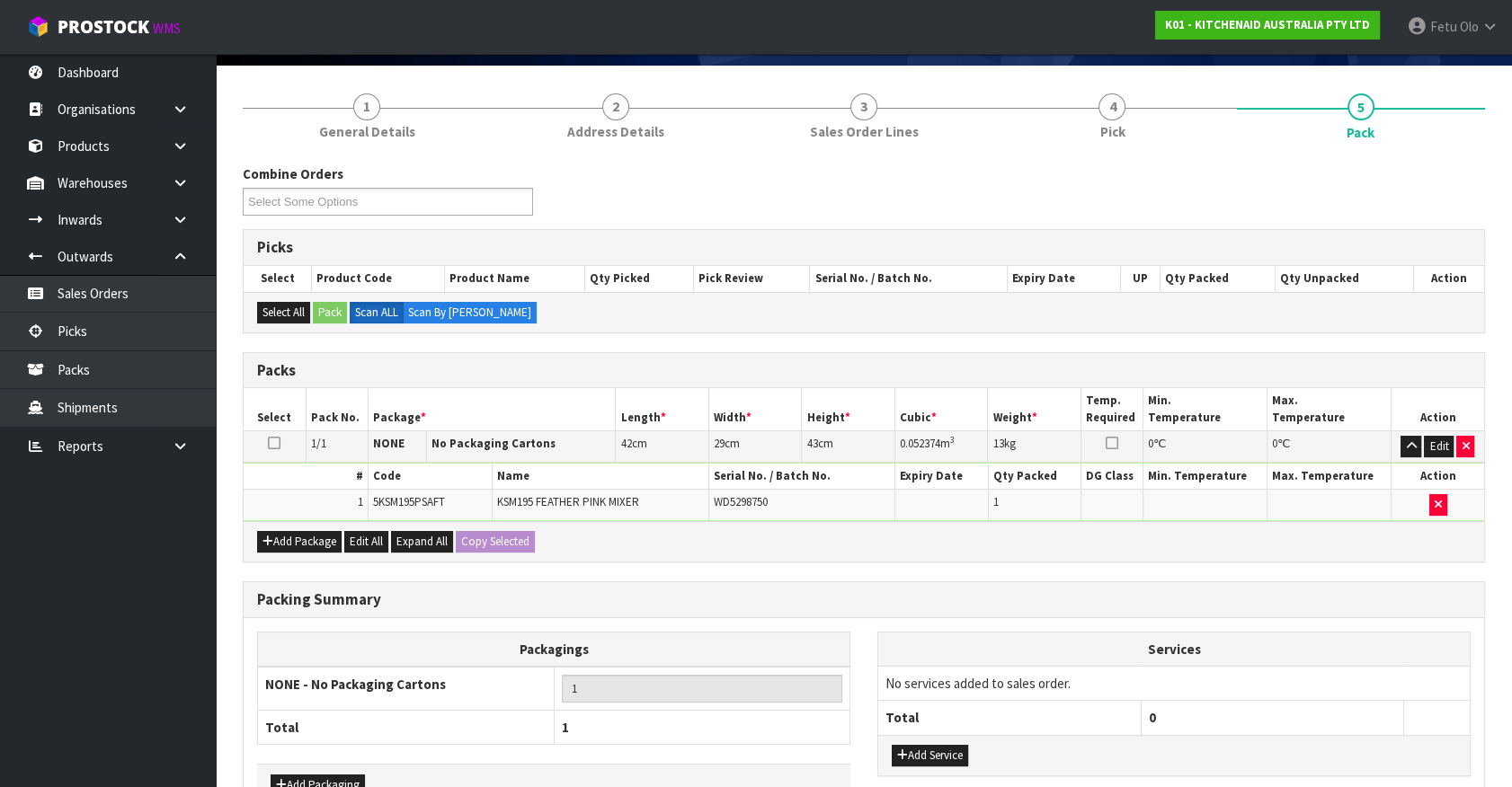
scroll to position [235, 0]
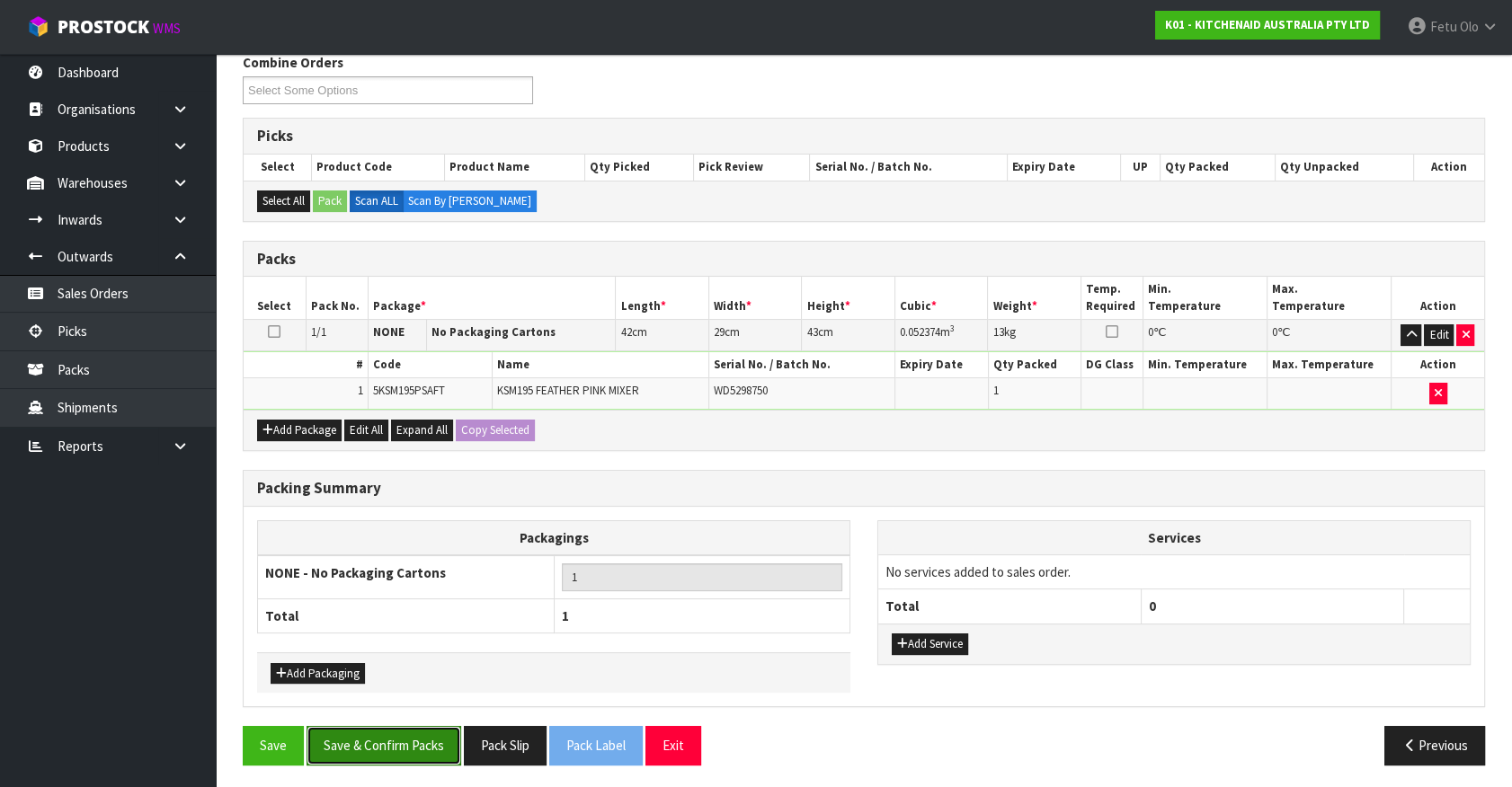
click at [375, 729] on button "Save & Confirm Packs" at bounding box center [383, 745] width 155 height 39
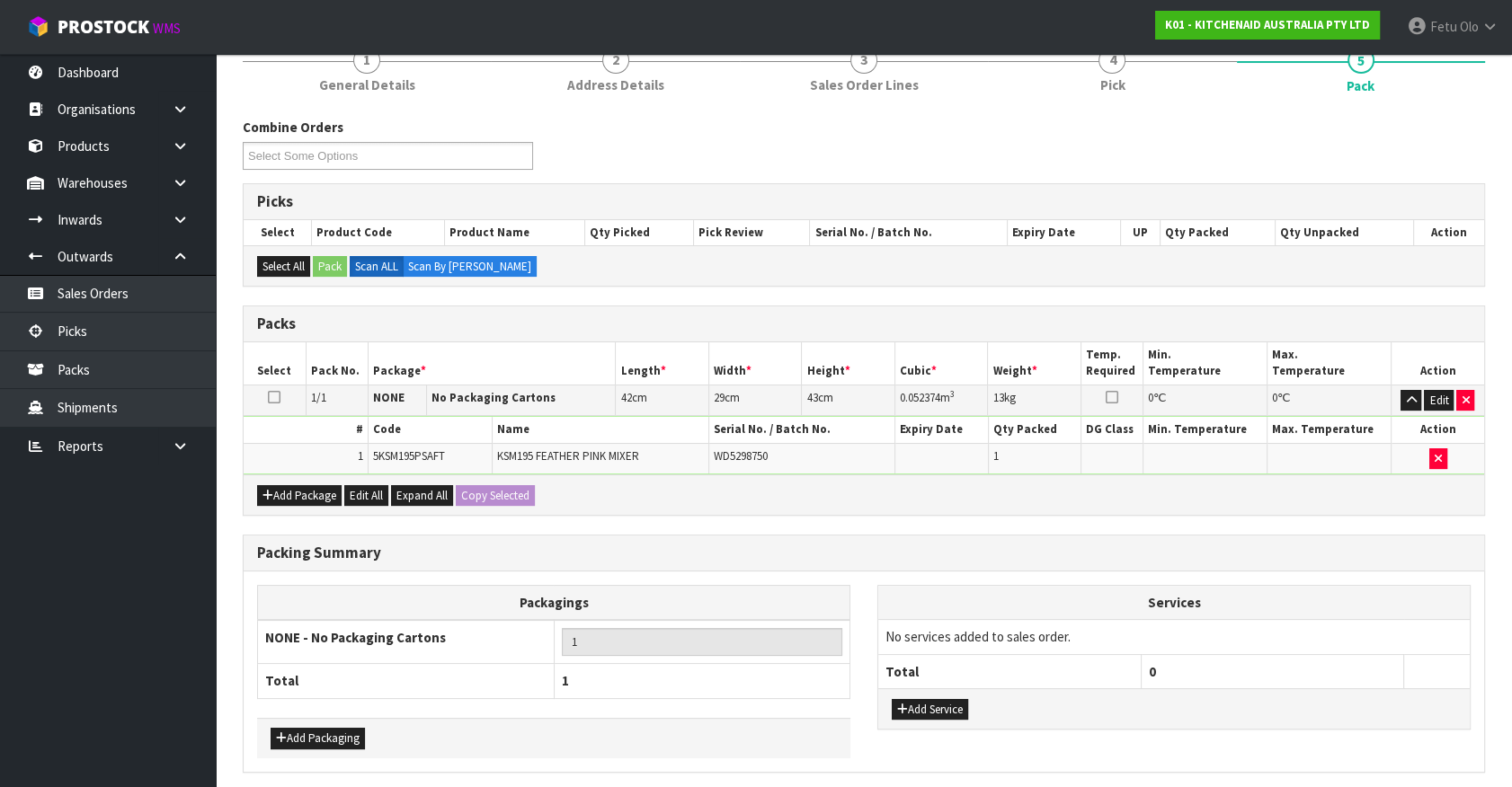
scroll to position [0, 0]
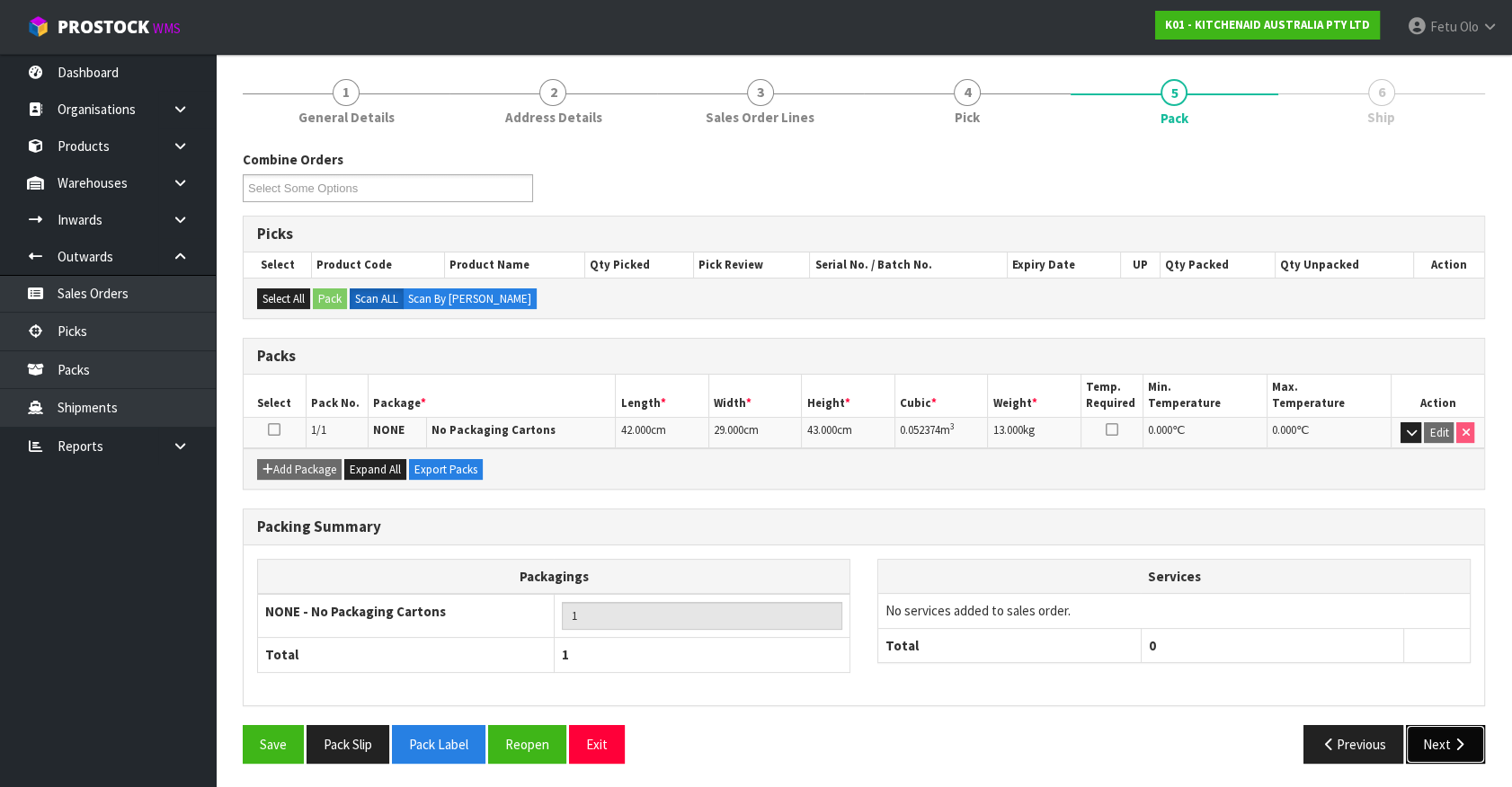
click at [1436, 743] on button "Next" at bounding box center [1444, 744] width 79 height 39
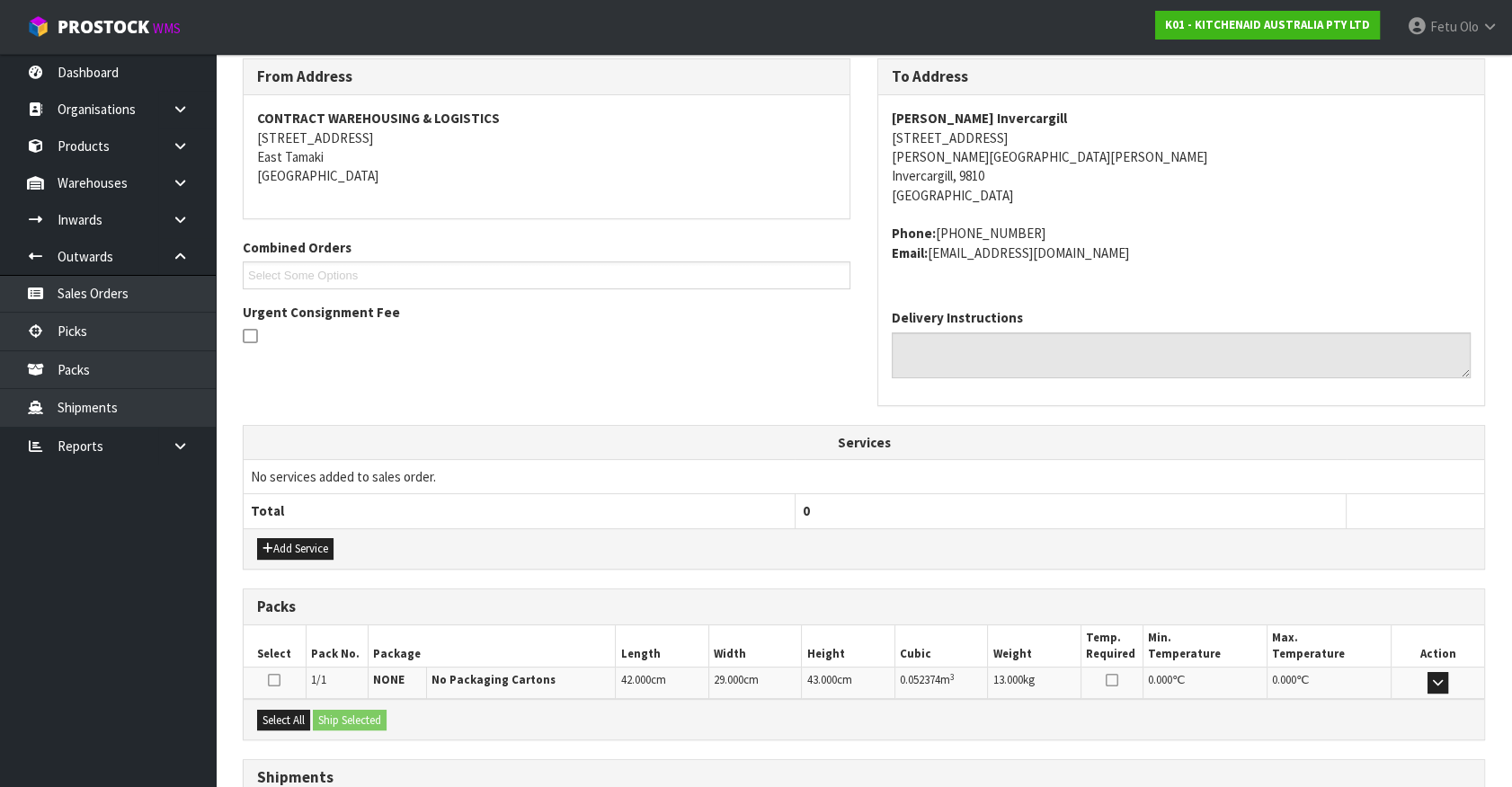
scroll to position [355, 0]
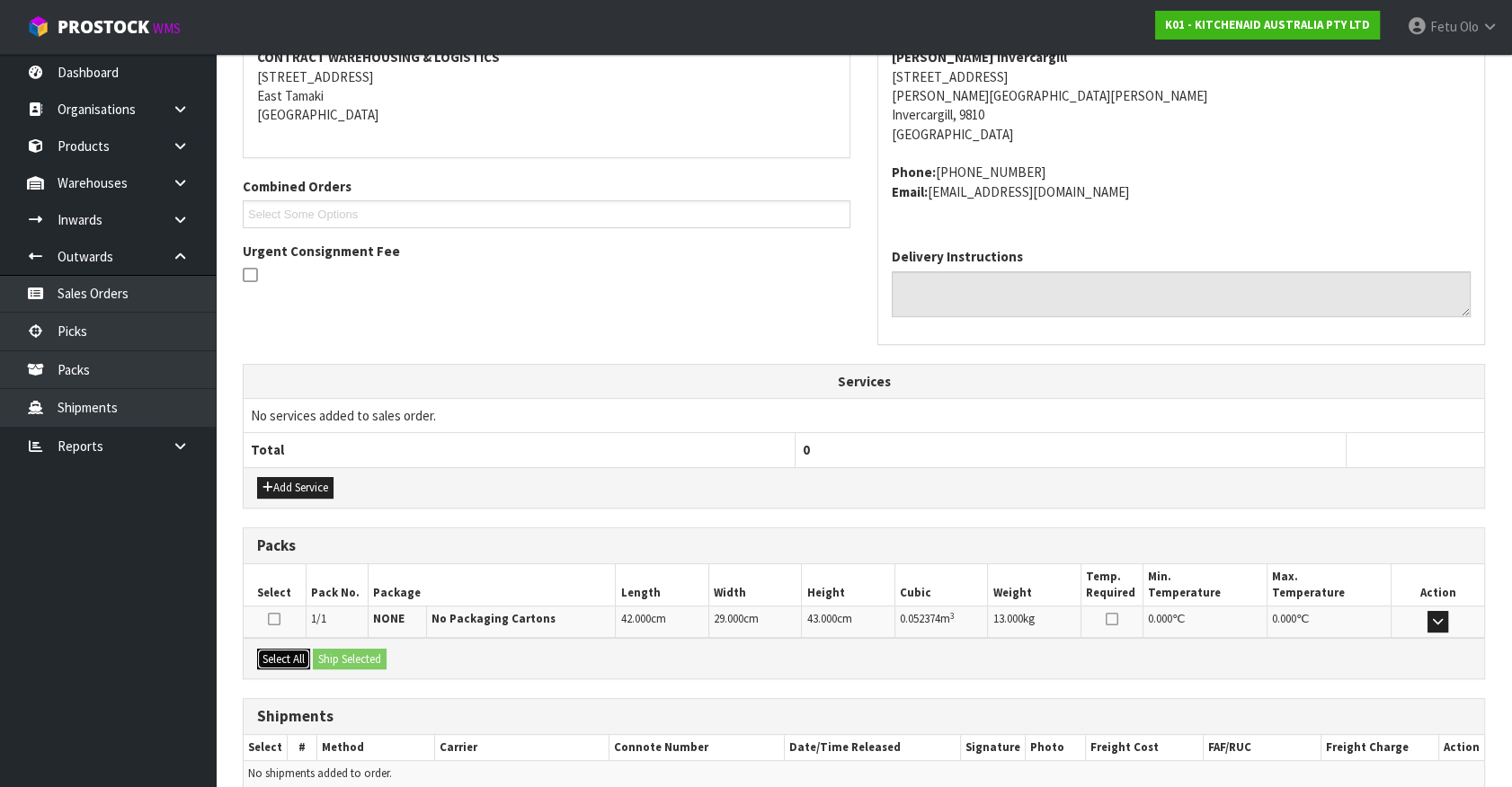
drag, startPoint x: 292, startPoint y: 658, endPoint x: 346, endPoint y: 658, distance: 54.0
click at [295, 658] on button "Select All" at bounding box center [283, 658] width 53 height 21
click at [346, 658] on button "Ship Selected" at bounding box center [350, 658] width 74 height 21
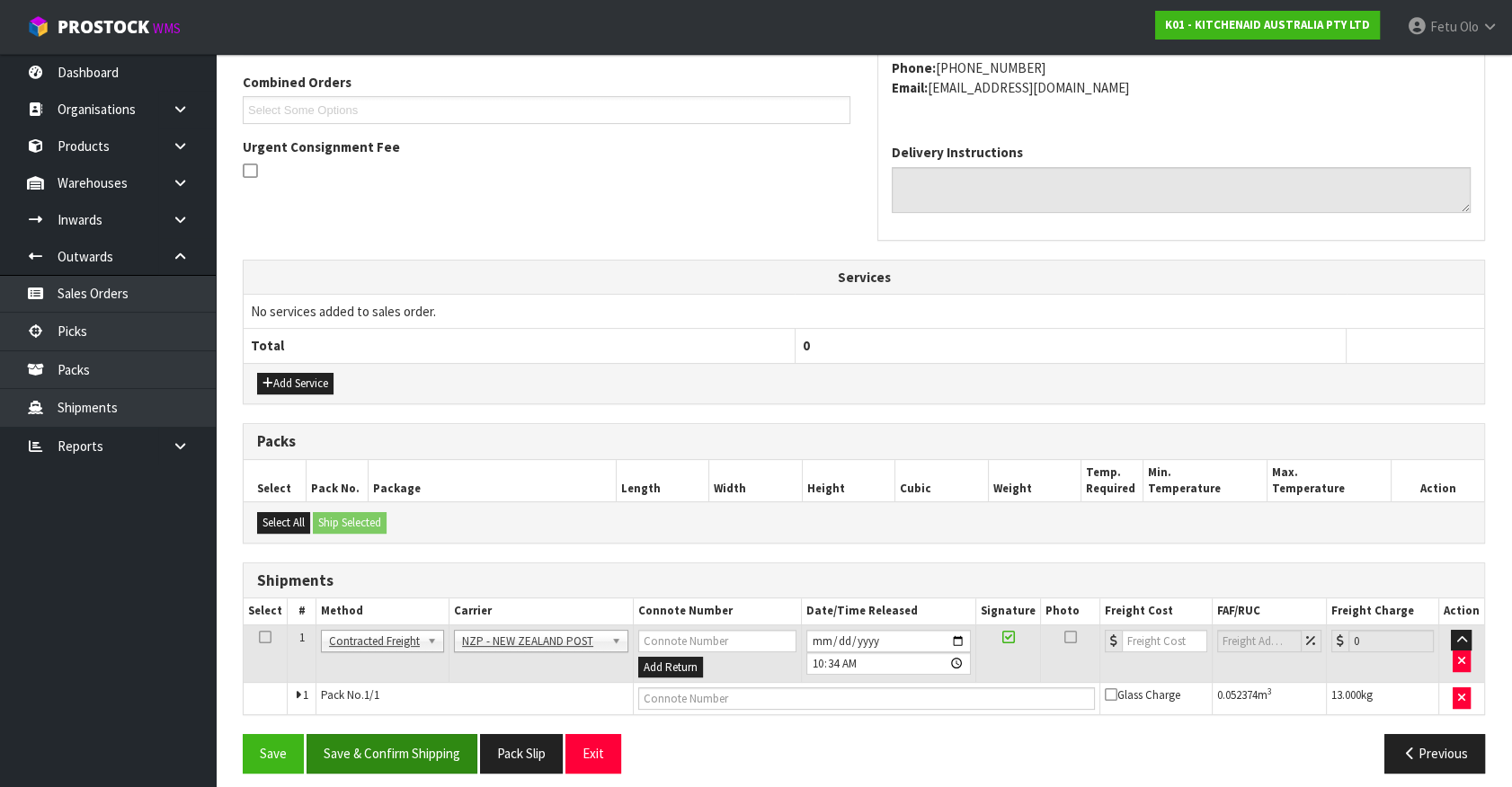
scroll to position [468, 0]
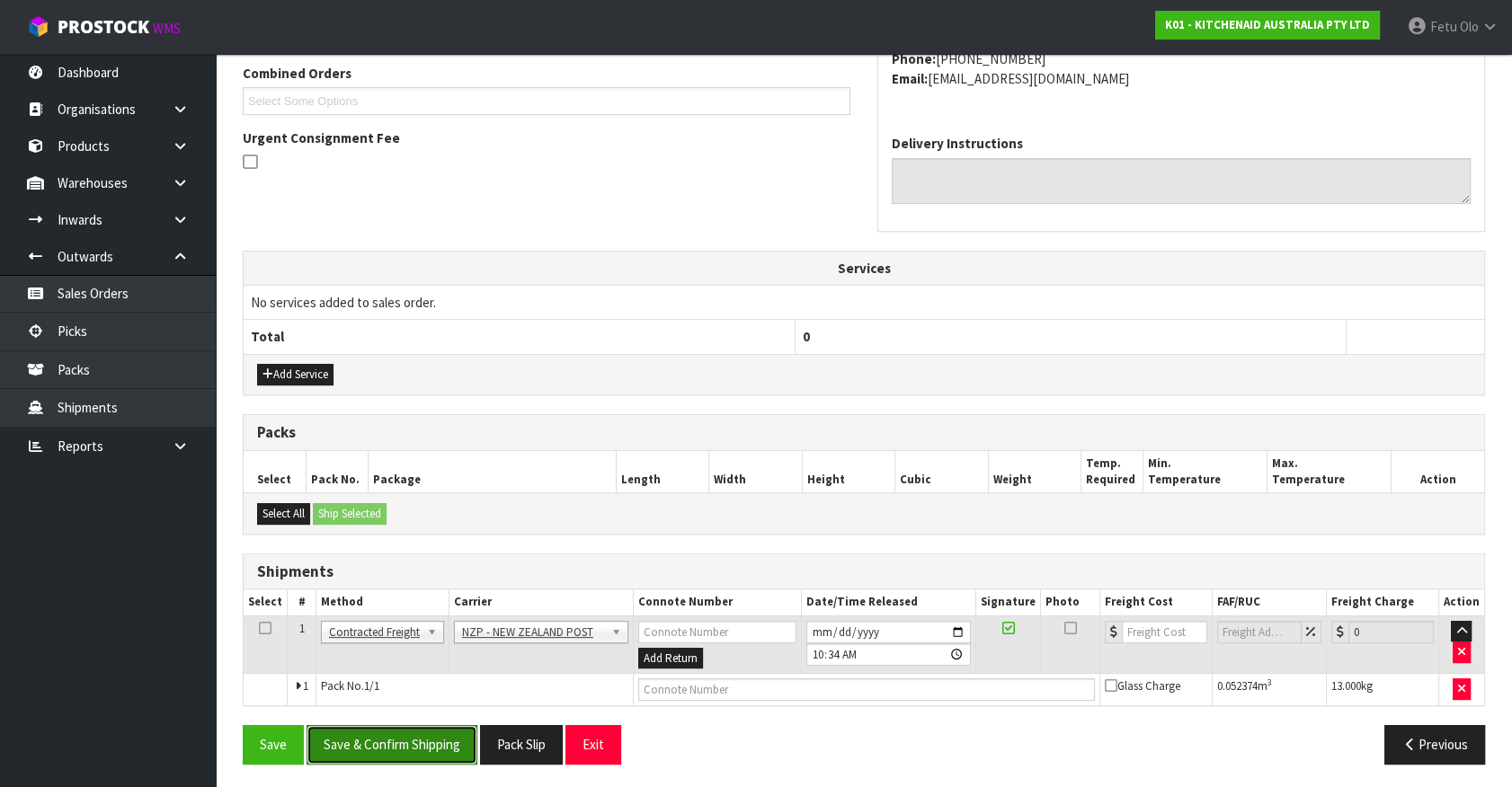
click at [403, 738] on button "Save & Confirm Shipping" at bounding box center [391, 744] width 171 height 39
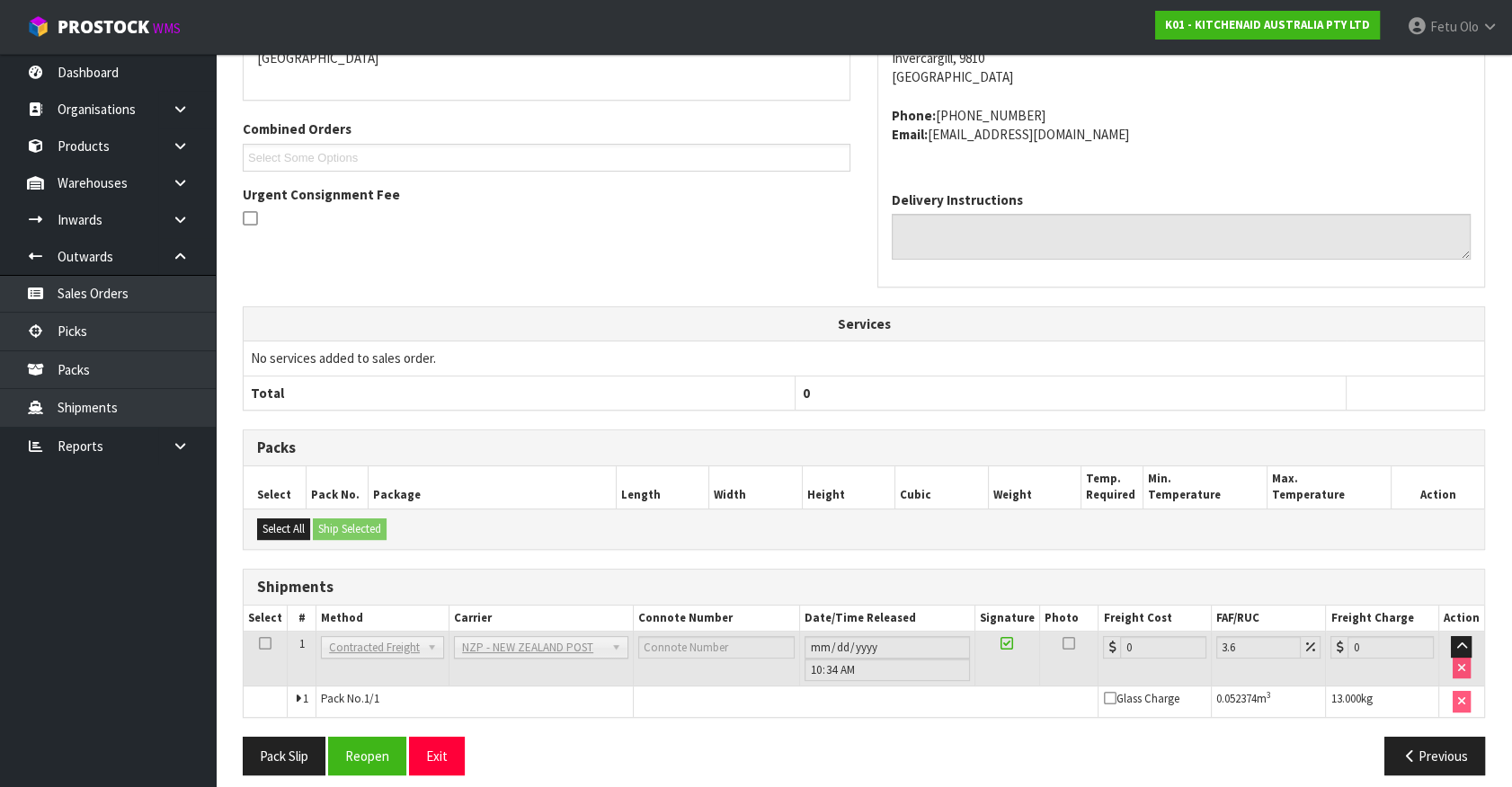
scroll to position [443, 0]
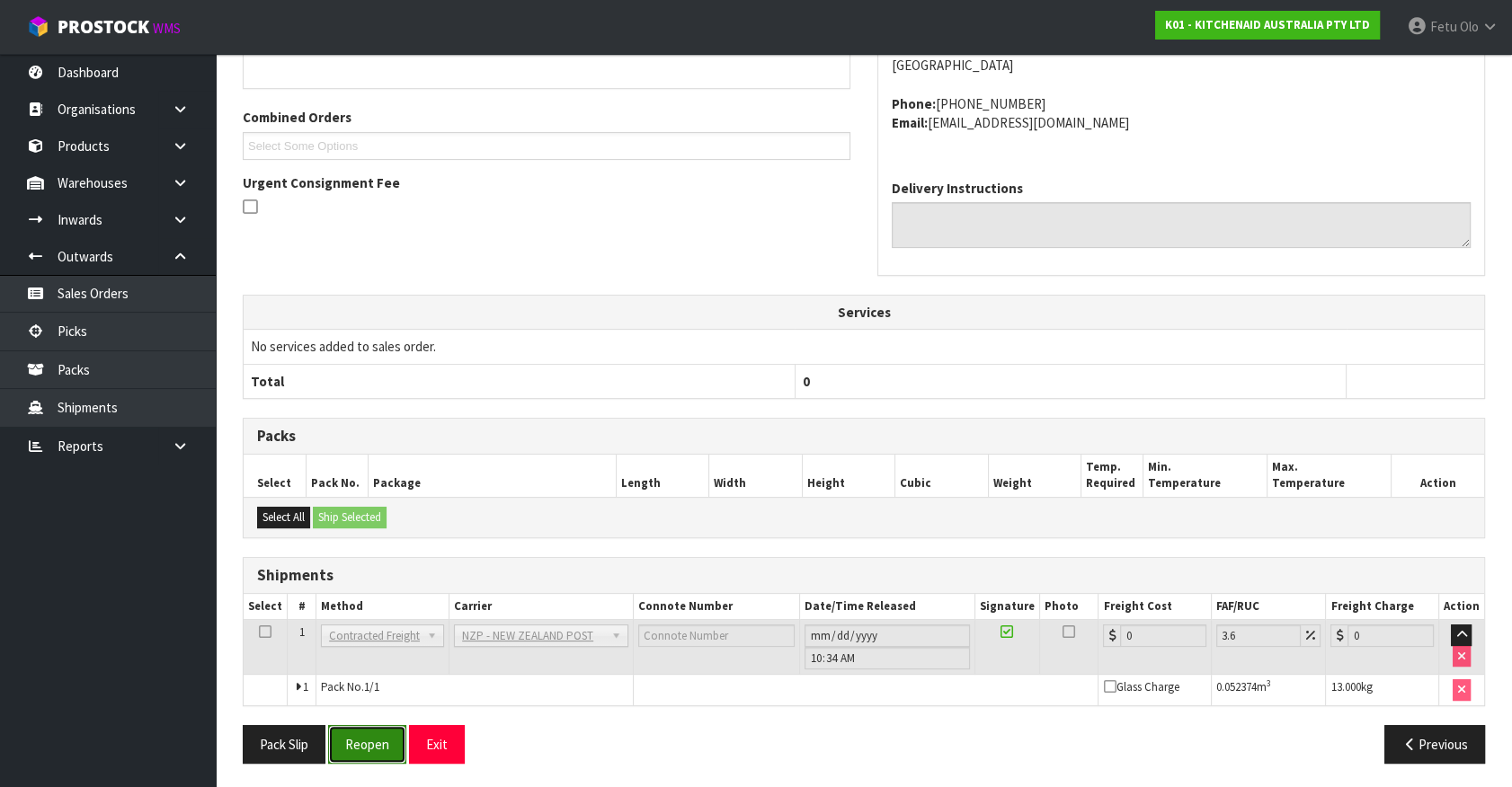
click at [361, 733] on button "Reopen" at bounding box center [367, 744] width 79 height 39
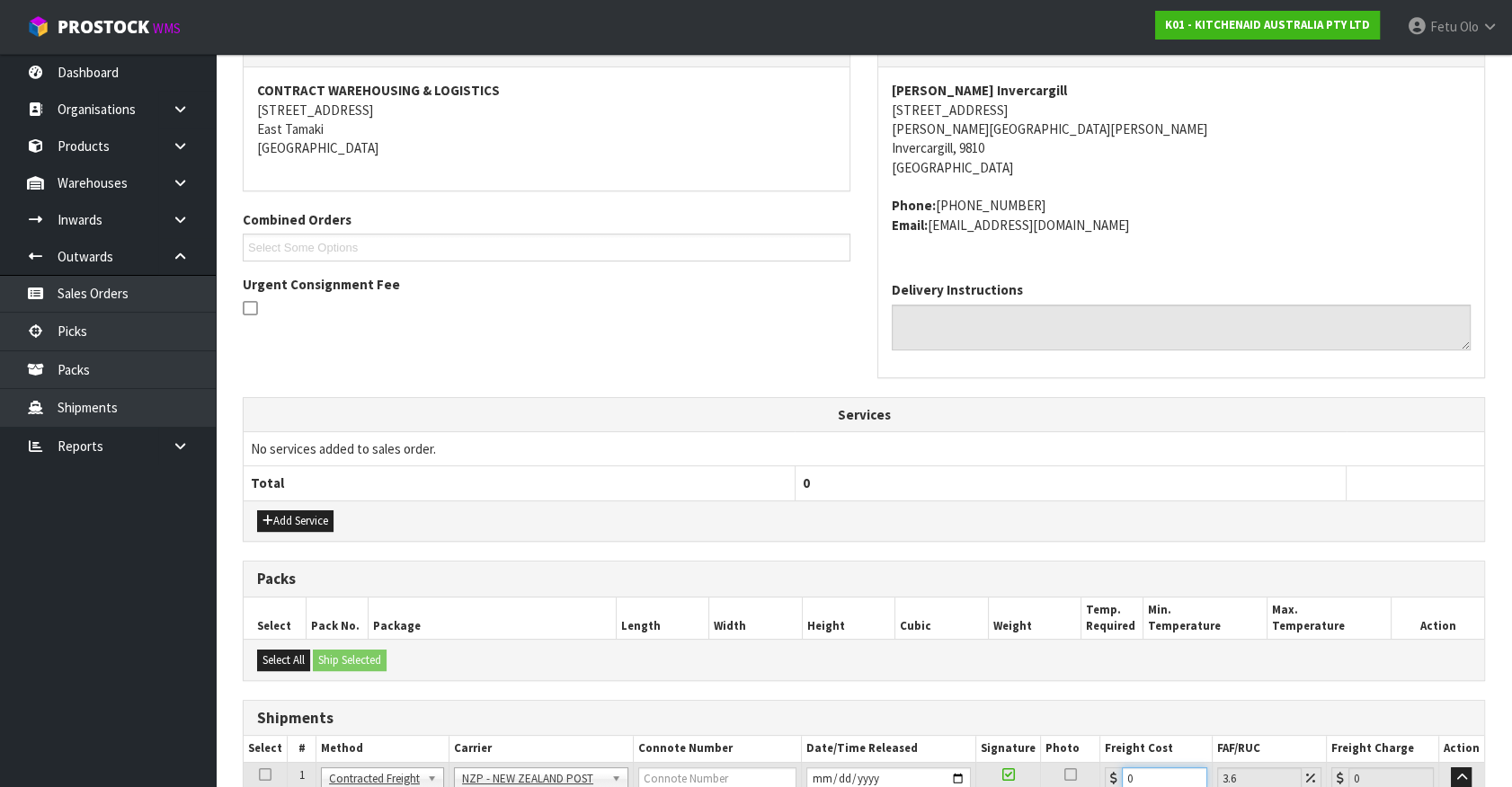
scroll to position [486, 0]
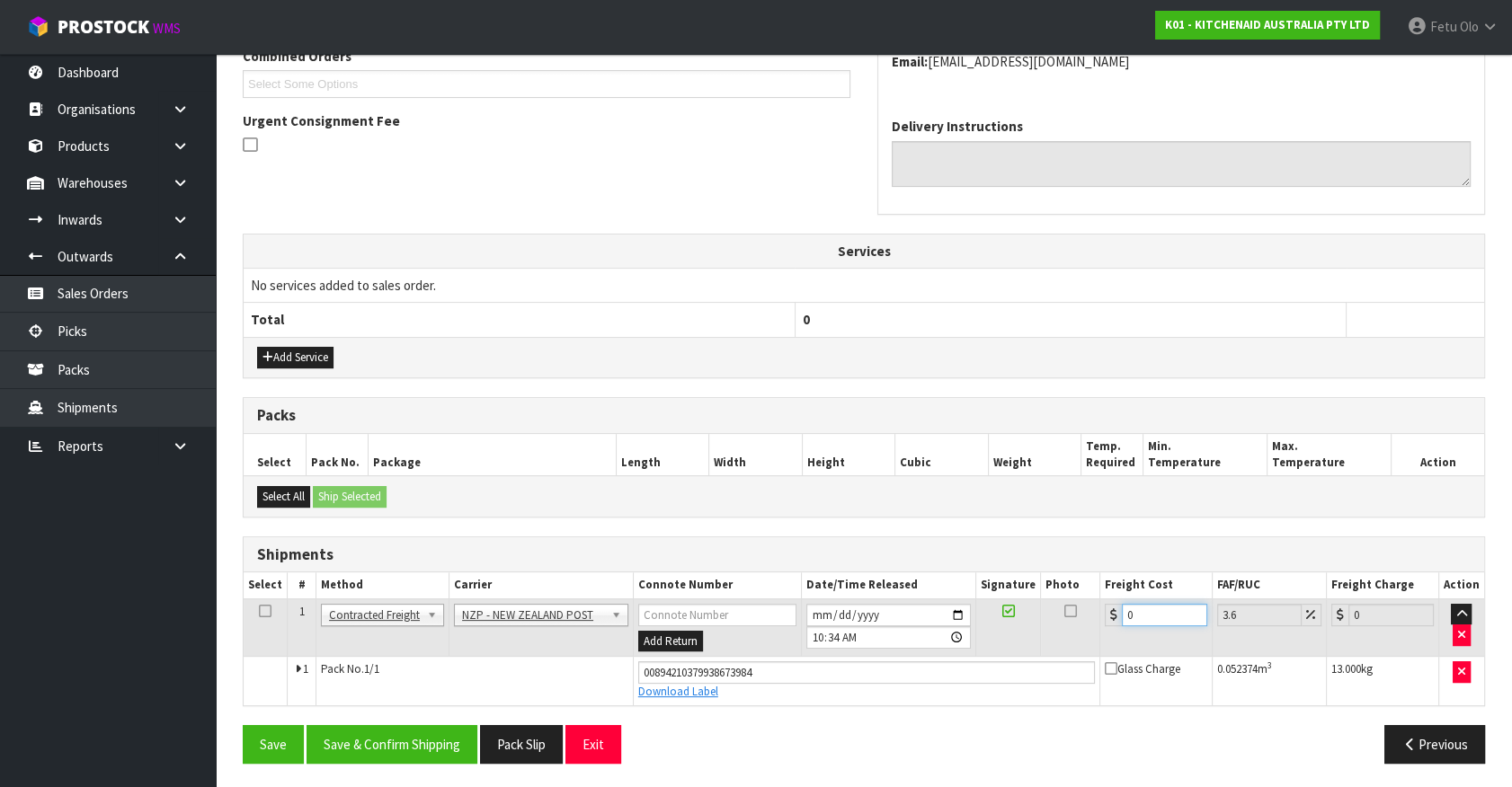
click at [416, 739] on button "Save & Confirm Shipping" at bounding box center [391, 744] width 171 height 39
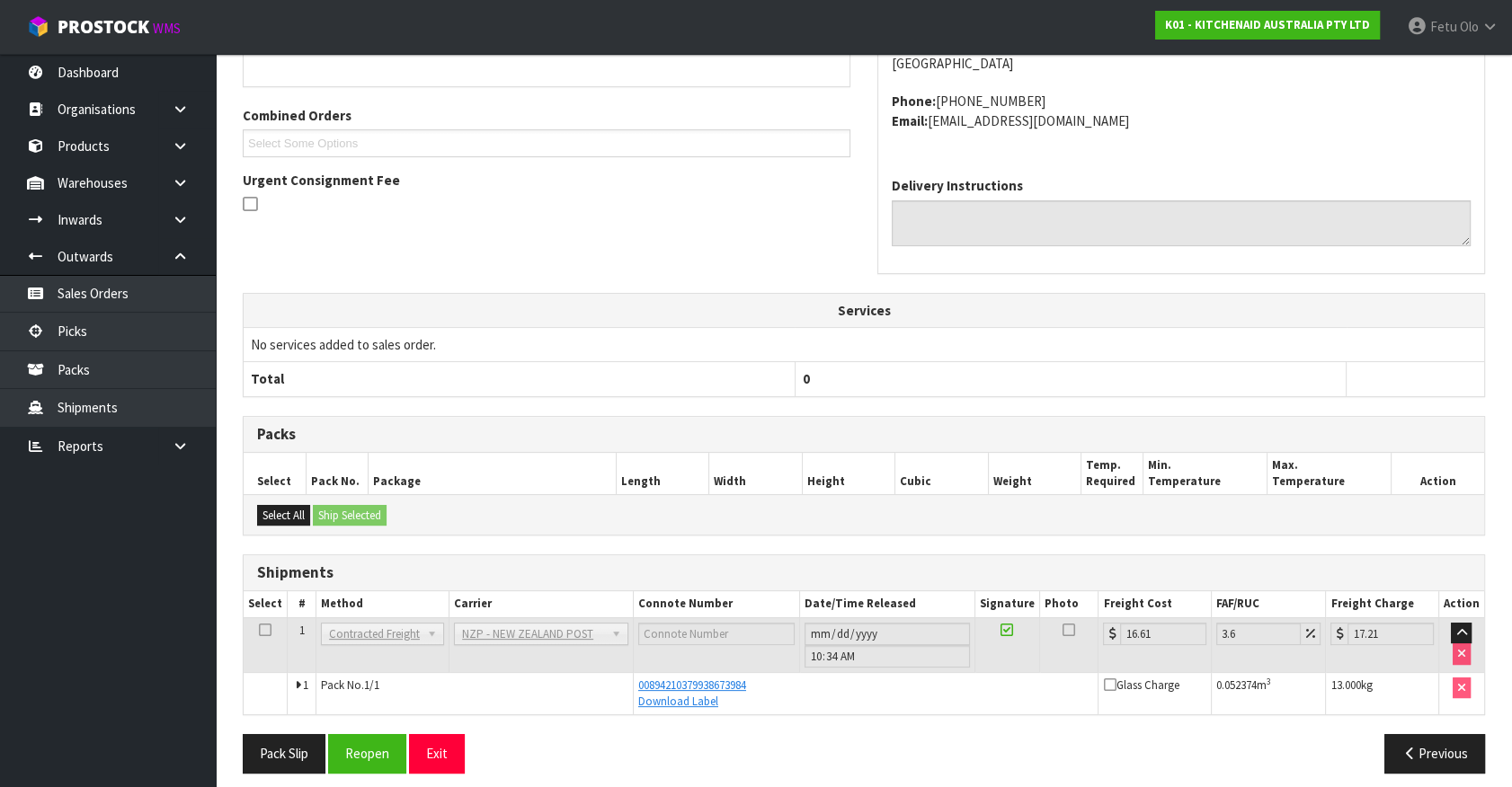
scroll to position [436, 0]
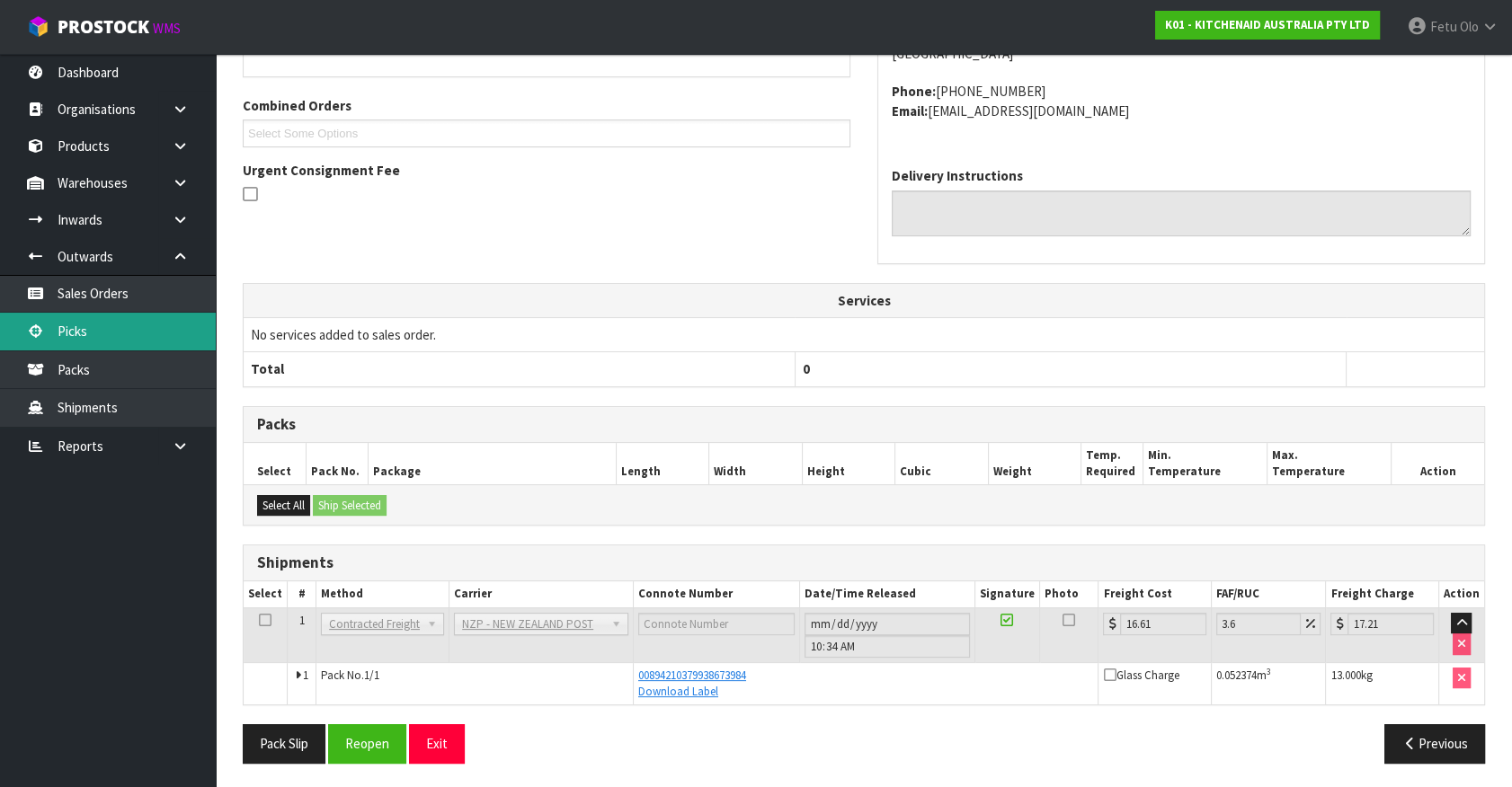
click at [89, 336] on link "Picks" at bounding box center [107, 331] width 216 height 37
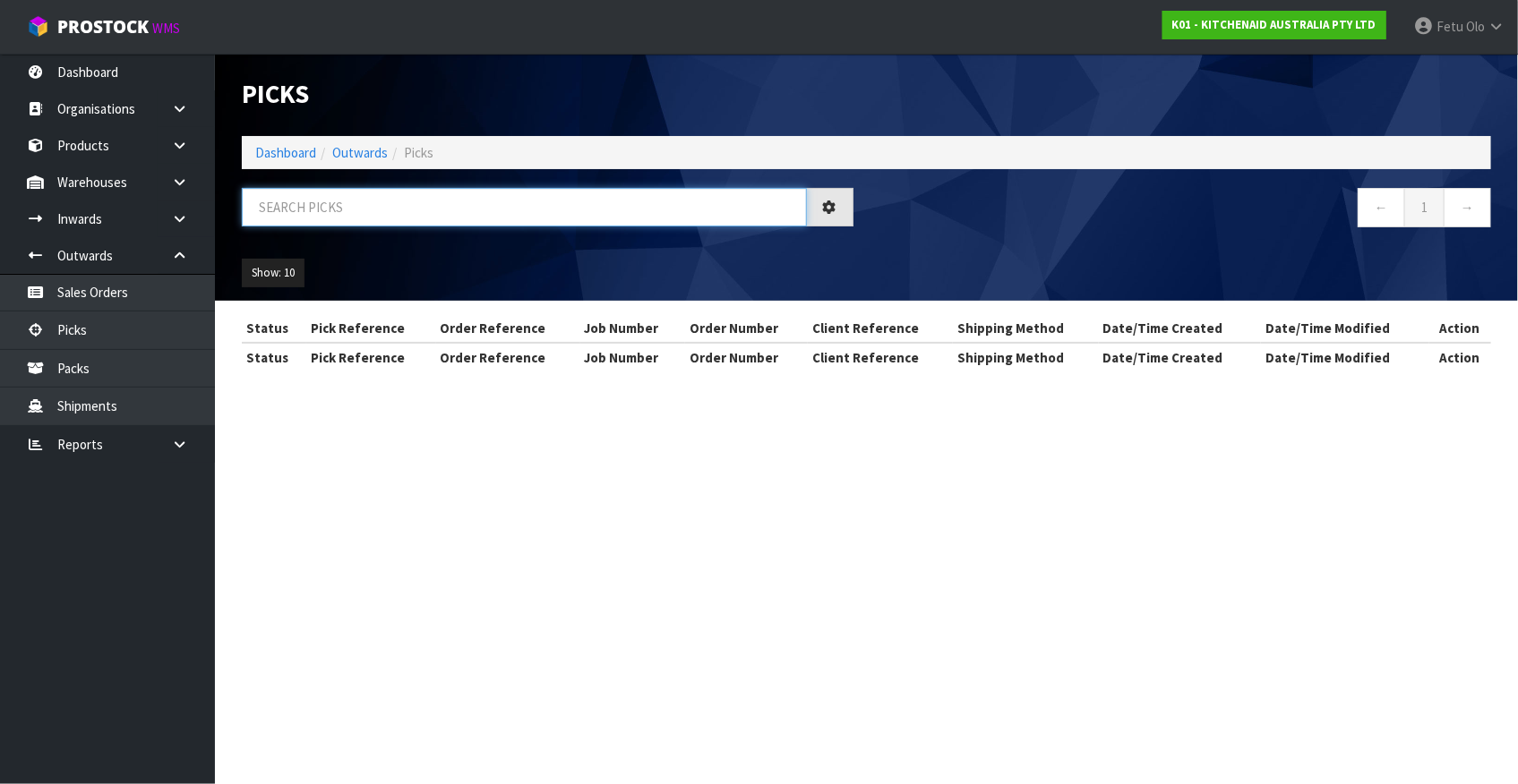
click at [453, 202] on input "text" at bounding box center [524, 207] width 565 height 39
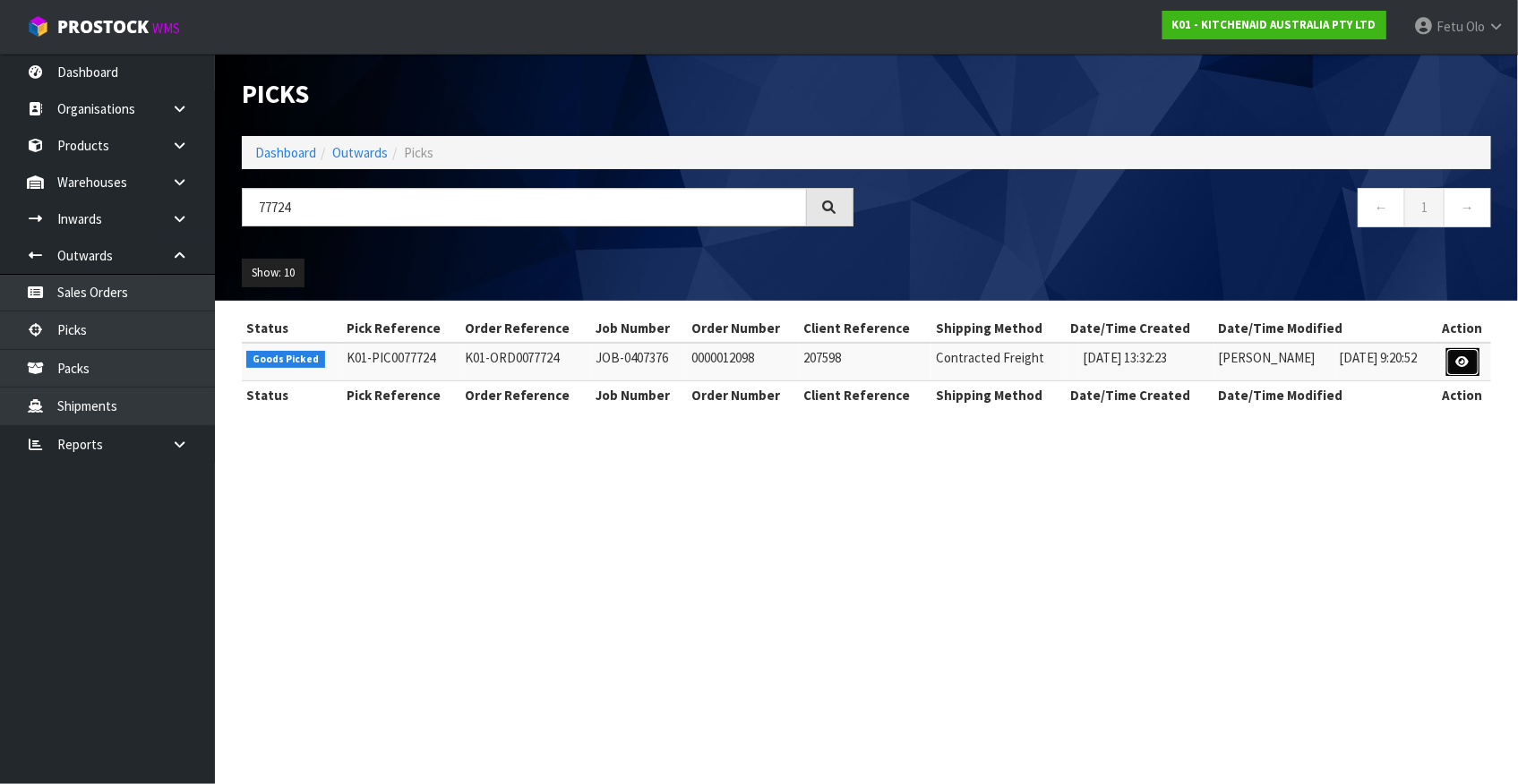
click at [1457, 360] on icon at bounding box center [1463, 362] width 14 height 12
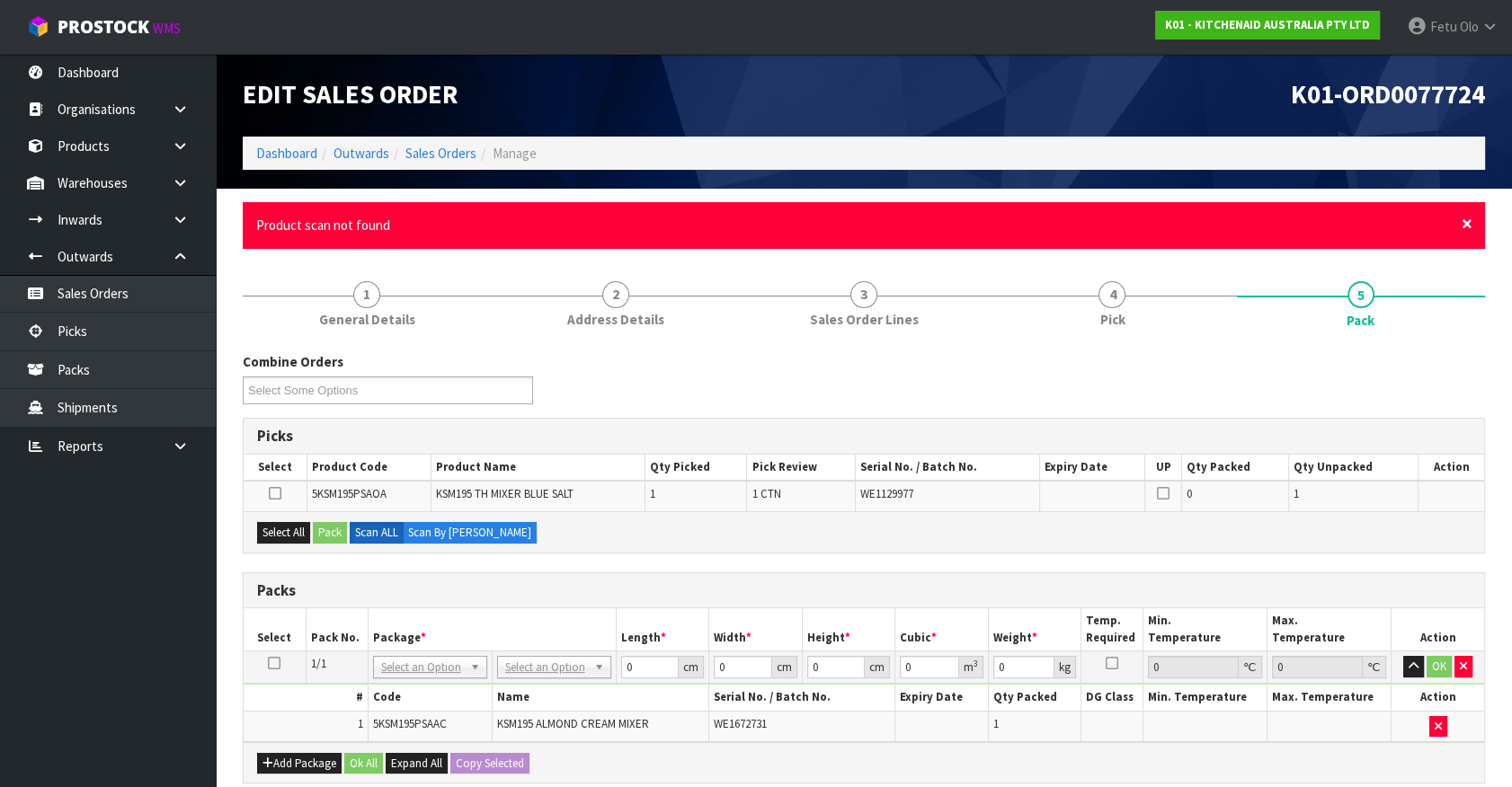
drag, startPoint x: 1466, startPoint y: 227, endPoint x: 1244, endPoint y: 314, distance: 238.4
click at [1466, 227] on span "×" at bounding box center [1468, 223] width 11 height 25
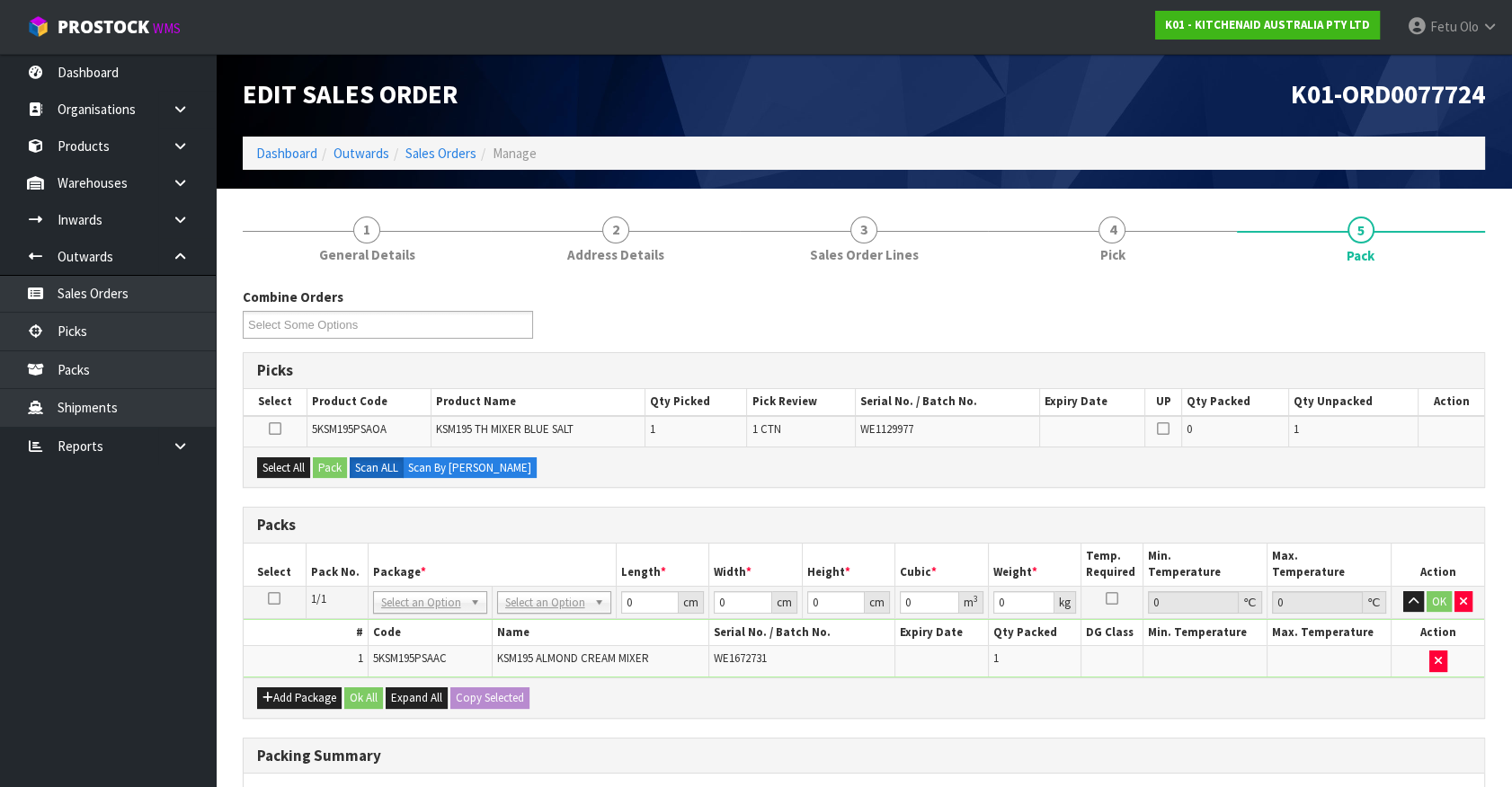
click at [944, 328] on div "Combine Orders K01-ORD0077584 K01-ORD0077694 K01-ORD0077711 K01-ORD0077717 K01-…" at bounding box center [864, 320] width 1270 height 65
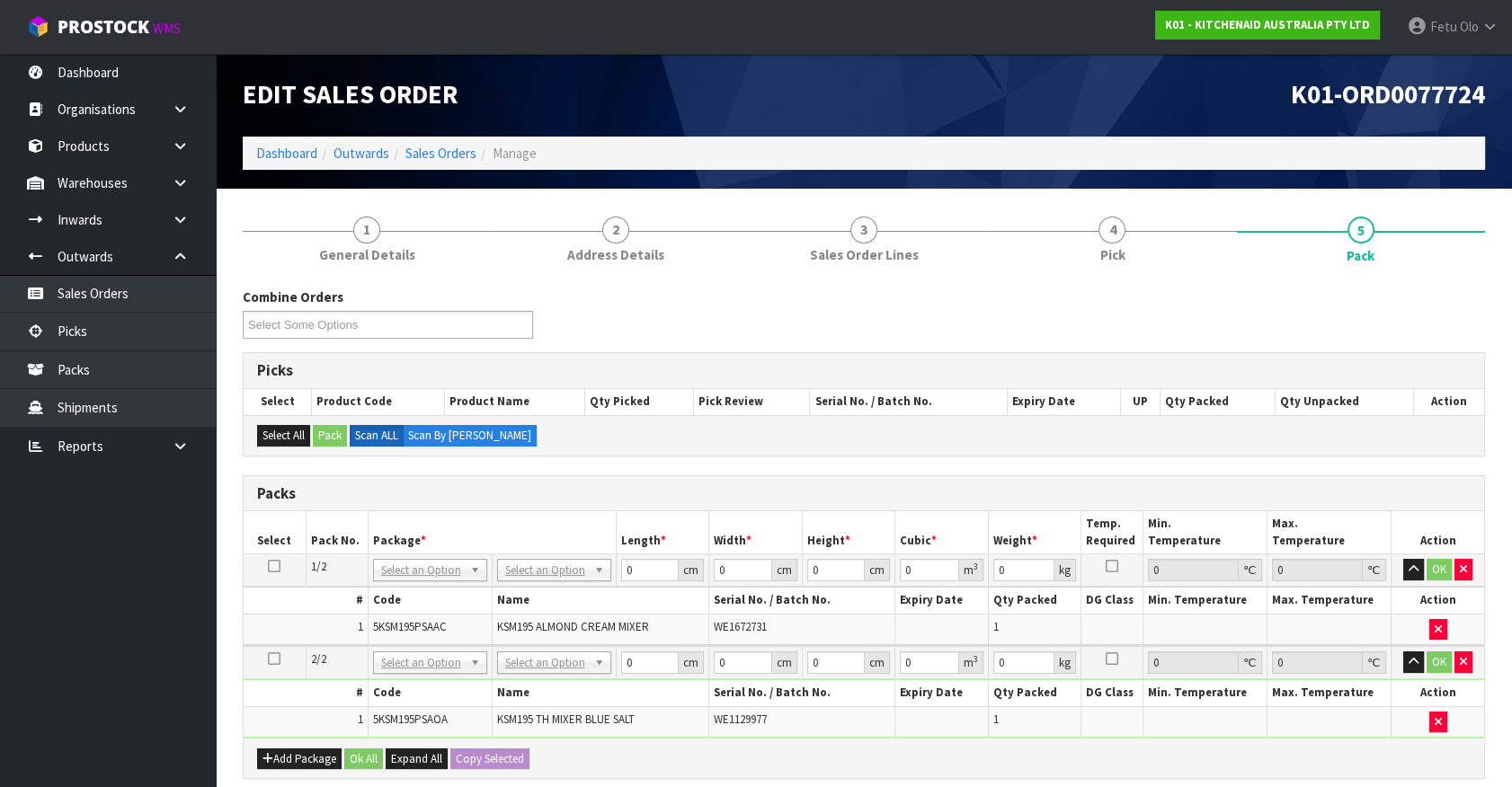
drag, startPoint x: 267, startPoint y: 557, endPoint x: 292, endPoint y: 570, distance: 28.2
click at [276, 563] on td at bounding box center [274, 570] width 62 height 32
click at [267, 566] on td at bounding box center [274, 570] width 62 height 32
click at [271, 566] on icon at bounding box center [274, 566] width 13 height 1
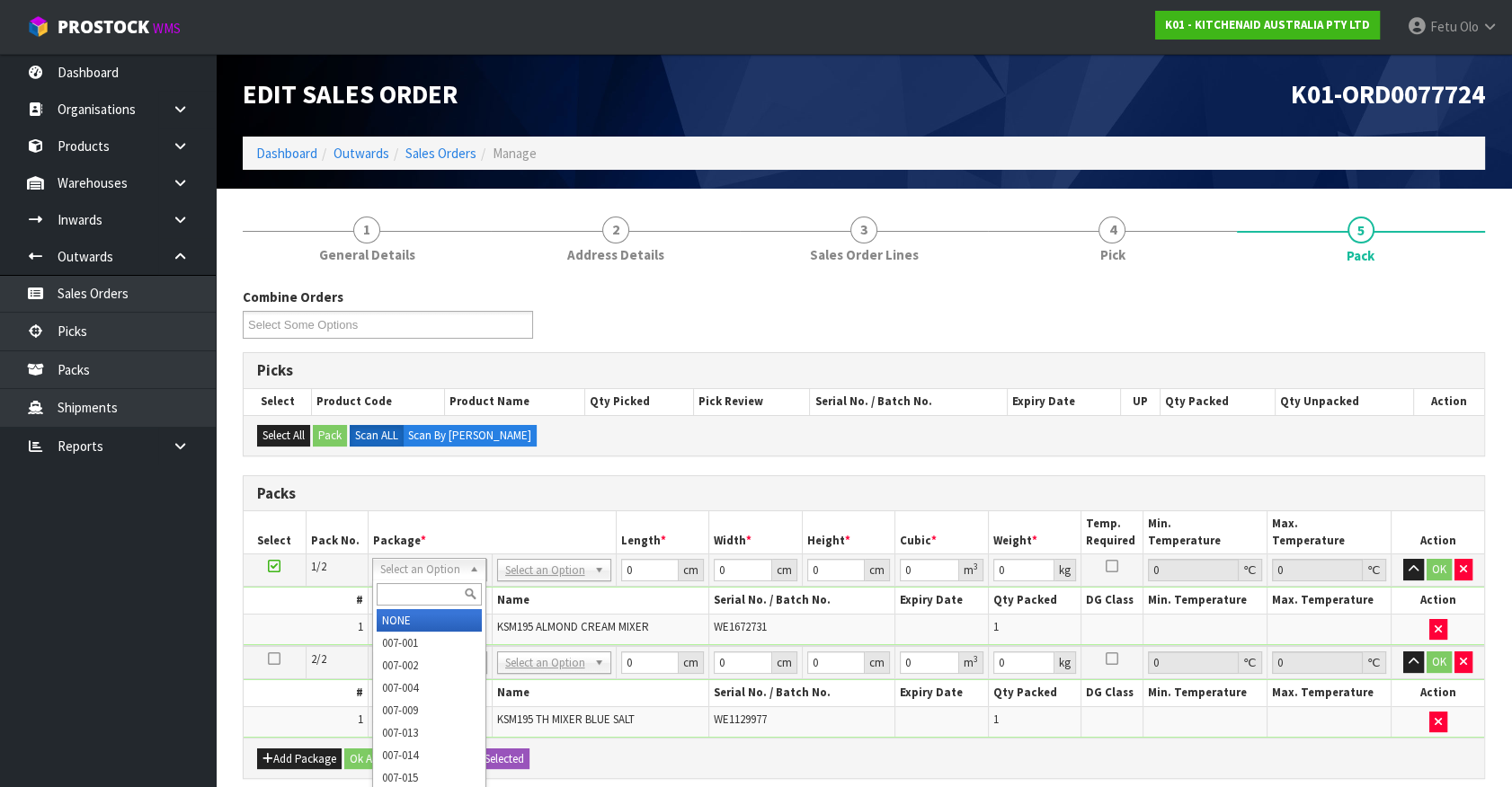
drag, startPoint x: 431, startPoint y: 572, endPoint x: 418, endPoint y: 613, distance: 43.0
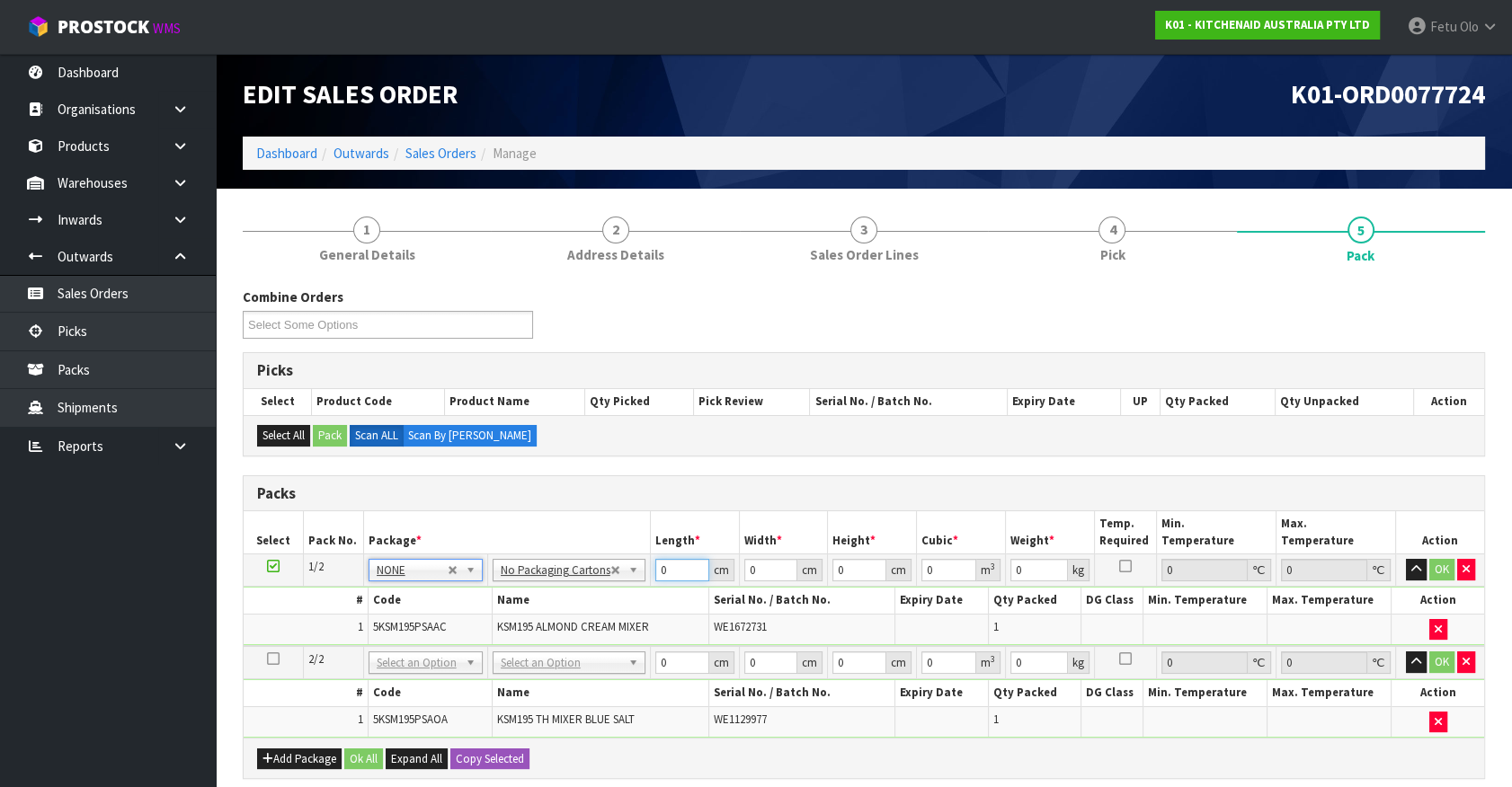
click at [552, 597] on tbody "1/2 NONE 007-001 007-002 007-004 007-009 007-013 007-014 007-015 007-017 007-01…" at bounding box center [863, 599] width 1241 height 92
click button "OK" at bounding box center [1442, 569] width 25 height 21
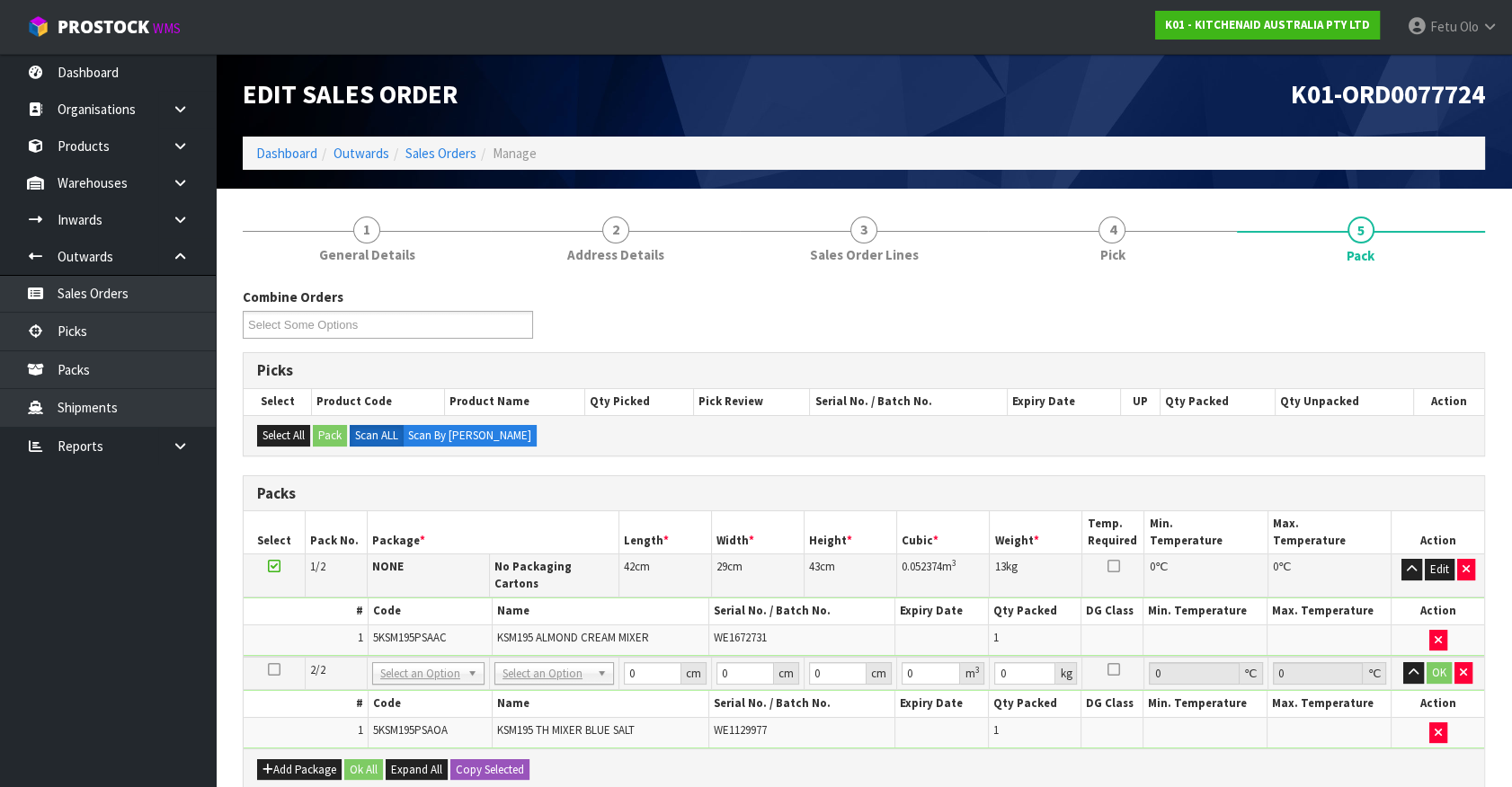
drag, startPoint x: 526, startPoint y: 742, endPoint x: 509, endPoint y: 764, distance: 27.8
click at [524, 748] on div "Add Package Ok All Expand All Copy Selected" at bounding box center [863, 769] width 1241 height 41
click at [509, 764] on div "Add Package Ok All Expand All Copy Selected" at bounding box center [863, 769] width 1241 height 41
click at [509, 759] on button "Copy Selected" at bounding box center [490, 769] width 79 height 21
click at [510, 759] on button "Copy Selected" at bounding box center [490, 769] width 79 height 21
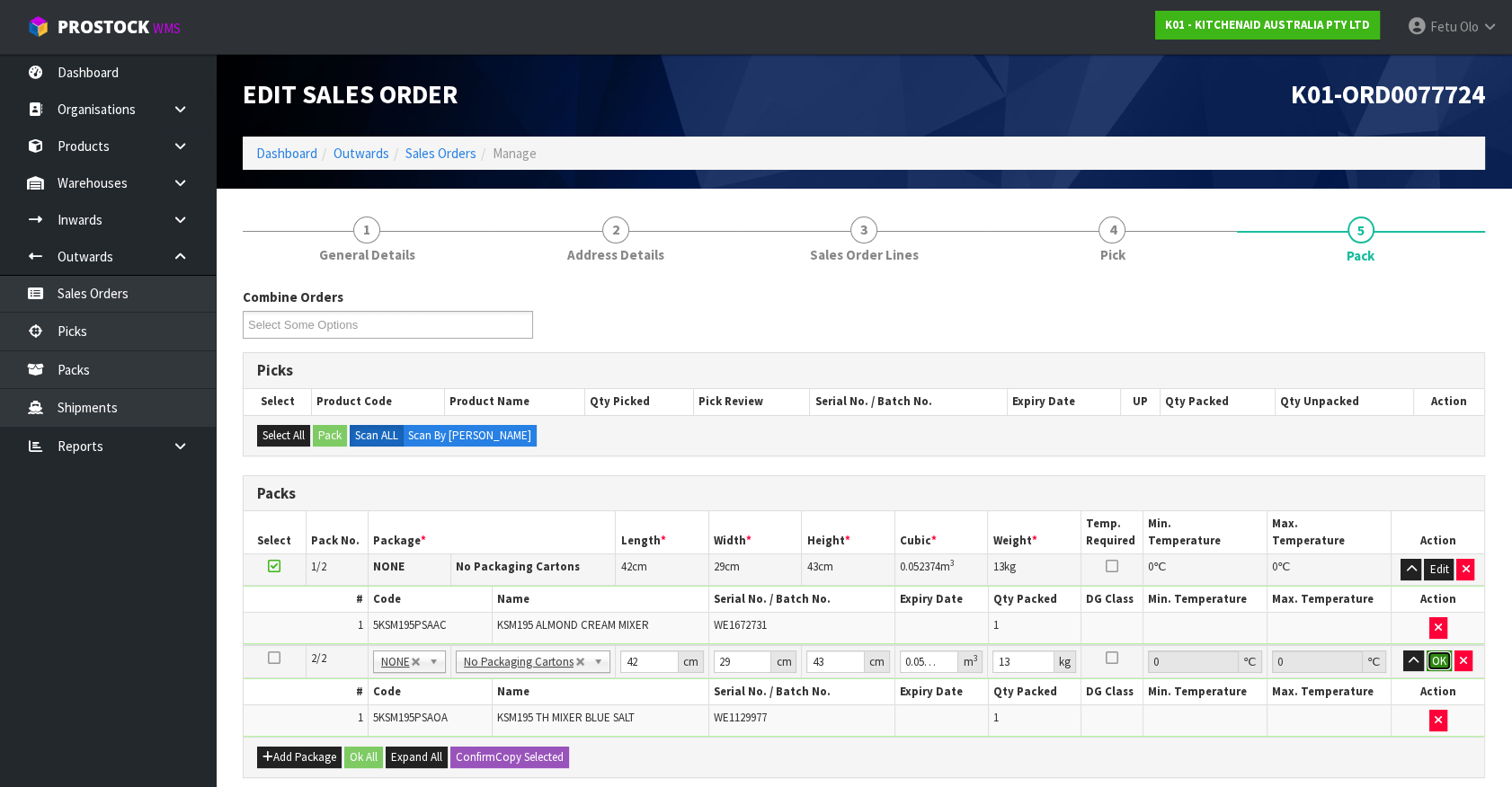
click at [1441, 658] on button "OK" at bounding box center [1439, 660] width 25 height 21
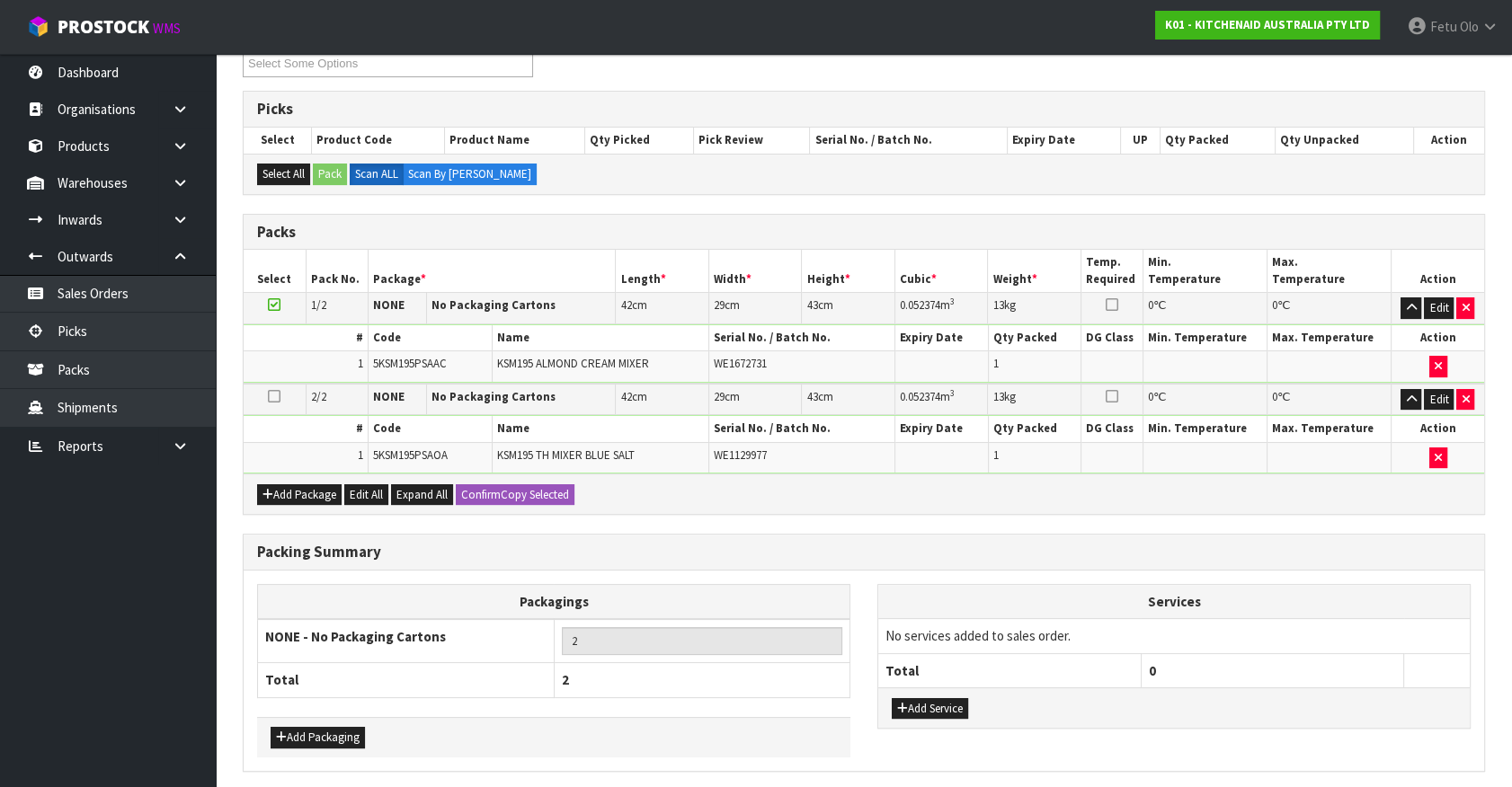
scroll to position [325, 0]
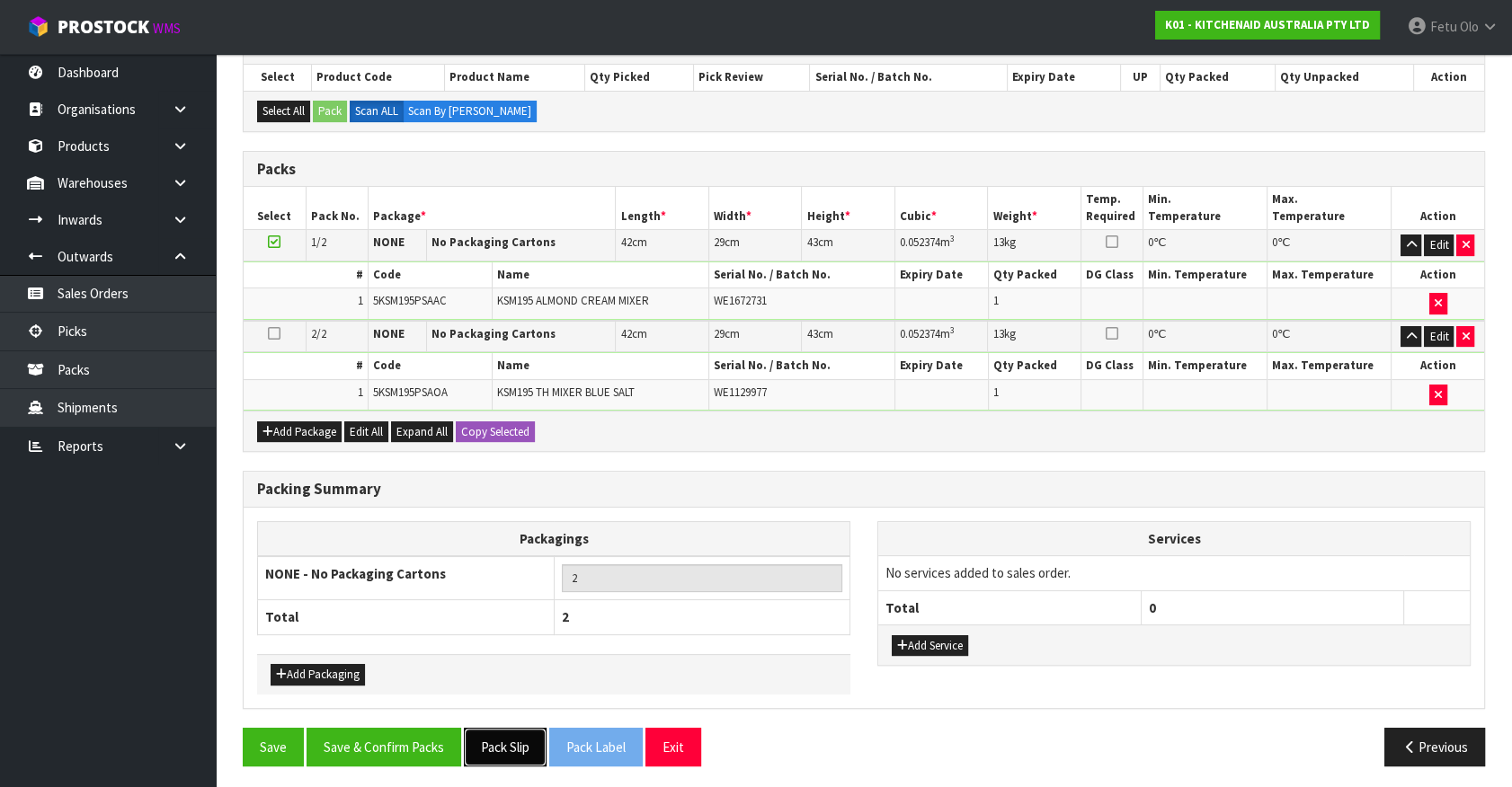
click at [513, 740] on button "Pack Slip" at bounding box center [504, 747] width 82 height 39
click at [452, 753] on button "Save & Confirm Packs" at bounding box center [383, 747] width 155 height 39
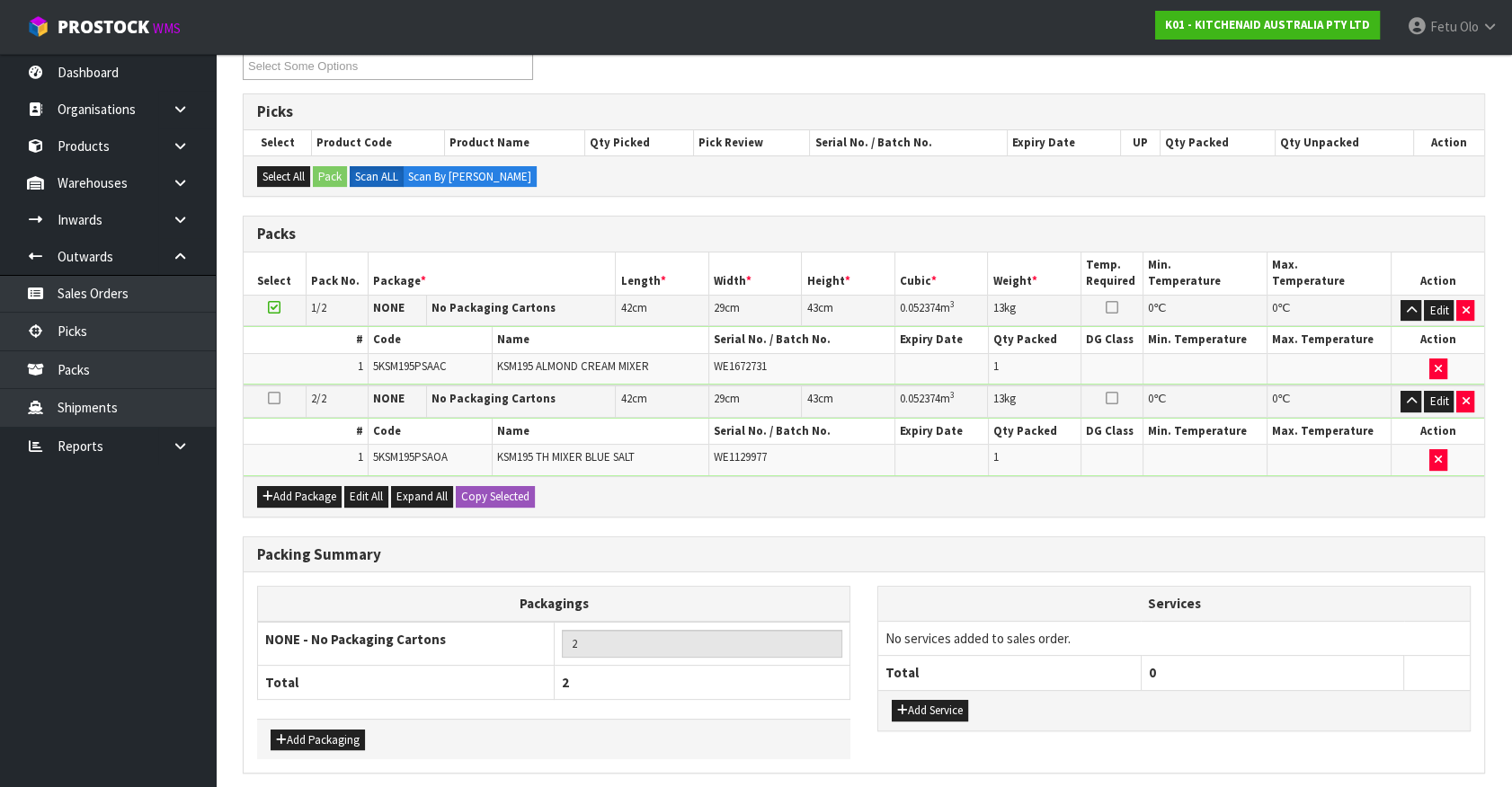
scroll to position [0, 0]
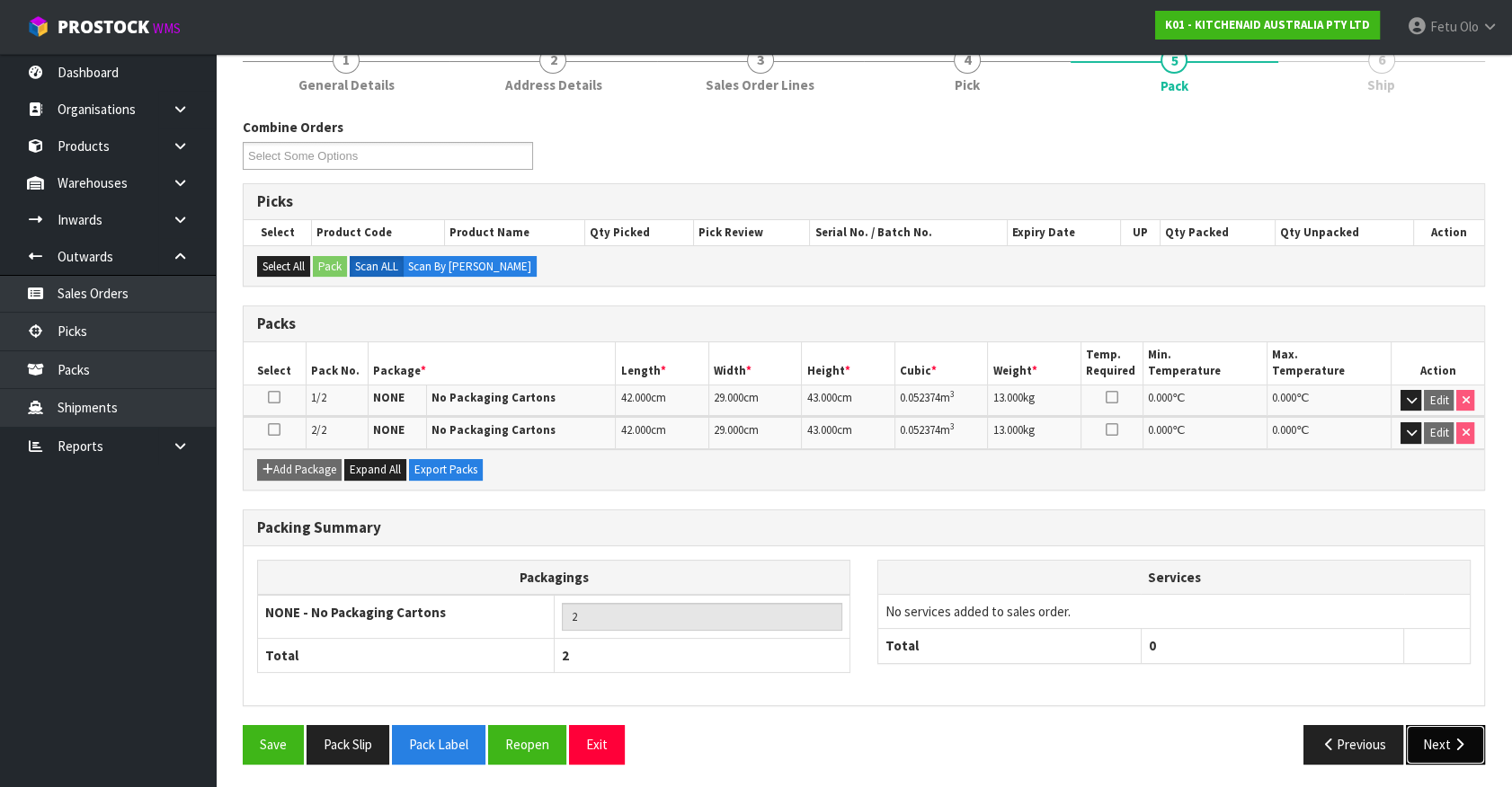
click at [1445, 736] on button "Next" at bounding box center [1444, 744] width 79 height 39
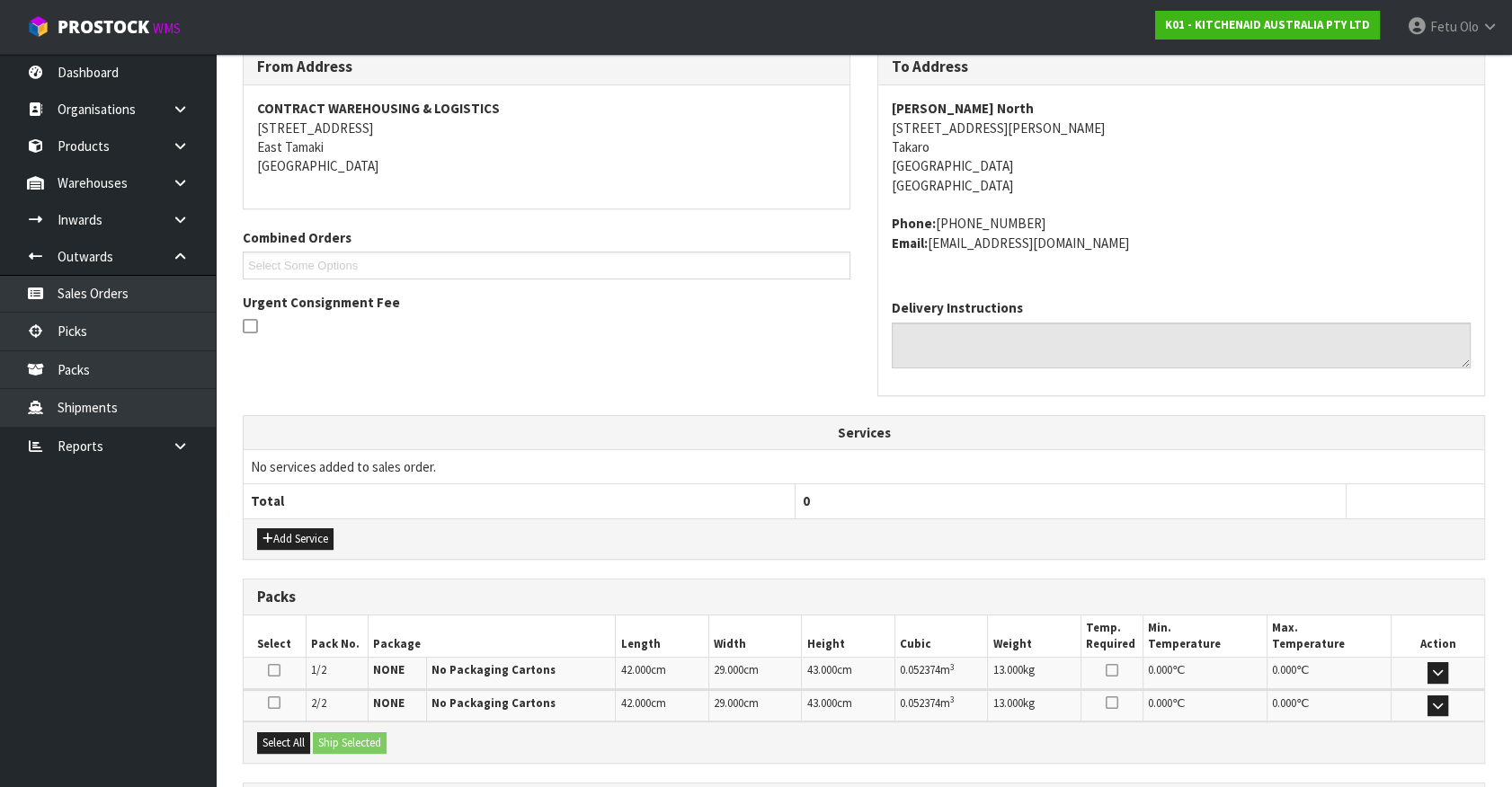
scroll to position [468, 0]
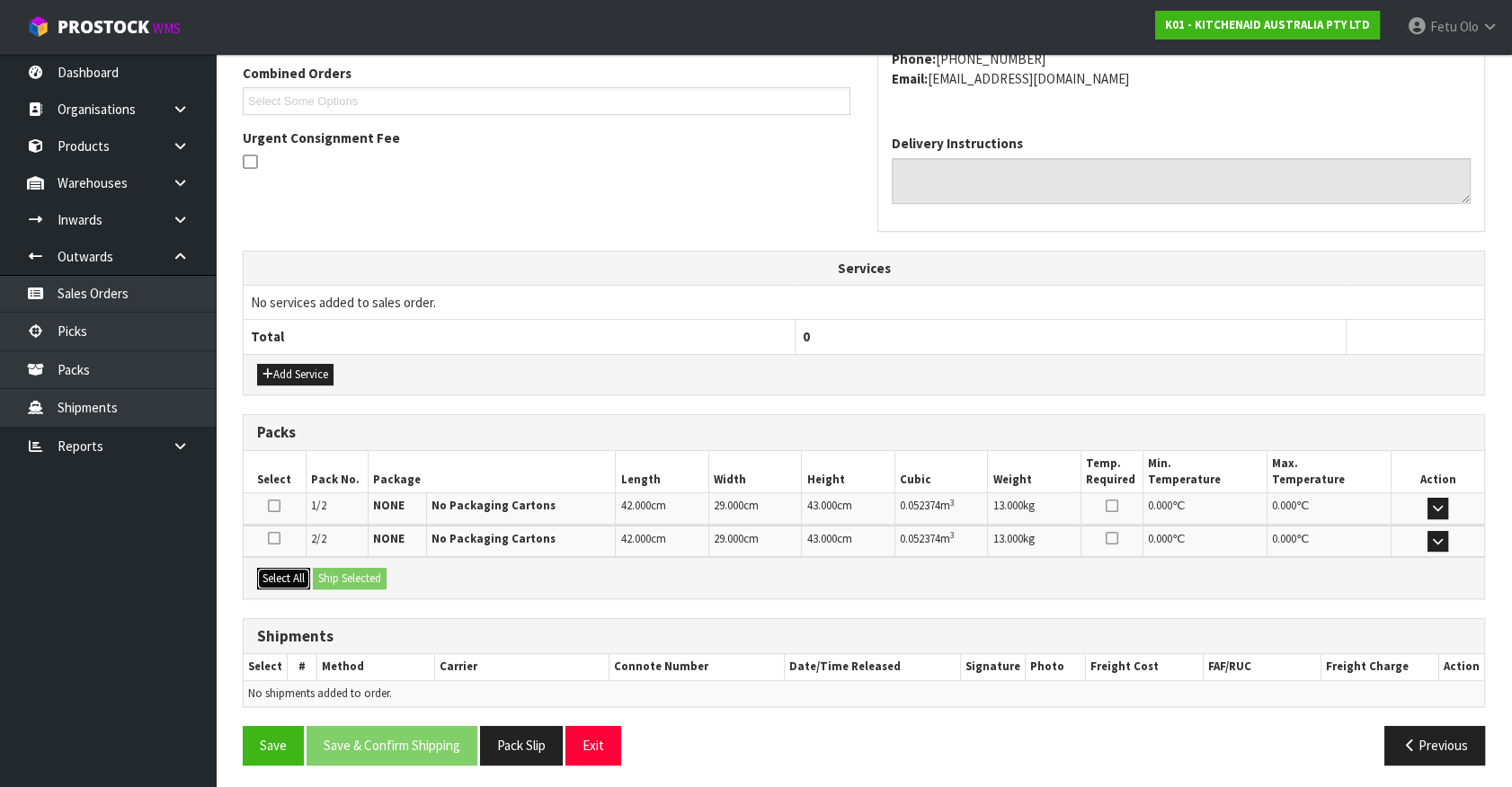
click at [276, 575] on button "Select All" at bounding box center [283, 578] width 53 height 21
click at [337, 581] on button "Ship Selected" at bounding box center [350, 578] width 74 height 21
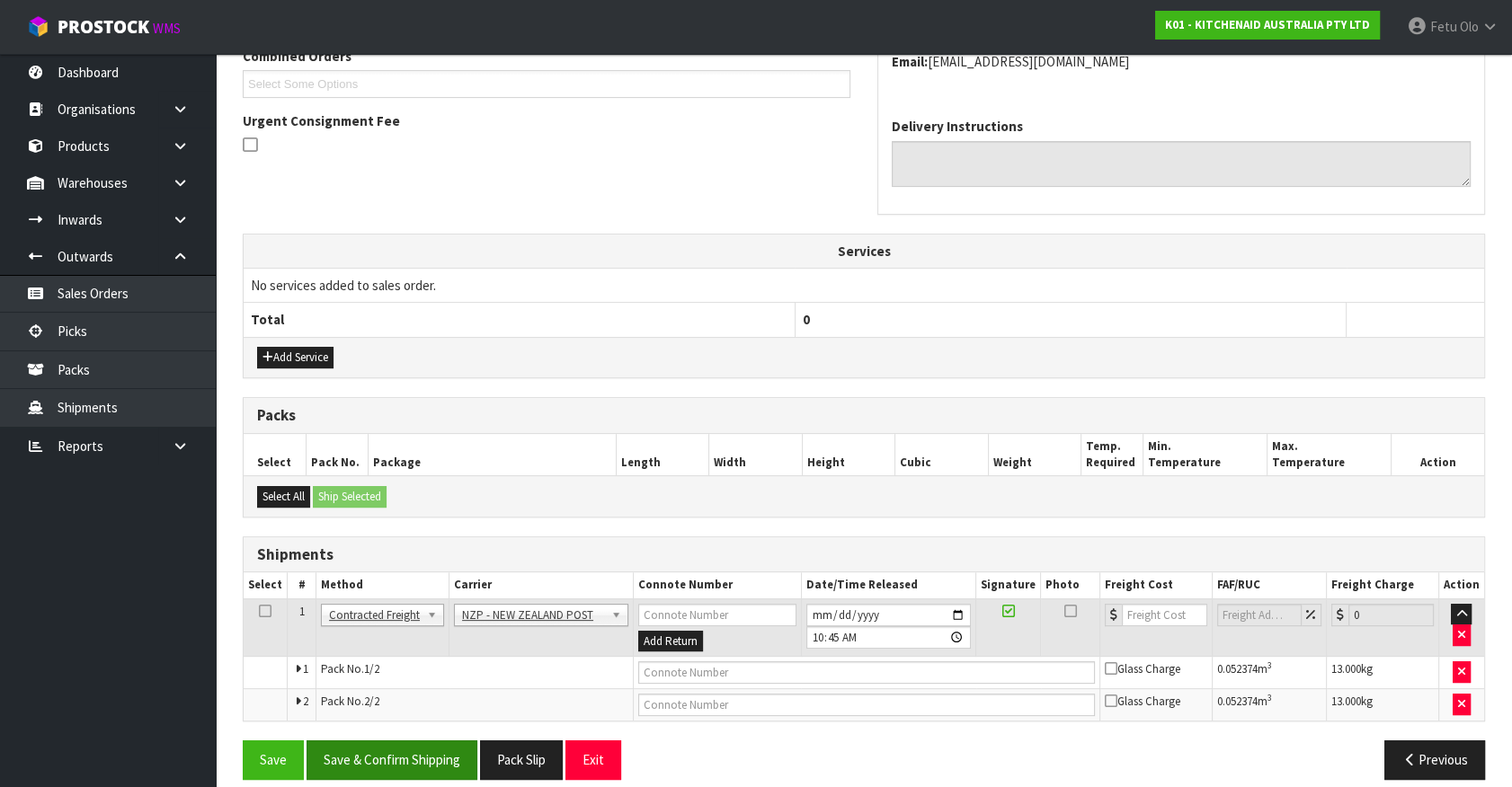
scroll to position [500, 0]
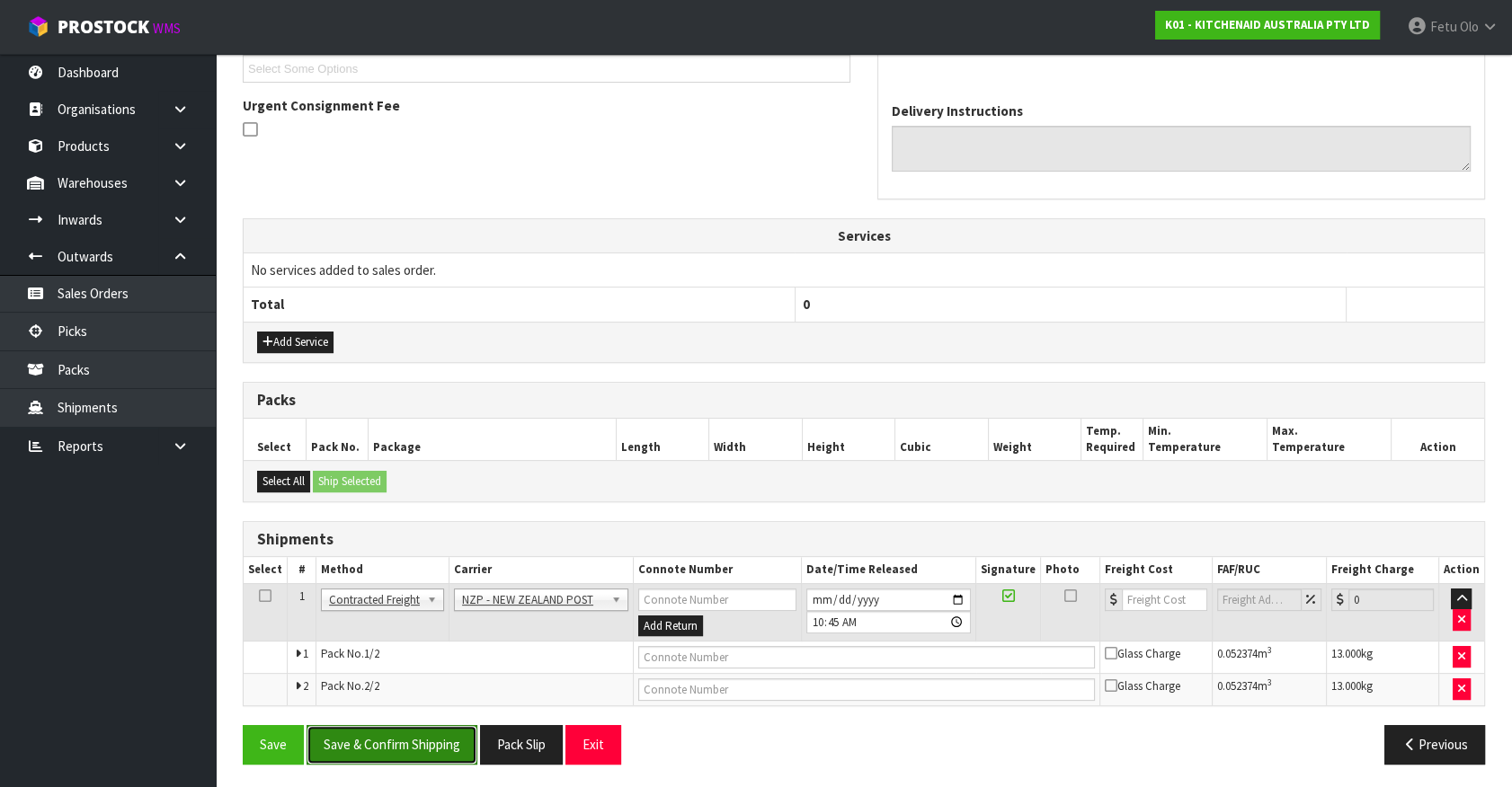
click at [448, 735] on button "Save & Confirm Shipping" at bounding box center [391, 744] width 171 height 39
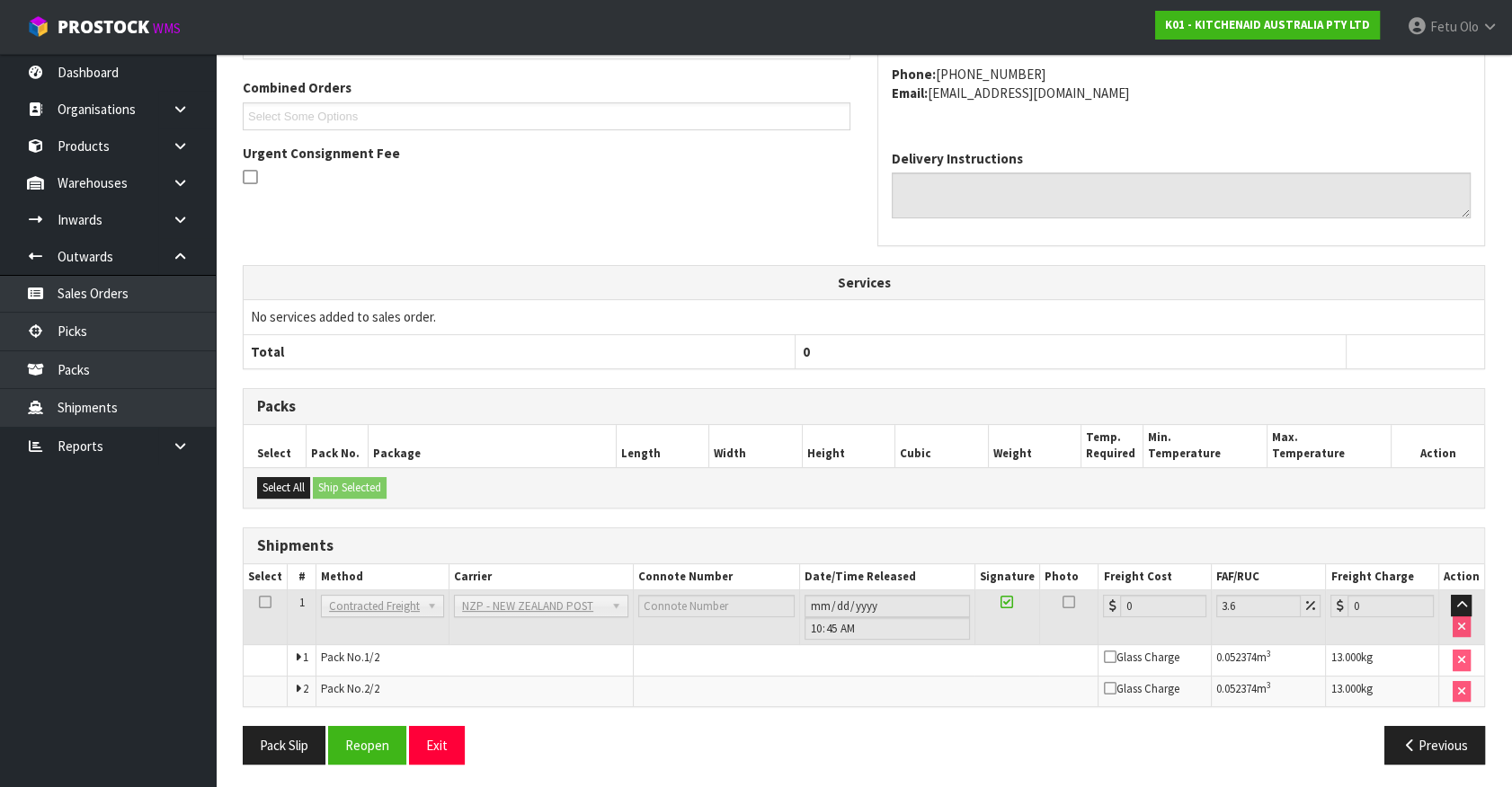
scroll to position [474, 0]
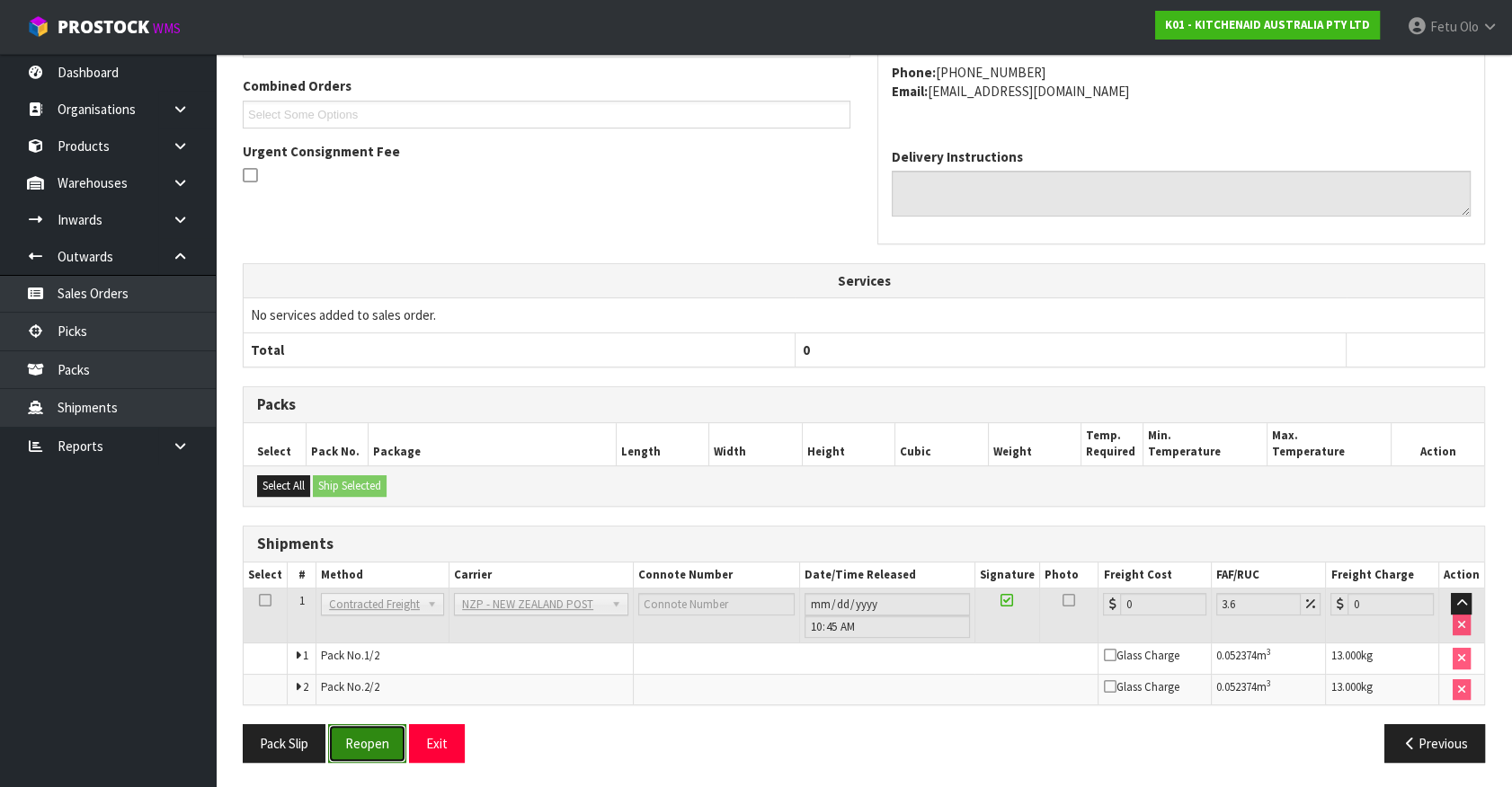
click at [376, 740] on button "Reopen" at bounding box center [367, 744] width 79 height 39
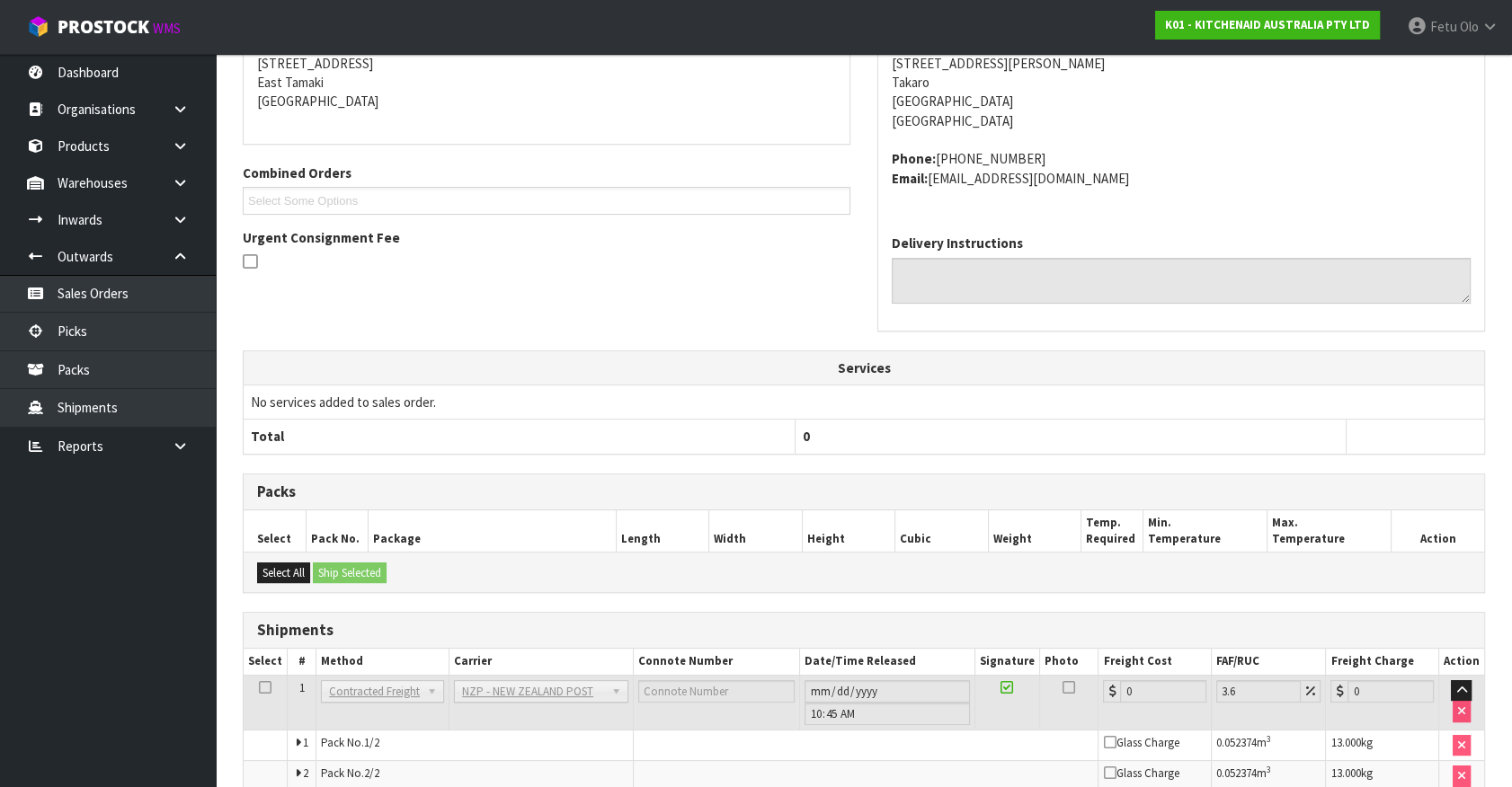
scroll to position [455, 0]
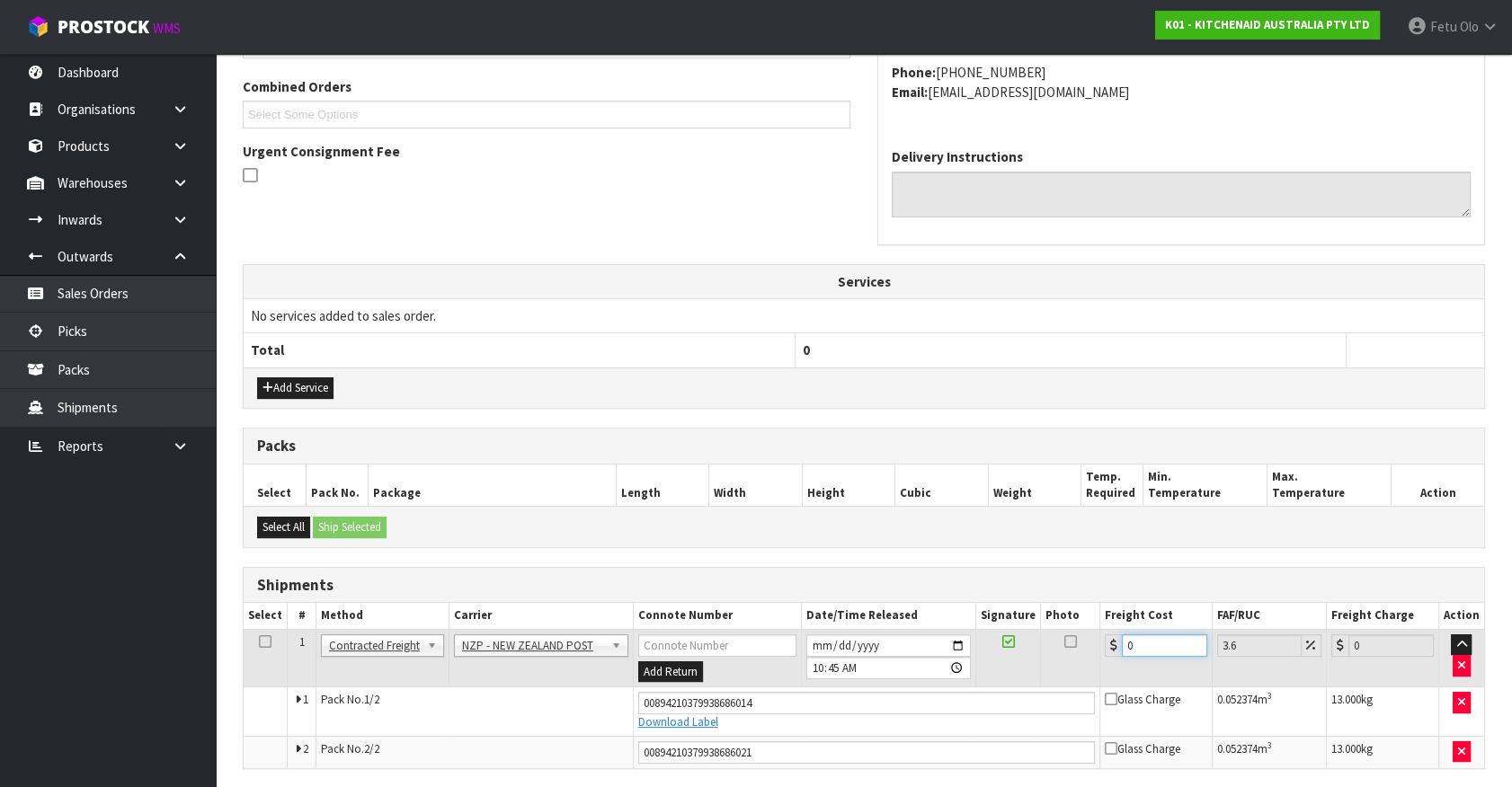
drag, startPoint x: 1140, startPoint y: 647, endPoint x: 932, endPoint y: 702, distance: 215.1
click at [932, 702] on tbody "1 Client Local Pickup Customer Local Pickup Company Freight Contracted Freight …" at bounding box center [863, 698] width 1241 height 139
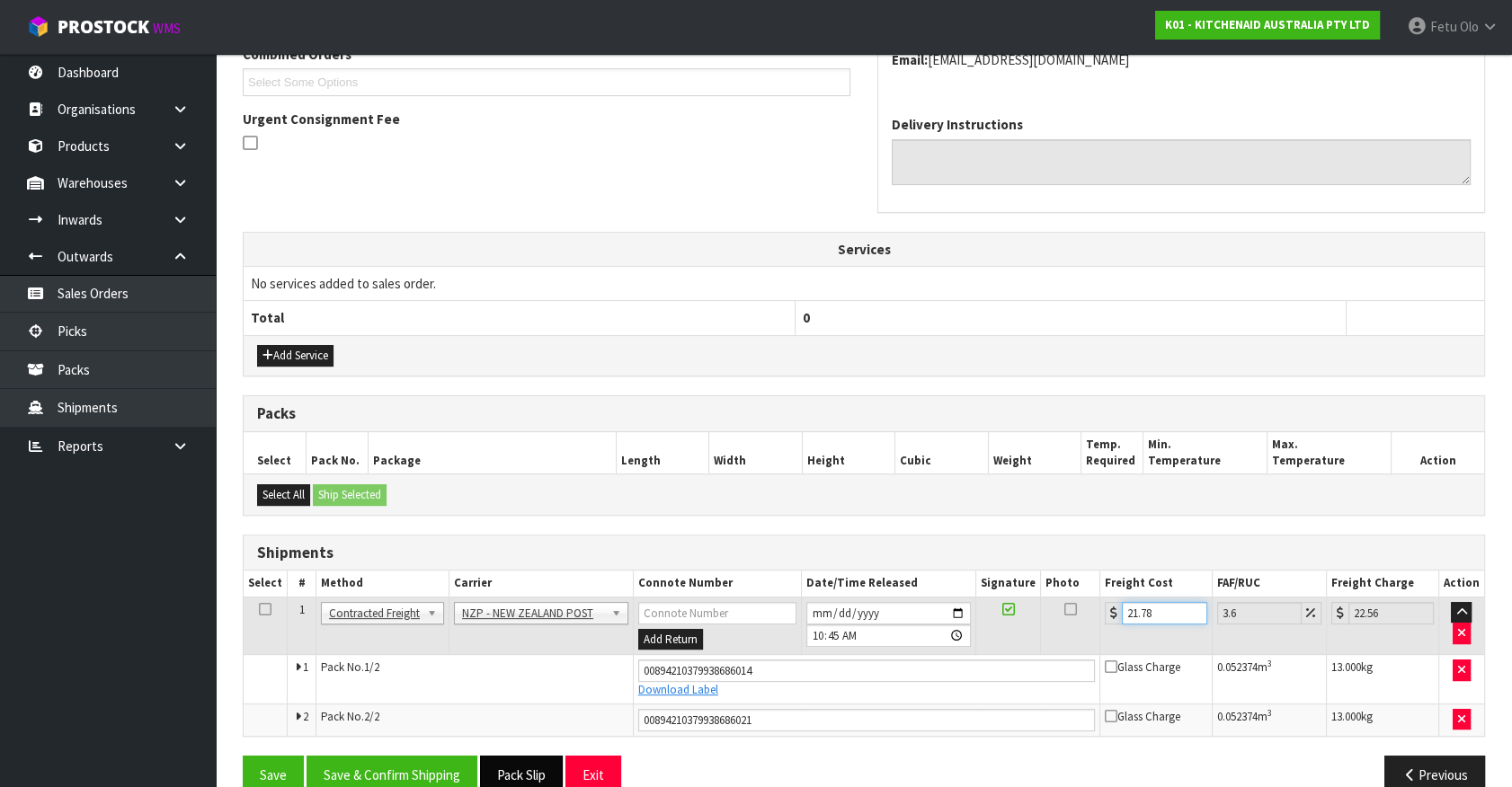
scroll to position [517, 0]
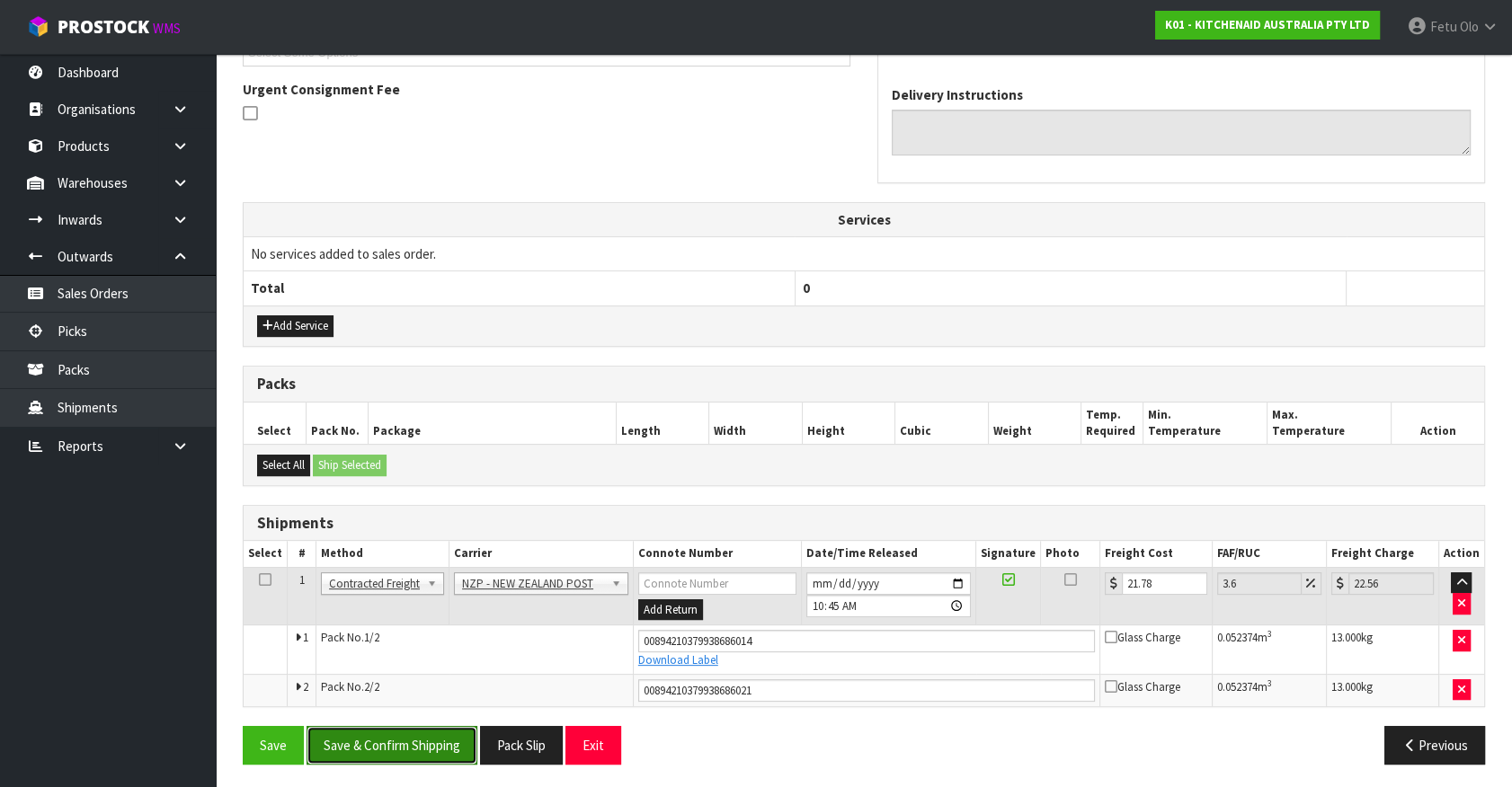
click at [442, 737] on button "Save & Confirm Shipping" at bounding box center [391, 745] width 171 height 39
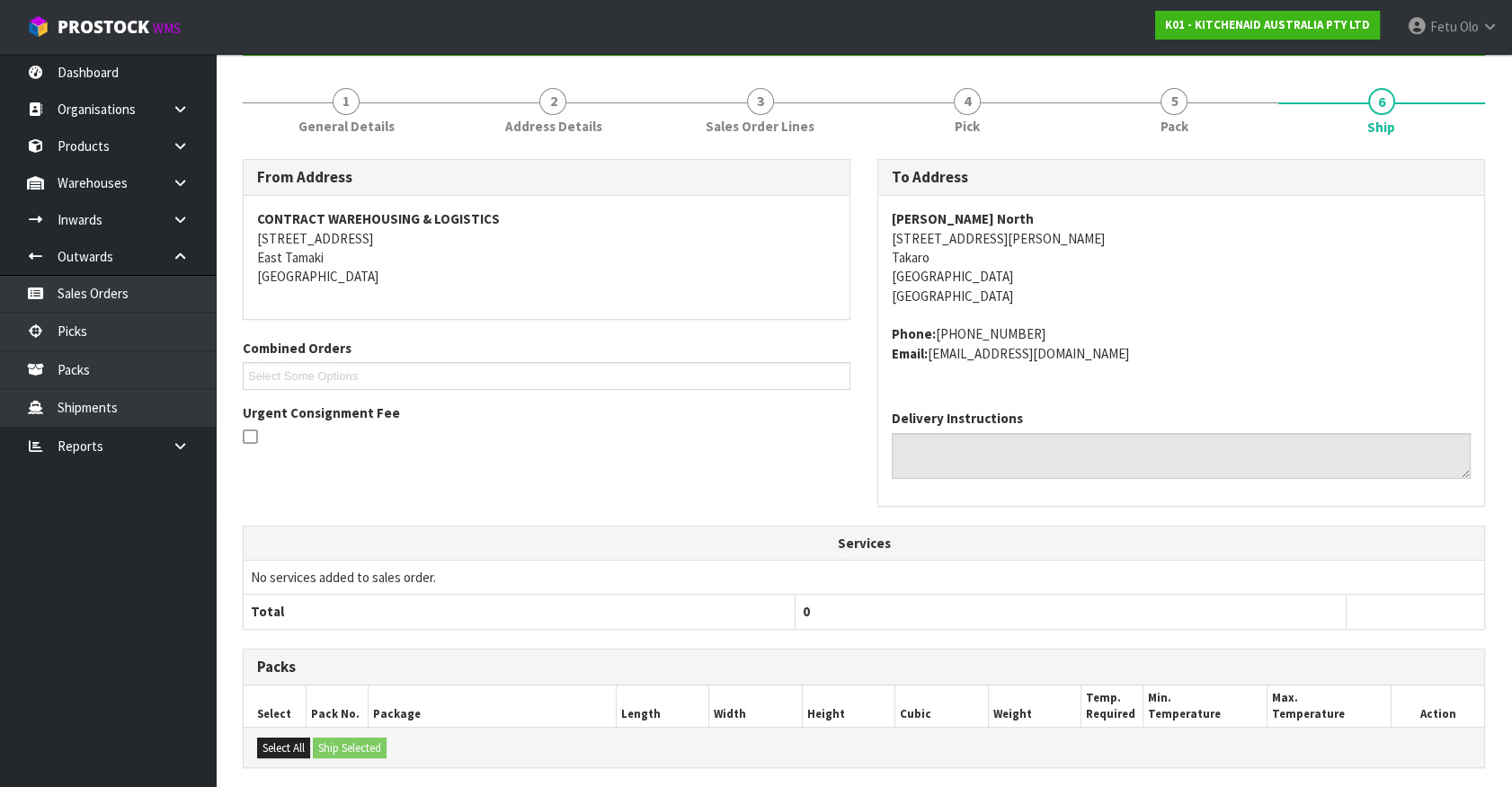
scroll to position [467, 0]
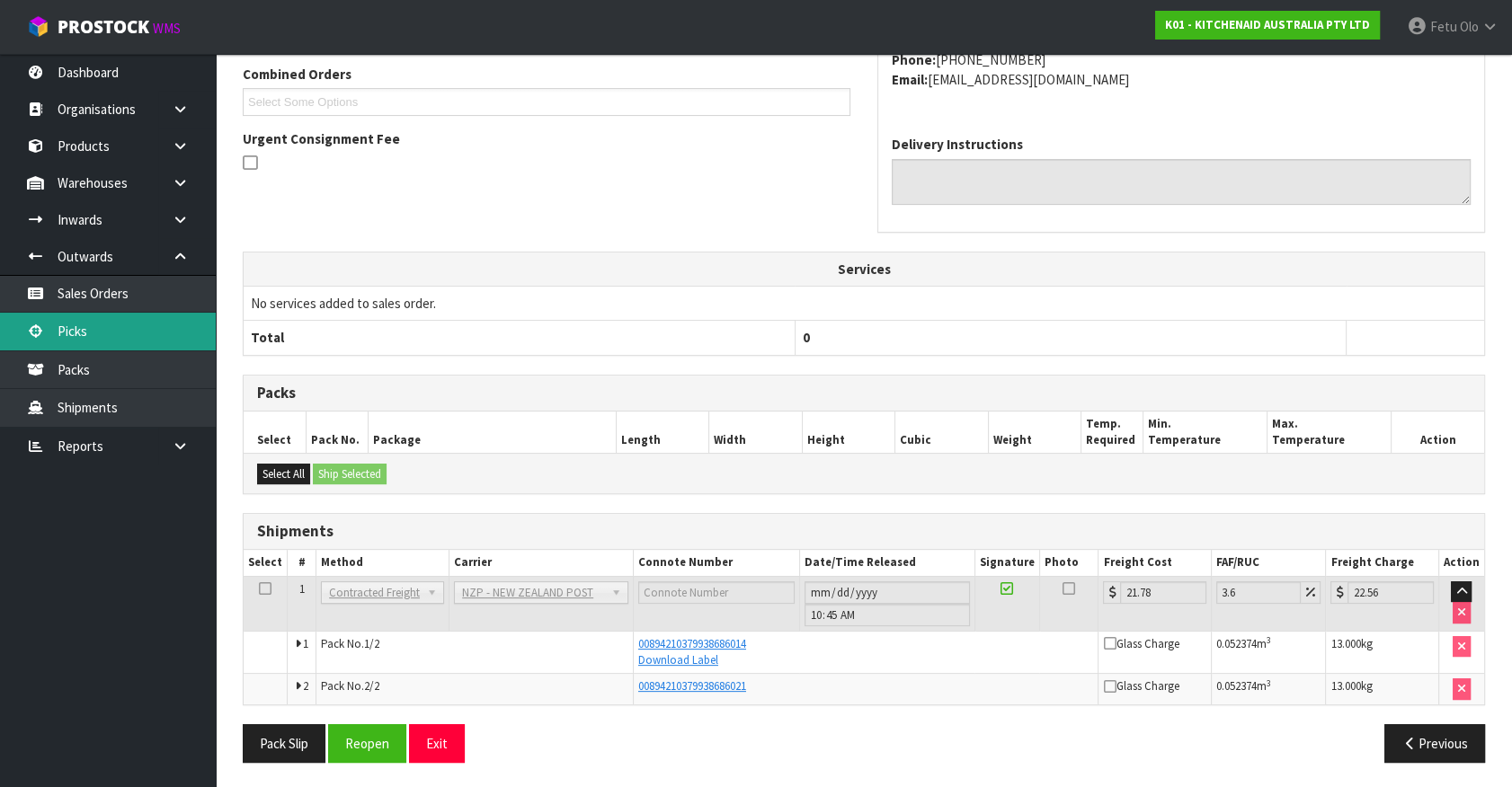
click at [74, 320] on link "Picks" at bounding box center [107, 331] width 216 height 37
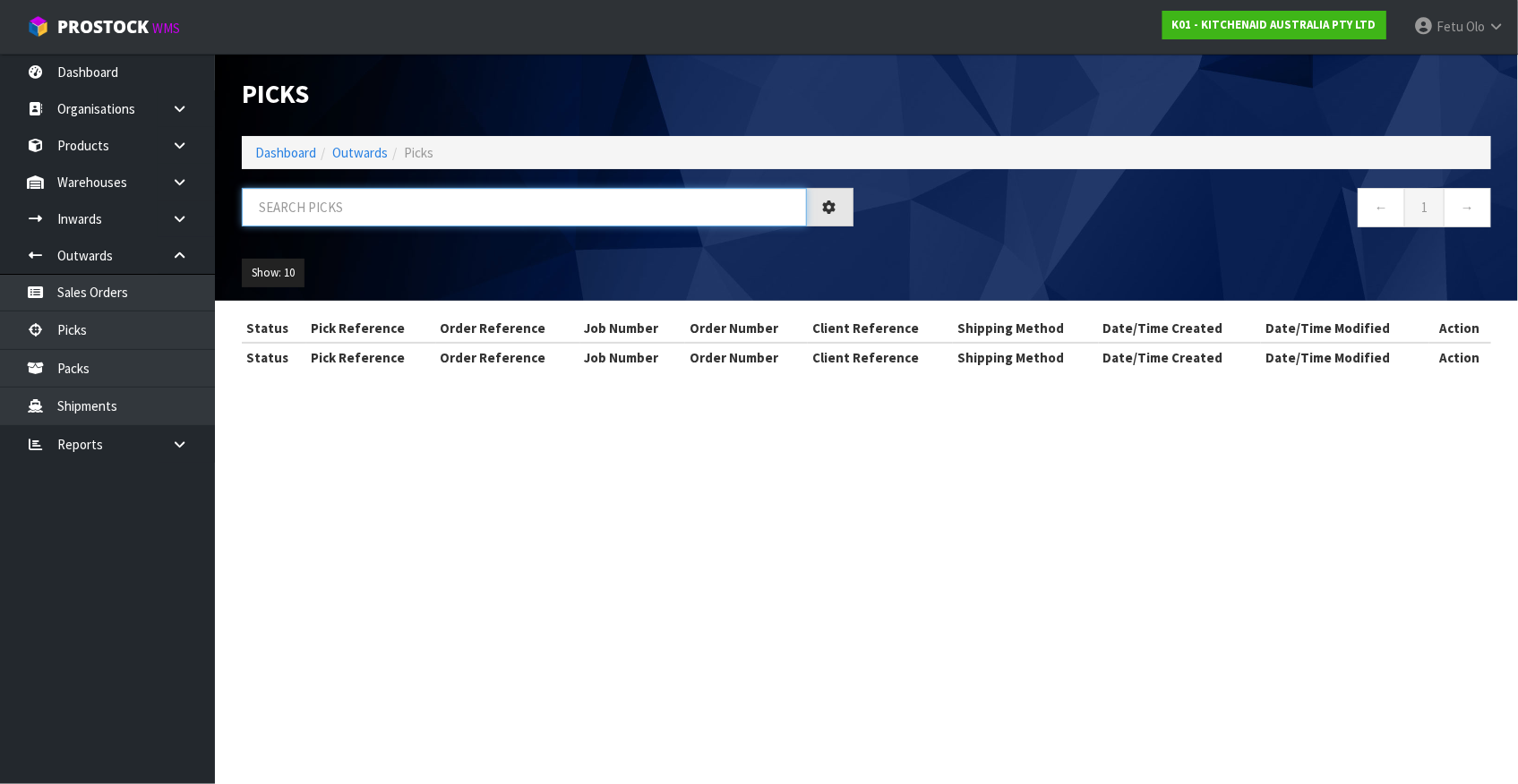
click at [324, 220] on input "text" at bounding box center [524, 207] width 565 height 39
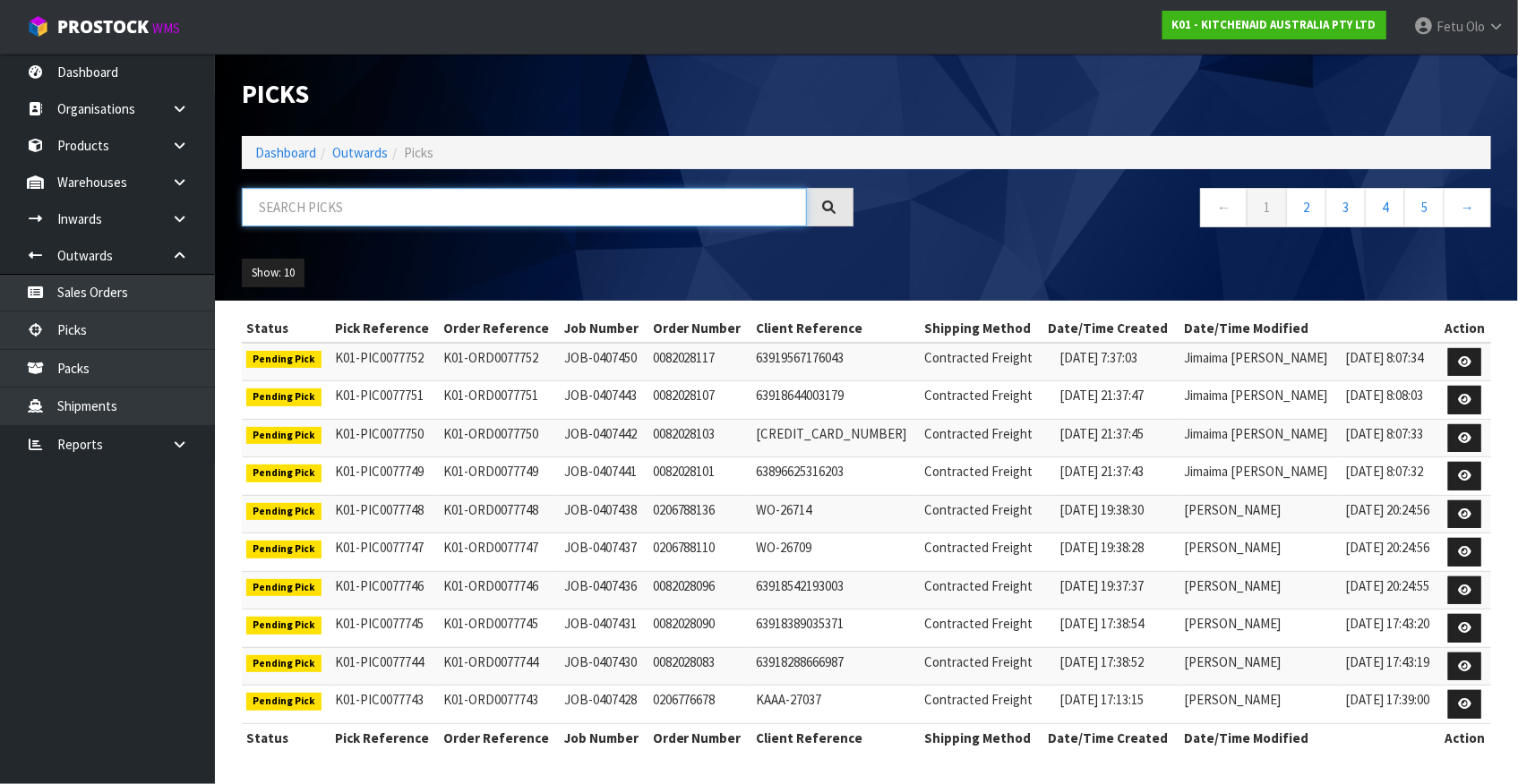
click at [394, 193] on input "text" at bounding box center [524, 207] width 565 height 39
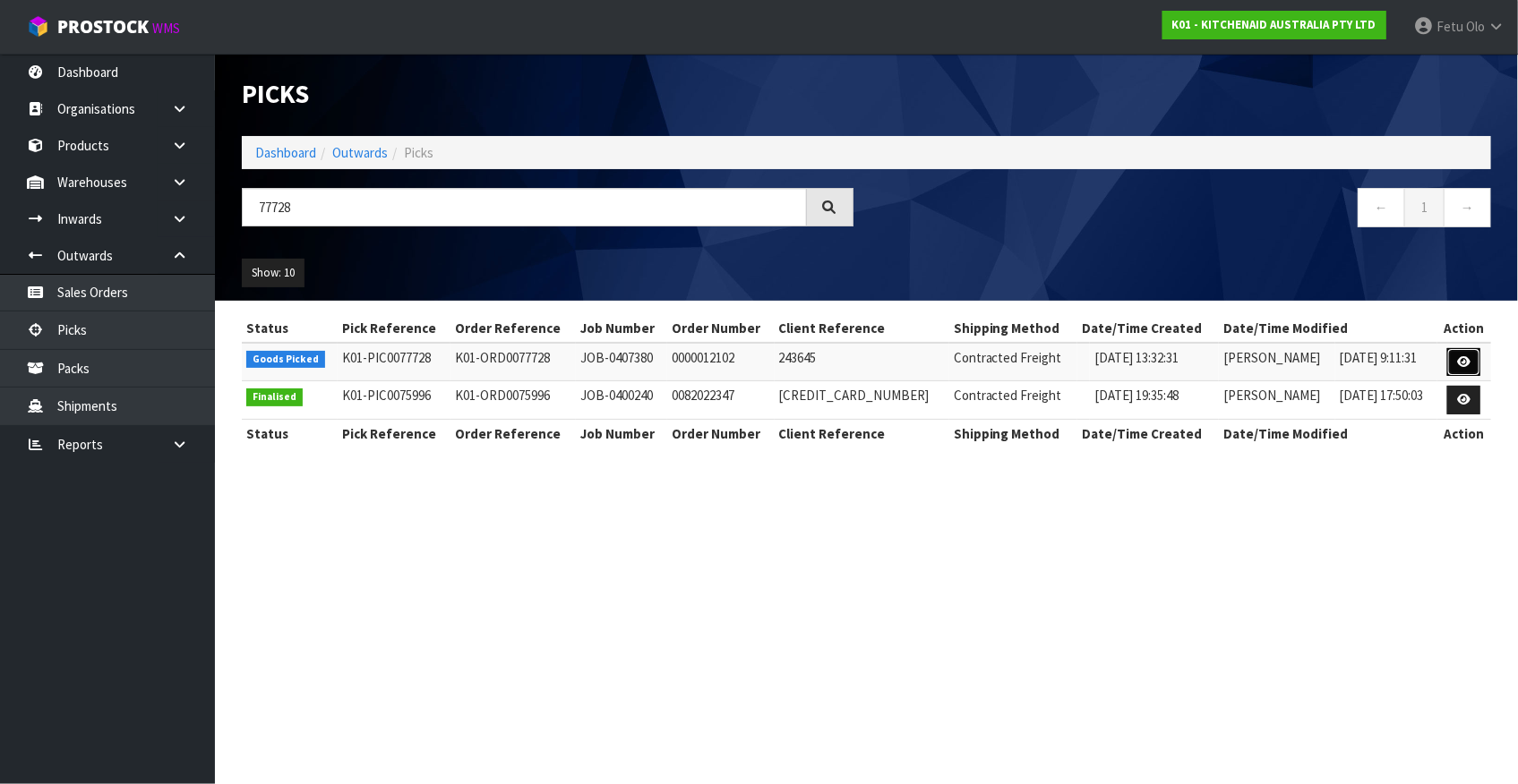
click at [1464, 360] on icon at bounding box center [1464, 362] width 14 height 12
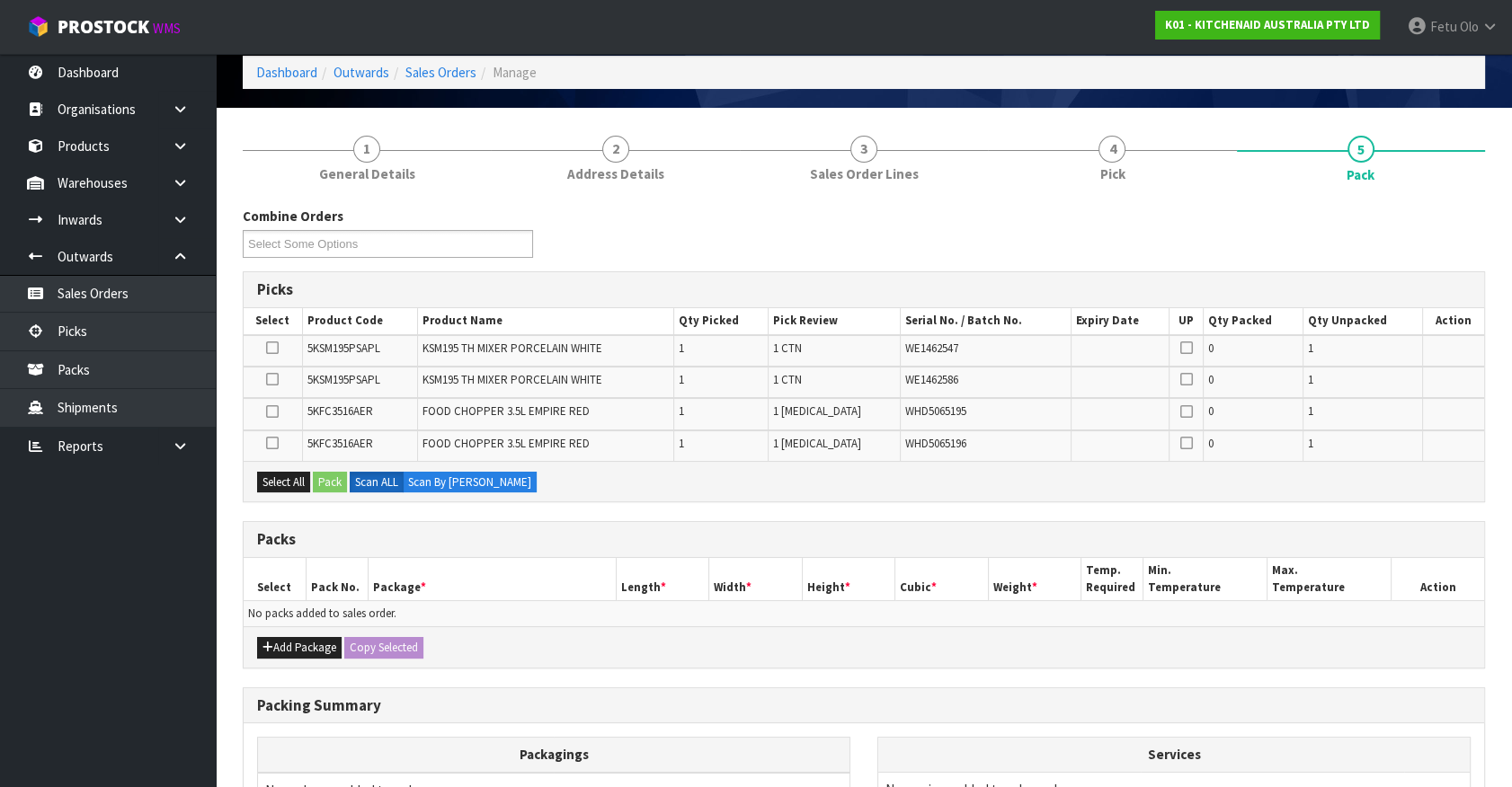
scroll to position [80, 0]
click at [284, 654] on button "Add Package" at bounding box center [299, 647] width 84 height 21
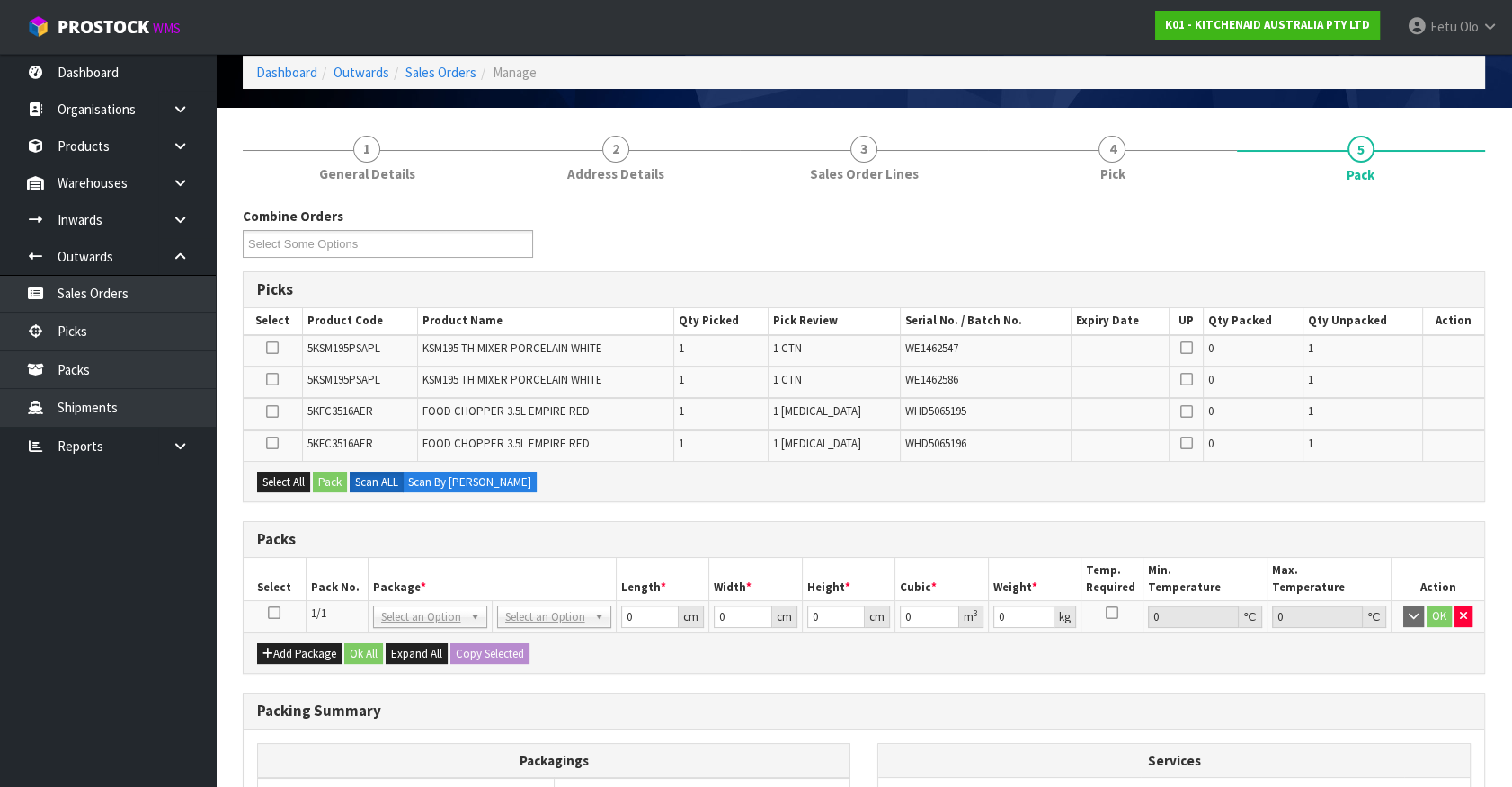
click at [276, 613] on icon at bounding box center [274, 613] width 13 height 1
click at [277, 613] on icon at bounding box center [274, 613] width 13 height 1
click at [180, 674] on ul "Dashboard Organisations Clients Consignees Carriers Products Categories Serial …" at bounding box center [107, 420] width 216 height 733
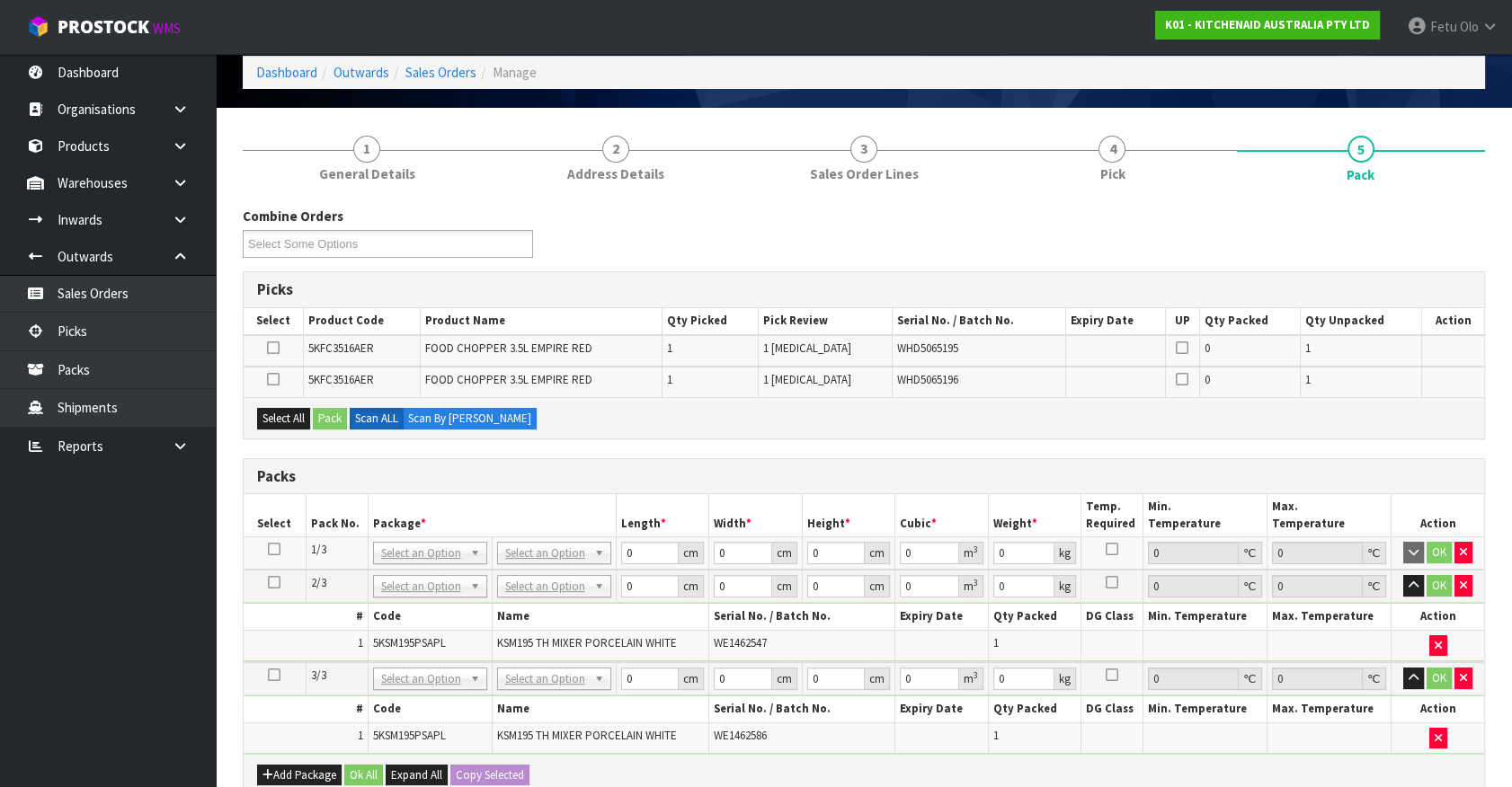
click at [277, 550] on icon at bounding box center [274, 549] width 13 height 1
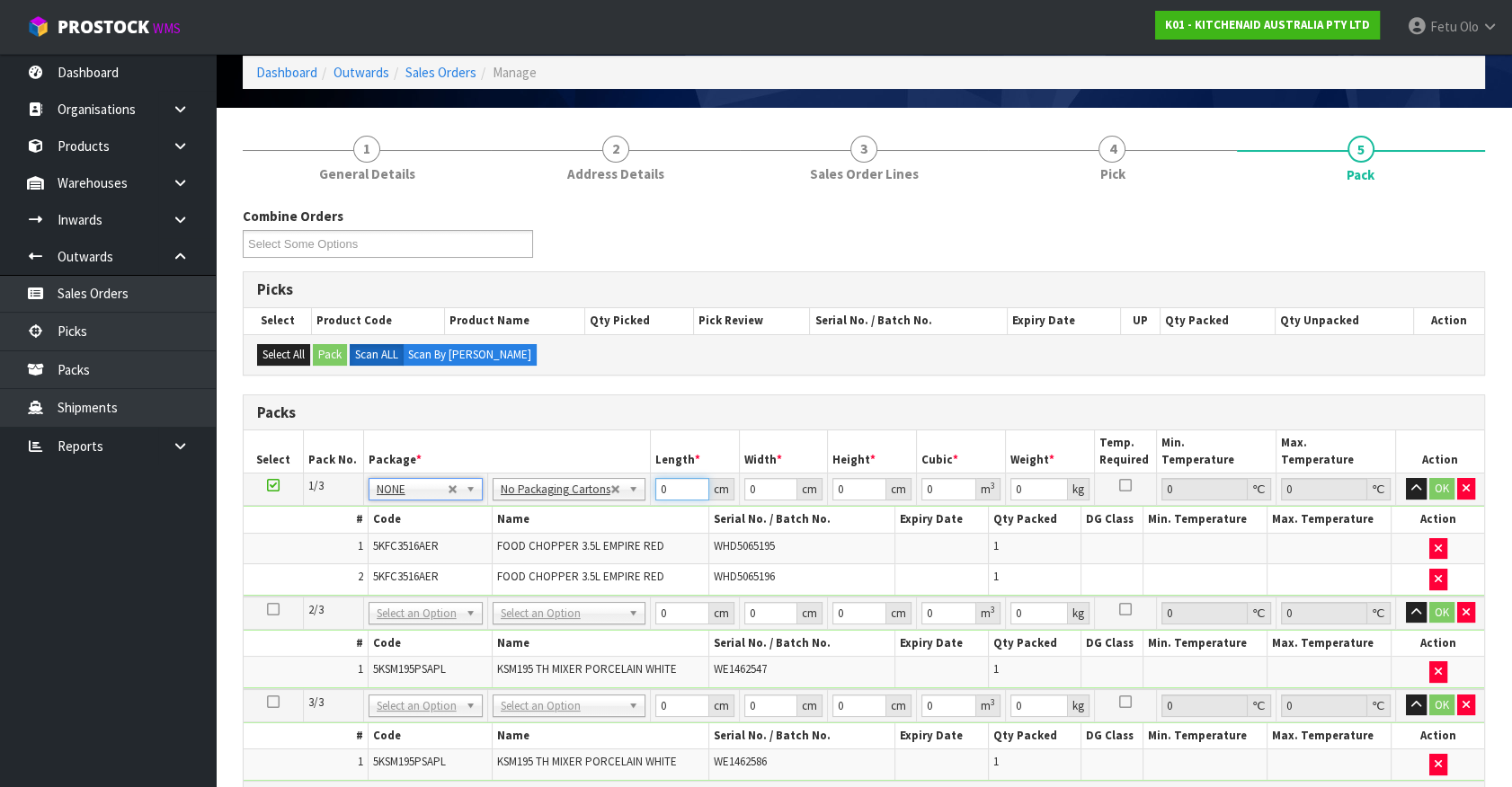
drag, startPoint x: 664, startPoint y: 490, endPoint x: 576, endPoint y: 515, distance: 91.5
click at [576, 515] on tbody "1/3 NONE 007-001 007-002 007-004 007-009 007-013 007-014 007-015 007-017 007-01…" at bounding box center [863, 535] width 1241 height 123
click button "OK" at bounding box center [1442, 488] width 25 height 21
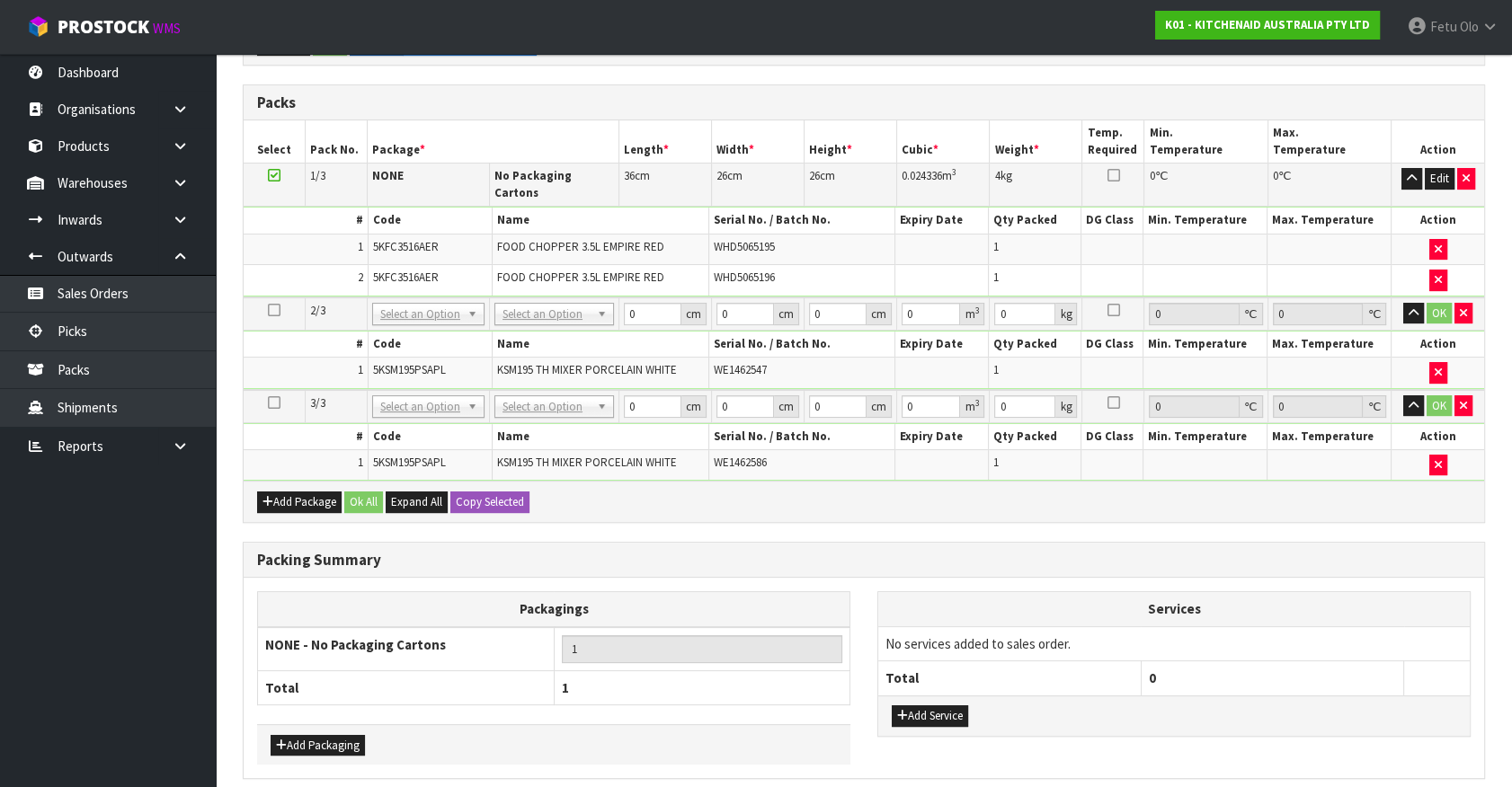
scroll to position [449, 0]
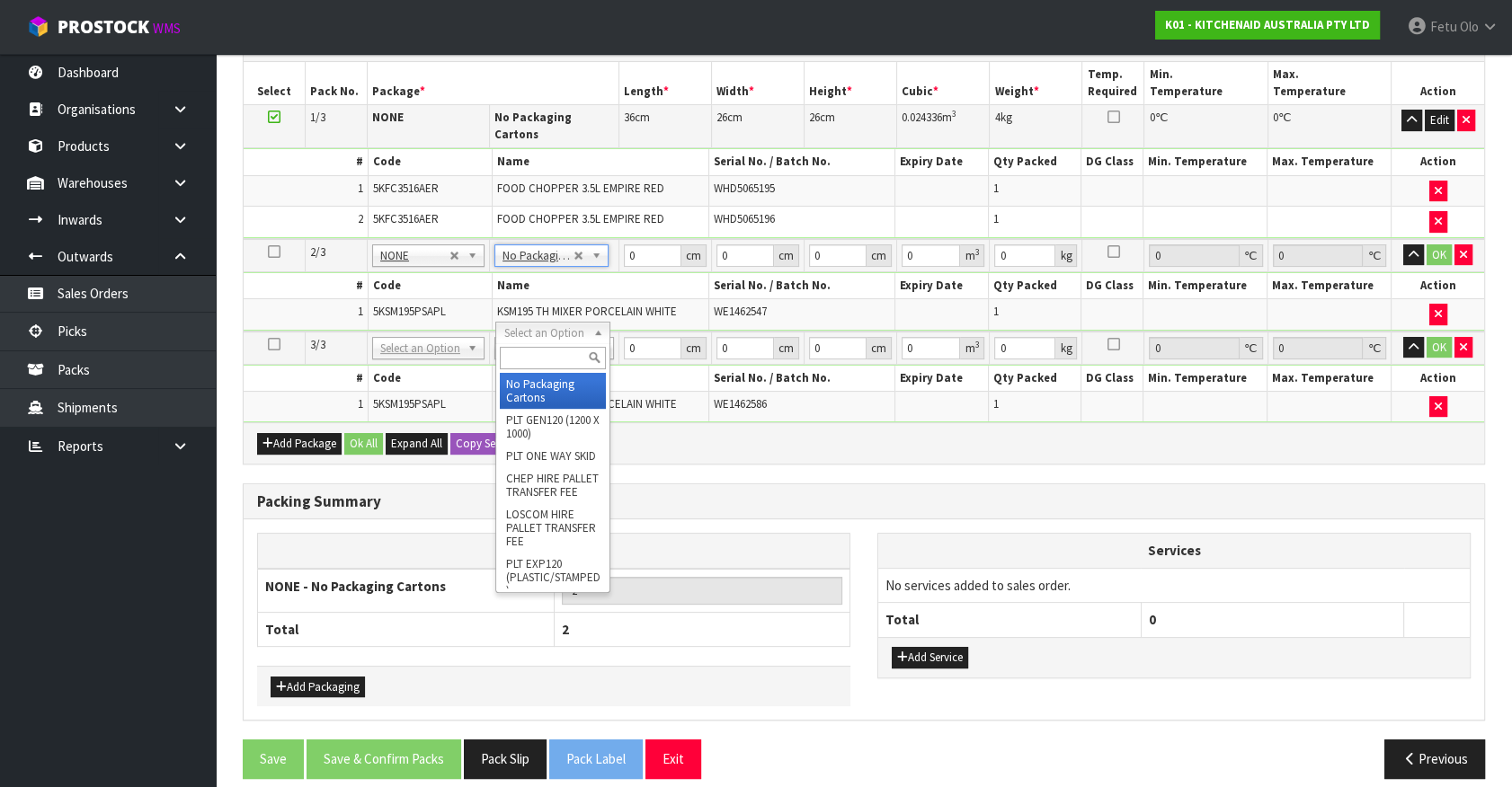
drag, startPoint x: 546, startPoint y: 332, endPoint x: 549, endPoint y: 370, distance: 38.1
drag, startPoint x: 549, startPoint y: 384, endPoint x: 656, endPoint y: 277, distance: 151.3
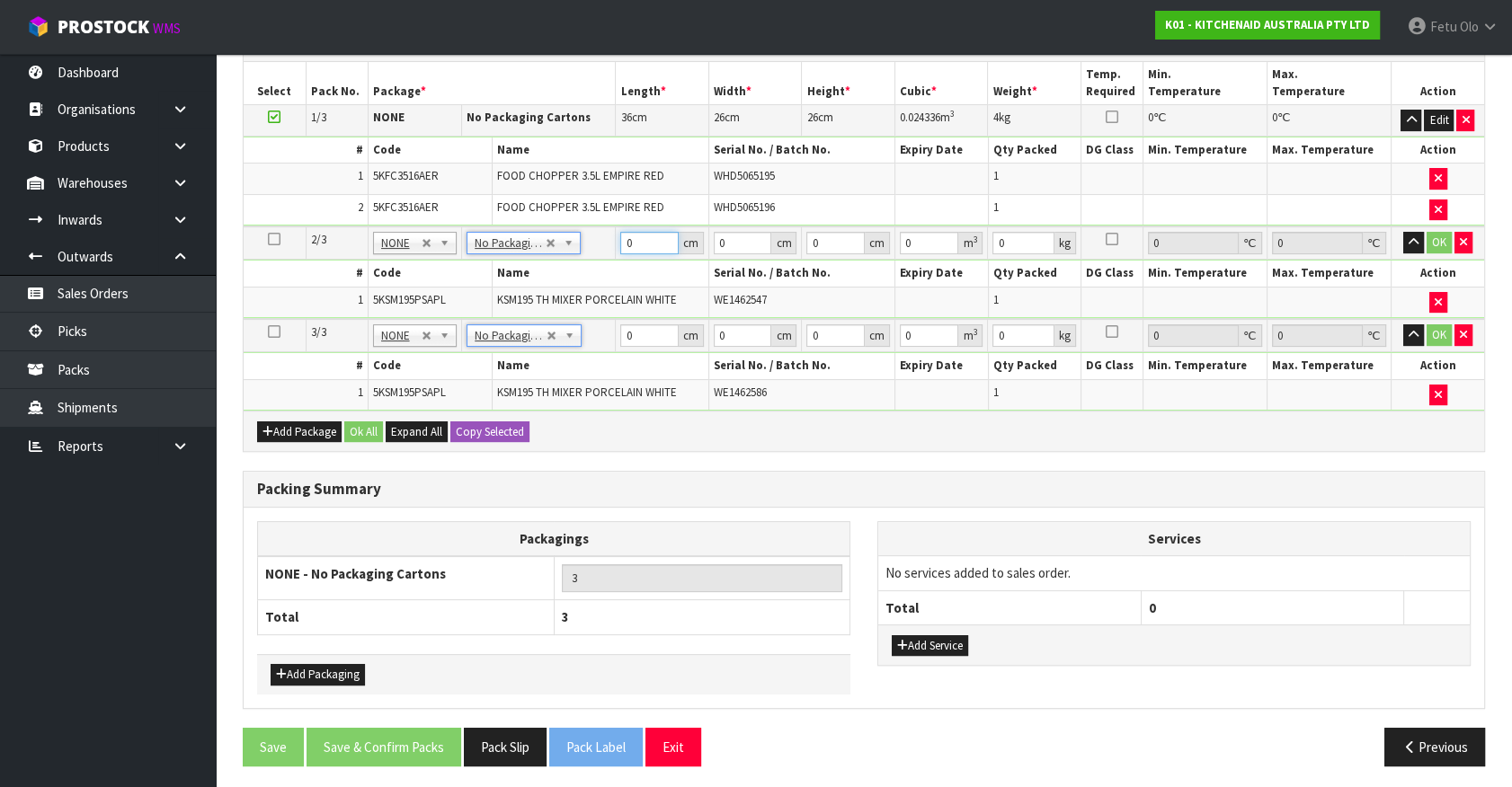
drag, startPoint x: 607, startPoint y: 255, endPoint x: 442, endPoint y: 320, distance: 177.3
click at [442, 320] on table "Select Pack No. Package * Length * Width * Height * Cubic * Weight * Temp. Requ…" at bounding box center [863, 236] width 1241 height 349
click button "OK" at bounding box center [1439, 242] width 25 height 21
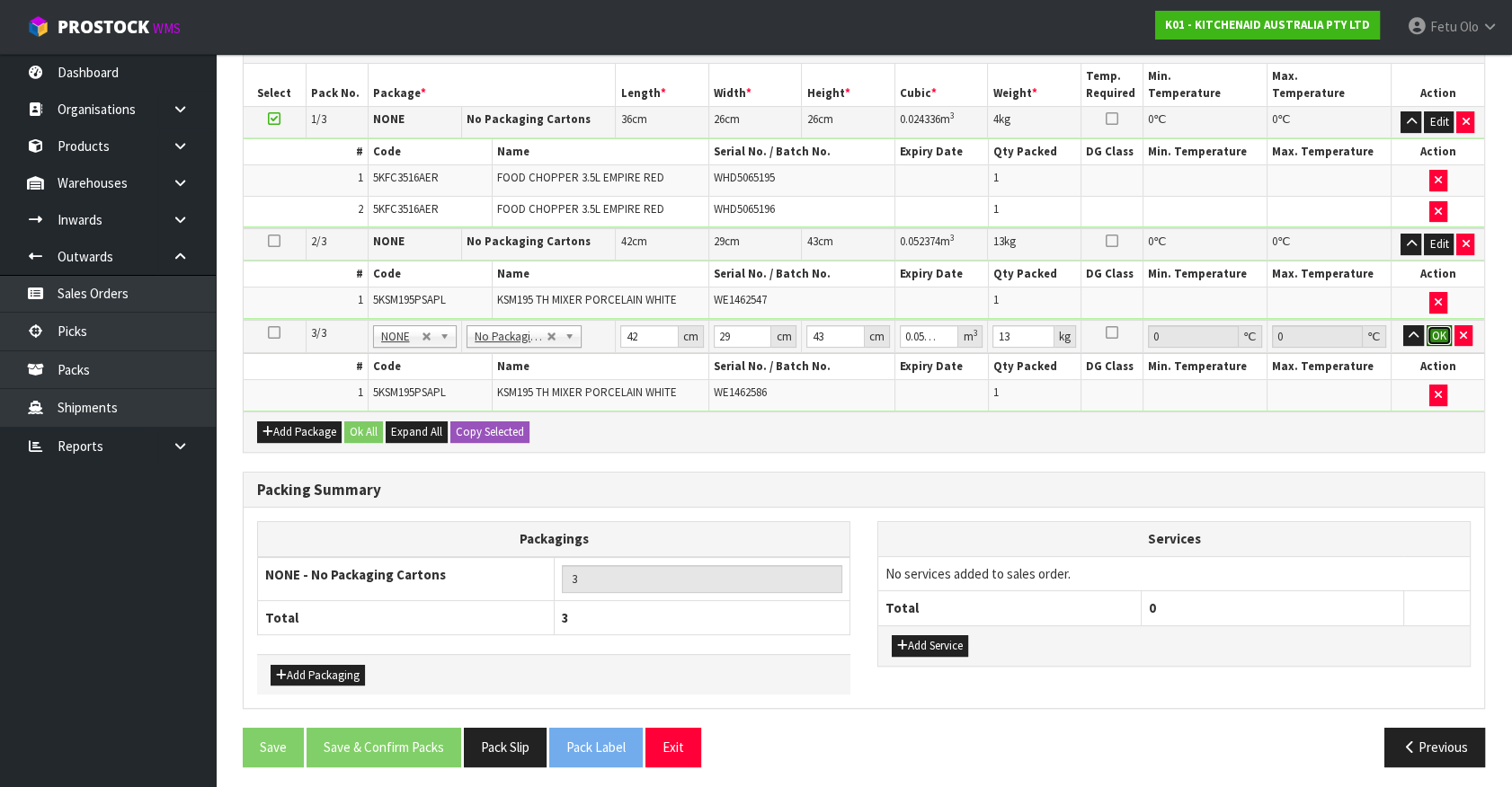
click button "OK" at bounding box center [1439, 336] width 25 height 21
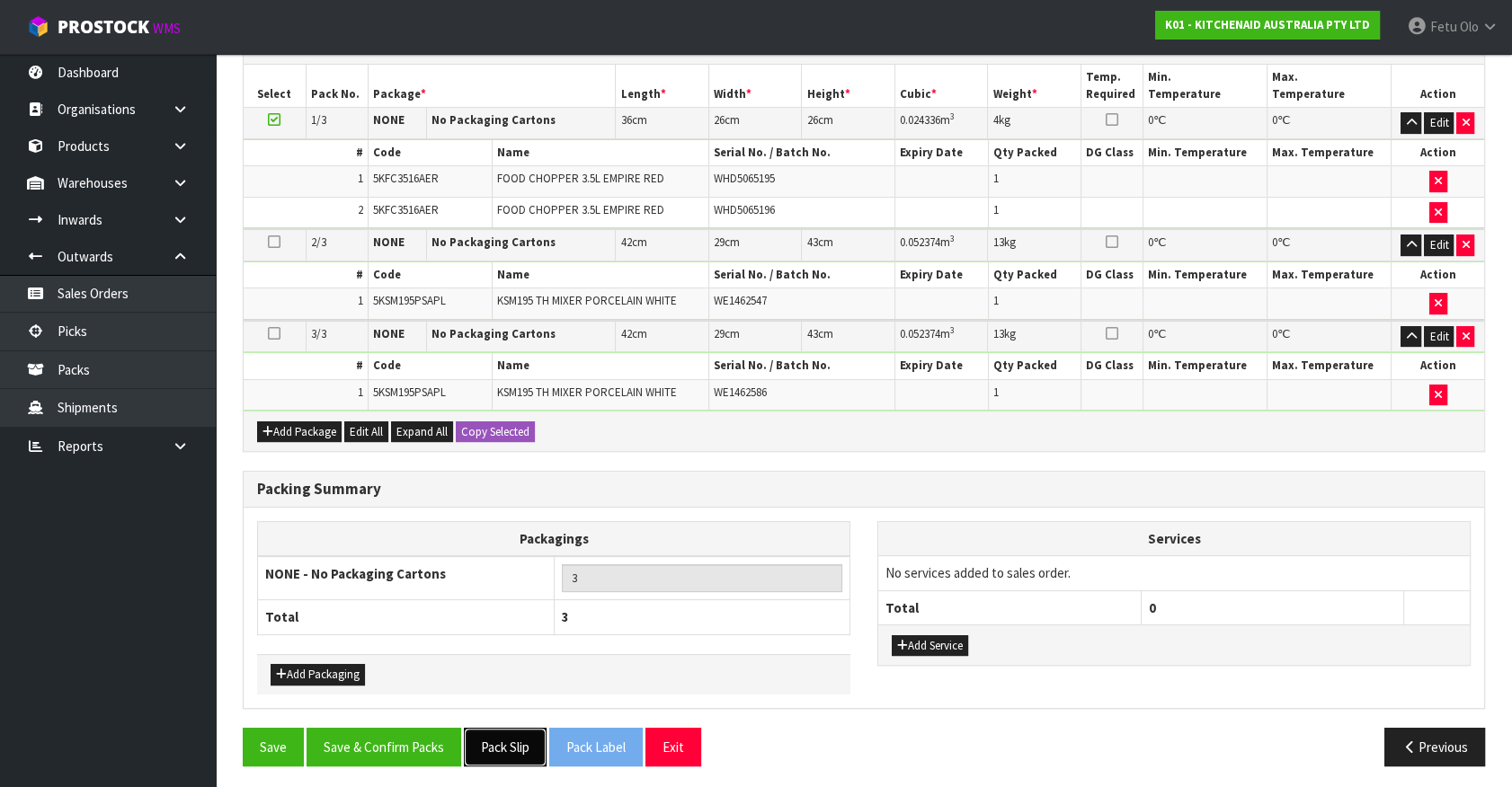
click at [517, 738] on button "Pack Slip" at bounding box center [504, 747] width 82 height 39
click at [426, 734] on button "Save & Confirm Packs" at bounding box center [383, 747] width 155 height 39
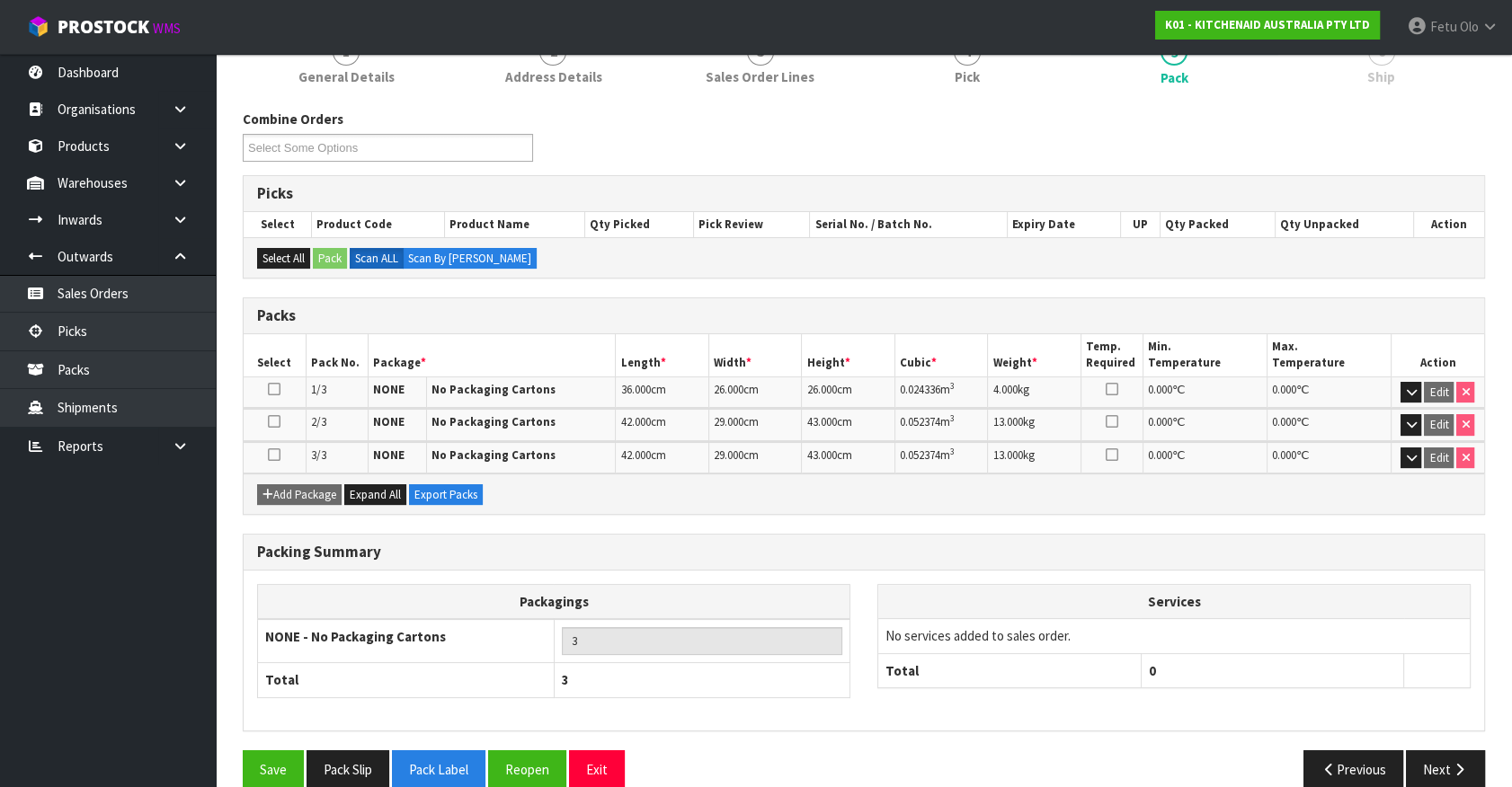
scroll to position [267, 0]
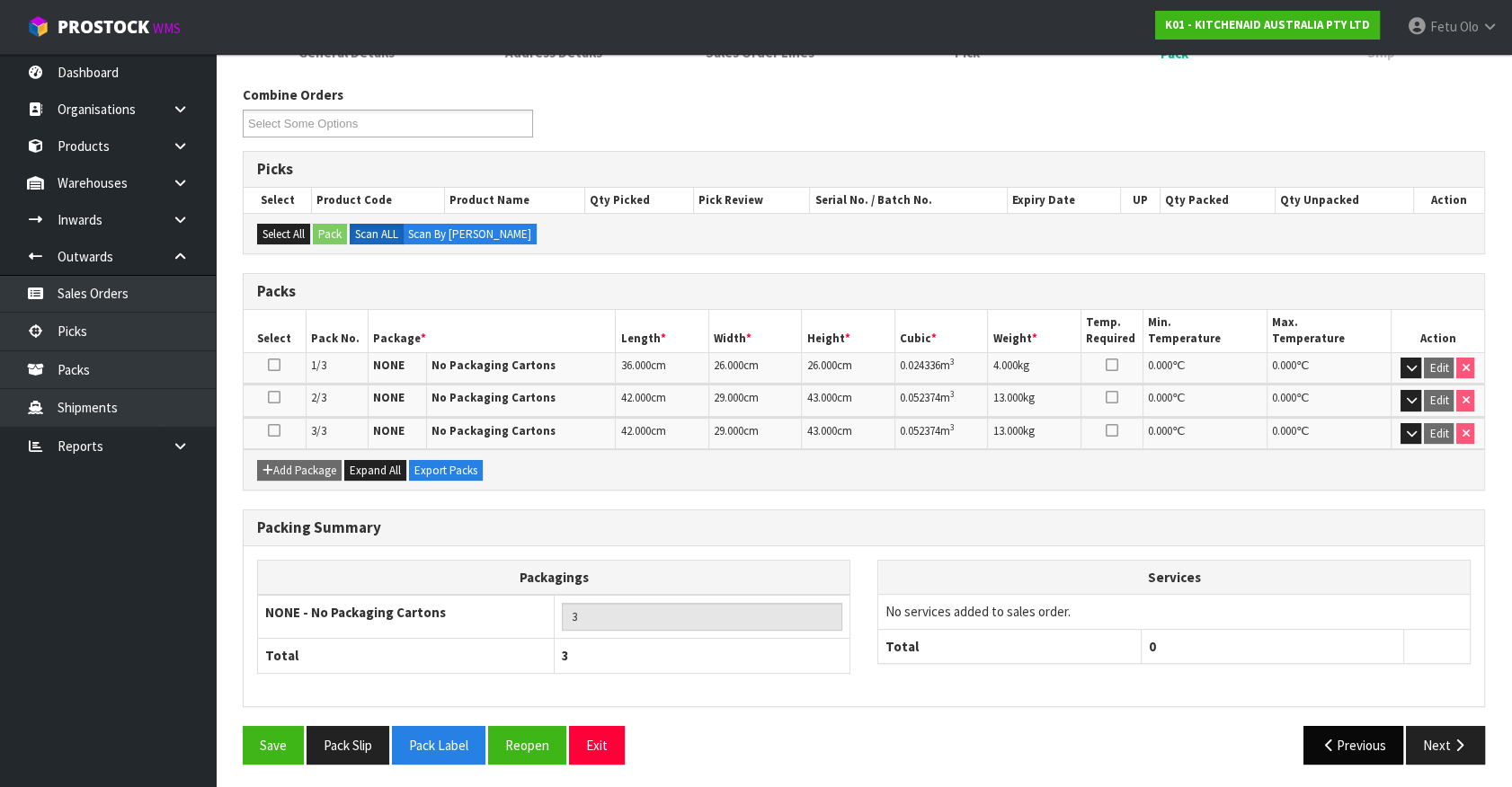
click at [1470, 763] on div "Save Pack Slip Pack Label Reopen Exit Previous Next" at bounding box center [864, 752] width 1270 height 52
drag, startPoint x: 1452, startPoint y: 739, endPoint x: 1421, endPoint y: 736, distance: 31.1
click at [1421, 736] on button "Next" at bounding box center [1444, 745] width 79 height 39
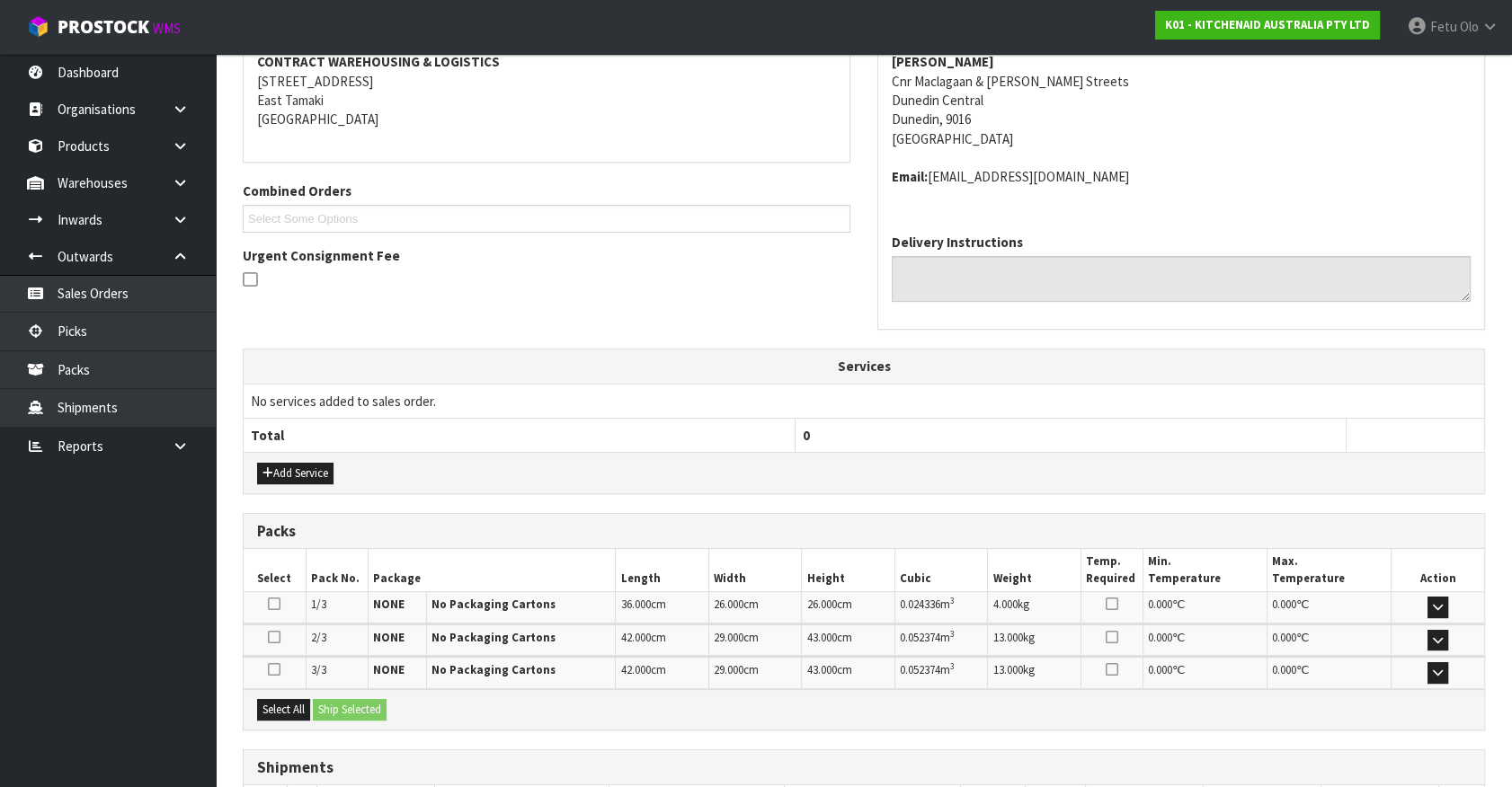
scroll to position [483, 0]
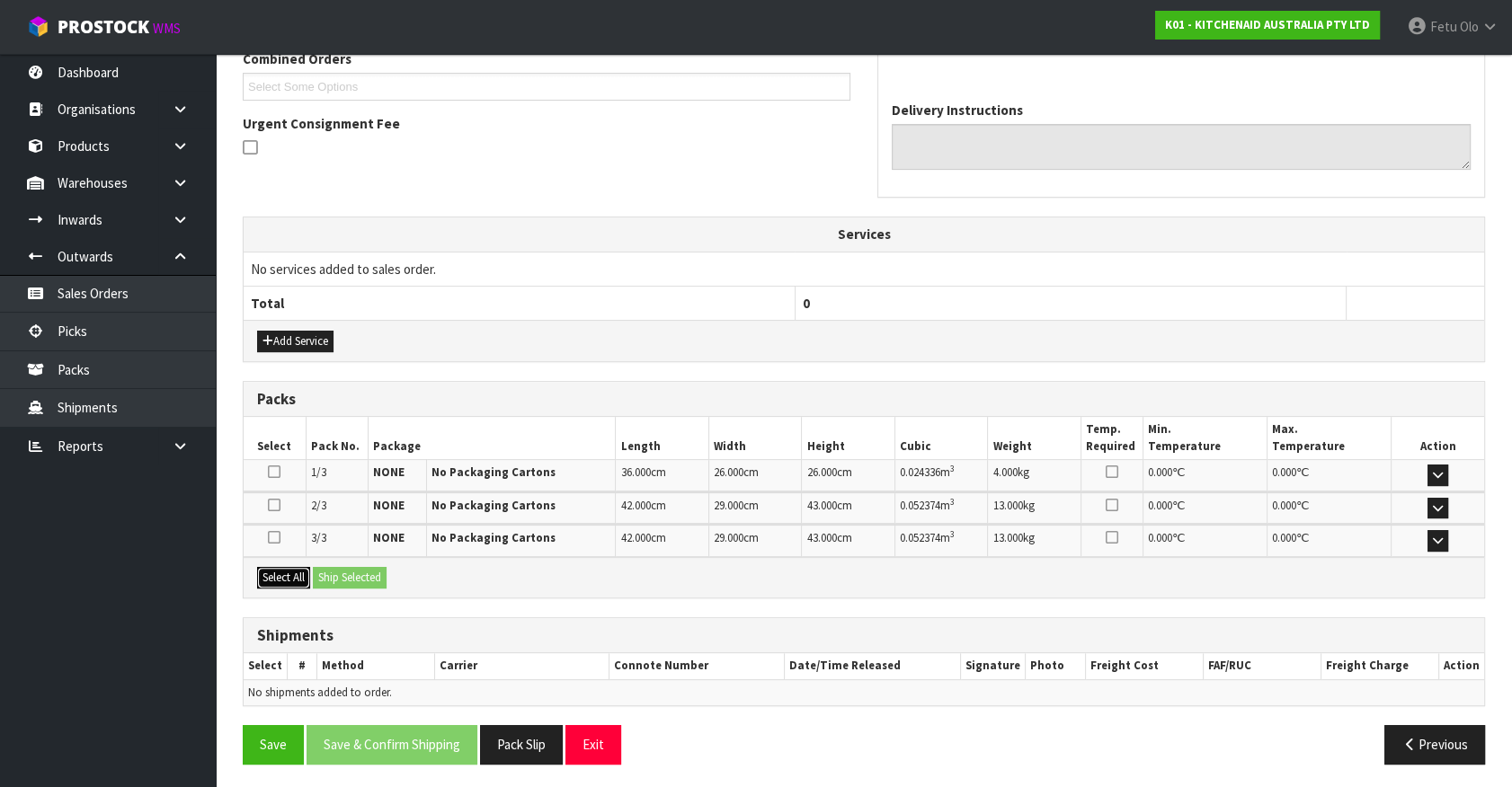
click at [279, 578] on button "Select All" at bounding box center [283, 577] width 53 height 21
click at [330, 572] on button "Ship Selected" at bounding box center [350, 577] width 74 height 21
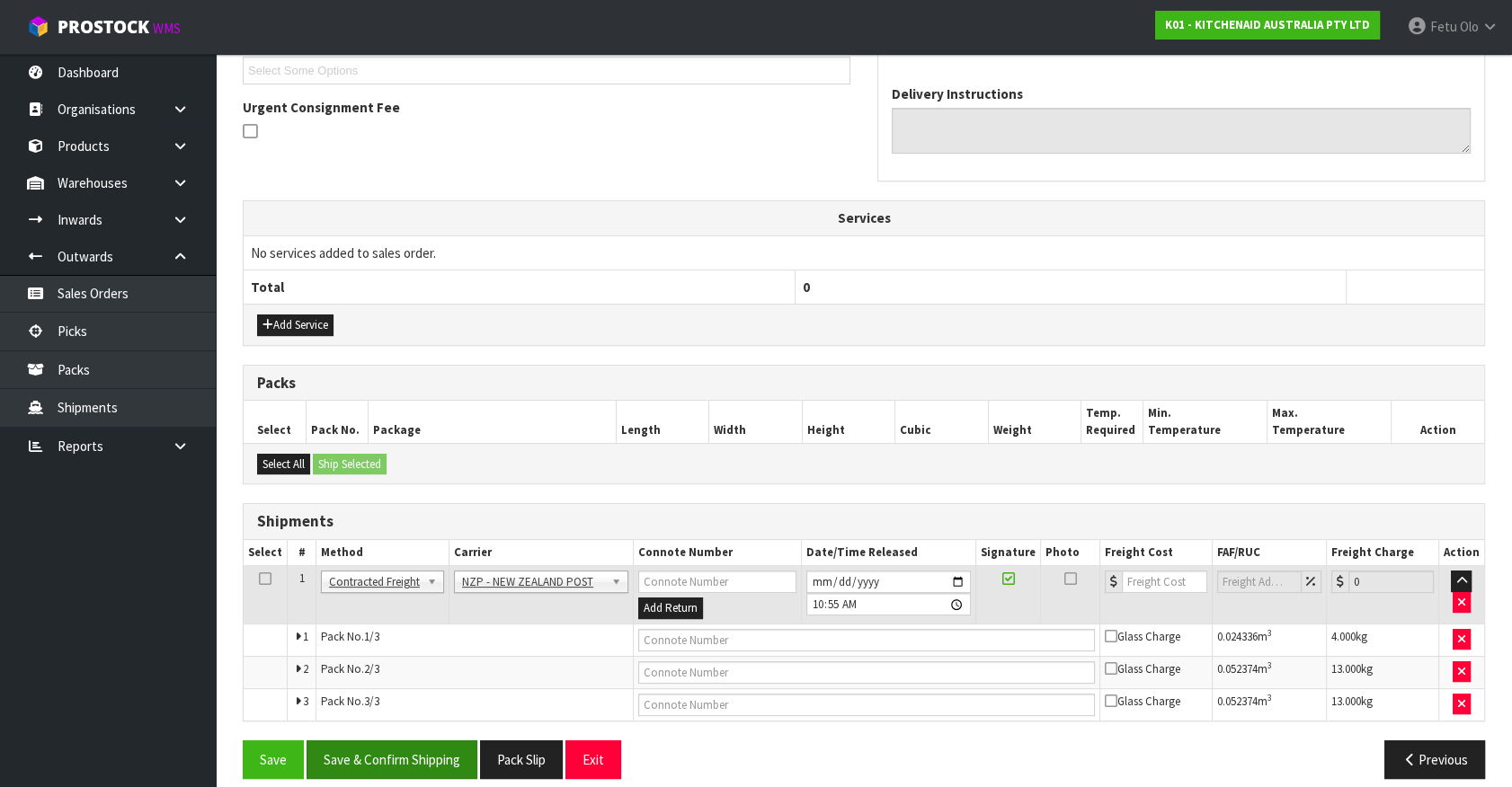
scroll to position [513, 0]
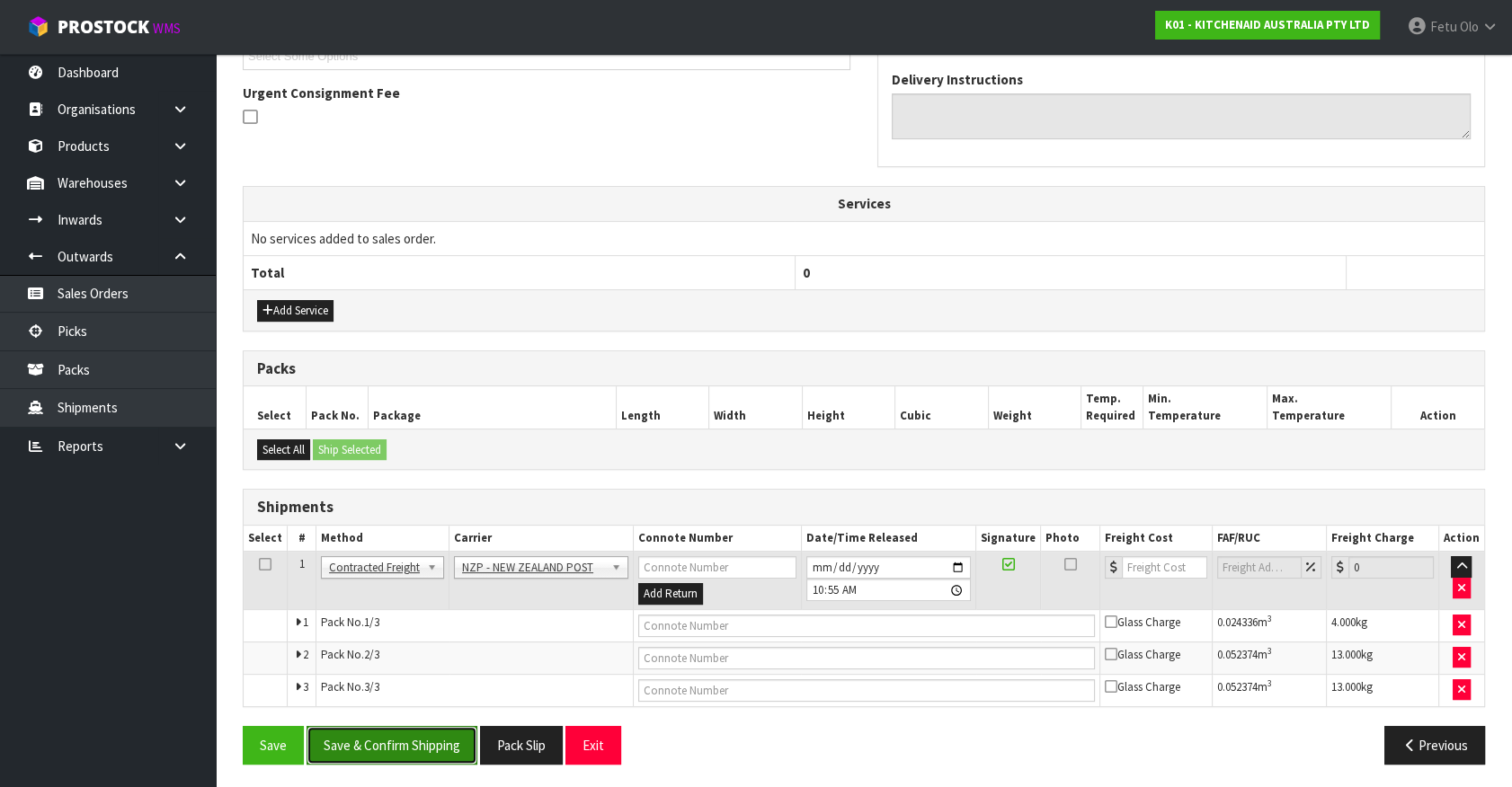
click at [424, 732] on button "Save & Confirm Shipping" at bounding box center [391, 745] width 171 height 39
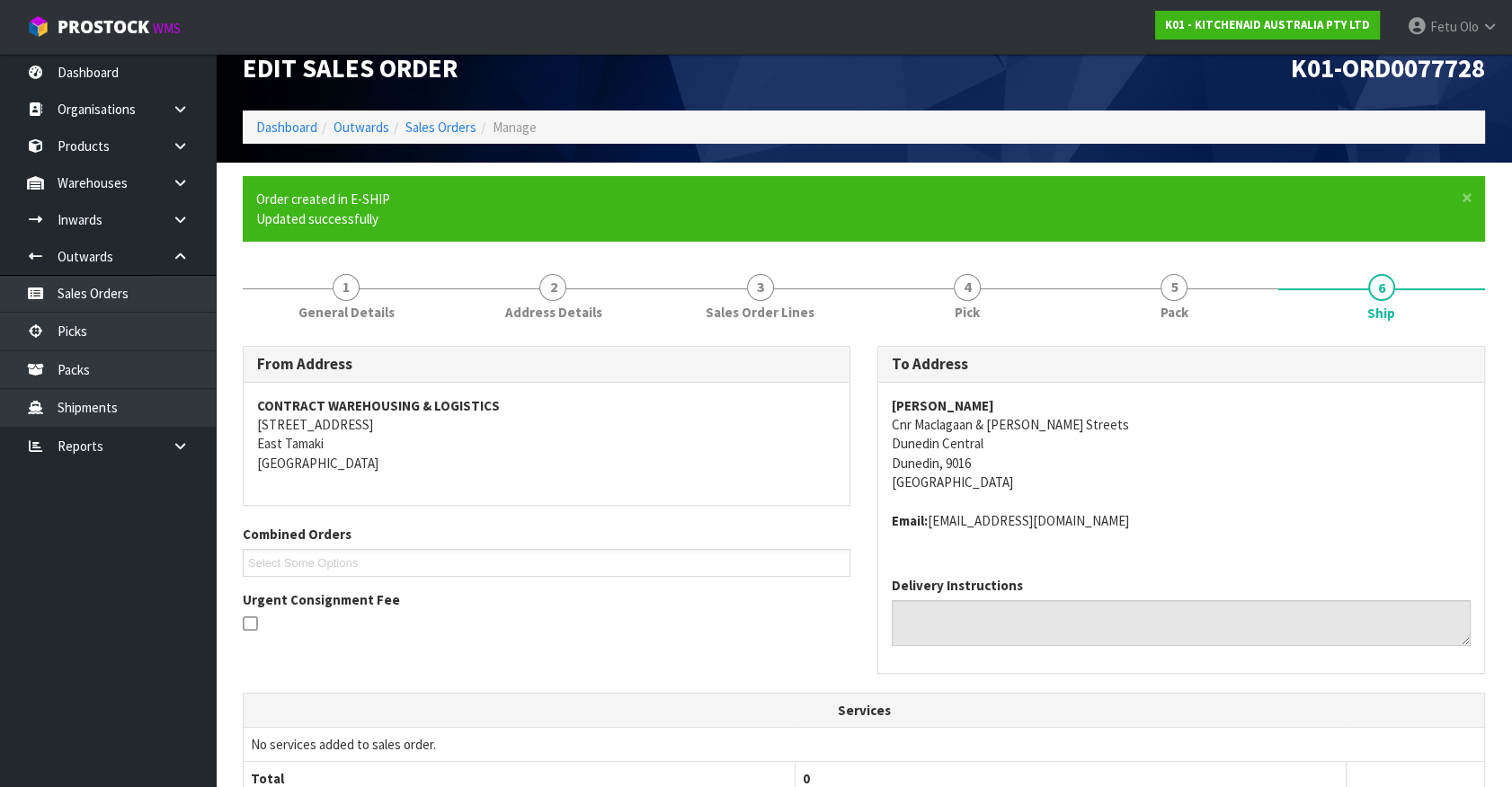
scroll to position [486, 0]
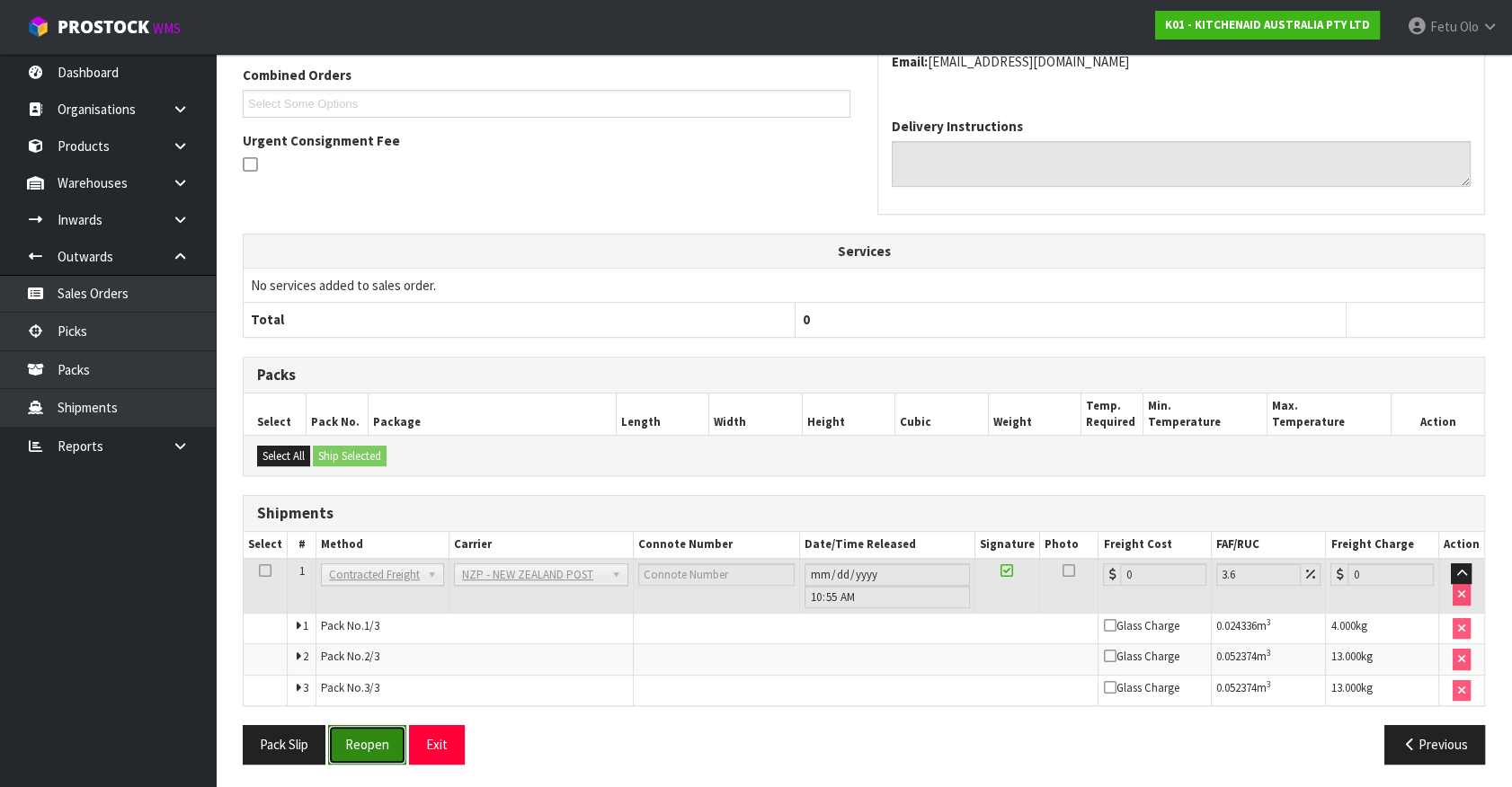
click at [361, 730] on button "Reopen" at bounding box center [367, 744] width 79 height 39
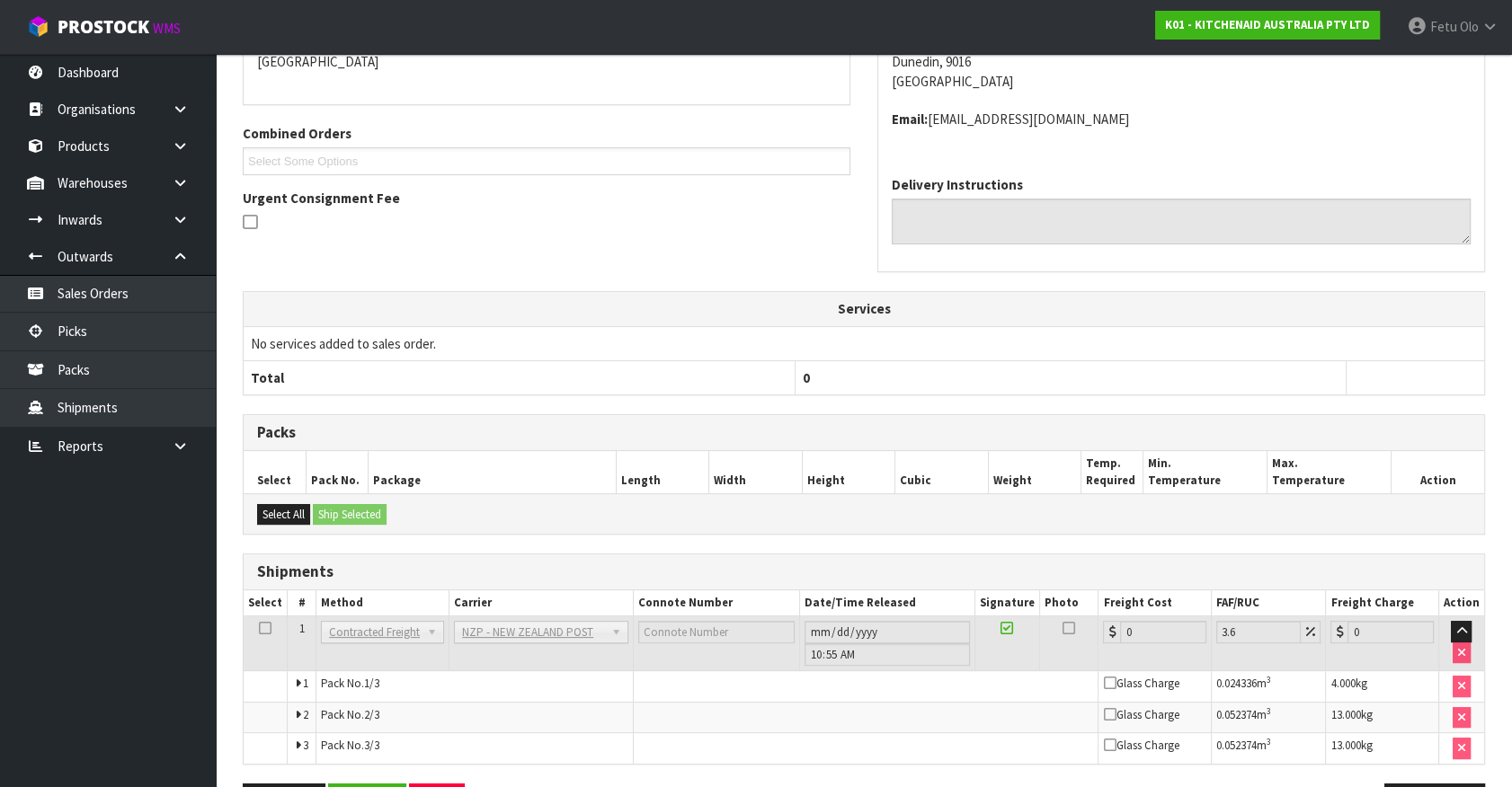
scroll to position [466, 0]
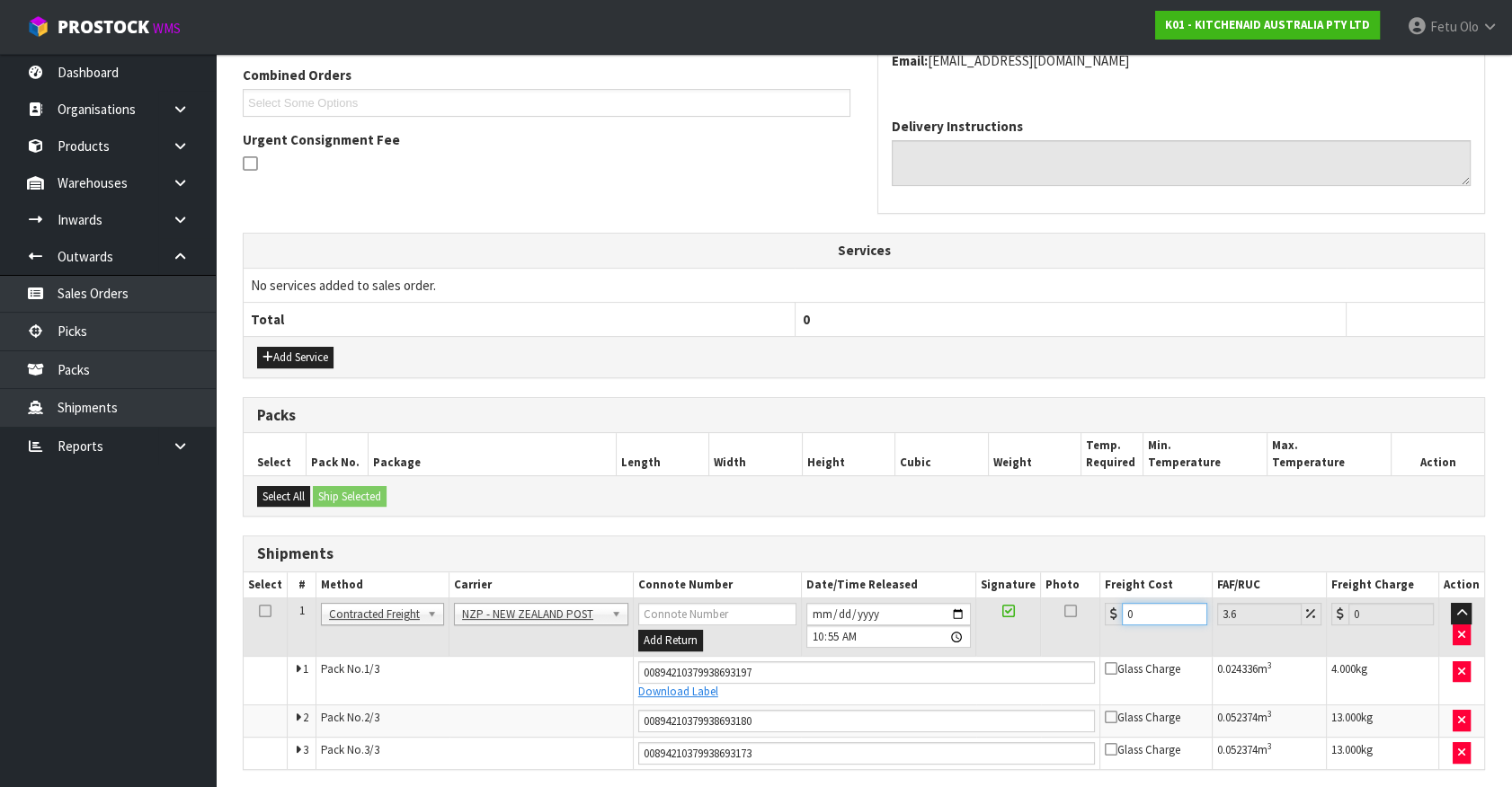
drag, startPoint x: 1150, startPoint y: 613, endPoint x: 683, endPoint y: 677, distance: 471.4
click at [683, 677] on tbody "1 Client Local Pickup Customer Local Pickup Company Freight Contracted Freight …" at bounding box center [863, 683] width 1241 height 171
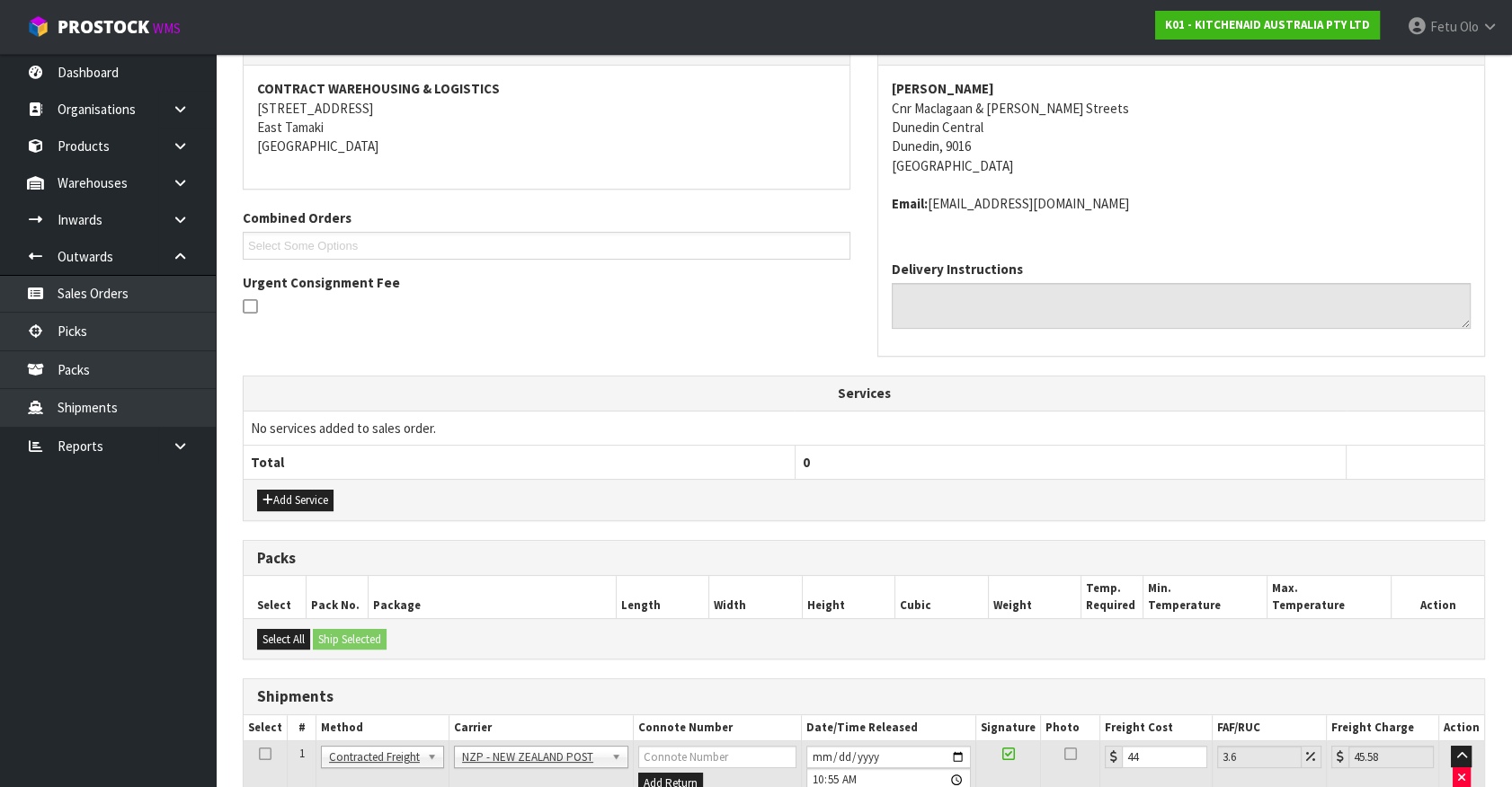
scroll to position [408, 0]
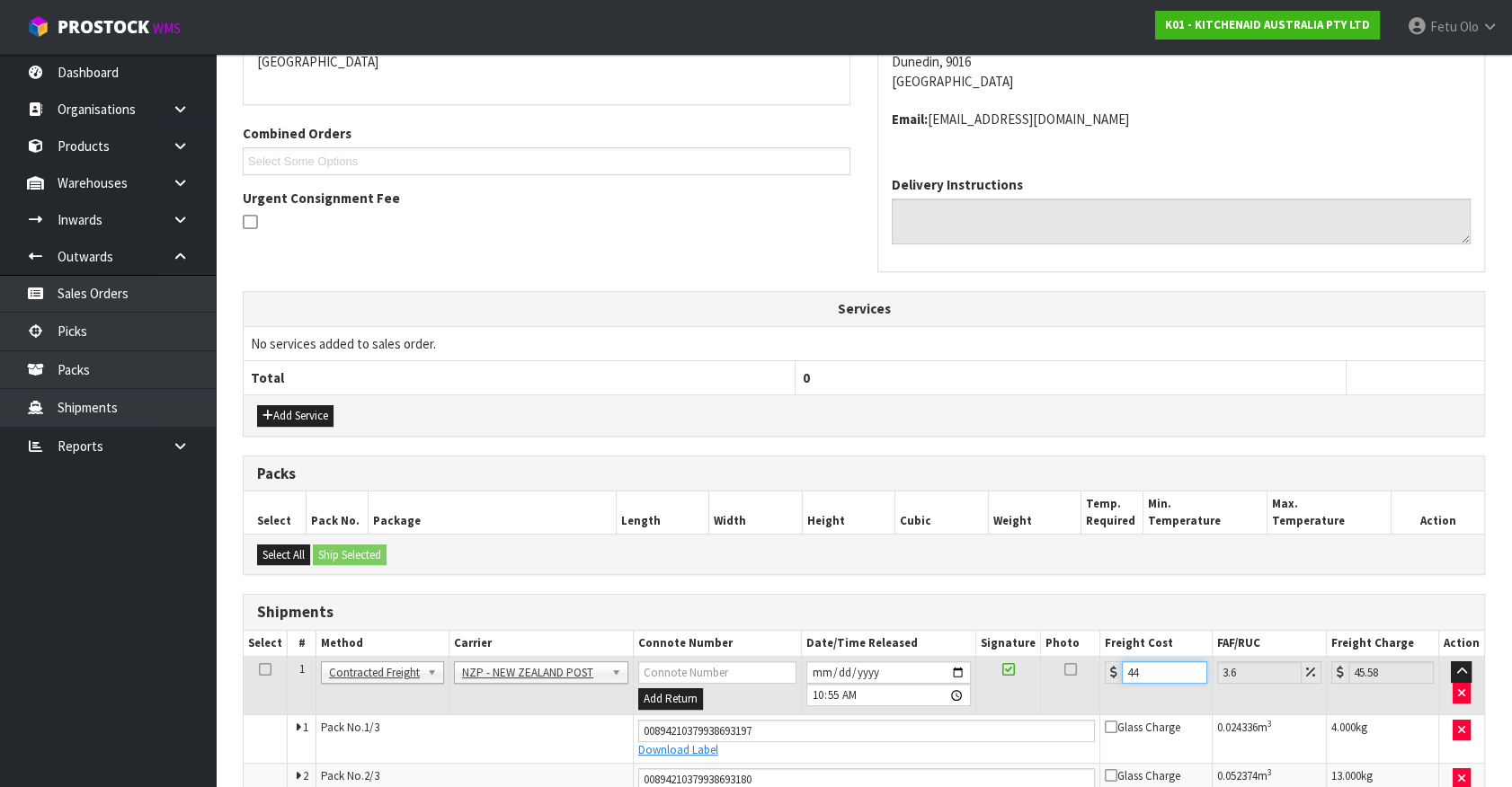
drag, startPoint x: 1045, startPoint y: 699, endPoint x: 1000, endPoint y: 713, distance: 47.1
click at [1000, 713] on tbody "1 Client Local Pickup Customer Local Pickup Company Freight Contracted Freight …" at bounding box center [863, 742] width 1241 height 171
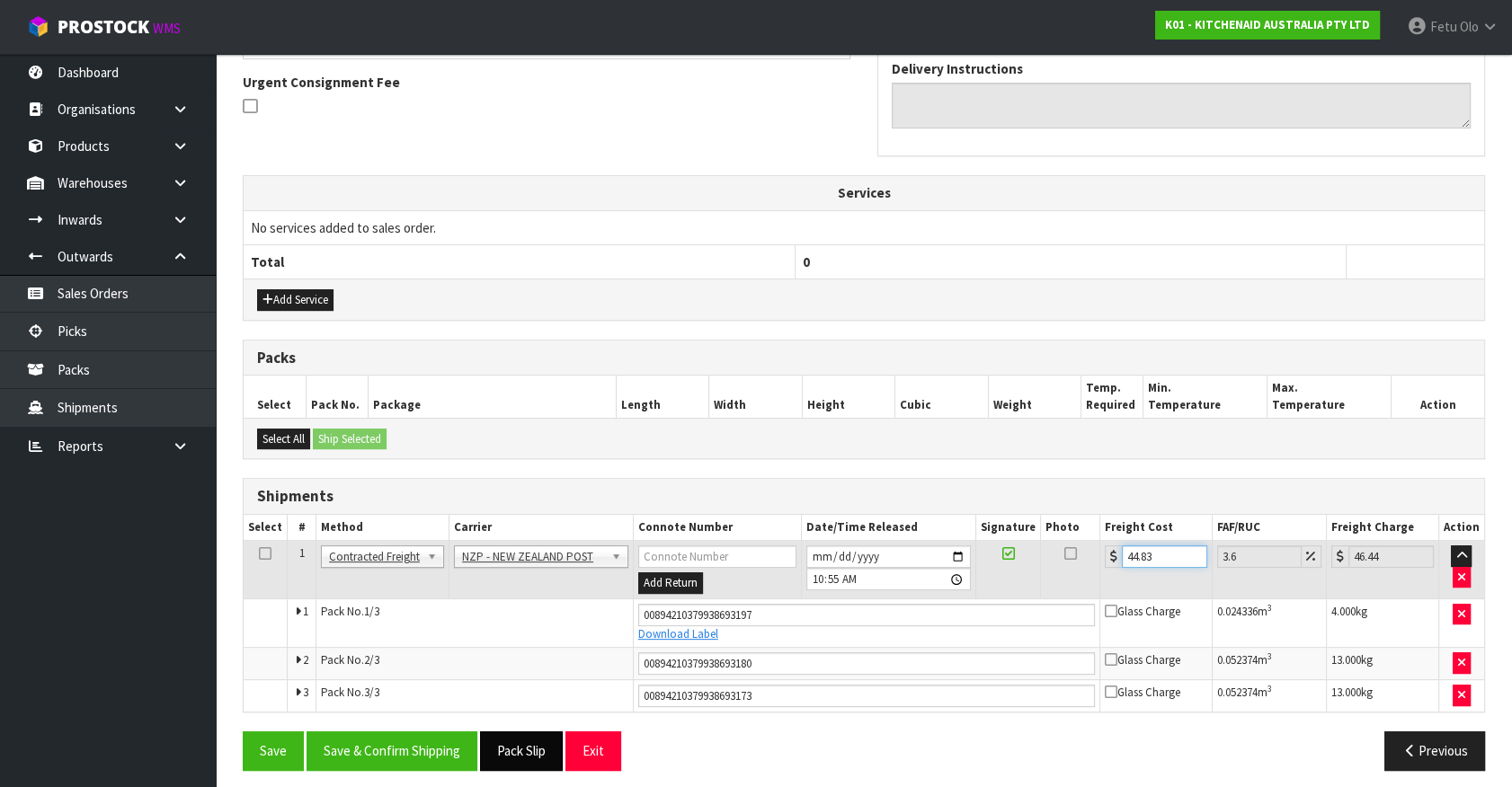
scroll to position [530, 0]
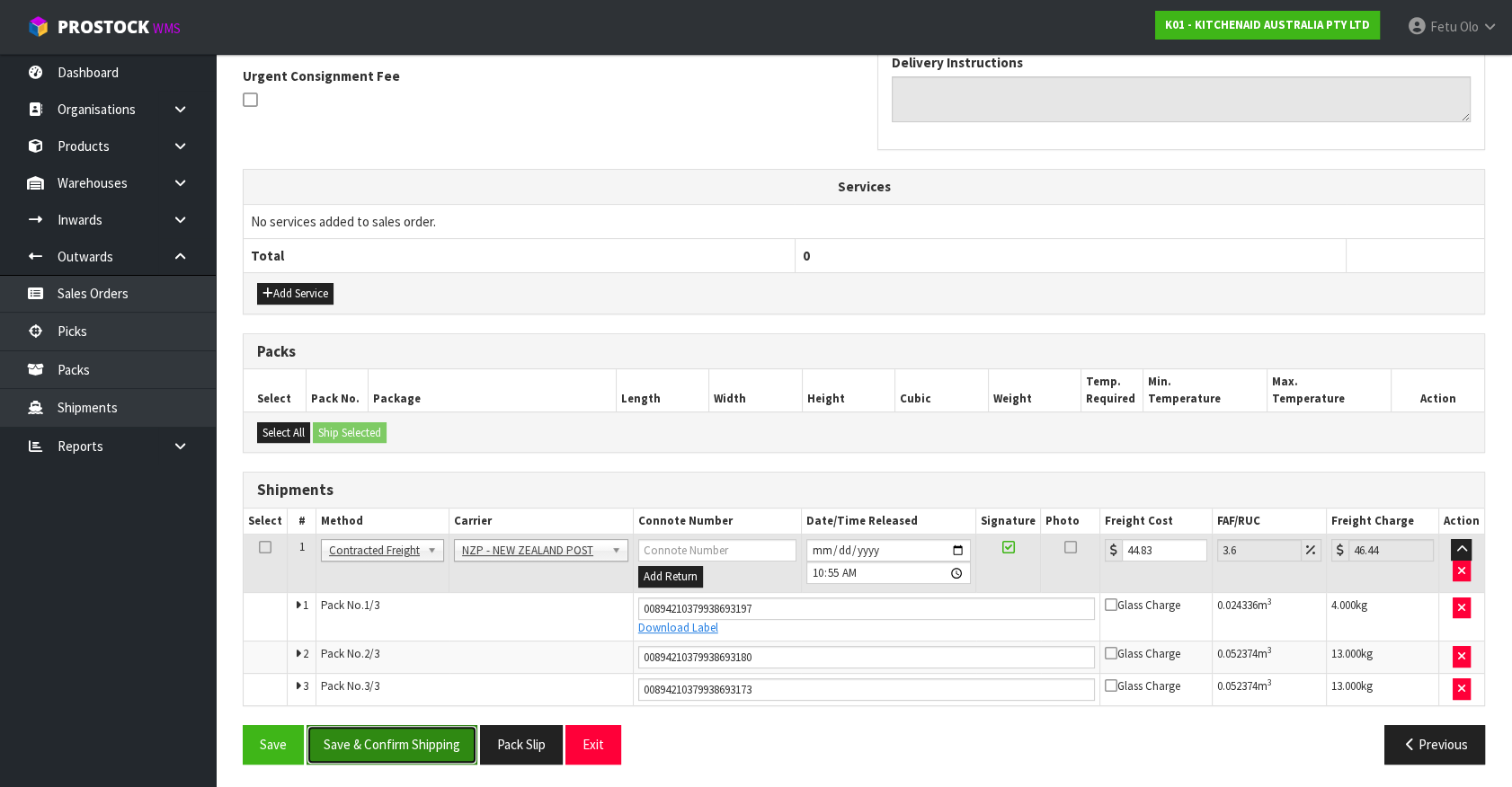
click at [432, 730] on button "Save & Confirm Shipping" at bounding box center [391, 744] width 171 height 39
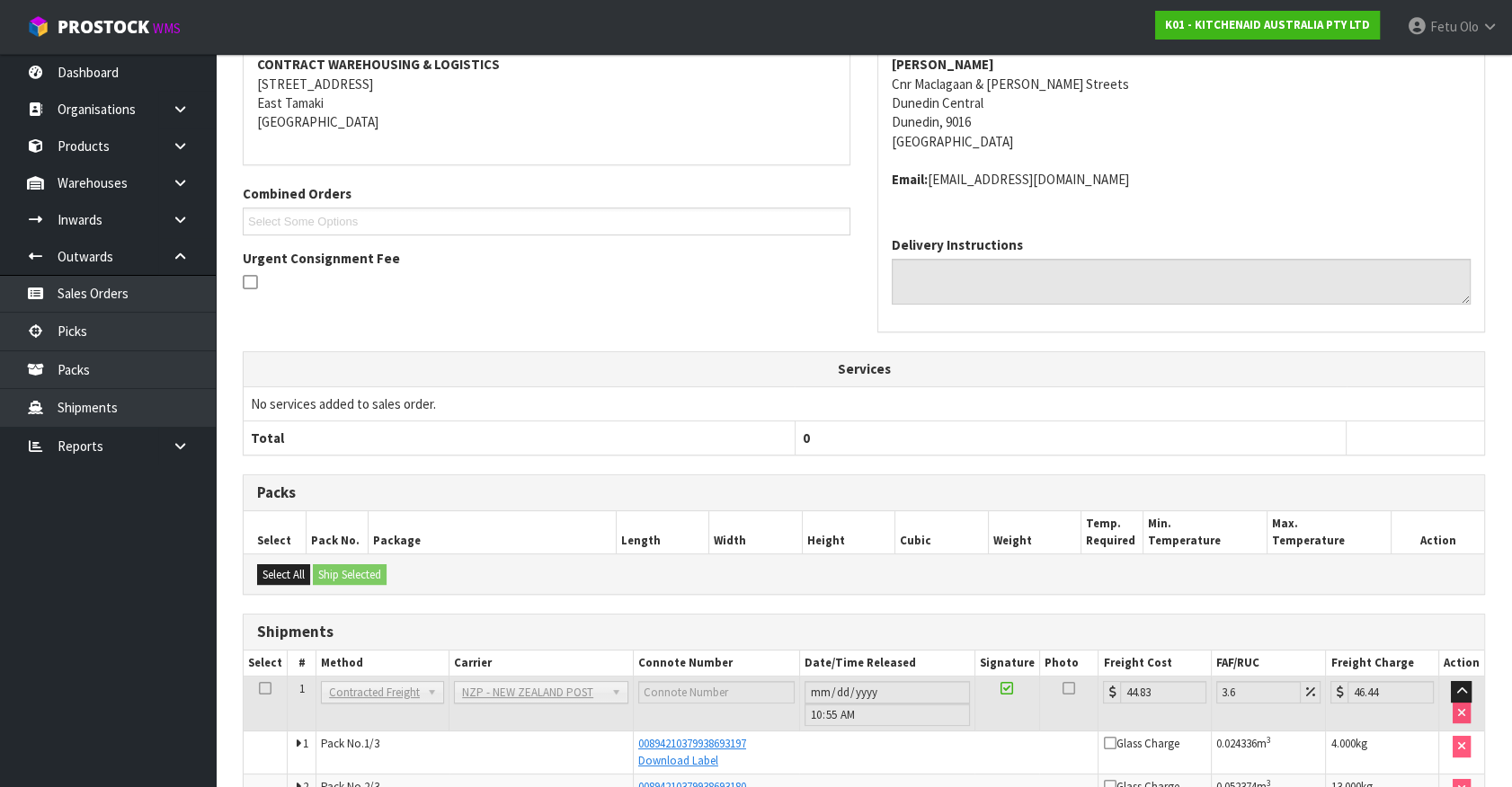
scroll to position [478, 0]
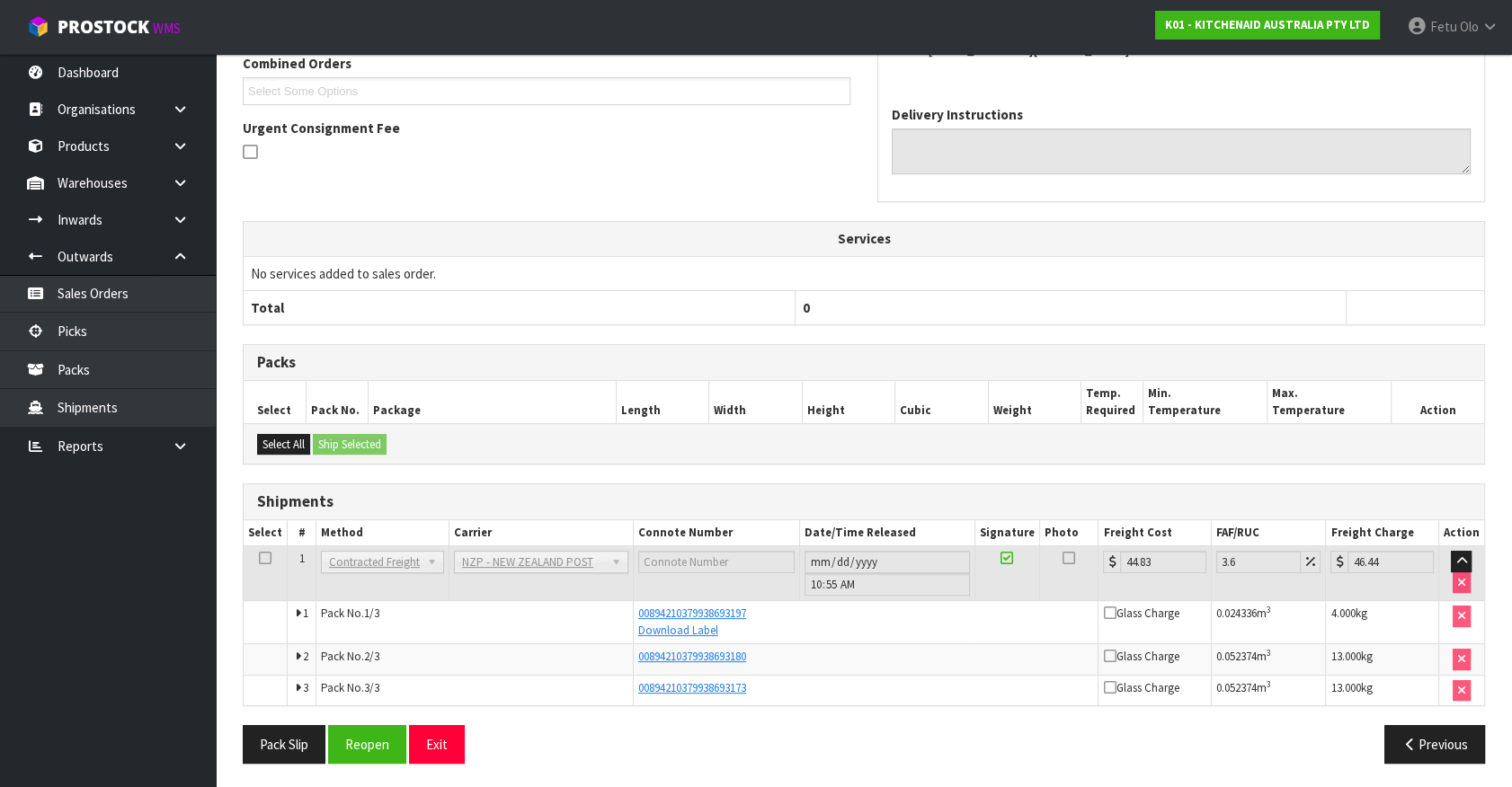
drag, startPoint x: 1406, startPoint y: 294, endPoint x: 1523, endPoint y: 278, distance: 118.1
click at [1407, 294] on th at bounding box center [1415, 307] width 138 height 34
click at [53, 334] on link "Picks" at bounding box center [107, 331] width 216 height 37
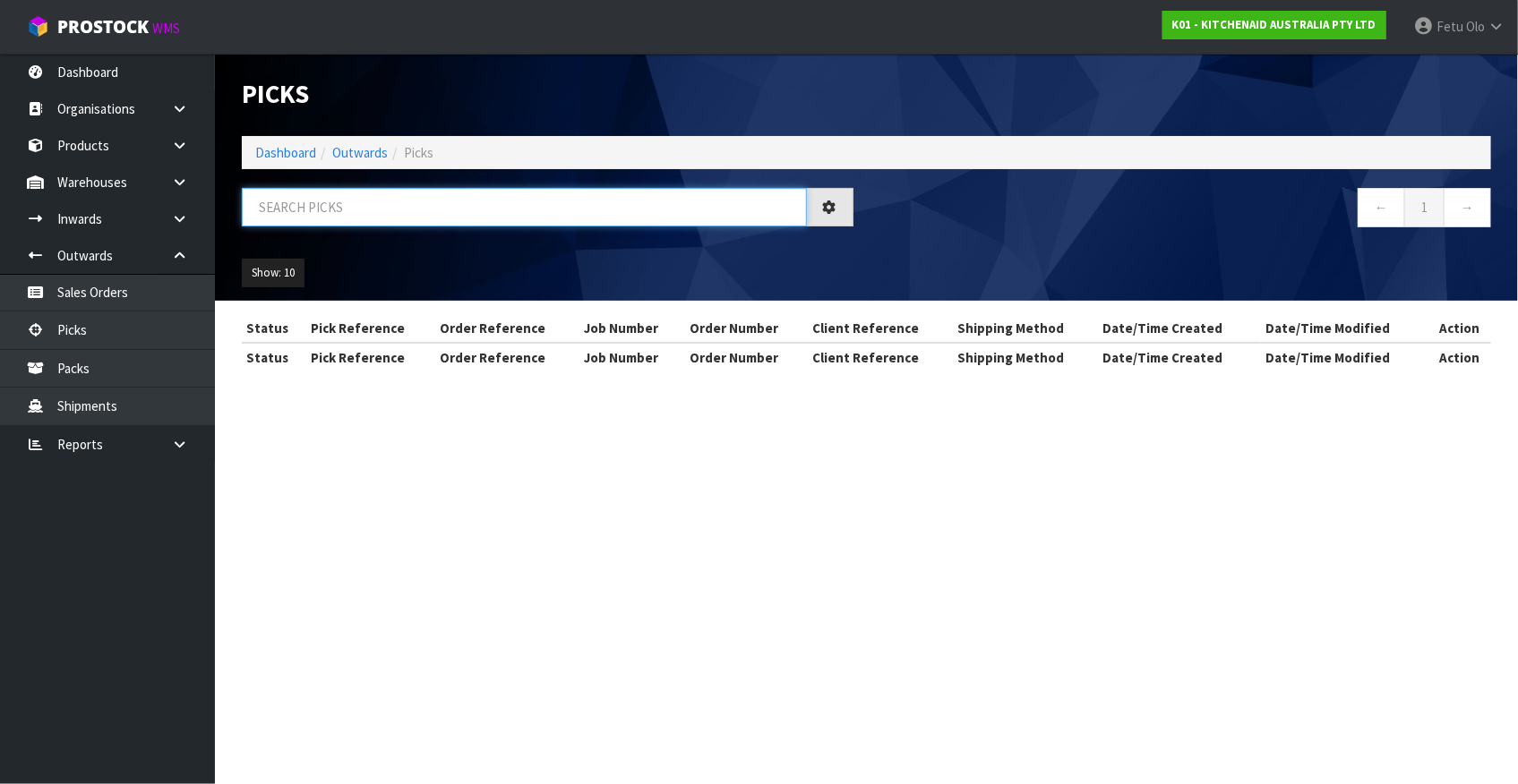
click at [456, 211] on input "text" at bounding box center [524, 207] width 565 height 39
click at [458, 210] on input "text" at bounding box center [524, 207] width 565 height 39
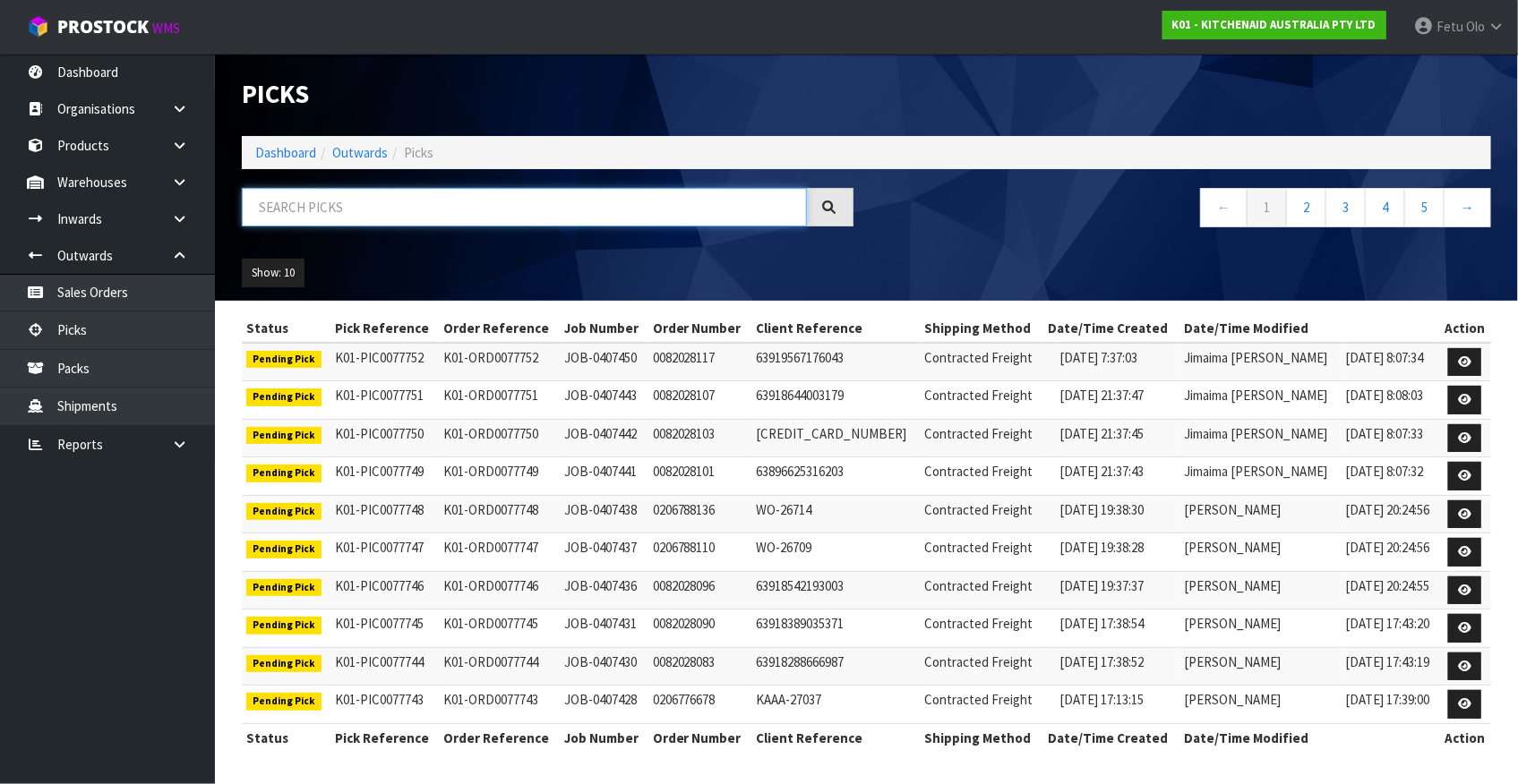
click at [458, 210] on input "text" at bounding box center [524, 207] width 565 height 39
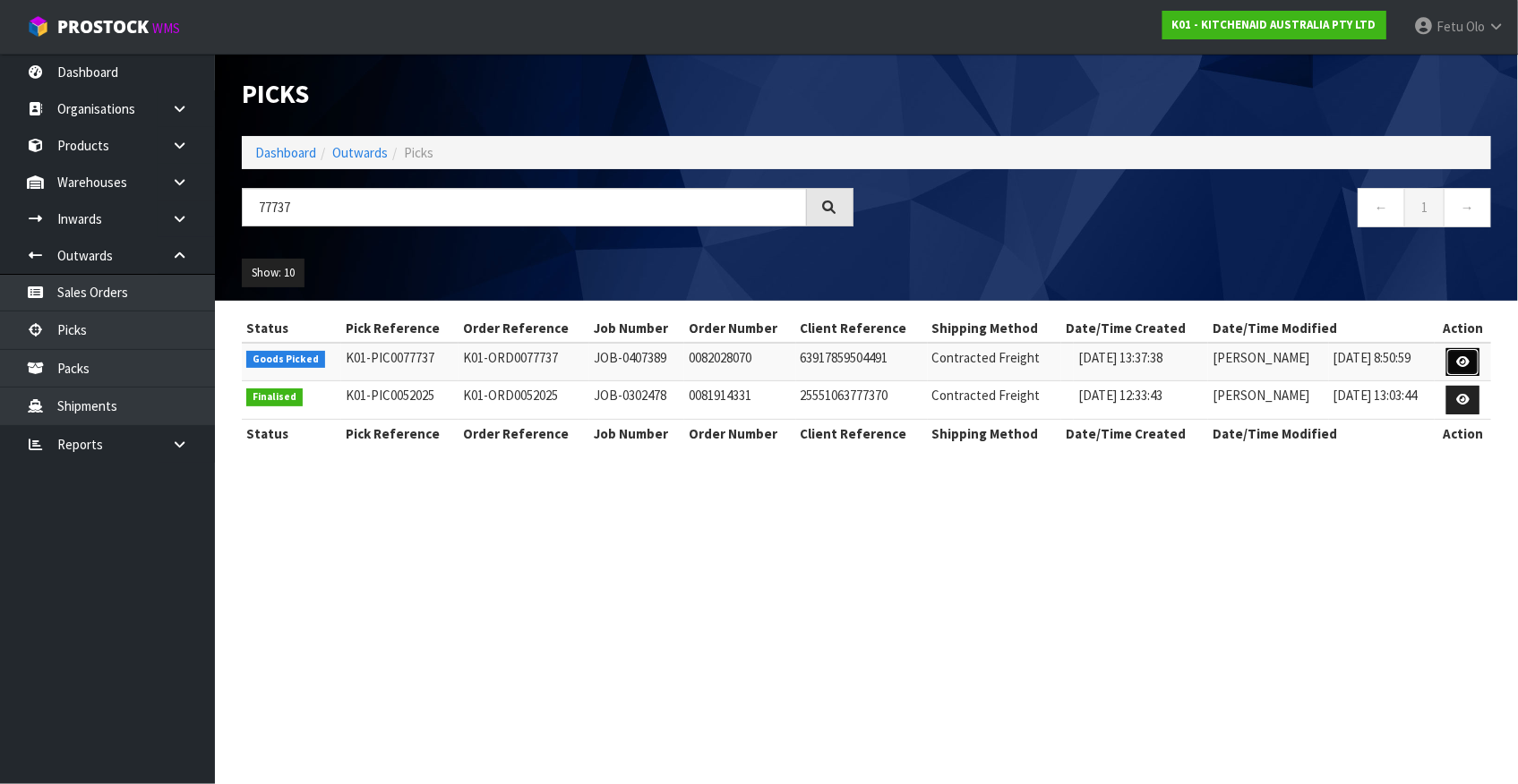
click at [1464, 362] on icon at bounding box center [1463, 362] width 14 height 12
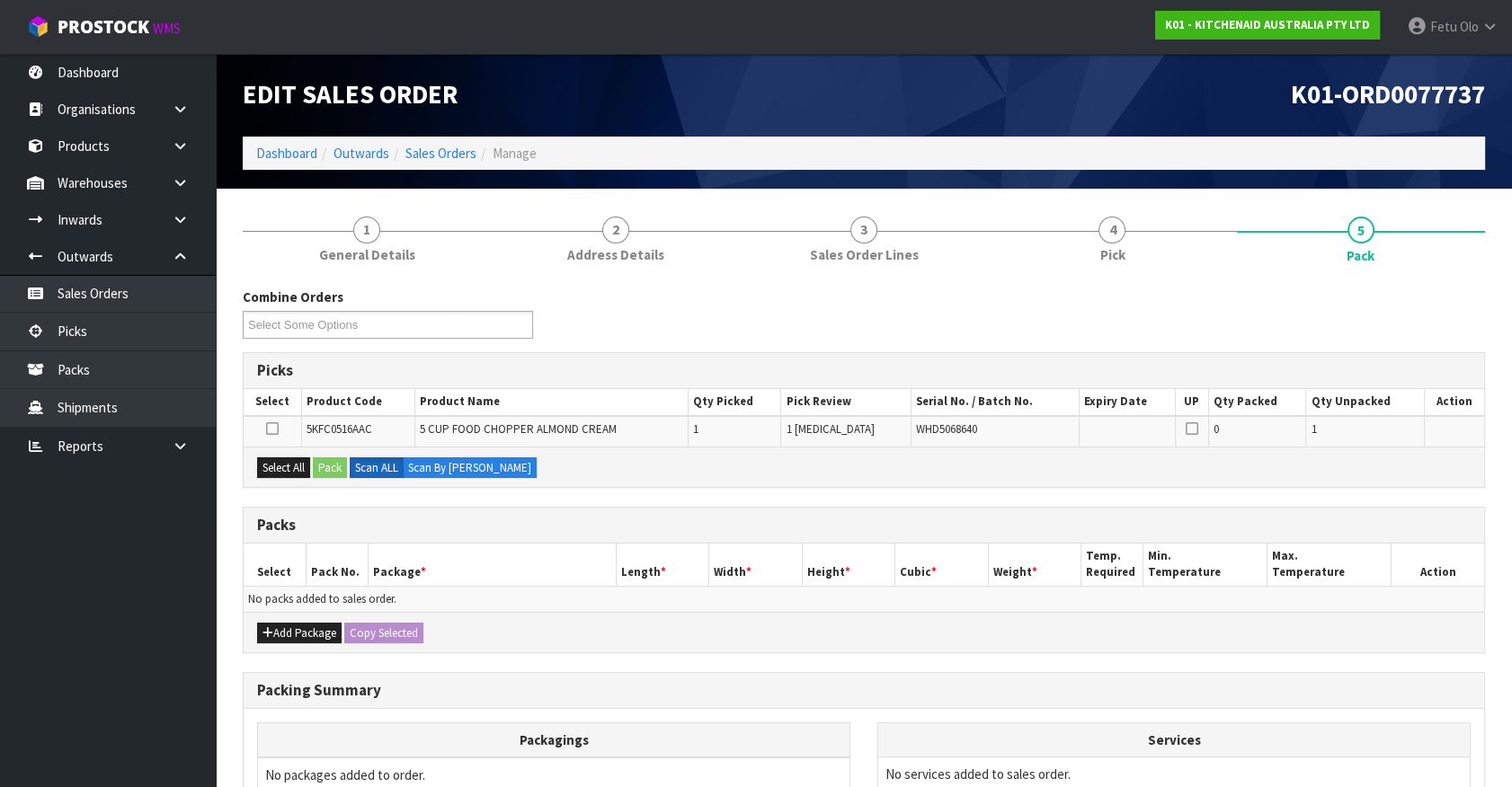
click at [108, 663] on ul "Dashboard Organisations Clients Consignees Carriers Products Categories Serial …" at bounding box center [107, 420] width 216 height 733
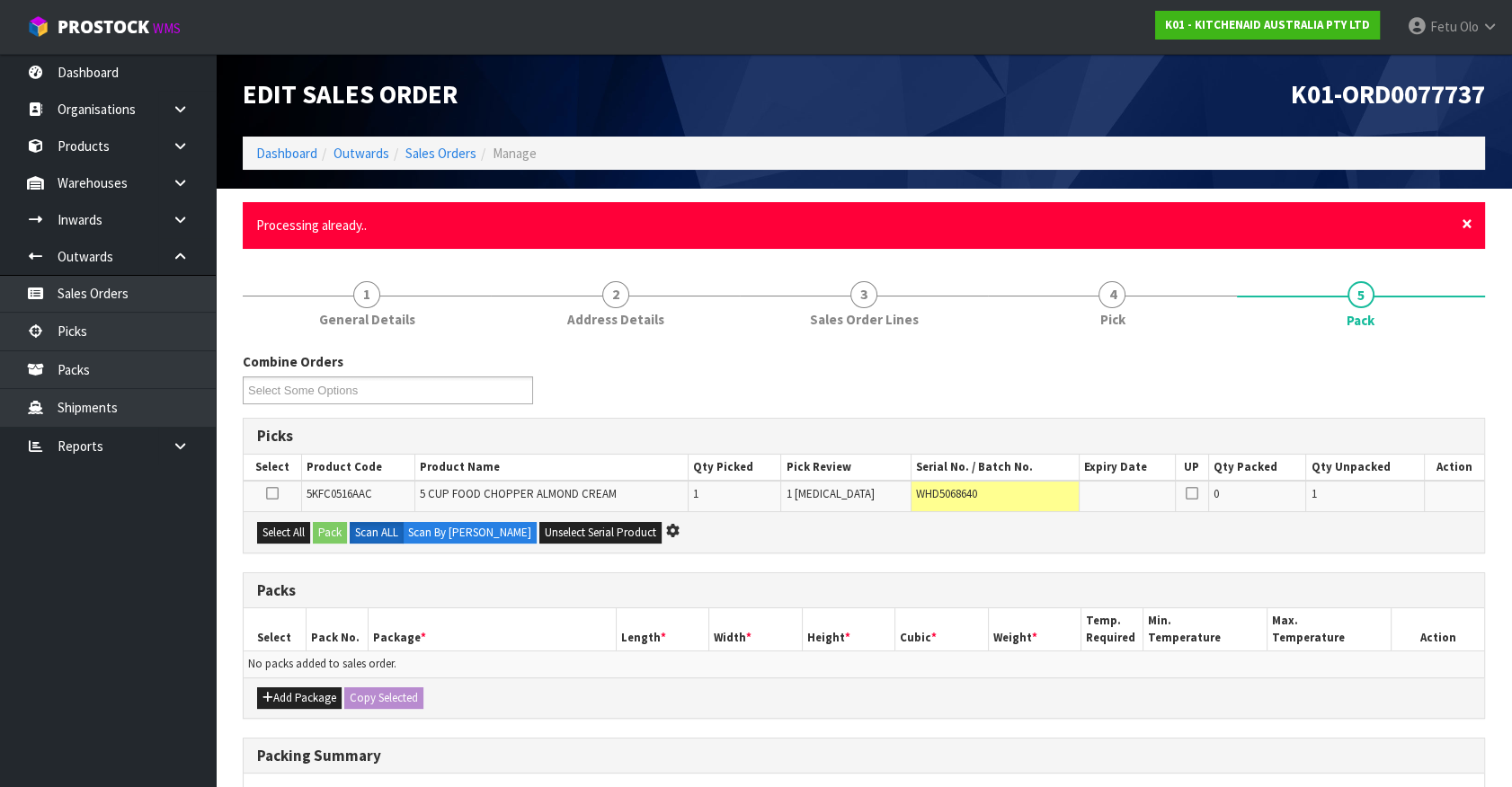
click at [1468, 225] on span "×" at bounding box center [1468, 223] width 11 height 25
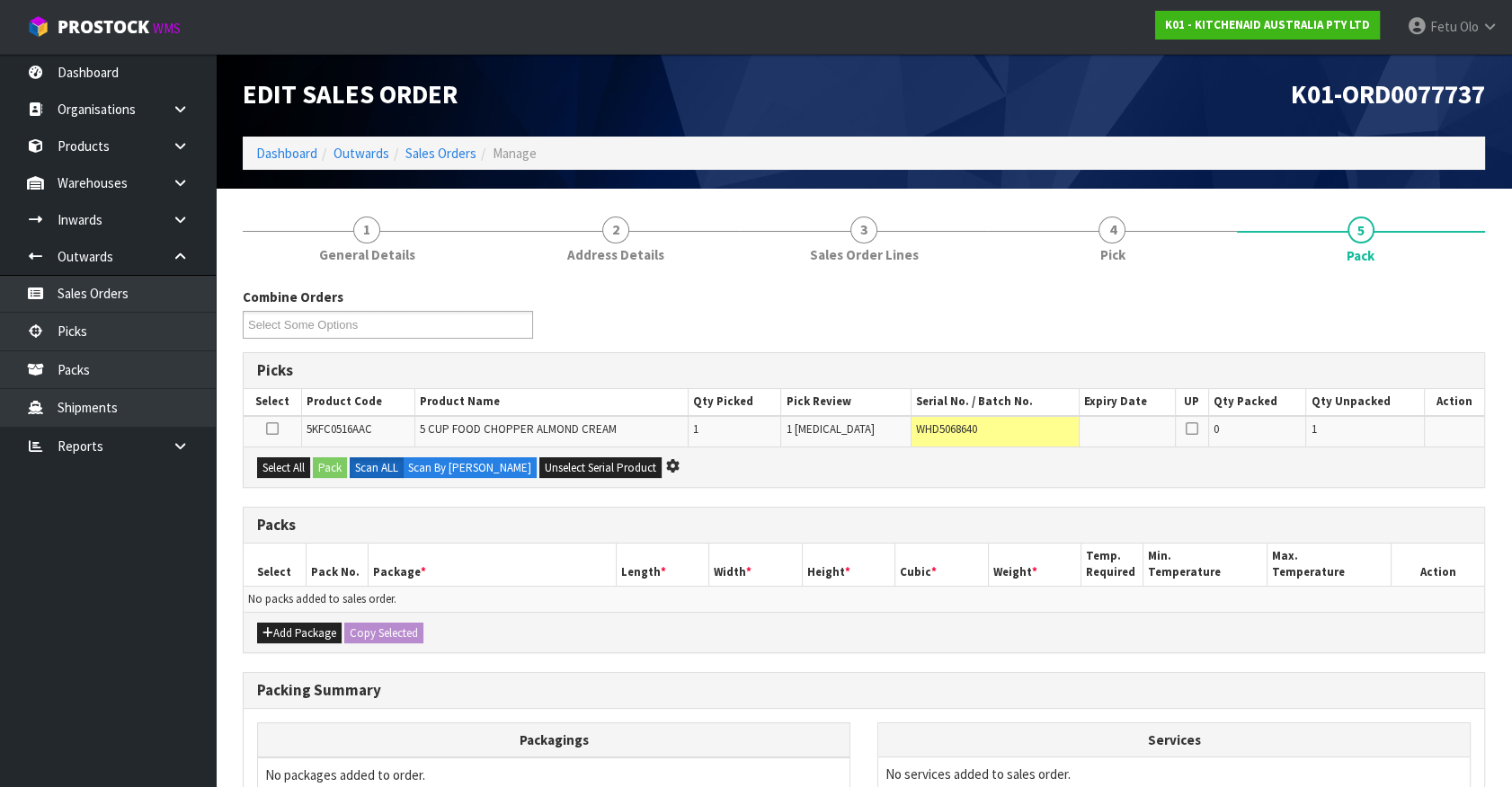
click at [915, 510] on div "Packs" at bounding box center [863, 525] width 1241 height 36
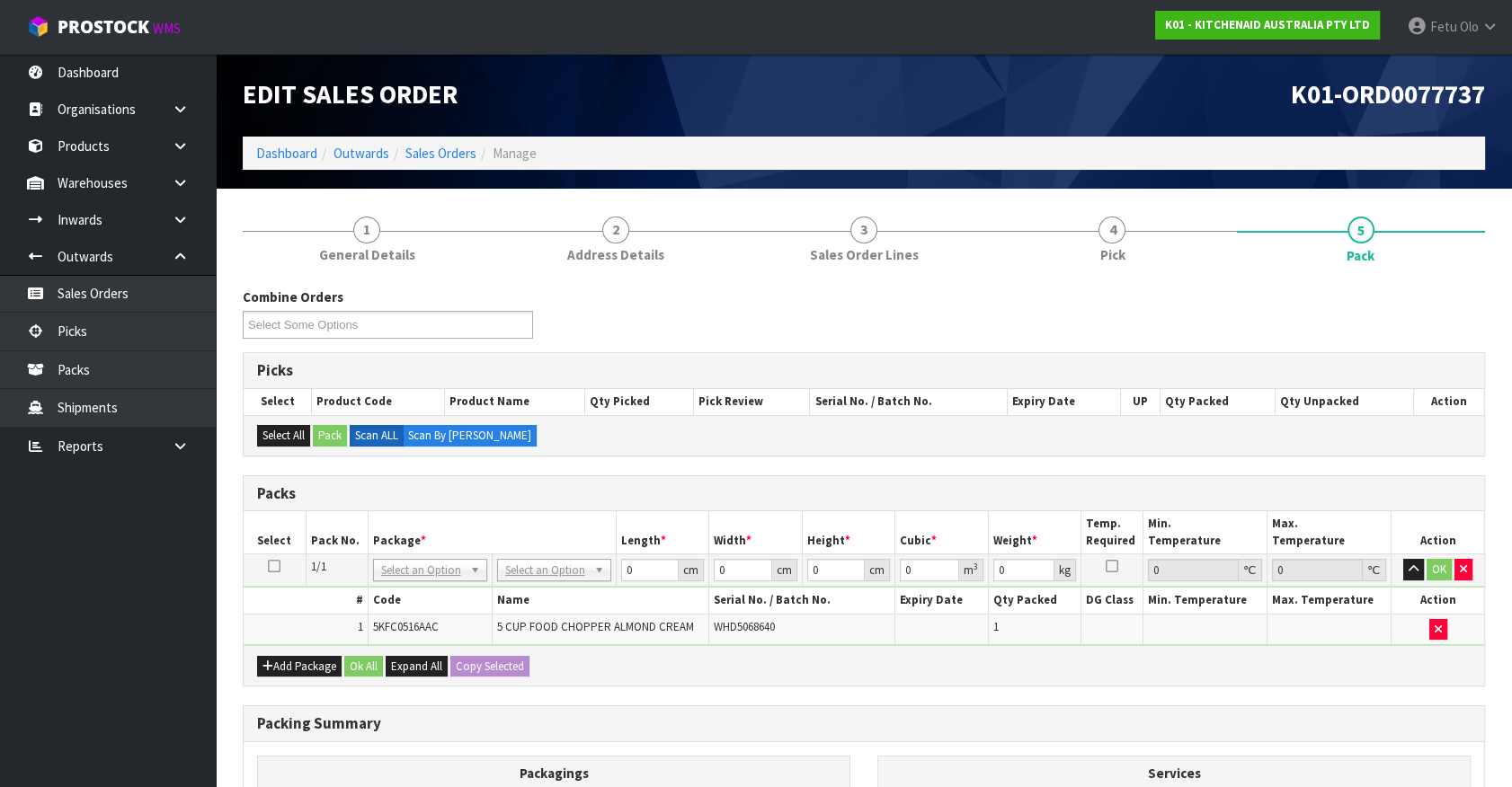
drag, startPoint x: 1363, startPoint y: 454, endPoint x: 1358, endPoint y: 508, distance: 54.2
click at [1363, 454] on div "Picks Select Product Code Product Name Qty Picked Pick Review Serial No. / Batc…" at bounding box center [863, 404] width 1243 height 104
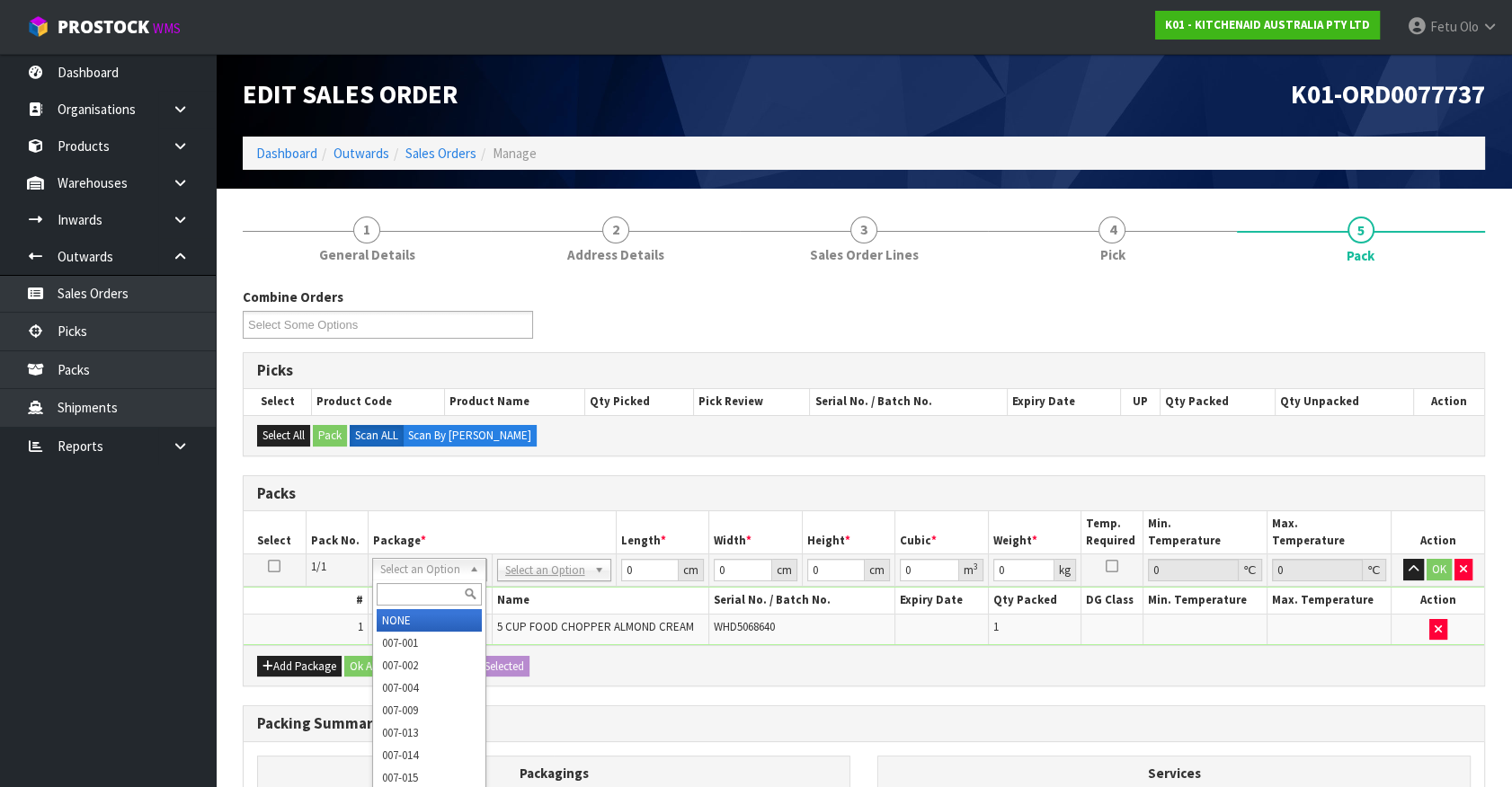
drag, startPoint x: 428, startPoint y: 589, endPoint x: 420, endPoint y: 539, distance: 50.6
click at [425, 550] on body "Toggle navigation ProStock WMS K01 - KITCHENAID AUSTRALIA PTY LTD Fetu Olo Logo…" at bounding box center [756, 393] width 1512 height 787
click at [434, 587] on input "text" at bounding box center [429, 594] width 105 height 22
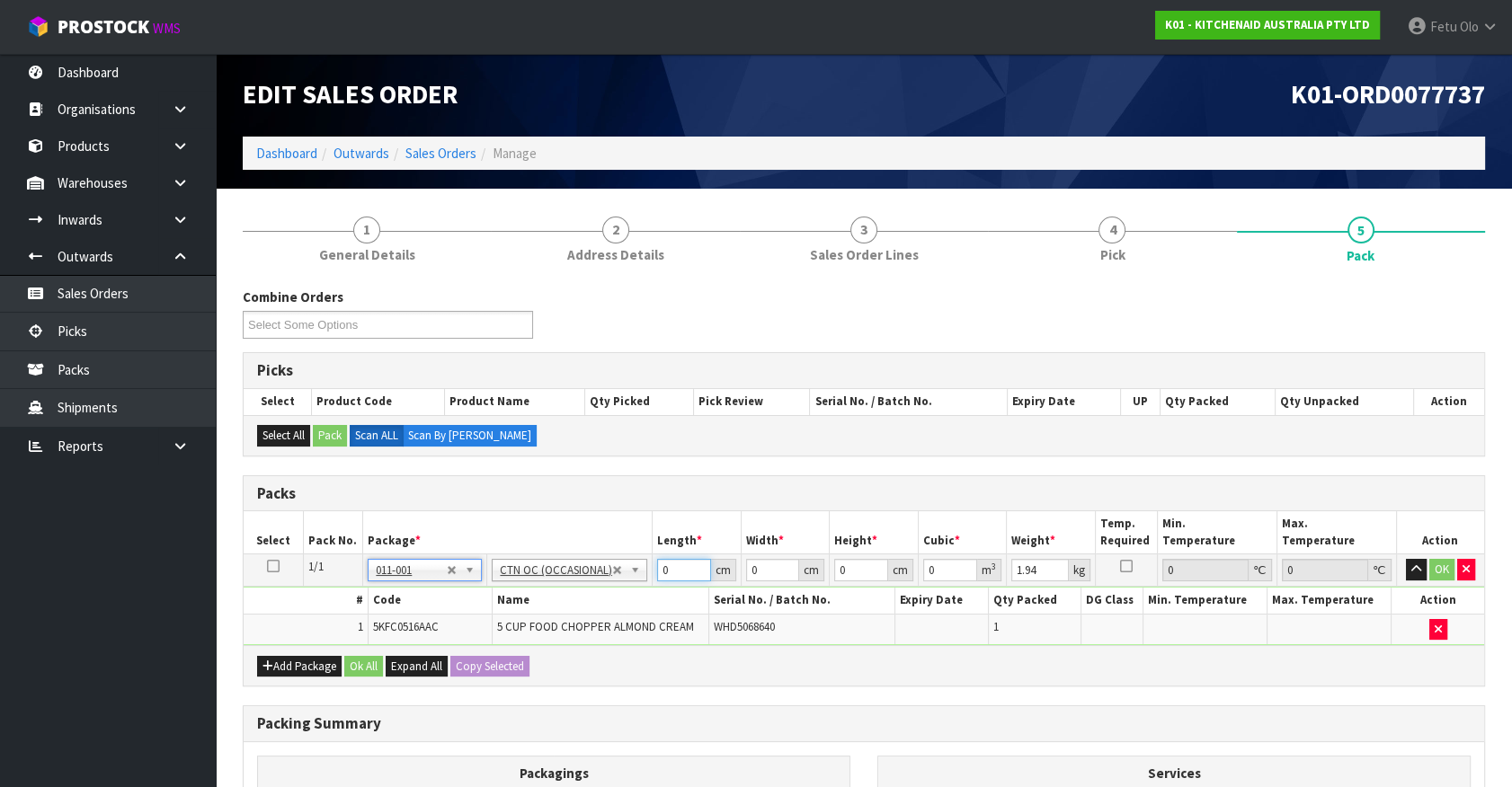
drag, startPoint x: 533, startPoint y: 604, endPoint x: 471, endPoint y: 580, distance: 66.5
click at [505, 601] on tbody "1/1 NONE 007-001 007-002 007-004 007-009 007-013 007-014 007-015 007-017 007-01…" at bounding box center [863, 599] width 1241 height 91
click button "OK" at bounding box center [1442, 569] width 25 height 21
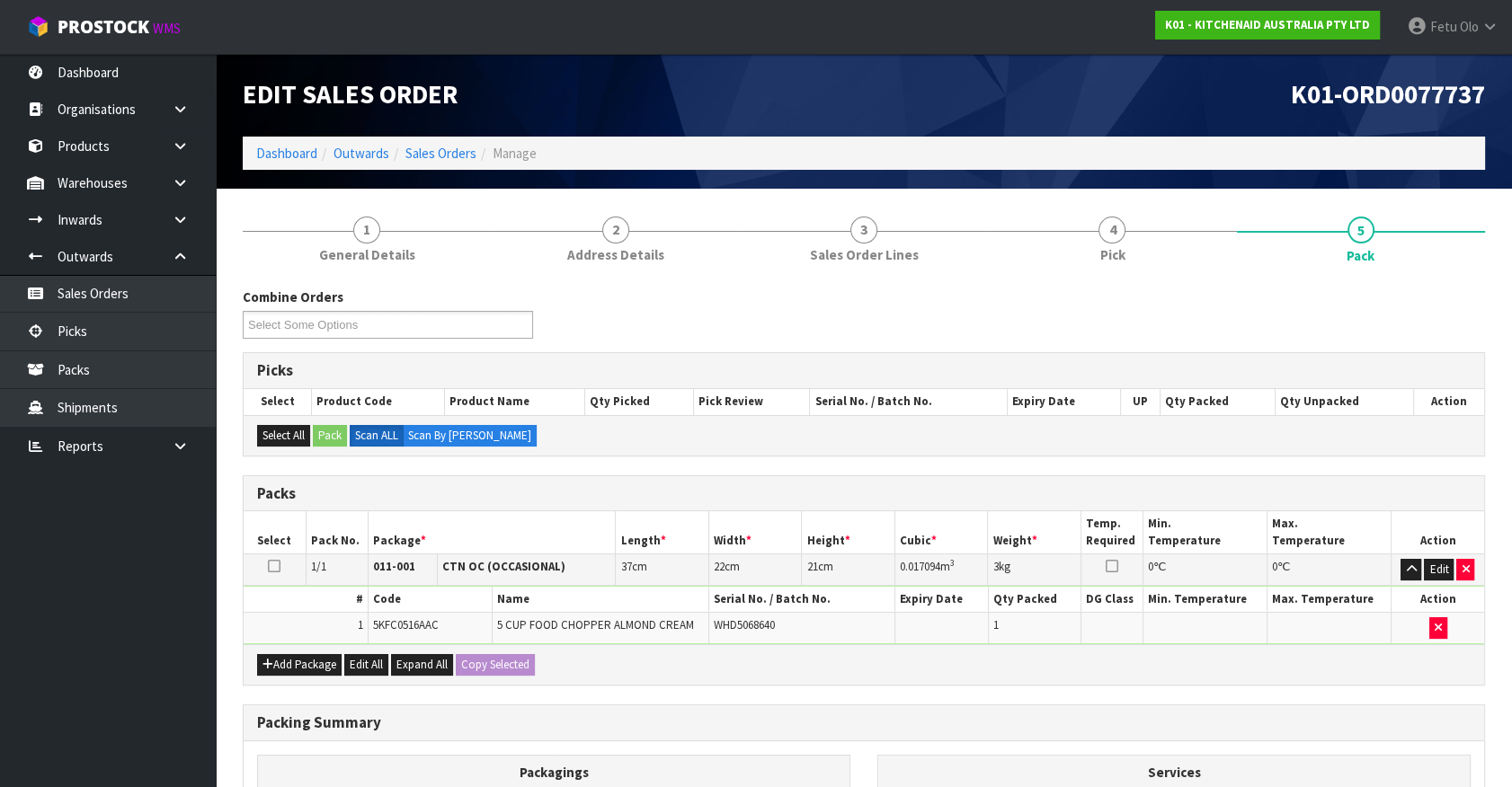
scroll to position [235, 0]
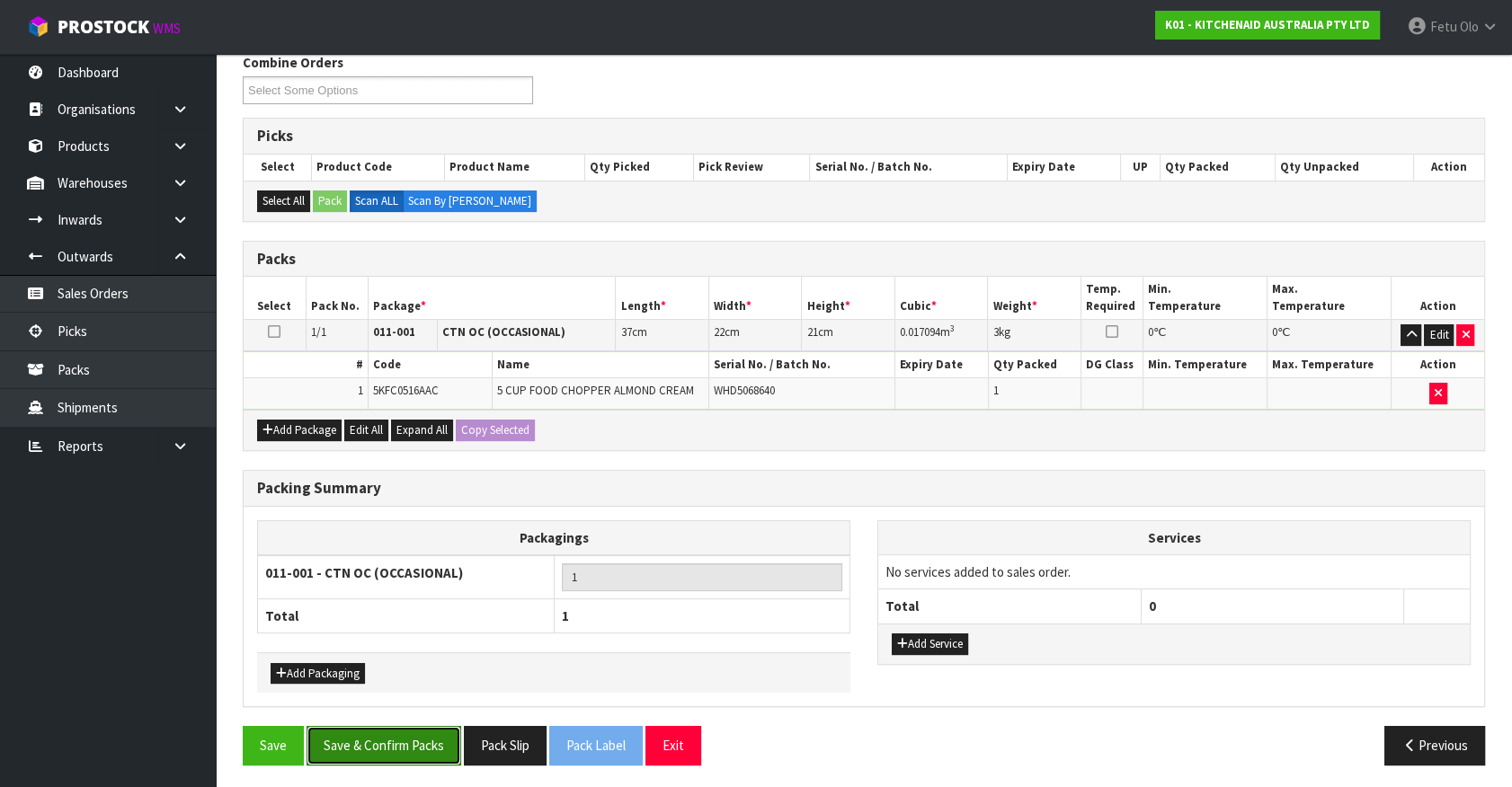
drag, startPoint x: 427, startPoint y: 721, endPoint x: 442, endPoint y: 720, distance: 15.0
click at [427, 726] on button "Save & Confirm Packs" at bounding box center [383, 745] width 155 height 39
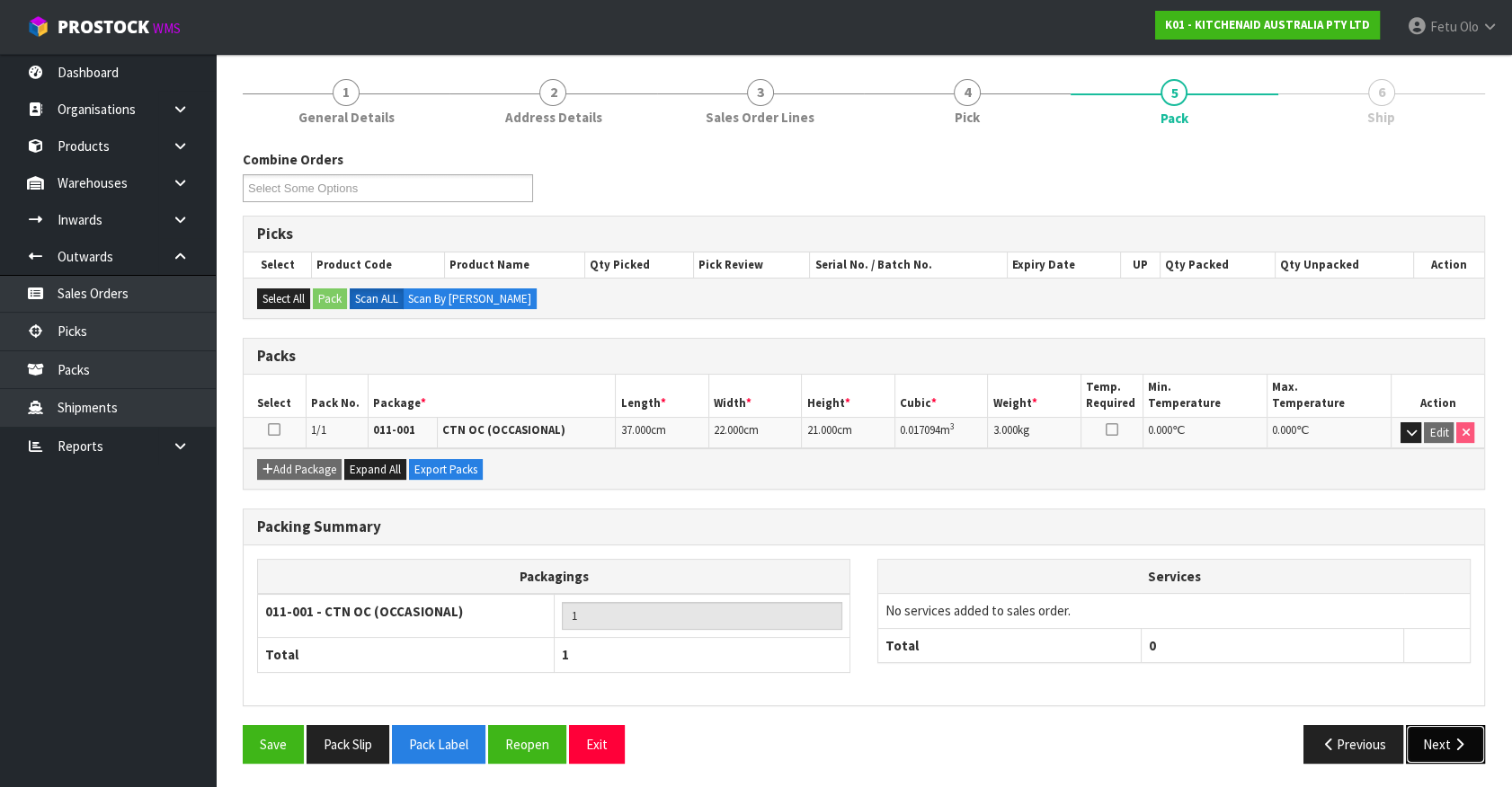
click at [1443, 725] on button "Next" at bounding box center [1444, 744] width 79 height 39
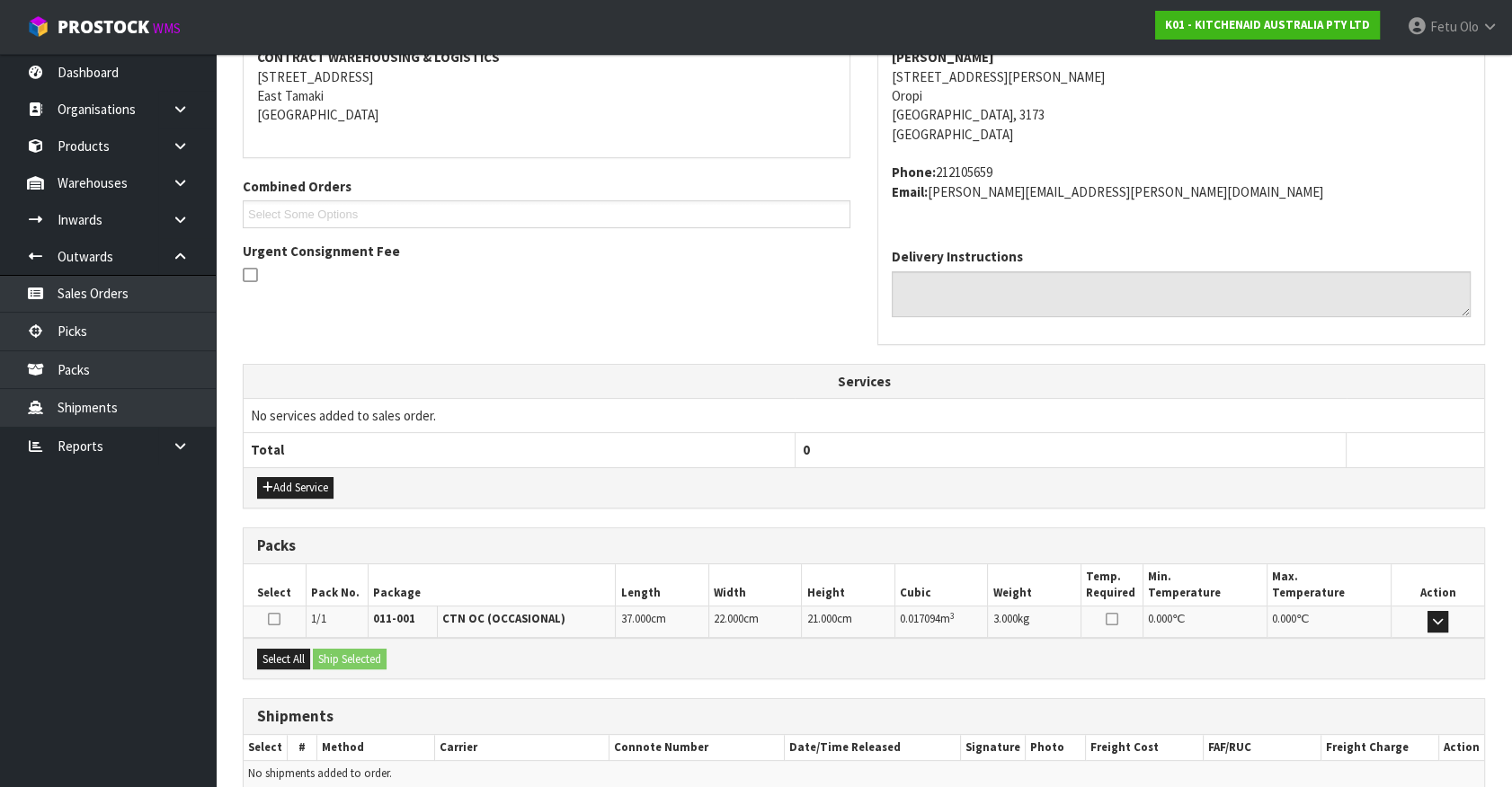
scroll to position [437, 0]
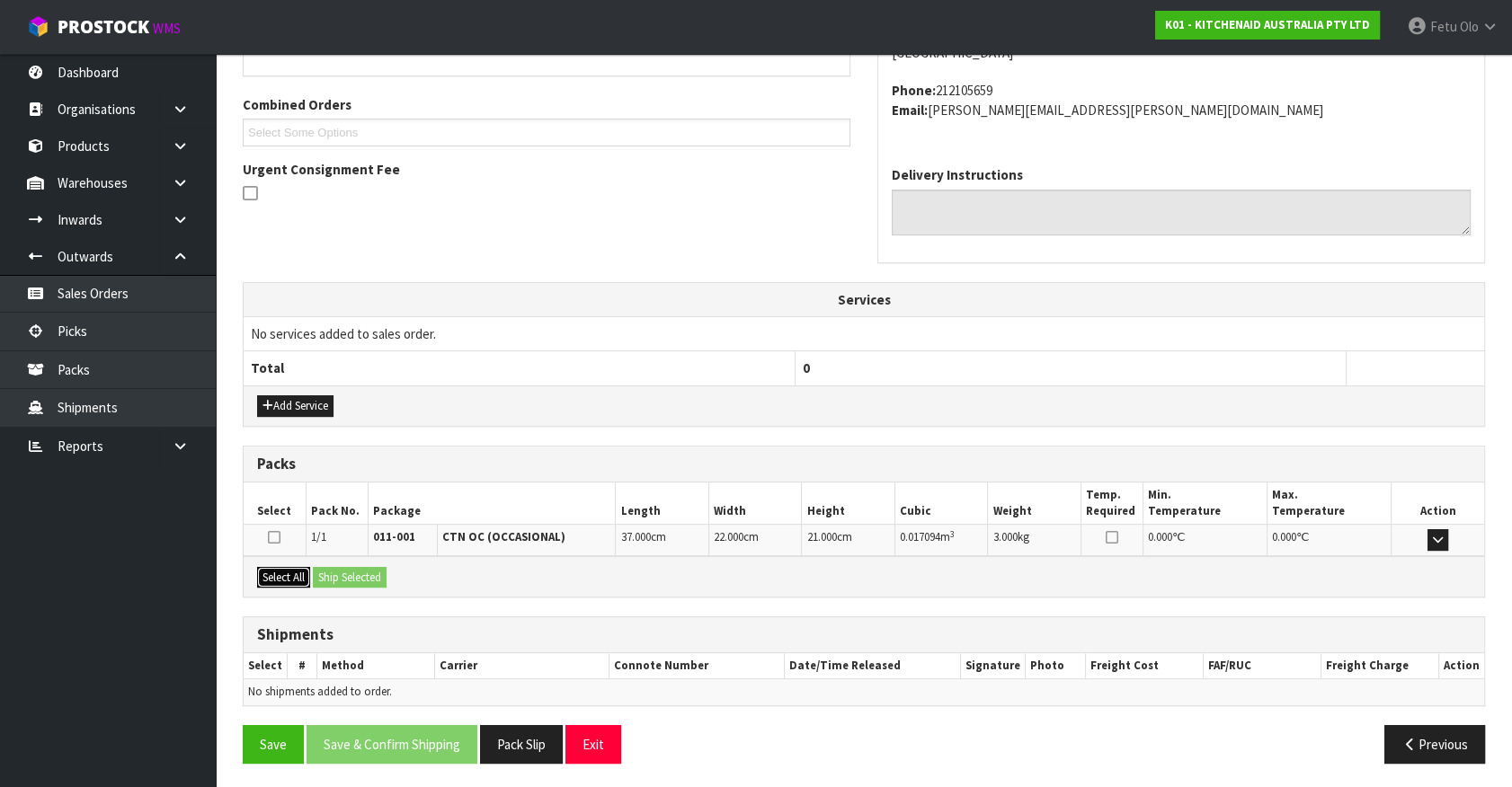
click at [260, 579] on button "Select All" at bounding box center [283, 577] width 53 height 21
click at [380, 570] on button "Ship Selected" at bounding box center [350, 577] width 74 height 21
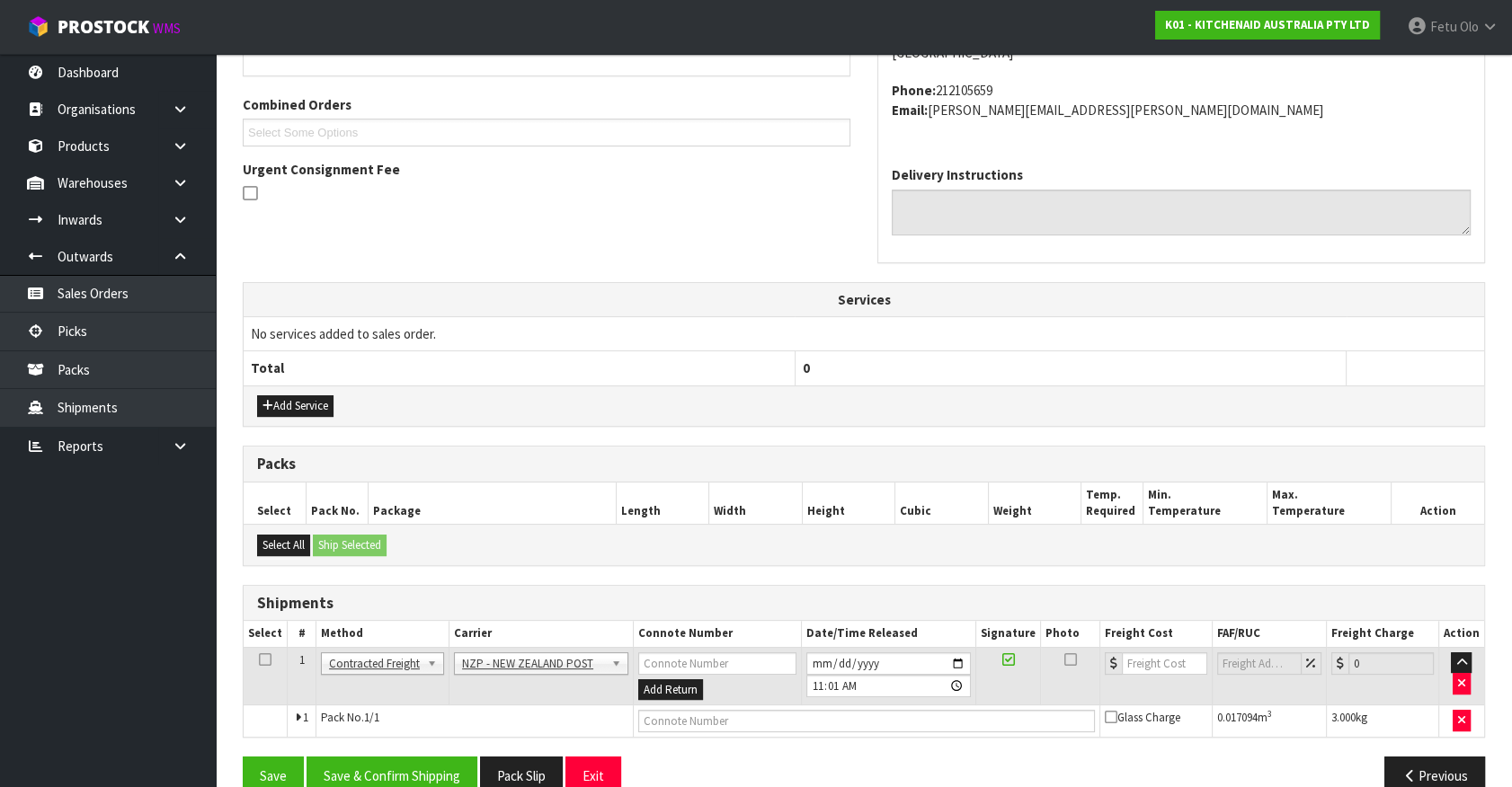
scroll to position [468, 0]
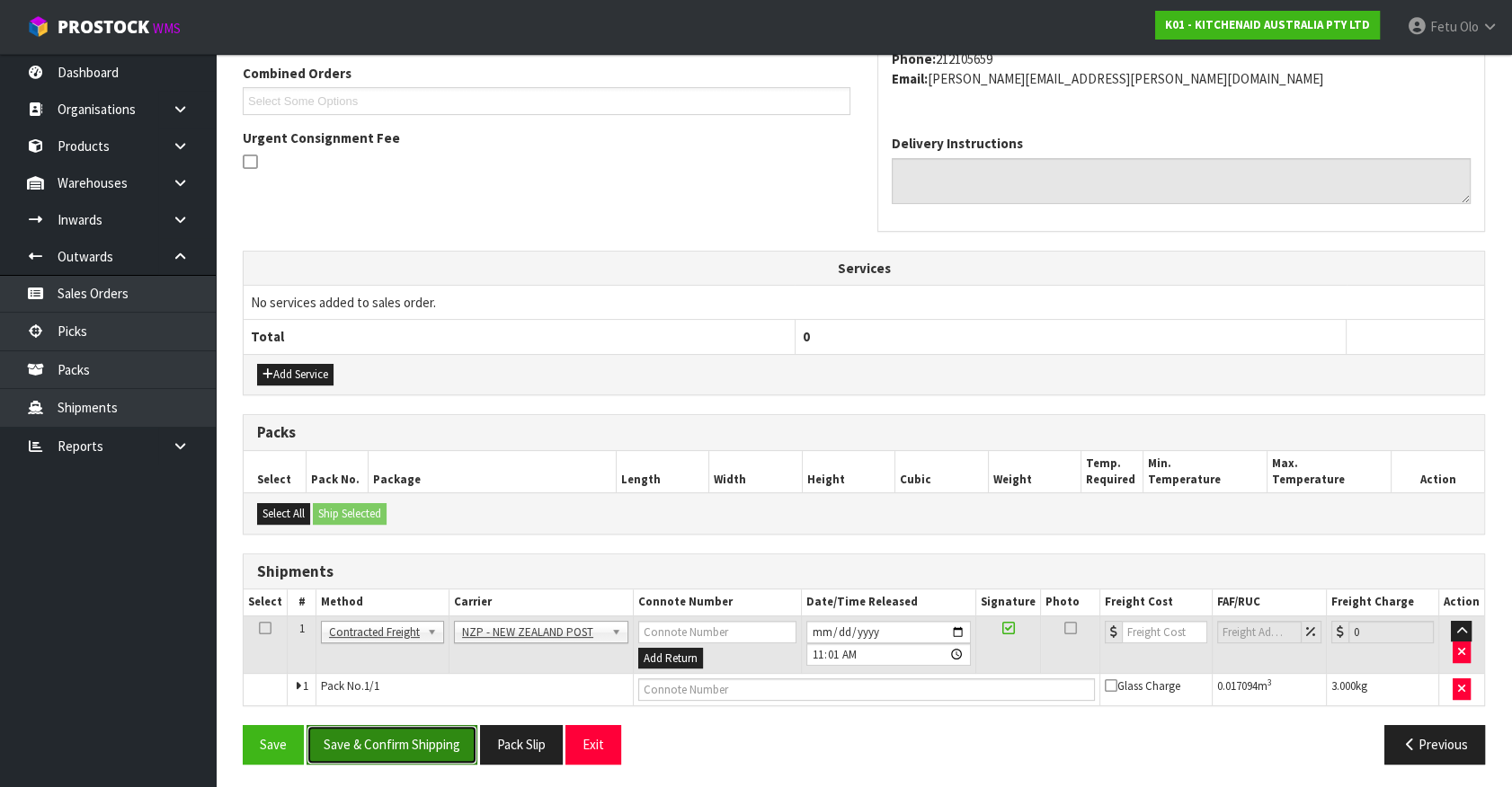
click at [434, 747] on button "Save & Confirm Shipping" at bounding box center [391, 744] width 171 height 39
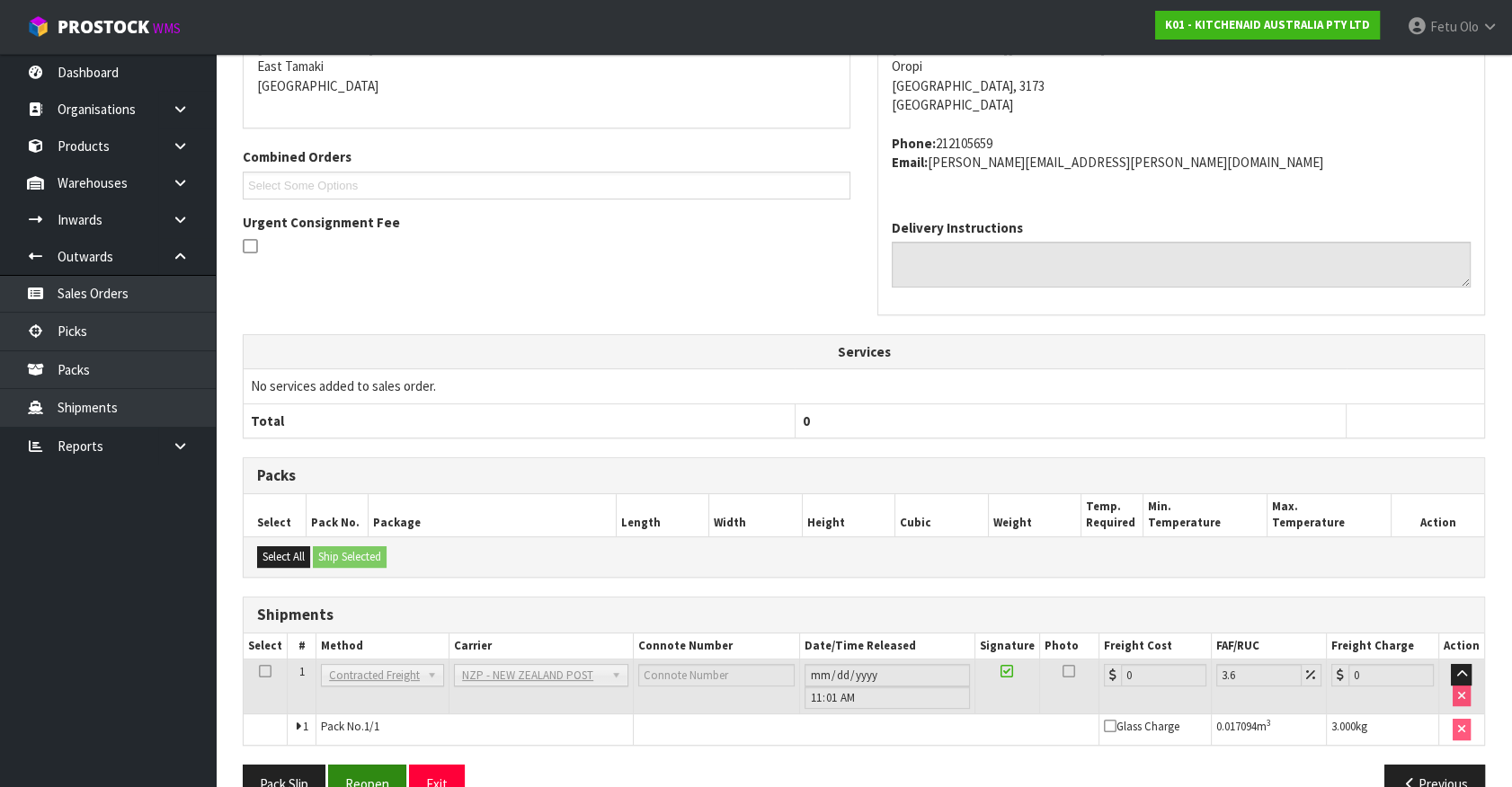
scroll to position [443, 0]
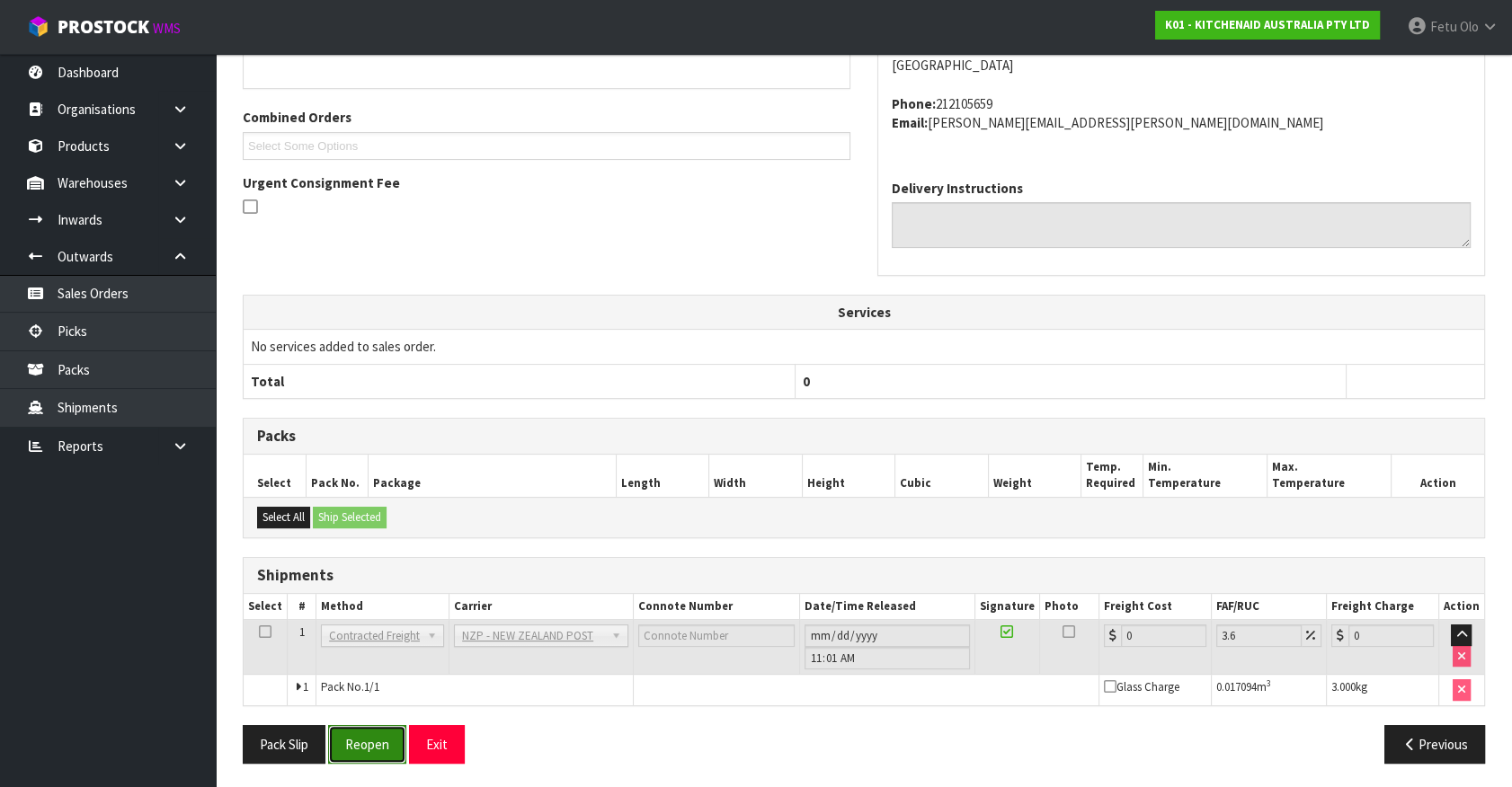
click at [366, 744] on button "Reopen" at bounding box center [367, 744] width 79 height 39
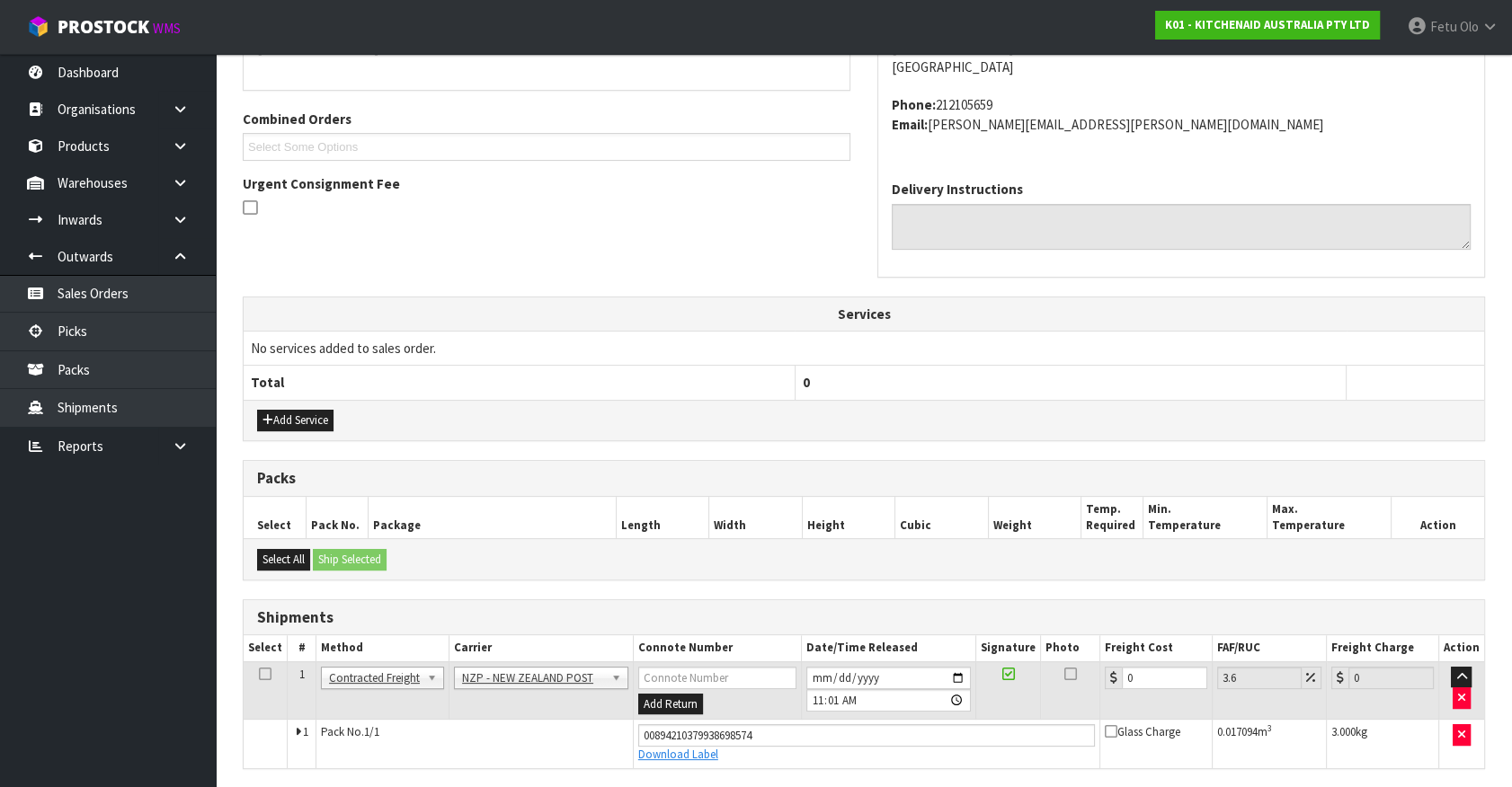
scroll to position [486, 0]
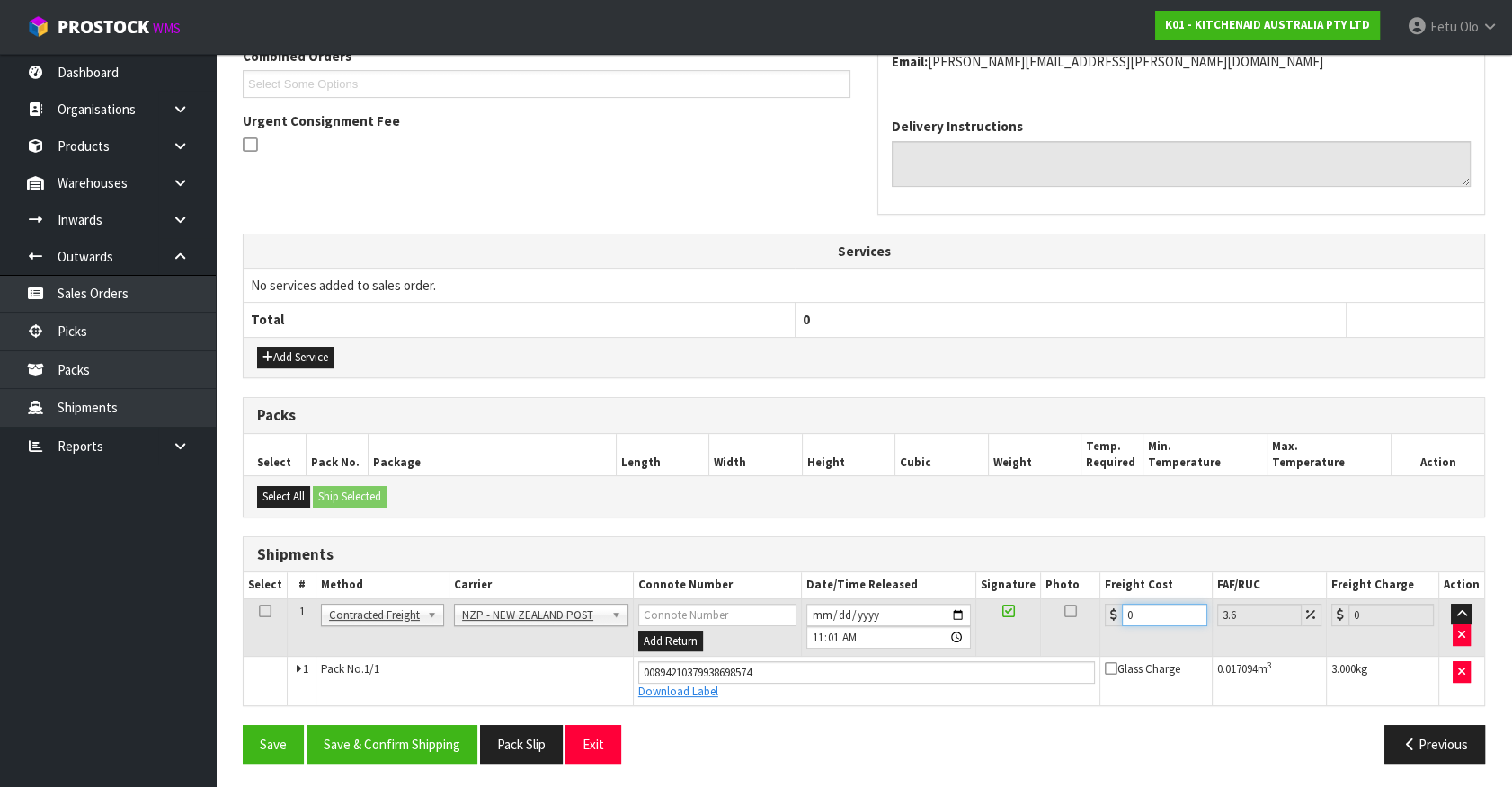
drag, startPoint x: 1139, startPoint y: 615, endPoint x: 923, endPoint y: 682, distance: 226.2
click at [923, 682] on tbody "1 Client Local Pickup Customer Local Pickup Company Freight Contracted Freight …" at bounding box center [863, 651] width 1241 height 106
click at [388, 737] on button "Save & Confirm Shipping" at bounding box center [391, 744] width 171 height 39
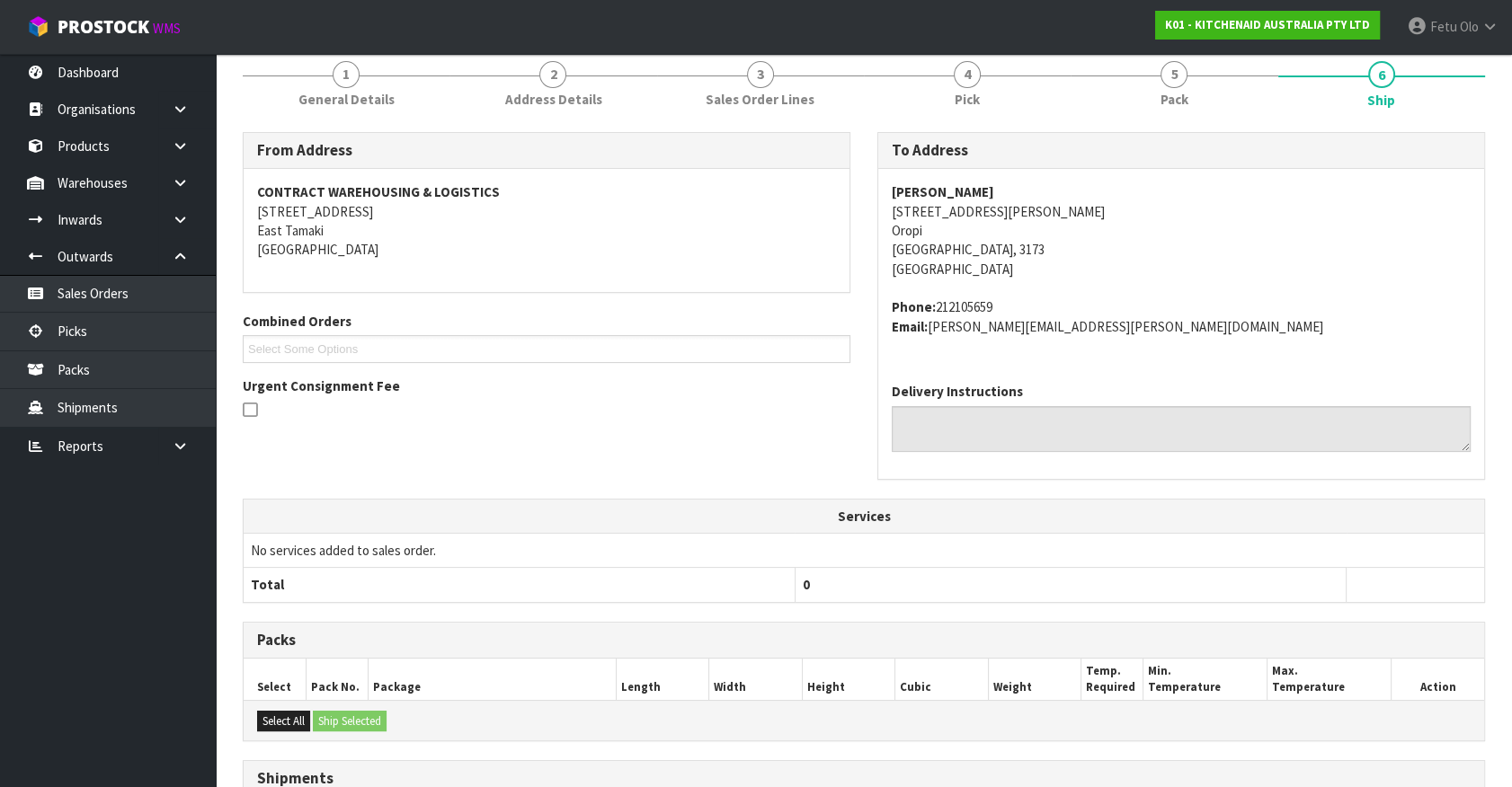
scroll to position [436, 0]
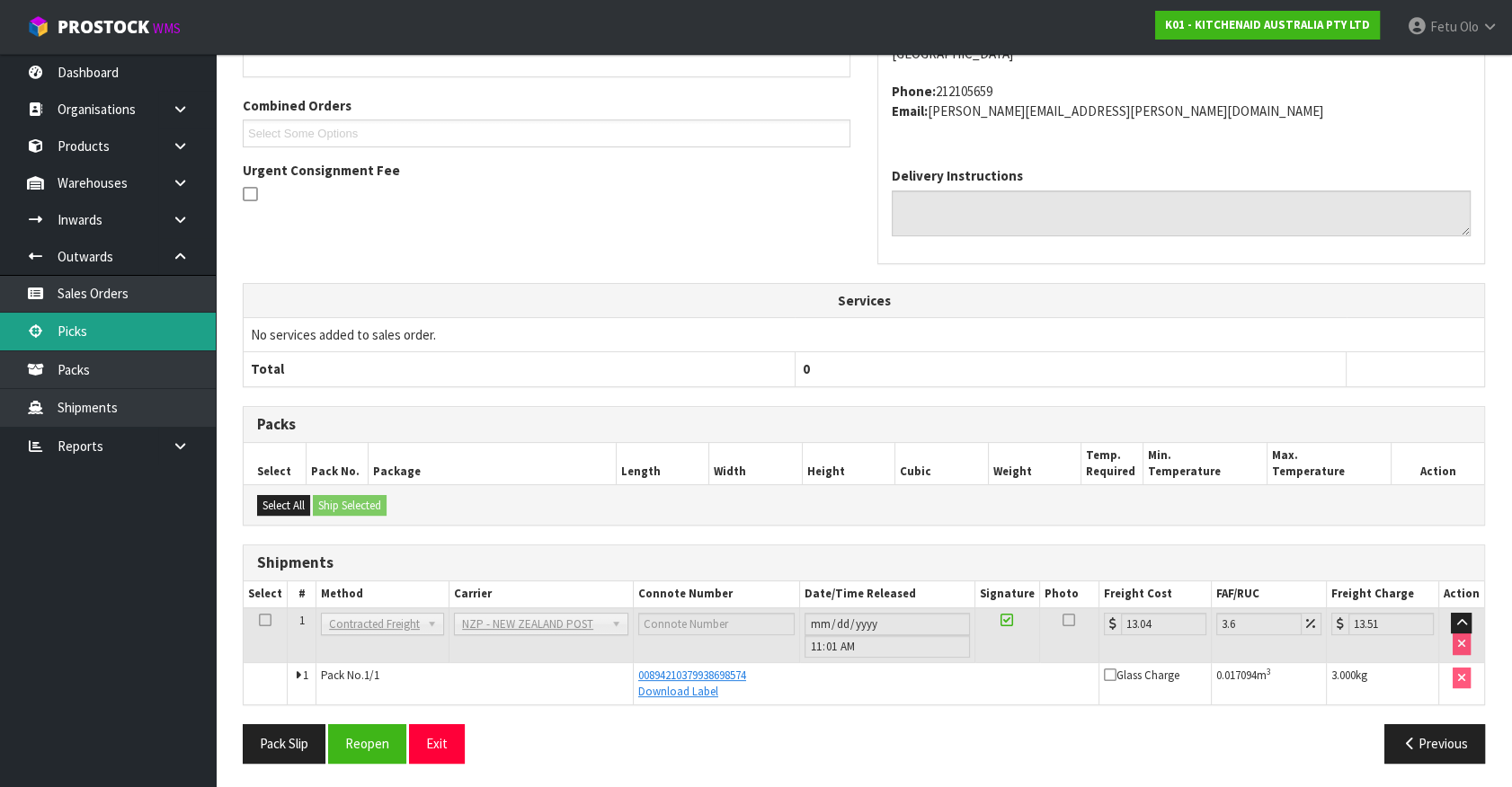
click at [75, 326] on link "Picks" at bounding box center [107, 331] width 216 height 37
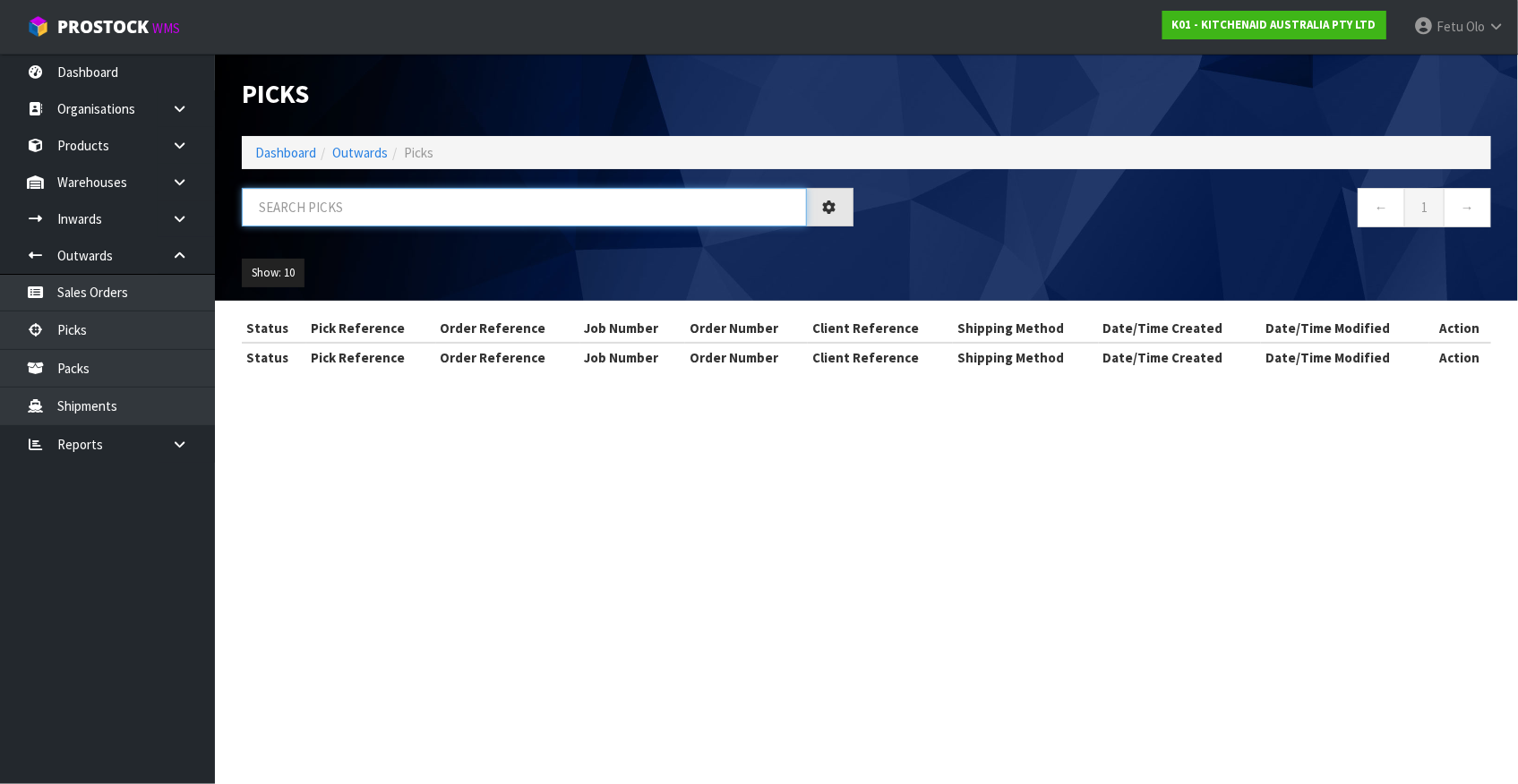
click at [350, 215] on input "text" at bounding box center [524, 207] width 565 height 39
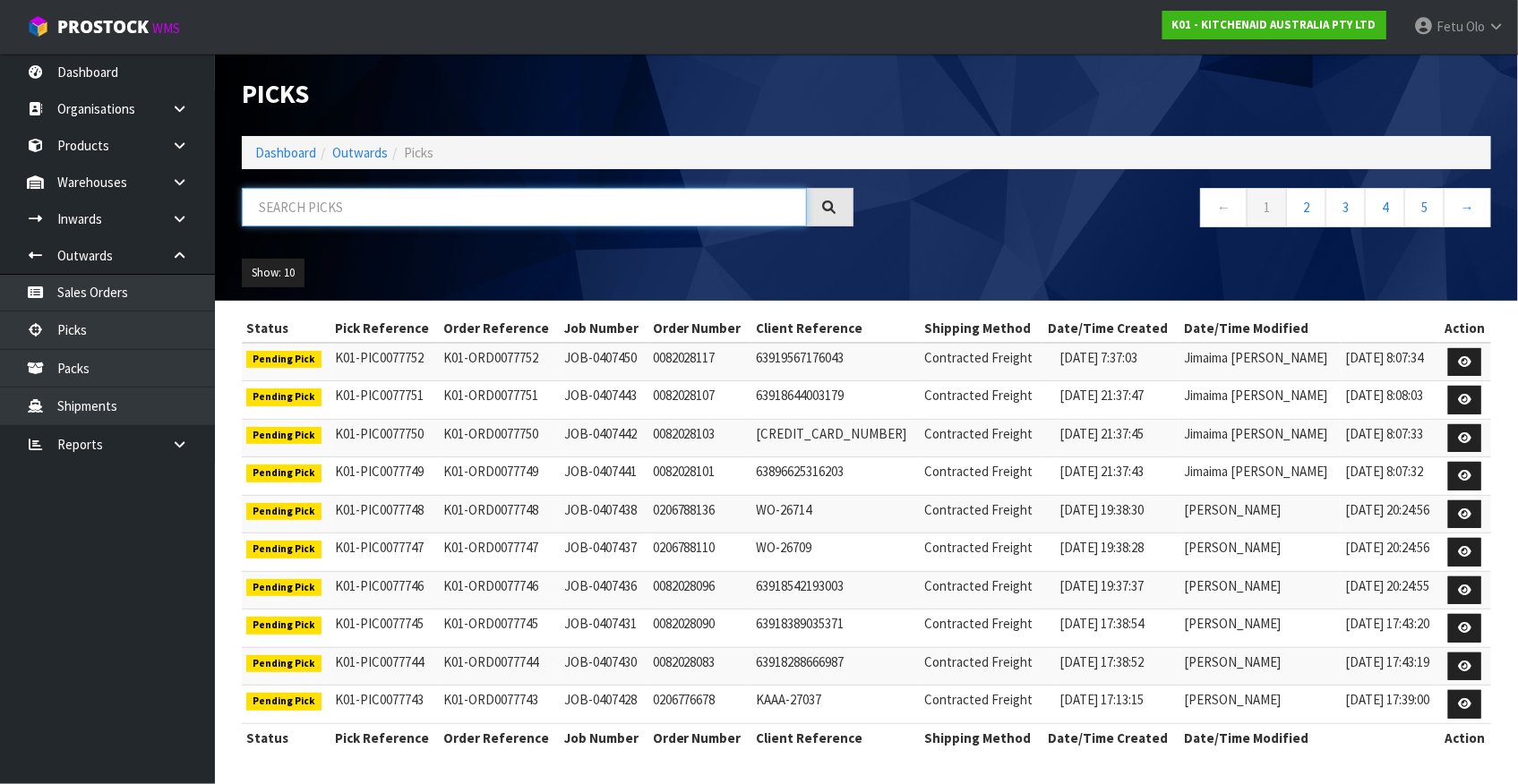
click at [298, 209] on input "text" at bounding box center [524, 207] width 565 height 39
click at [301, 212] on input "0002561" at bounding box center [524, 207] width 565 height 39
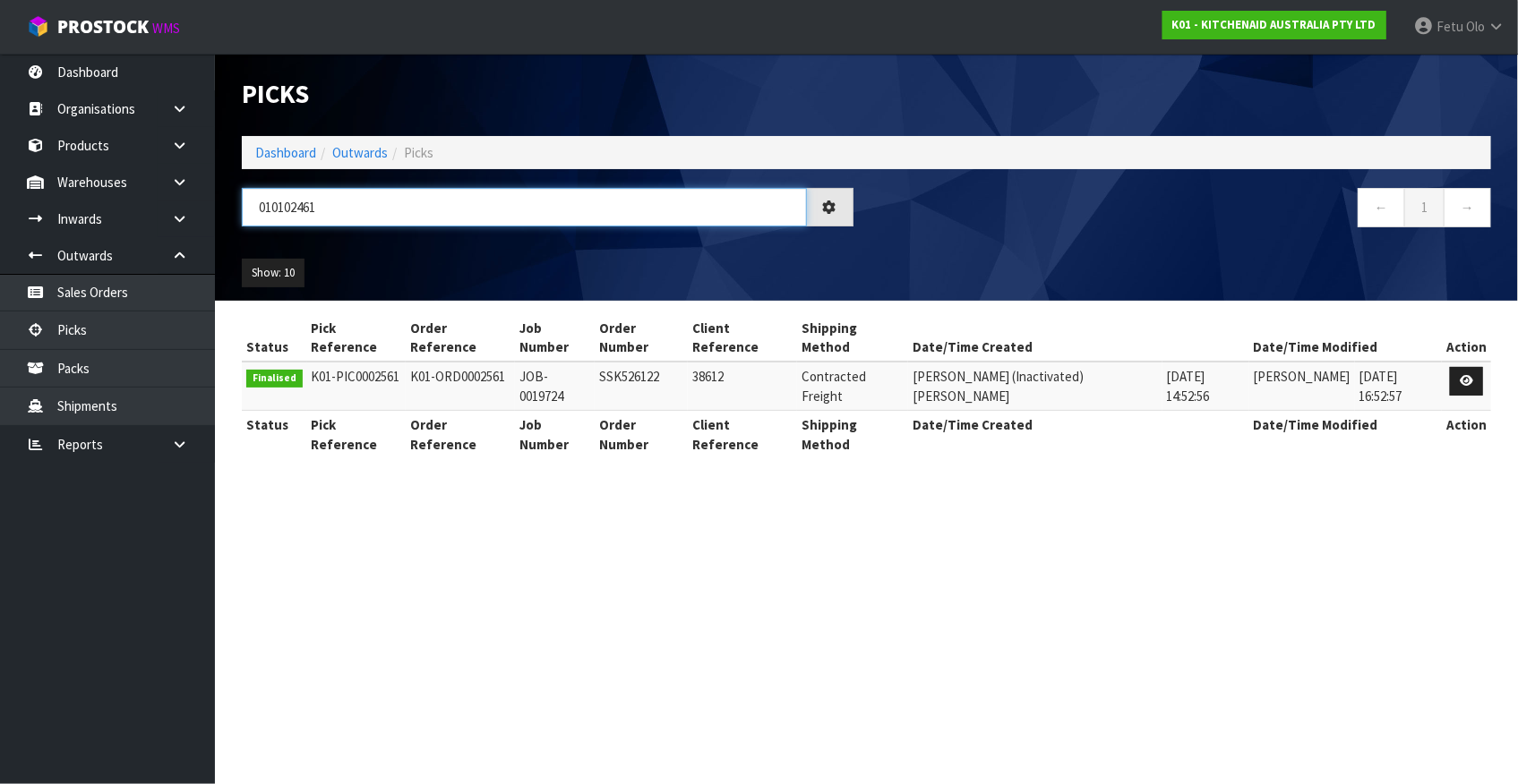
click at [329, 198] on input "010102461" at bounding box center [524, 207] width 565 height 39
click at [277, 215] on input "010102461" at bounding box center [524, 207] width 565 height 39
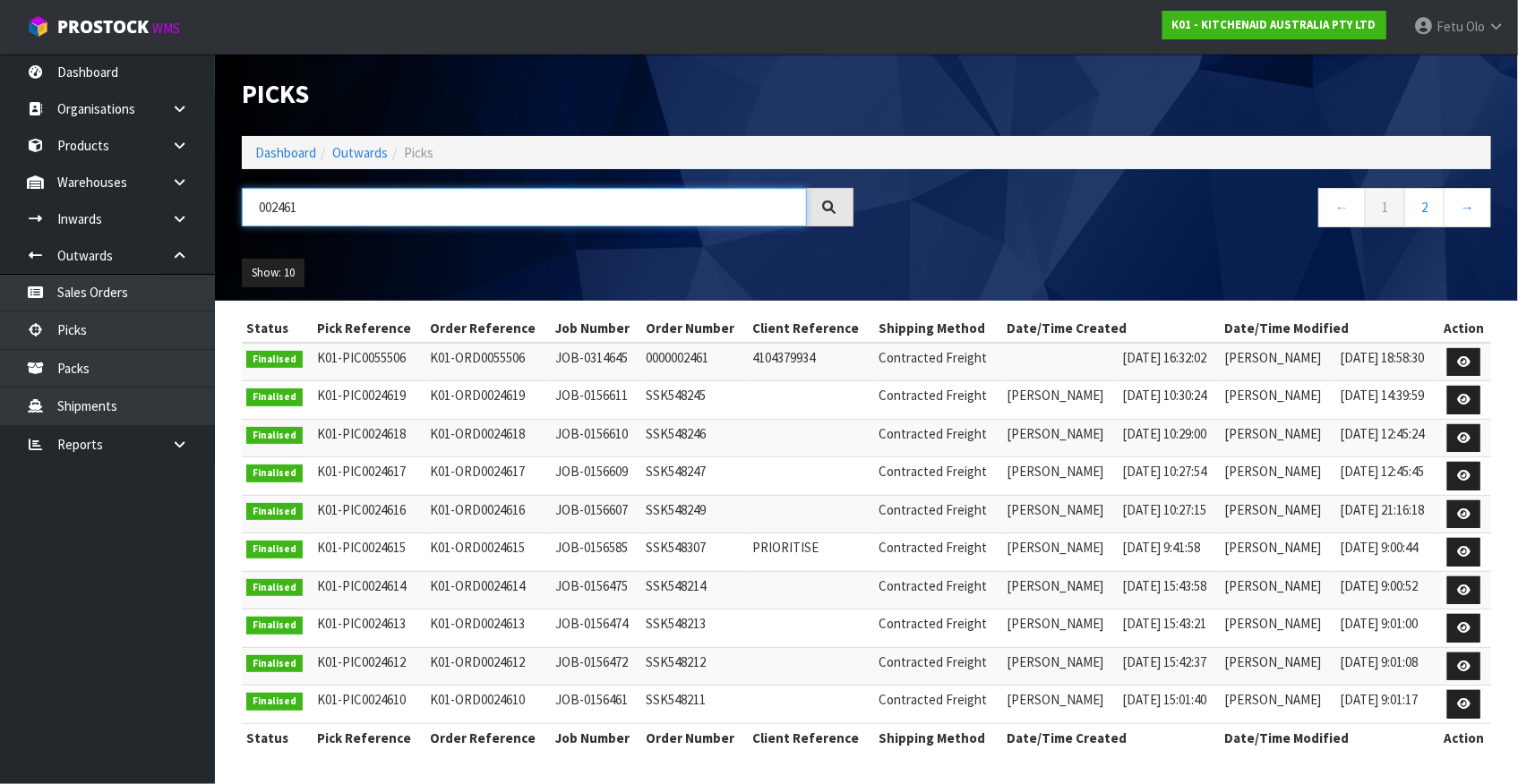
drag, startPoint x: 319, startPoint y: 214, endPoint x: 236, endPoint y: 228, distance: 84.2
click at [236, 228] on div "002461" at bounding box center [547, 214] width 639 height 52
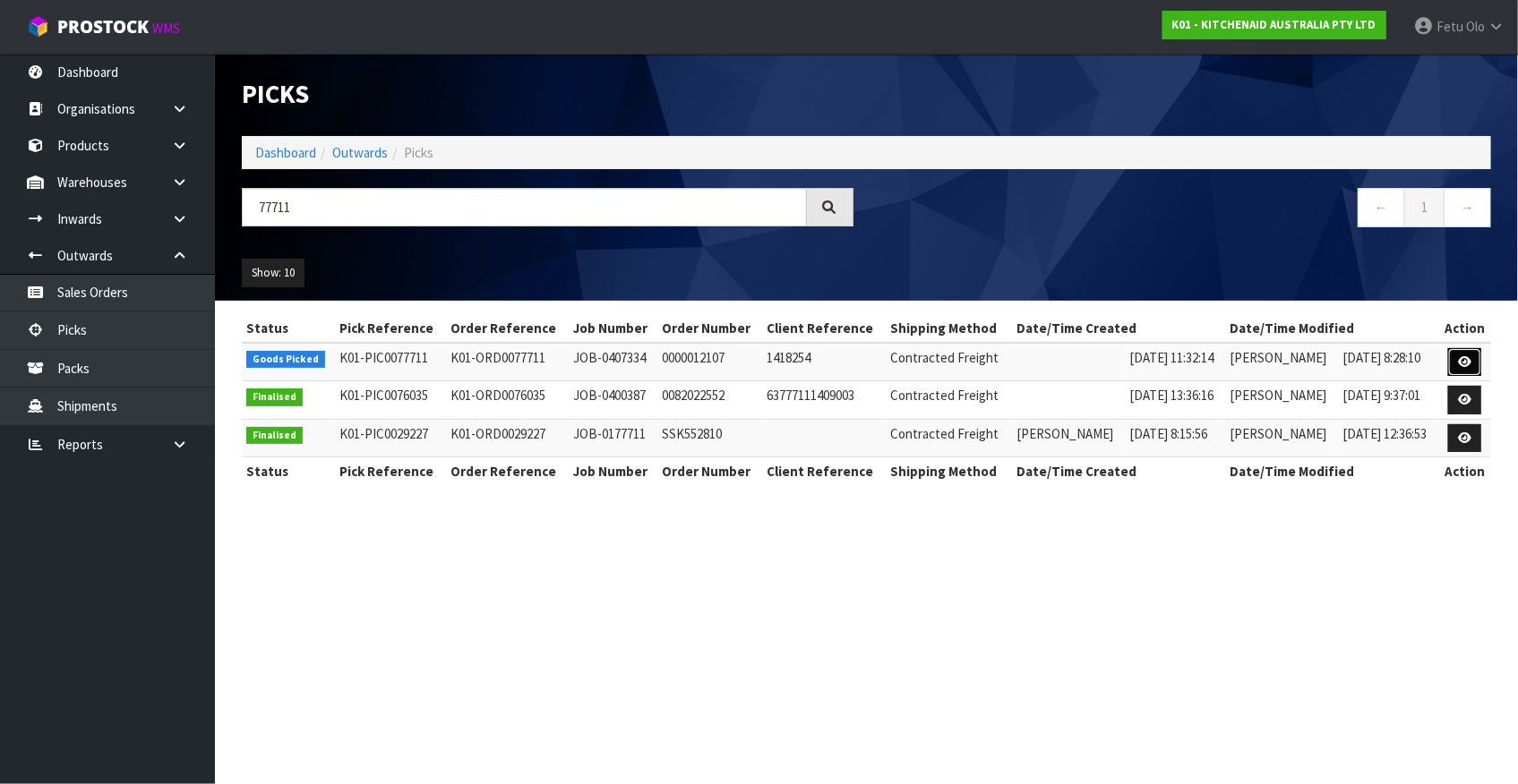
click at [1459, 360] on icon at bounding box center [1464, 362] width 14 height 12
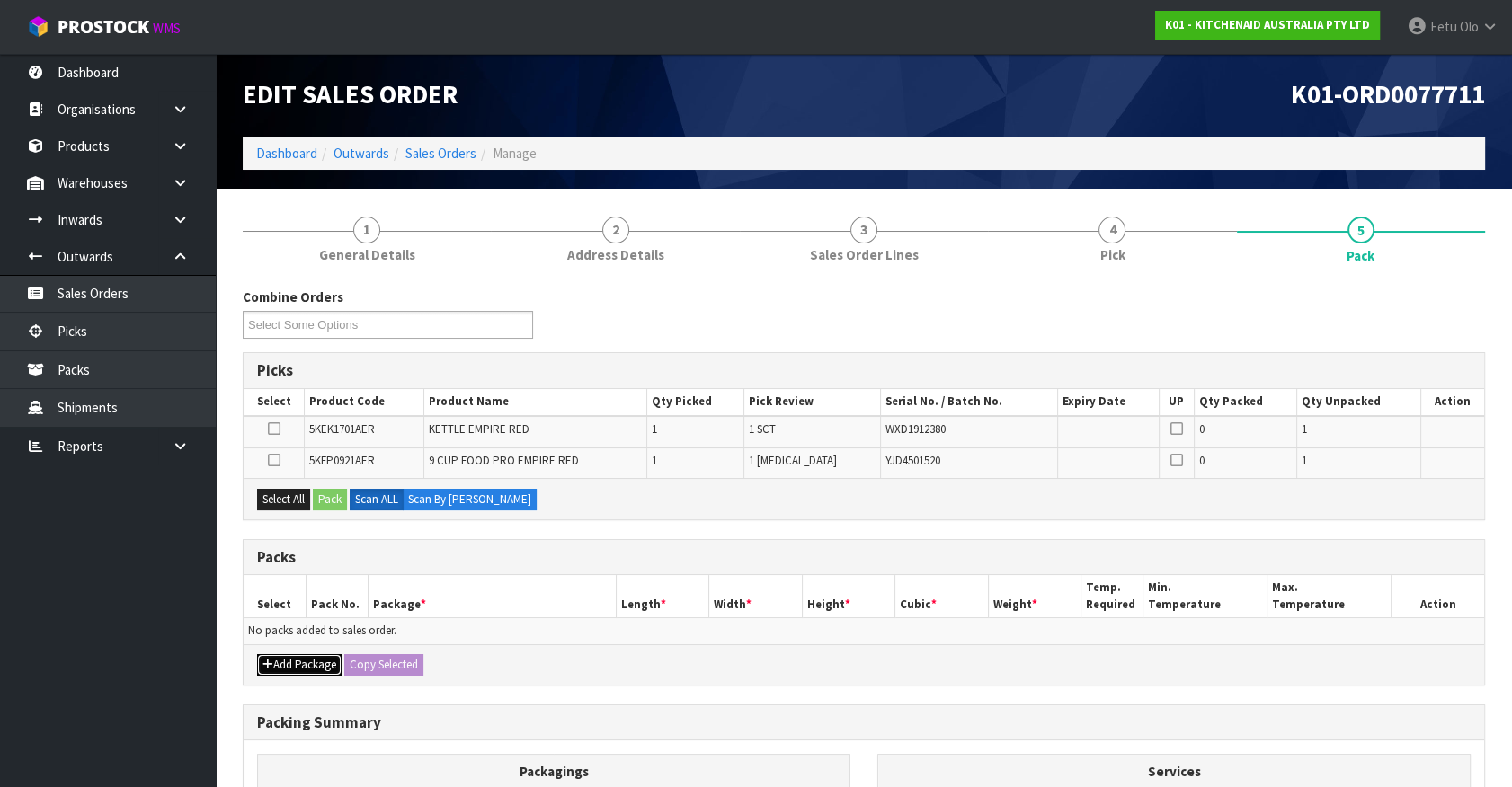
click at [285, 658] on button "Add Package" at bounding box center [299, 664] width 84 height 21
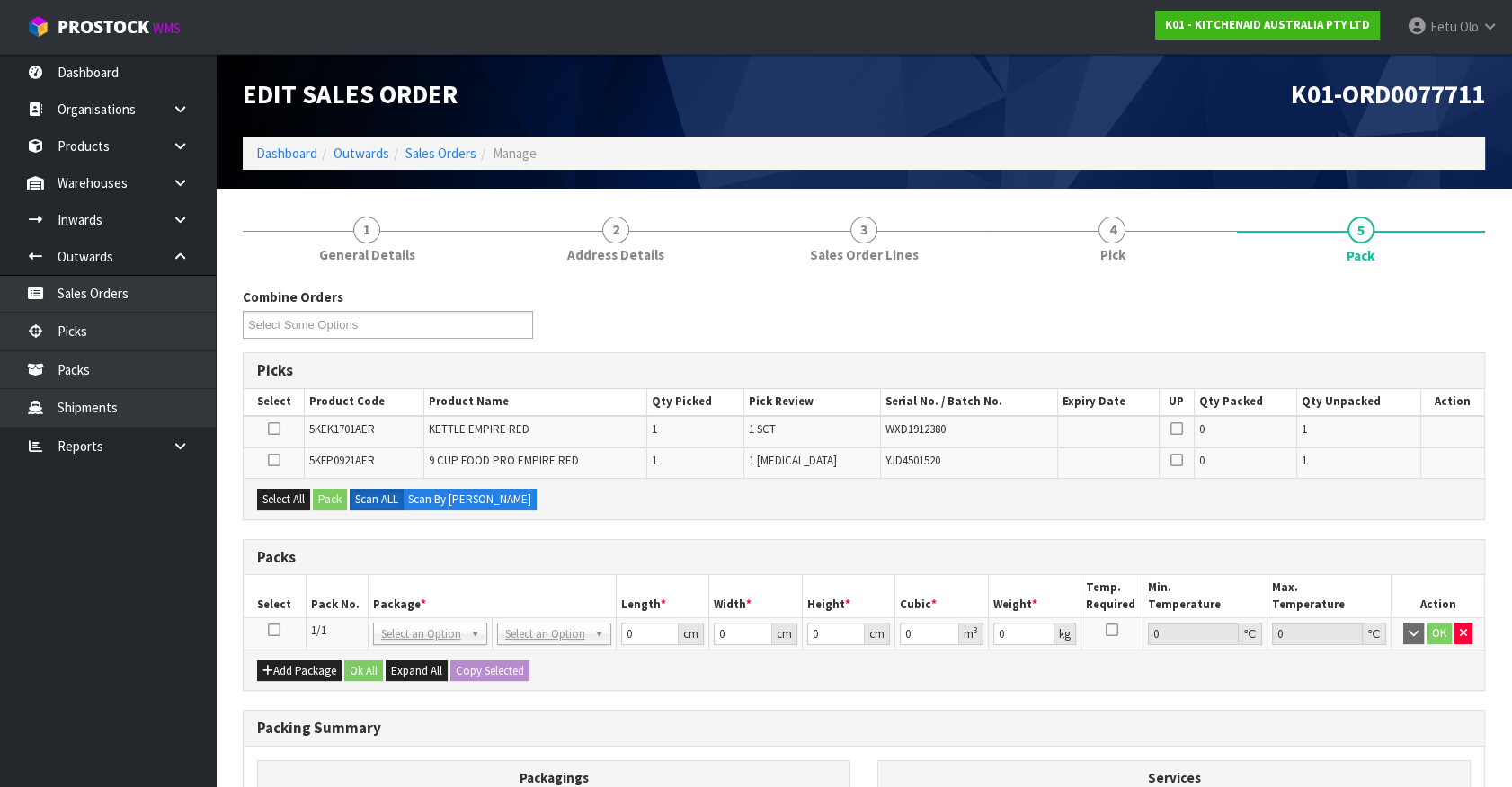
click at [273, 630] on icon at bounding box center [274, 630] width 13 height 1
click at [495, 589] on th "Package *" at bounding box center [491, 596] width 248 height 43
click at [826, 500] on div "Select All Pack Scan ALL Scan By Quantity" at bounding box center [863, 498] width 1241 height 41
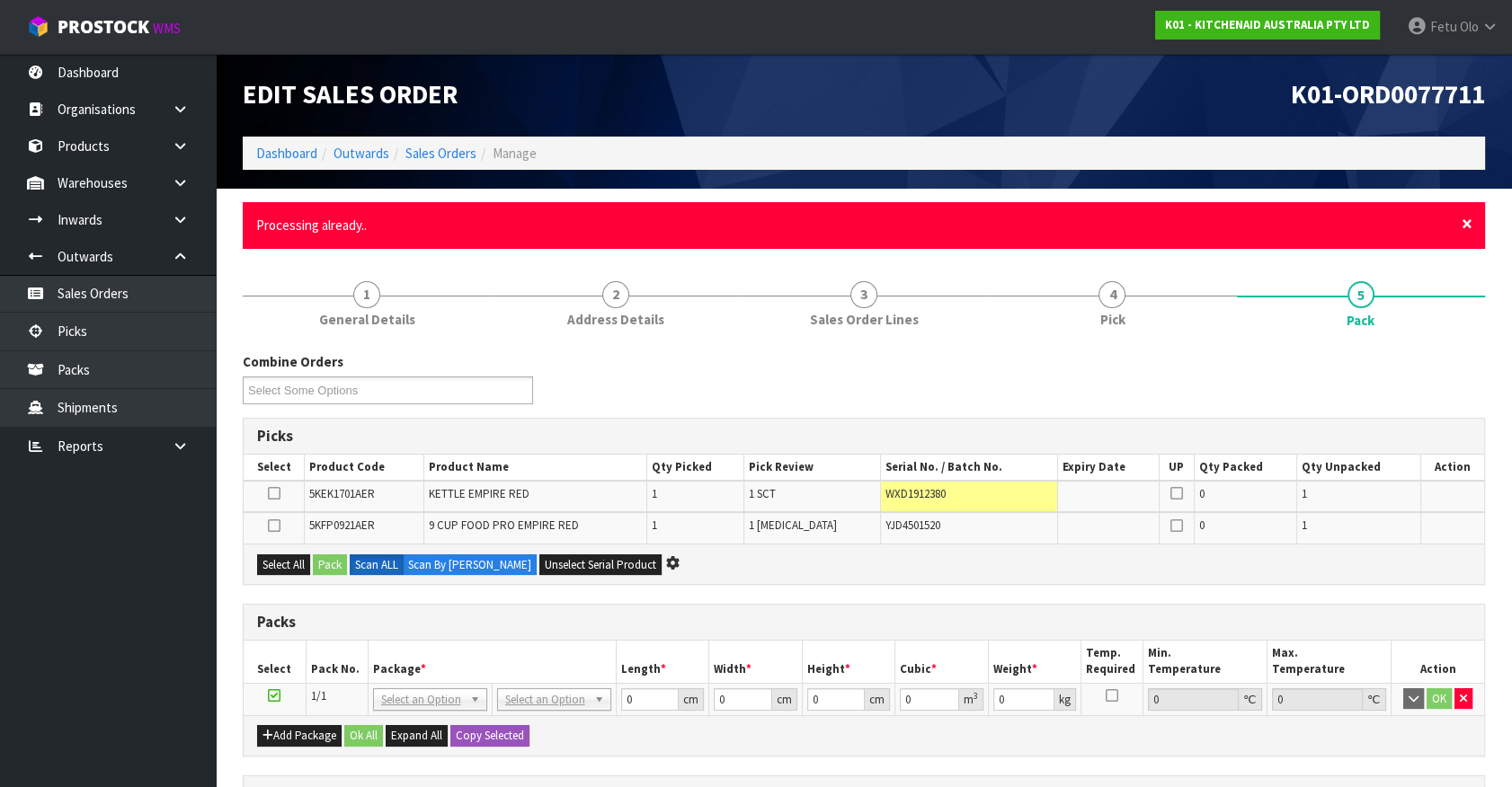
click at [1463, 218] on span "×" at bounding box center [1468, 223] width 11 height 25
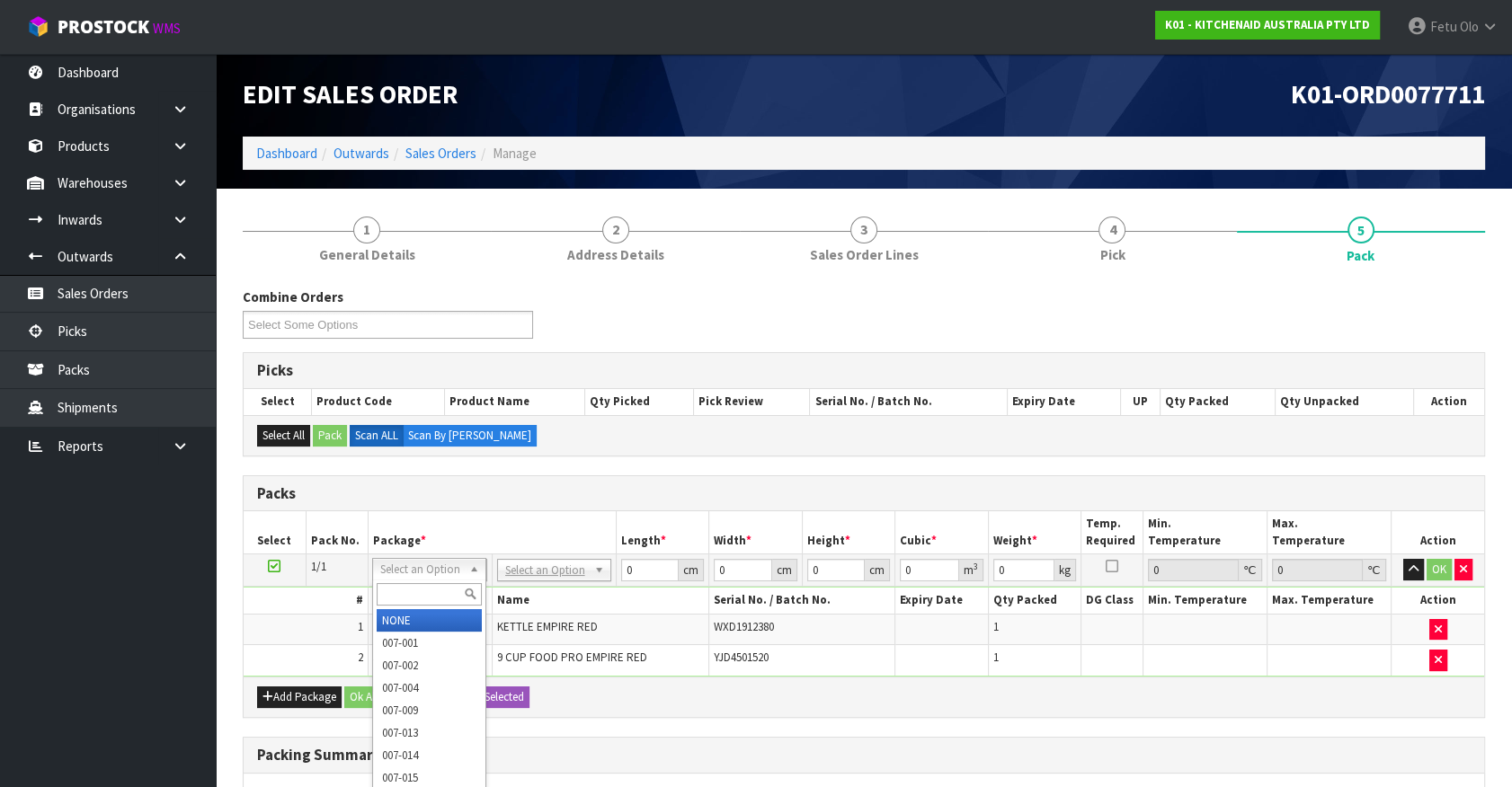
drag, startPoint x: 418, startPoint y: 580, endPoint x: 403, endPoint y: 550, distance: 33.5
click at [418, 580] on div at bounding box center [428, 595] width 112 height 30
click at [422, 589] on input "text" at bounding box center [429, 594] width 105 height 22
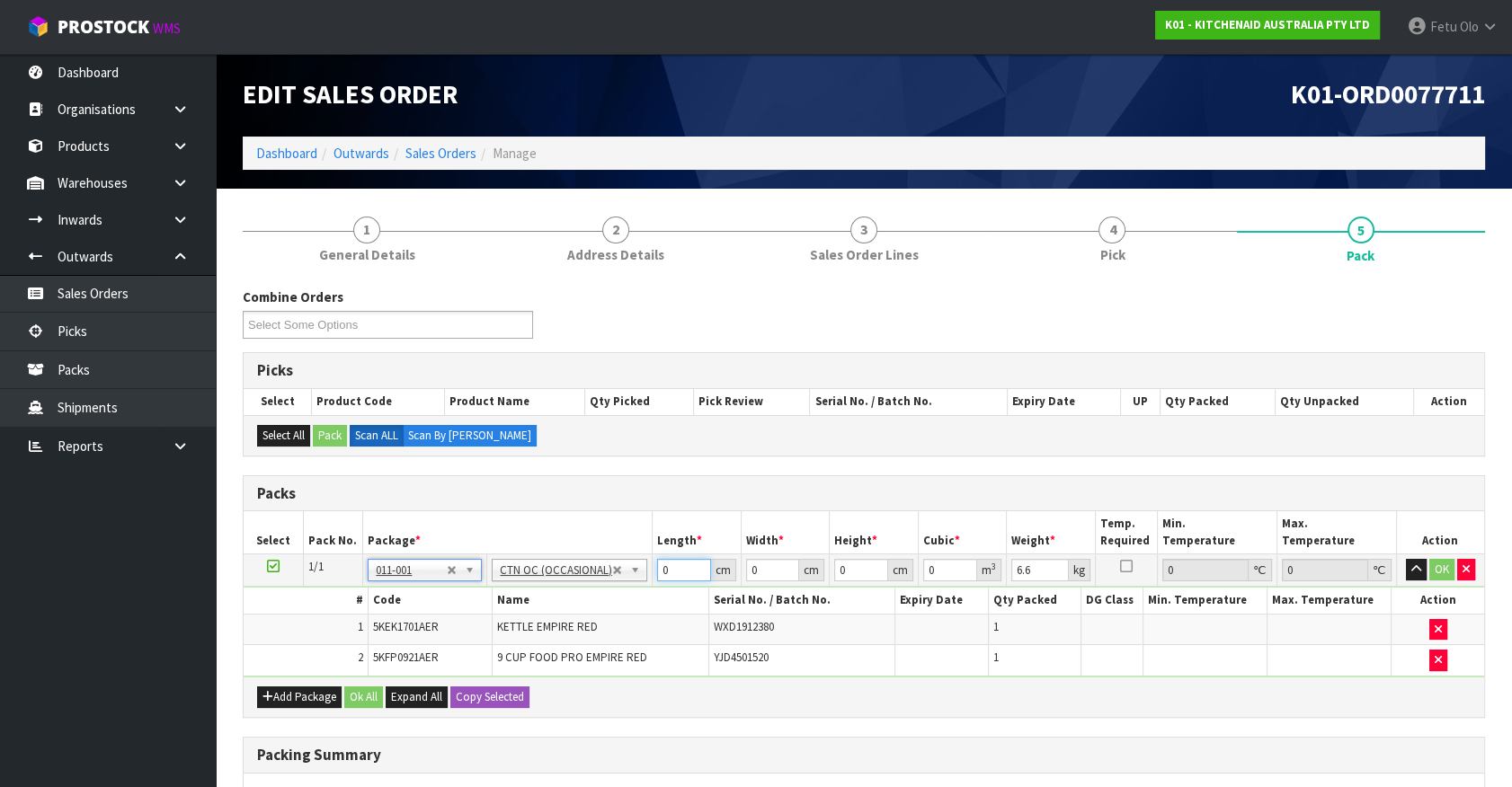
drag, startPoint x: 517, startPoint y: 609, endPoint x: 446, endPoint y: 628, distance: 73.5
click at [440, 625] on tbody "1/1 NONE 007-001 007-002 007-004 007-009 007-013 007-014 007-015 007-017 007-01…" at bounding box center [863, 615] width 1241 height 122
click at [1406, 559] on button "button" at bounding box center [1416, 569] width 20 height 21
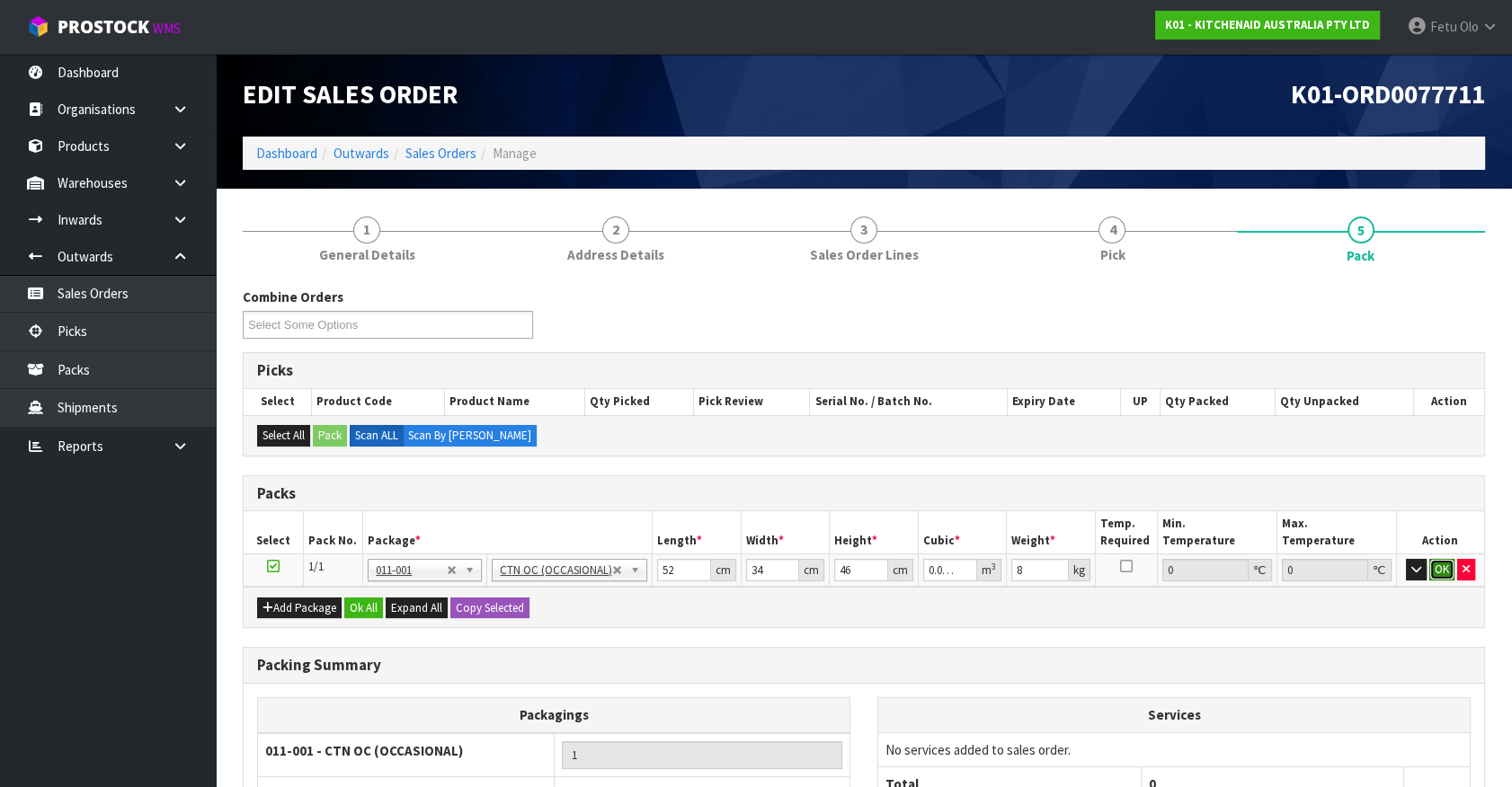
click at [1441, 566] on button "OK" at bounding box center [1442, 569] width 25 height 21
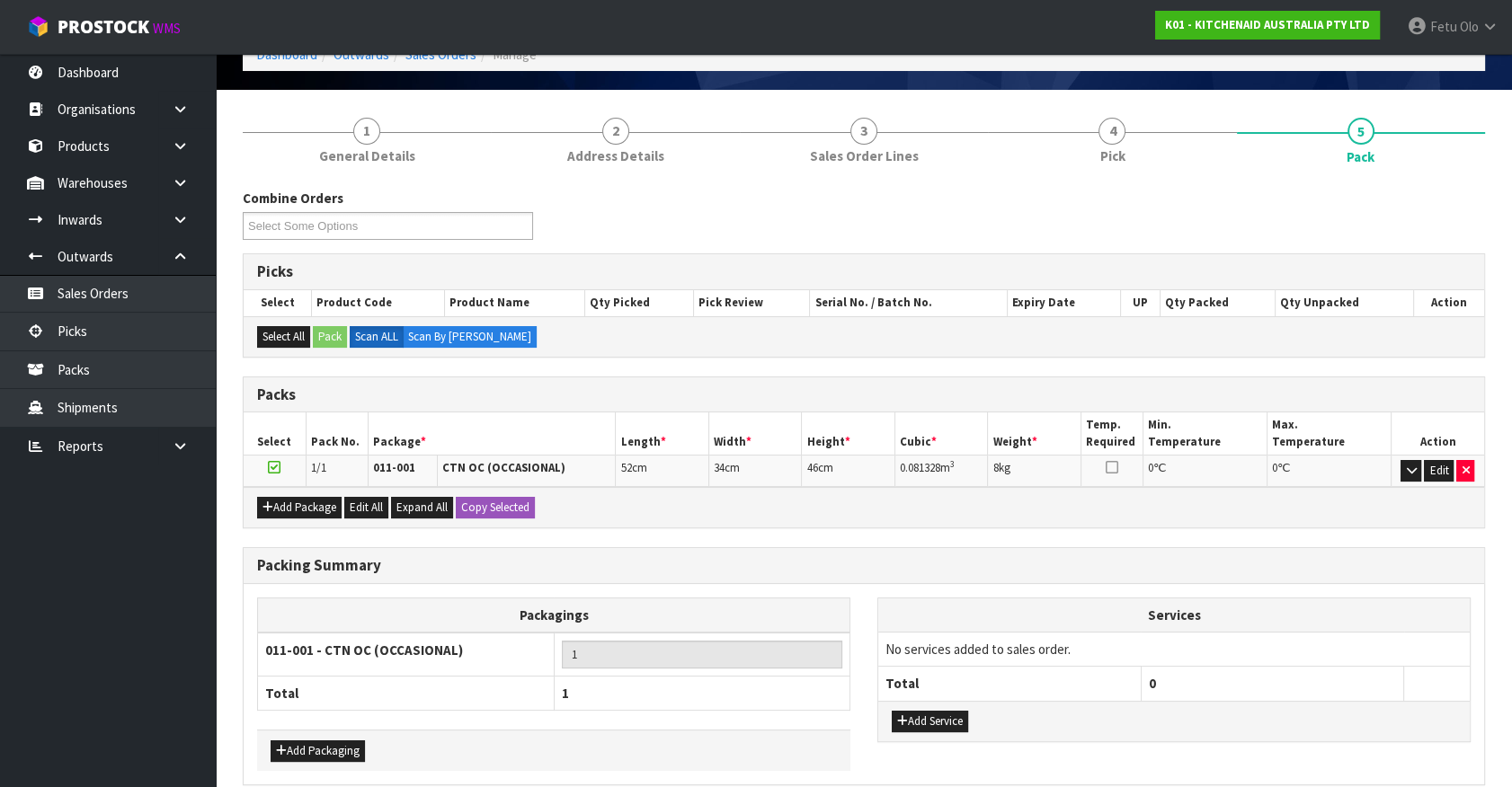
scroll to position [177, 0]
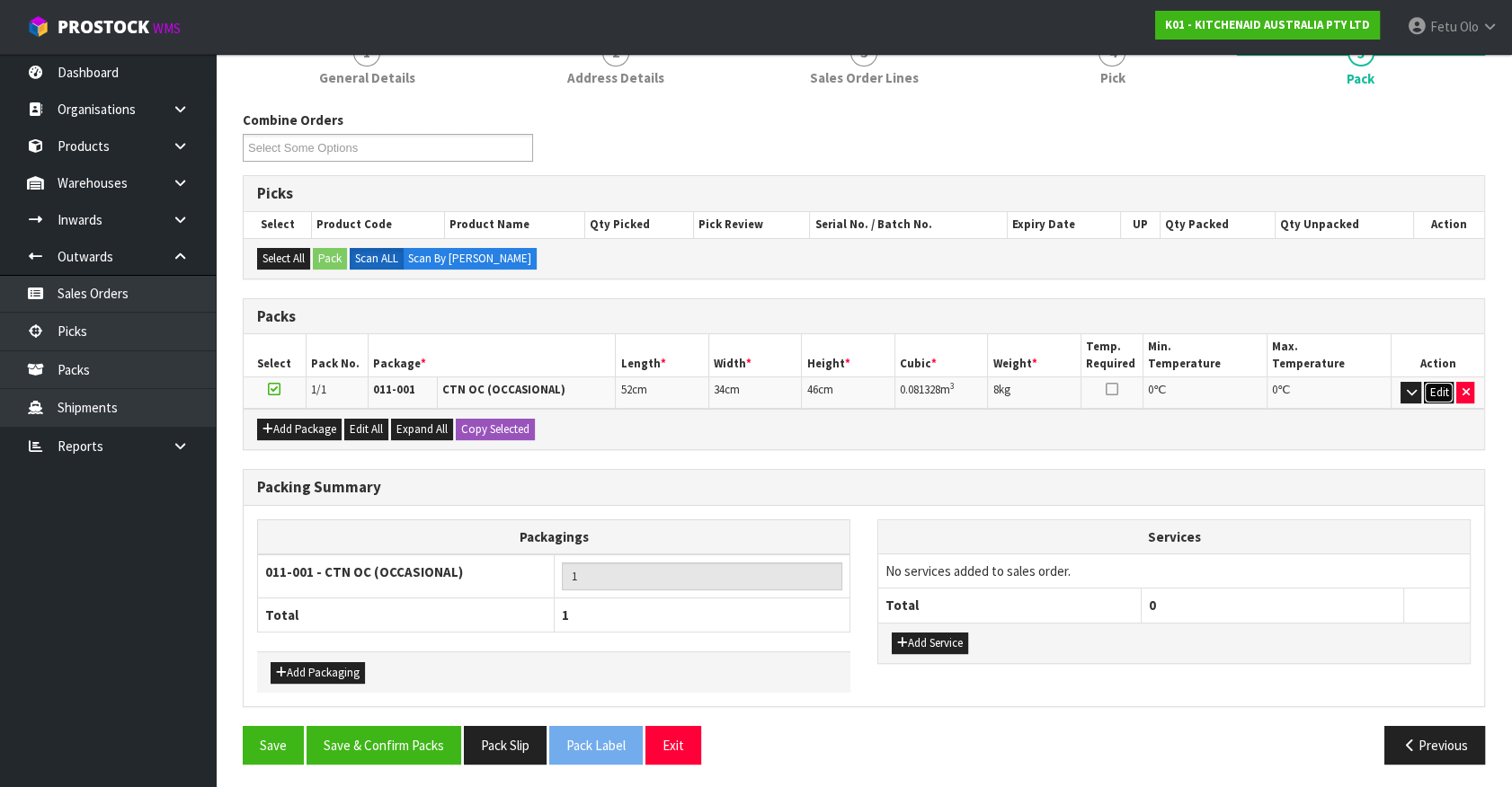
click at [1438, 387] on button "Edit" at bounding box center [1439, 392] width 30 height 21
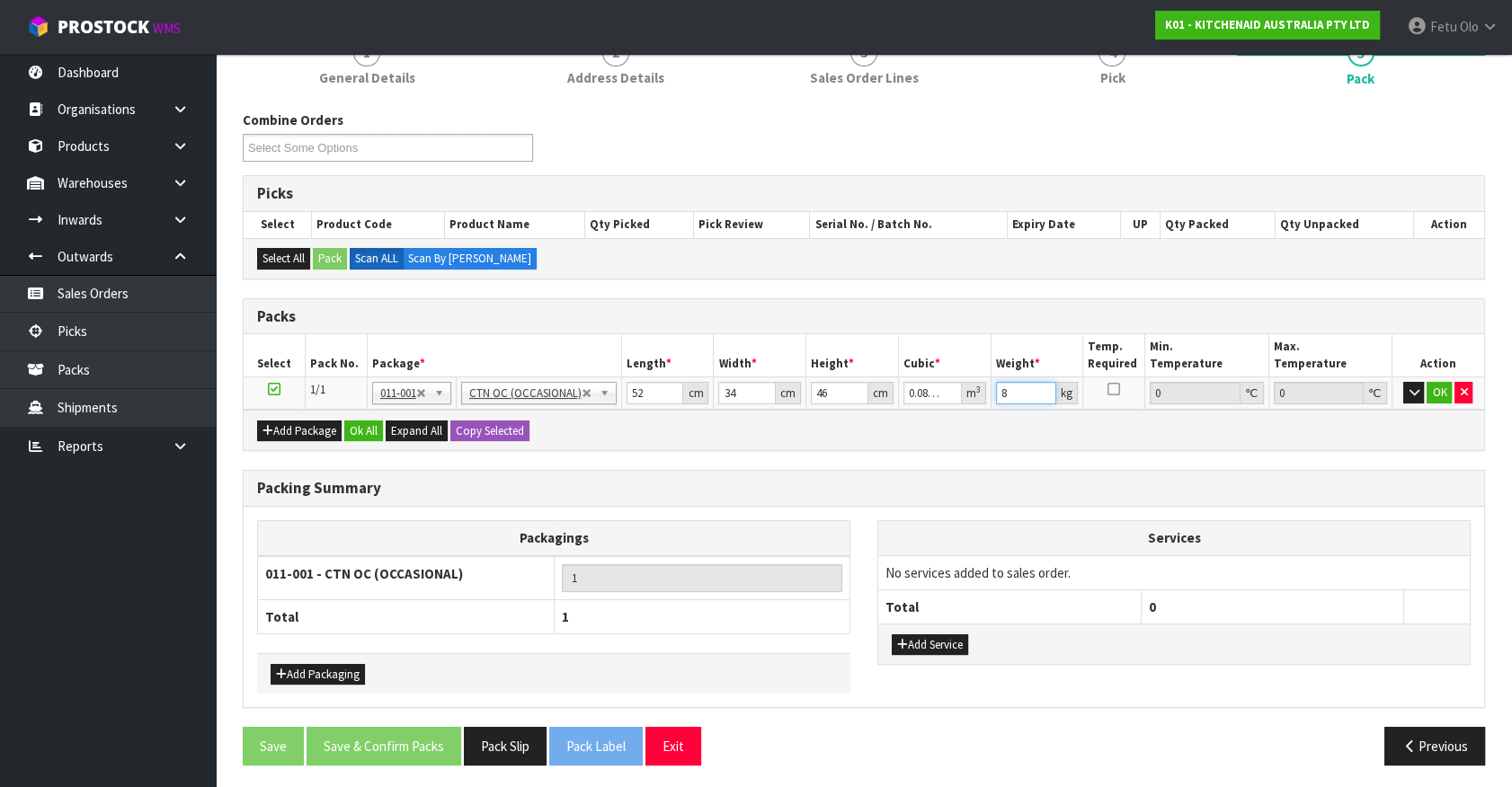
drag, startPoint x: 1012, startPoint y: 396, endPoint x: 841, endPoint y: 442, distance: 177.1
click at [841, 442] on div "Packs Select Pack No. Package * Length * Width * Height * Cubic * Weight * Temp…" at bounding box center [863, 375] width 1243 height 154
click button "OK" at bounding box center [1439, 392] width 25 height 21
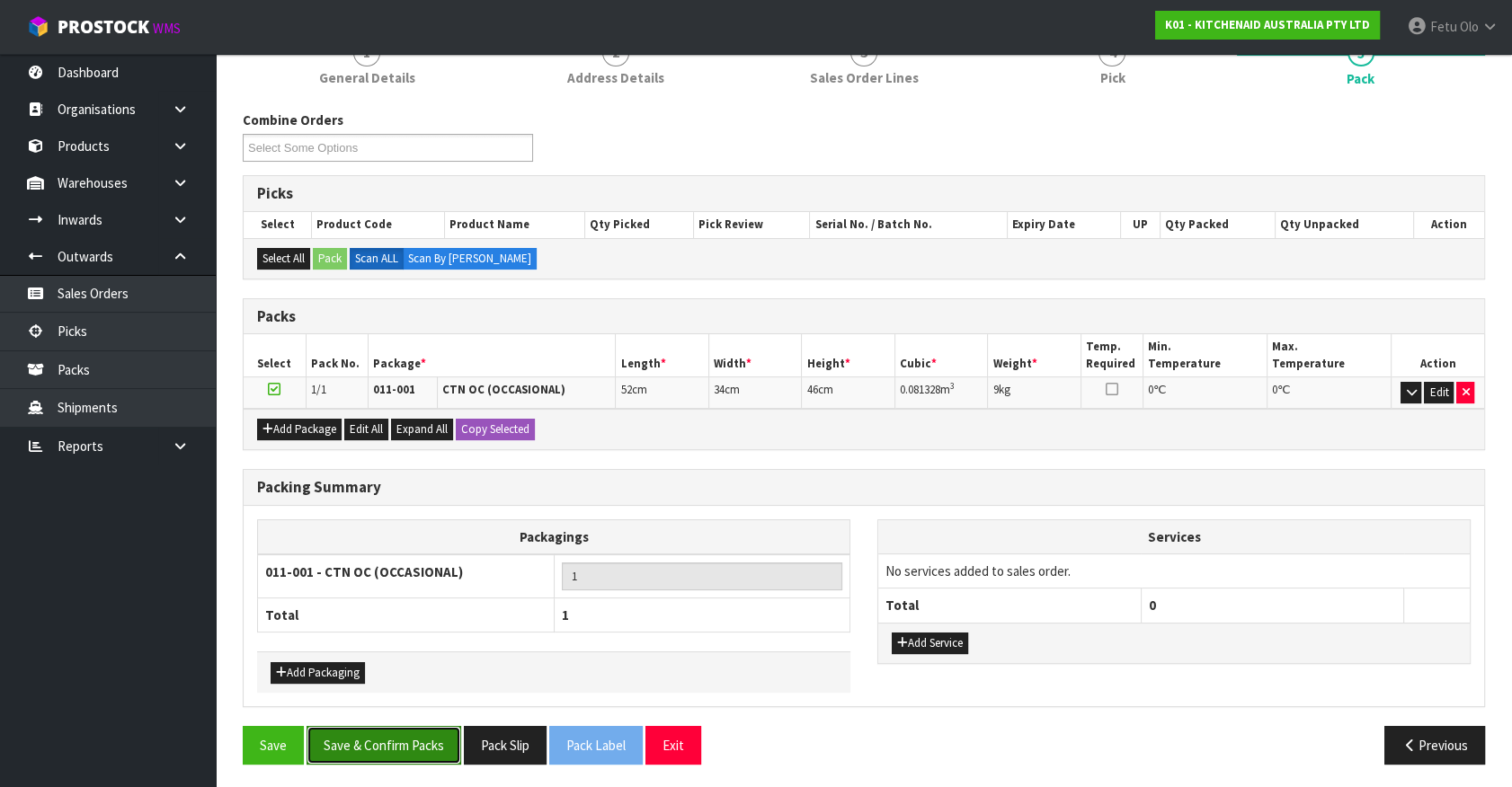
click at [388, 753] on button "Save & Confirm Packs" at bounding box center [383, 745] width 155 height 39
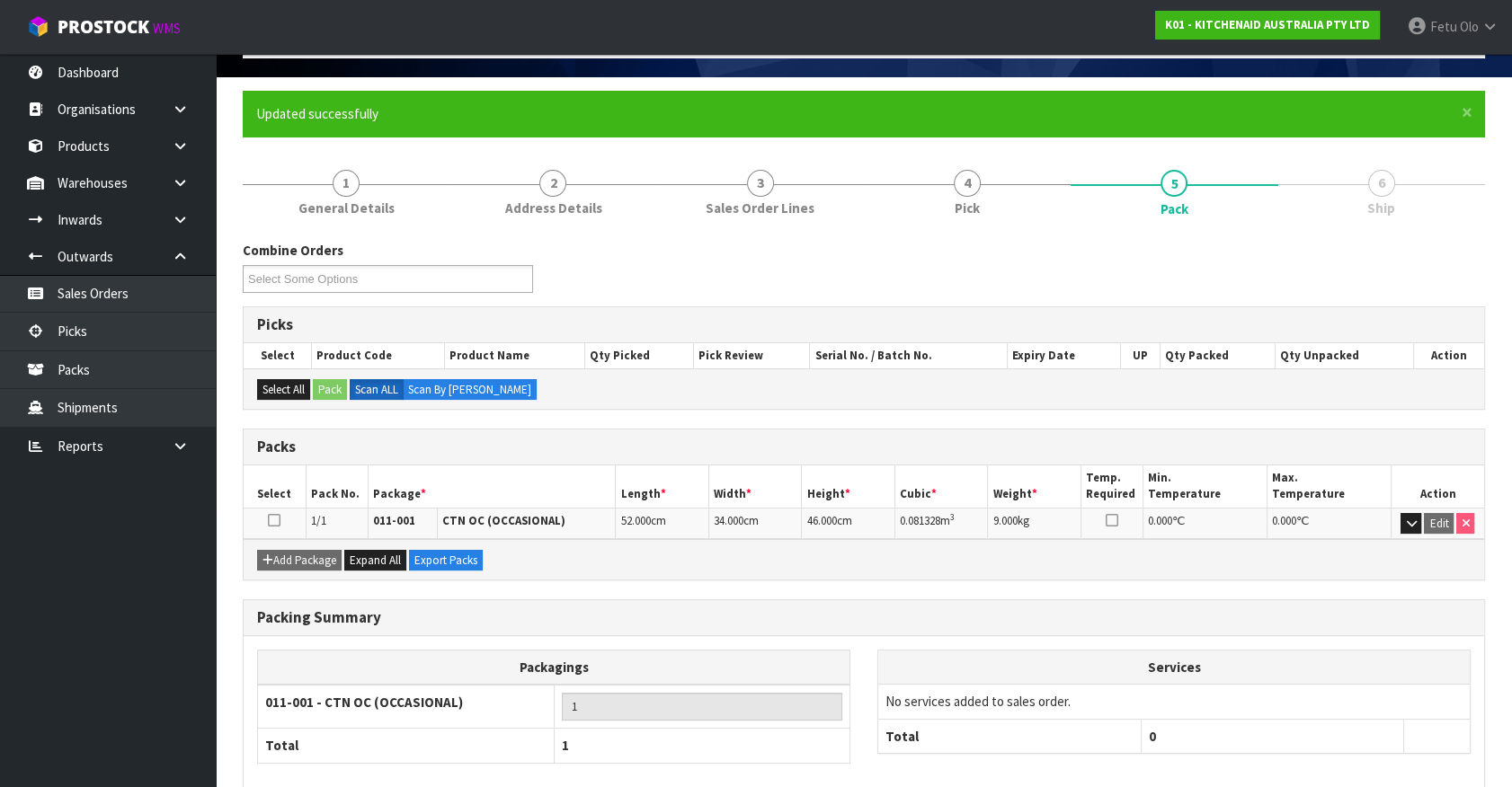
scroll to position [203, 0]
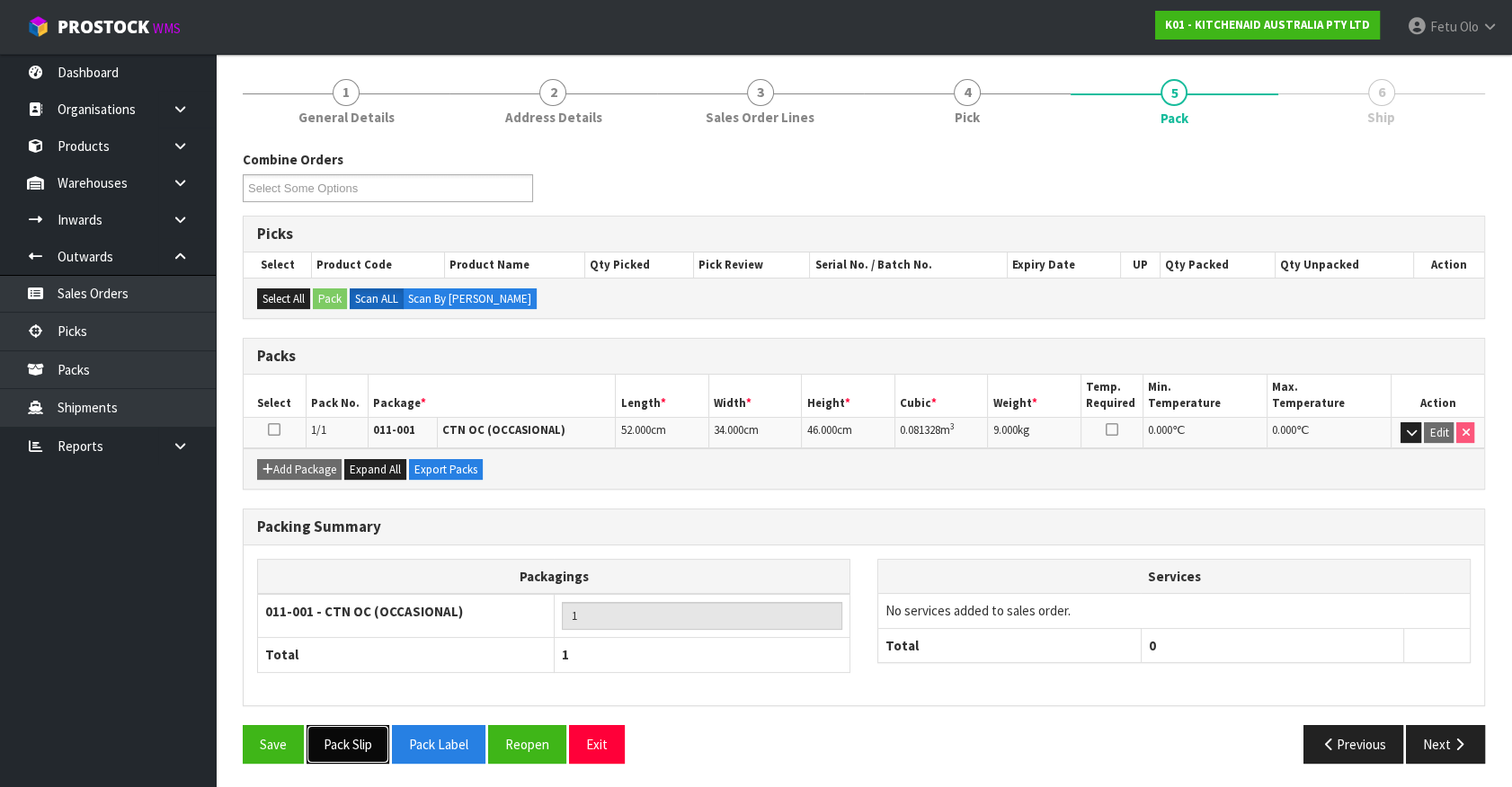
click at [356, 741] on button "Pack Slip" at bounding box center [347, 744] width 82 height 39
click at [1470, 743] on button "Next" at bounding box center [1444, 744] width 79 height 39
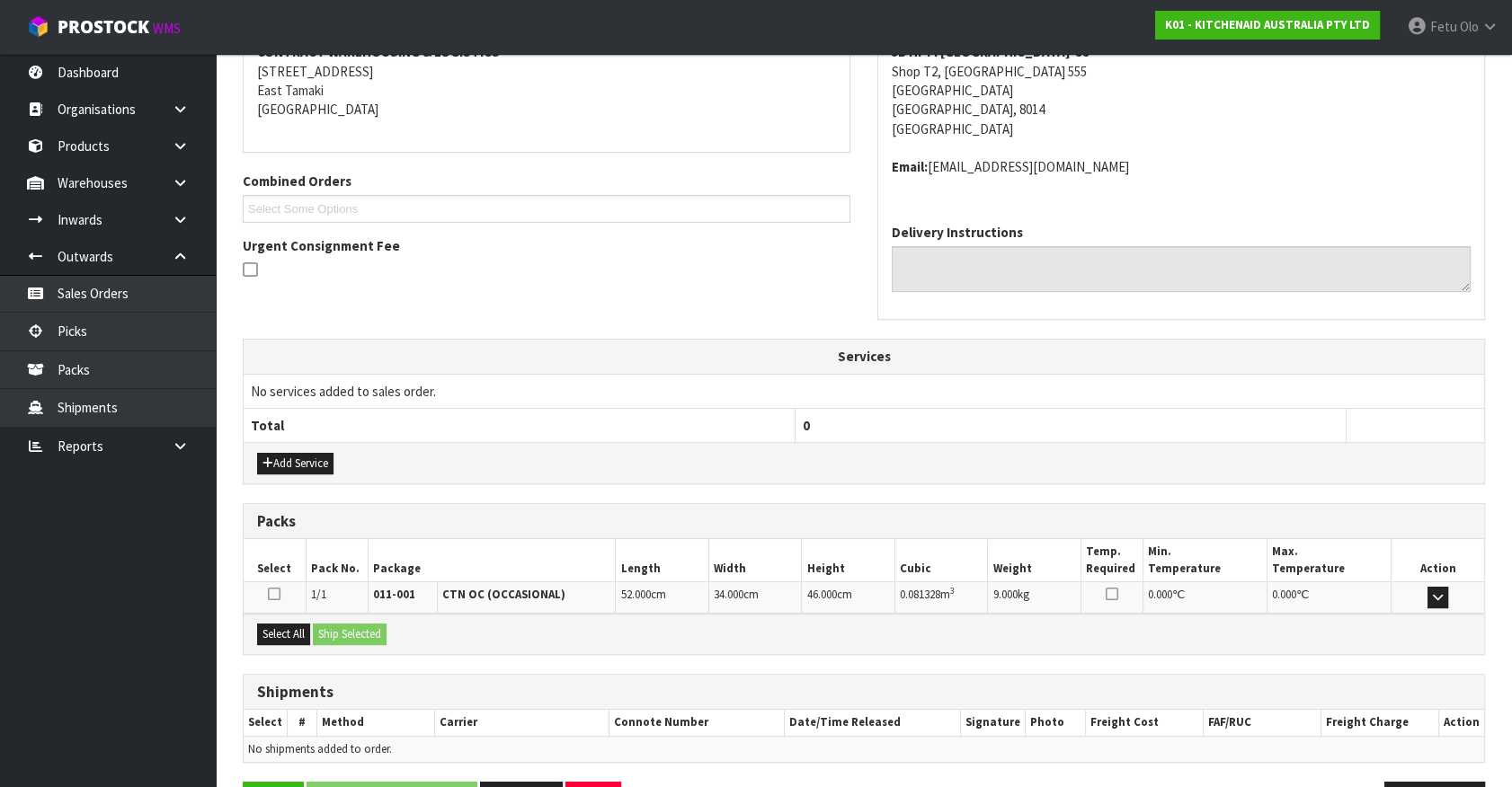
scroll to position [417, 0]
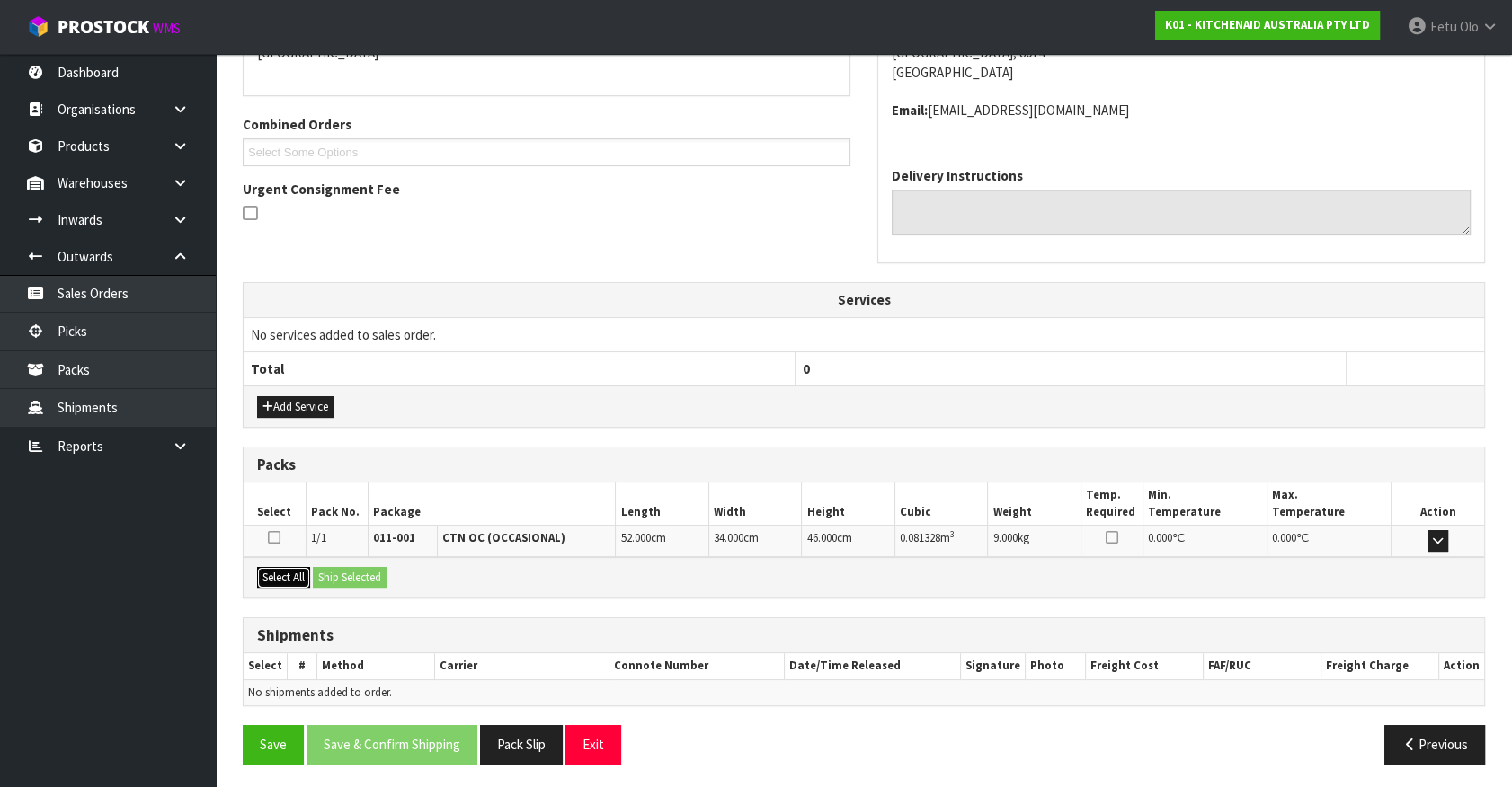
click at [280, 571] on button "Select All" at bounding box center [283, 577] width 53 height 21
drag, startPoint x: 318, startPoint y: 571, endPoint x: 328, endPoint y: 581, distance: 14.1
click at [319, 572] on button "Ship Selected" at bounding box center [350, 577] width 74 height 21
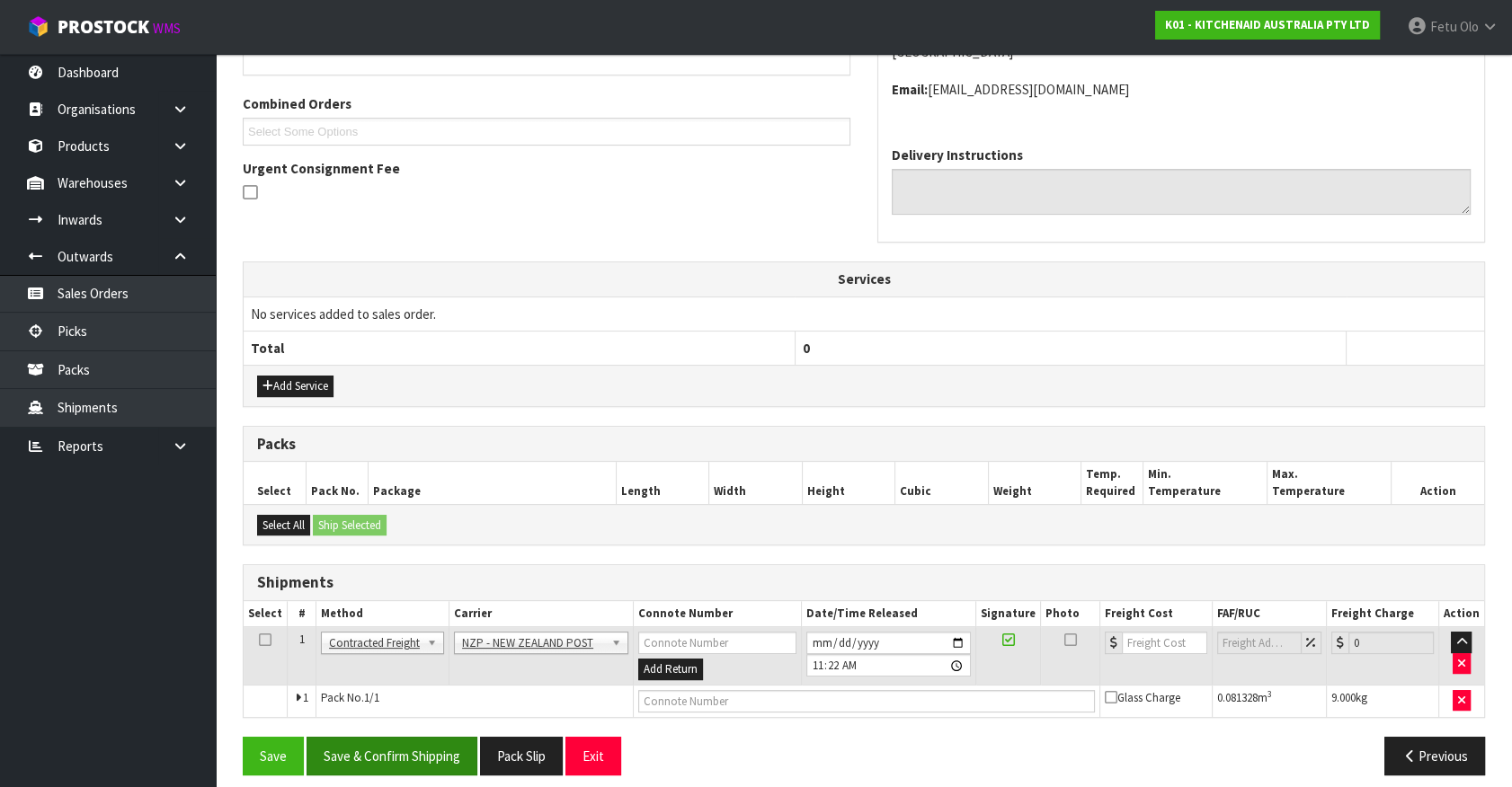
scroll to position [449, 0]
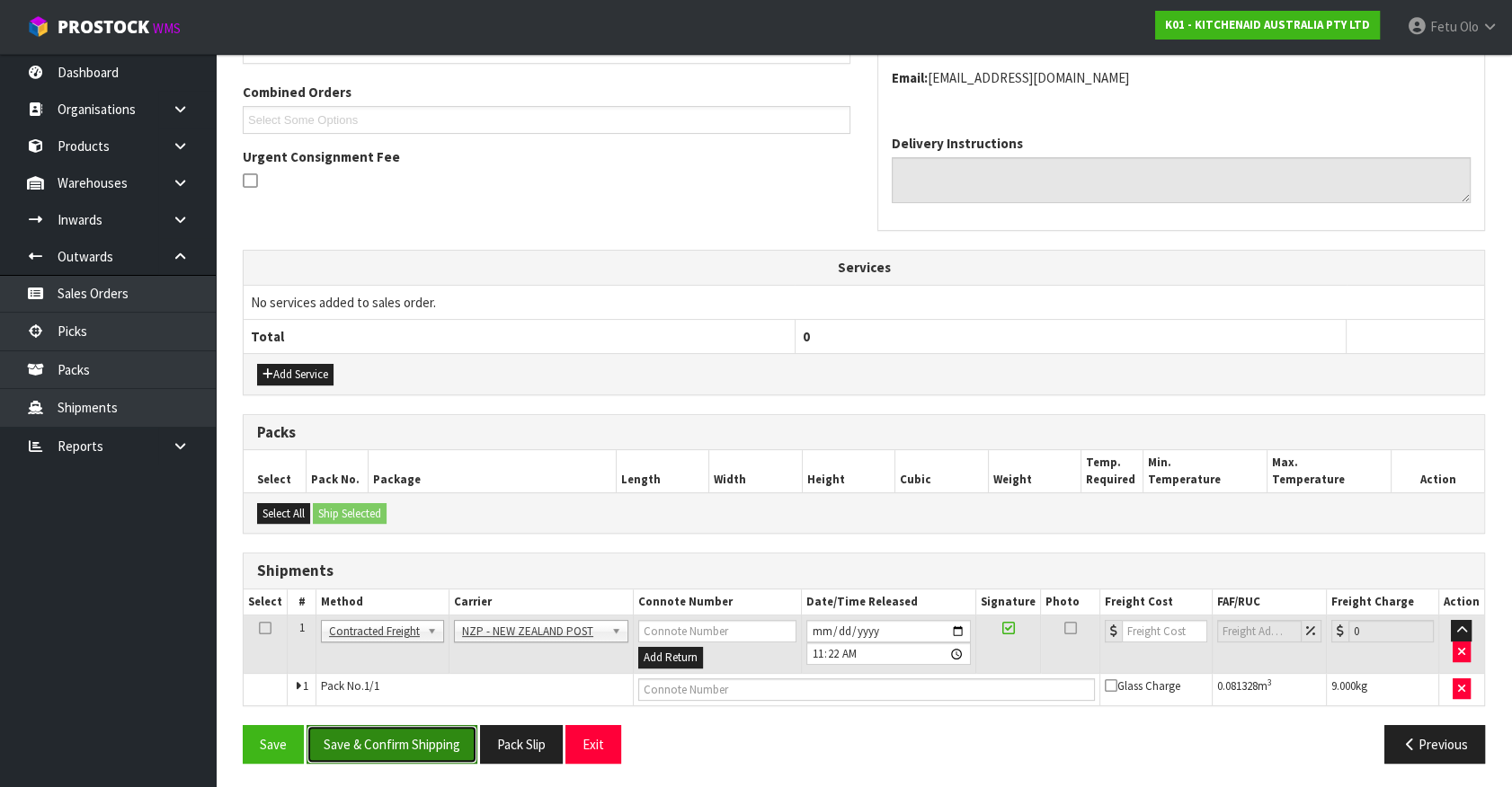
click at [399, 737] on button "Save & Confirm Shipping" at bounding box center [391, 744] width 171 height 39
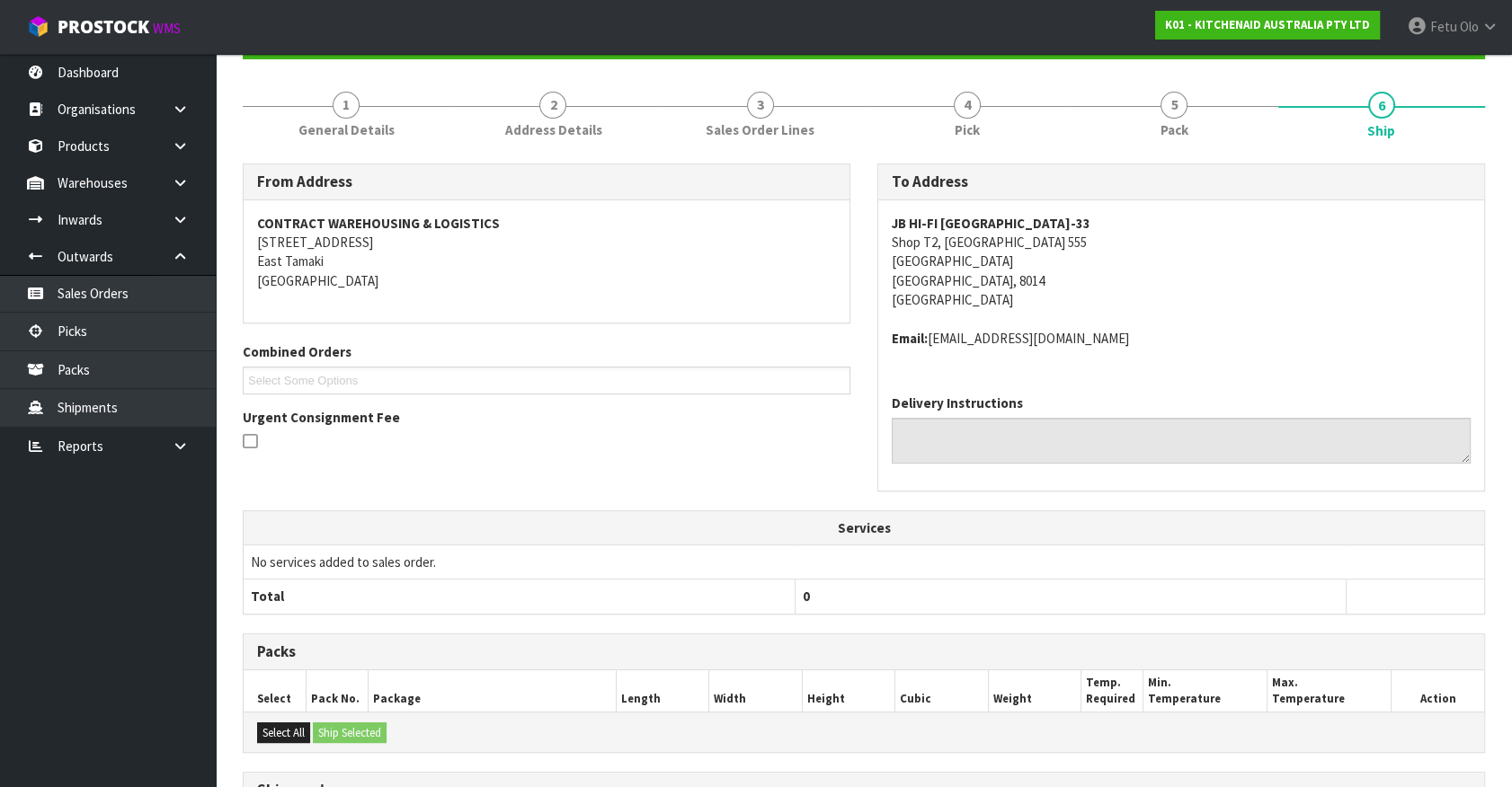
scroll to position [424, 0]
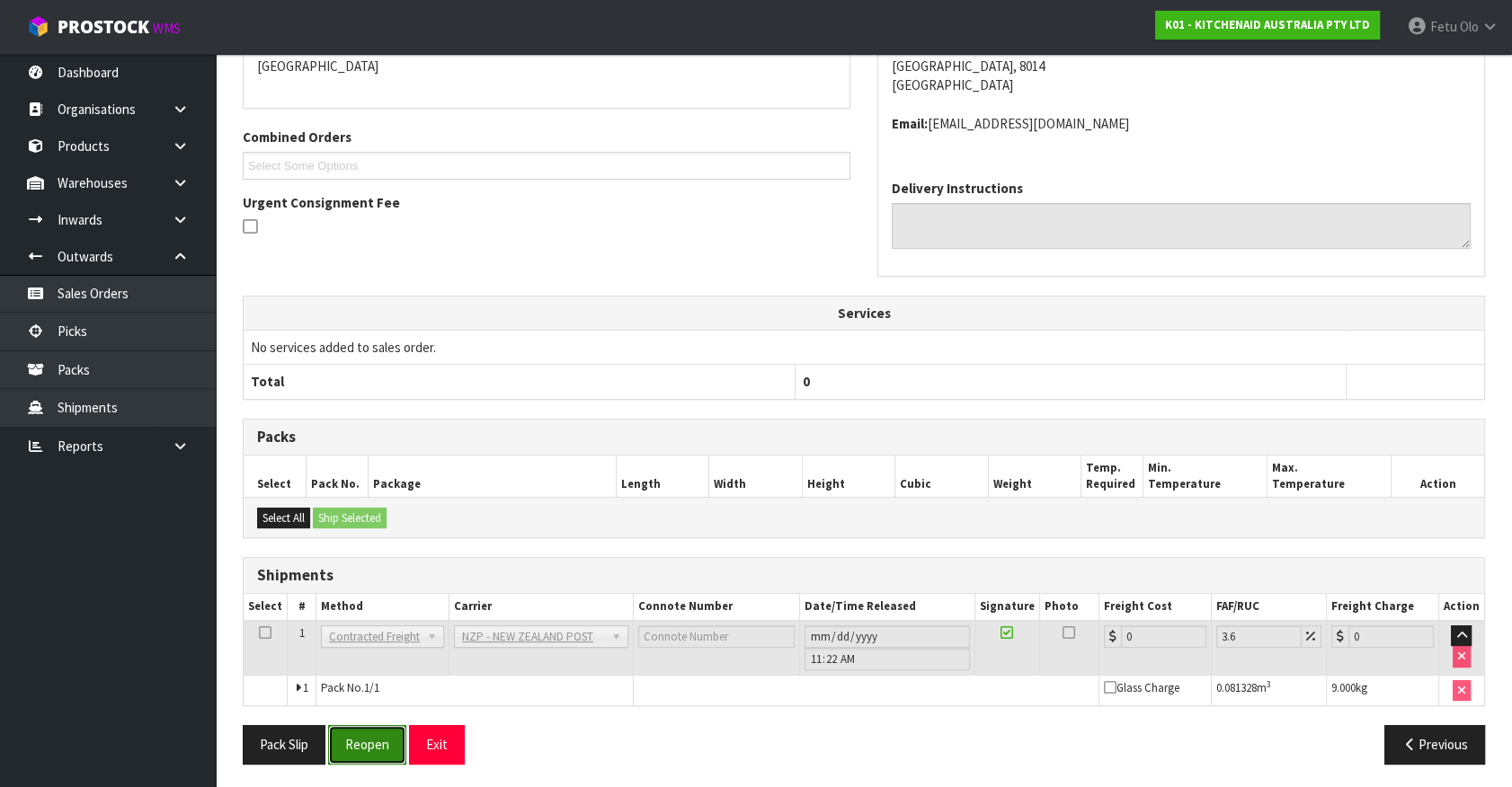
click at [368, 744] on button "Reopen" at bounding box center [367, 744] width 79 height 39
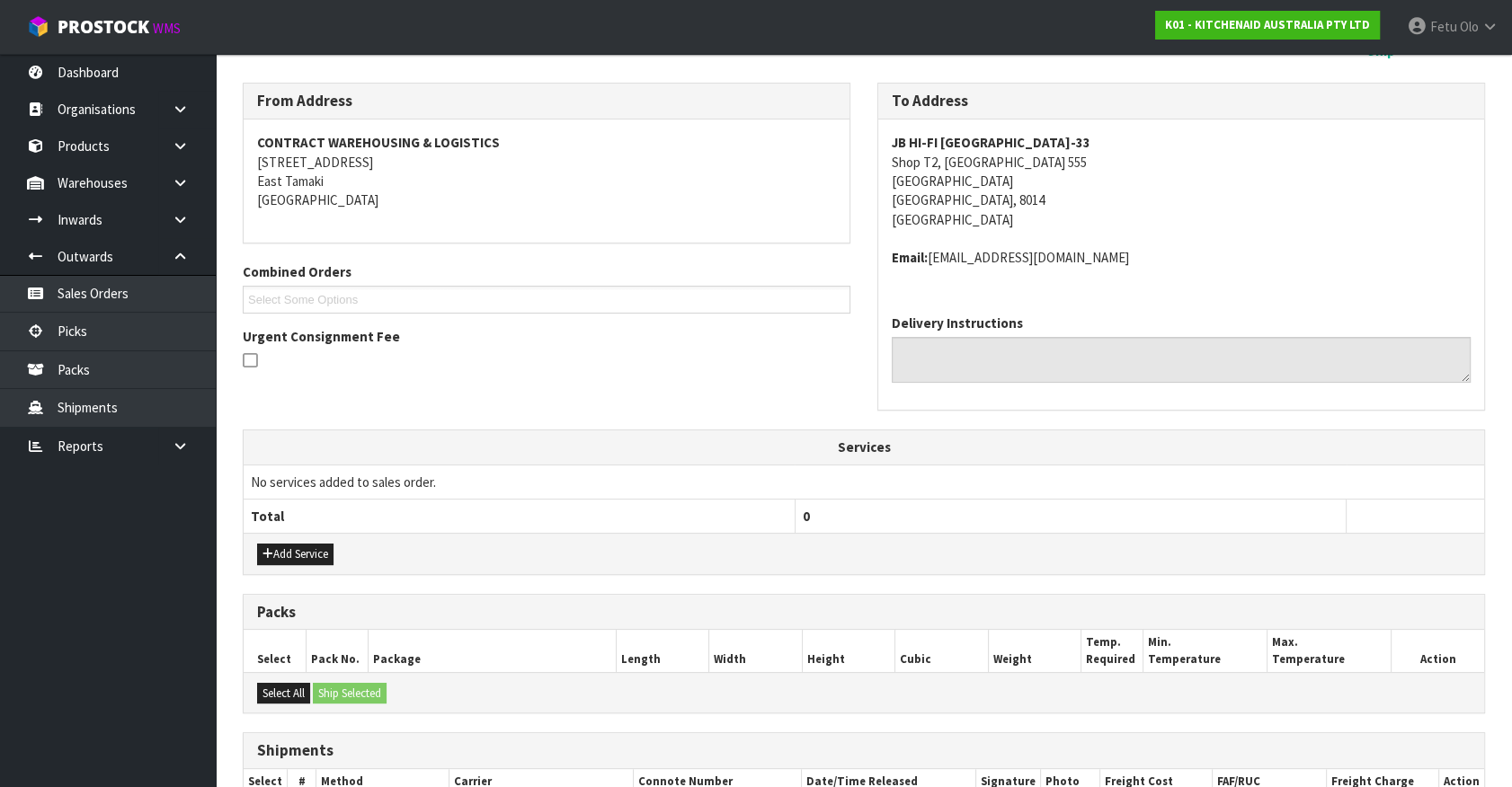
scroll to position [465, 0]
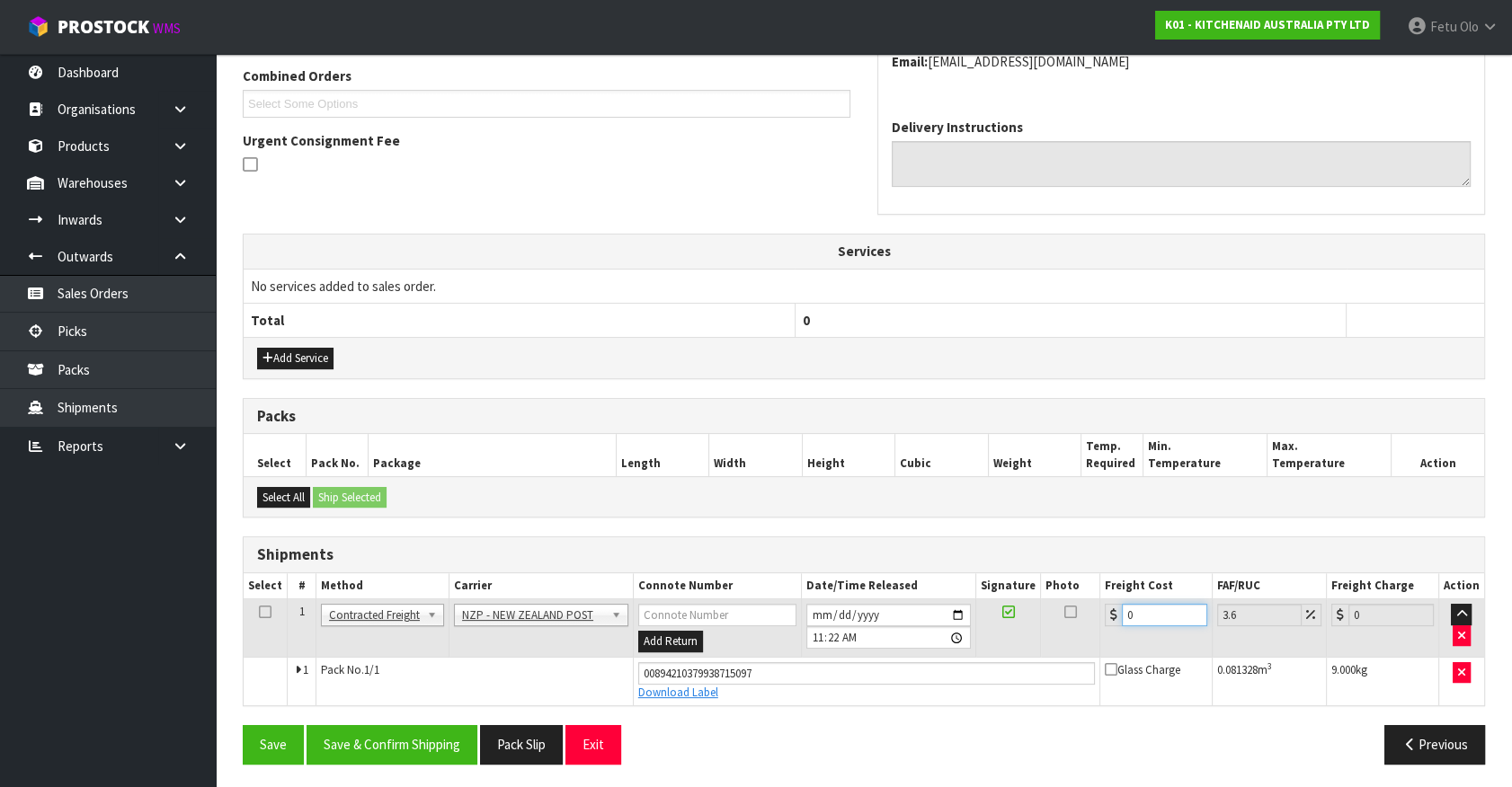
drag, startPoint x: 1141, startPoint y: 620, endPoint x: 940, endPoint y: 709, distance: 219.8
click at [940, 709] on div "From Address CONTRACT WAREHOUSING & LOGISTICS 17 Allens Road East Tamaki Auckla…" at bounding box center [863, 332] width 1243 height 891
click at [441, 730] on button "Save & Confirm Shipping" at bounding box center [391, 744] width 171 height 39
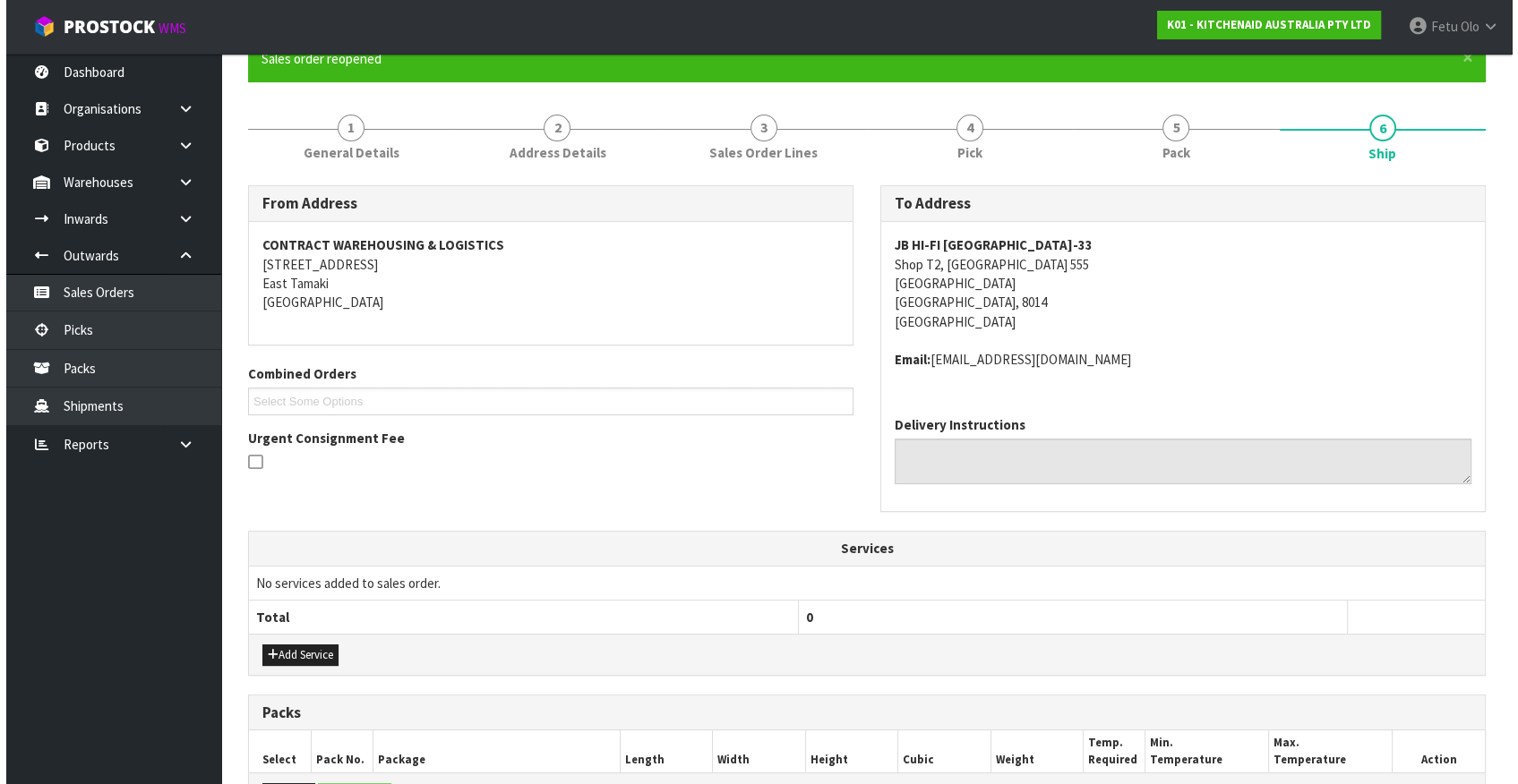
scroll to position [0, 0]
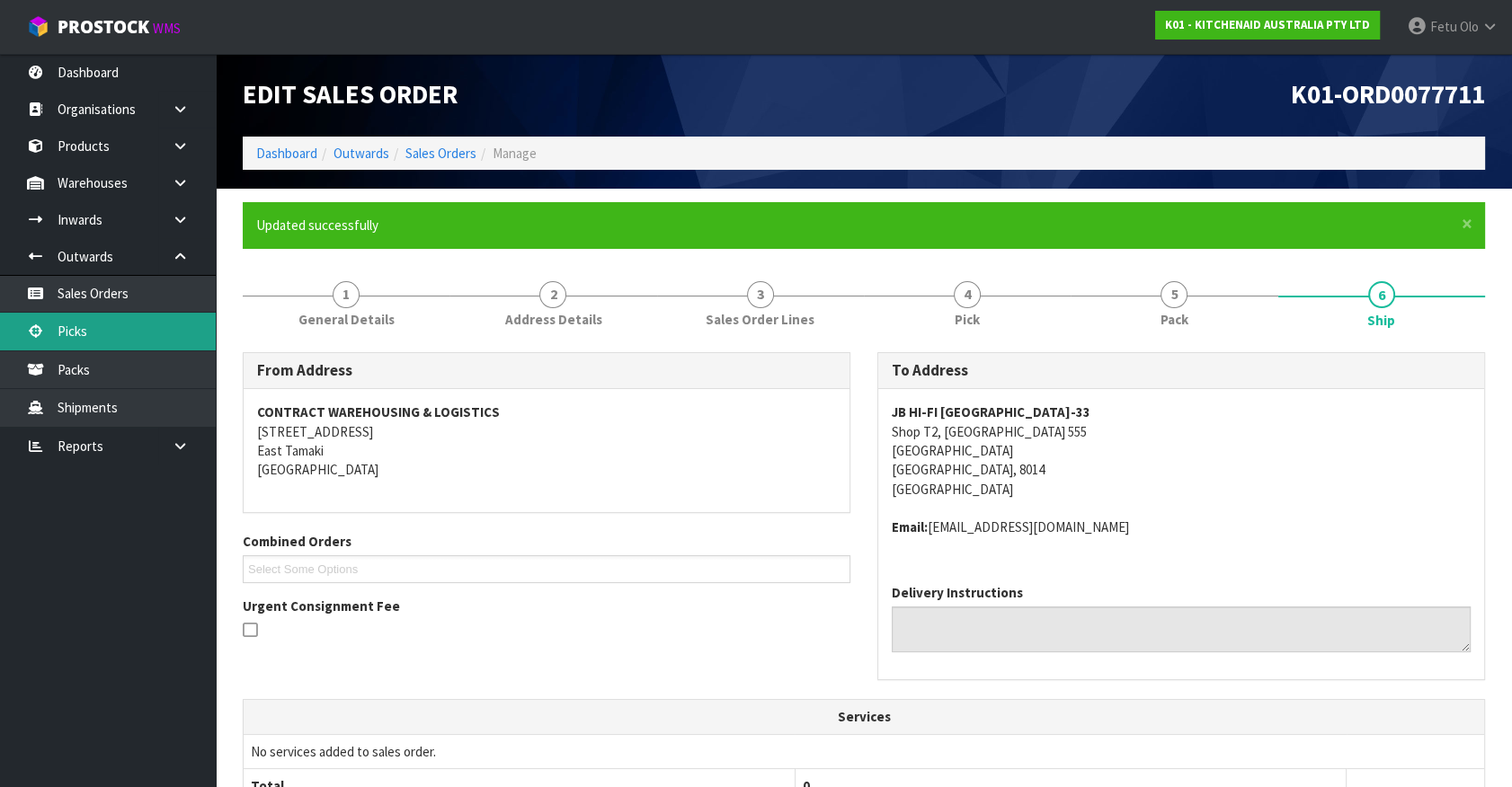
click at [80, 326] on link "Picks" at bounding box center [107, 331] width 216 height 37
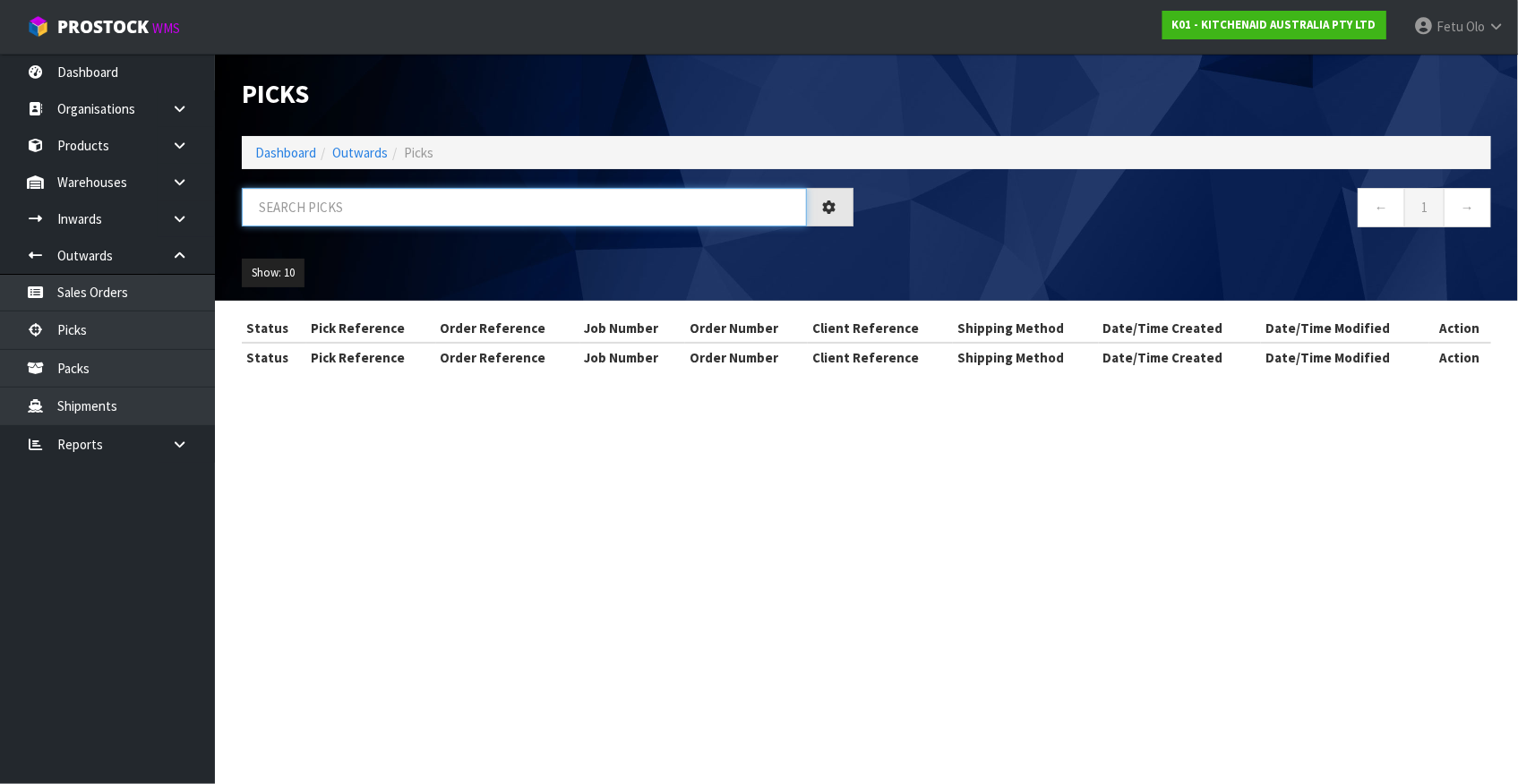
click at [353, 205] on input "text" at bounding box center [524, 207] width 565 height 39
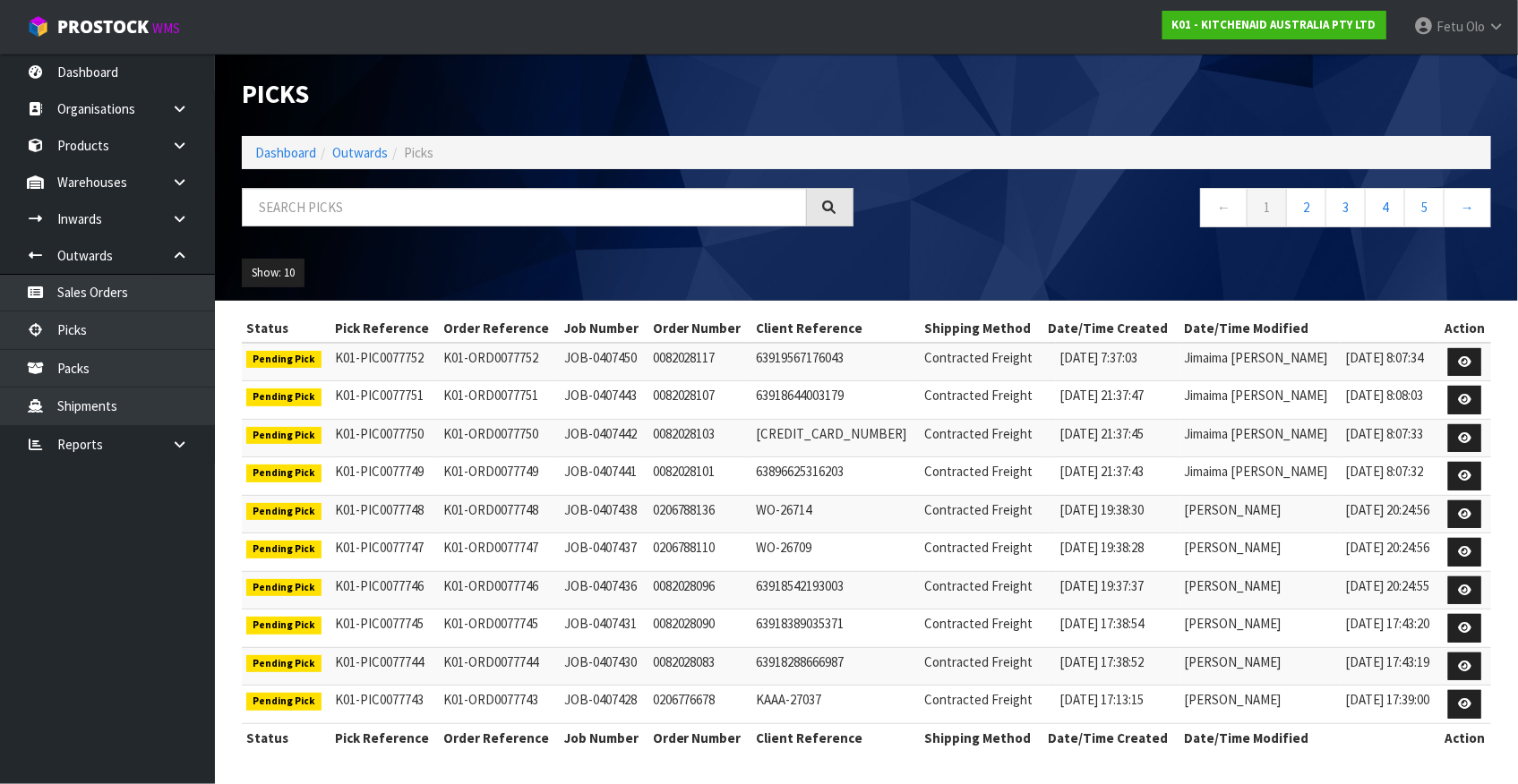
click at [1090, 222] on nav "← 1 2 3 4 5 →" at bounding box center [1185, 210] width 611 height 44
click at [530, 234] on div at bounding box center [547, 214] width 639 height 52
click at [535, 221] on input "text" at bounding box center [524, 207] width 565 height 39
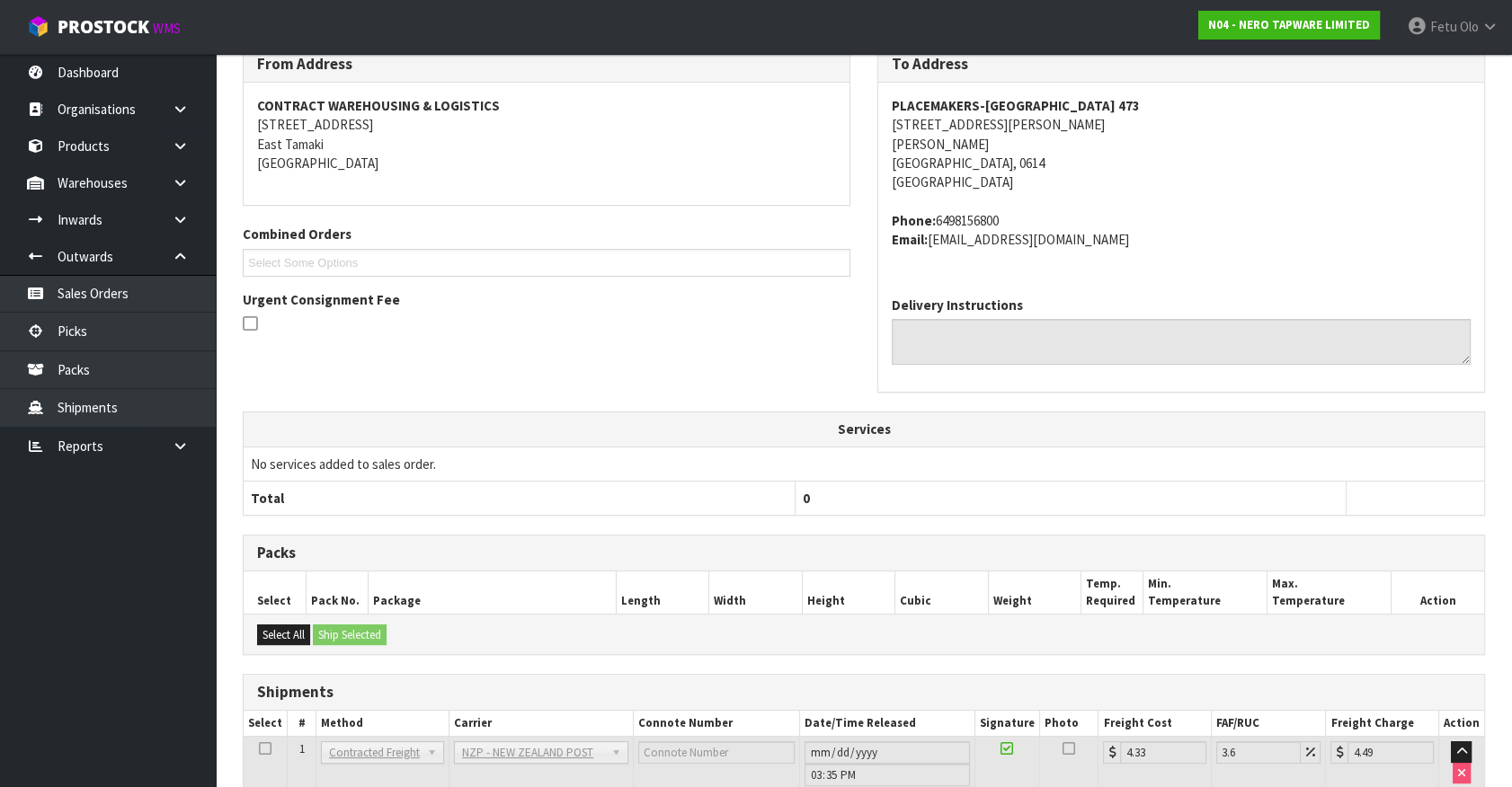
scroll to position [371, 0]
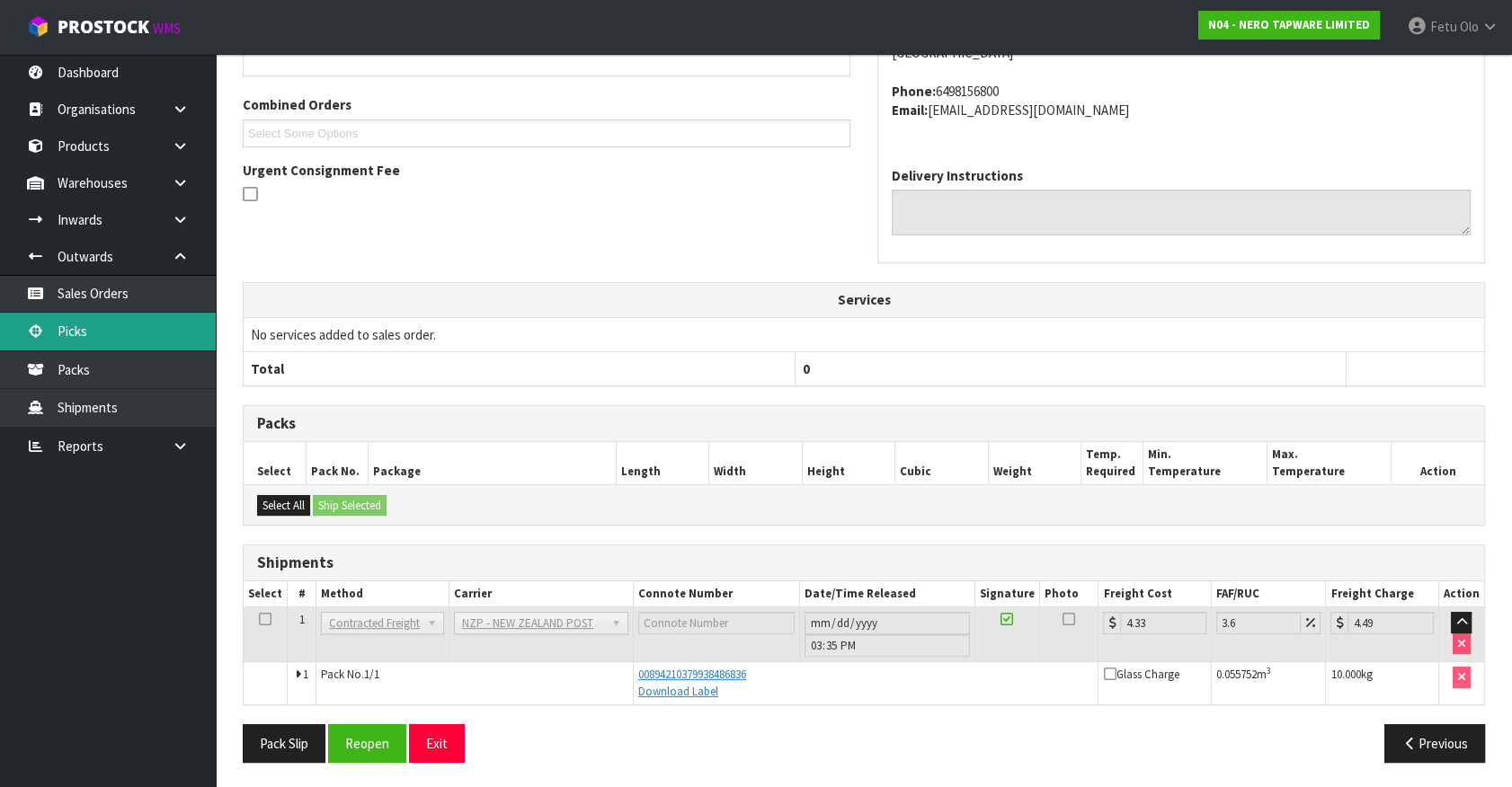
click at [81, 328] on link "Picks" at bounding box center [107, 331] width 216 height 37
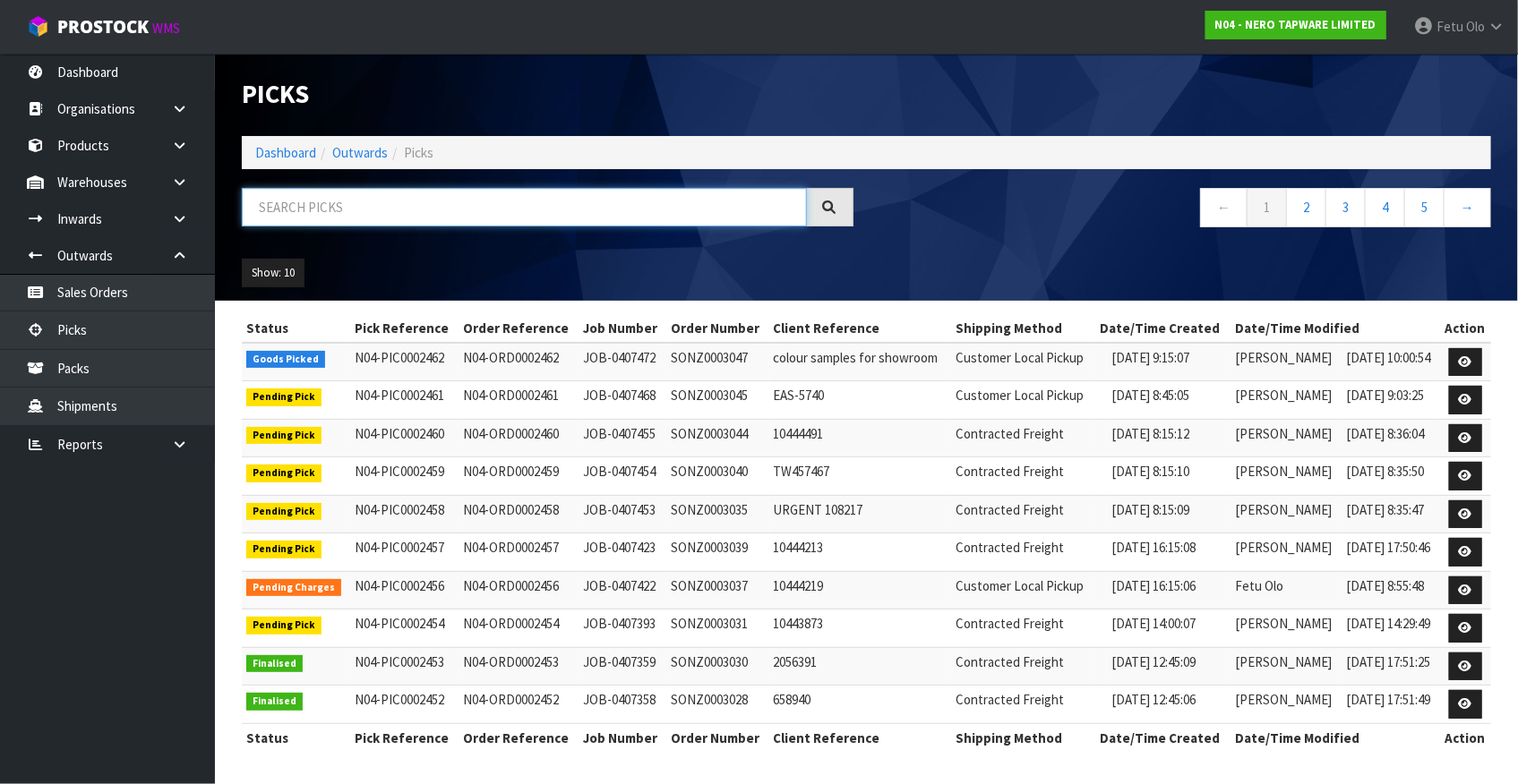
click at [342, 205] on input "text" at bounding box center [524, 207] width 565 height 39
type input "0002462"
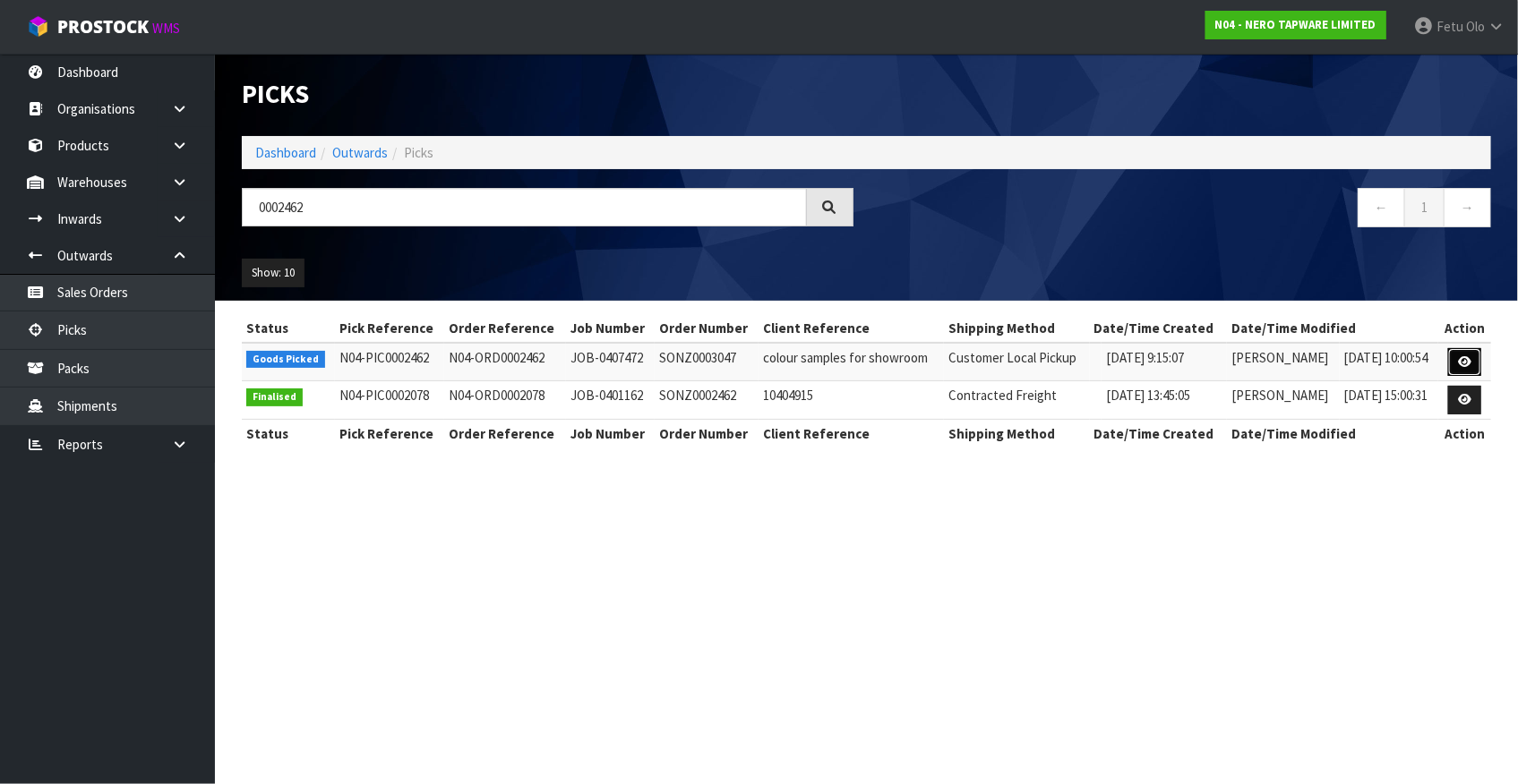
click at [1461, 359] on icon at bounding box center [1464, 362] width 14 height 12
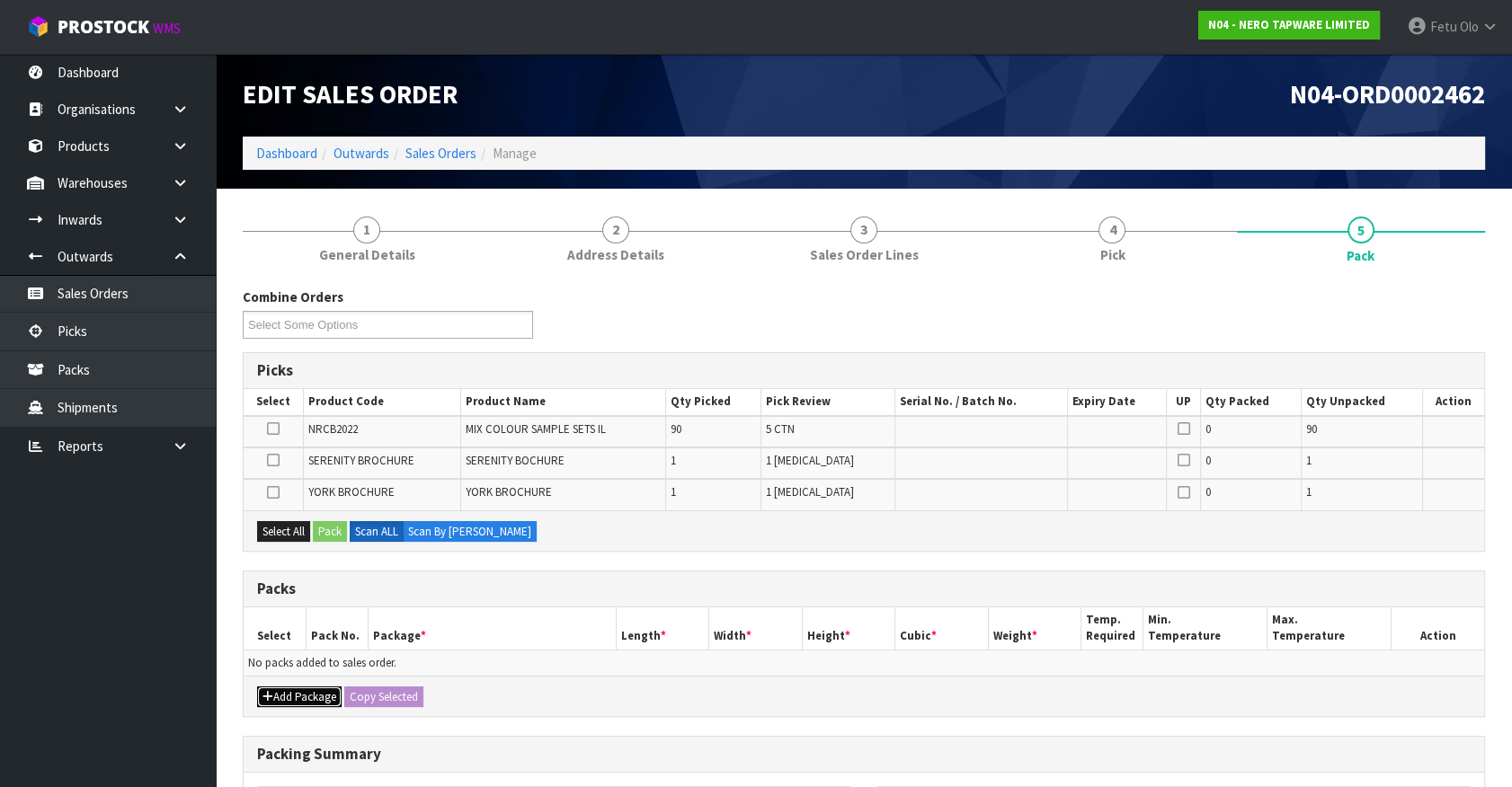
click at [283, 695] on button "Add Package" at bounding box center [299, 696] width 84 height 21
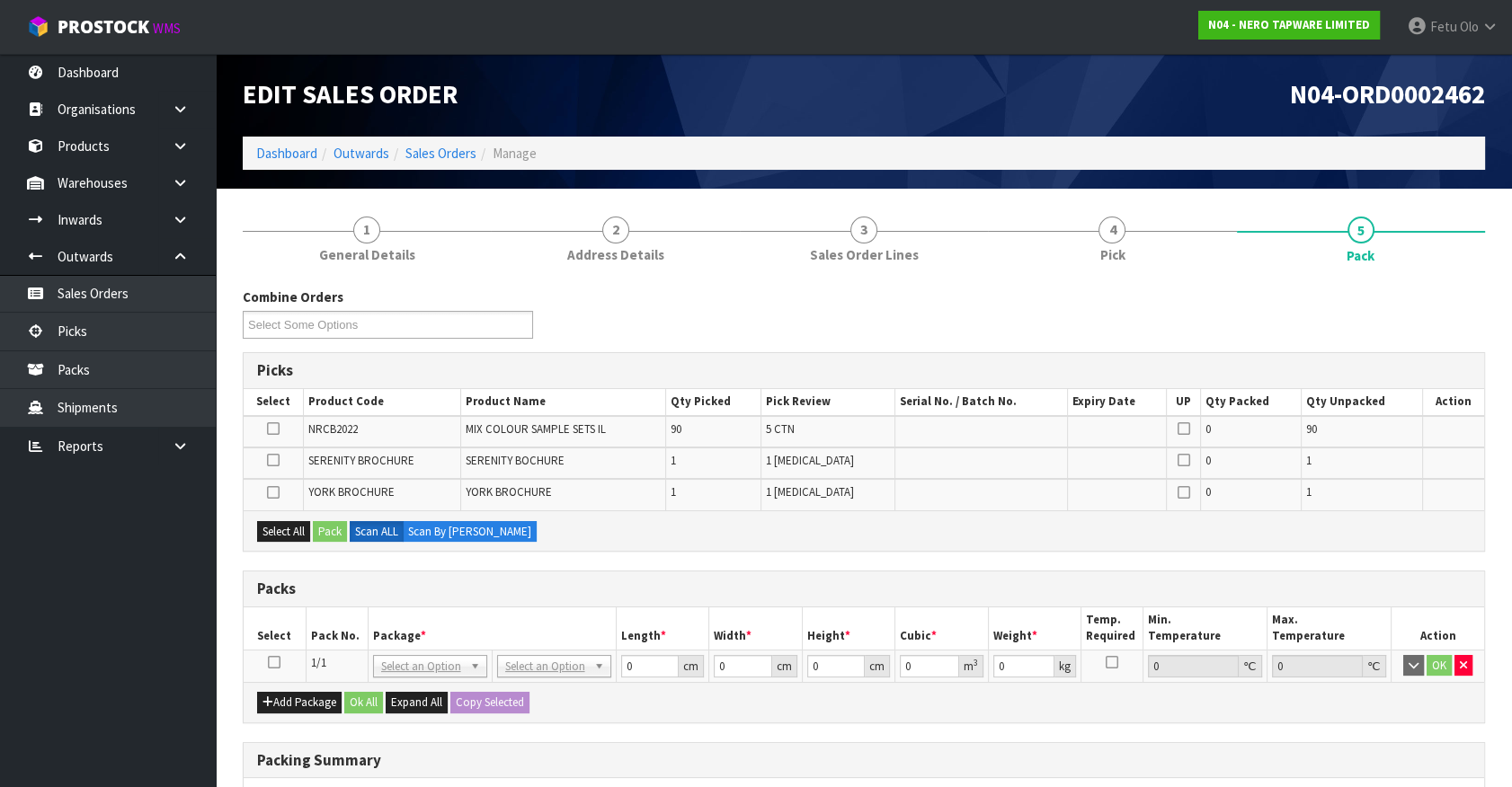
click at [276, 662] on icon at bounding box center [274, 662] width 13 height 1
click at [399, 621] on th "Package *" at bounding box center [491, 629] width 248 height 43
click at [591, 555] on div "Combine Orders N04-ORD0002389 N04-ORD0002454 N04-ORD0002457 N04-ORD0002458 N04-…" at bounding box center [863, 664] width 1243 height 754
drag, startPoint x: 270, startPoint y: 455, endPoint x: 288, endPoint y: 460, distance: 18.7
click at [276, 460] on icon at bounding box center [274, 460] width 13 height 1
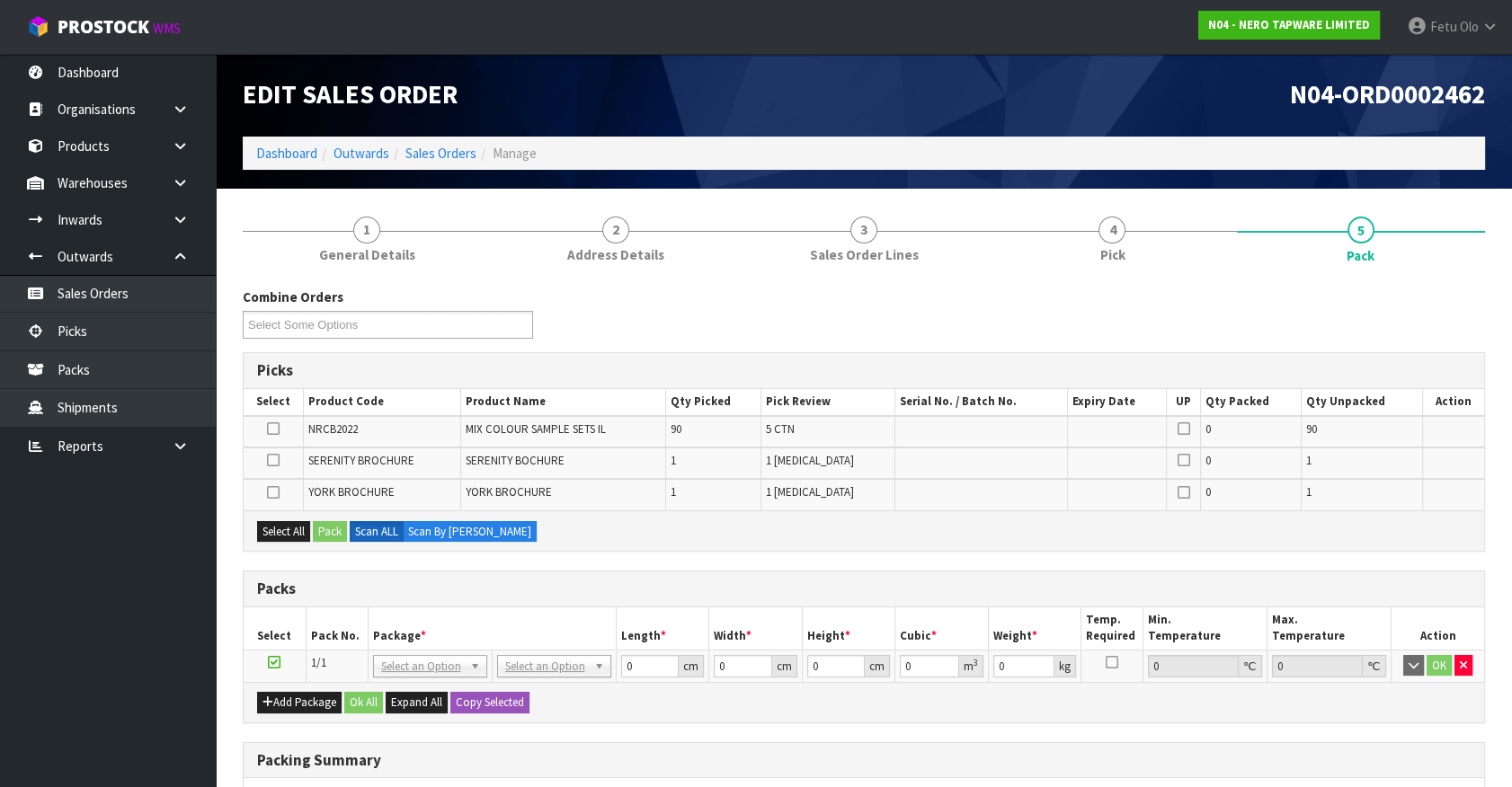
click at [0, 0] on input "checkbox" at bounding box center [0, 0] width 0 height 0
click at [564, 603] on div "Packs" at bounding box center [863, 589] width 1241 height 36
click at [297, 532] on button "Select All" at bounding box center [283, 531] width 53 height 21
click at [328, 535] on button "Pack" at bounding box center [329, 531] width 34 height 21
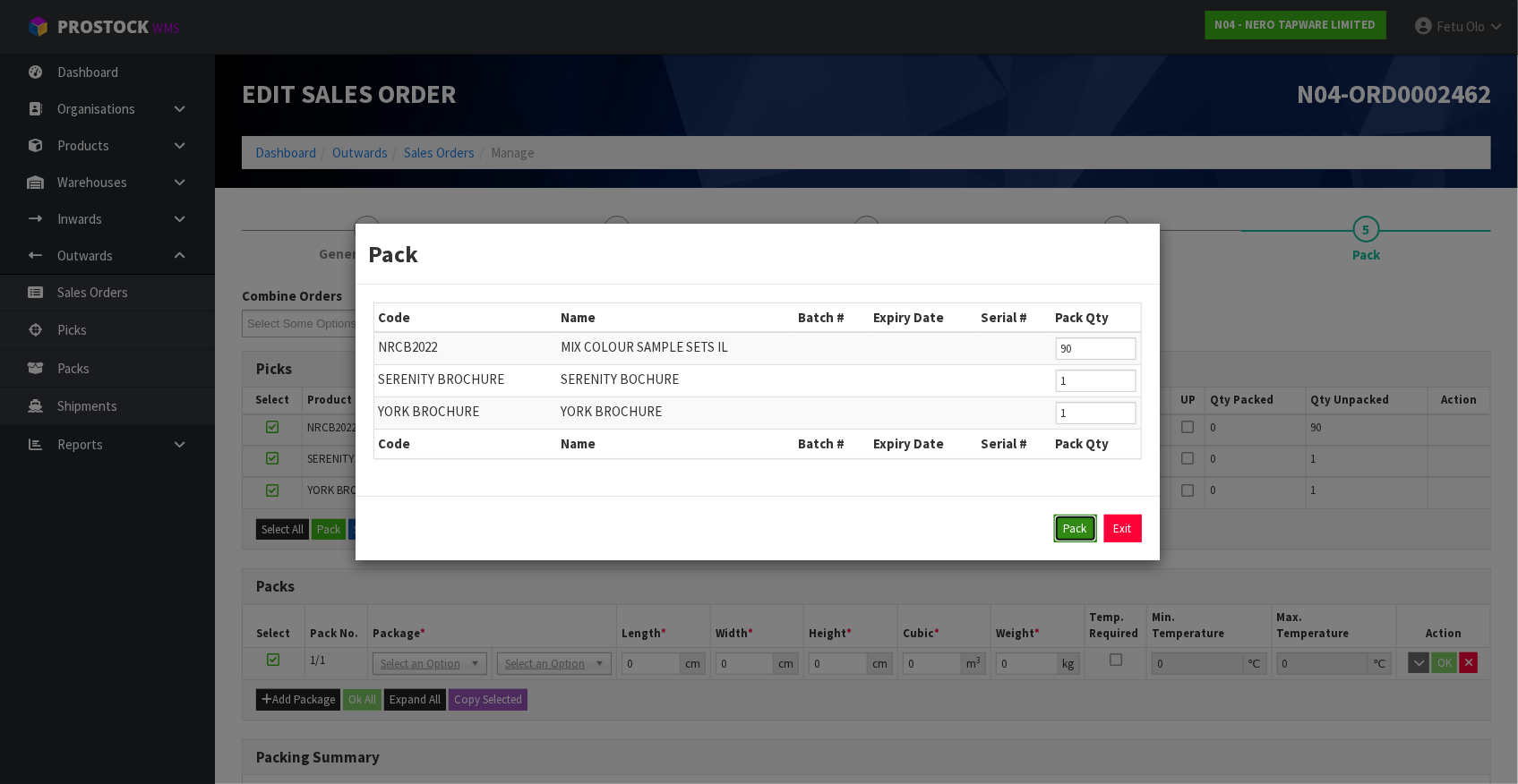
click at [1077, 532] on button "Pack" at bounding box center [1075, 529] width 43 height 29
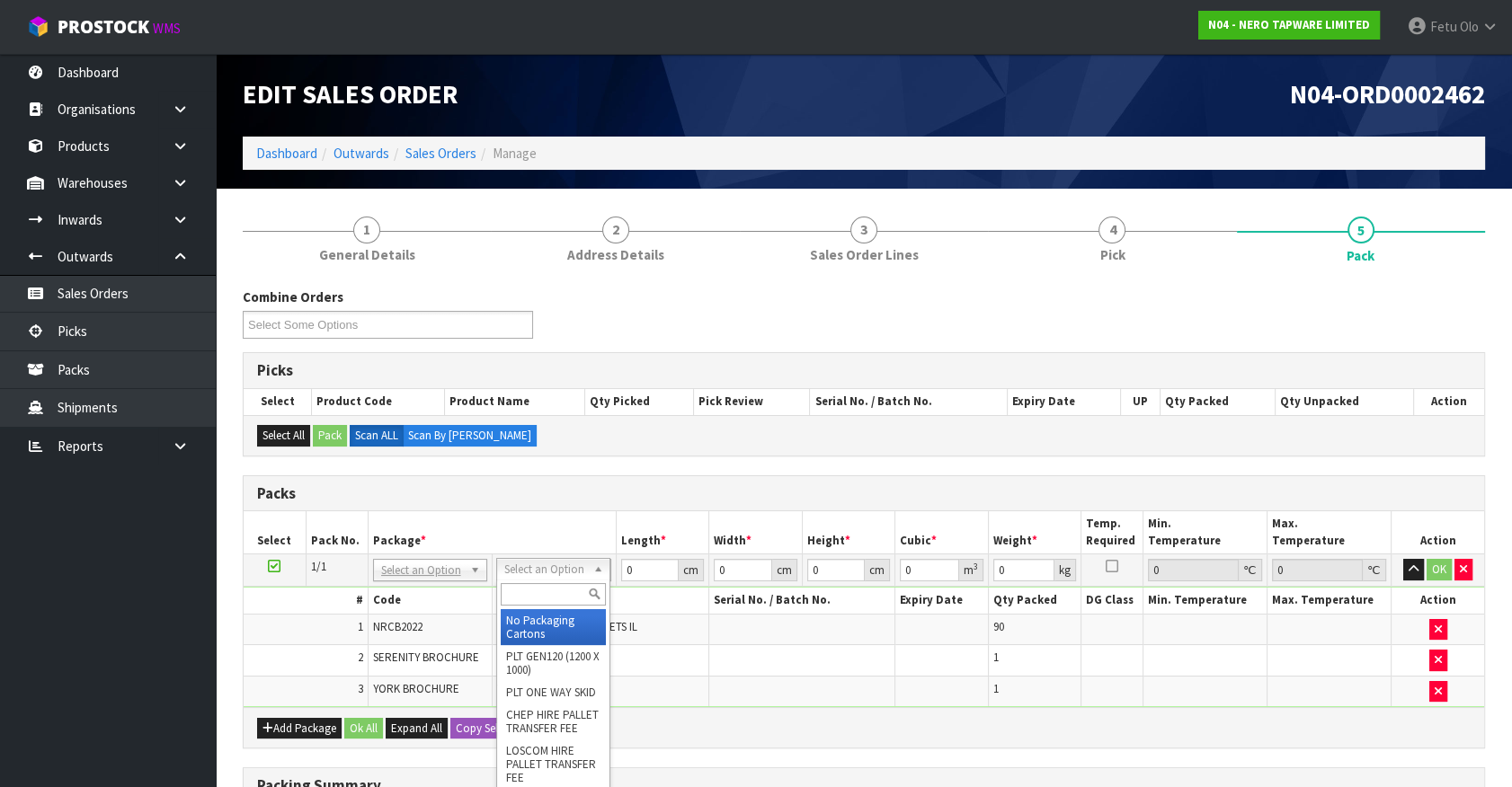
drag, startPoint x: 544, startPoint y: 559, endPoint x: 530, endPoint y: 593, distance: 36.8
click at [526, 596] on input "text" at bounding box center [553, 594] width 105 height 22
type input "RE"
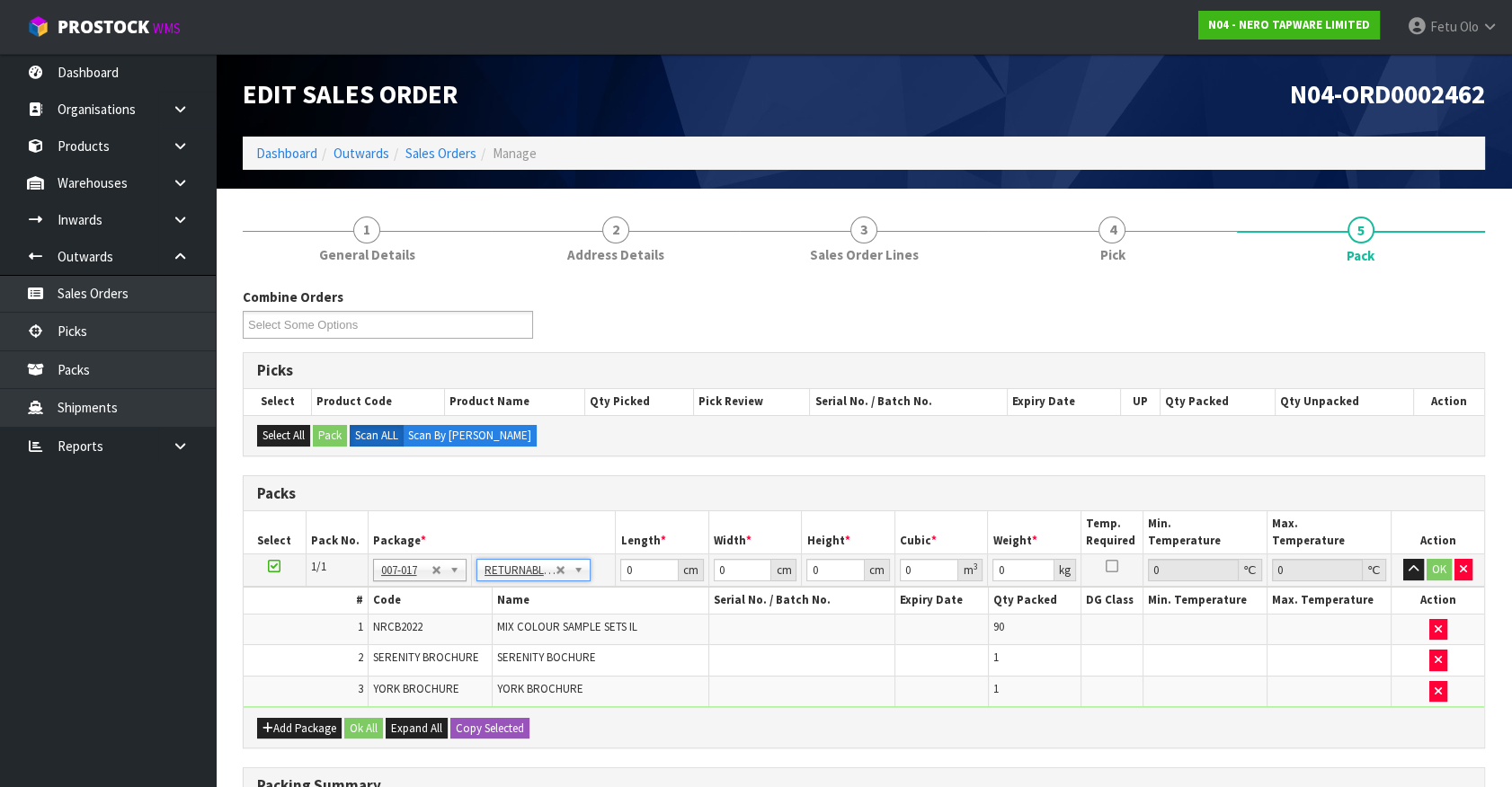
type input "84.05"
drag, startPoint x: 558, startPoint y: 604, endPoint x: 502, endPoint y: 629, distance: 61.3
click at [502, 629] on tbody "1/1 NONE 007-001 007-002 007-004 007-009 007-013 007-014 007-015 007-017 007-01…" at bounding box center [863, 630] width 1241 height 153
type input "110"
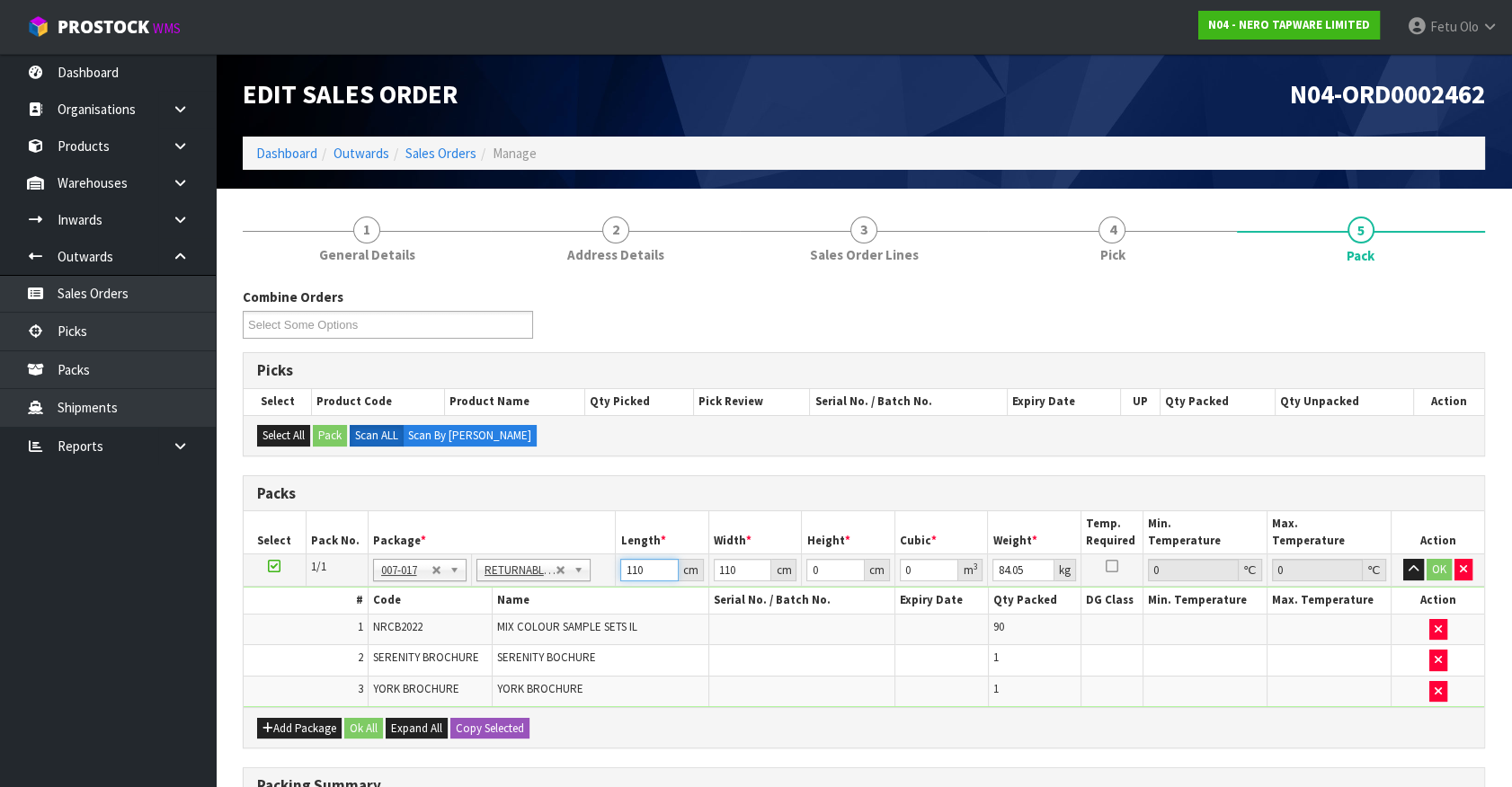
click at [632, 572] on input "110" at bounding box center [649, 570] width 58 height 22
type input "80"
click at [632, 572] on input "80" at bounding box center [649, 570] width 58 height 22
type input "80"
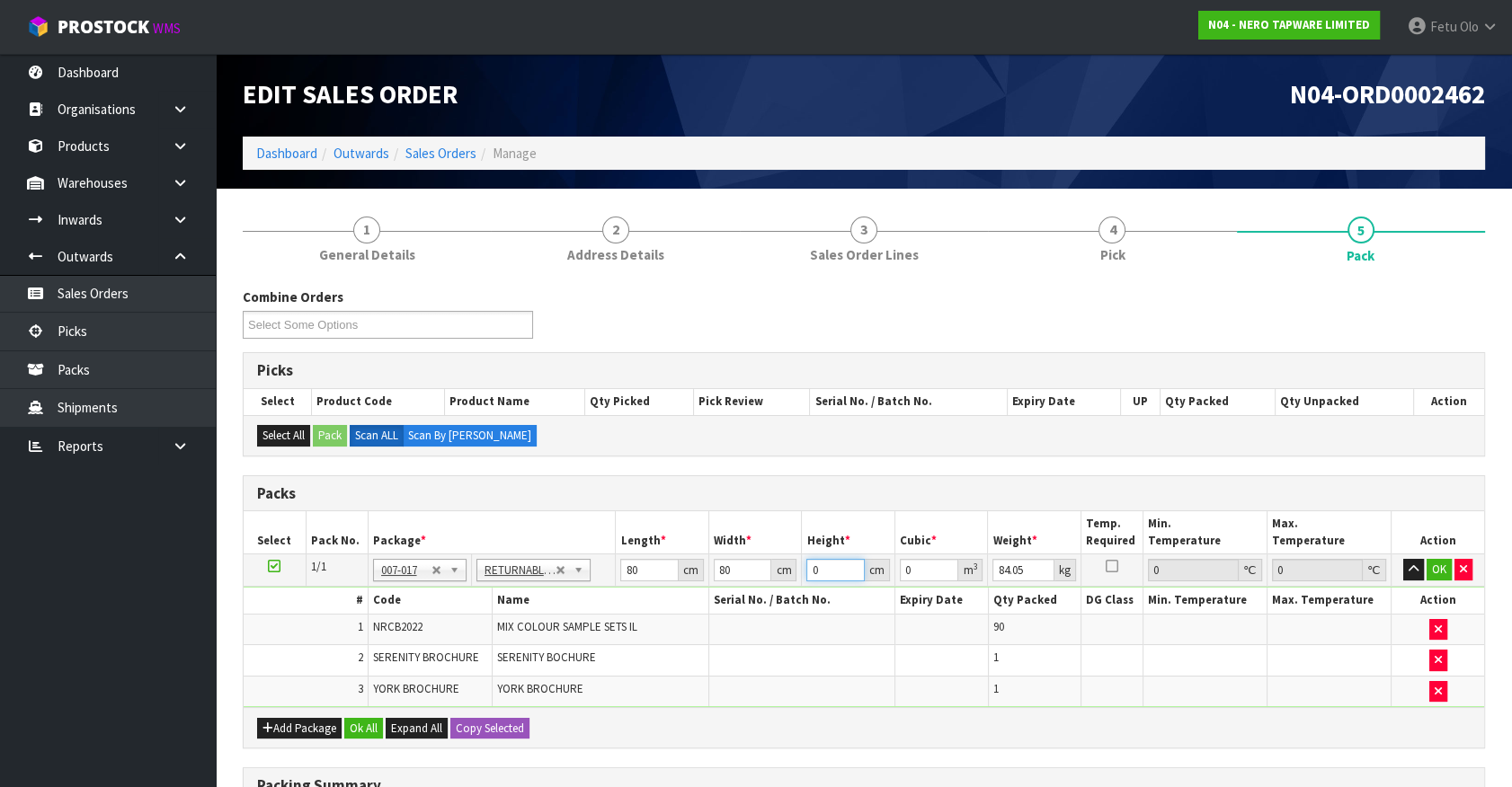
type input "3"
type input "0.0192"
type input "36"
type input "0.2304"
type input "36"
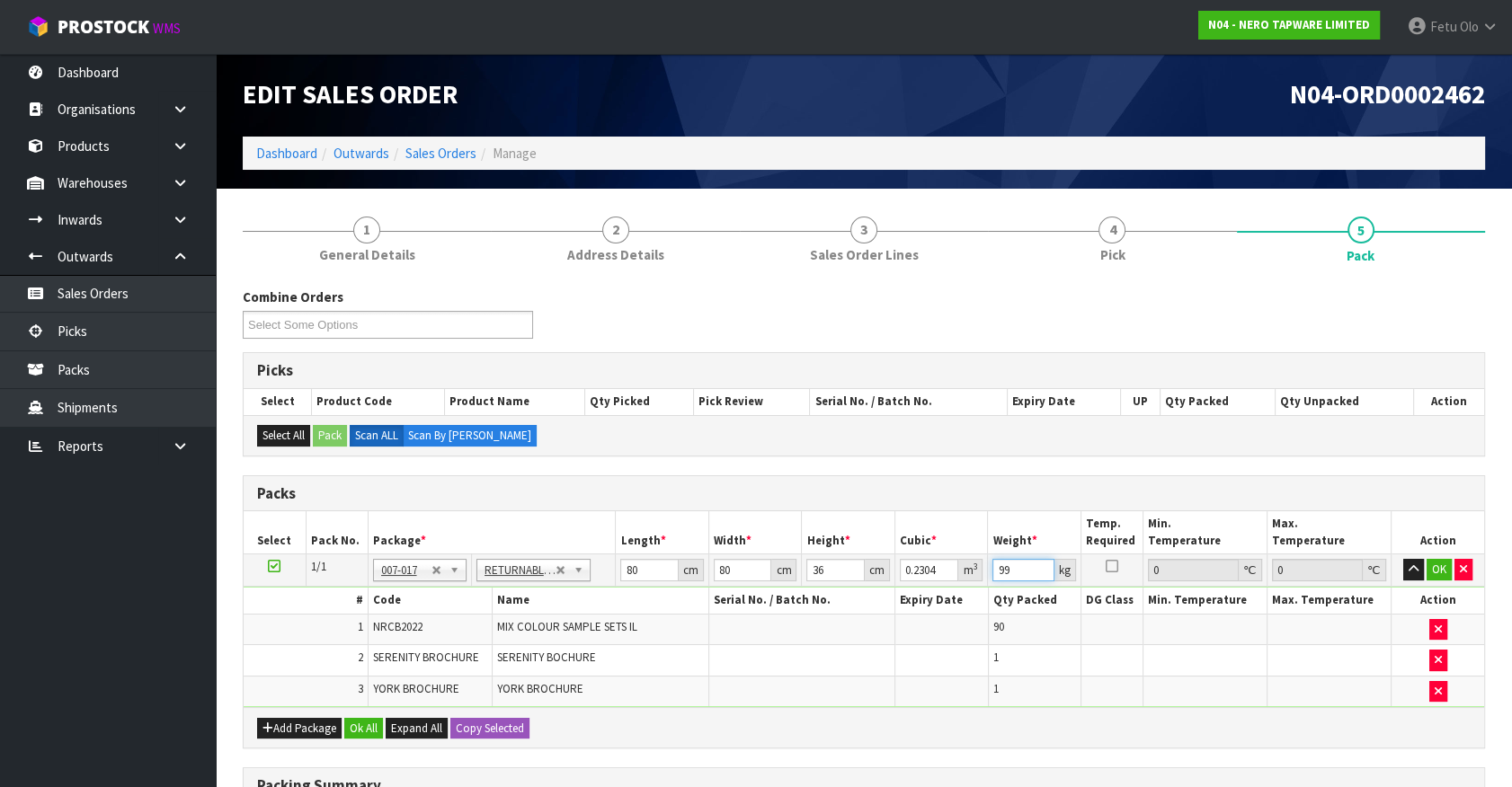
type input "99"
click button "OK" at bounding box center [1439, 569] width 25 height 21
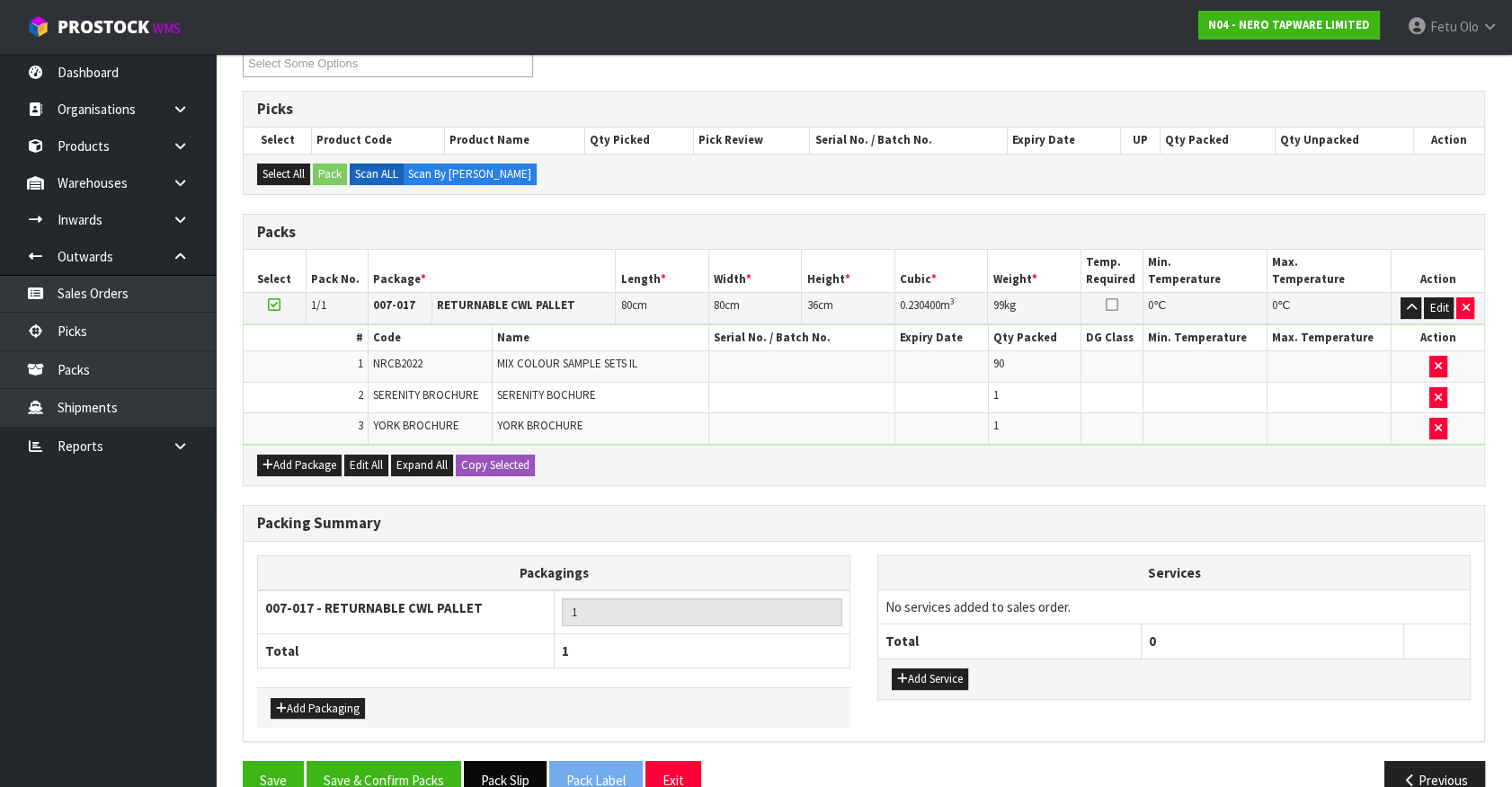
scroll to position [297, 0]
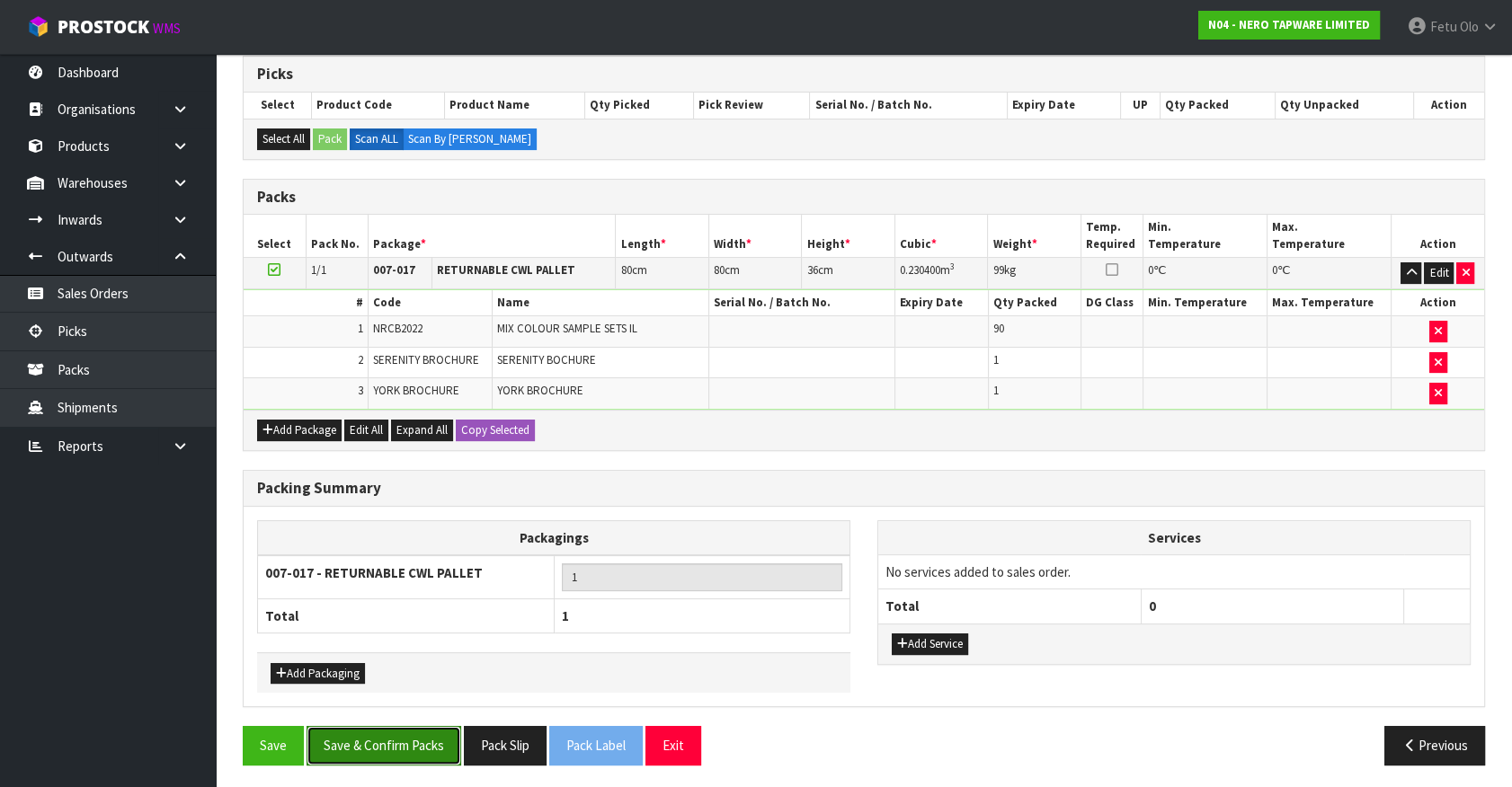
click at [409, 745] on button "Save & Confirm Packs" at bounding box center [383, 745] width 155 height 39
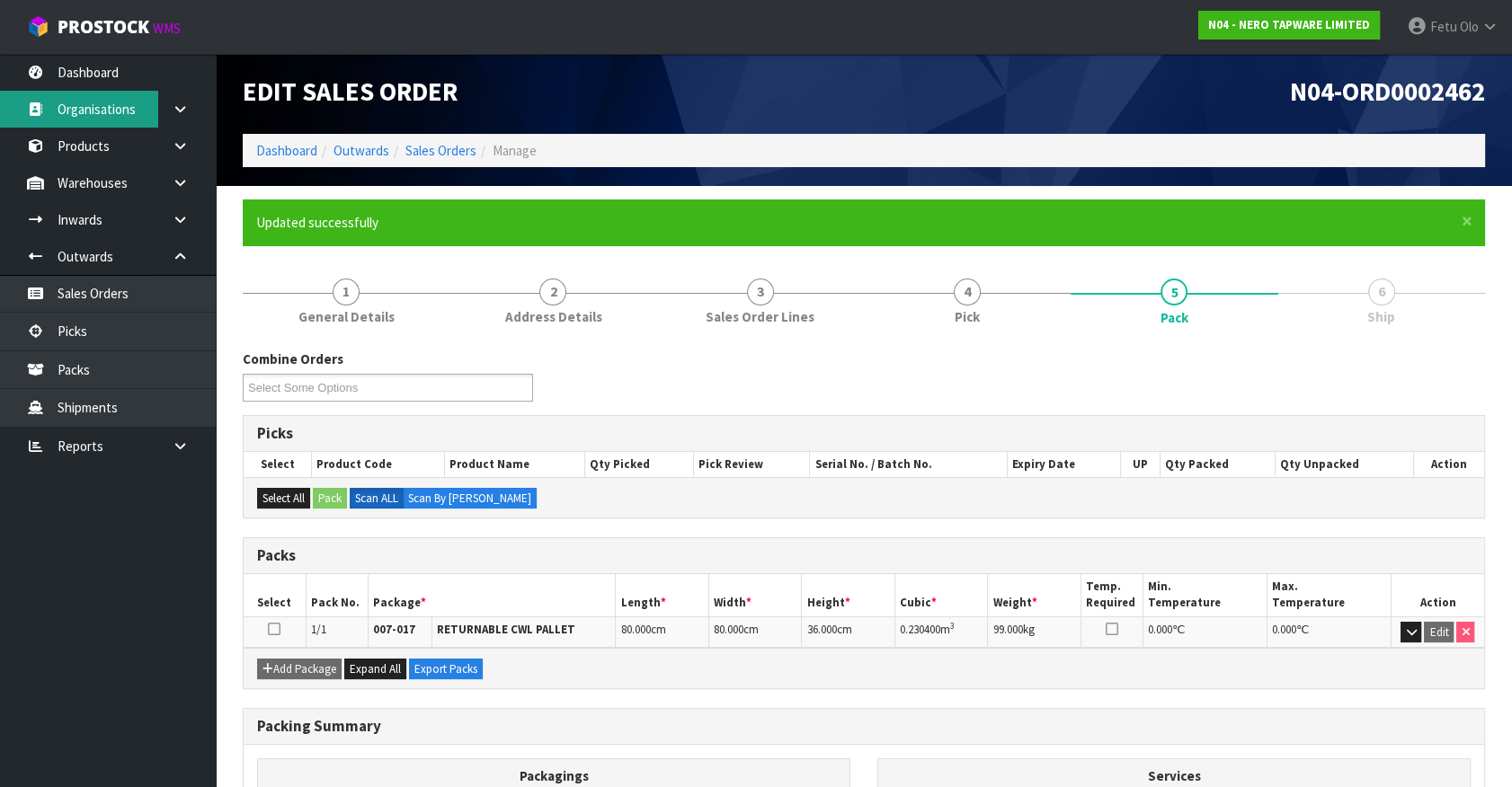
scroll to position [0, 0]
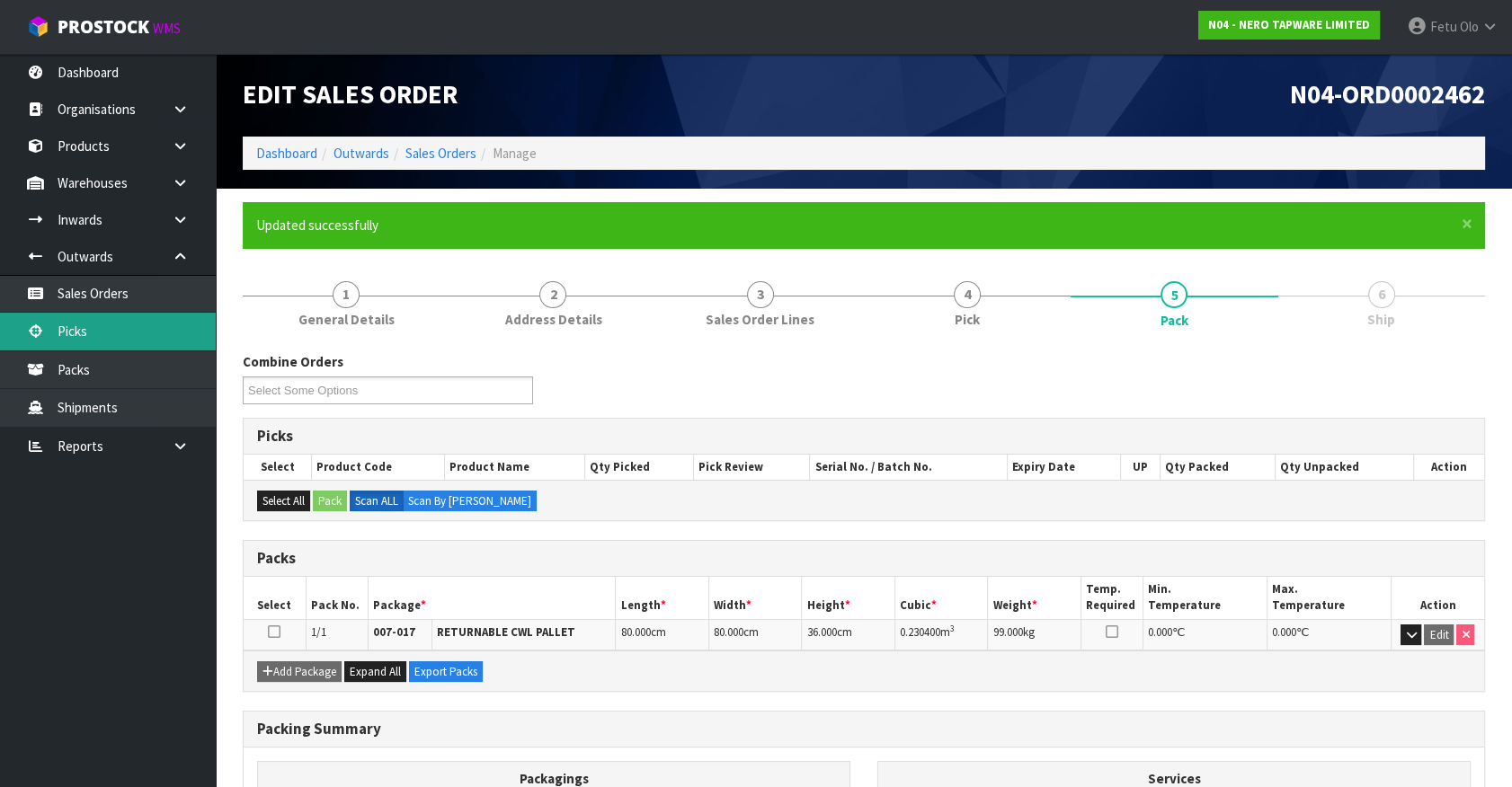
click at [86, 330] on link "Picks" at bounding box center [107, 331] width 216 height 37
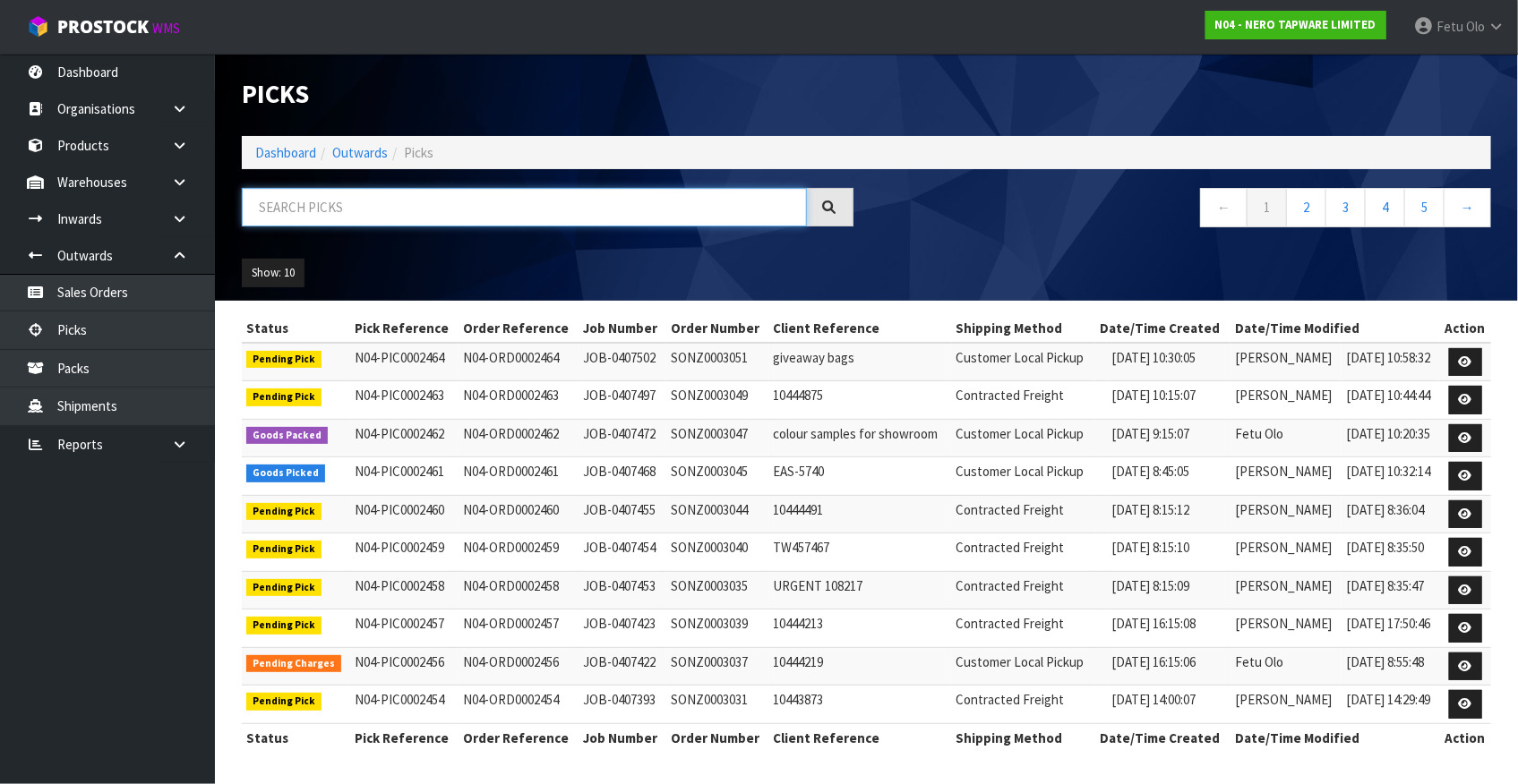
click at [333, 205] on input "text" at bounding box center [524, 207] width 565 height 39
type input "0002461"
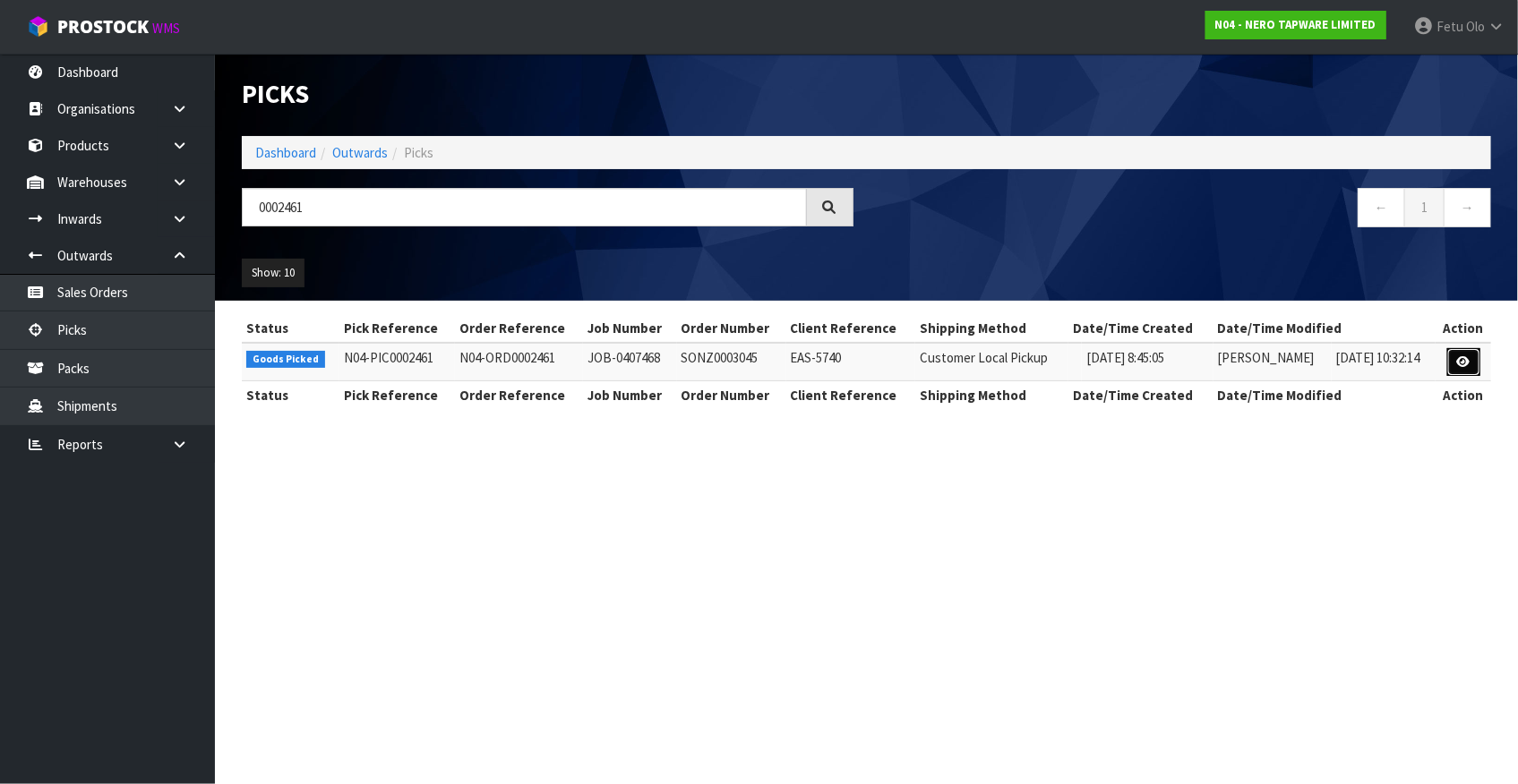
click at [1473, 363] on link at bounding box center [1464, 362] width 33 height 29
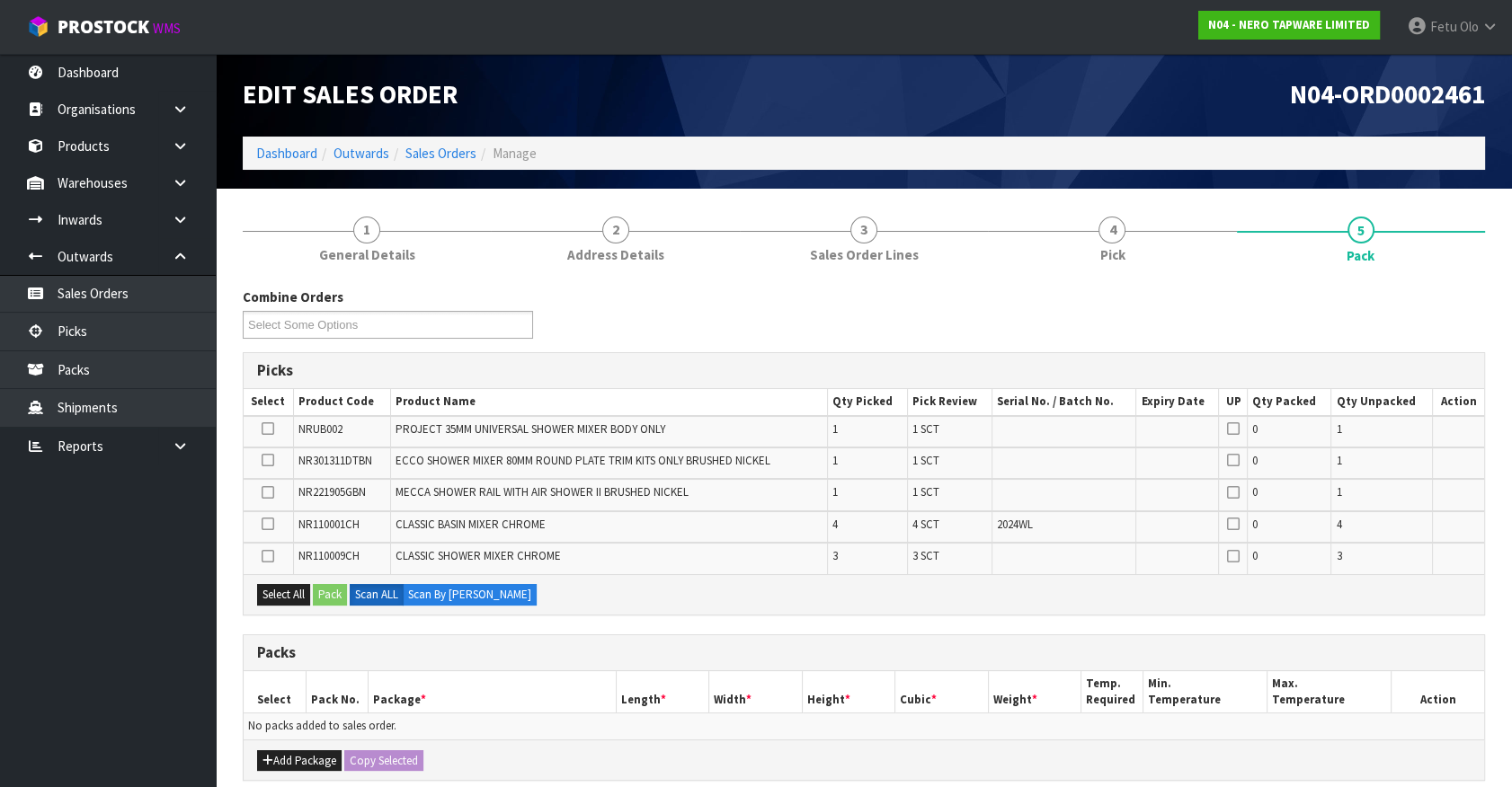
click at [390, 650] on h3 "Packs" at bounding box center [863, 653] width 1213 height 17
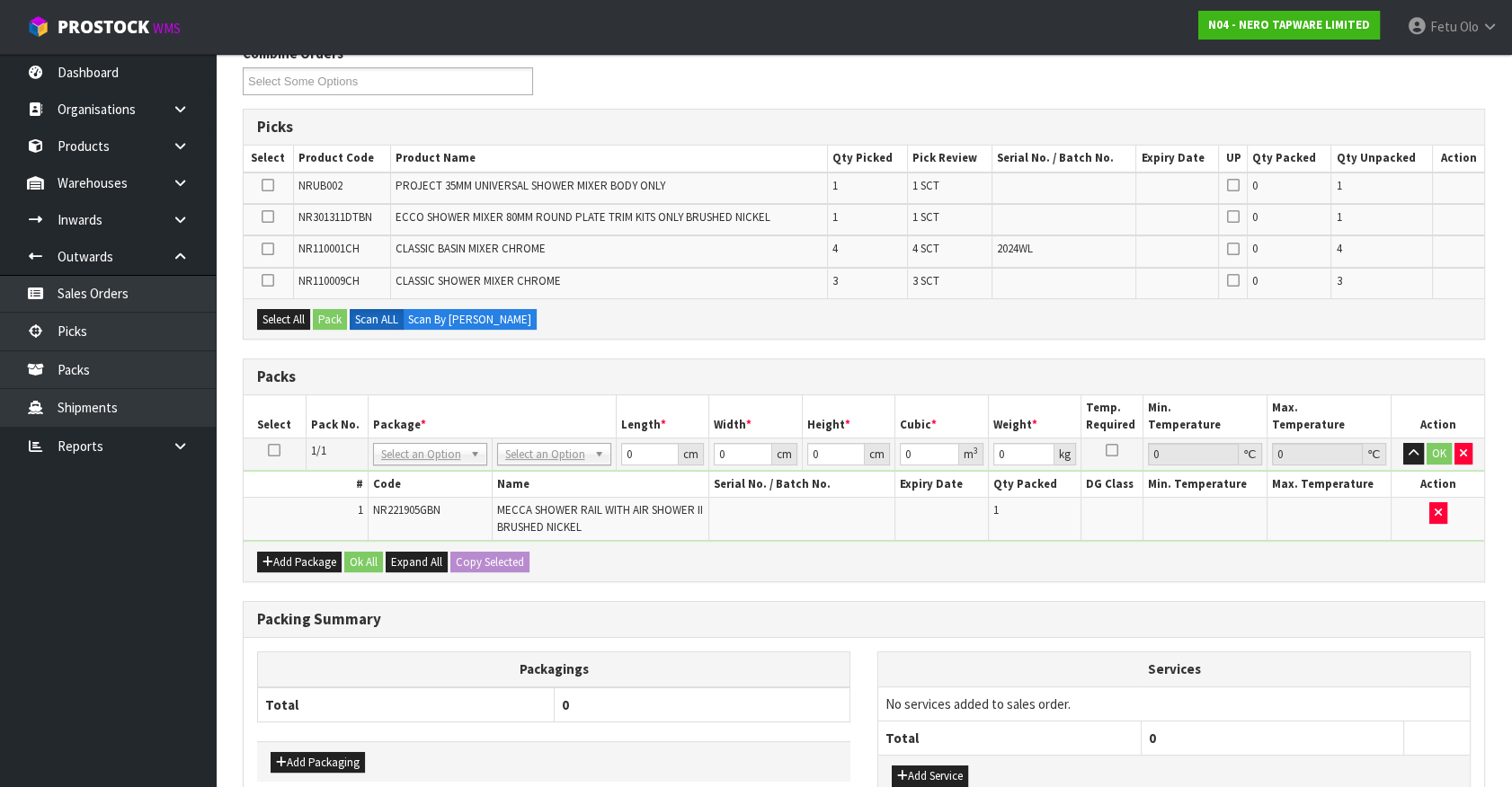
scroll to position [244, 0]
click at [279, 553] on button "Add Package" at bounding box center [299, 560] width 84 height 21
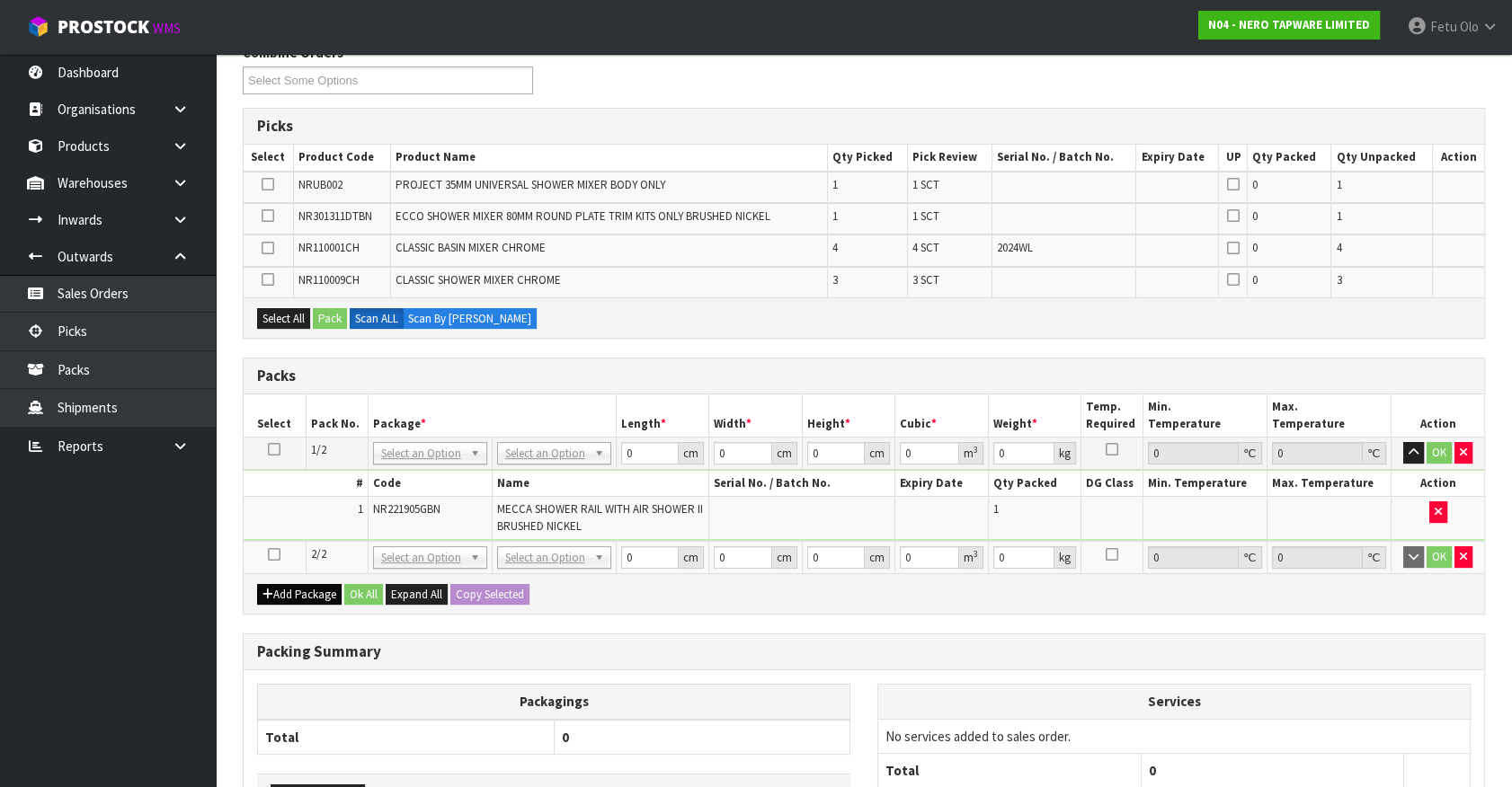
click at [277, 554] on icon at bounding box center [274, 554] width 13 height 1
click at [102, 623] on ul "Dashboard Organisations Clients Consignees Carriers Products Categories Serial …" at bounding box center [107, 420] width 216 height 733
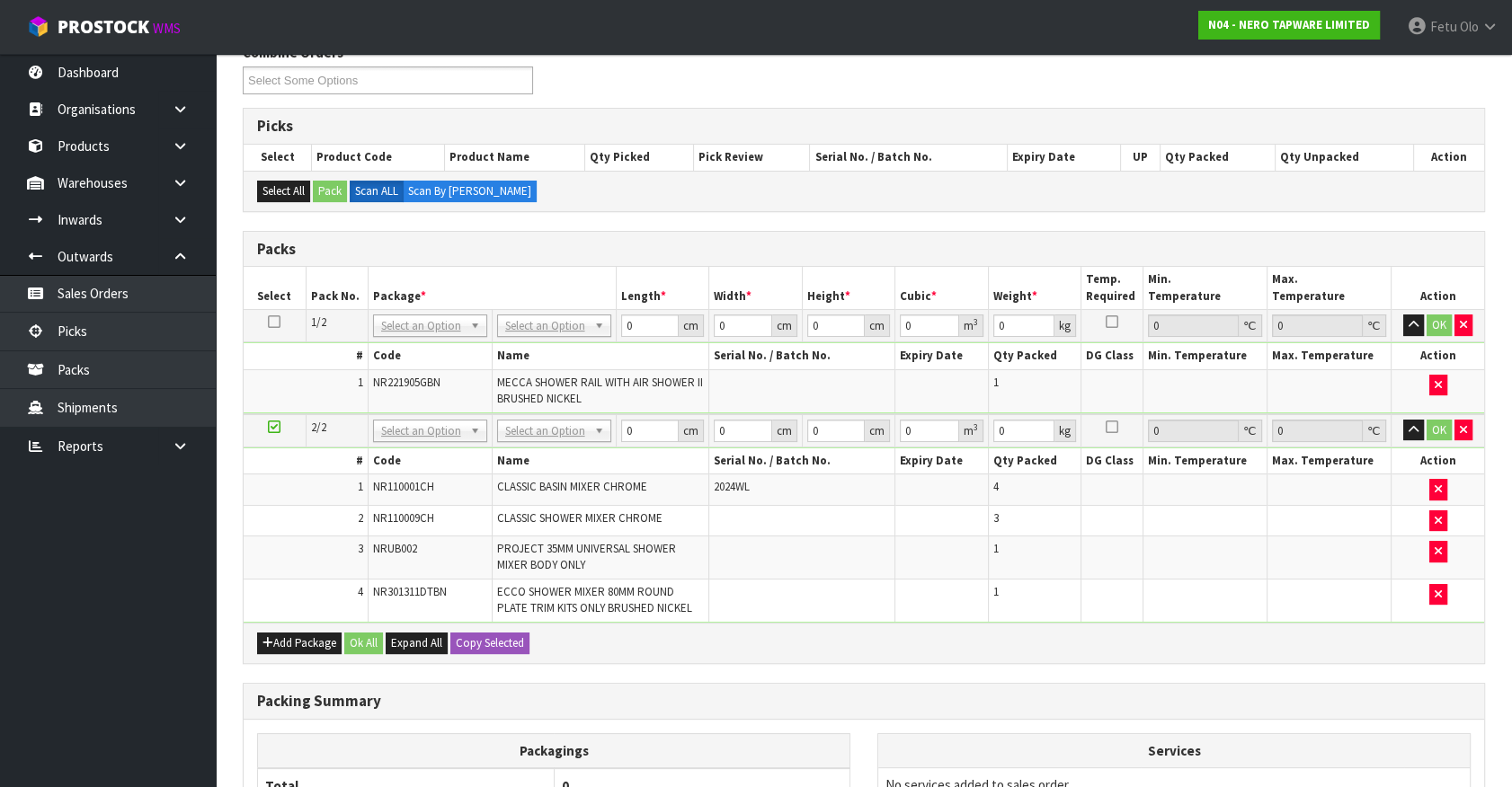
drag, startPoint x: 452, startPoint y: 332, endPoint x: 430, endPoint y: 354, distance: 31.1
click at [426, 352] on input "text" at bounding box center [429, 350] width 105 height 22
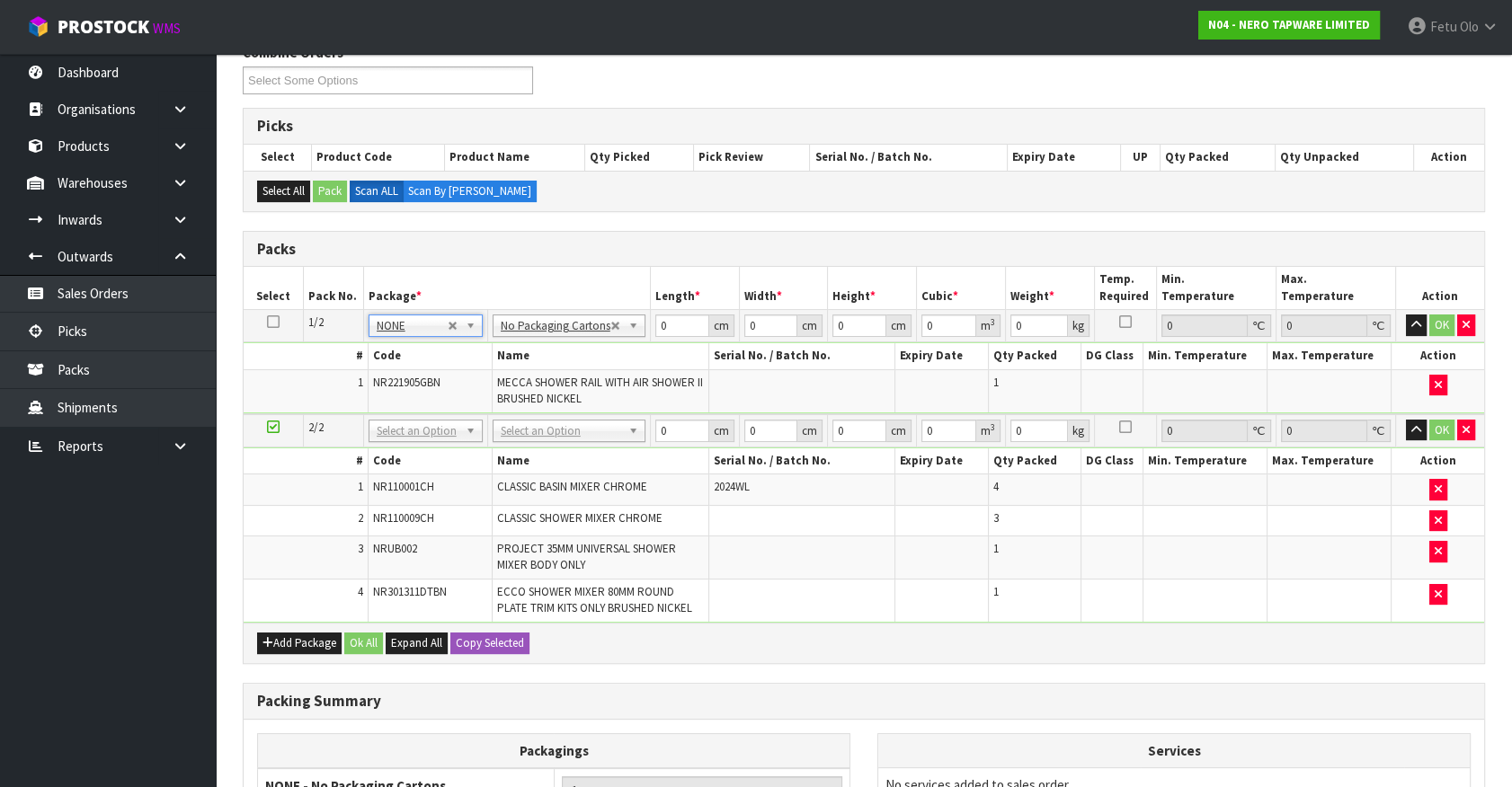
click at [276, 426] on icon at bounding box center [274, 426] width 13 height 1
drag, startPoint x: 423, startPoint y: 418, endPoint x: 413, endPoint y: 445, distance: 28.8
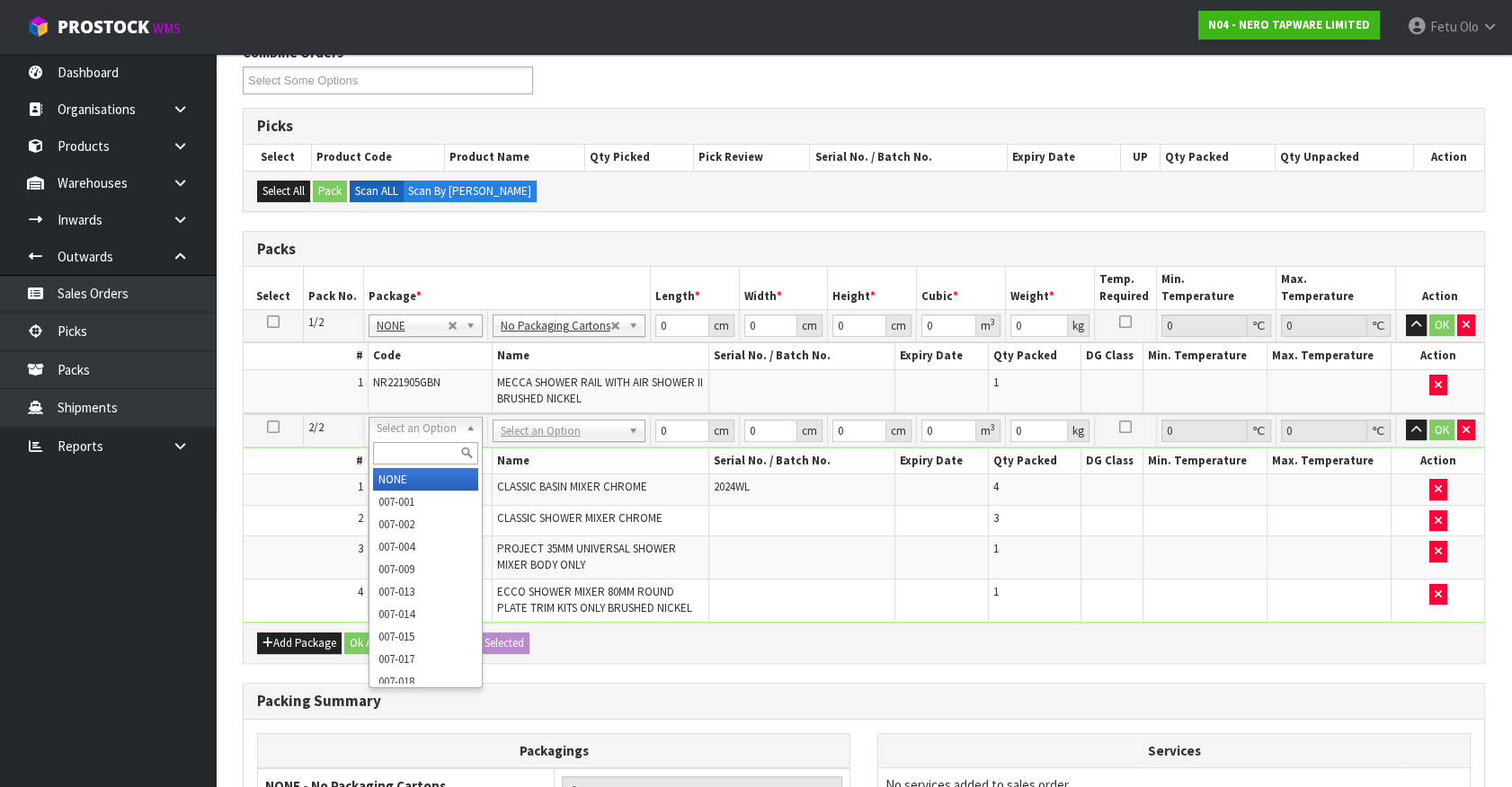
click at [408, 454] on input "text" at bounding box center [426, 453] width 105 height 22
type input "011"
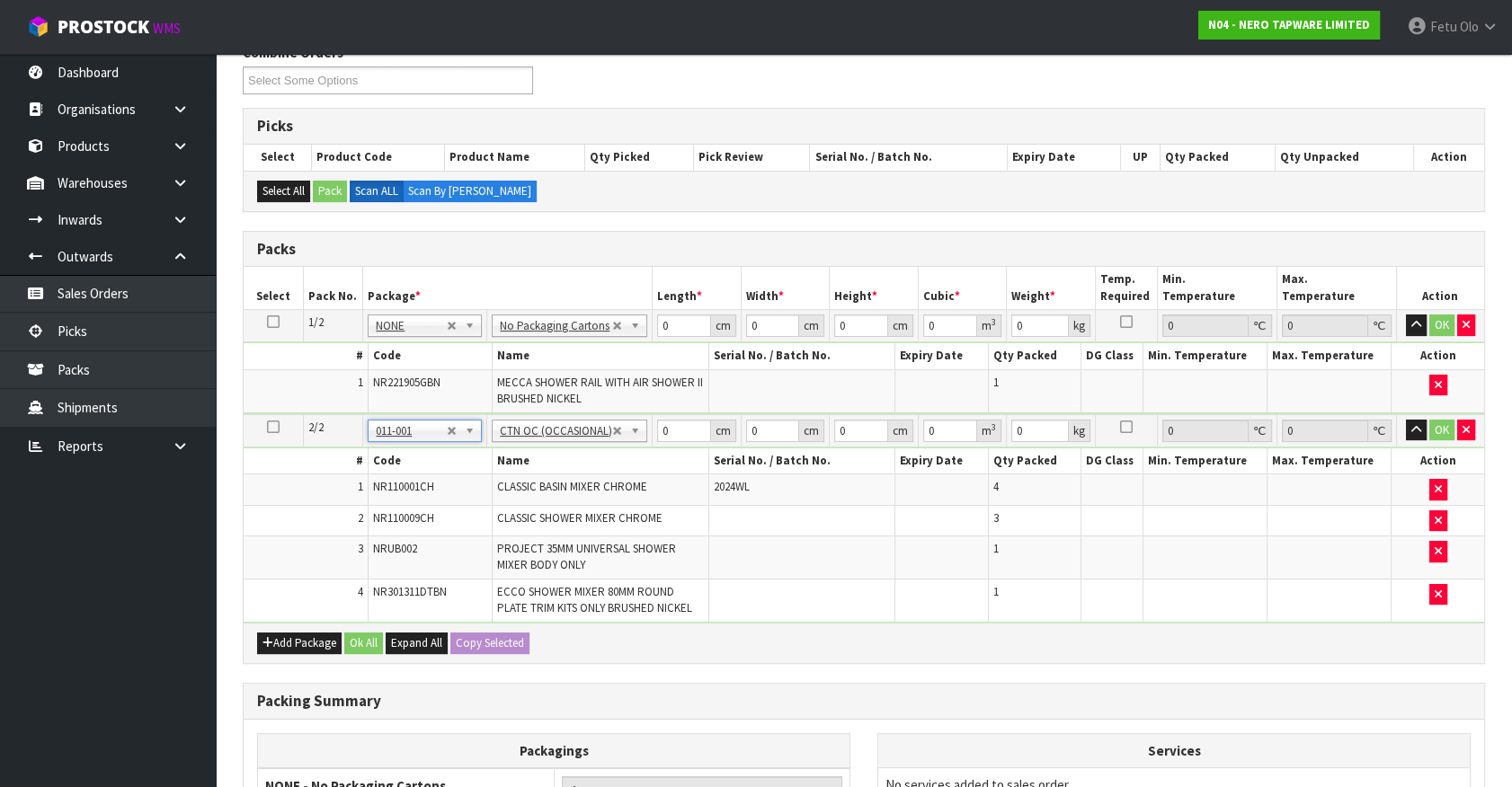
type input "9.19"
click at [650, 566] on td "PROJECT 35MM UNIVERSAL SHOWER MIXER BODY ONLY" at bounding box center [600, 558] width 217 height 43
drag, startPoint x: 682, startPoint y: 433, endPoint x: 576, endPoint y: 478, distance: 115.2
click at [576, 478] on tbody "2/2 NONE 007-001 007-002 007-004 007-009 007-013 007-014 007-015 007-017 007-01…" at bounding box center [863, 518] width 1241 height 208
type input "38"
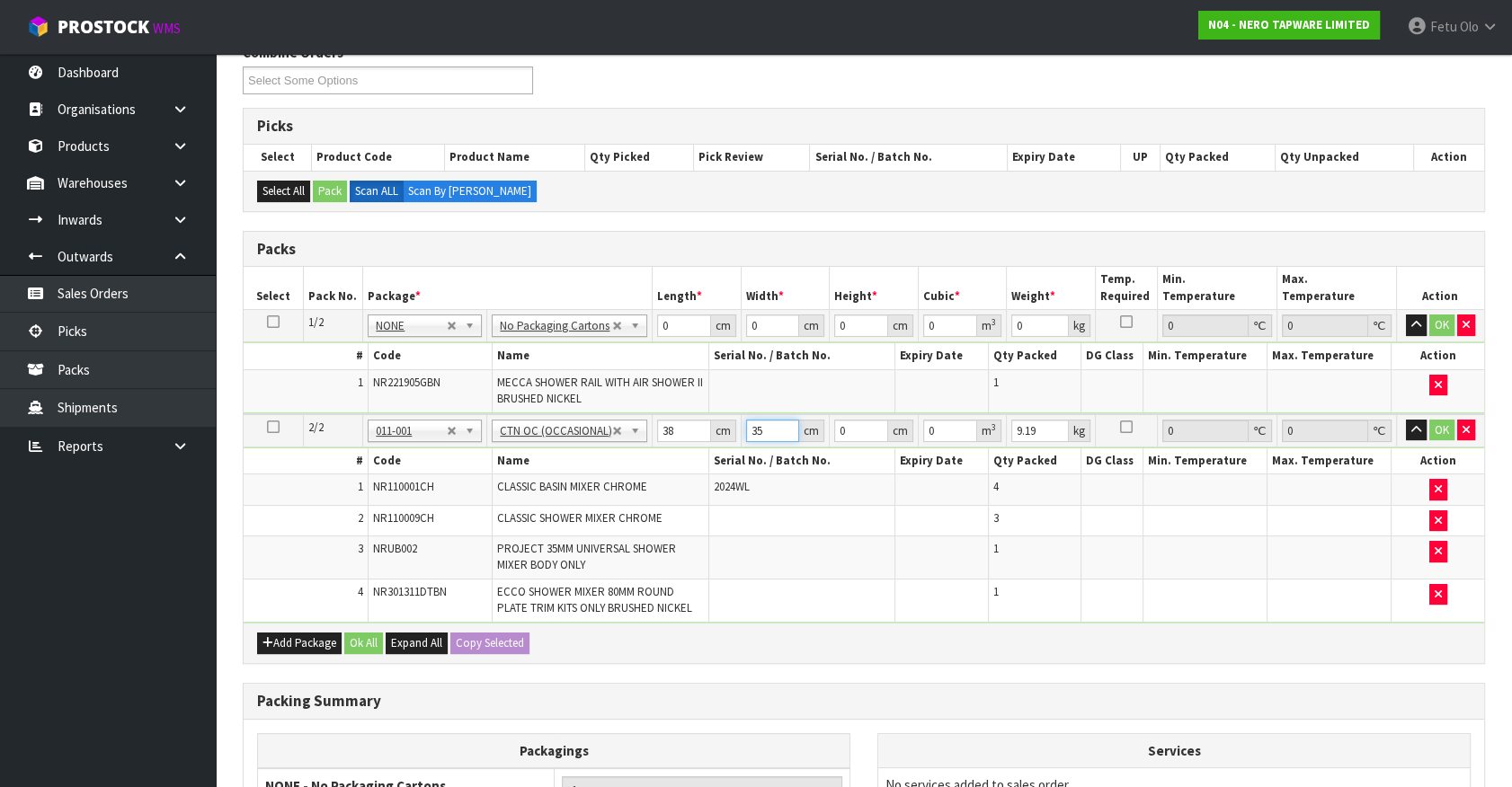
type input "35"
type input "3"
type input "0.00399"
type input "31"
type input "0.04123"
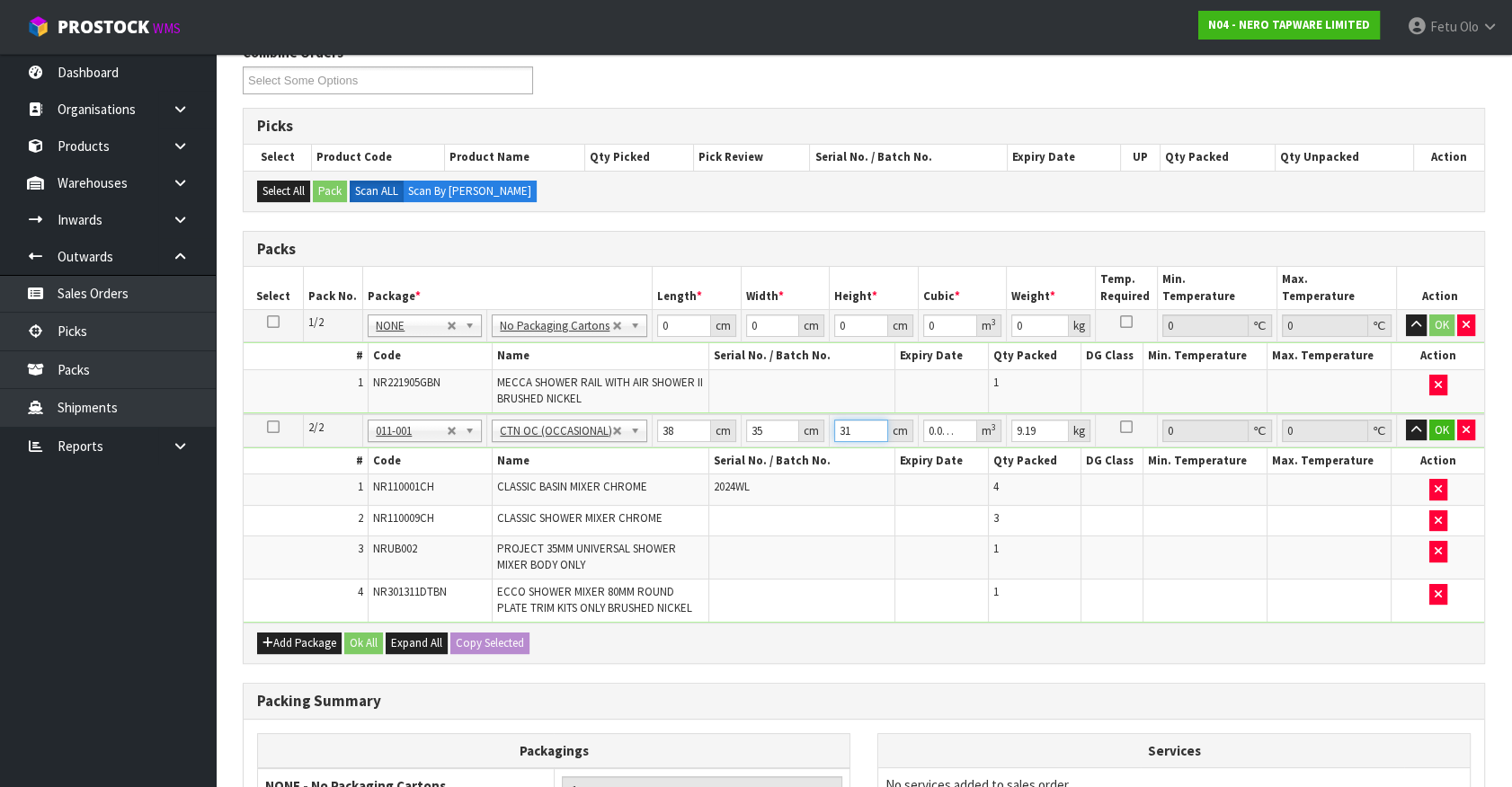
type input "31"
type input "10"
click button "OK" at bounding box center [1442, 430] width 25 height 21
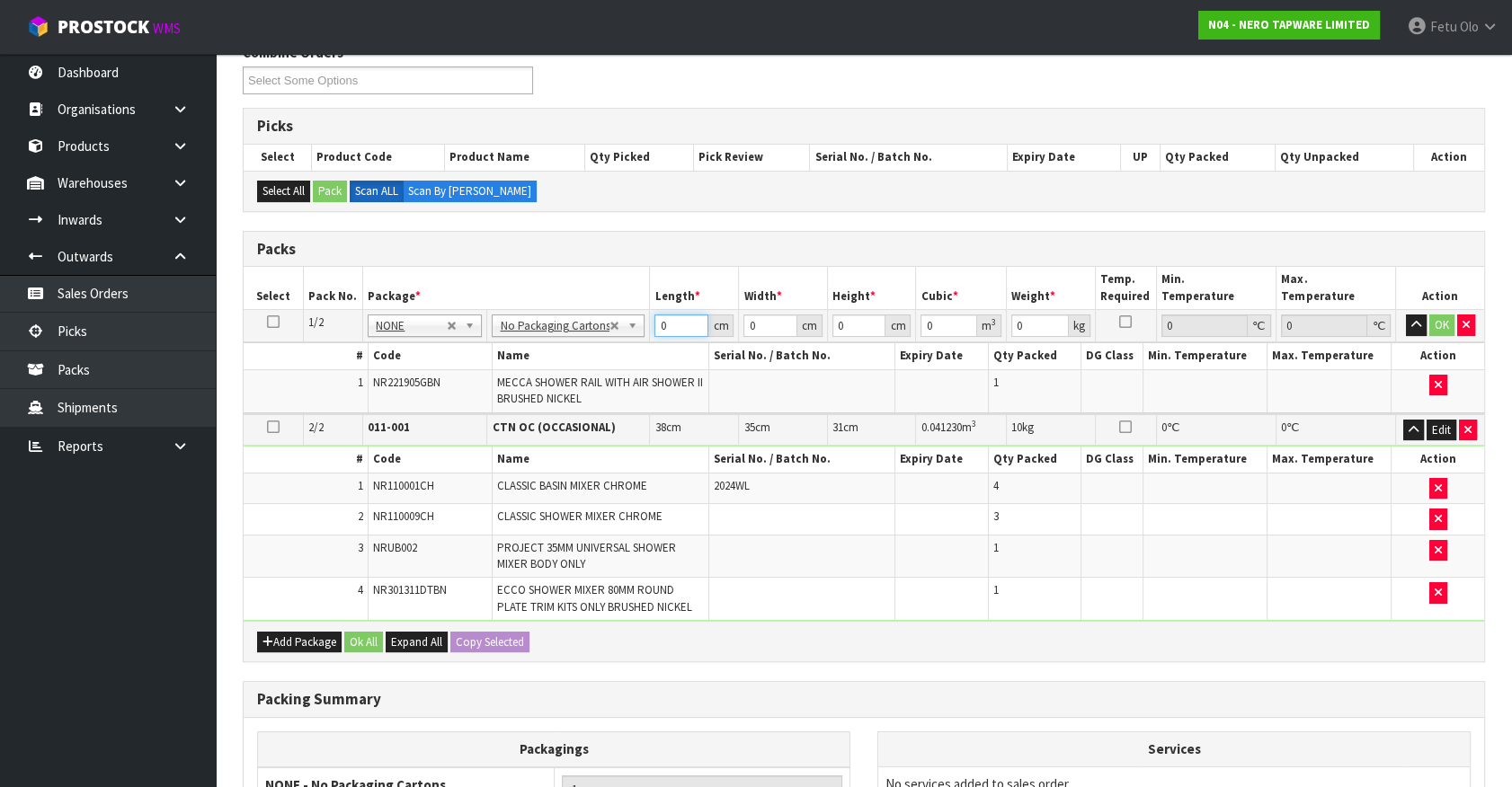
click at [581, 362] on tbody "1/2 NONE 007-001 007-002 007-004 007-009 007-013 007-014 007-015 007-017 007-01…" at bounding box center [863, 362] width 1241 height 105
type input "79"
type input "16"
type input "1"
type input "0.001264"
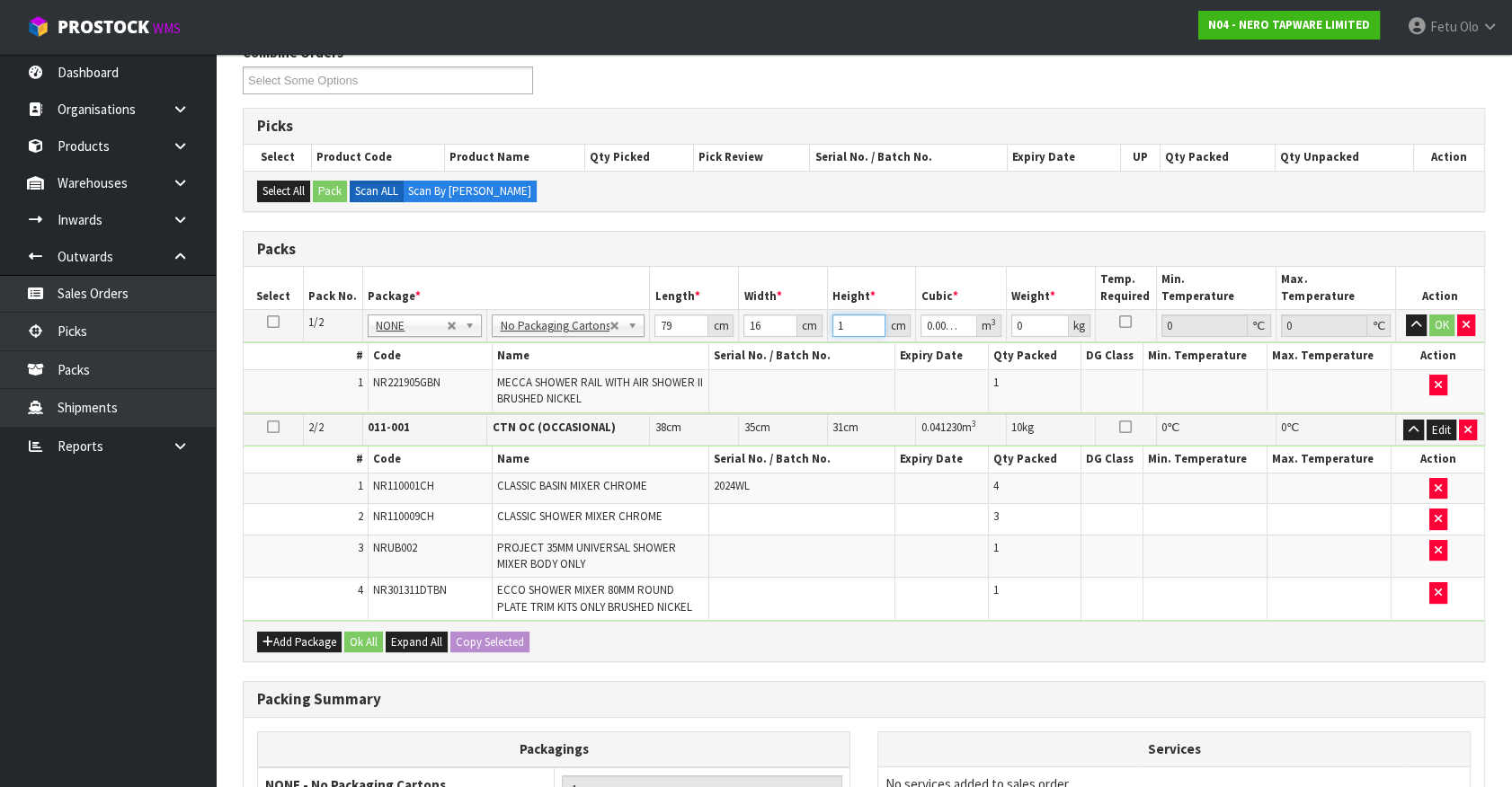
type input "10"
type input "0.01264"
type input "10"
type input "3"
click button "OK" at bounding box center [1442, 325] width 25 height 21
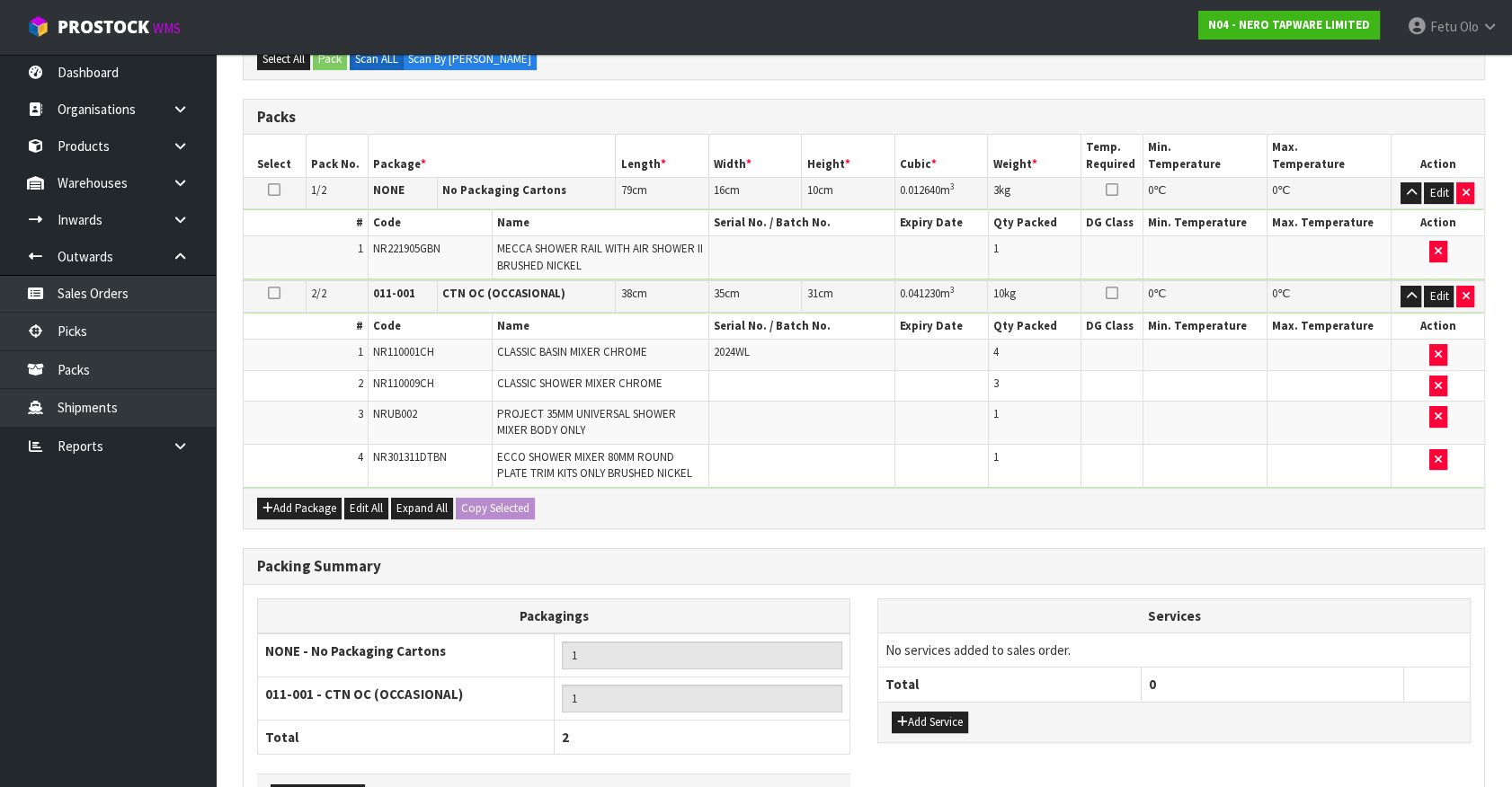
scroll to position [497, 0]
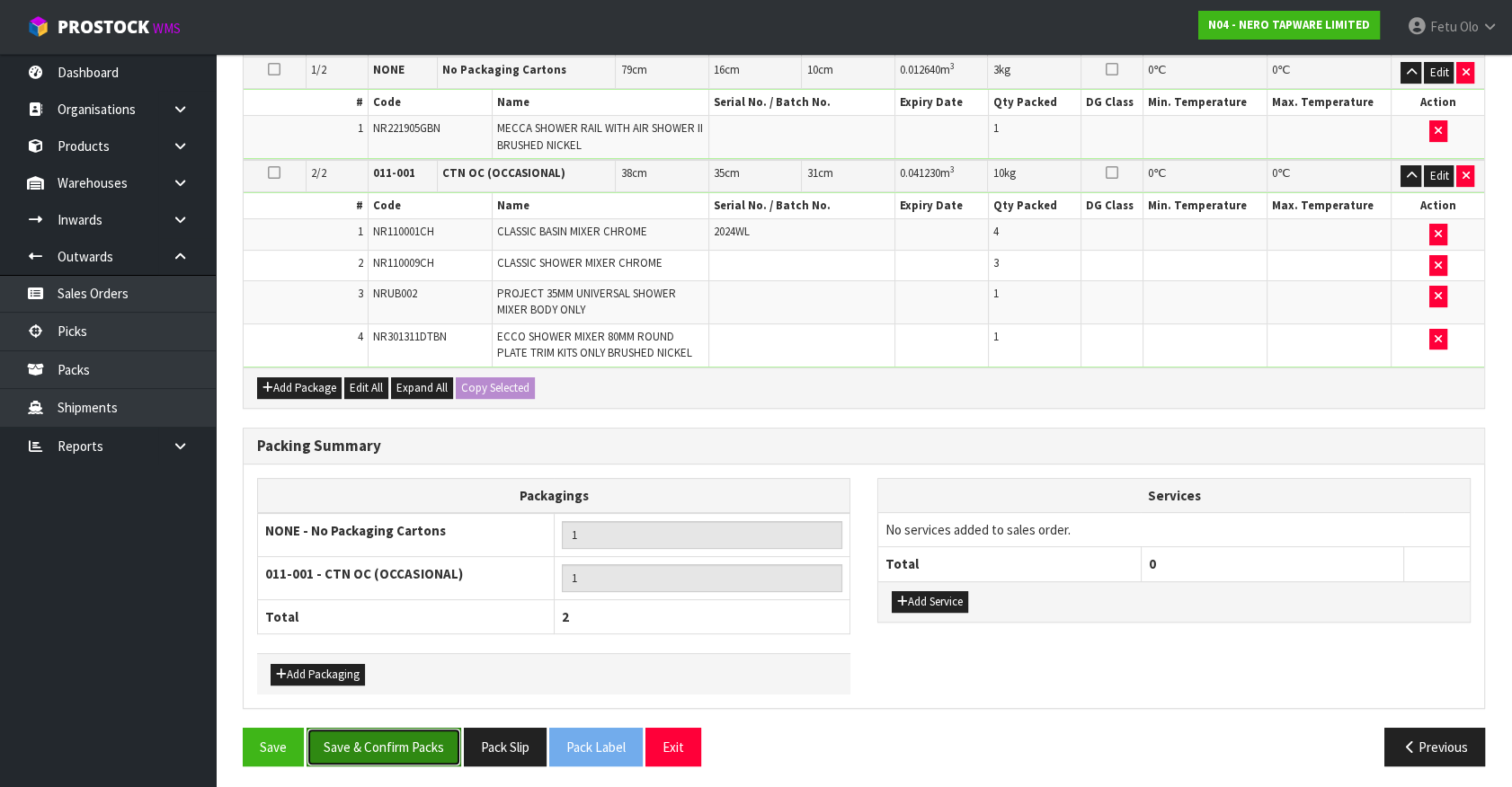
click at [402, 748] on button "Save & Confirm Packs" at bounding box center [383, 747] width 155 height 39
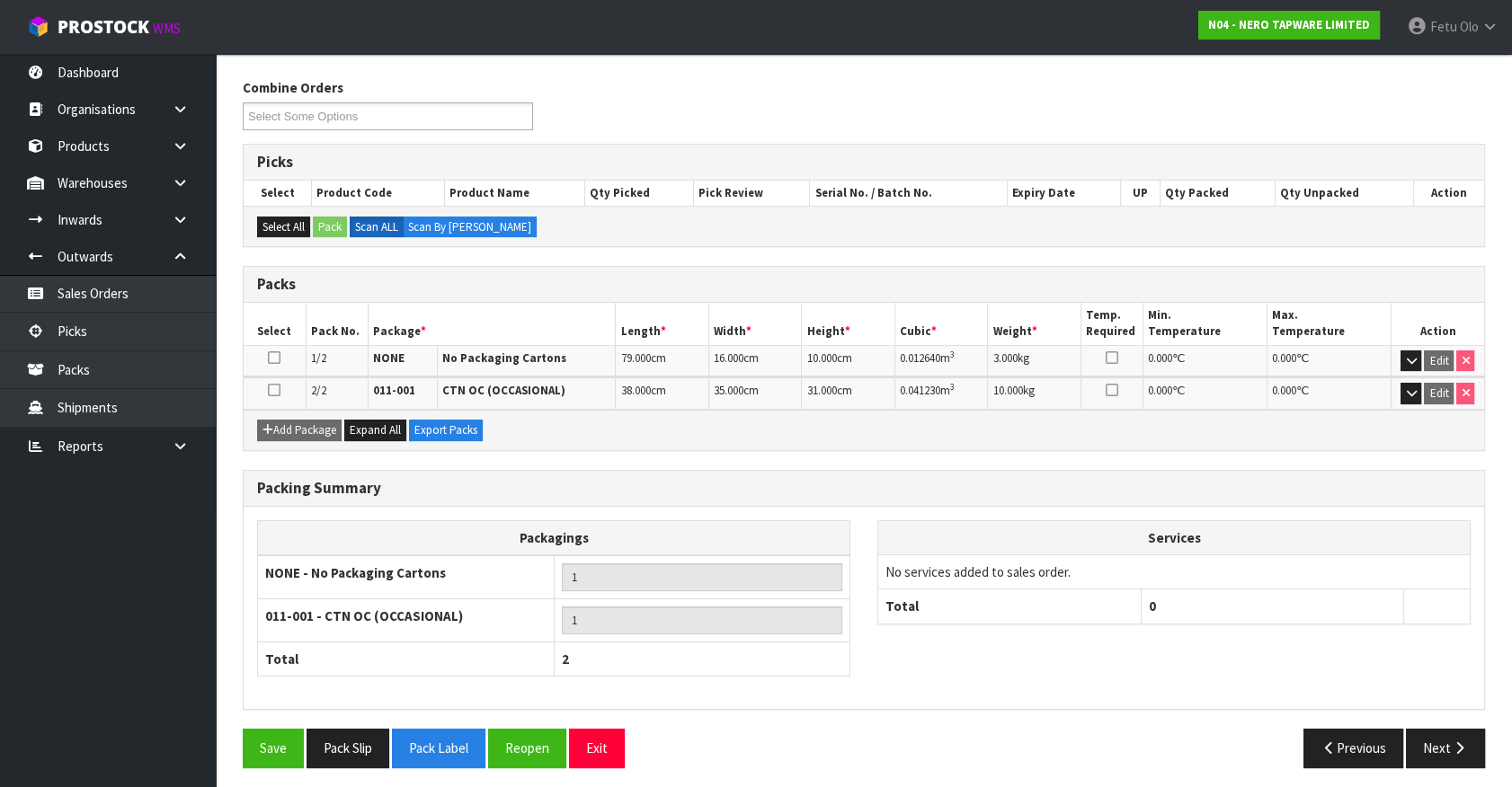
scroll to position [277, 0]
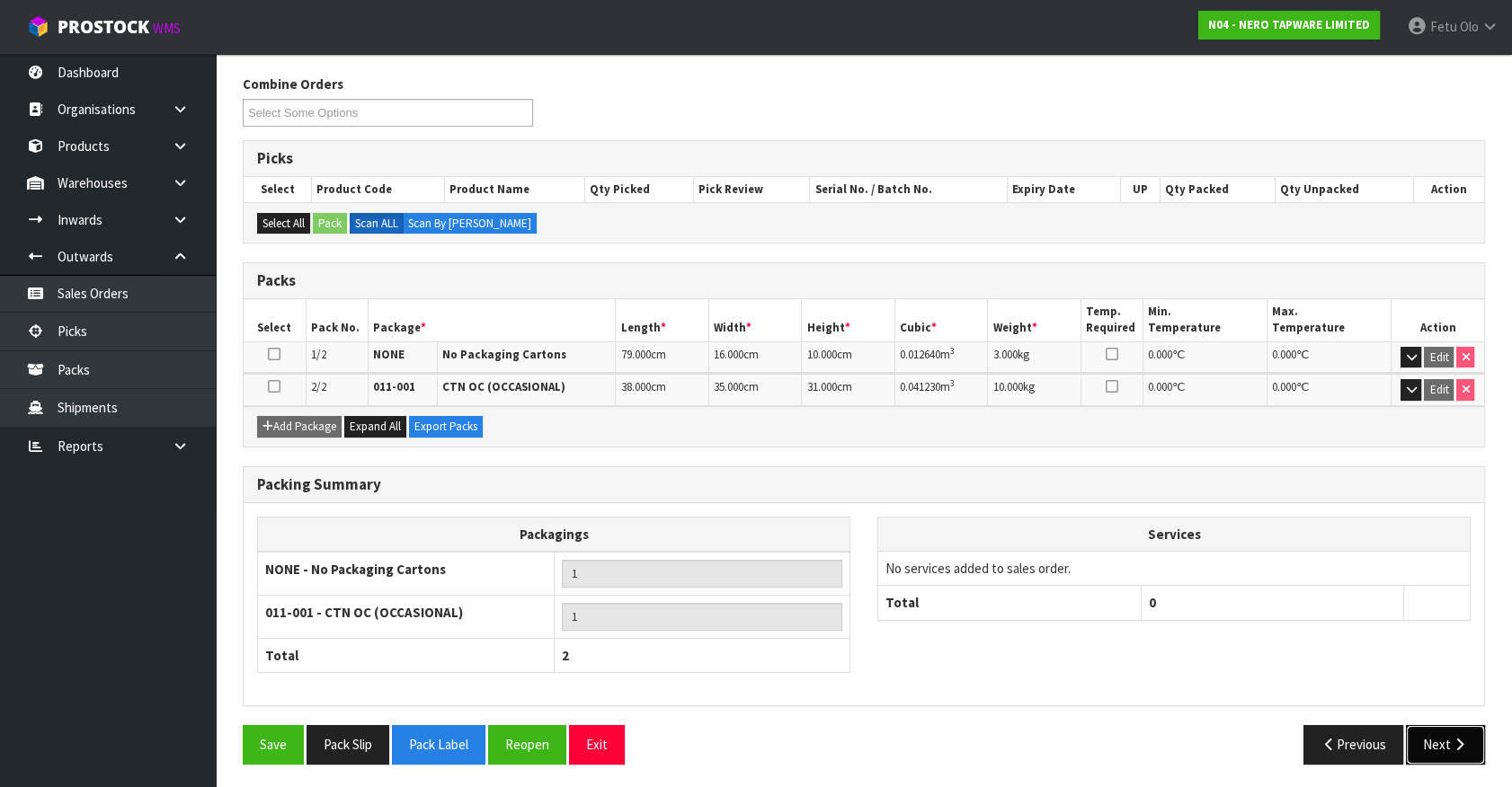
click at [1430, 739] on button "Next" at bounding box center [1444, 744] width 79 height 39
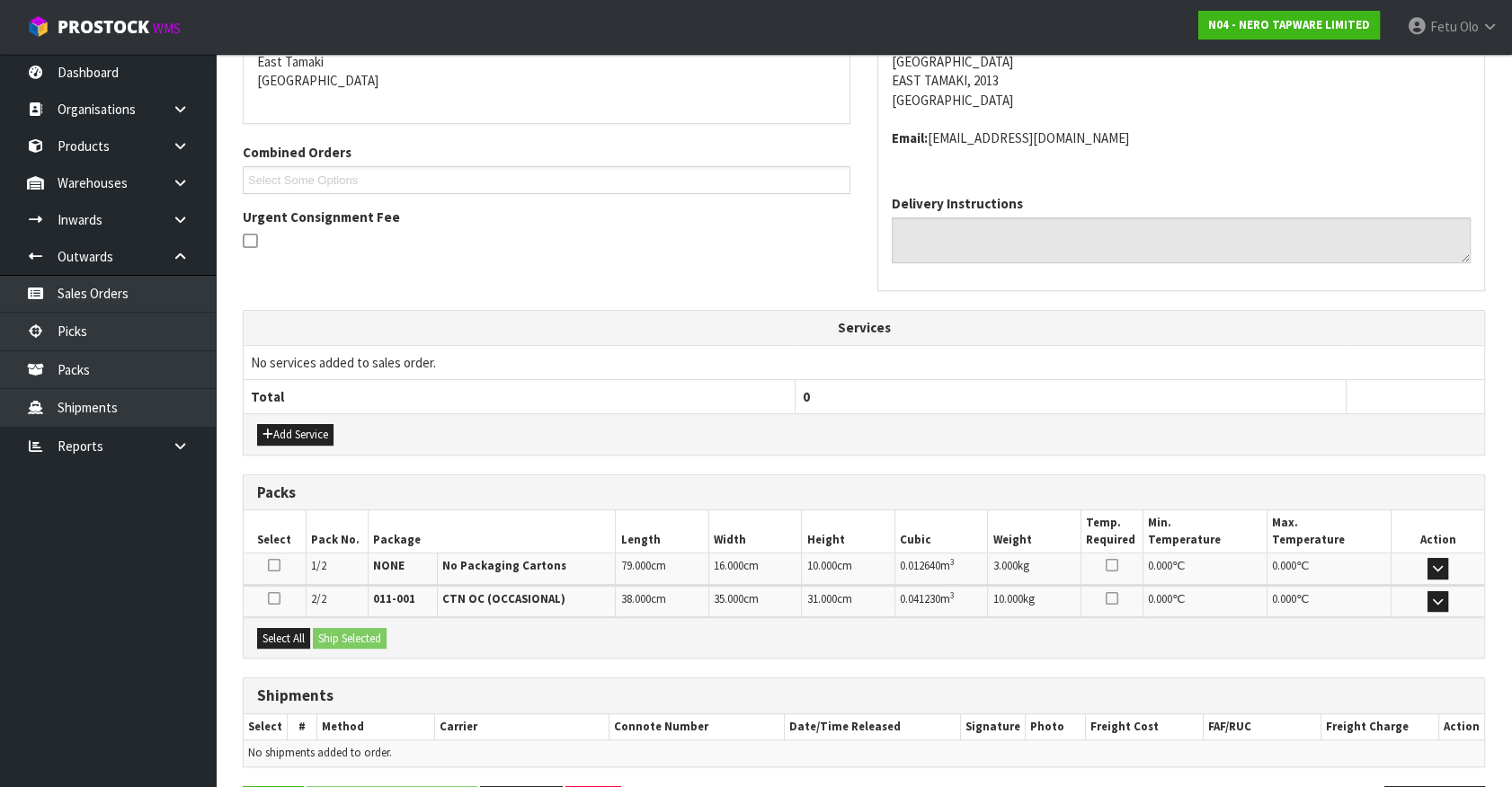
scroll to position [449, 0]
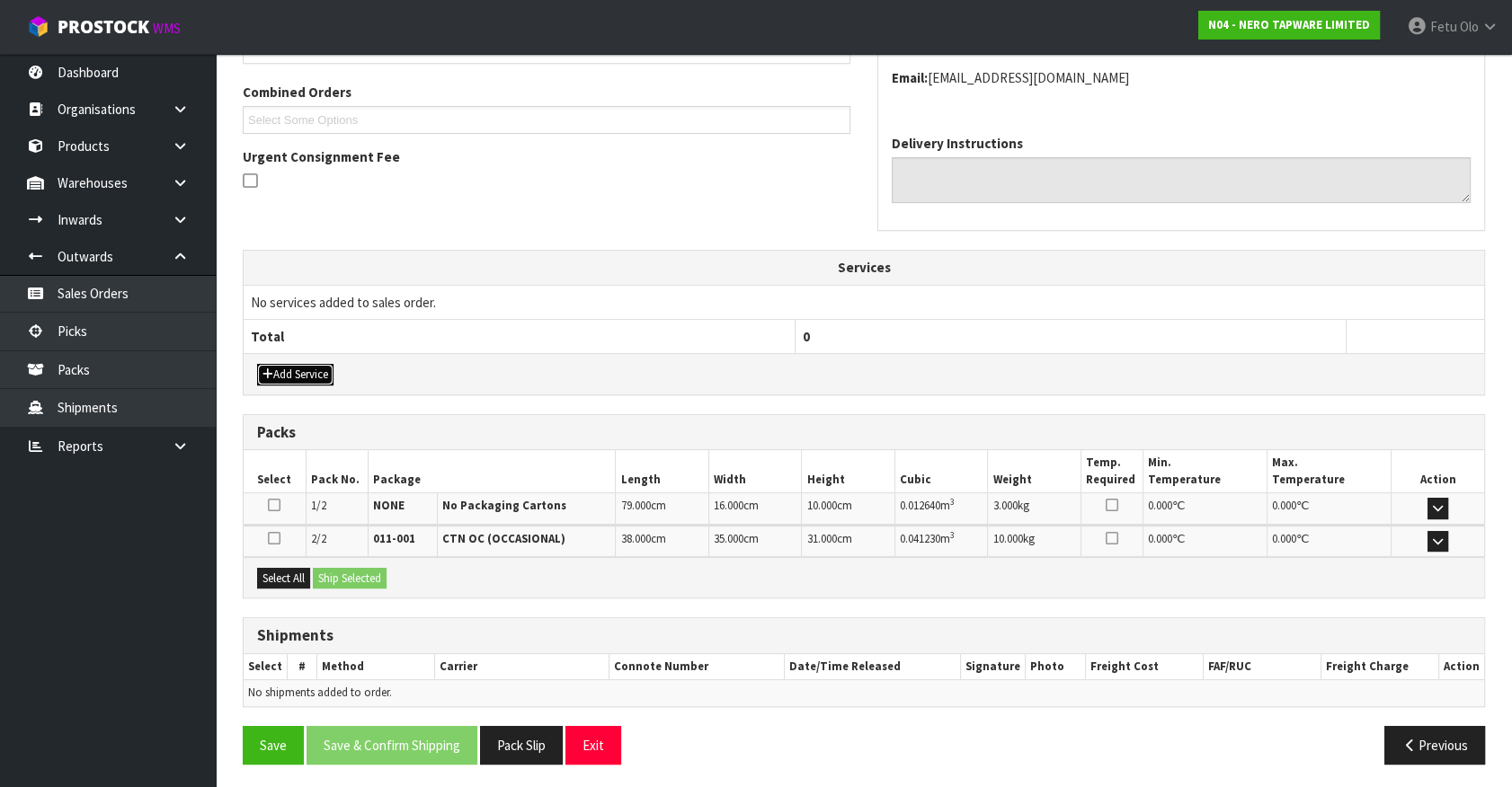
click at [301, 370] on button "Add Service" at bounding box center [295, 374] width 77 height 21
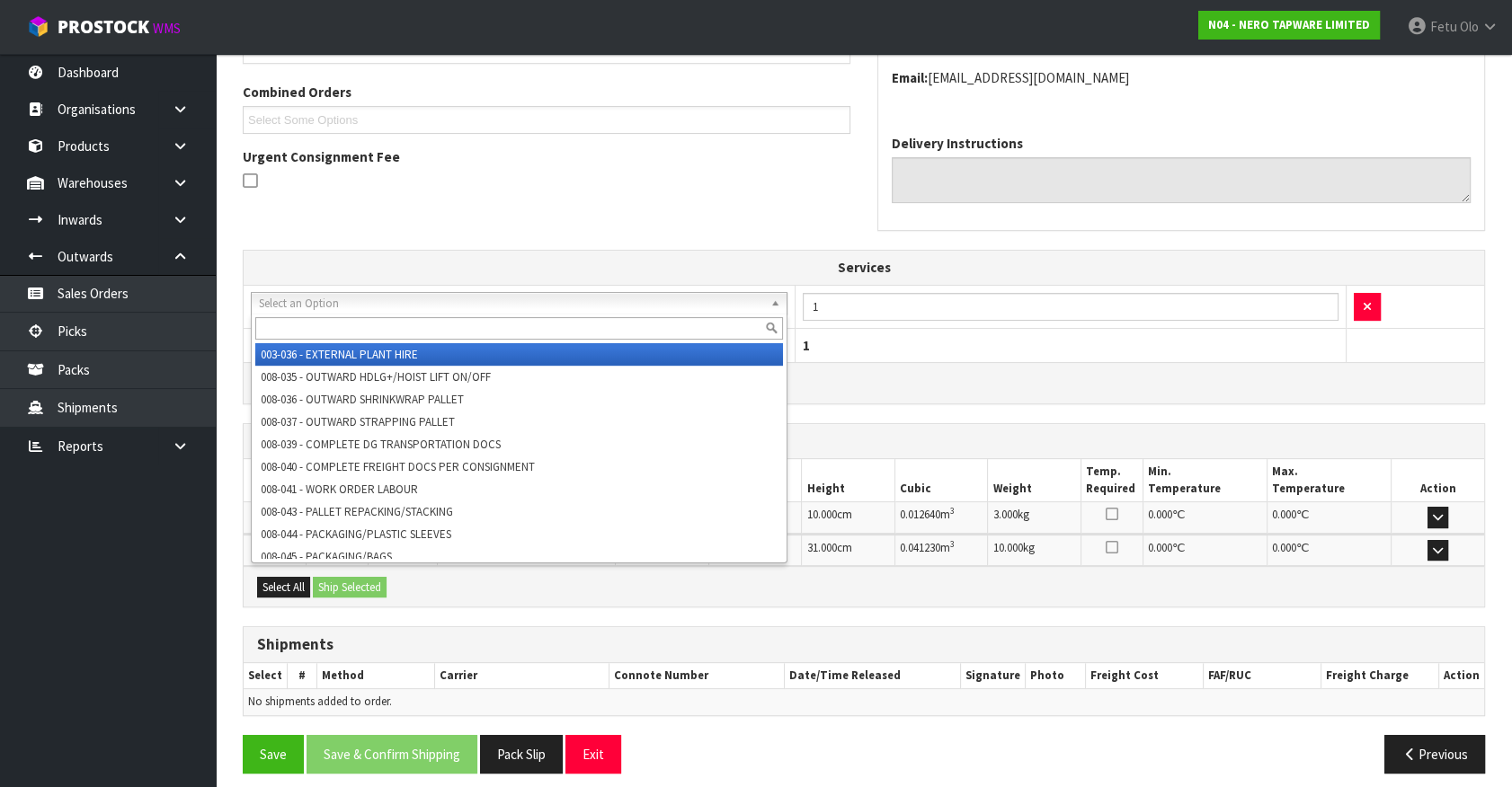
click at [384, 314] on div at bounding box center [519, 328] width 535 height 30
click at [385, 321] on input "text" at bounding box center [519, 328] width 527 height 22
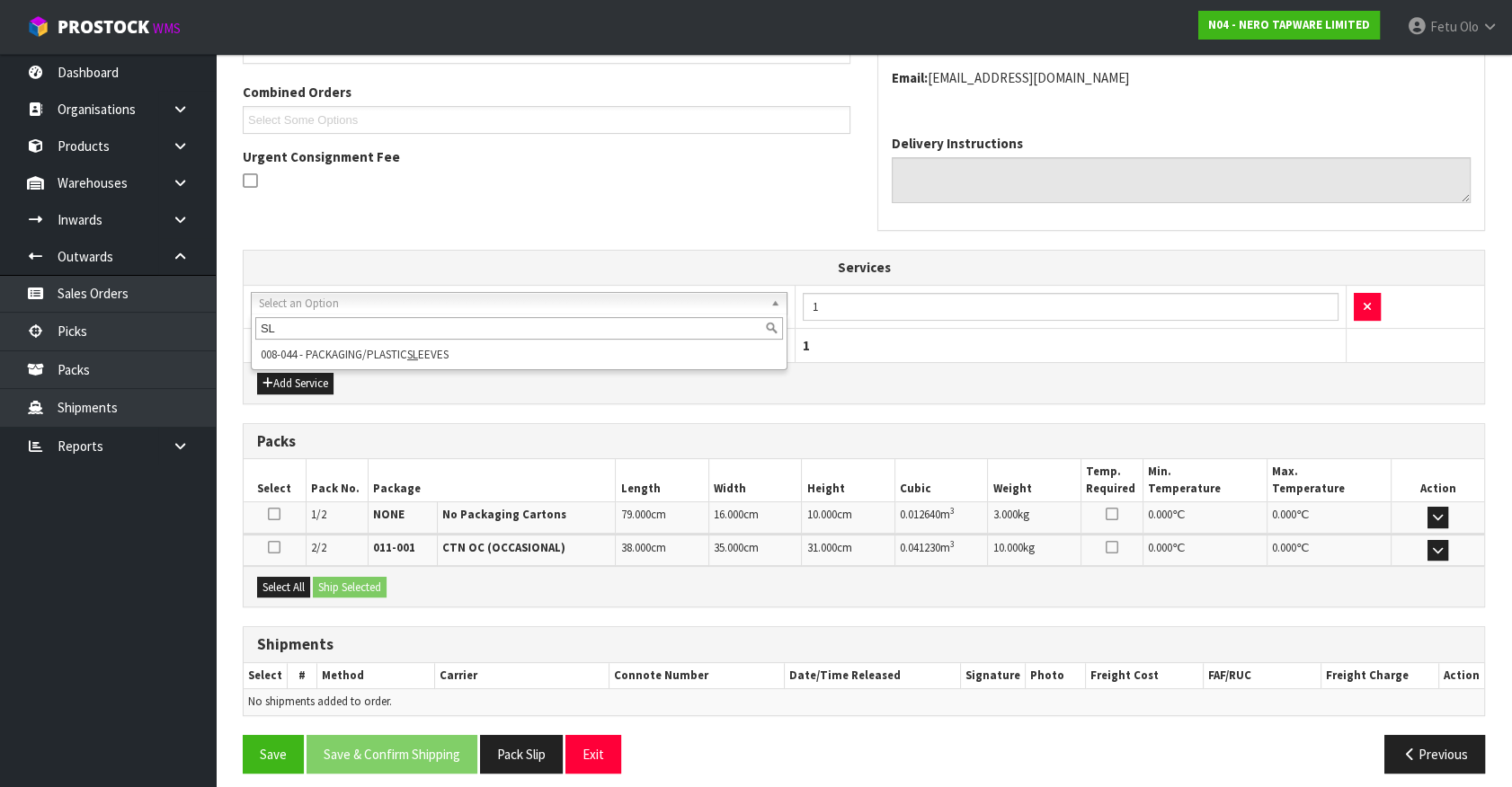
type input "SL"
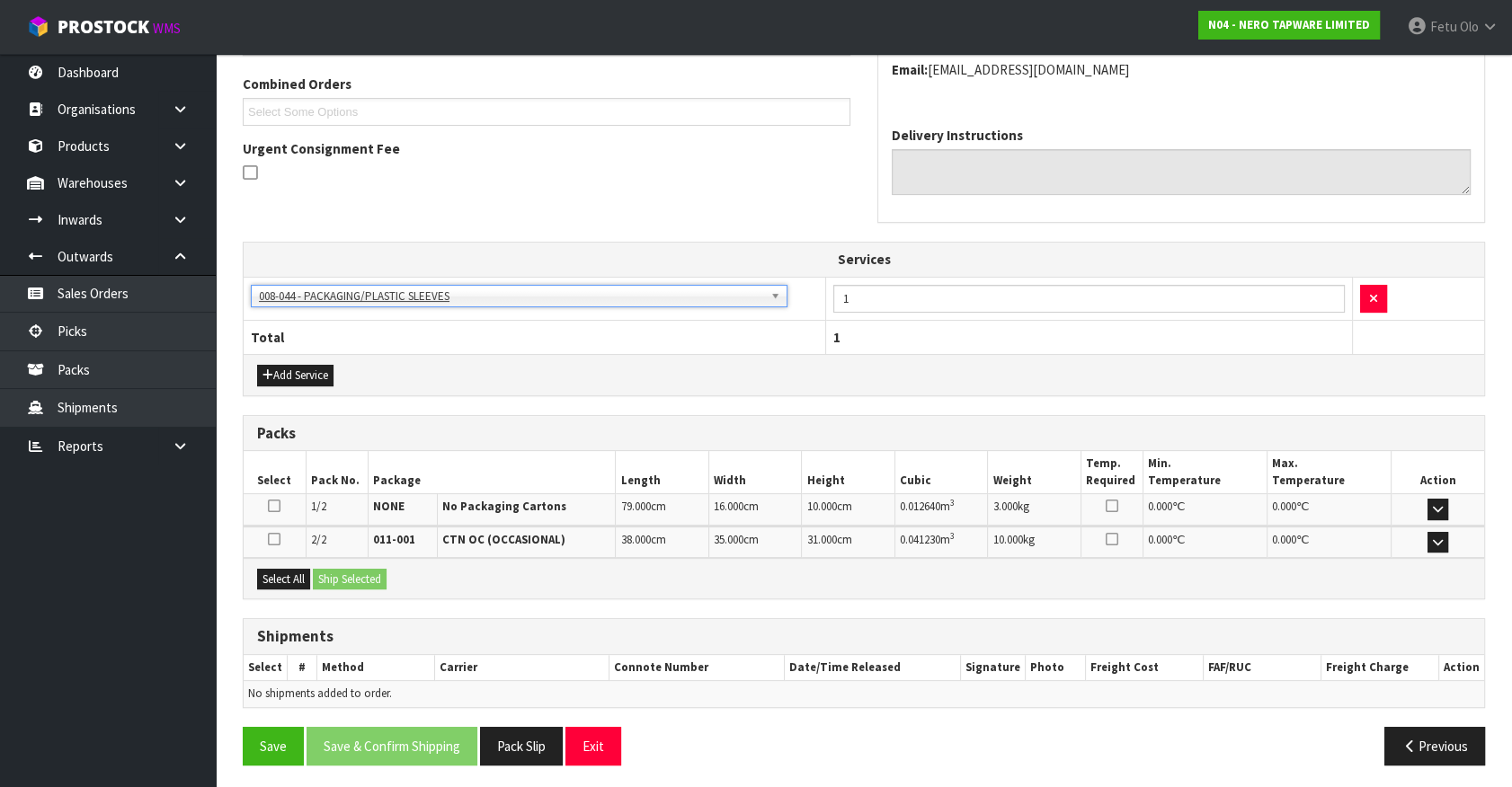
scroll to position [458, 0]
click at [273, 741] on button "Save" at bounding box center [273, 745] width 61 height 39
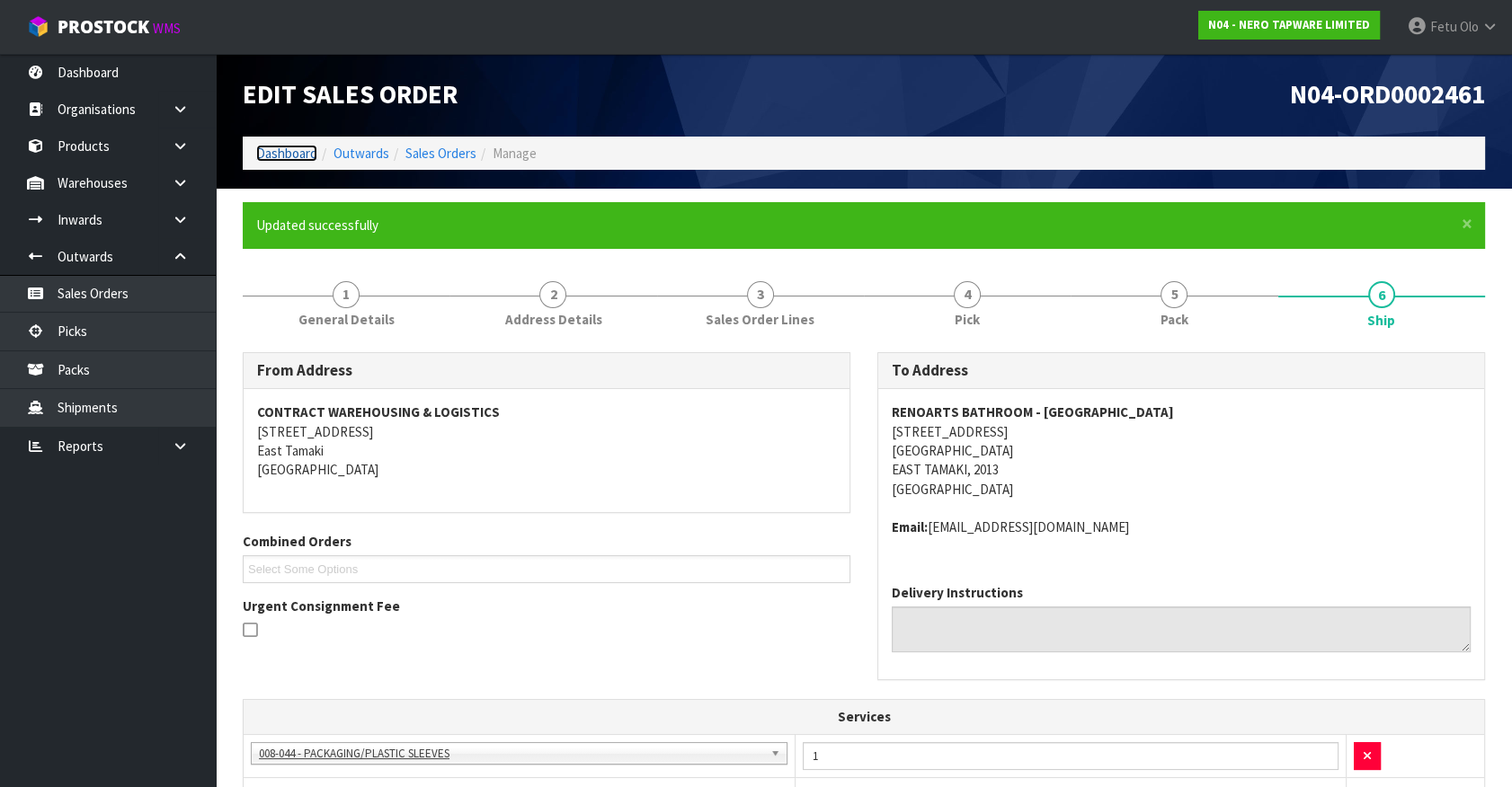
click at [288, 158] on link "Dashboard" at bounding box center [287, 153] width 61 height 17
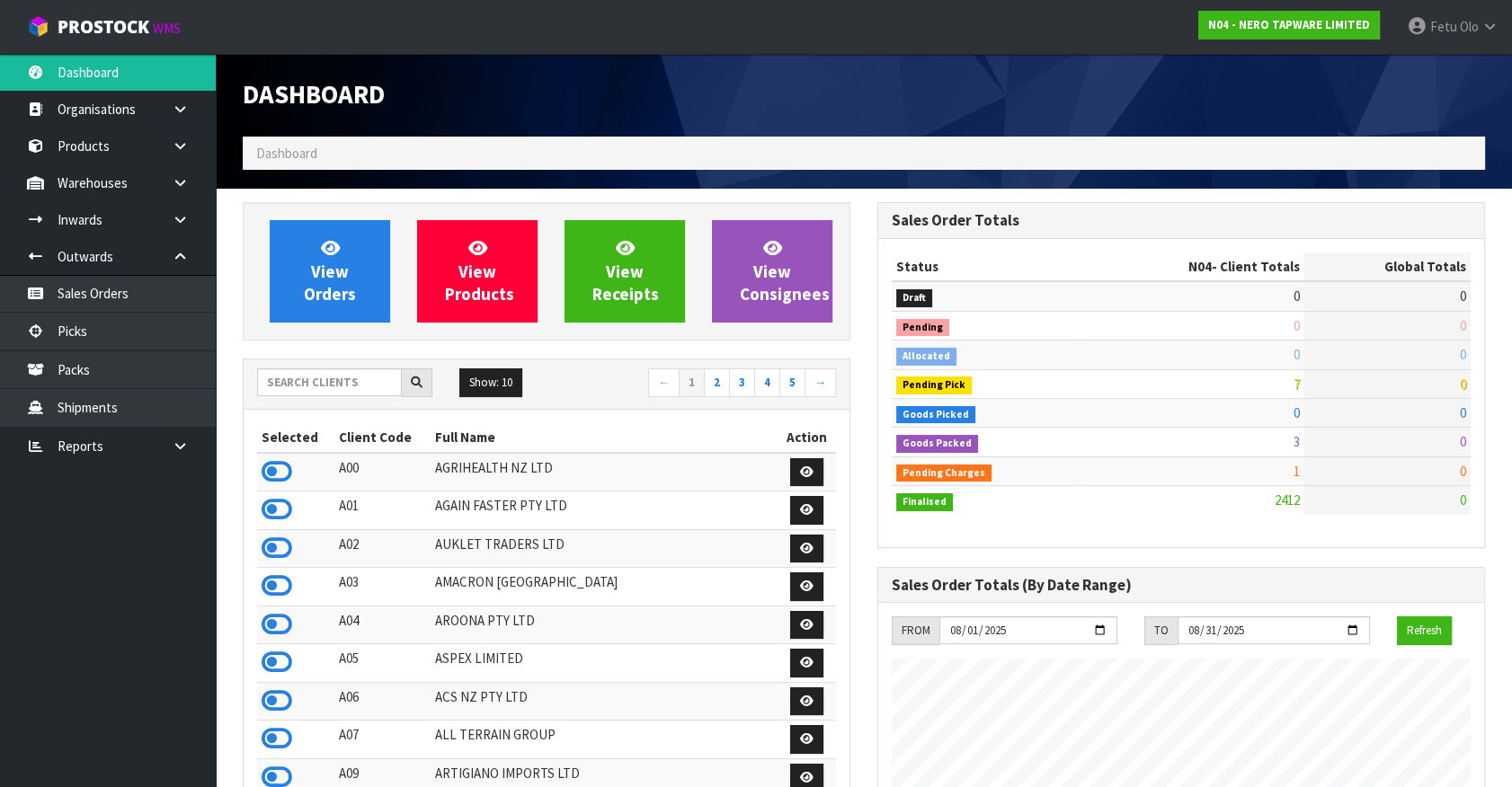
scroll to position [1455, 634]
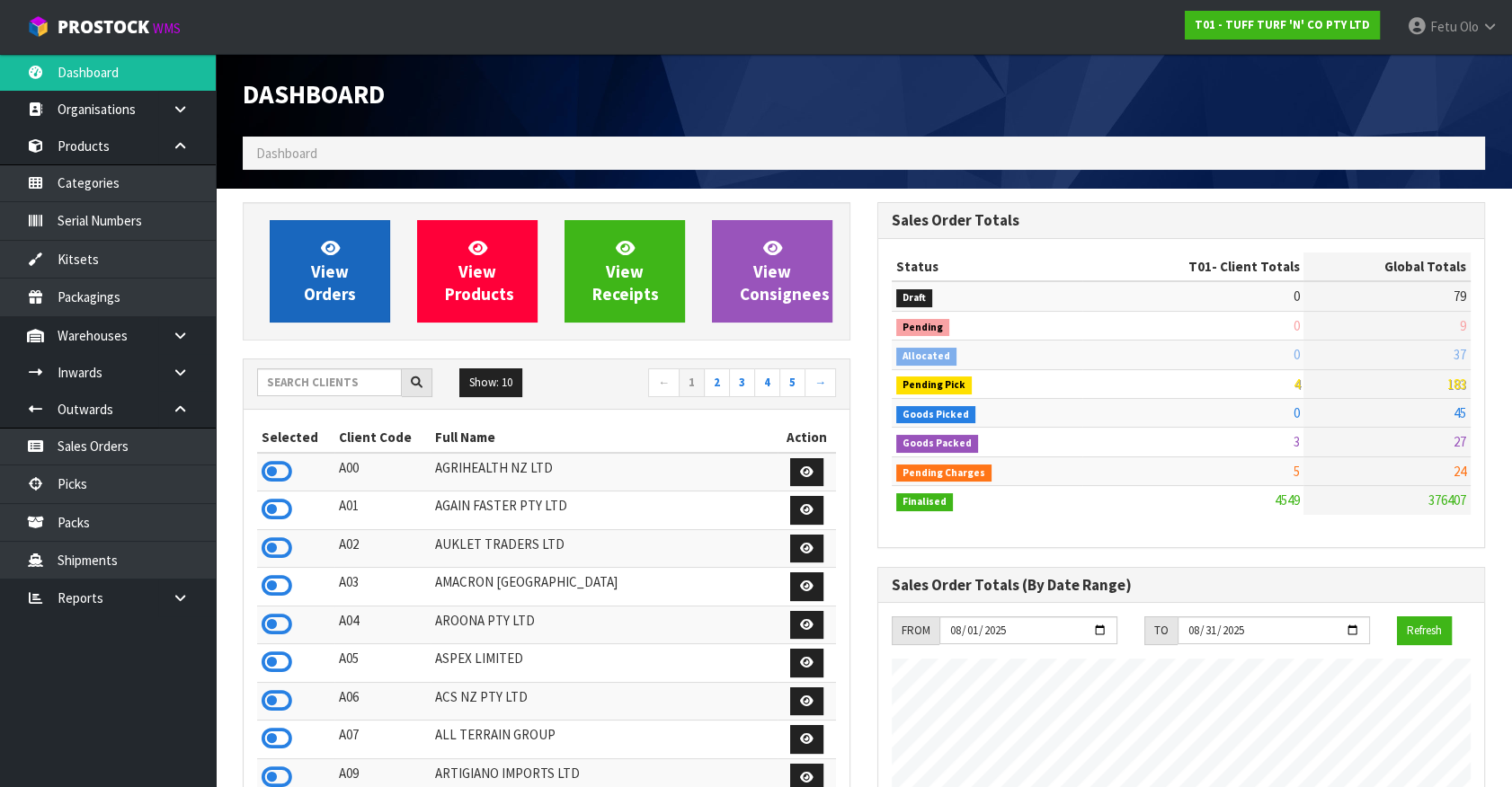
scroll to position [1359, 634]
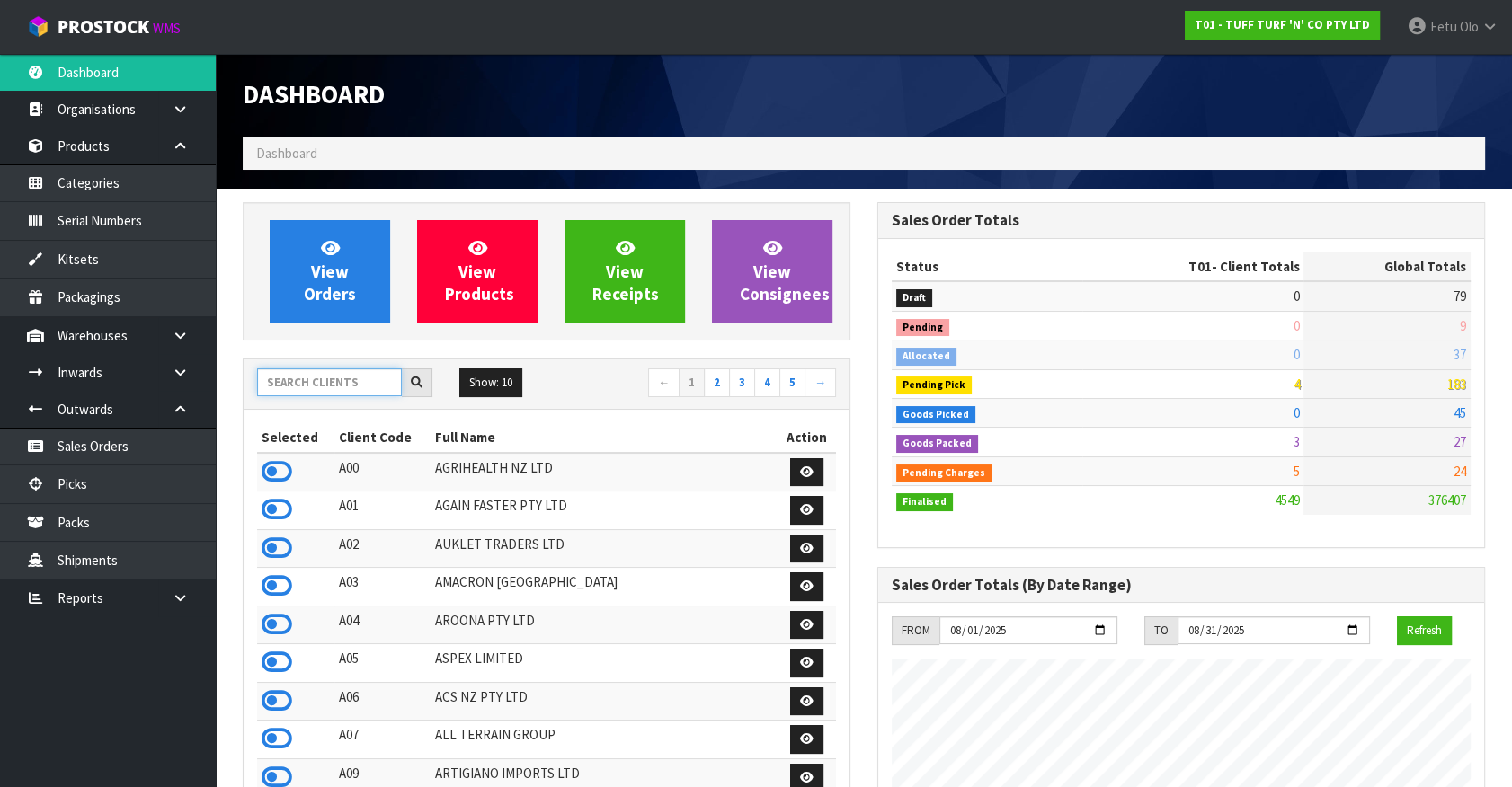
click at [327, 382] on input "text" at bounding box center [329, 382] width 144 height 28
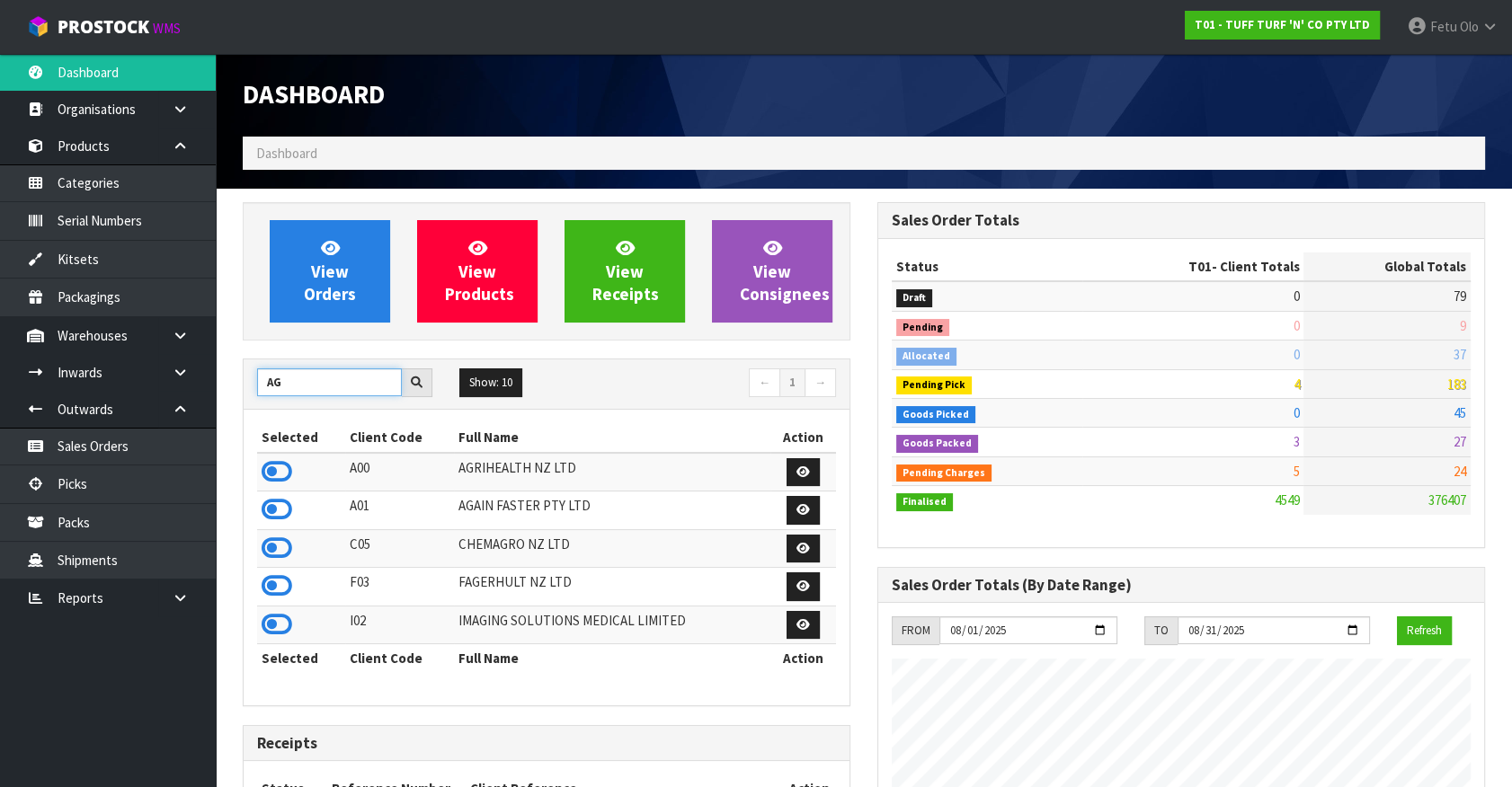
type input "AG"
click at [283, 465] on icon at bounding box center [277, 471] width 31 height 27
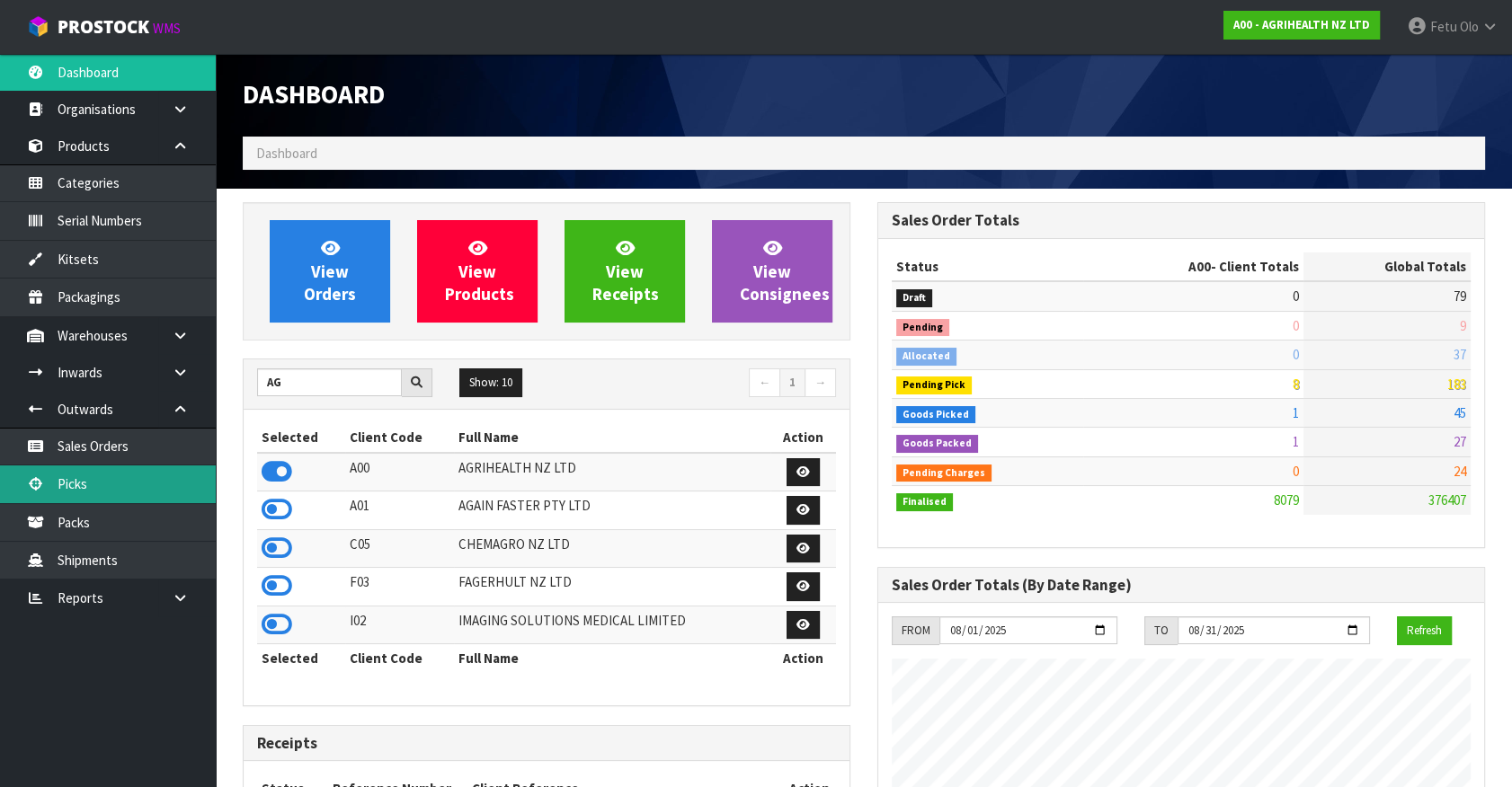
click at [117, 484] on link "Picks" at bounding box center [107, 484] width 216 height 37
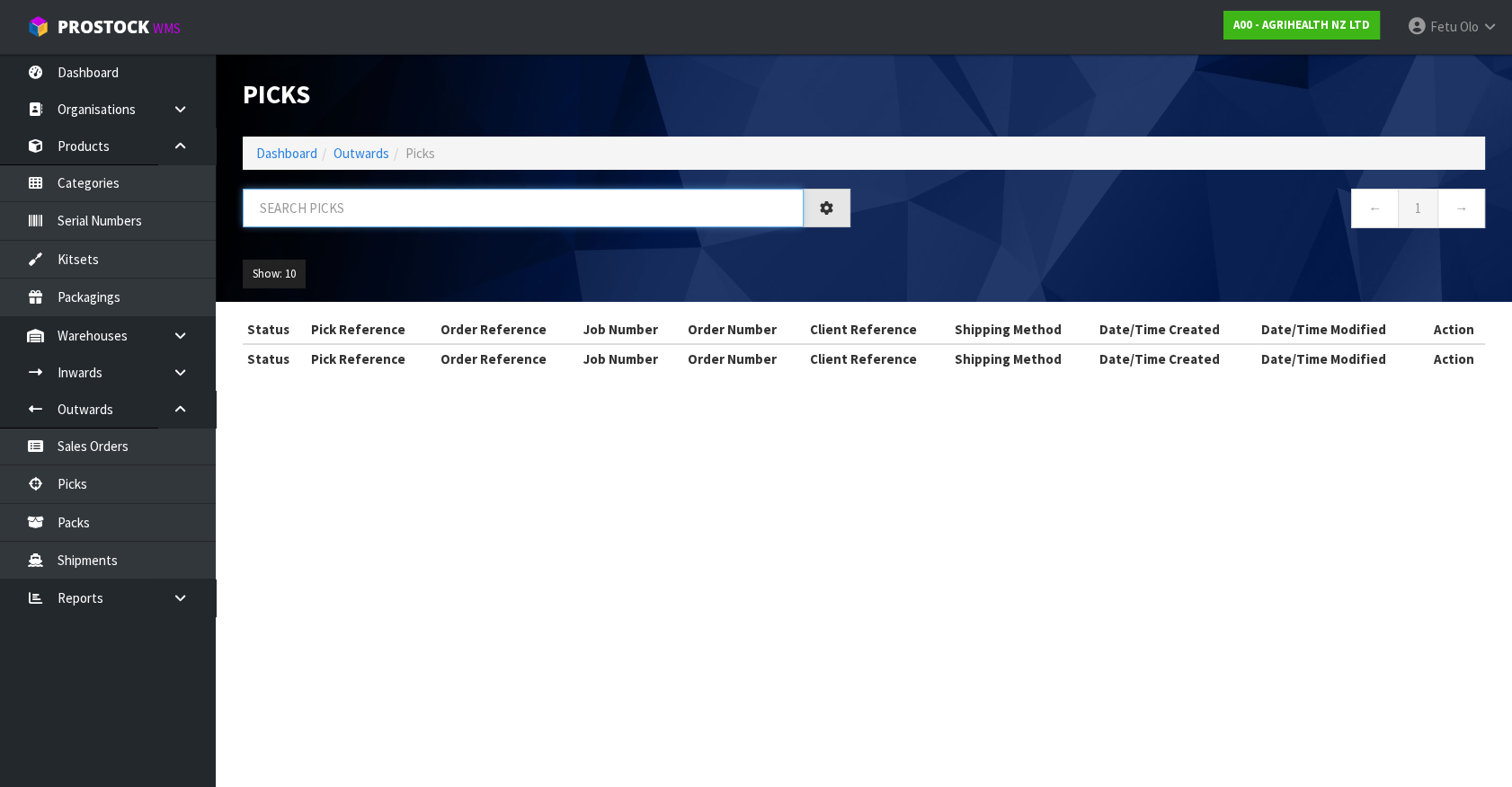
click at [422, 215] on input "text" at bounding box center [523, 208] width 561 height 39
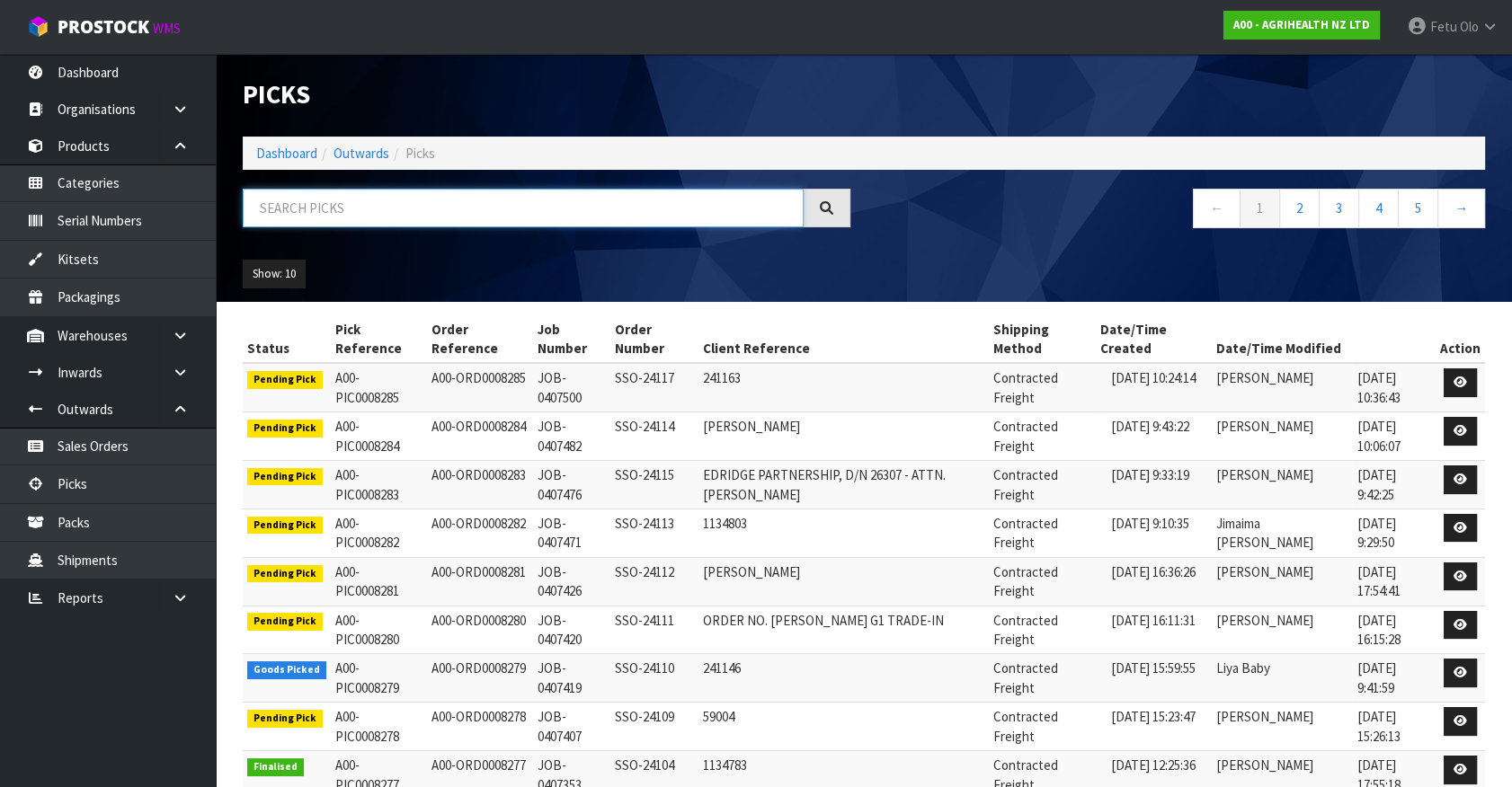
click at [422, 215] on input "text" at bounding box center [523, 208] width 561 height 39
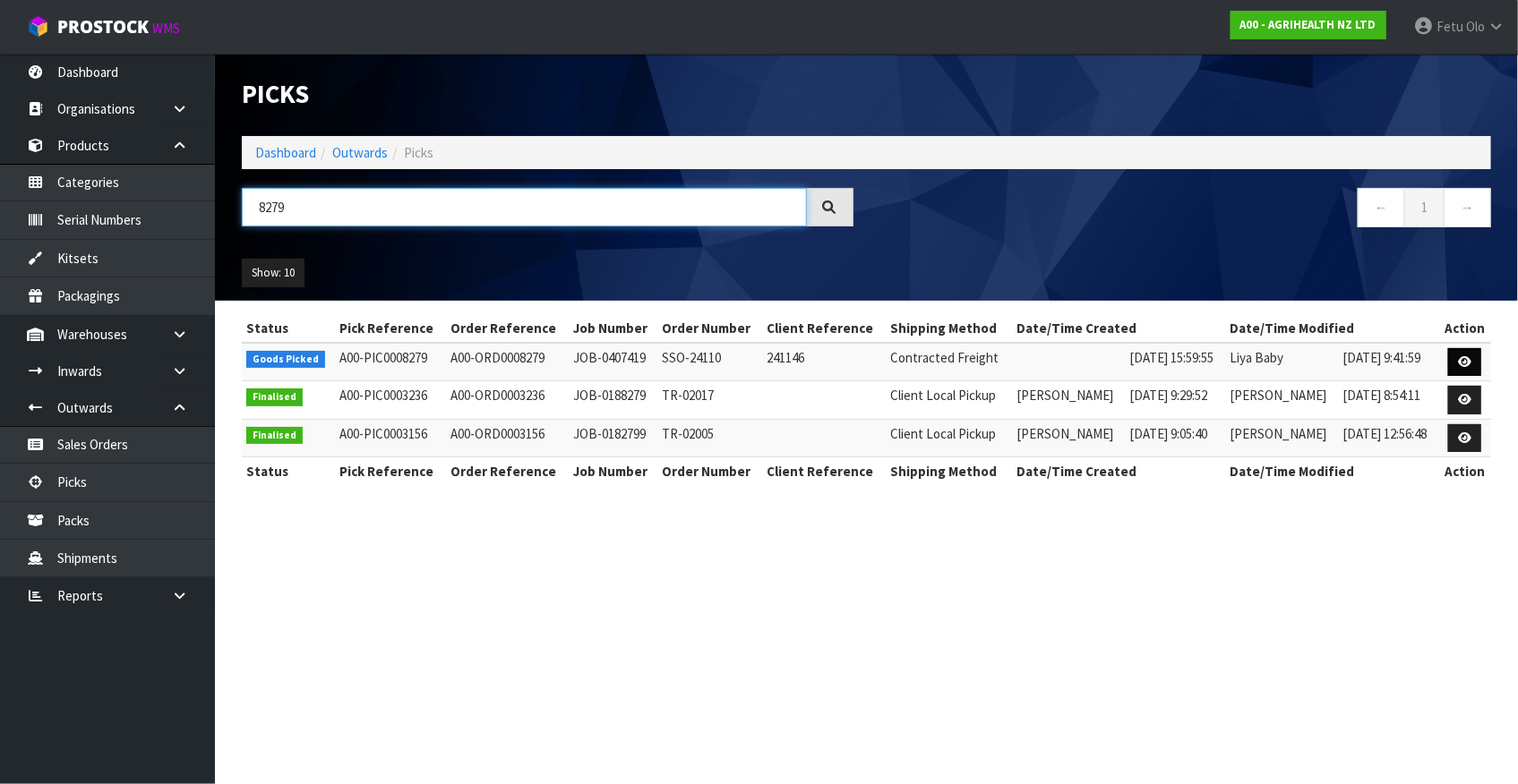
type input "8279"
click at [1460, 368] on link at bounding box center [1465, 362] width 33 height 29
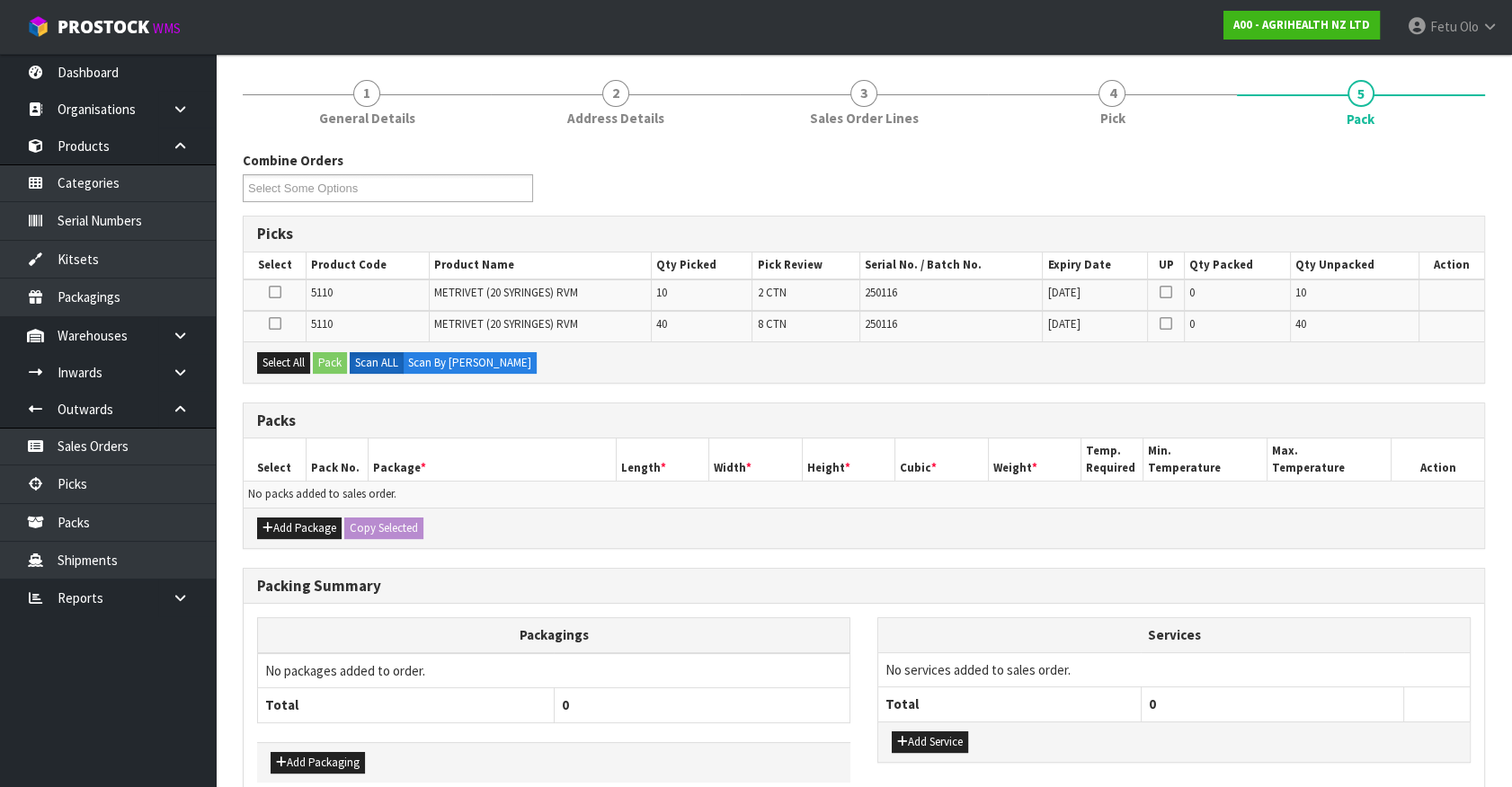
scroll to position [226, 0]
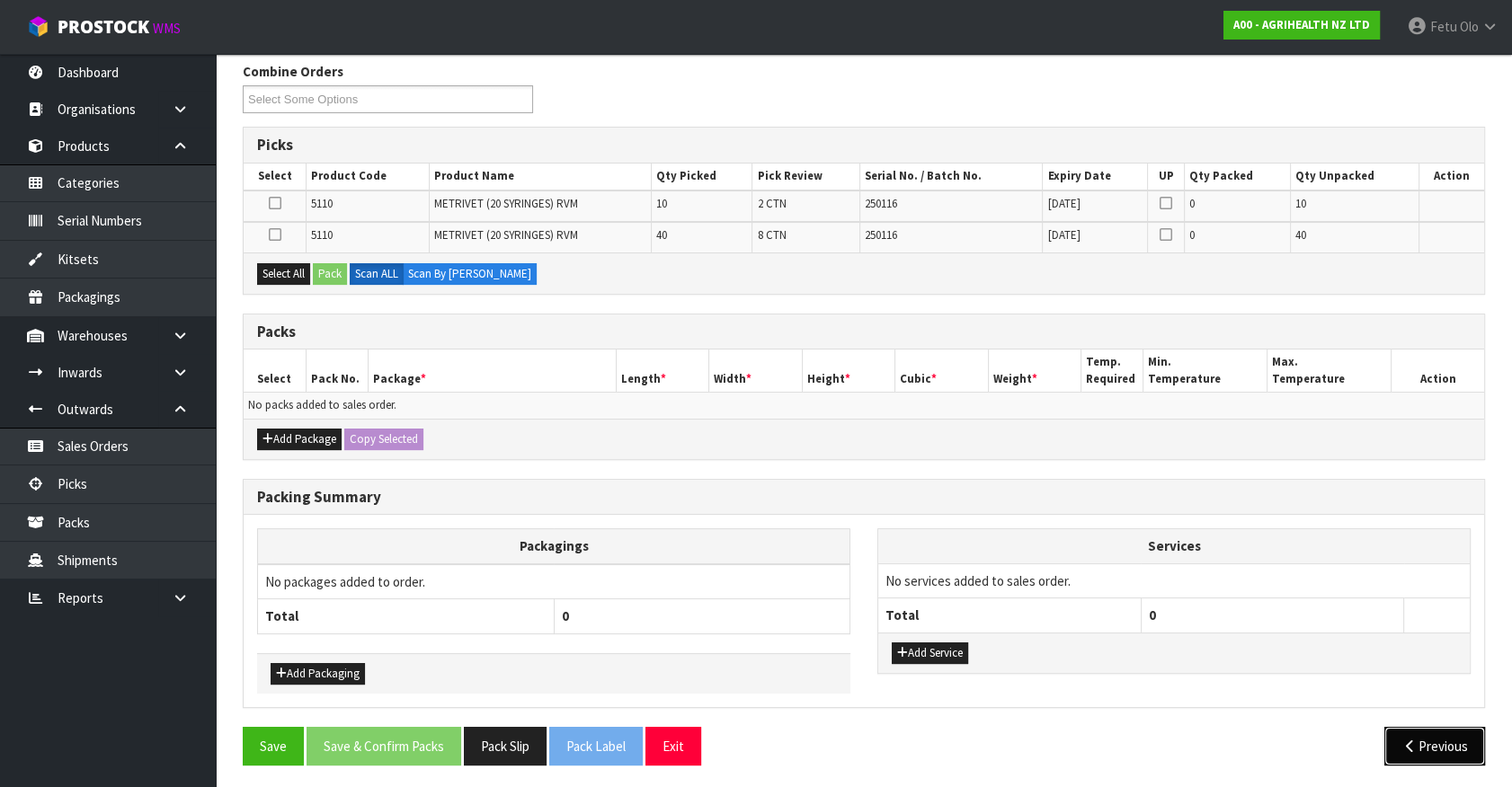
click at [1419, 732] on button "Previous" at bounding box center [1434, 746] width 101 height 39
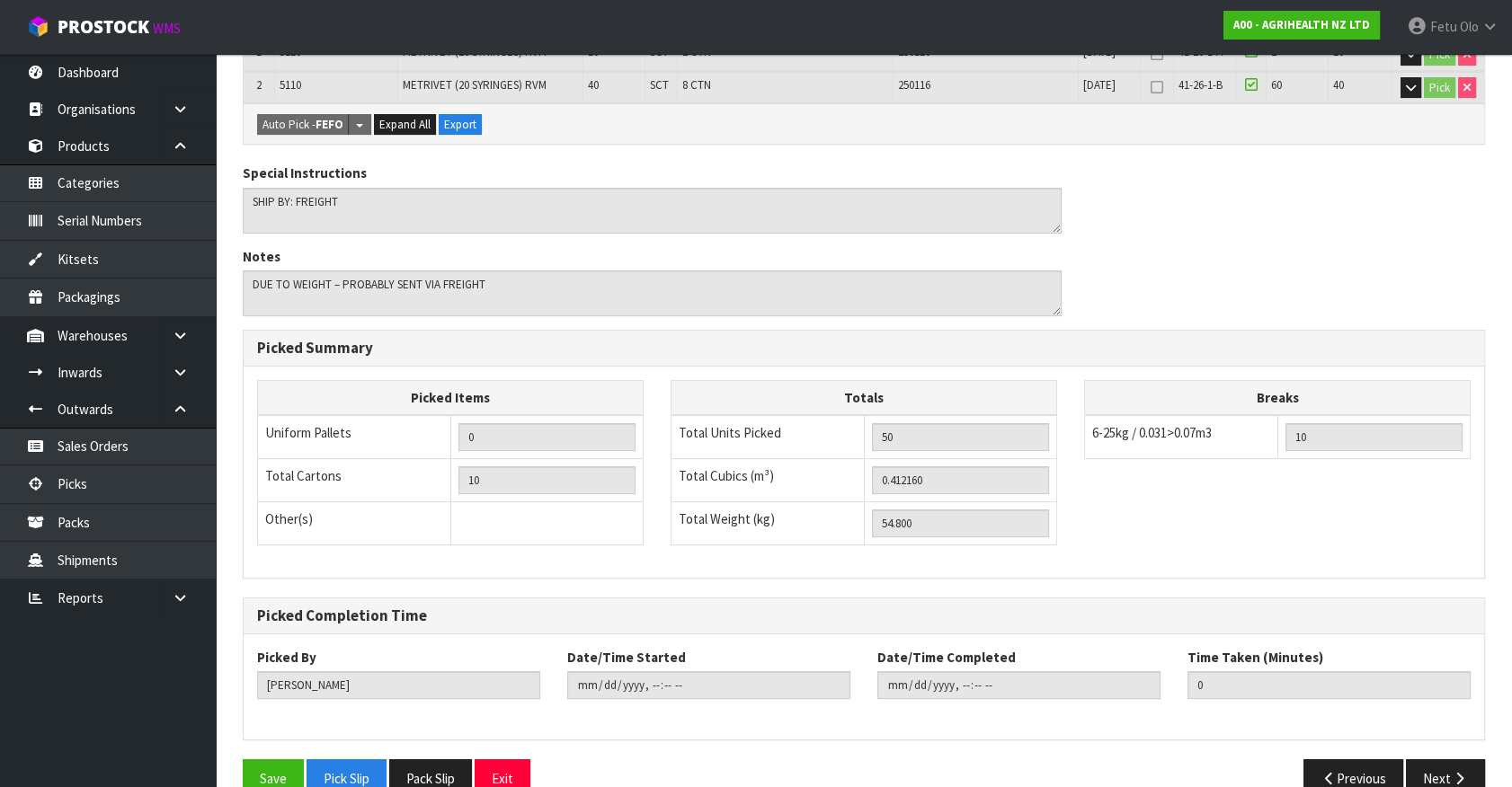
scroll to position [426, 0]
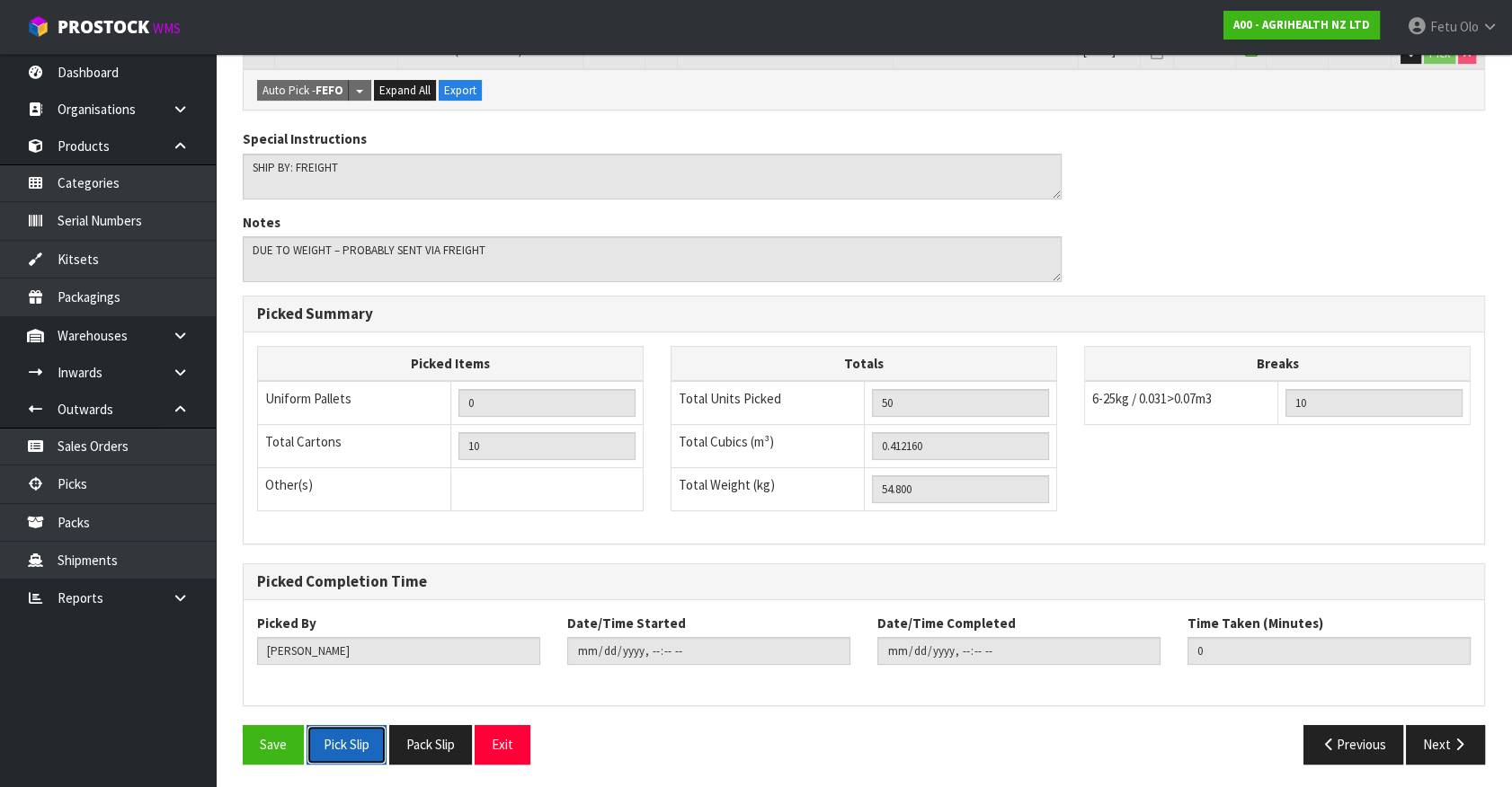
click at [360, 726] on button "Pick Slip" at bounding box center [346, 744] width 80 height 39
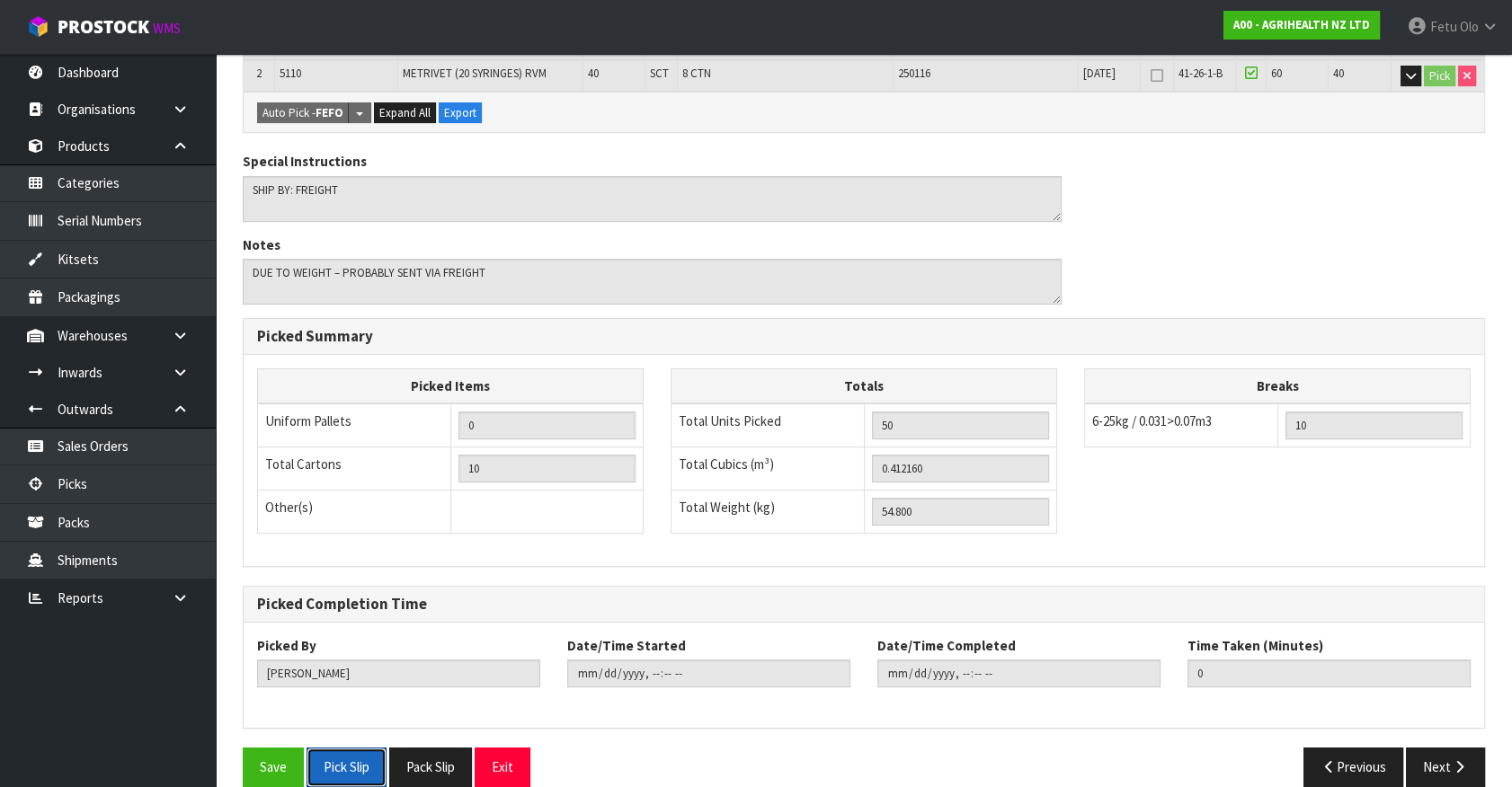
scroll to position [0, 0]
